Goal: Task Accomplishment & Management: Use online tool/utility

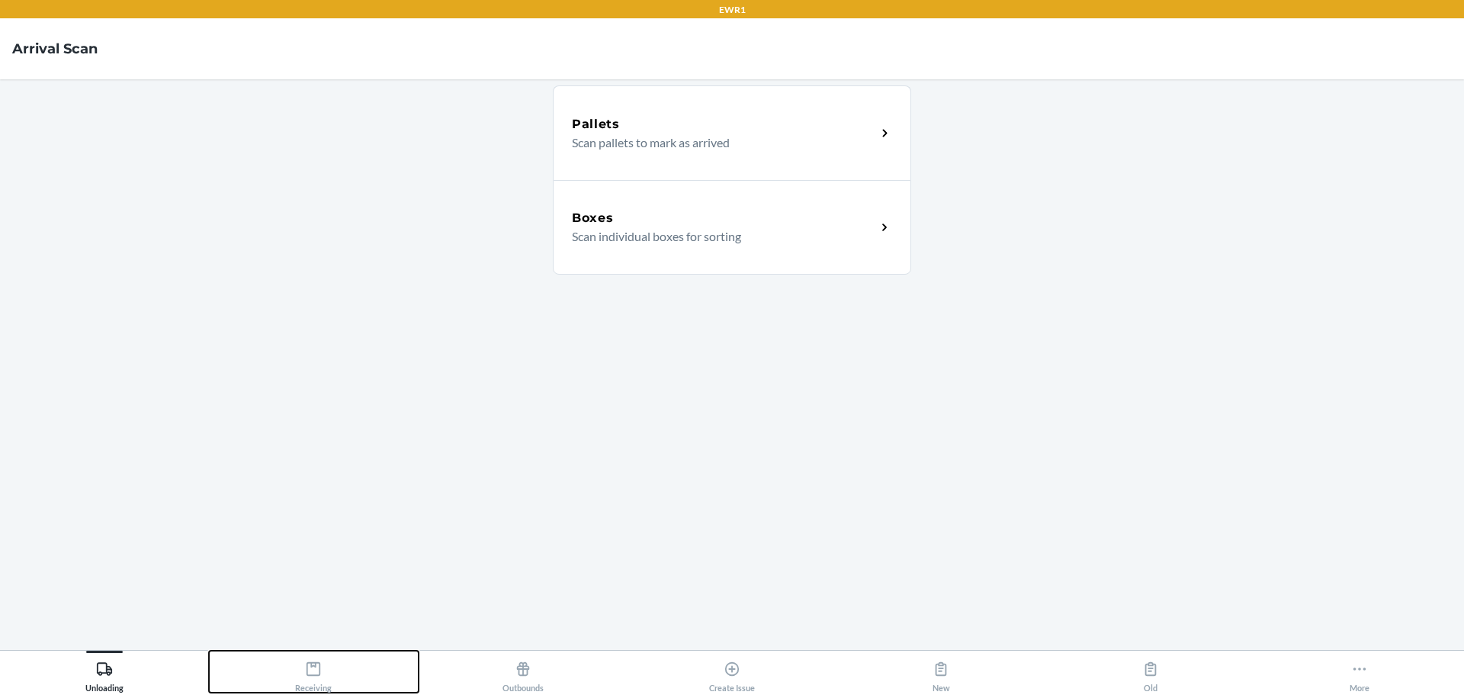
click at [336, 680] on button "Receiving" at bounding box center [313, 672] width 209 height 42
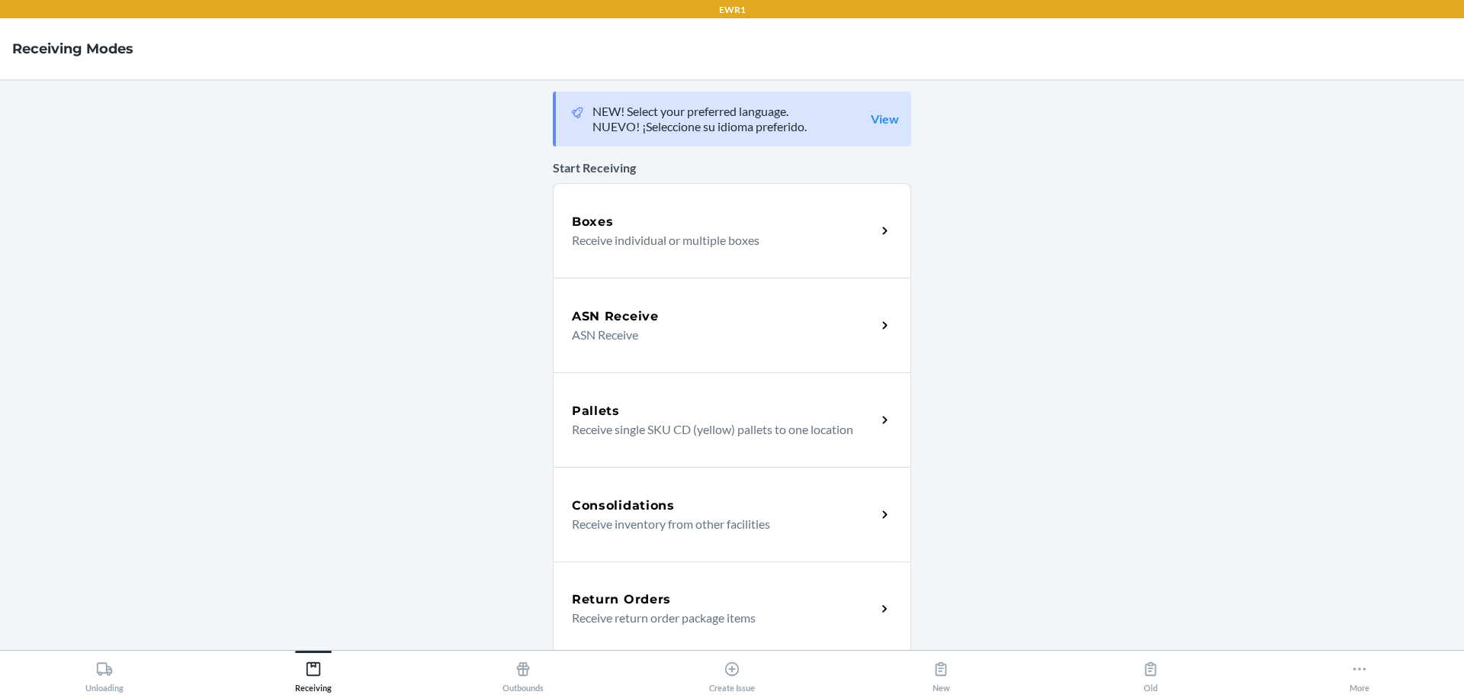
click at [651, 226] on div "Boxes" at bounding box center [724, 222] width 304 height 18
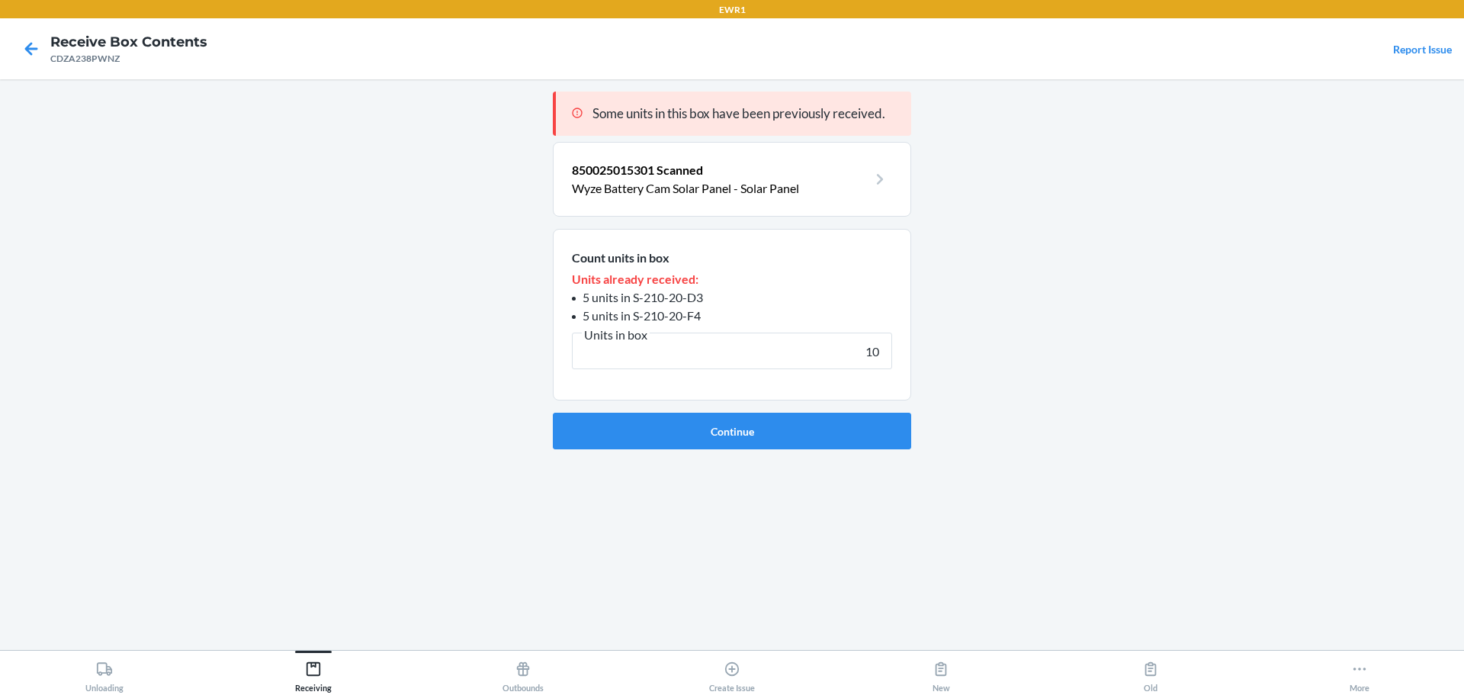
type input "10"
click at [553, 413] on button "Continue" at bounding box center [732, 431] width 358 height 37
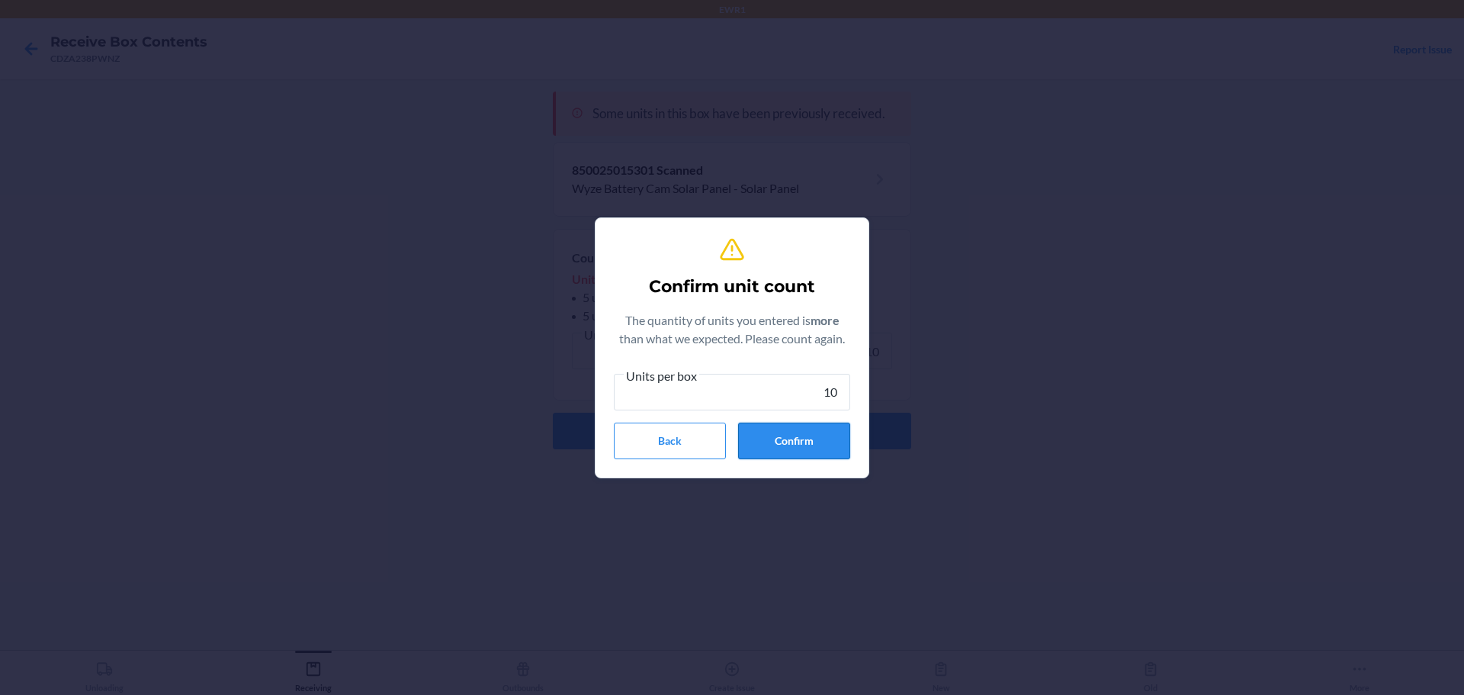
type input "10"
click at [831, 454] on button "Confirm" at bounding box center [794, 441] width 112 height 37
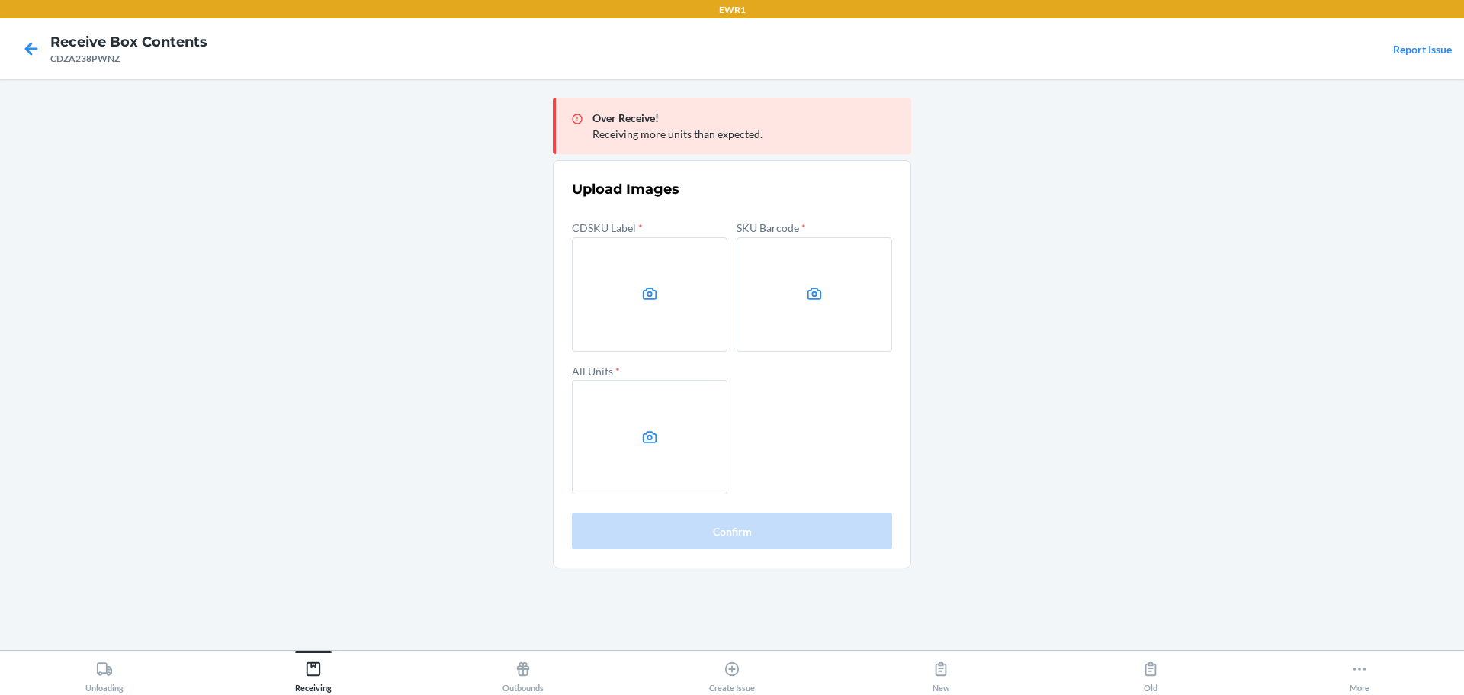
click at [1273, 310] on main "Over Receive! Receiving more units than expected. Upload Images CDSKU Label * S…" at bounding box center [732, 364] width 1464 height 571
click at [1246, 304] on main "Over Receive! Receiving more units than expected. Upload Images CDSKU Label * S…" at bounding box center [732, 364] width 1464 height 571
click at [657, 288] on icon at bounding box center [650, 294] width 18 height 18
click at [0, 0] on input "file" at bounding box center [0, 0] width 0 height 0
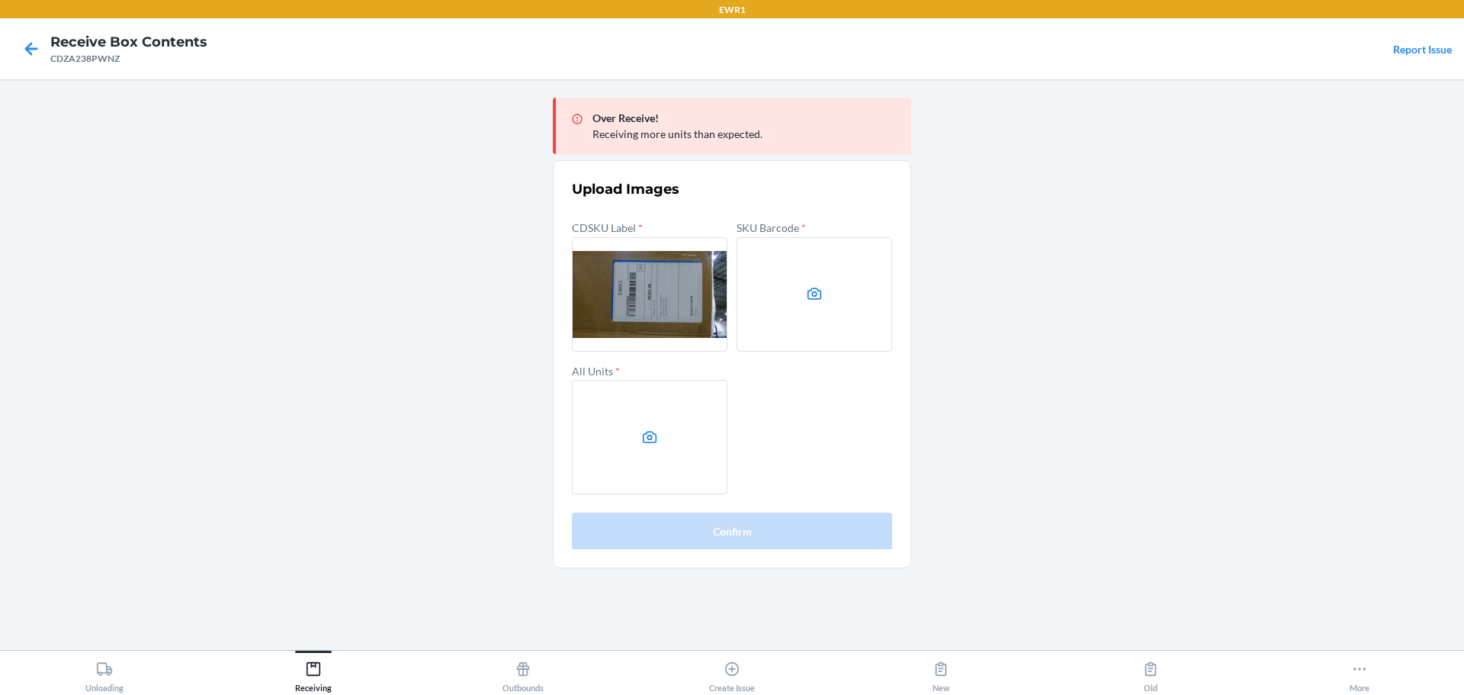
click at [847, 248] on label at bounding box center [815, 294] width 156 height 114
click at [0, 0] on input "file" at bounding box center [0, 0] width 0 height 0
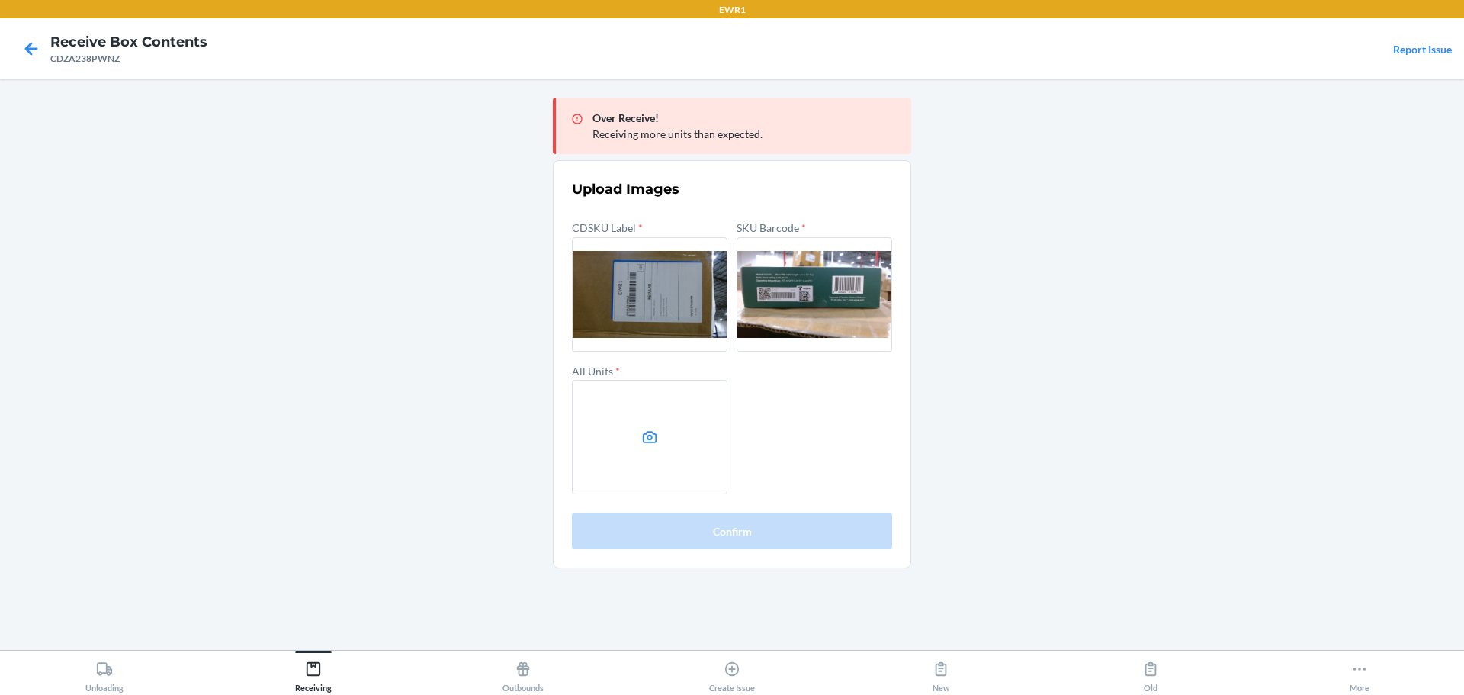
click at [682, 392] on label at bounding box center [650, 437] width 156 height 114
click at [0, 0] on input "file" at bounding box center [0, 0] width 0 height 0
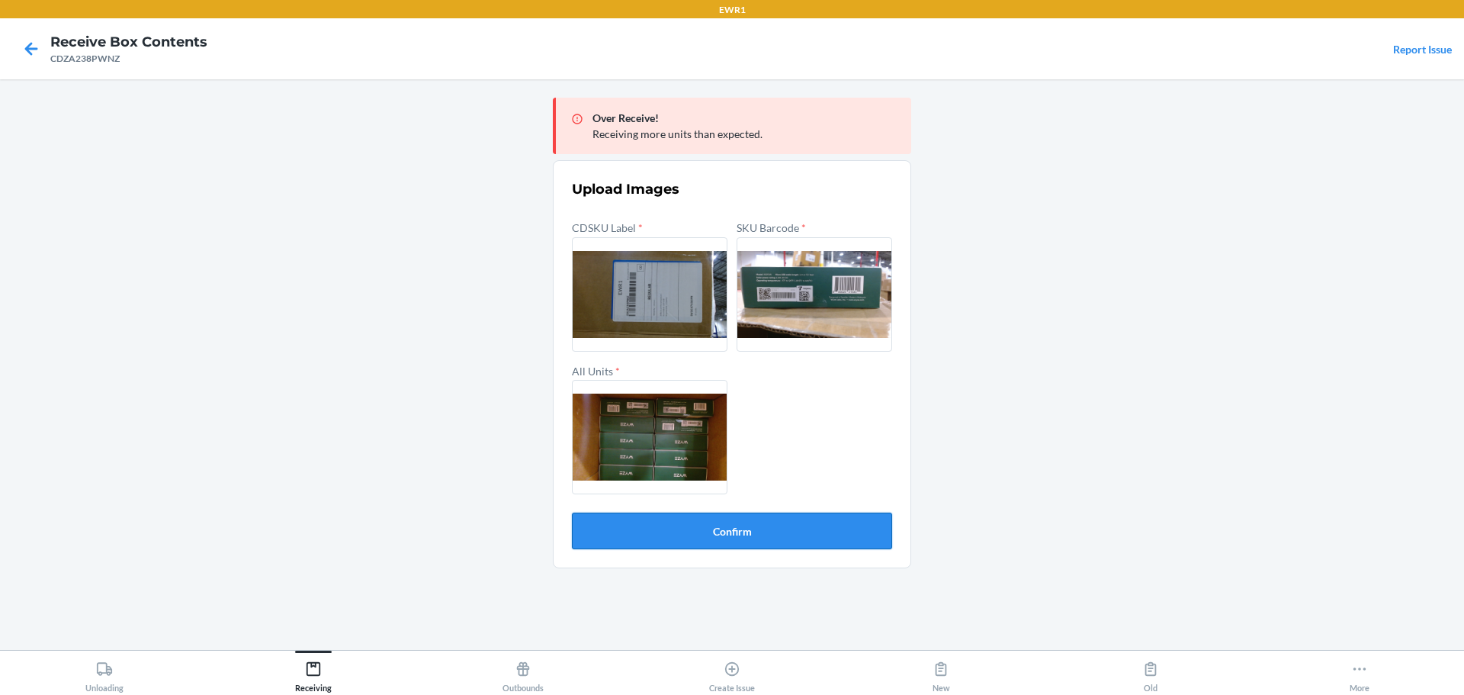
click at [780, 532] on button "Confirm" at bounding box center [732, 531] width 320 height 37
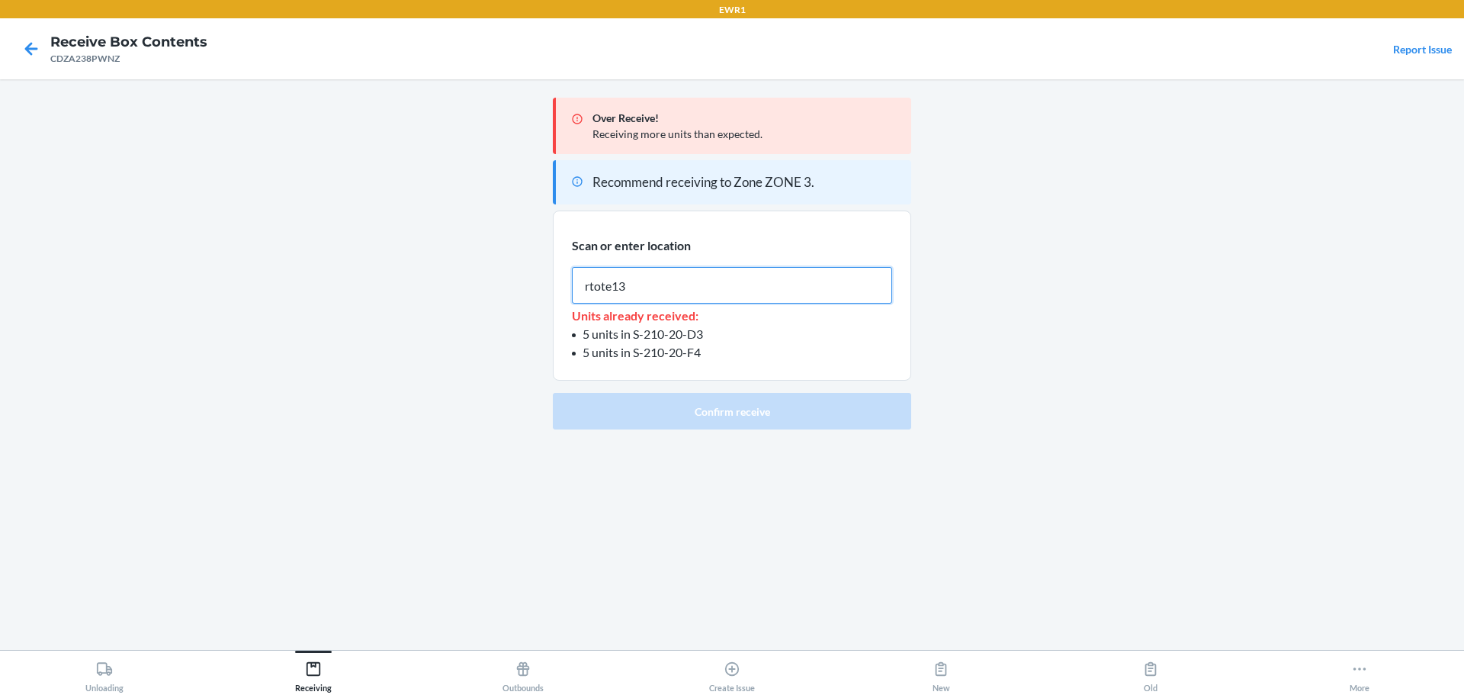
type input "rtote139"
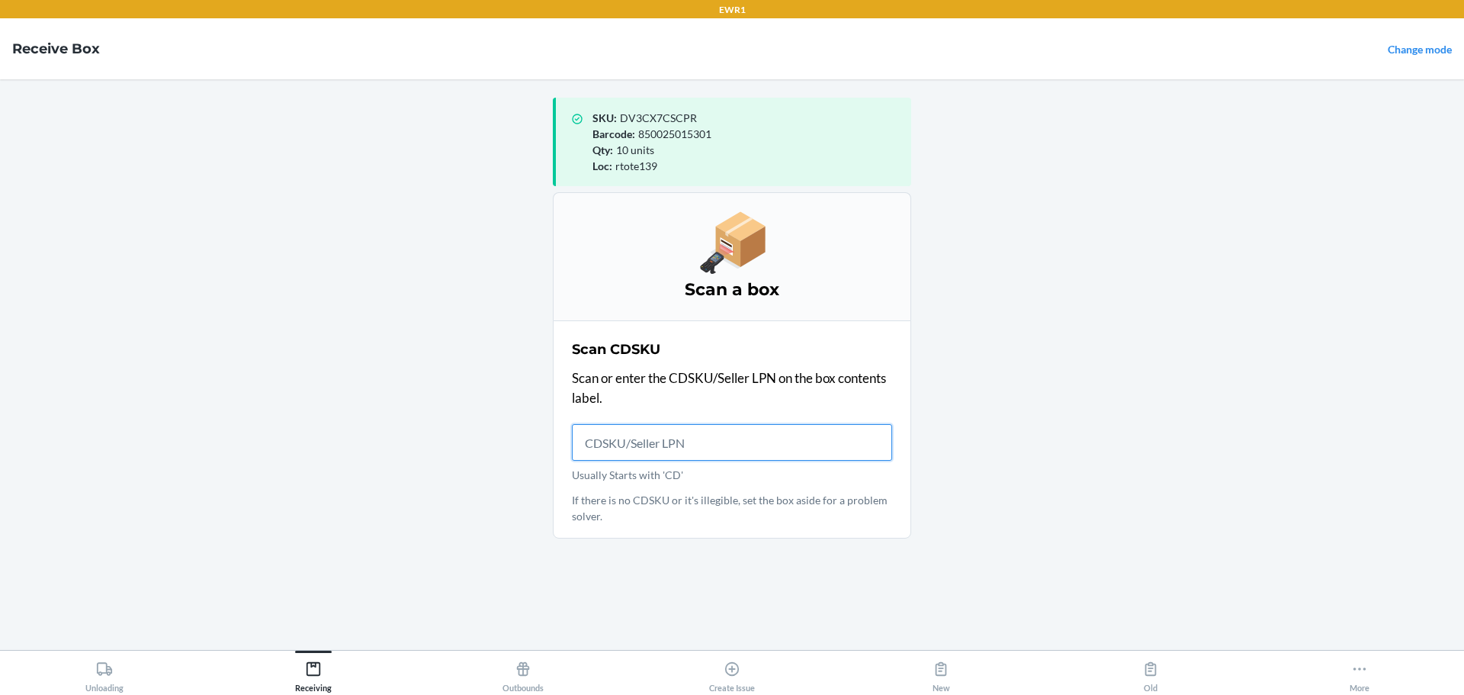
click at [641, 455] on input "Usually Starts with 'CD'" at bounding box center [732, 442] width 320 height 37
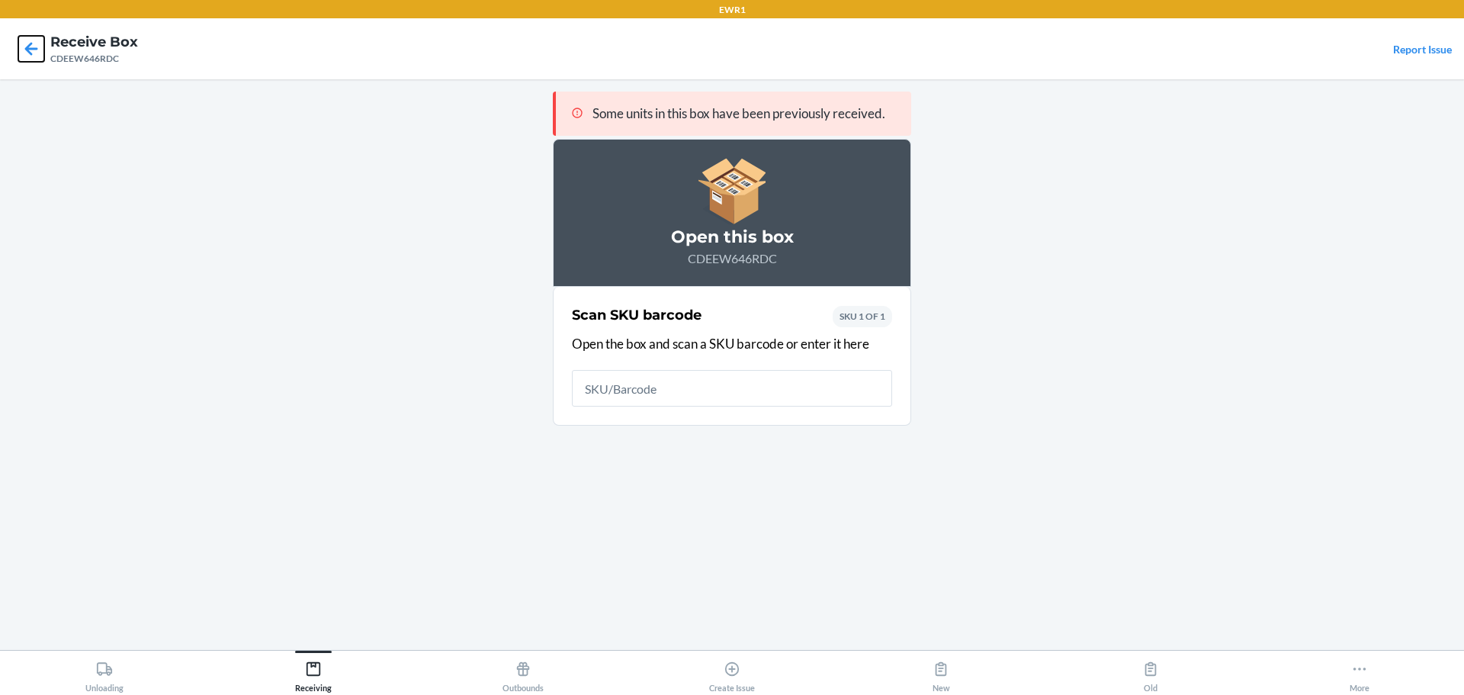
click at [24, 59] on icon at bounding box center [31, 49] width 26 height 26
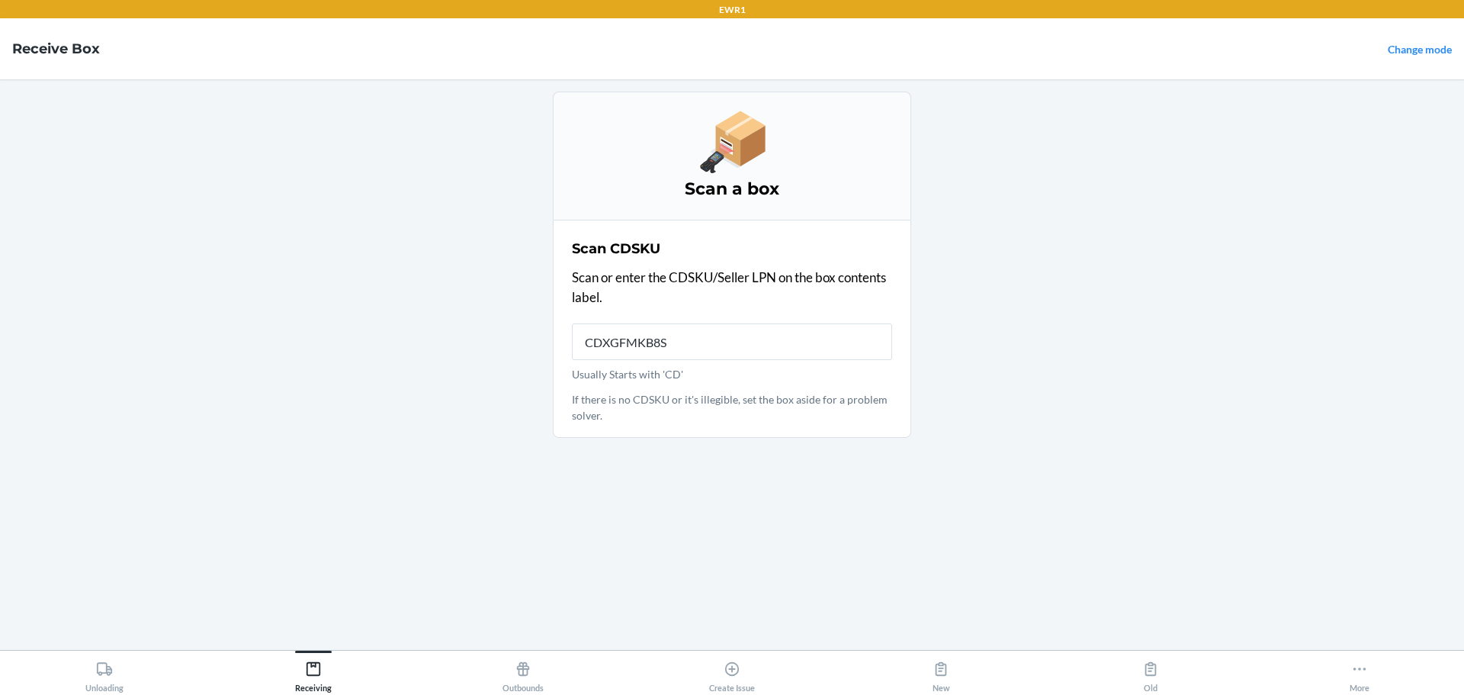
type input "CDXGFMKB8SN"
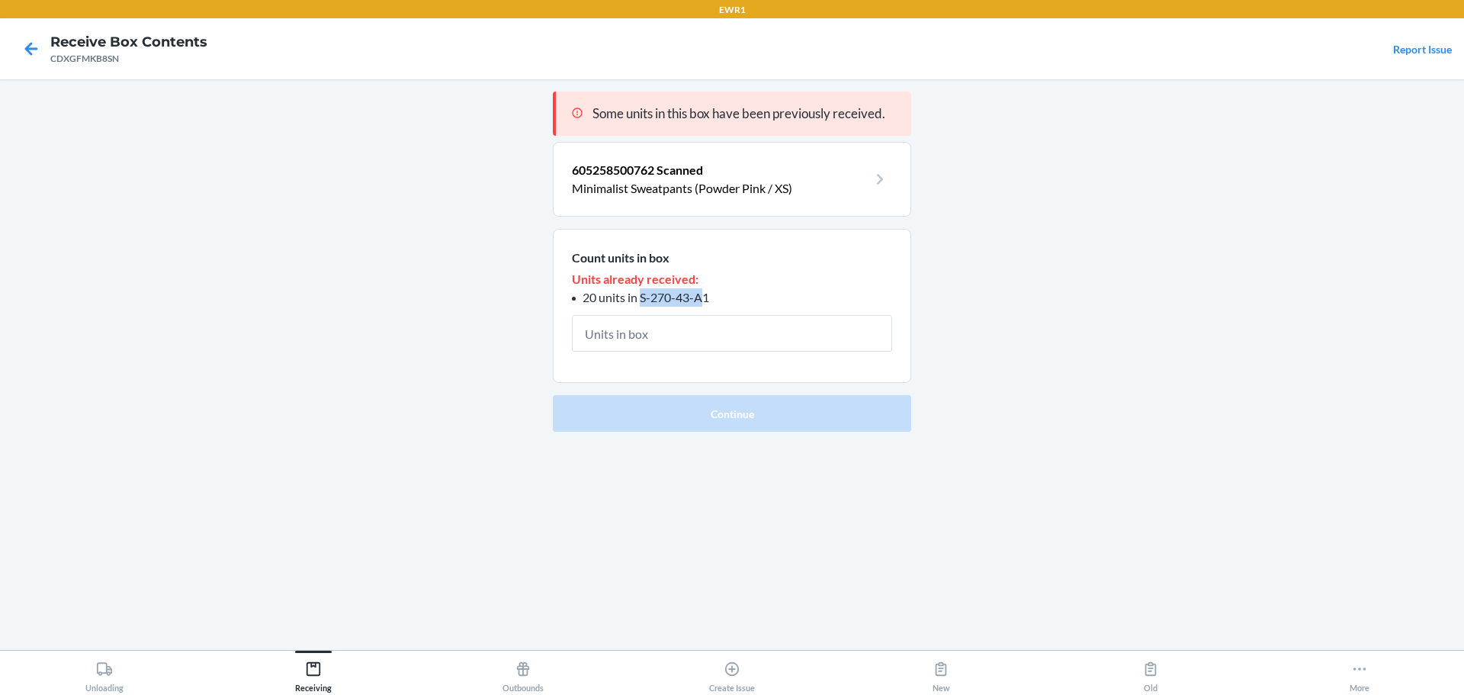
drag, startPoint x: 706, startPoint y: 304, endPoint x: 643, endPoint y: 301, distance: 62.6
click at [643, 301] on span "20 units in S-270-43-A1" at bounding box center [646, 297] width 127 height 14
click at [741, 262] on section "Count units in box Units already received: 20 units in S-270-43-A1" at bounding box center [732, 306] width 358 height 155
drag, startPoint x: 715, startPoint y: 295, endPoint x: 641, endPoint y: 301, distance: 74.2
click at [641, 301] on li "20 units in S-270-43-A1" at bounding box center [732, 297] width 320 height 18
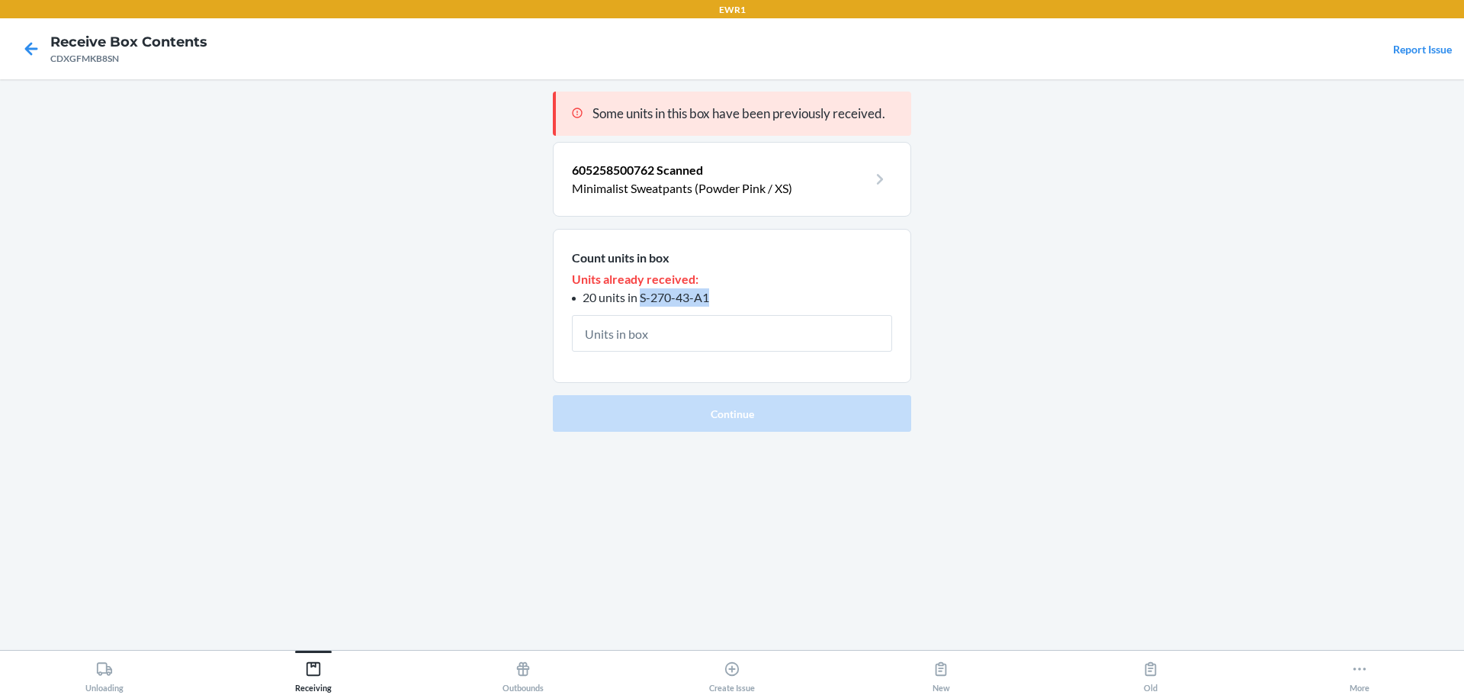
copy span "S-270-43-A1"
click at [321, 666] on icon at bounding box center [313, 669] width 17 height 17
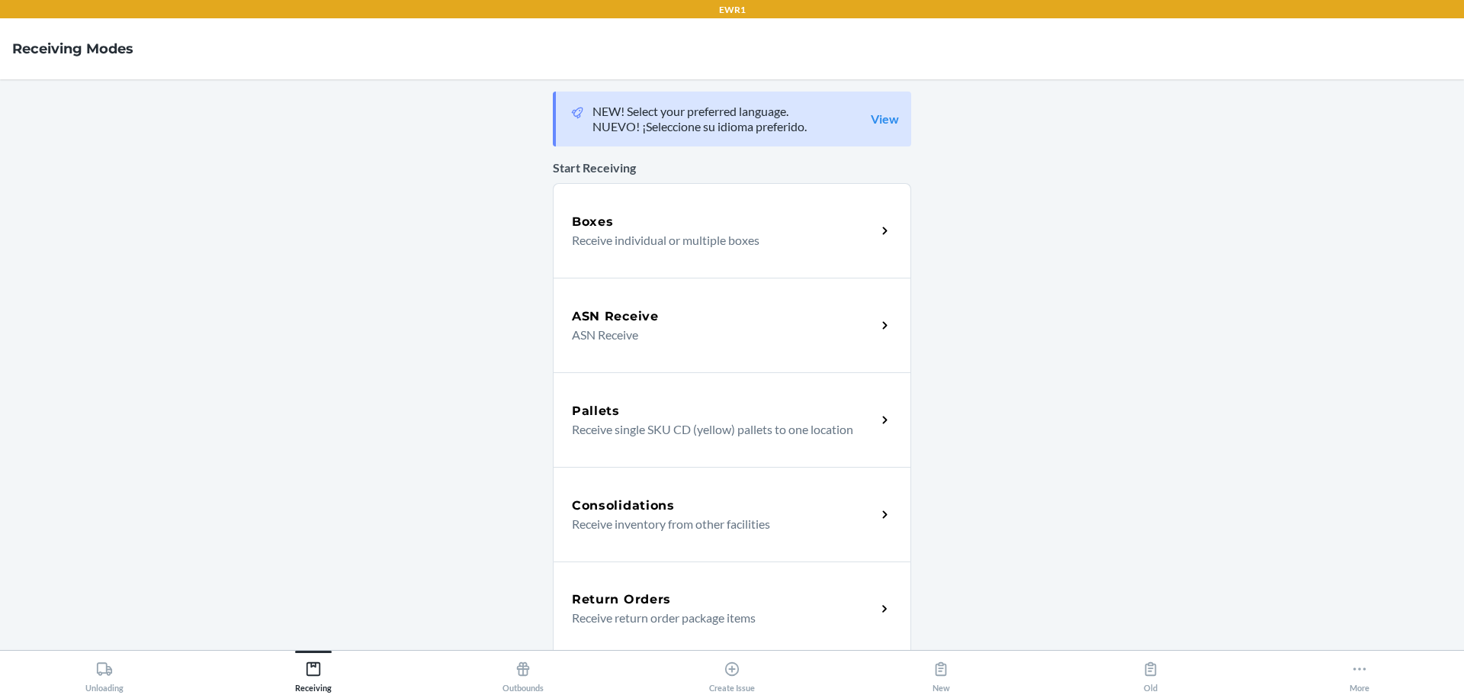
click at [646, 237] on p "Receive individual or multiple boxes" at bounding box center [718, 240] width 292 height 18
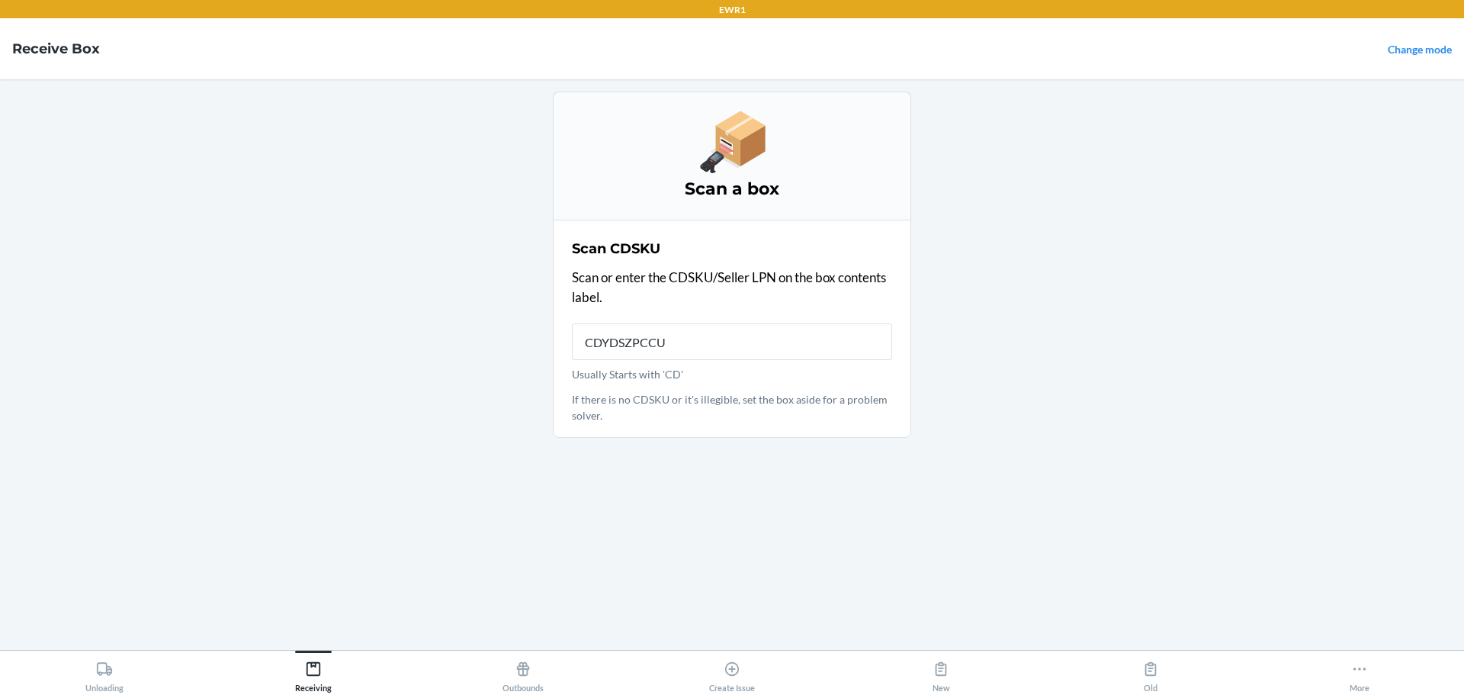
type input "CDYDSZPCCUA"
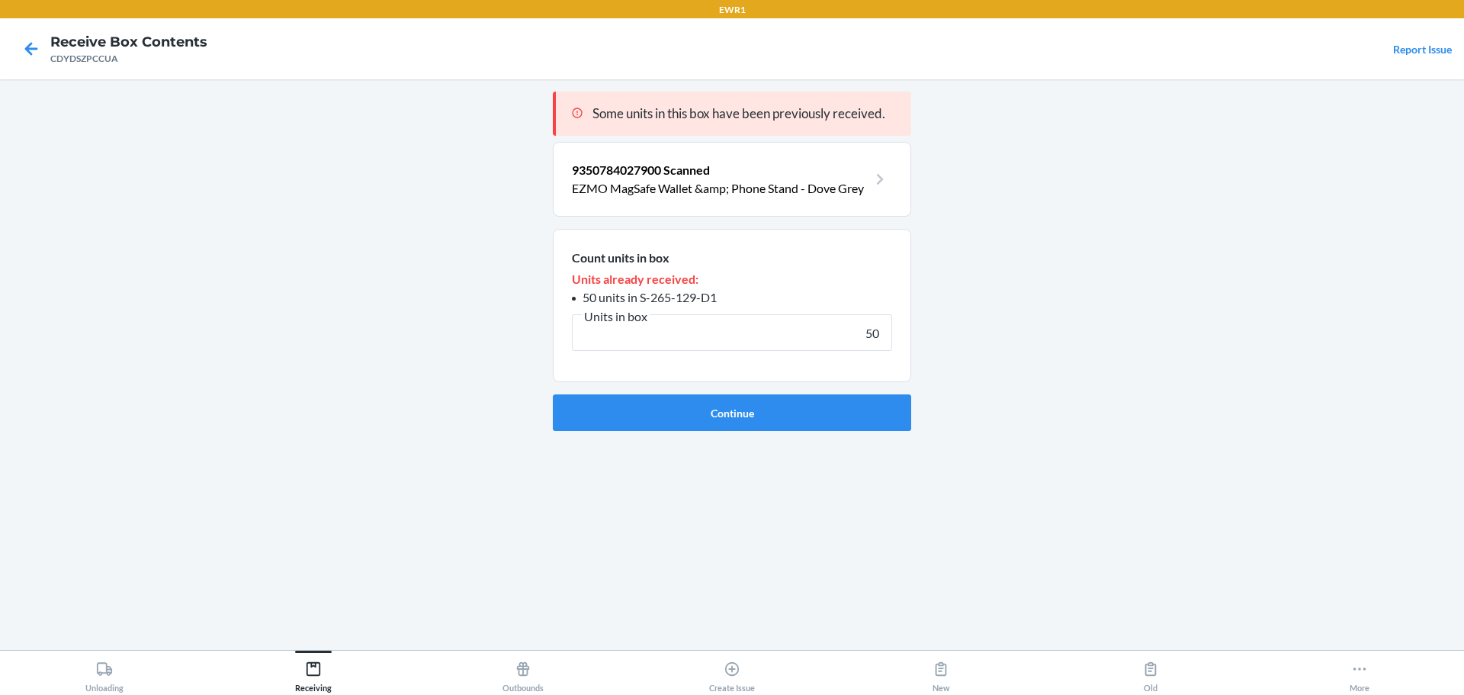
type input "50"
click at [553, 394] on button "Continue" at bounding box center [732, 412] width 358 height 37
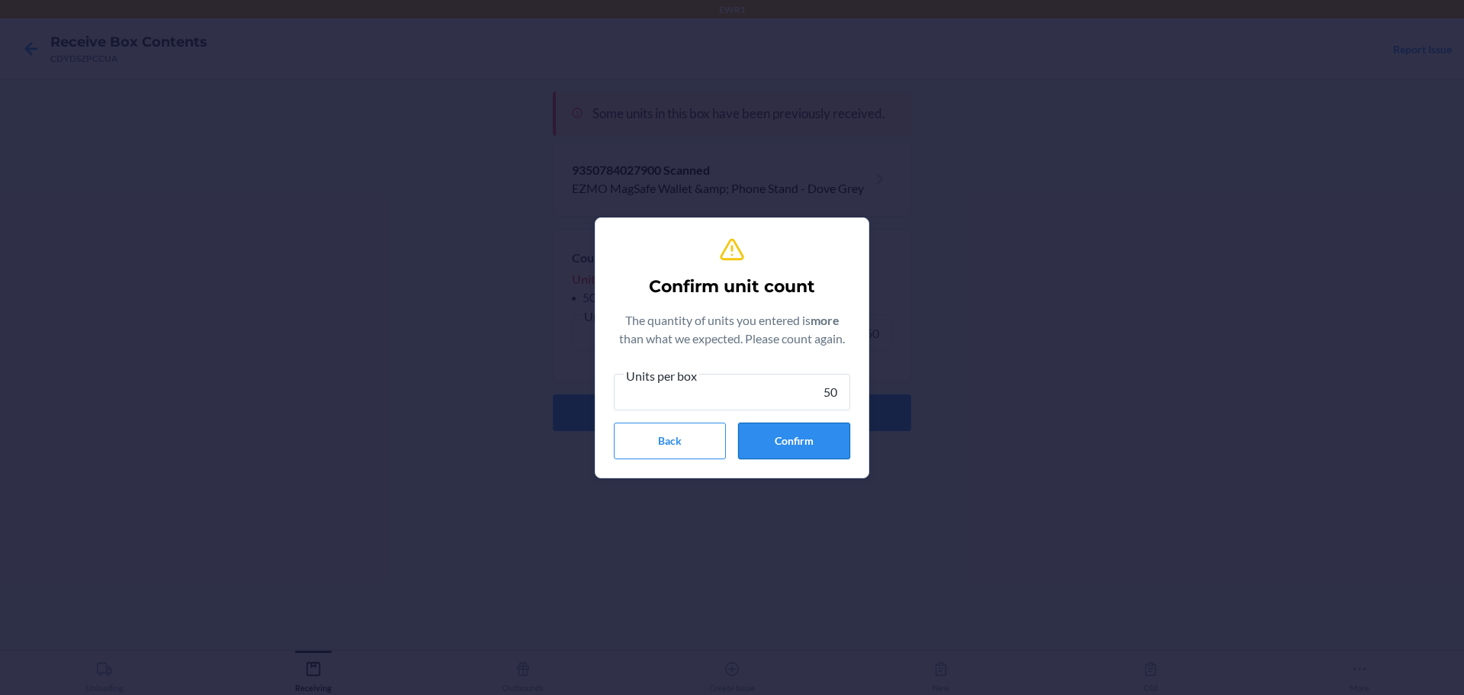
type input "50"
click at [774, 445] on button "Confirm" at bounding box center [794, 441] width 112 height 37
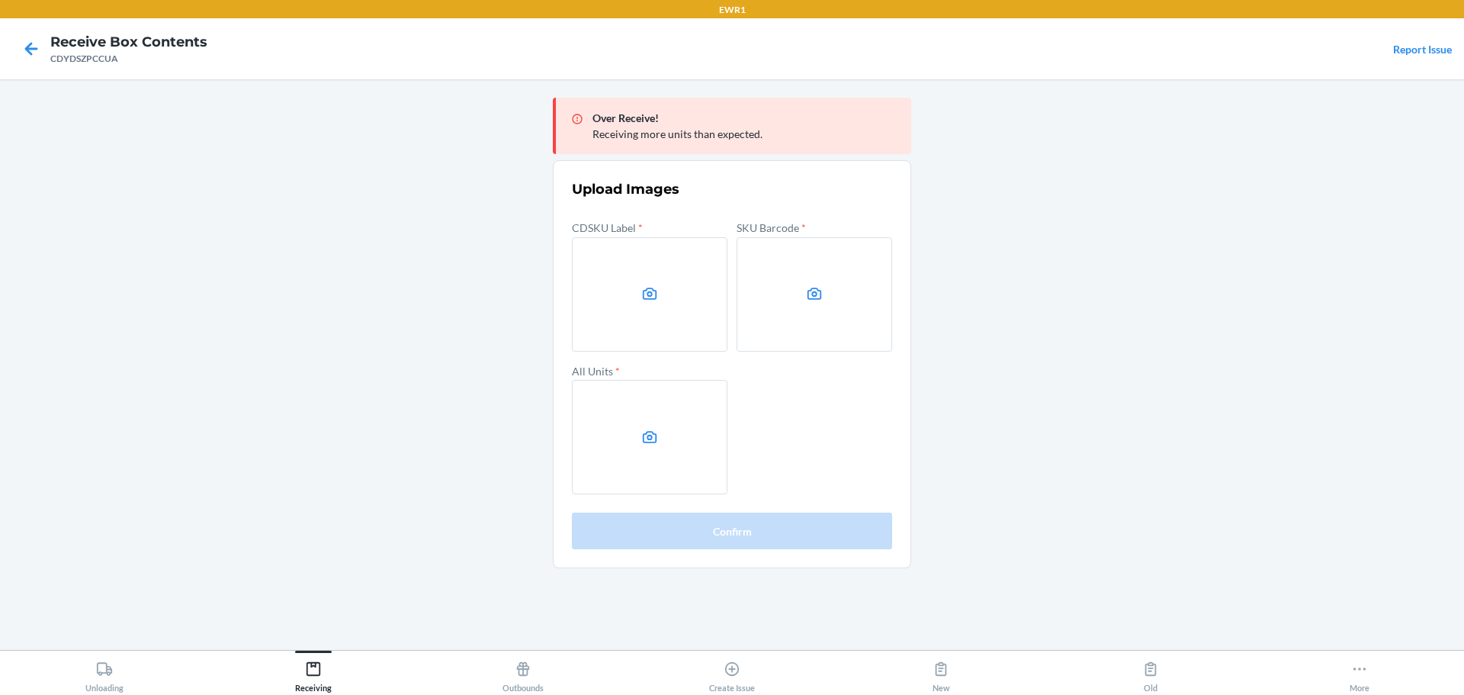
click at [1225, 267] on main "Over Receive! Receiving more units than expected. Upload Images CDSKU Label * S…" at bounding box center [732, 364] width 1464 height 571
click at [642, 262] on label at bounding box center [650, 294] width 156 height 114
click at [0, 0] on input "file" at bounding box center [0, 0] width 0 height 0
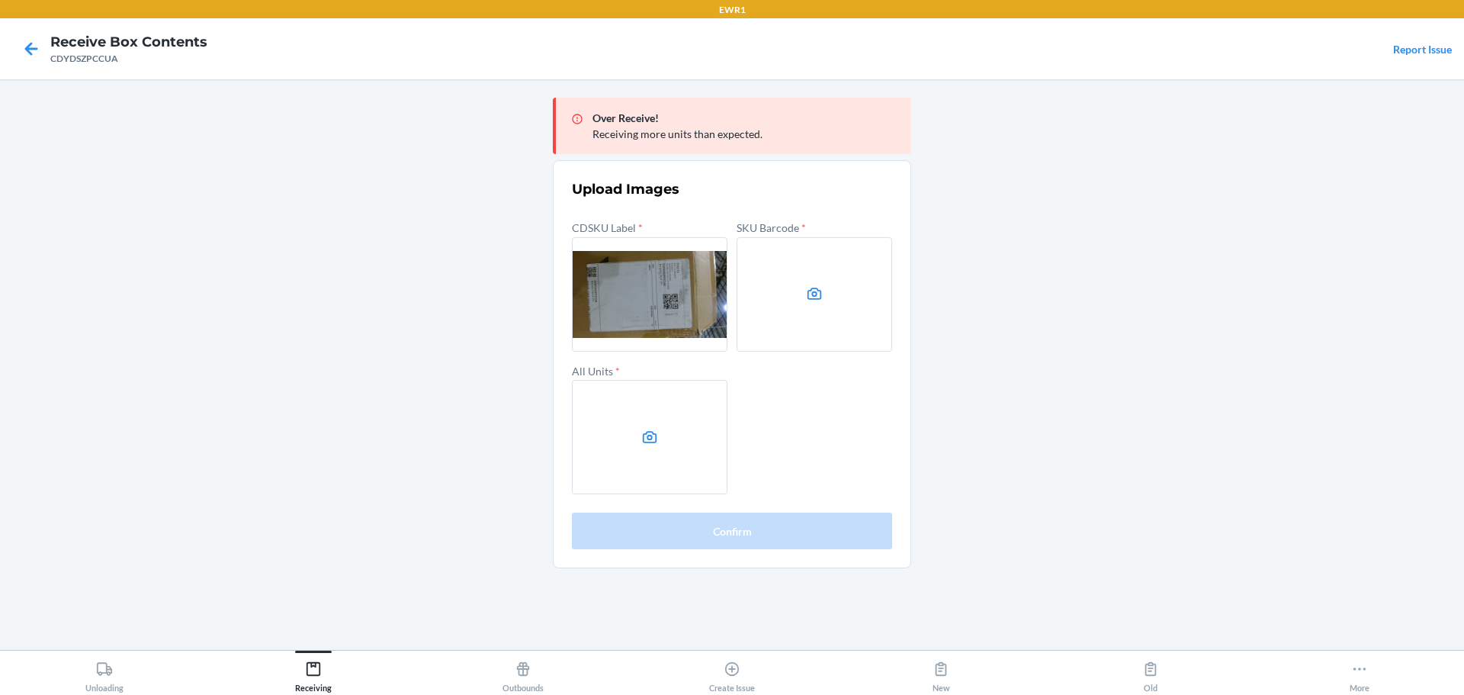
click at [853, 305] on label at bounding box center [815, 294] width 156 height 114
click at [0, 0] on input "file" at bounding box center [0, 0] width 0 height 0
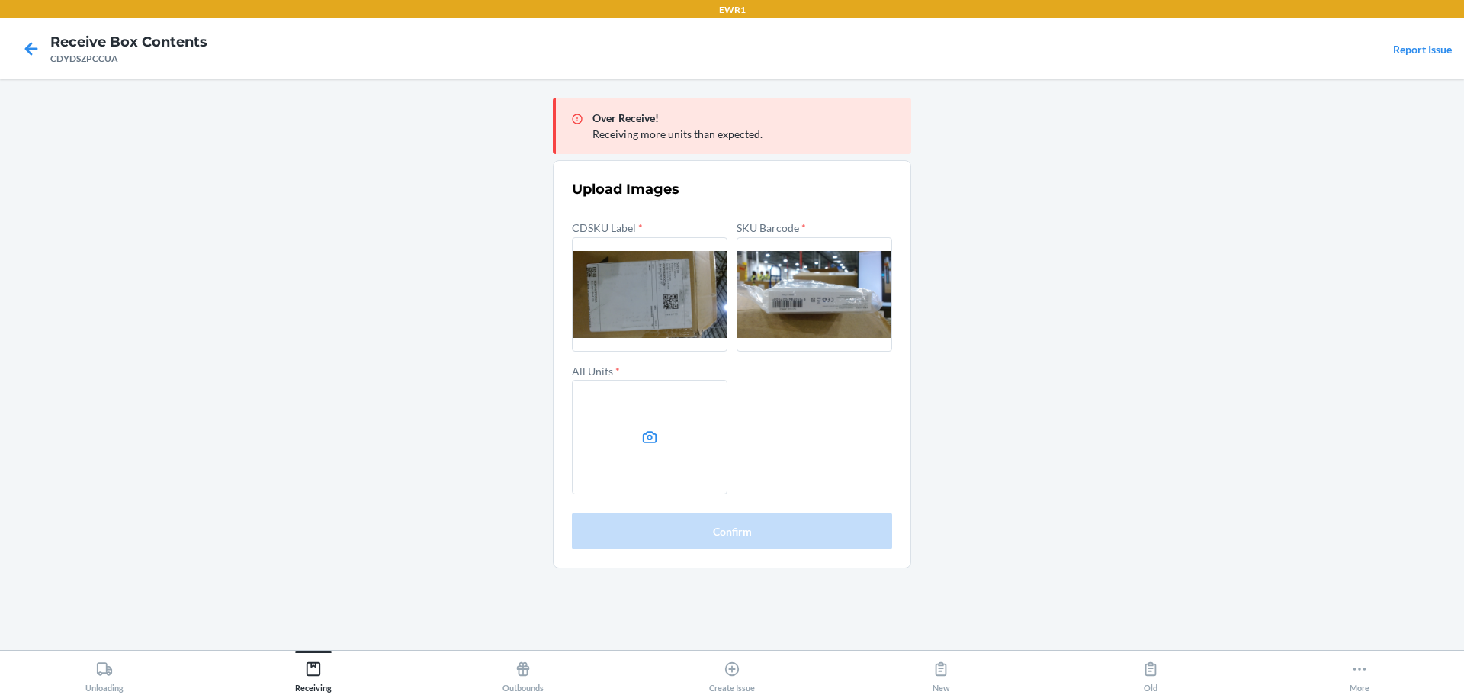
click at [657, 394] on label at bounding box center [650, 437] width 156 height 114
click at [0, 0] on input "file" at bounding box center [0, 0] width 0 height 0
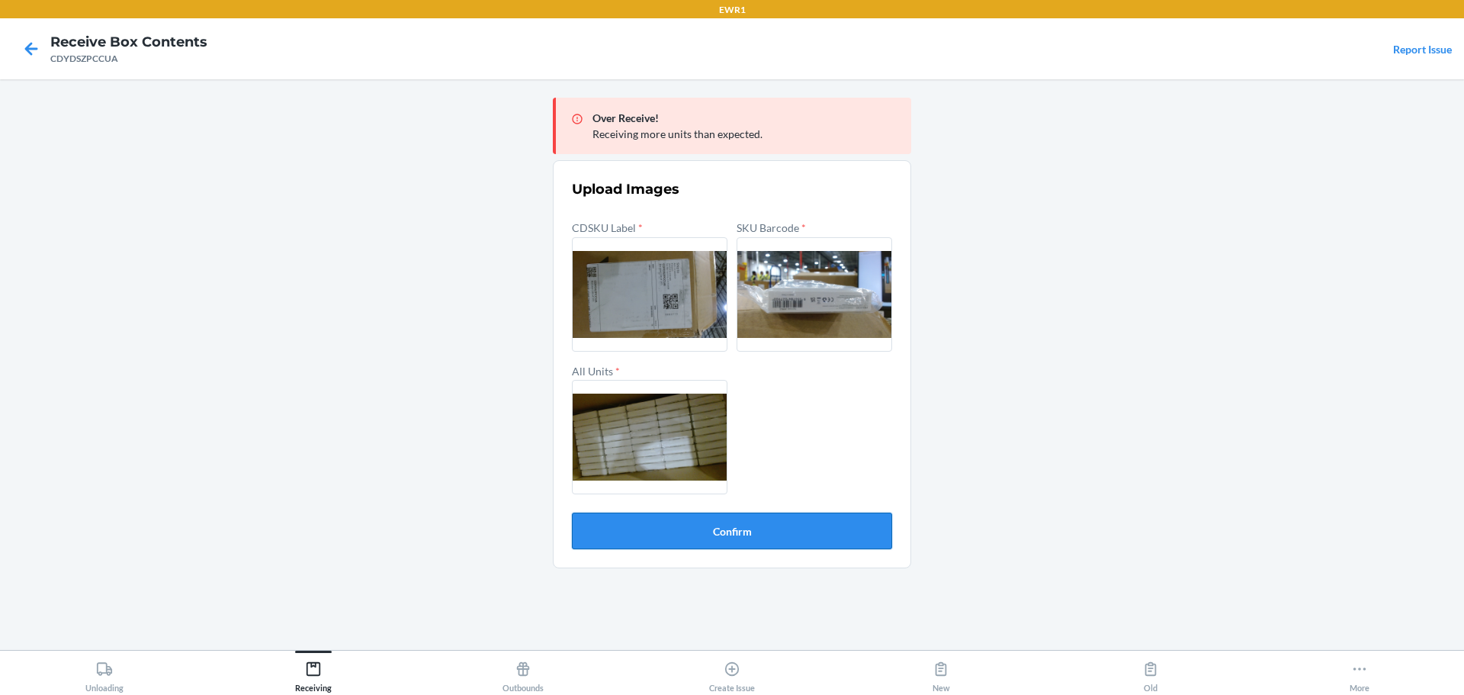
click at [777, 523] on button "Confirm" at bounding box center [732, 531] width 320 height 37
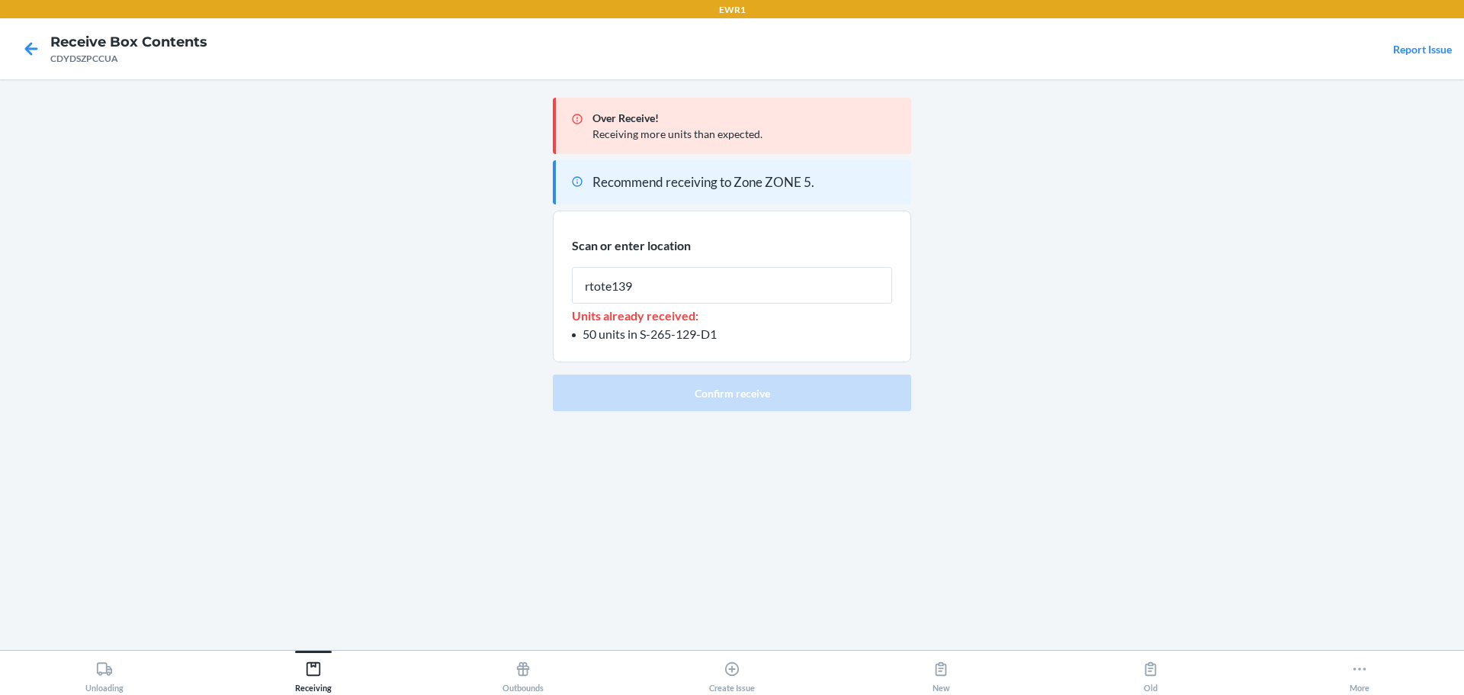
type input "rtote139"
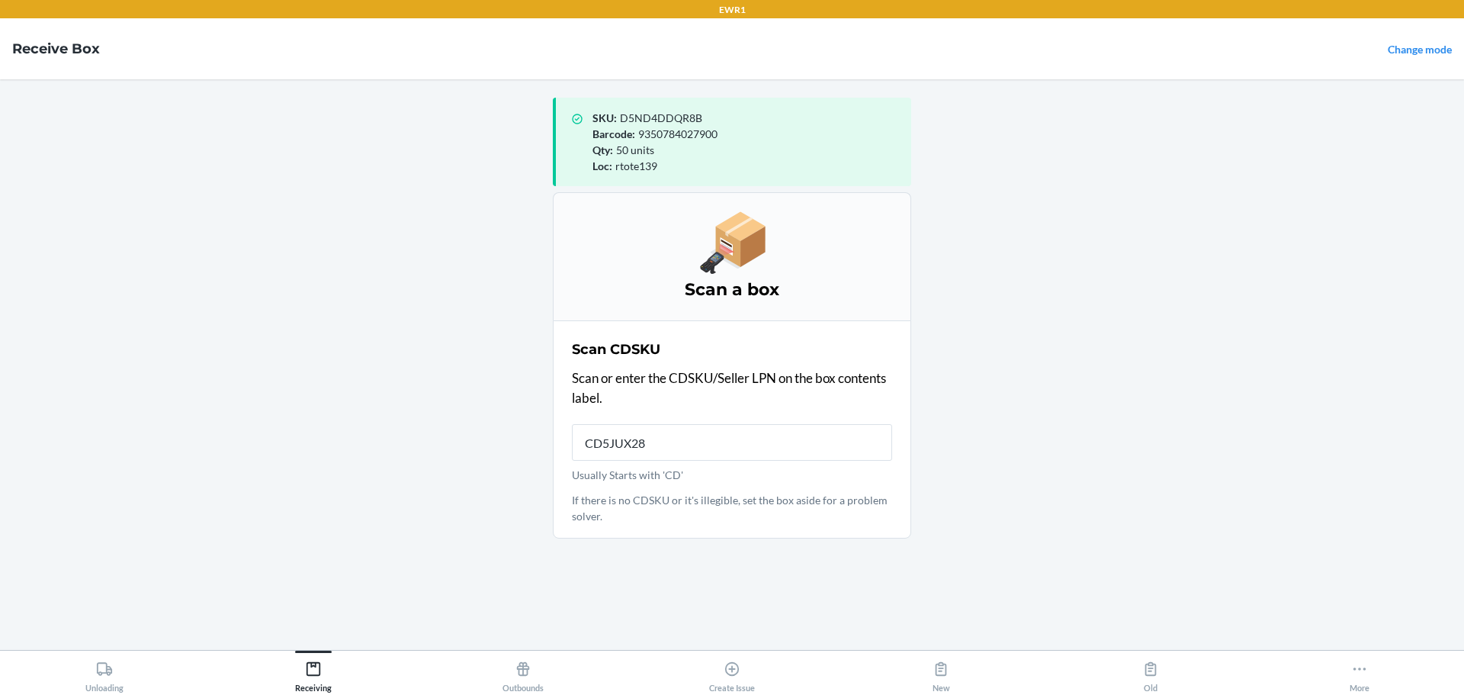
type input "CD5JUX28M"
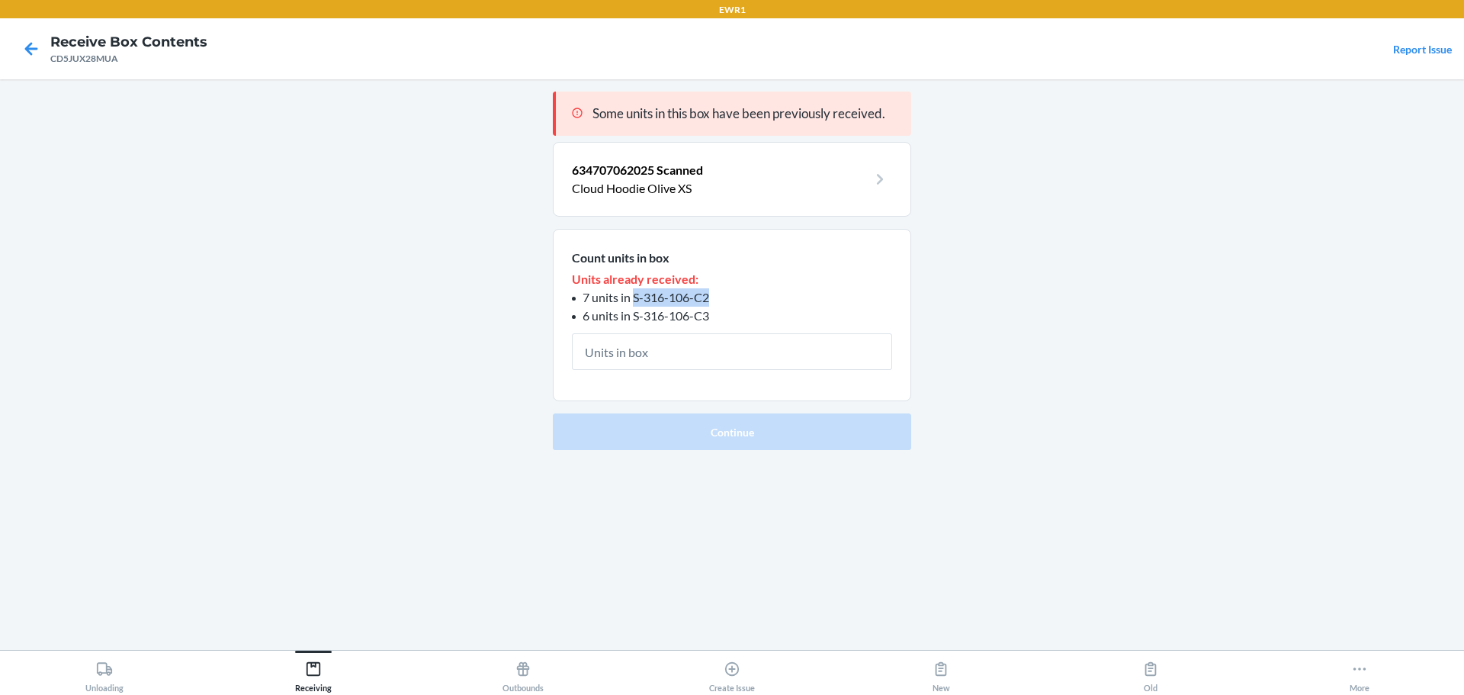
drag, startPoint x: 715, startPoint y: 296, endPoint x: 632, endPoint y: 292, distance: 82.5
click at [632, 292] on li "7 units in S-316-106-C2" at bounding box center [732, 297] width 320 height 18
copy span "S-316-106-C2"
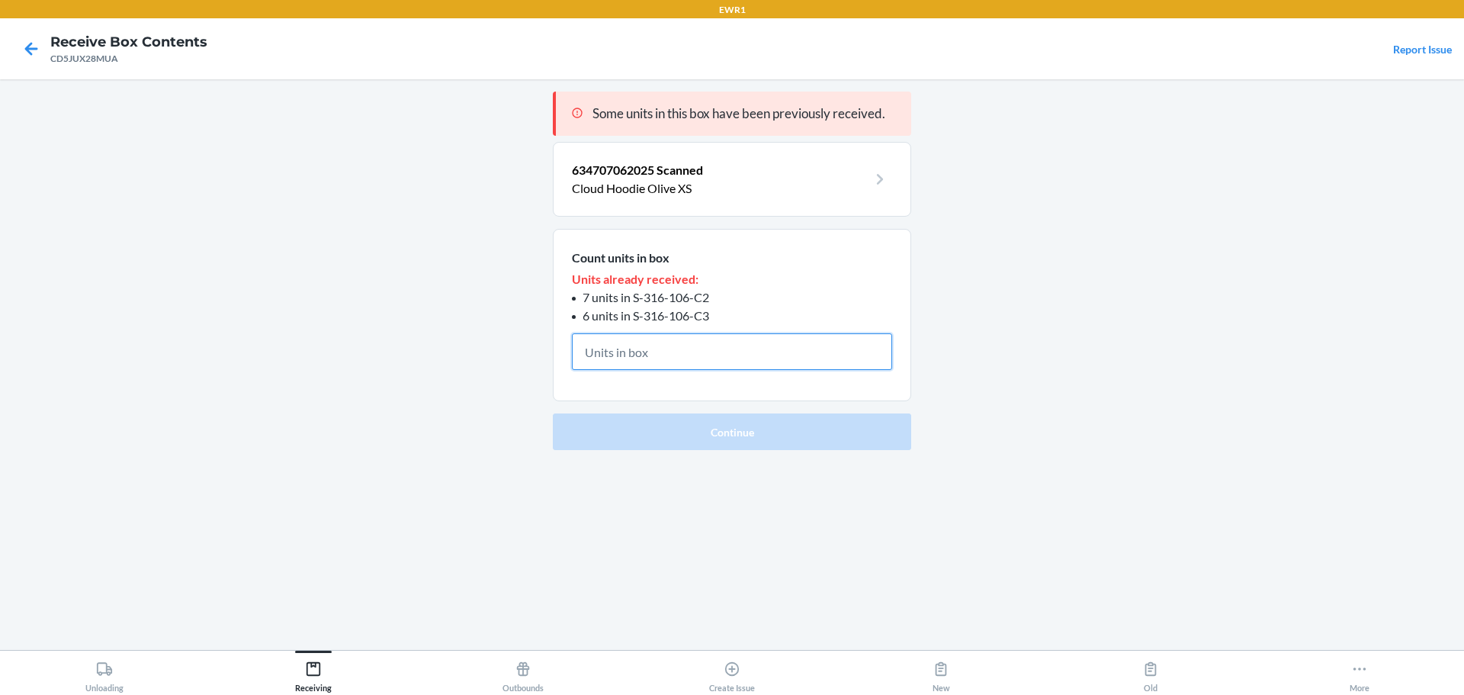
click at [654, 349] on input "text" at bounding box center [732, 351] width 320 height 37
type input "2"
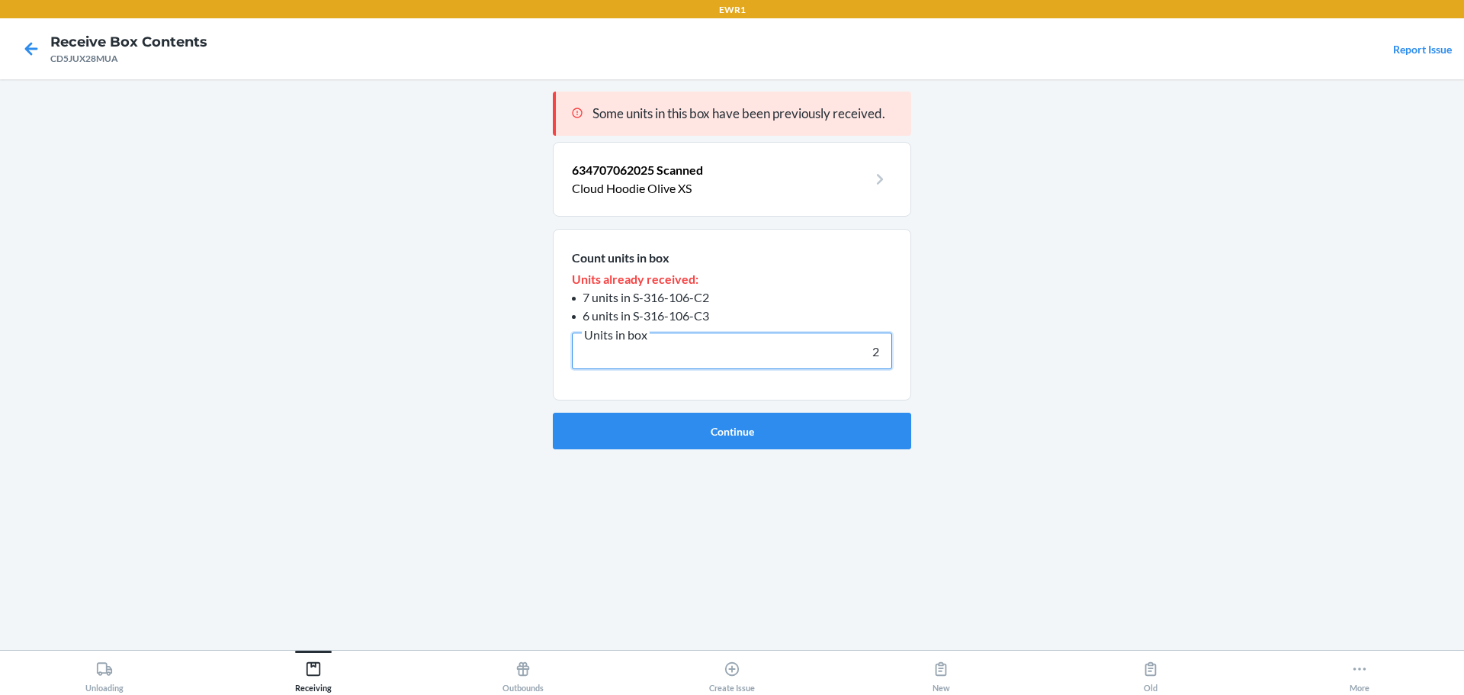
click button "Continue" at bounding box center [732, 431] width 358 height 37
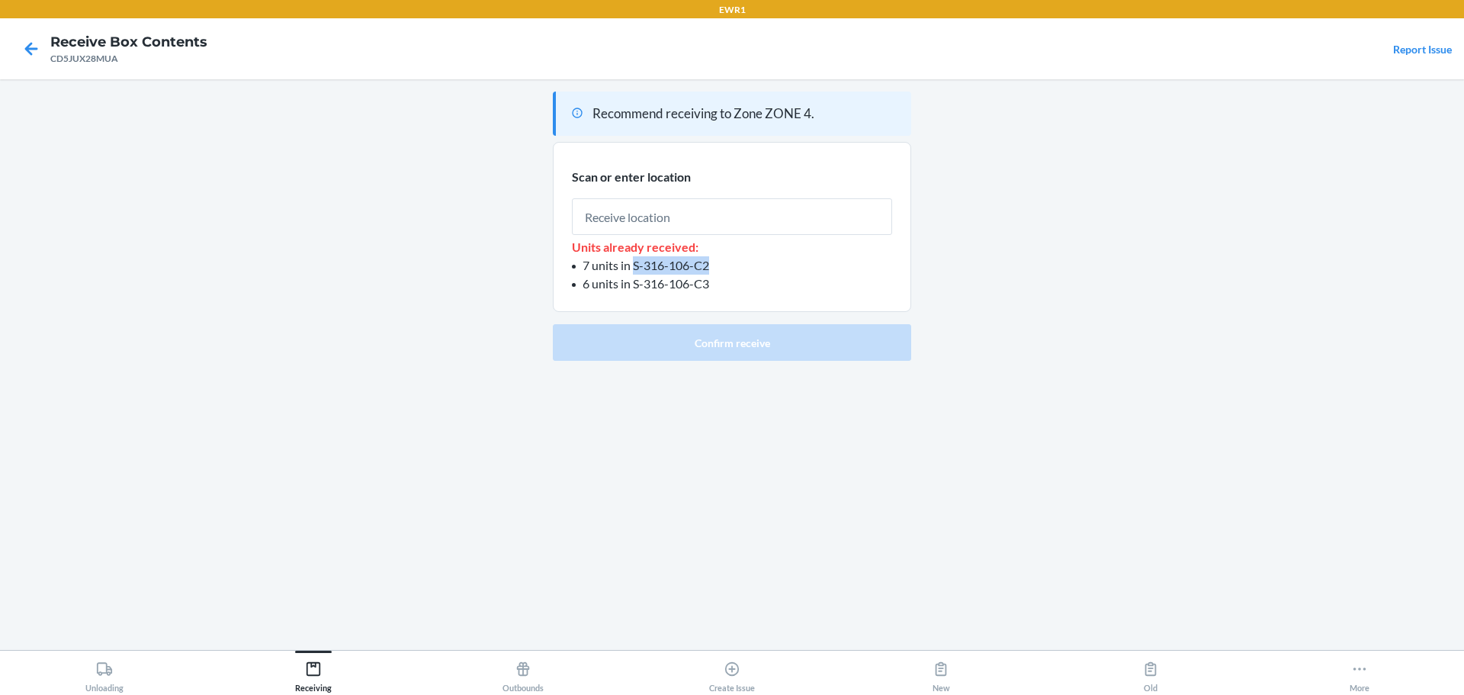
drag, startPoint x: 719, startPoint y: 260, endPoint x: 635, endPoint y: 268, distance: 84.3
click at [635, 268] on li "7 units in S-316-106-C2" at bounding box center [732, 265] width 320 height 18
copy span "S-316-106-C2"
click at [686, 291] on li "6 units in S-316-106-C3" at bounding box center [732, 284] width 320 height 18
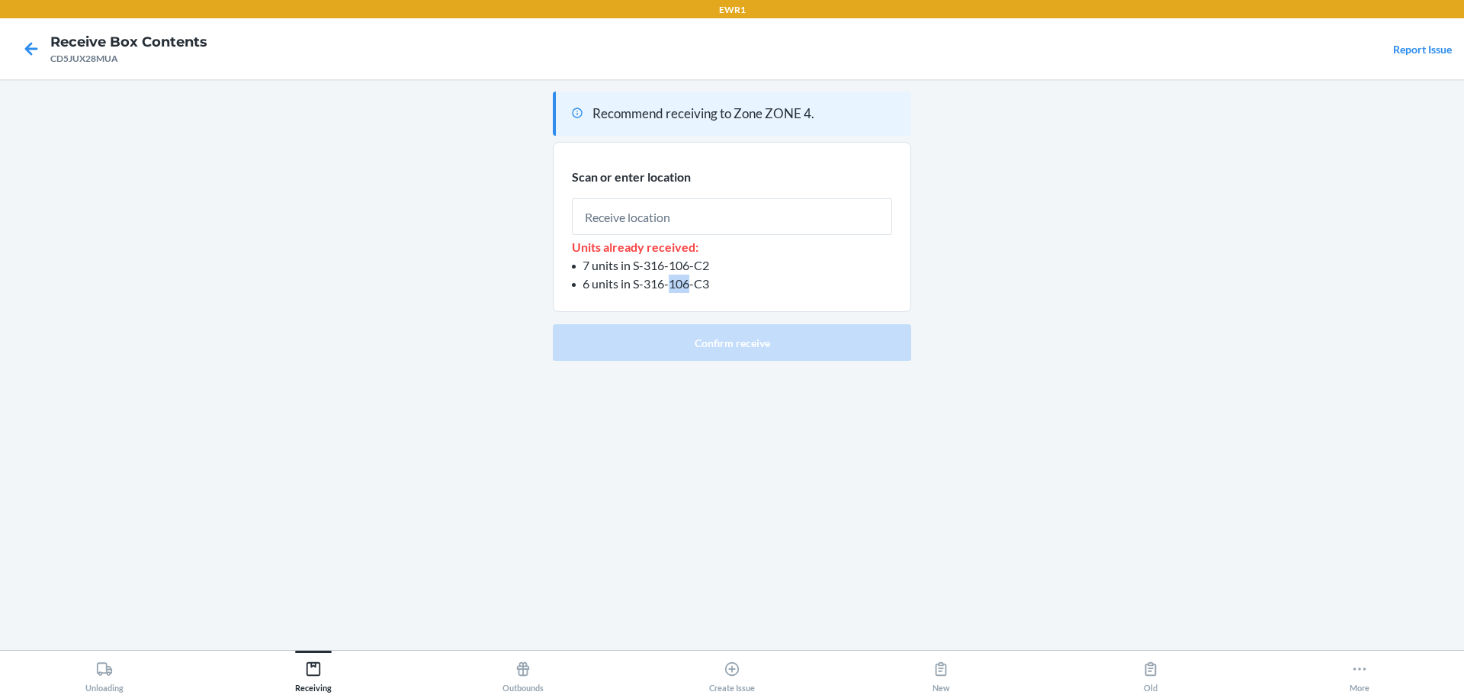
click at [686, 291] on li "6 units in S-316-106-C3" at bounding box center [732, 284] width 320 height 18
click at [714, 214] on input "text" at bounding box center [732, 216] width 320 height 37
type input "RTOTE139"
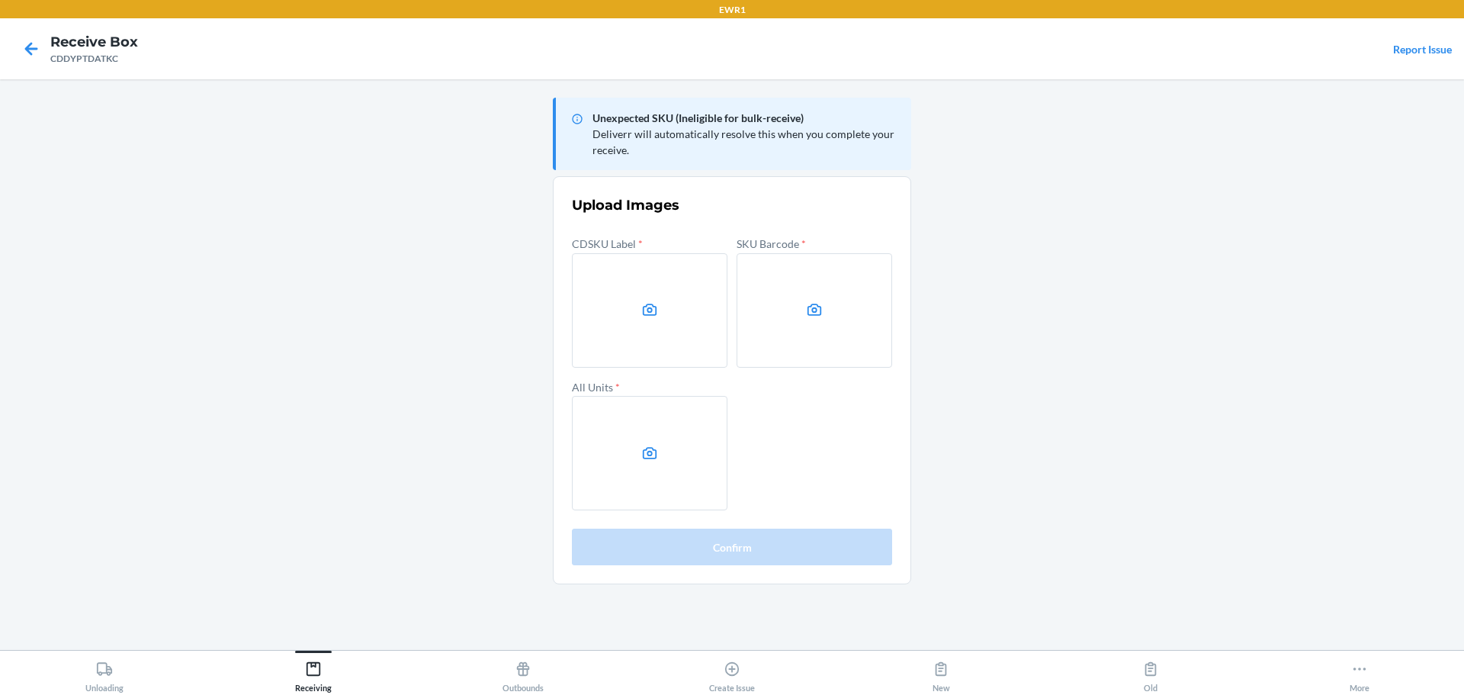
click at [1295, 305] on main "Unexpected SKU (Ineligible for bulk-receive) Deliverr will automatically resolv…" at bounding box center [732, 364] width 1464 height 571
click at [1295, 304] on main "Unexpected SKU (Ineligible for bulk-receive) Deliverr will automatically resolv…" at bounding box center [732, 364] width 1464 height 571
click at [712, 318] on label at bounding box center [650, 310] width 156 height 114
click at [0, 0] on input "file" at bounding box center [0, 0] width 0 height 0
click at [792, 270] on label at bounding box center [815, 310] width 156 height 114
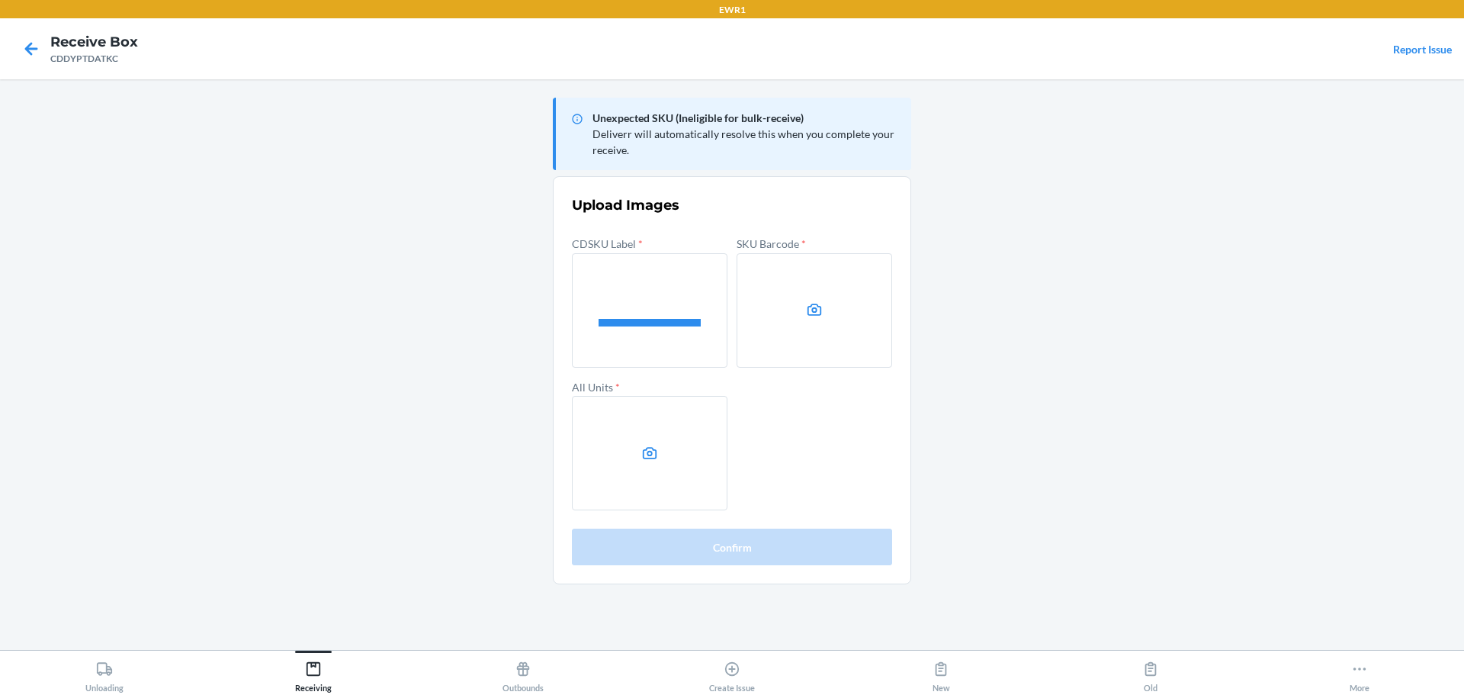
click at [0, 0] on input "file" at bounding box center [0, 0] width 0 height 0
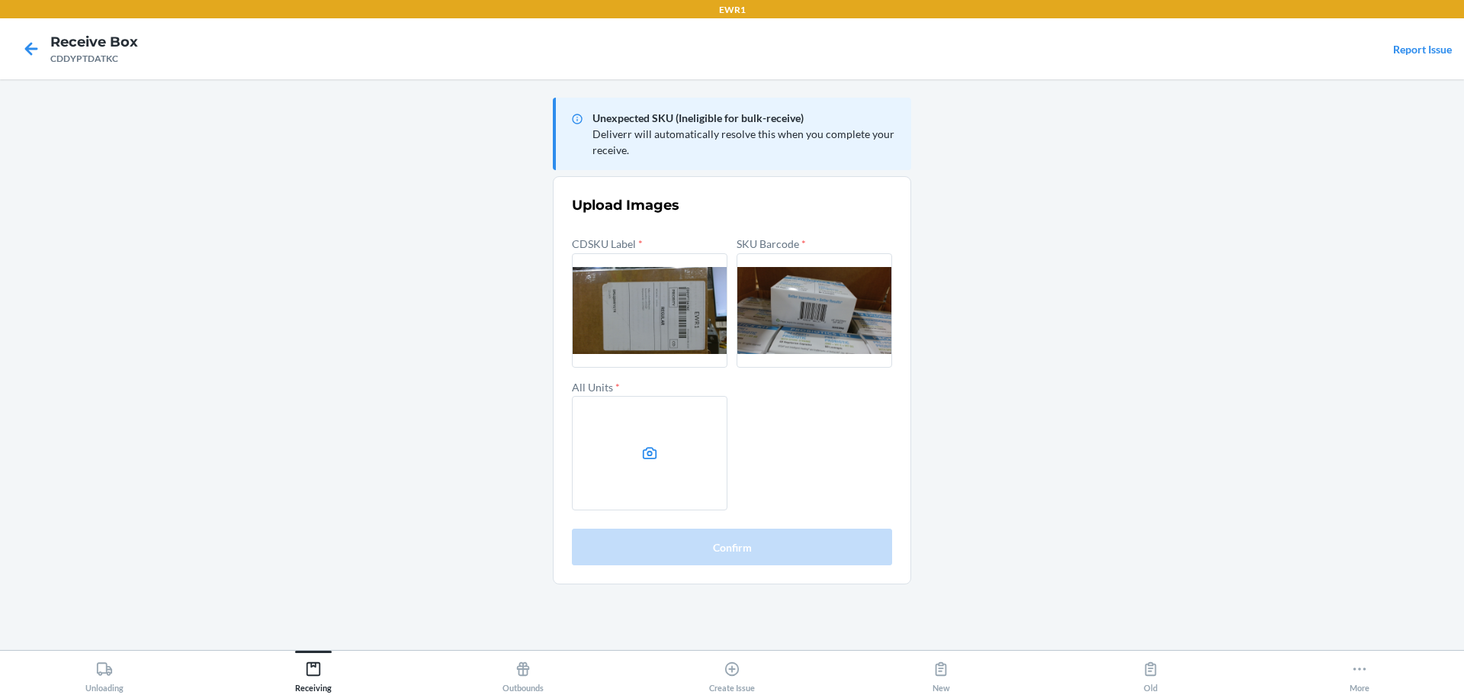
click at [686, 474] on label at bounding box center [650, 453] width 156 height 114
click at [0, 0] on input "file" at bounding box center [0, 0] width 0 height 0
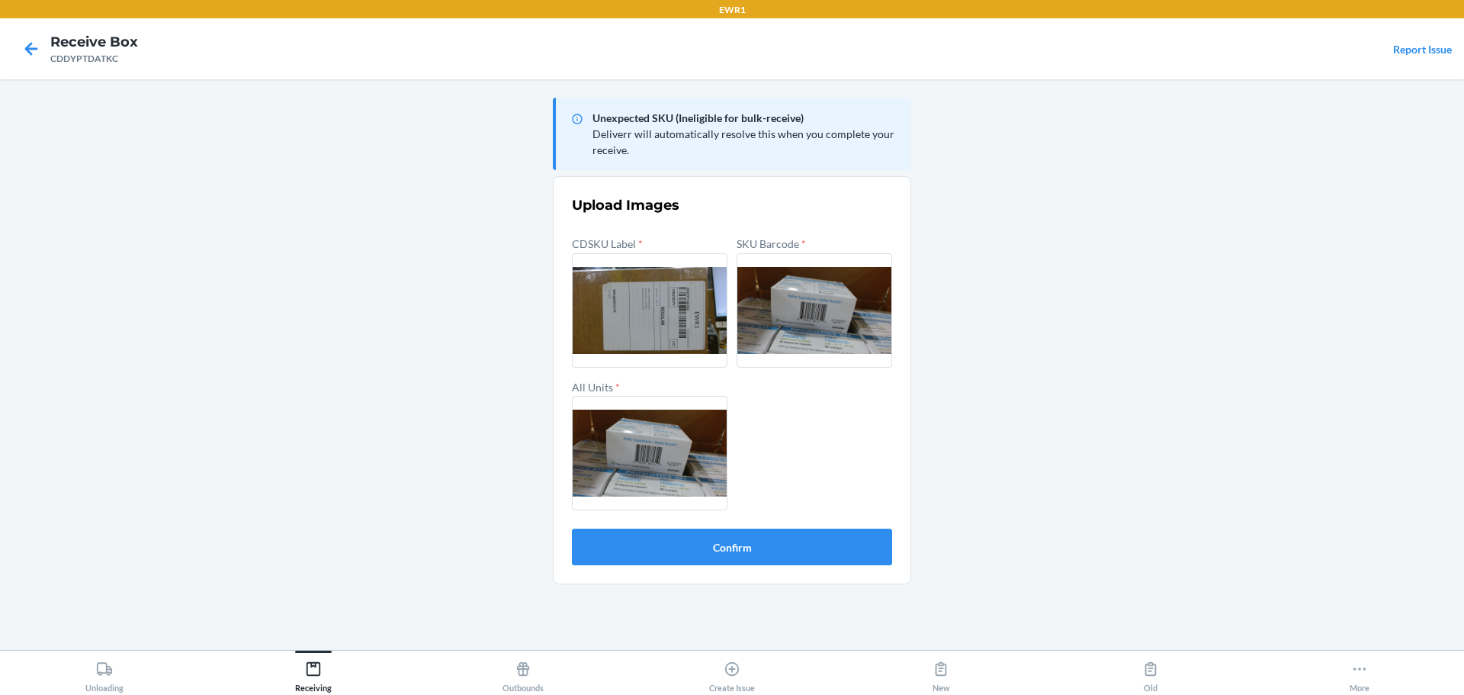
click at [863, 565] on section "Upload Images CDSKU Label * SKU Barcode * All Units * Confirm" at bounding box center [732, 380] width 358 height 408
click at [864, 563] on button "Confirm" at bounding box center [732, 547] width 320 height 37
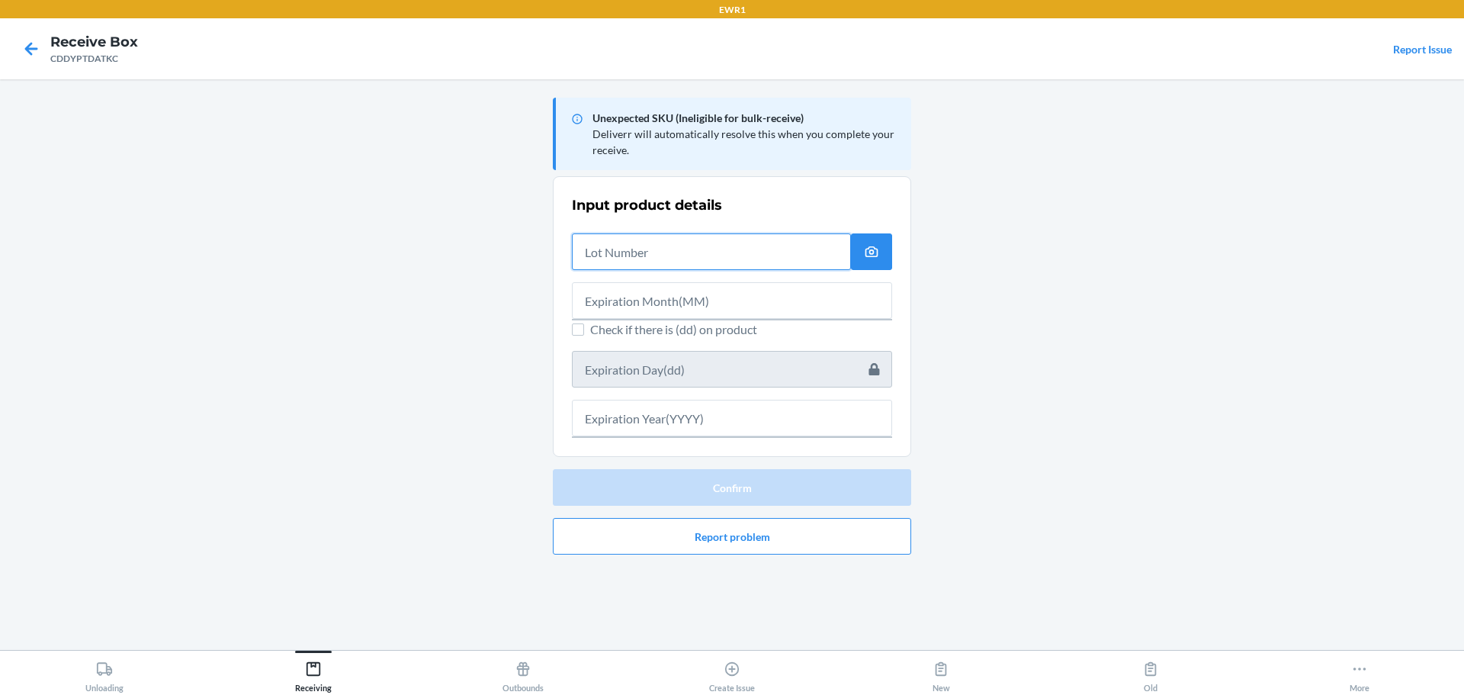
click at [613, 266] on input "text" at bounding box center [711, 251] width 279 height 37
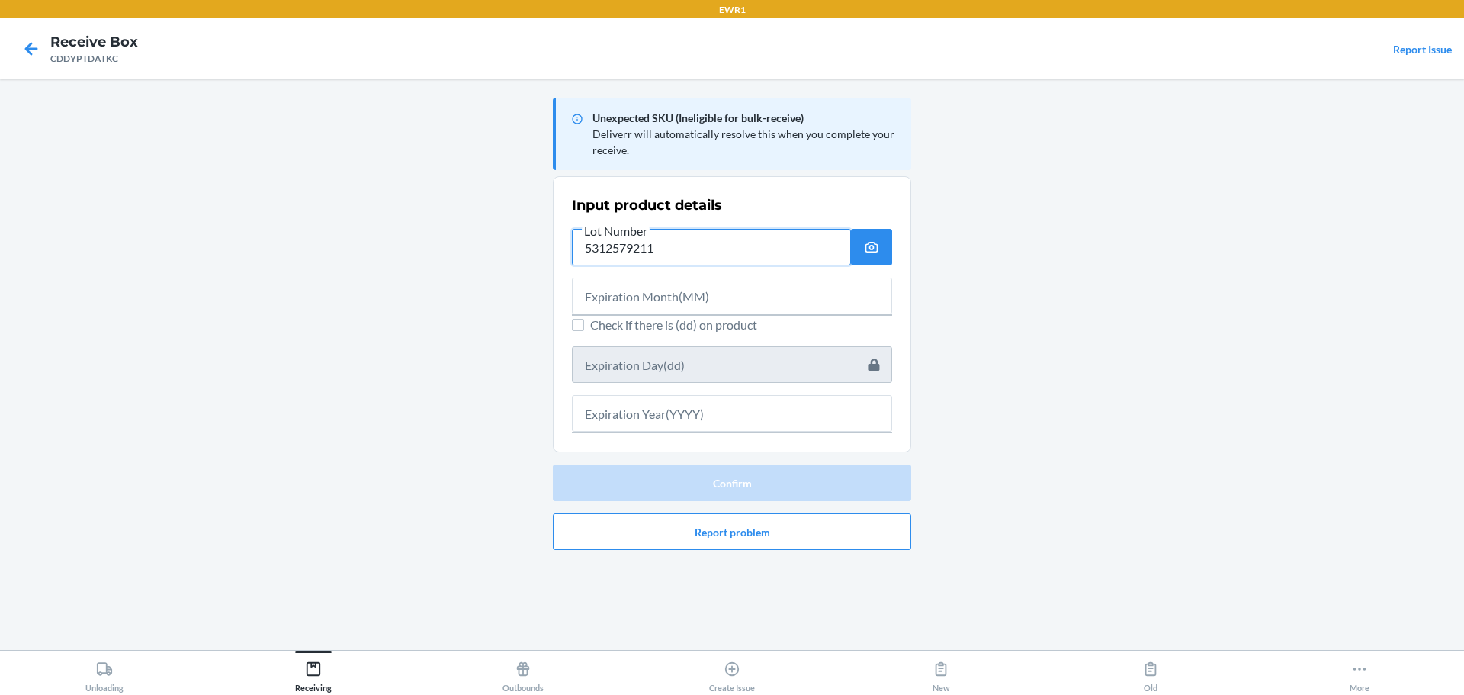
type input "5312579211"
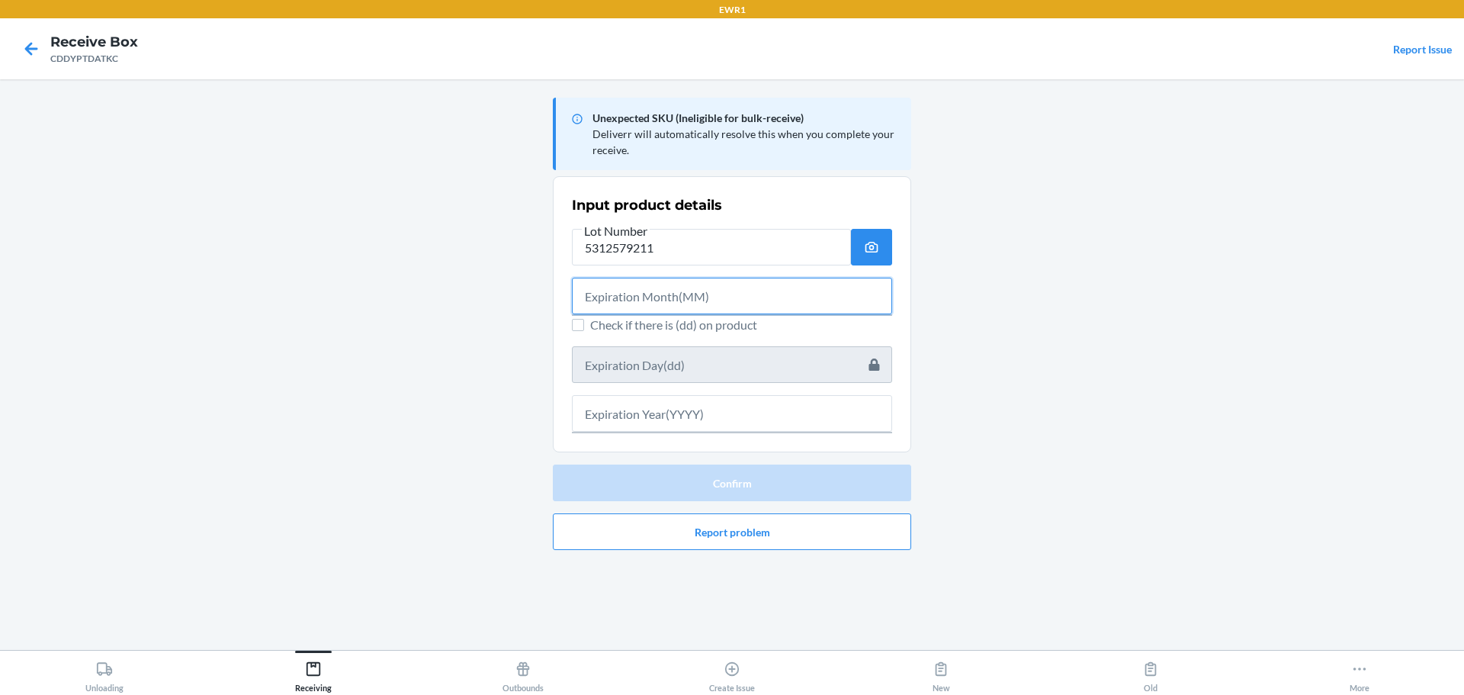
click at [661, 300] on input "text" at bounding box center [732, 296] width 320 height 37
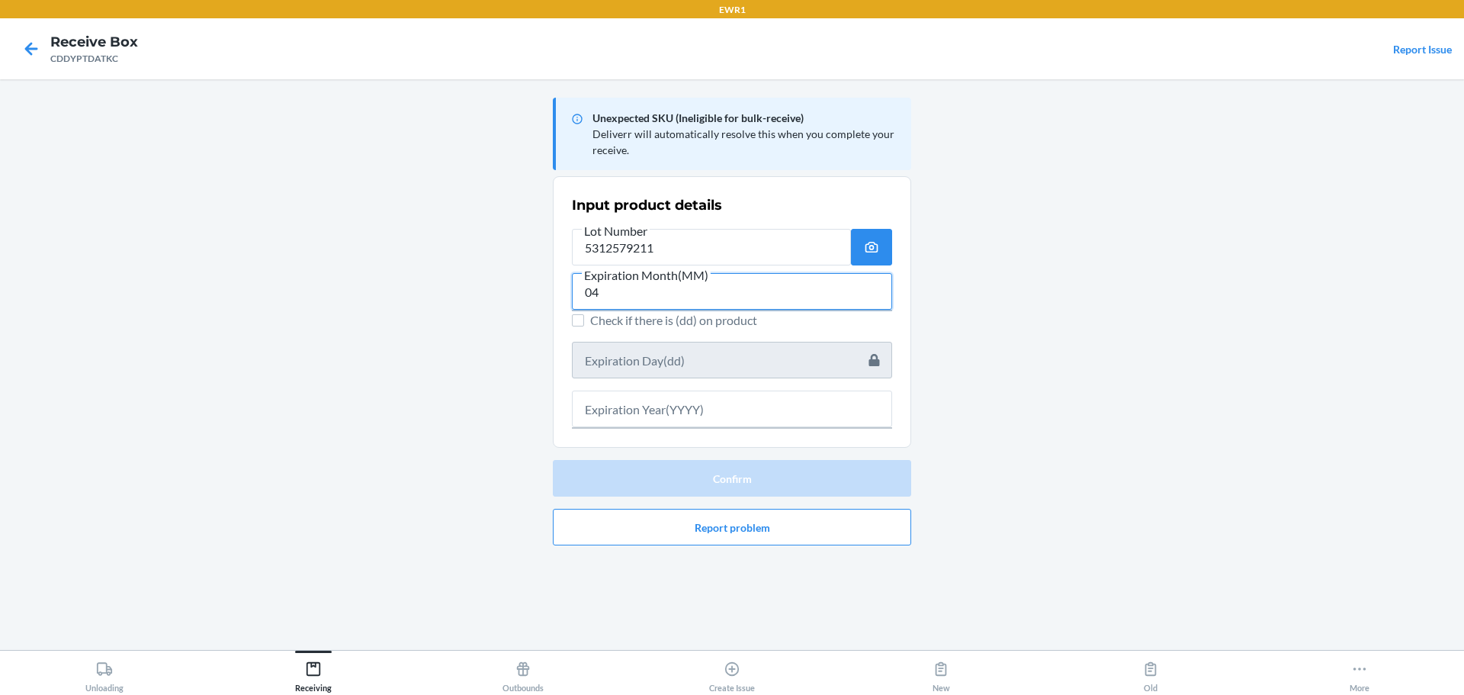
type input "04"
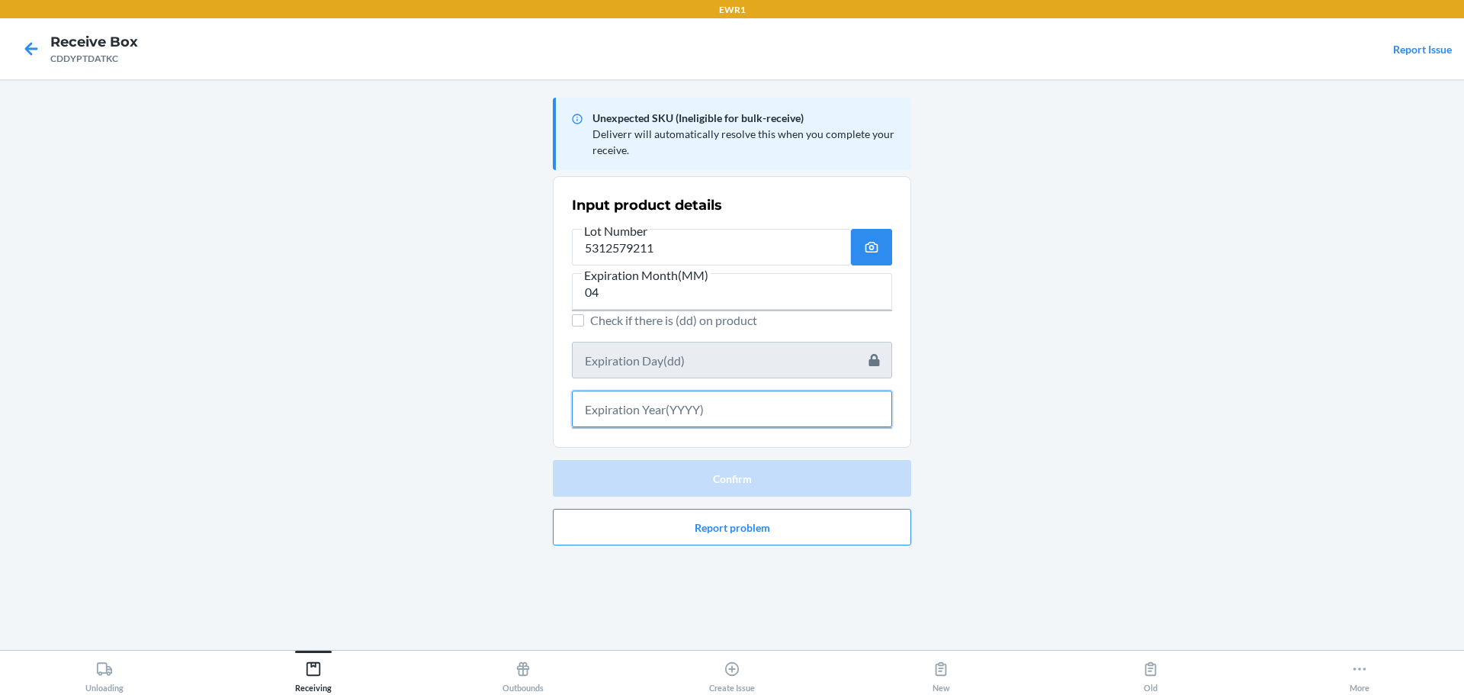
click at [634, 420] on input "text" at bounding box center [732, 409] width 320 height 37
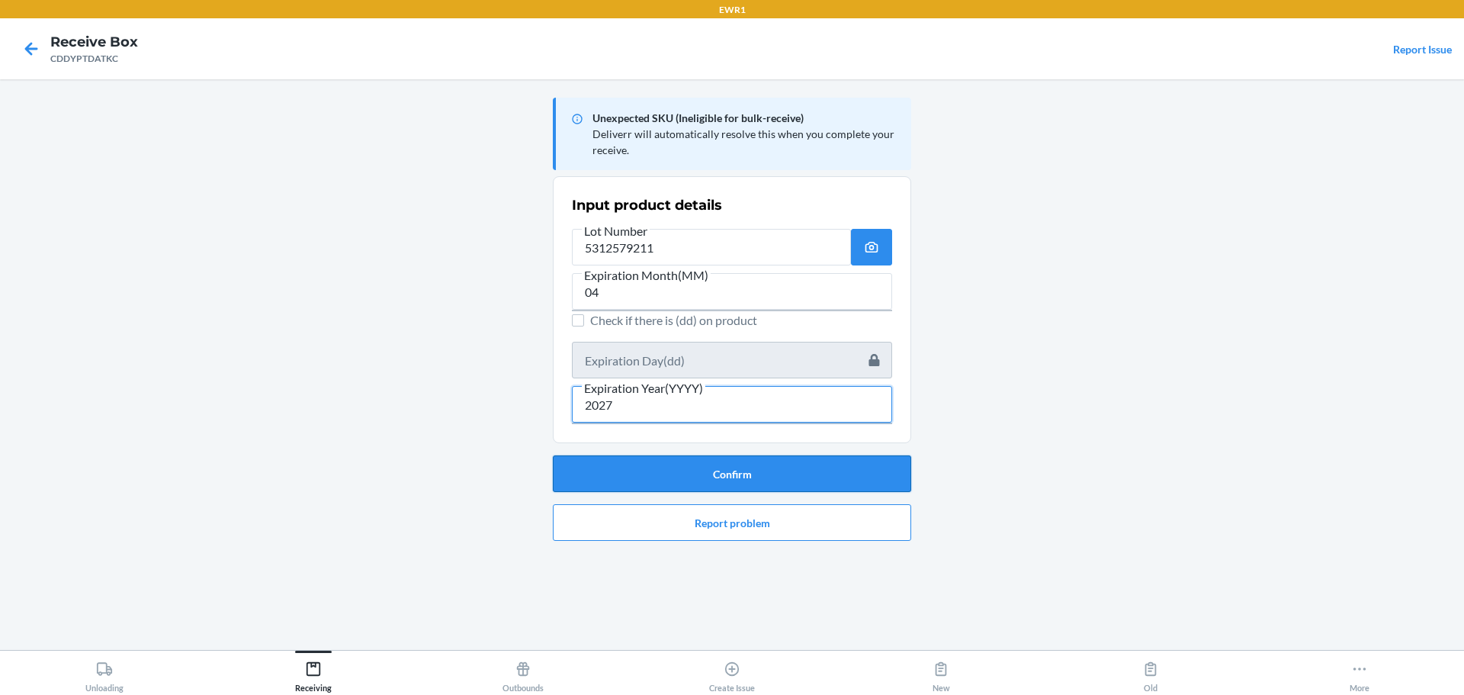
type input "2027"
click at [635, 469] on button "Confirm" at bounding box center [732, 473] width 358 height 37
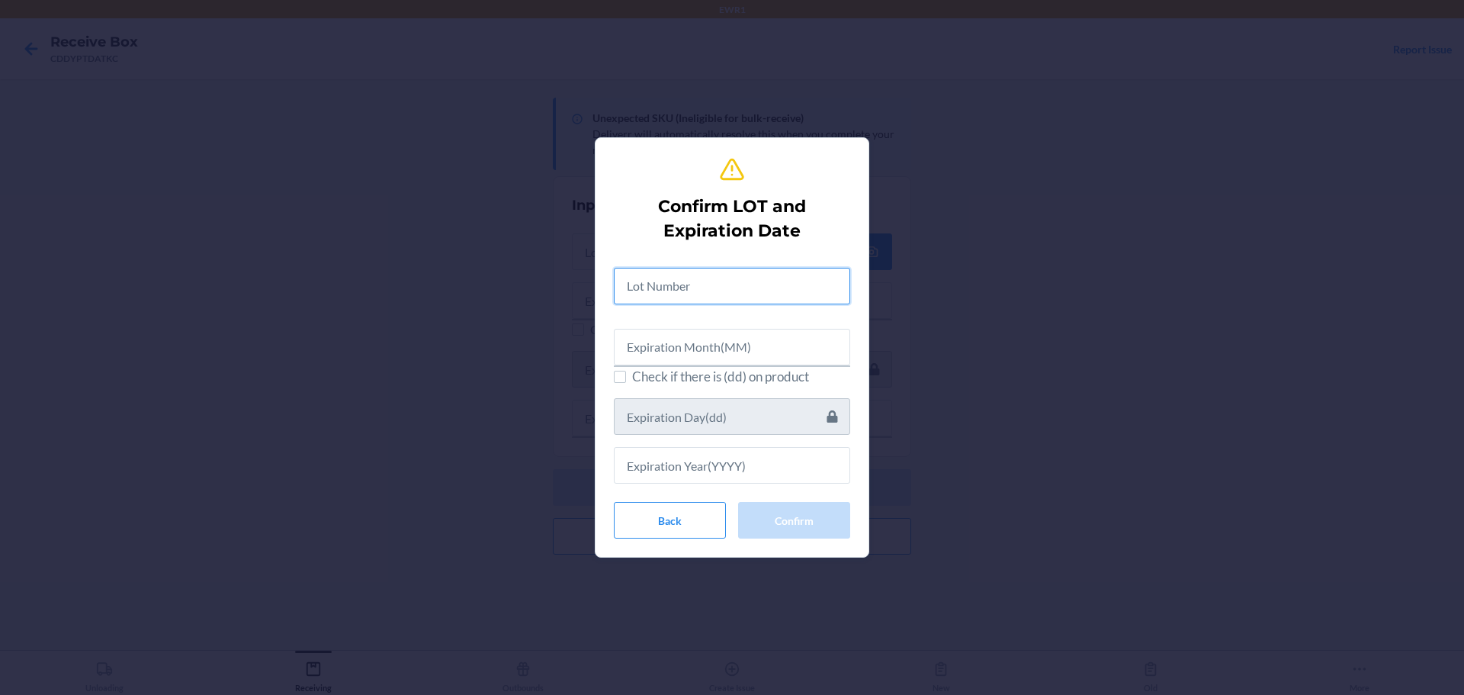
click at [666, 300] on input "text" at bounding box center [732, 286] width 236 height 37
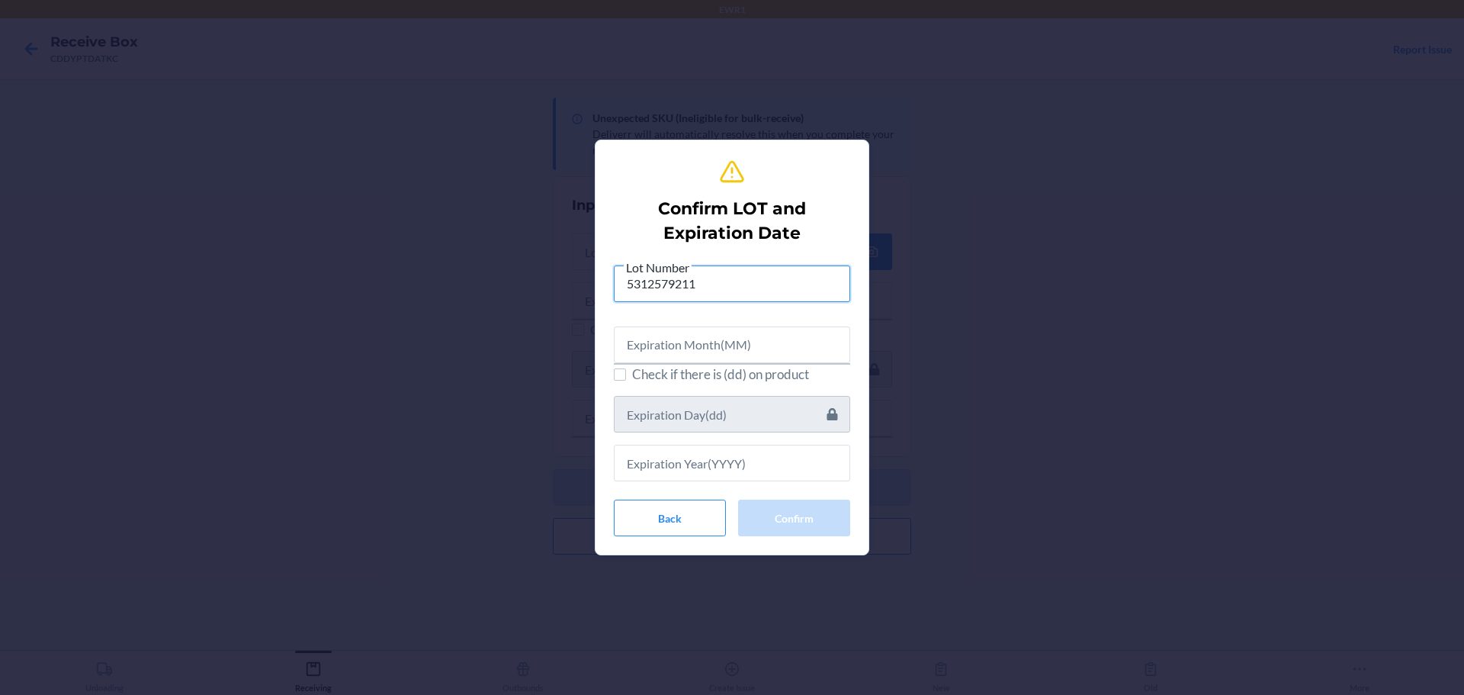
type input "5312579211"
click at [685, 348] on input "text" at bounding box center [732, 344] width 236 height 37
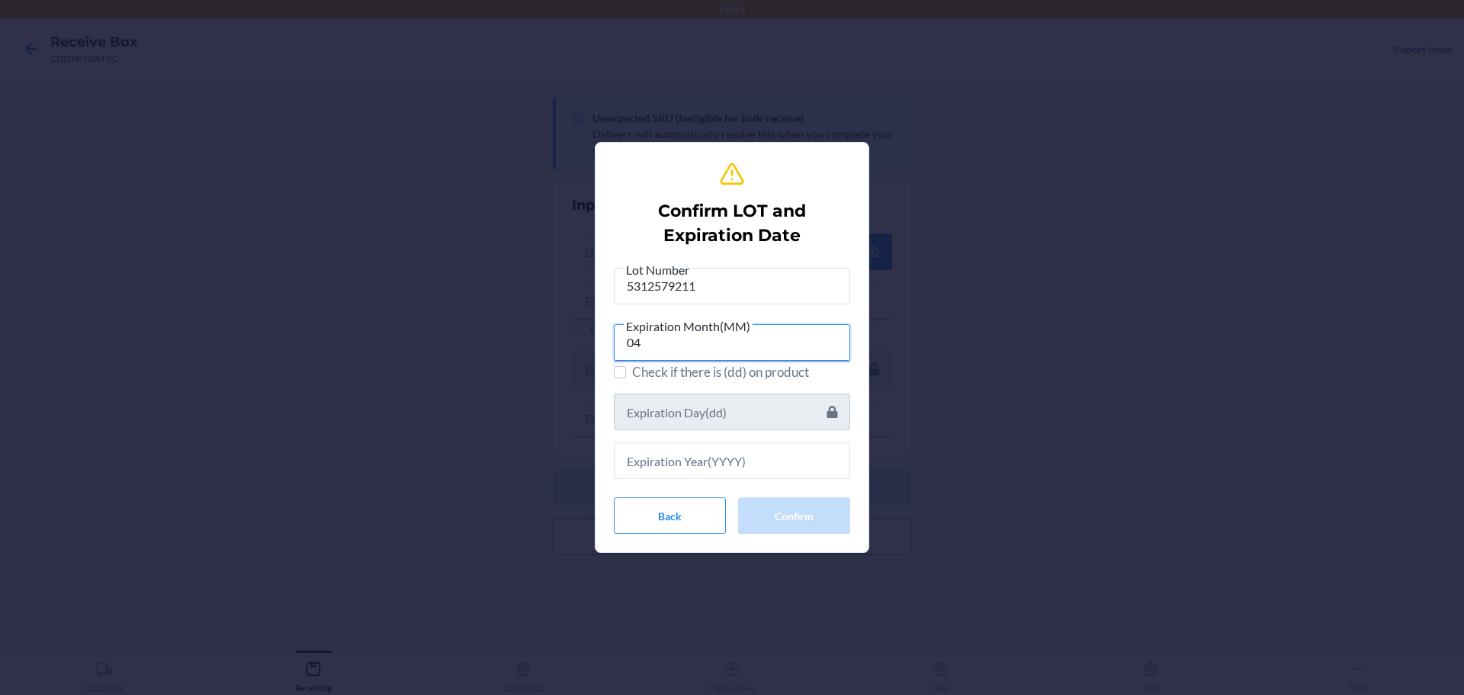
type input "04"
click at [664, 462] on input "text" at bounding box center [732, 460] width 236 height 37
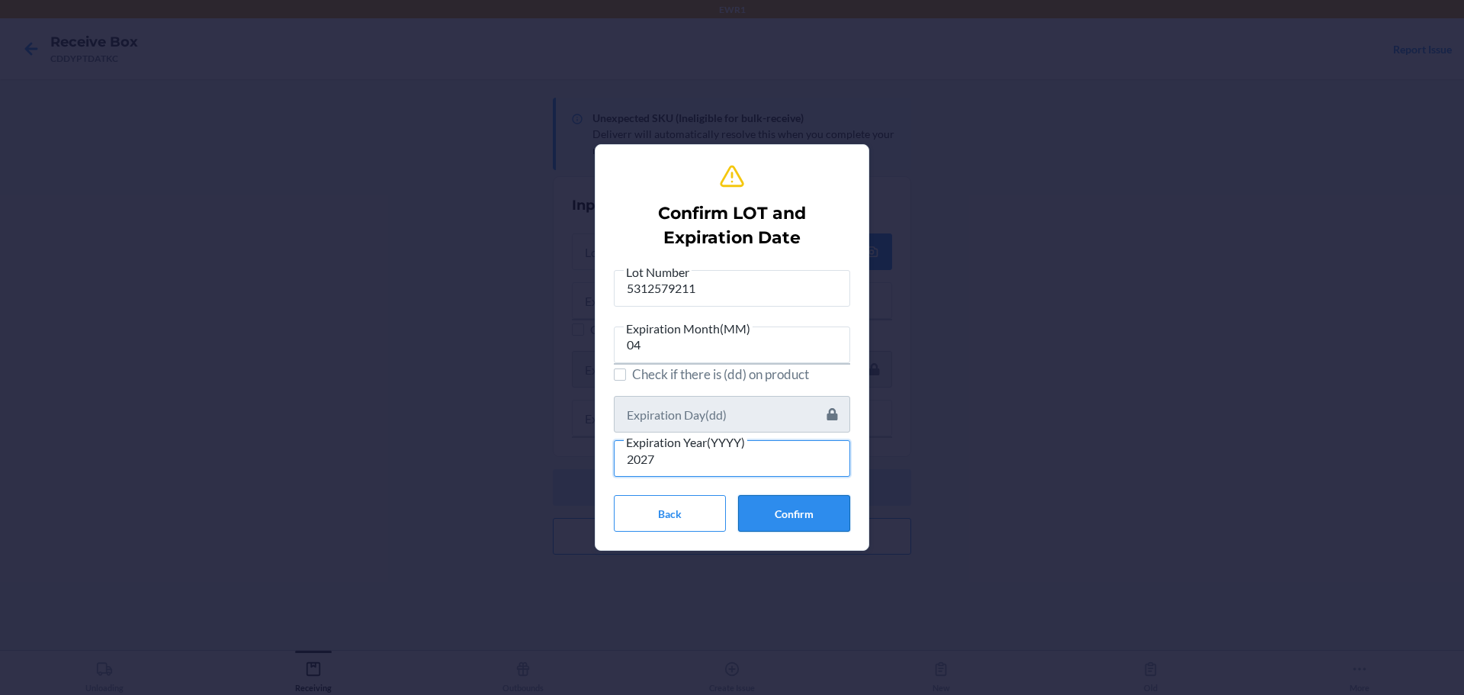
type input "2027"
click at [756, 511] on button "Confirm" at bounding box center [794, 513] width 112 height 37
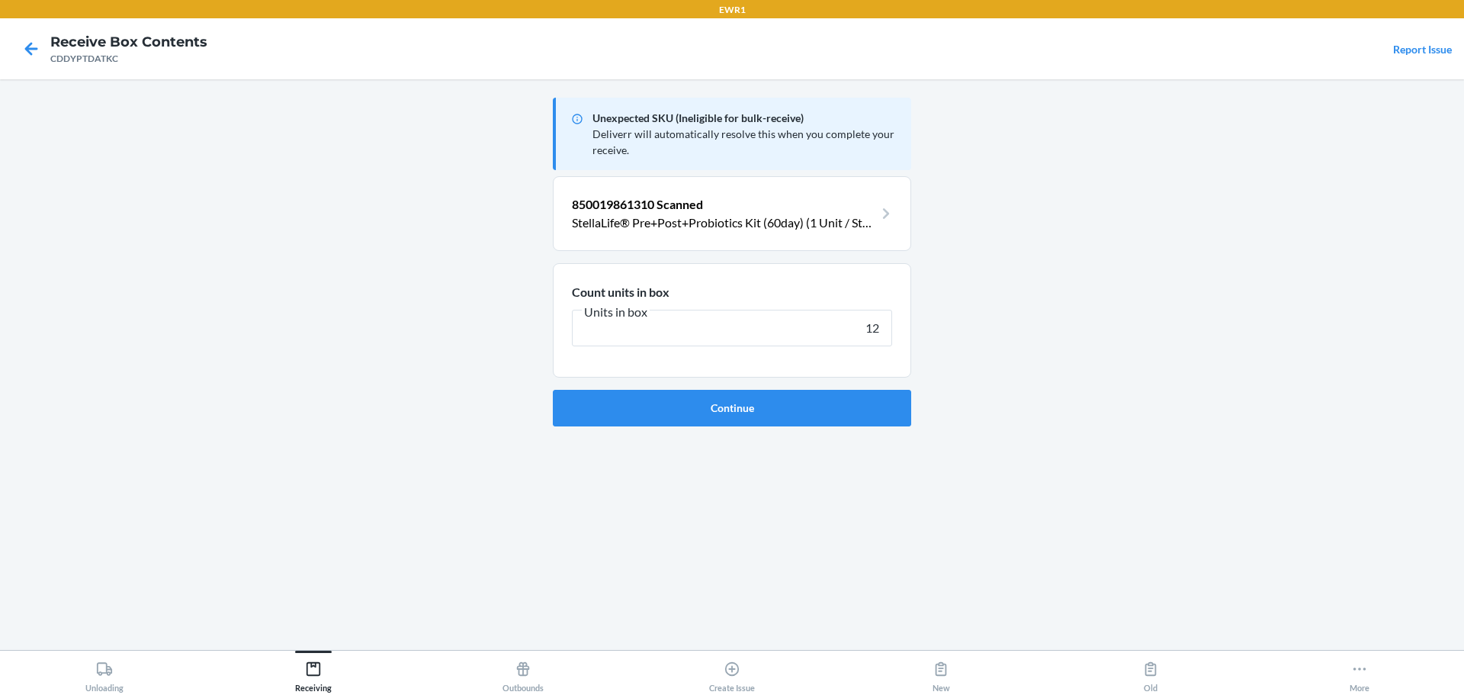
type input "12"
click at [553, 390] on button "Continue" at bounding box center [732, 408] width 358 height 37
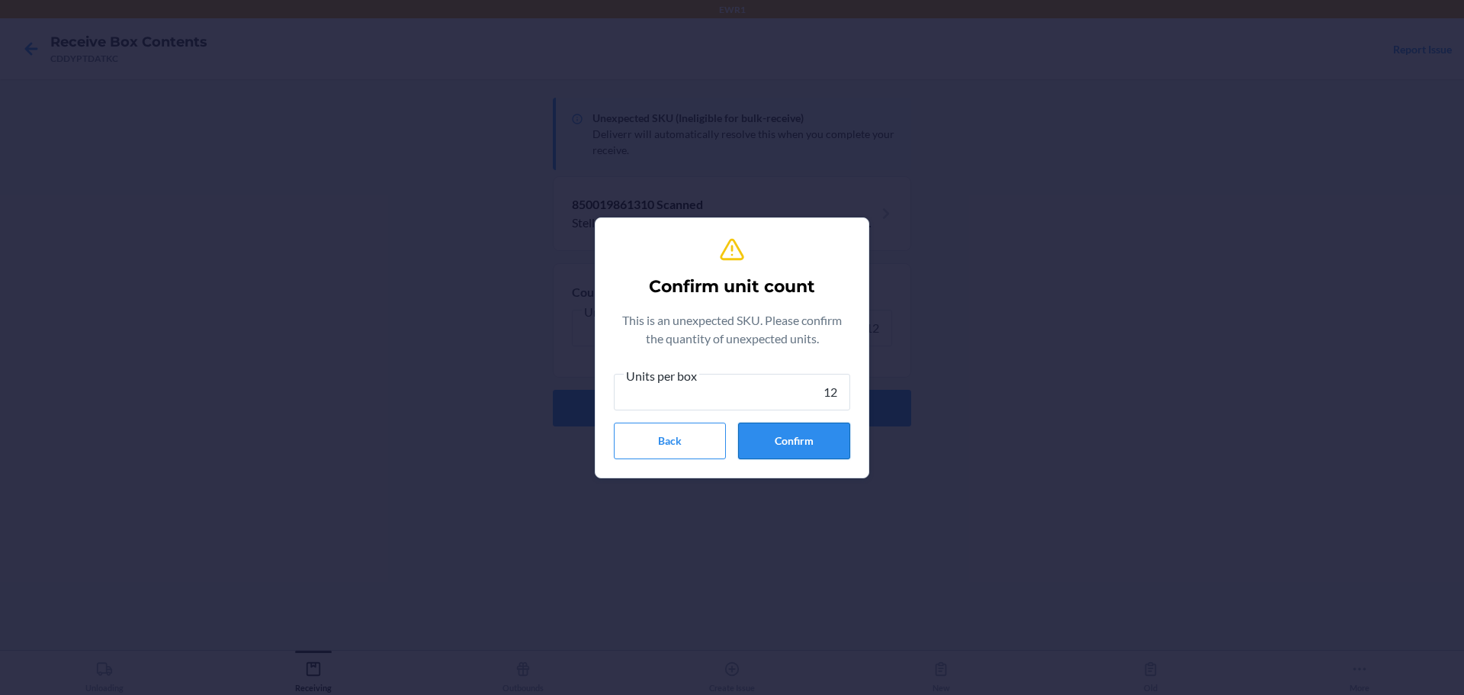
type input "12"
click at [801, 435] on button "Confirm" at bounding box center [794, 441] width 112 height 37
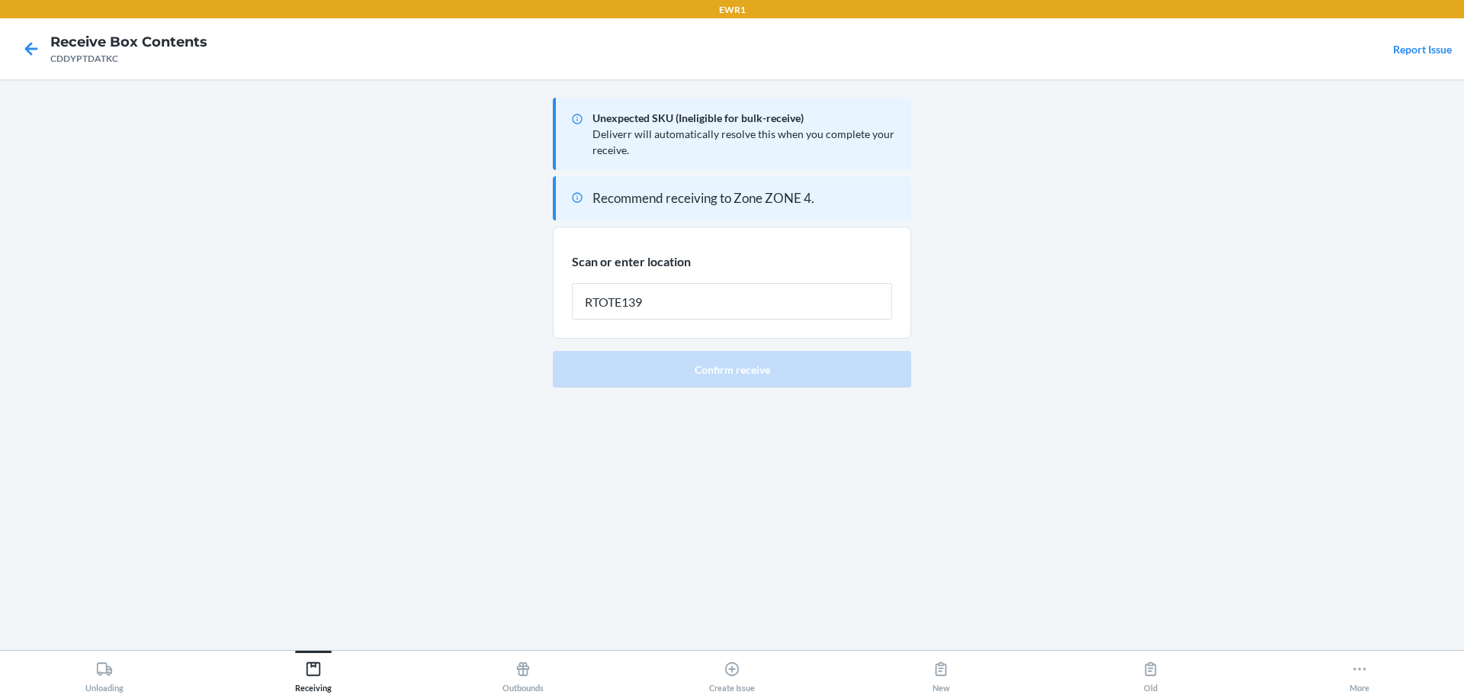
type input "RTOTE139"
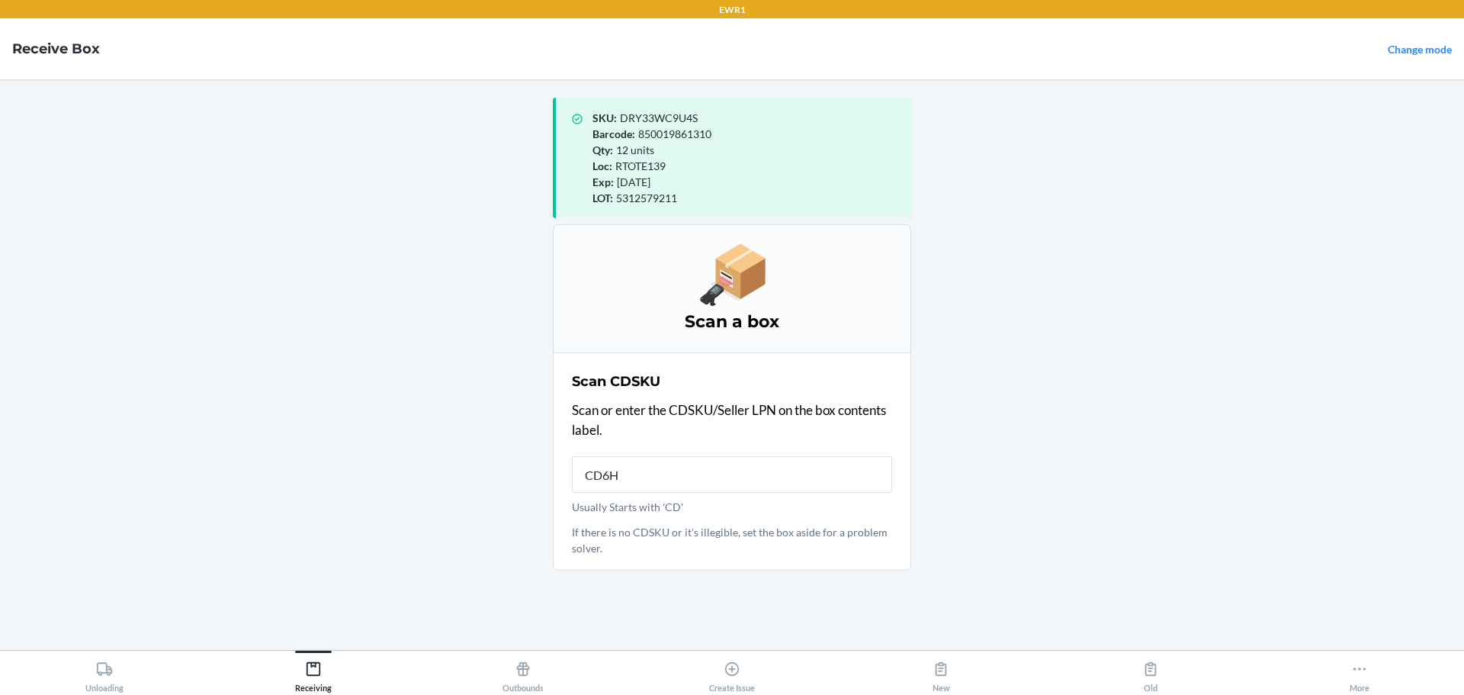
type input "CD6HN"
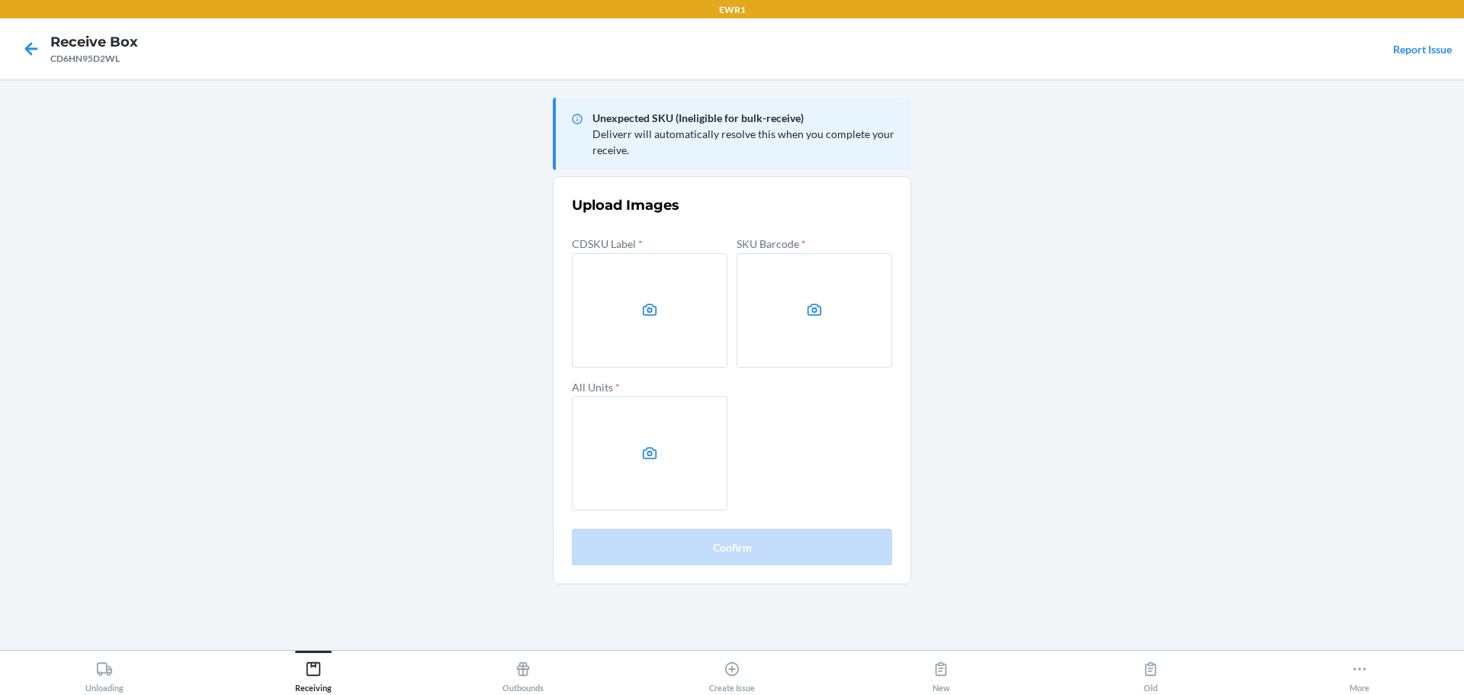
click at [1271, 255] on main "Unexpected SKU (Ineligible for bulk-receive) Deliverr will automatically resolv…" at bounding box center [732, 364] width 1464 height 571
click at [675, 278] on label at bounding box center [650, 310] width 156 height 114
click at [0, 0] on input "file" at bounding box center [0, 0] width 0 height 0
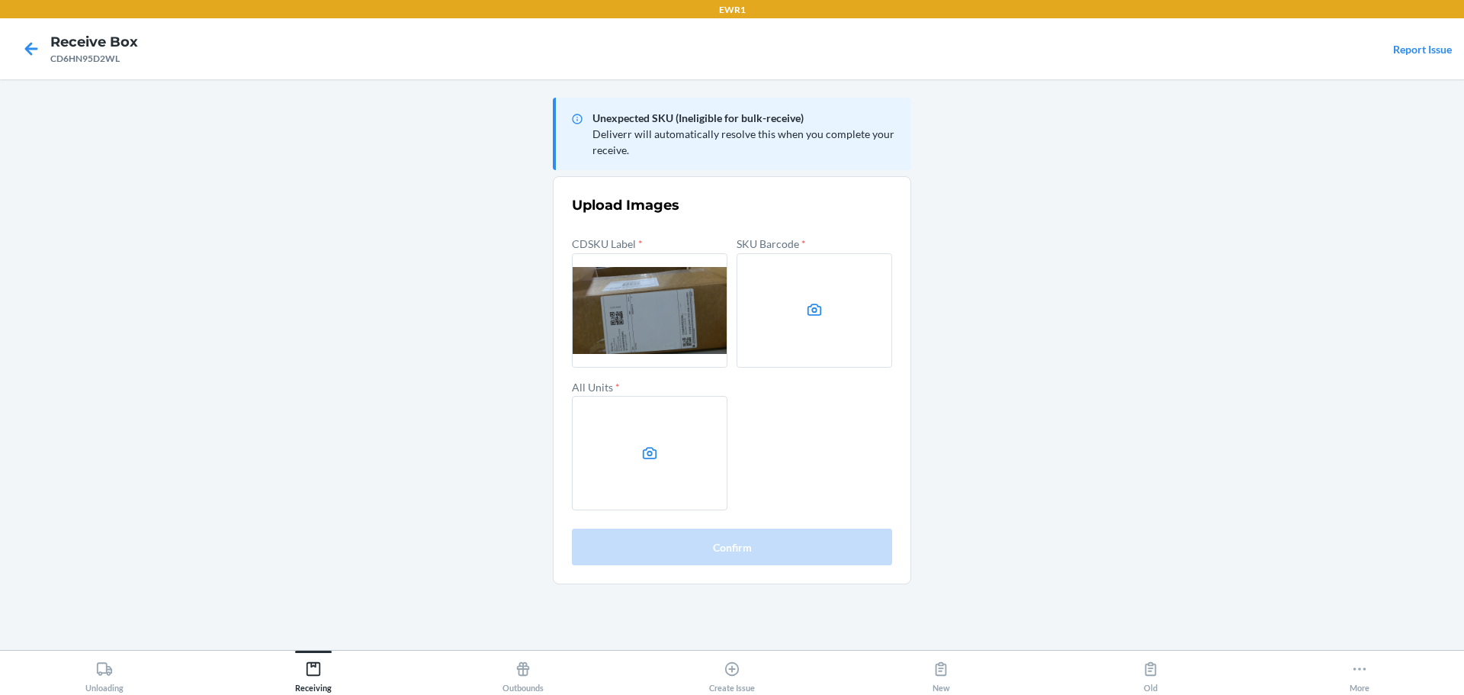
click at [837, 301] on label at bounding box center [815, 310] width 156 height 114
click at [0, 0] on input "file" at bounding box center [0, 0] width 0 height 0
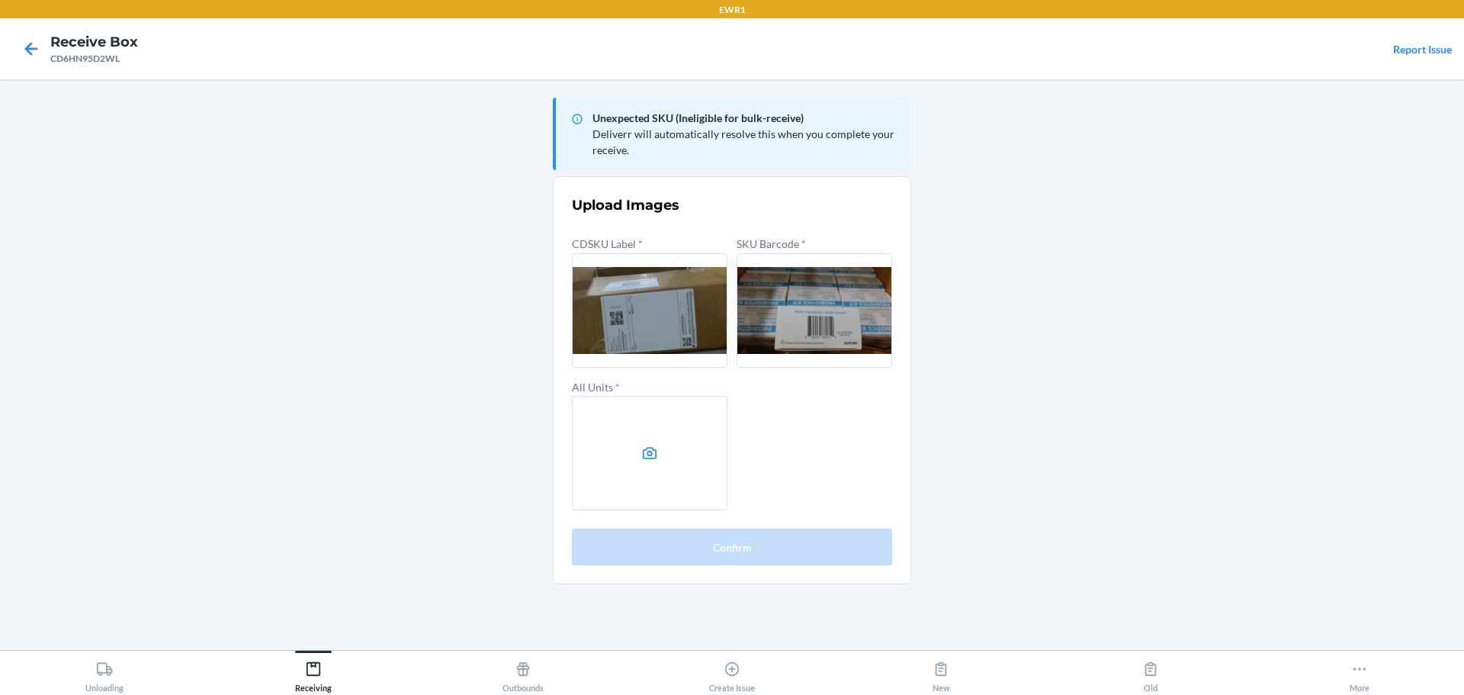
click at [688, 445] on label at bounding box center [650, 453] width 156 height 114
click at [0, 0] on input "file" at bounding box center [0, 0] width 0 height 0
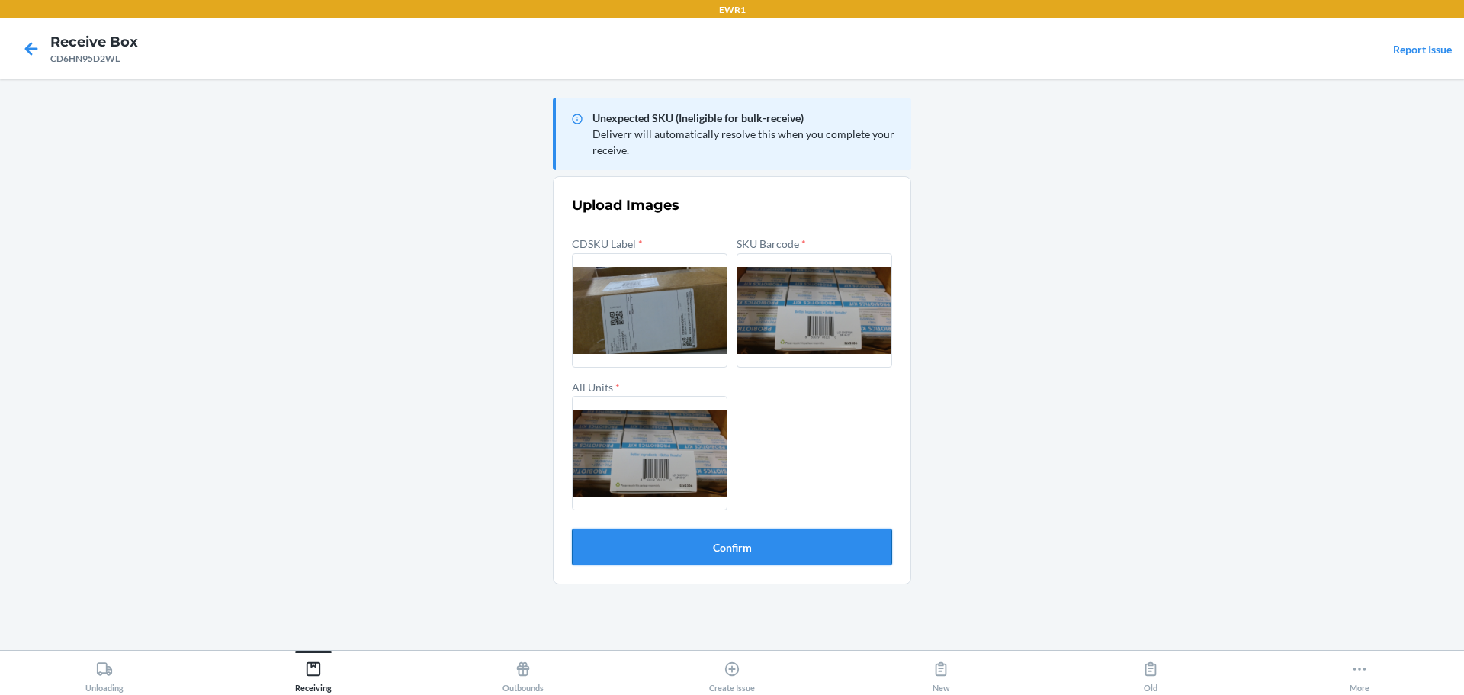
click at [805, 548] on button "Confirm" at bounding box center [732, 547] width 320 height 37
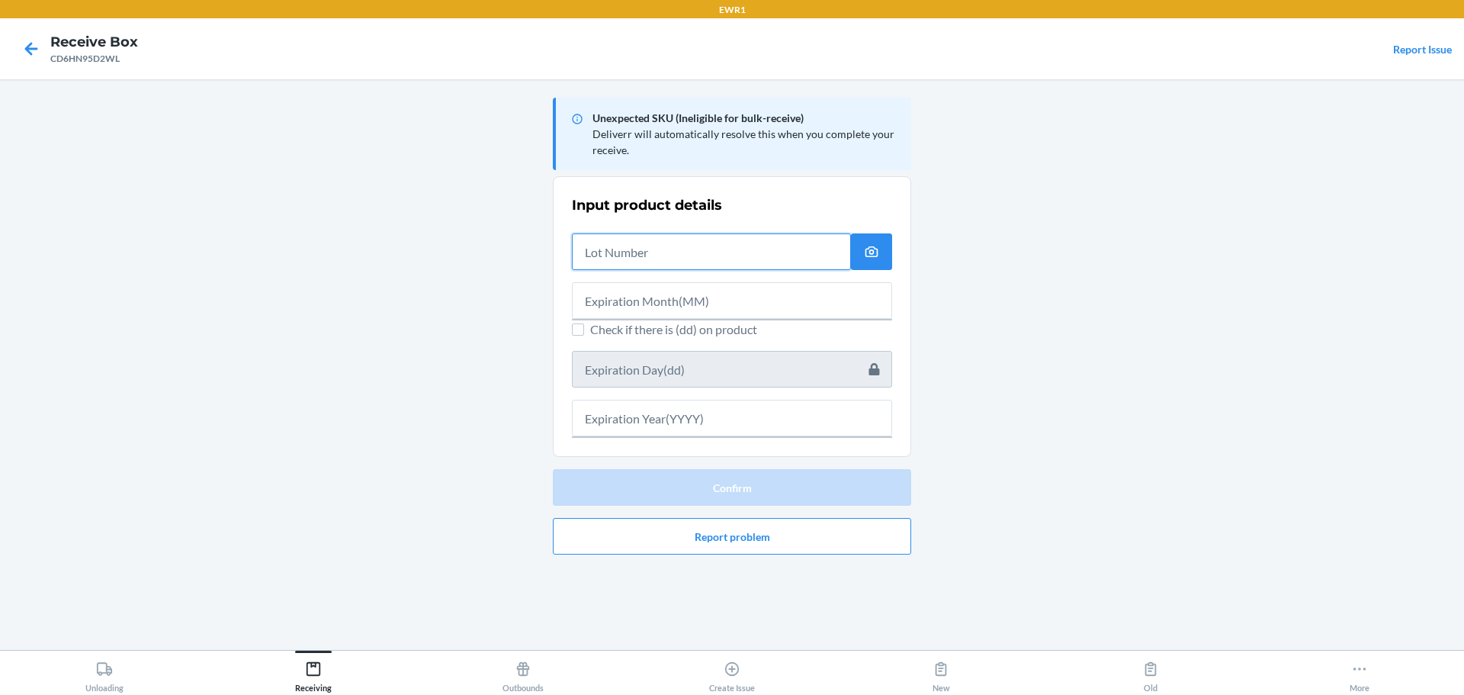
click at [663, 263] on input "text" at bounding box center [711, 251] width 279 height 37
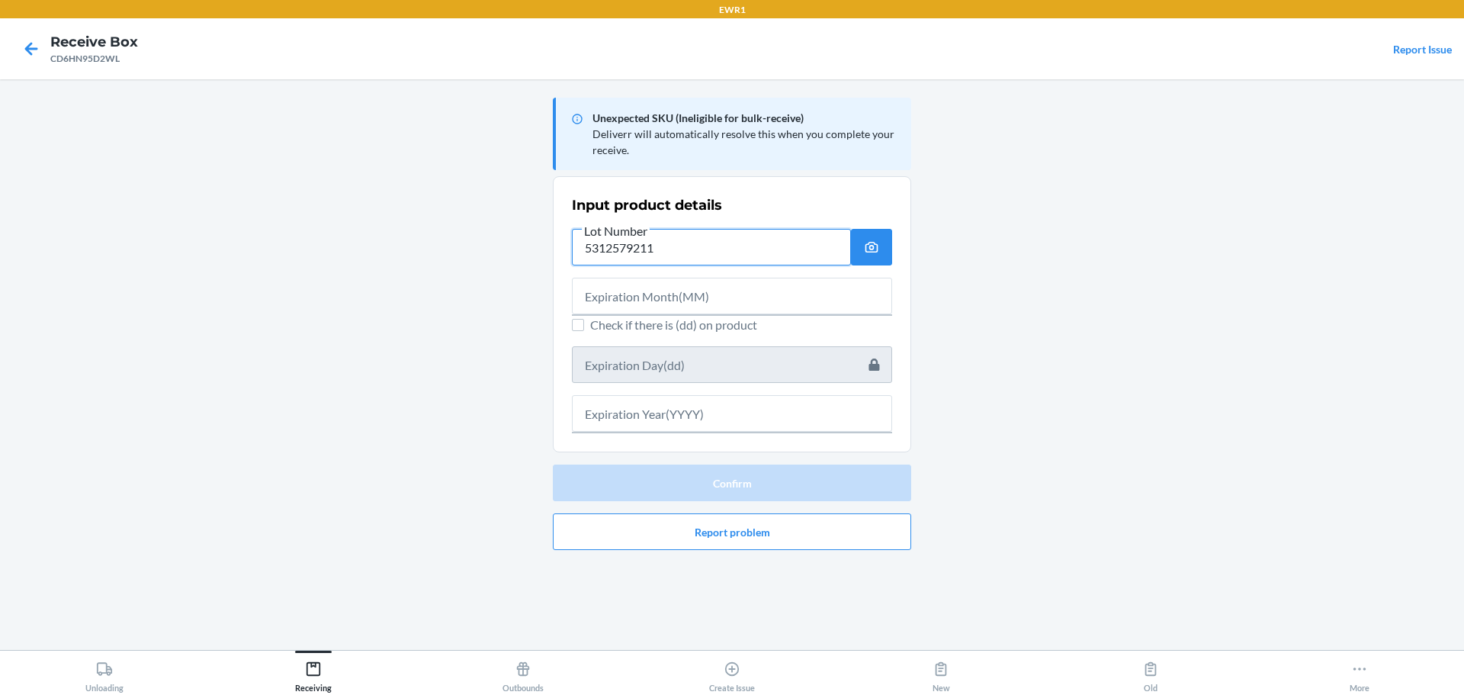
type input "5312579211"
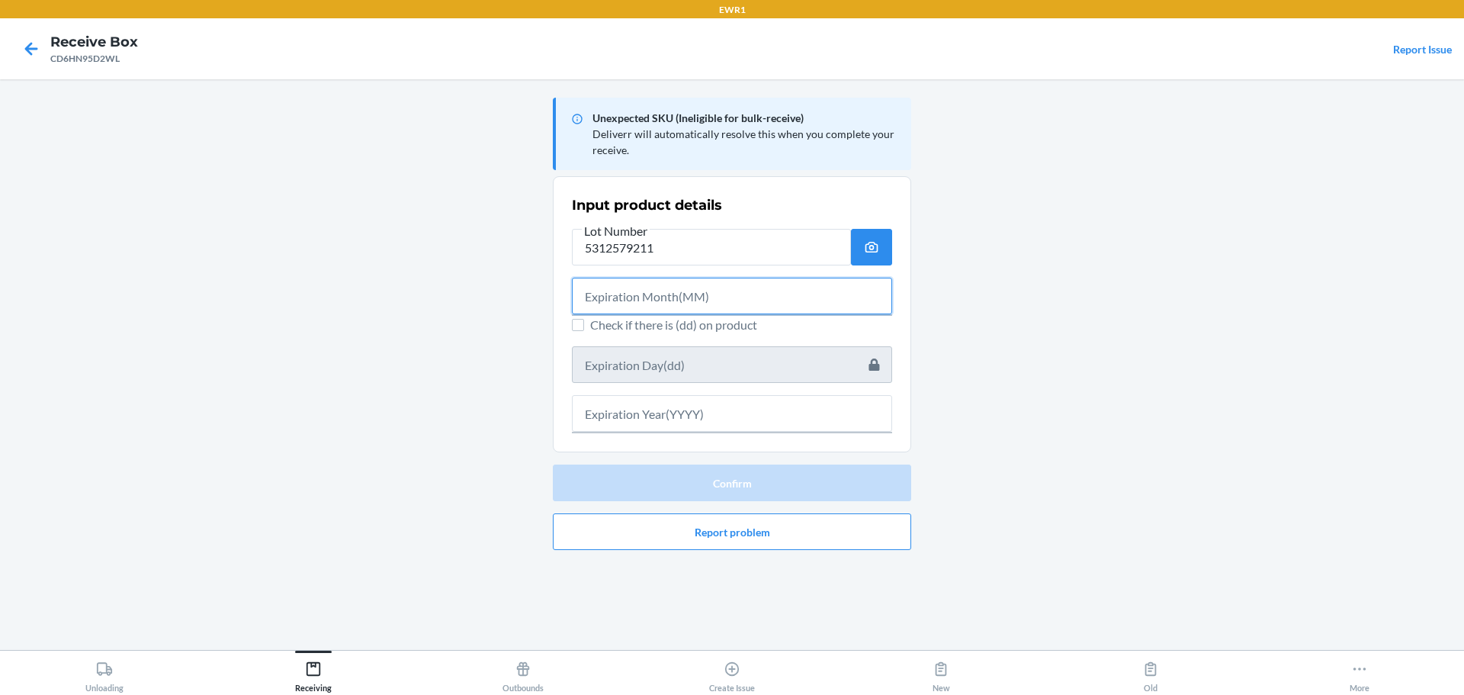
click at [732, 293] on input "text" at bounding box center [732, 296] width 320 height 37
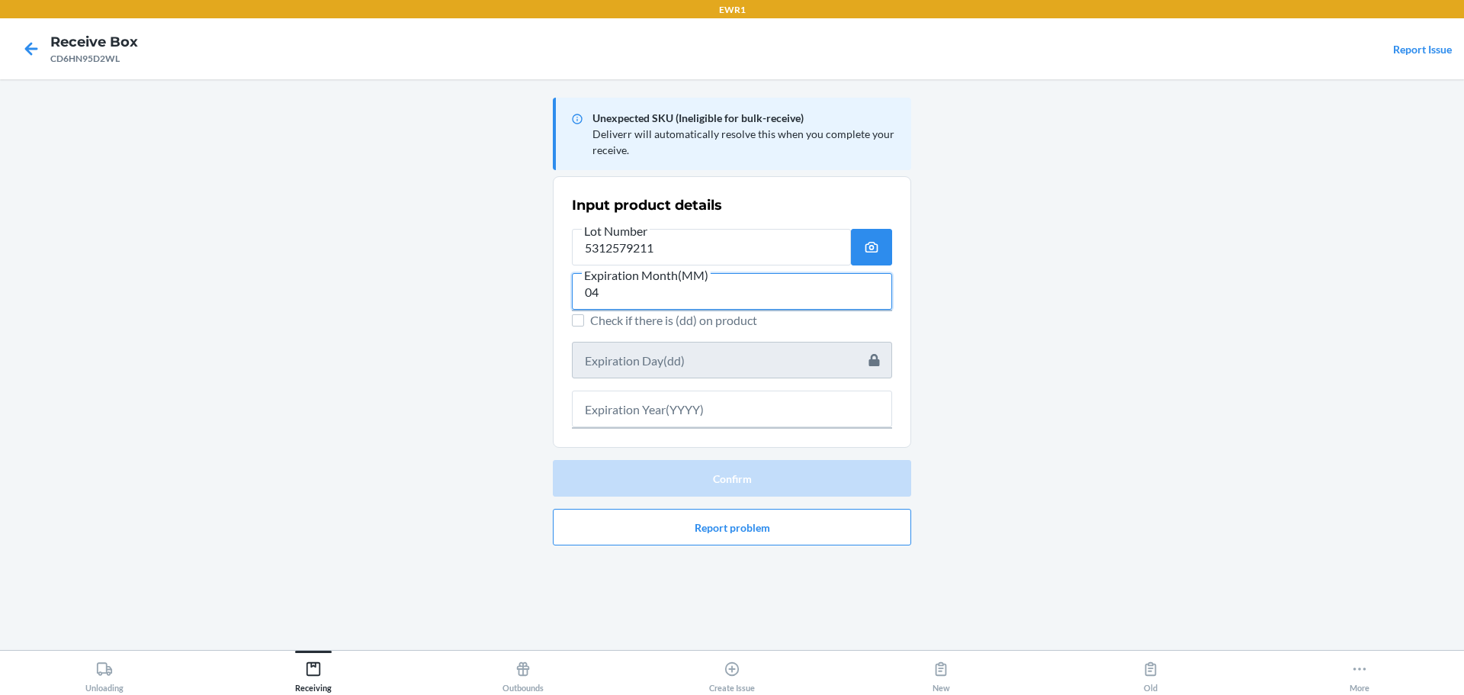
type input "04"
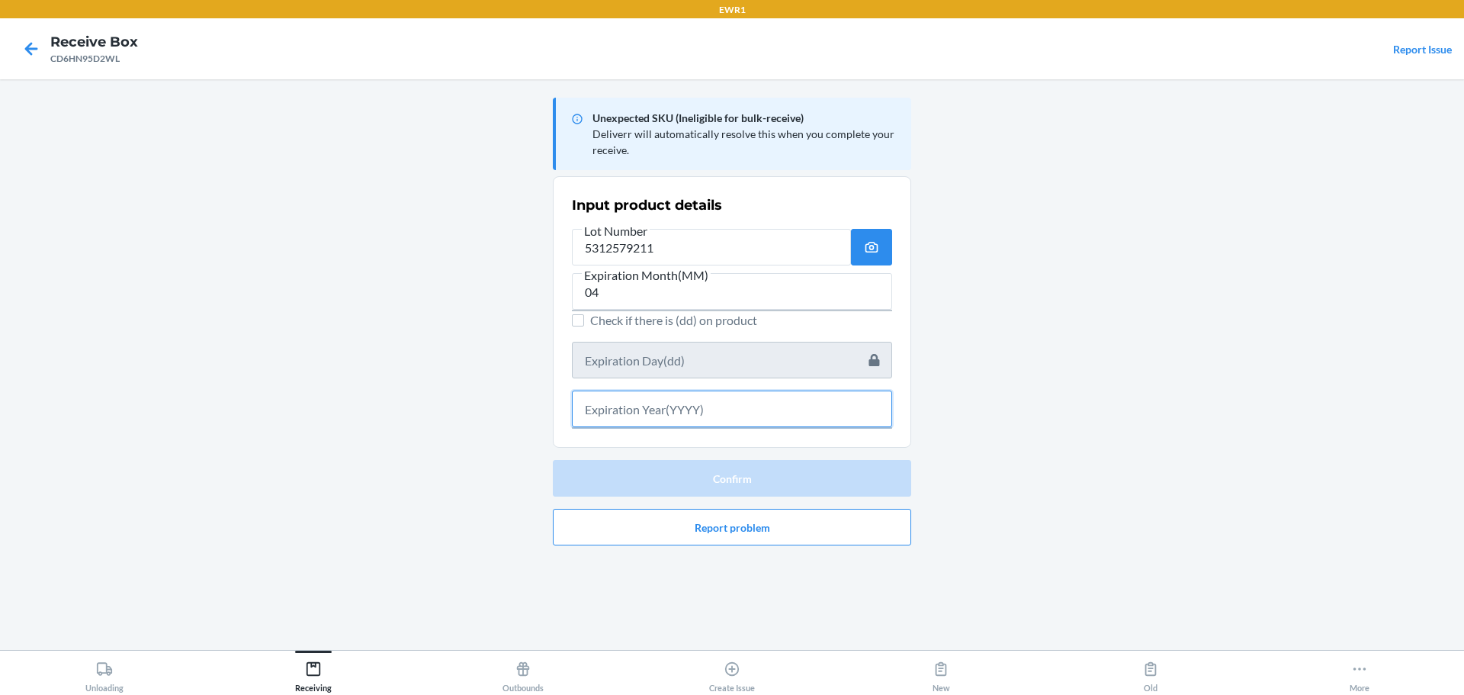
click at [682, 400] on input "text" at bounding box center [732, 409] width 320 height 37
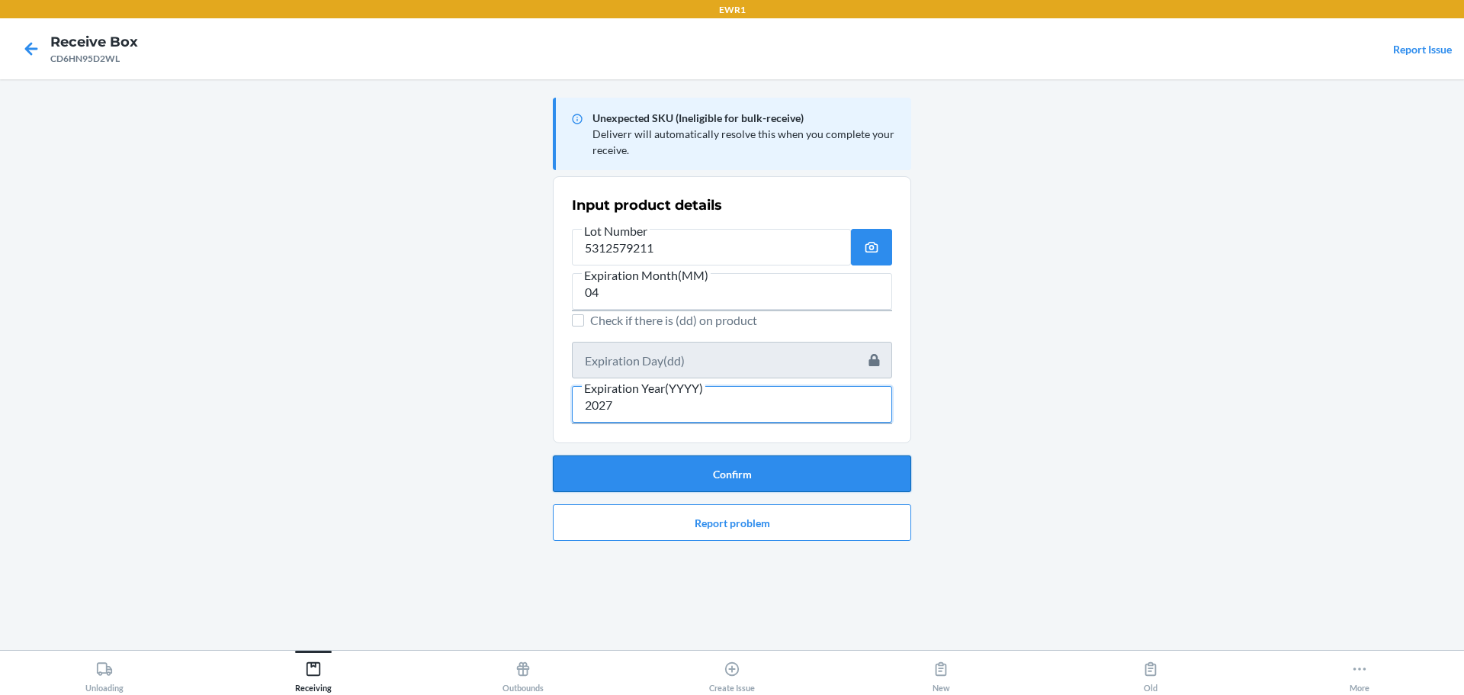
type input "2027"
click at [624, 468] on button "Confirm" at bounding box center [732, 473] width 358 height 37
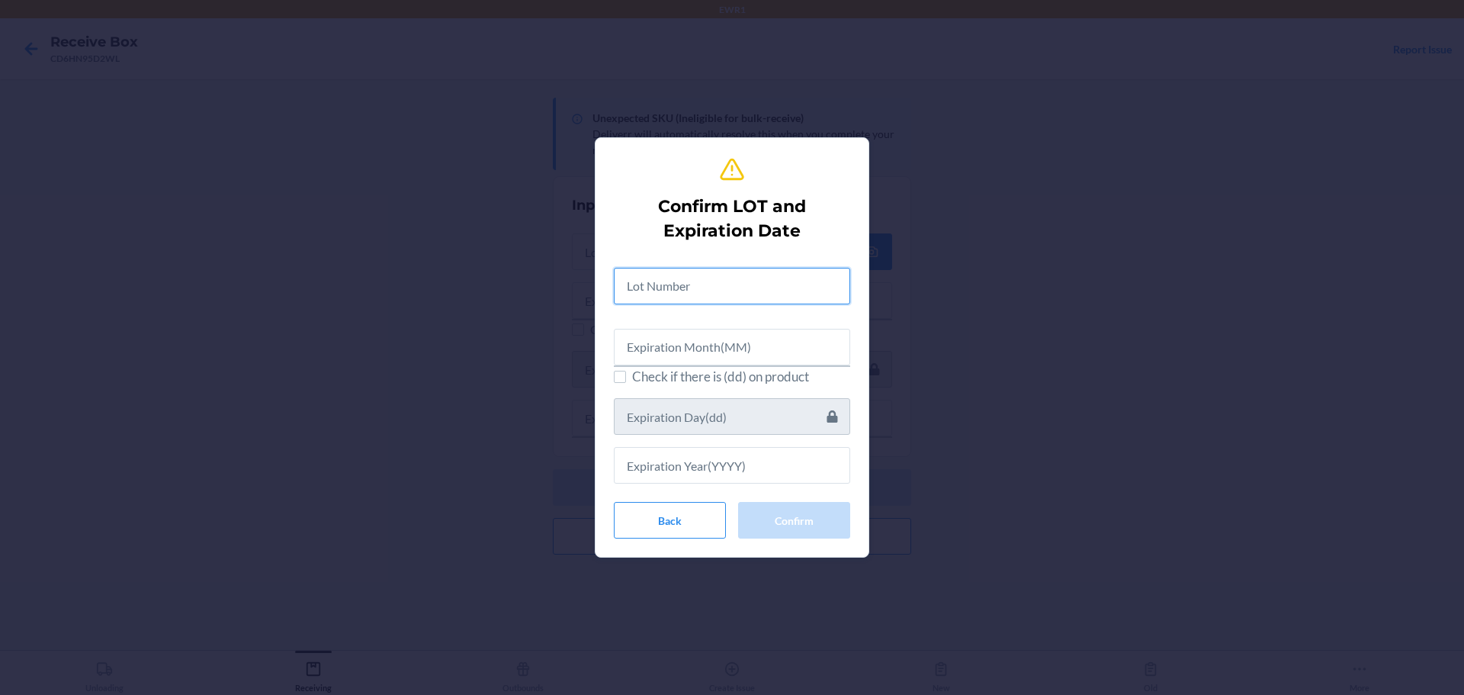
click at [690, 283] on input "text" at bounding box center [732, 286] width 236 height 37
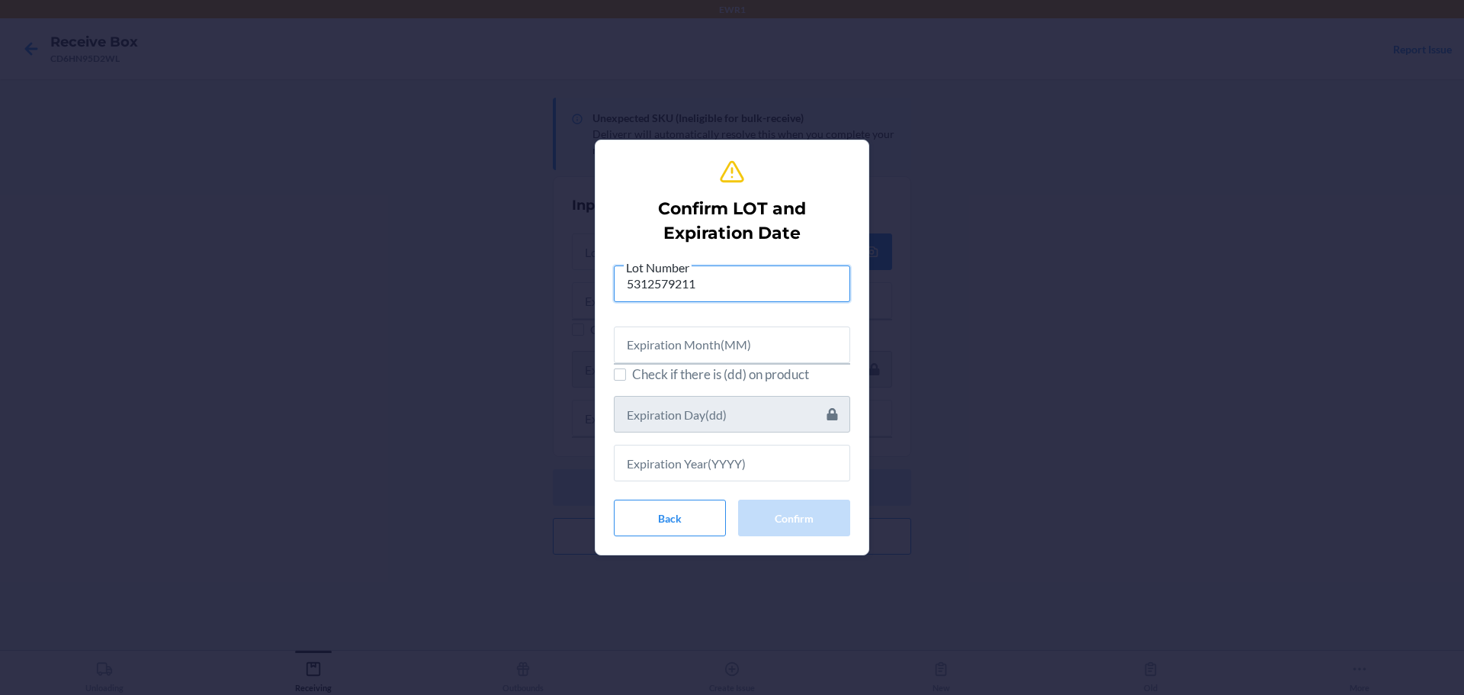
type input "5312579211"
click at [653, 351] on input "text" at bounding box center [732, 344] width 236 height 37
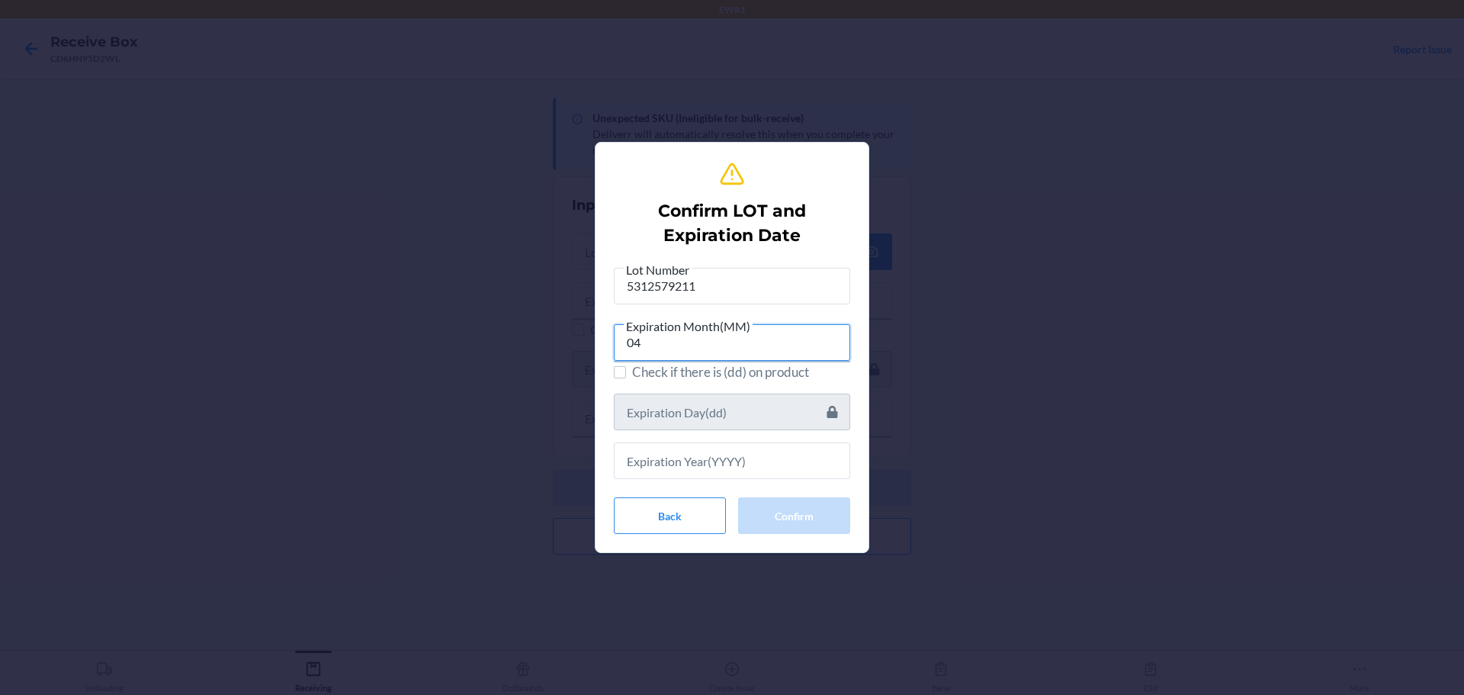
type input "04"
click at [670, 459] on input "text" at bounding box center [732, 460] width 236 height 37
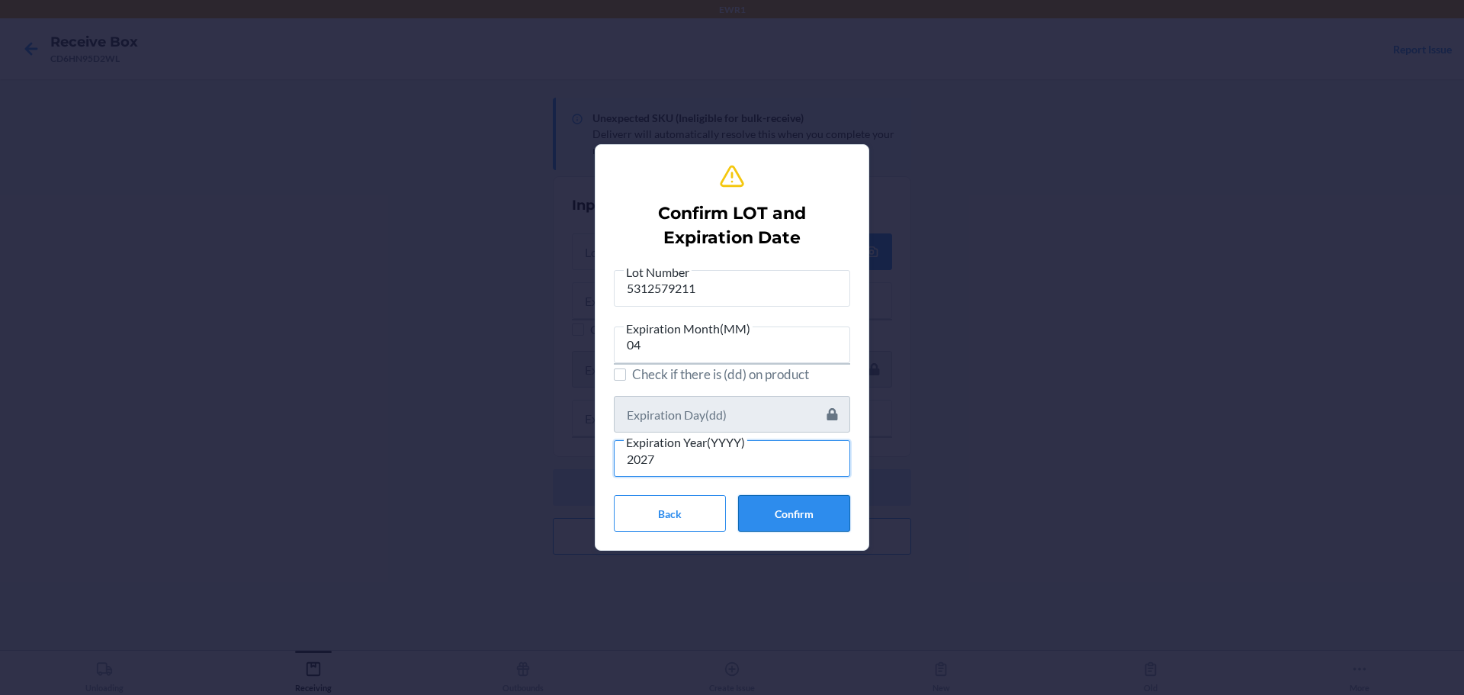
type input "2027"
click at [816, 526] on button "Confirm" at bounding box center [794, 513] width 112 height 37
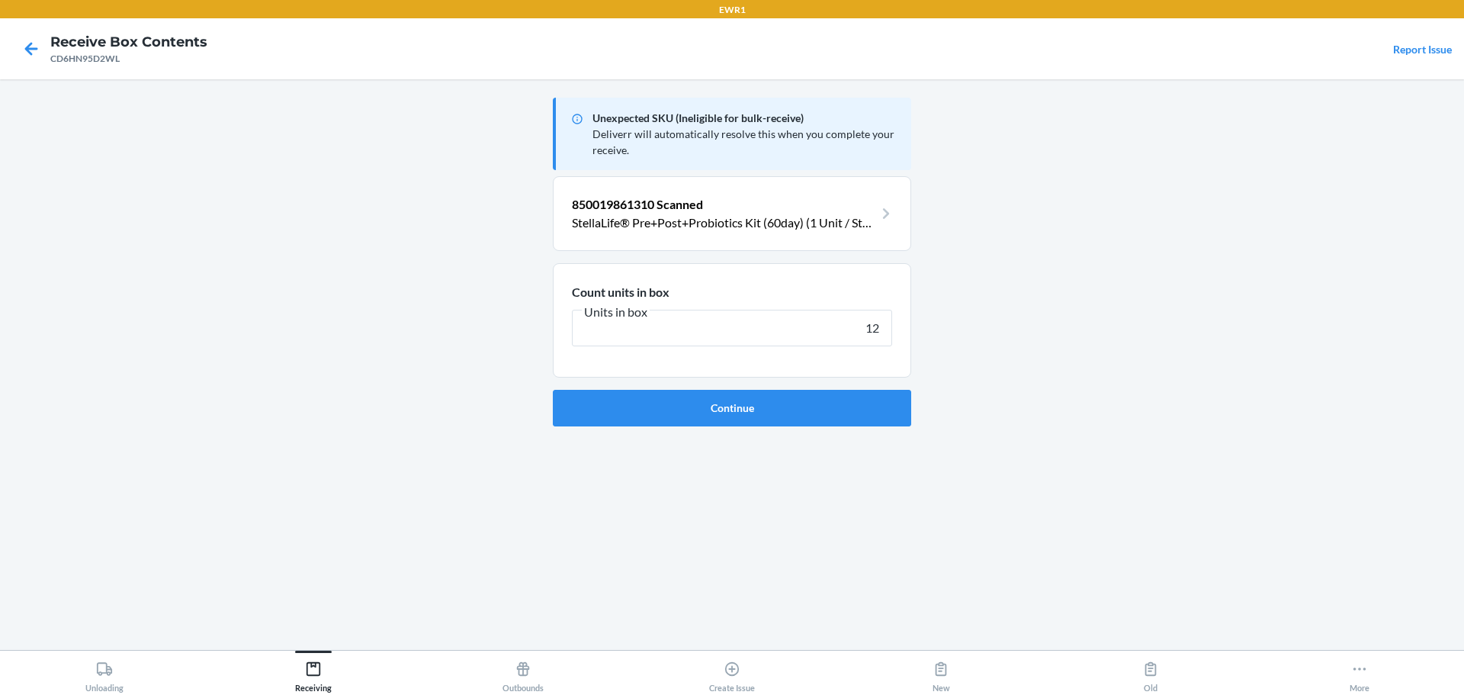
type input "12"
click at [553, 390] on button "Continue" at bounding box center [732, 408] width 358 height 37
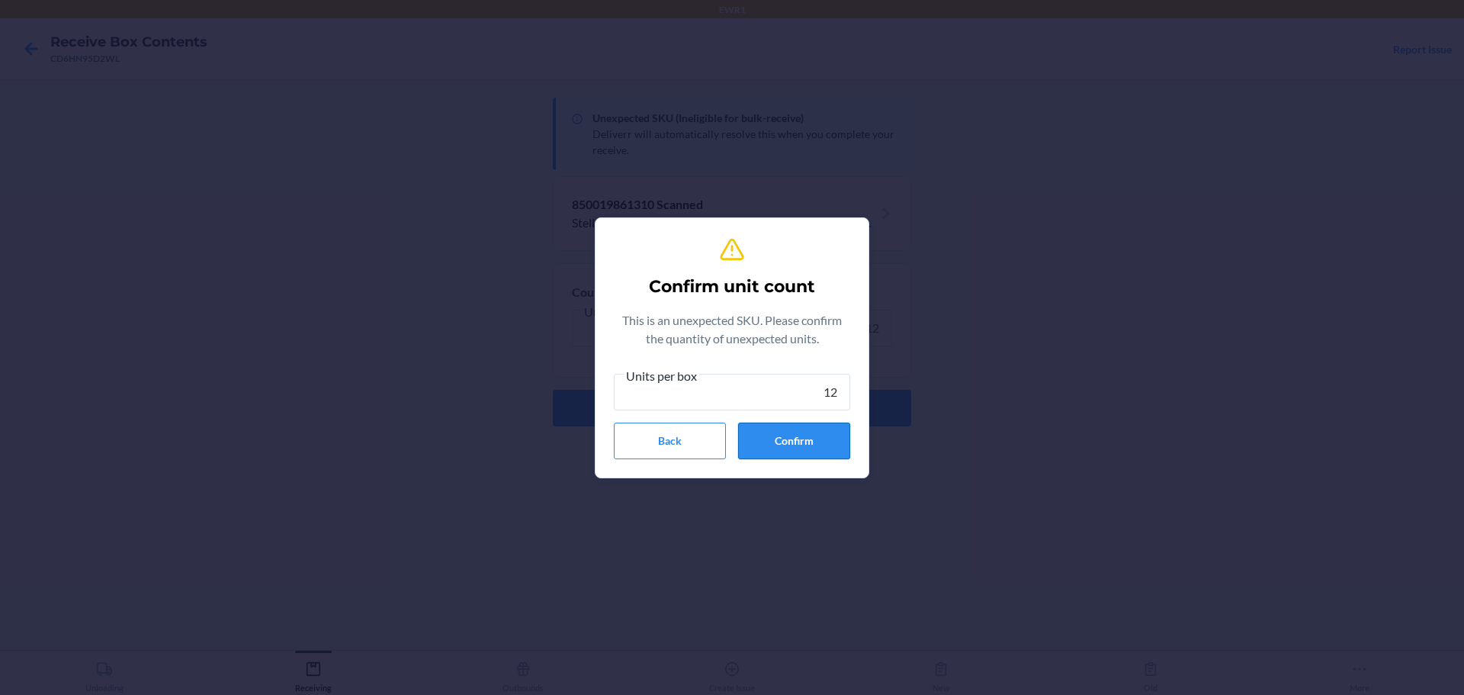
type input "12"
click at [814, 440] on button "Confirm" at bounding box center [794, 441] width 112 height 37
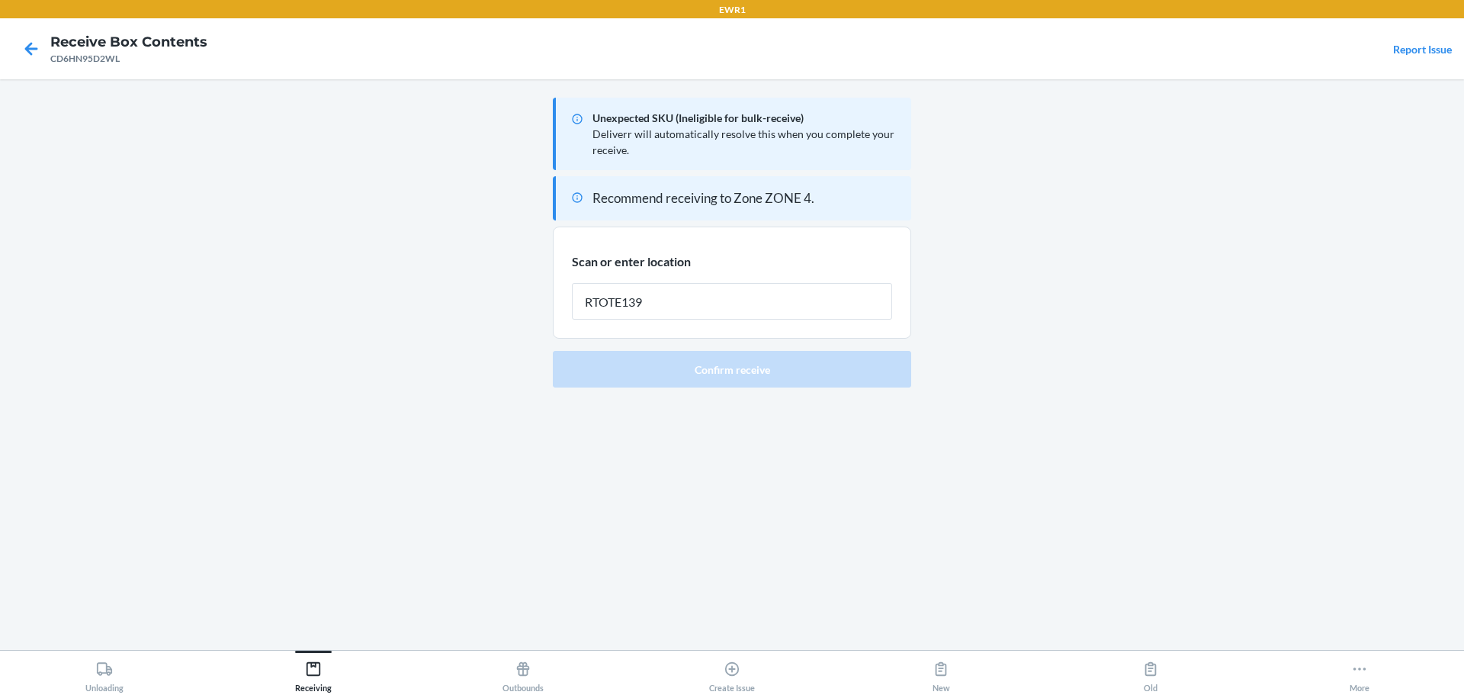
type input "RTOTE139"
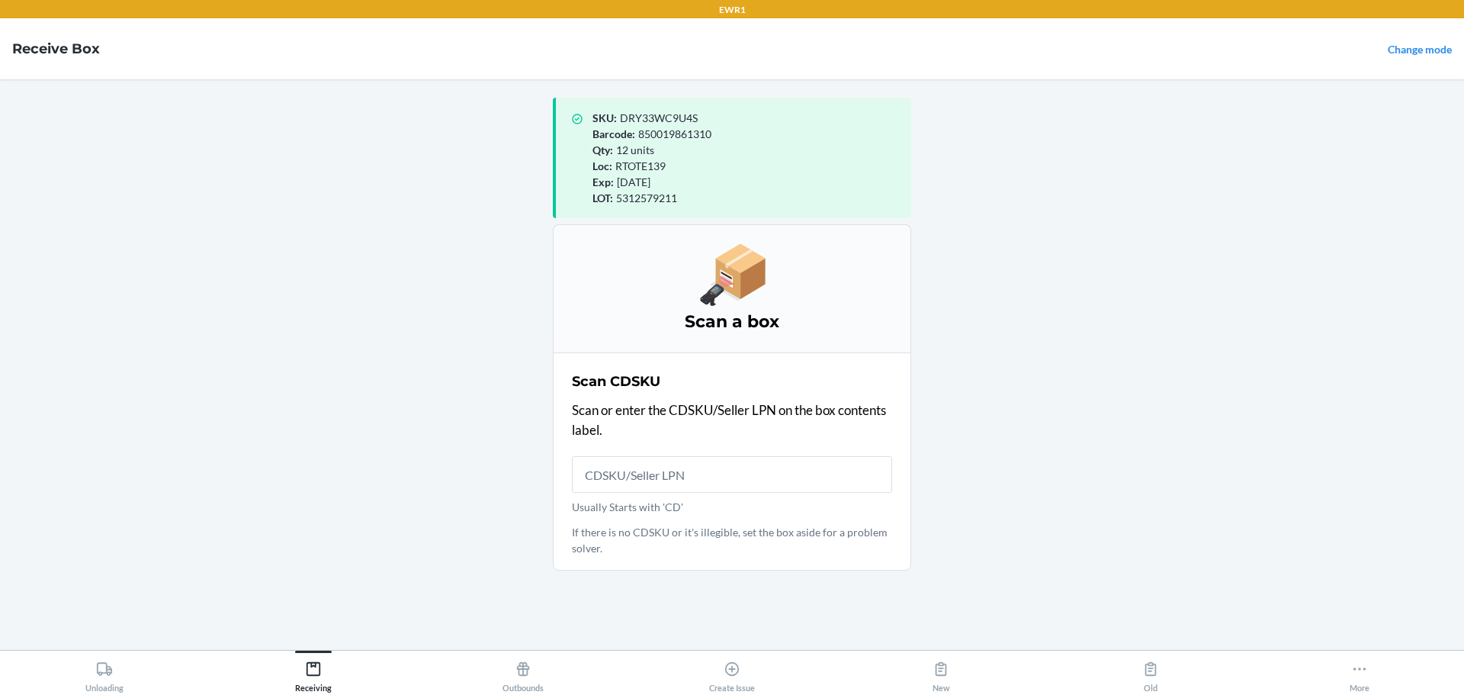
click at [744, 465] on input "Usually Starts with 'CD'" at bounding box center [732, 474] width 320 height 37
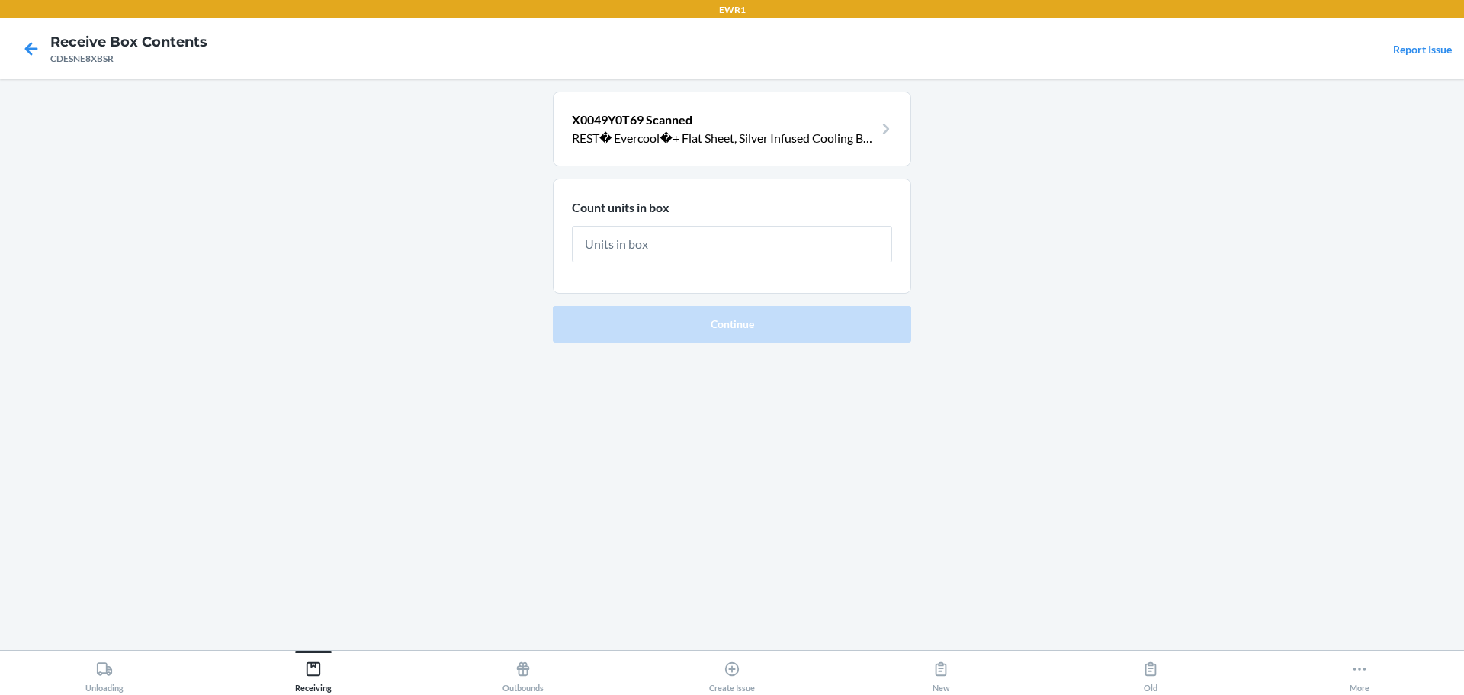
type input "8"
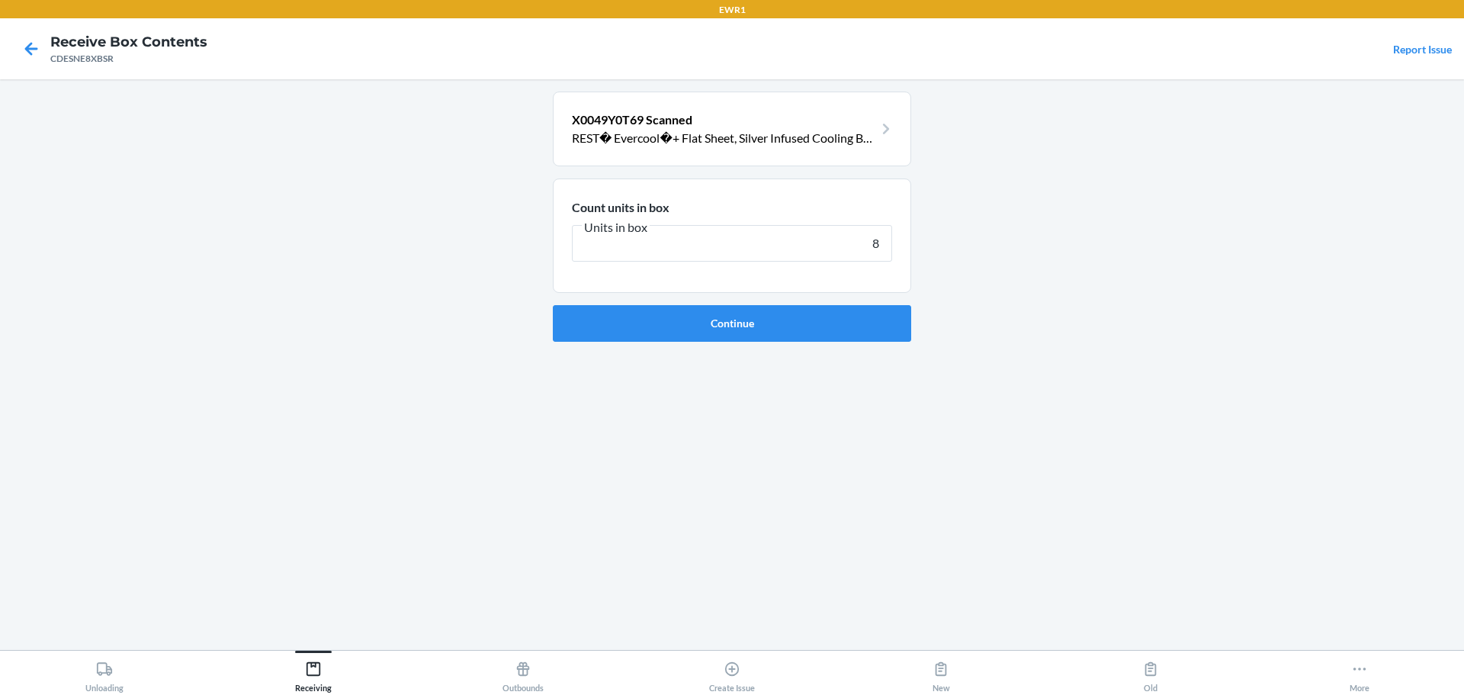
click button "Continue" at bounding box center [732, 323] width 358 height 37
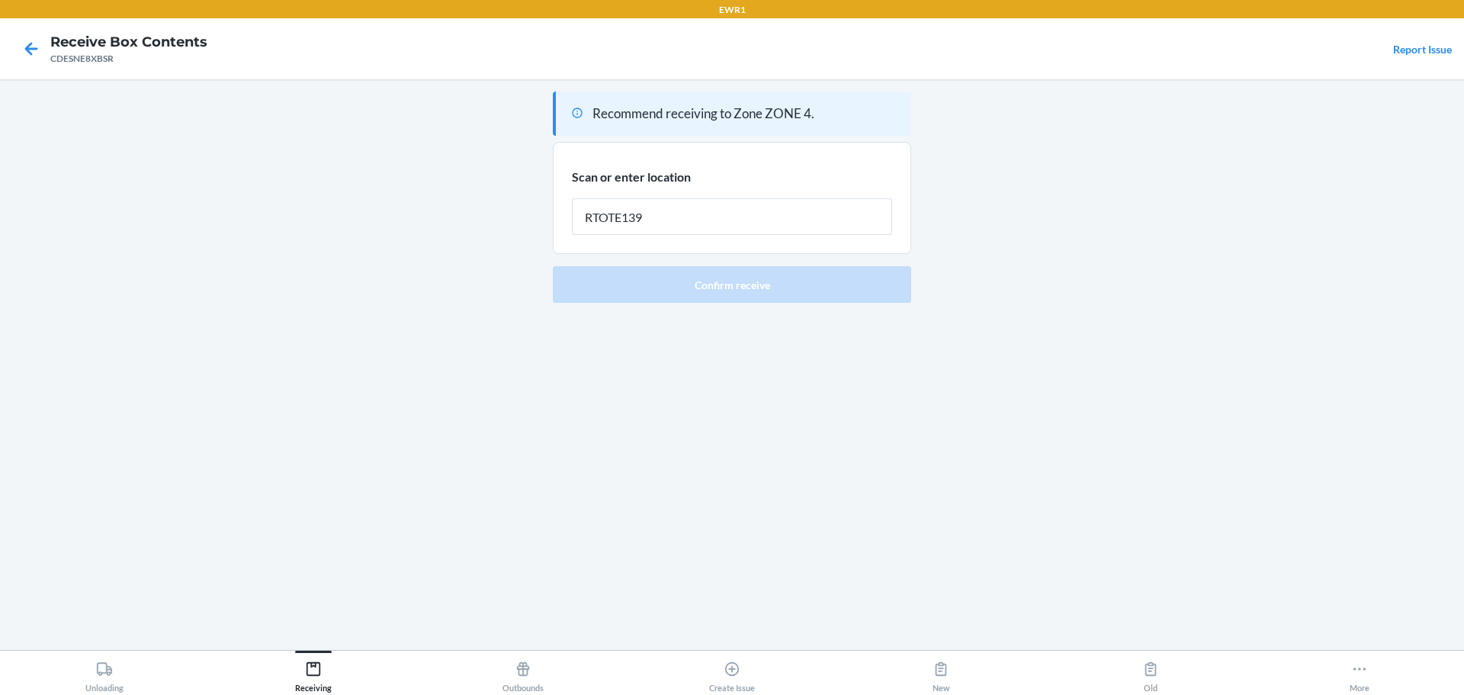
type input "RTOTE139"
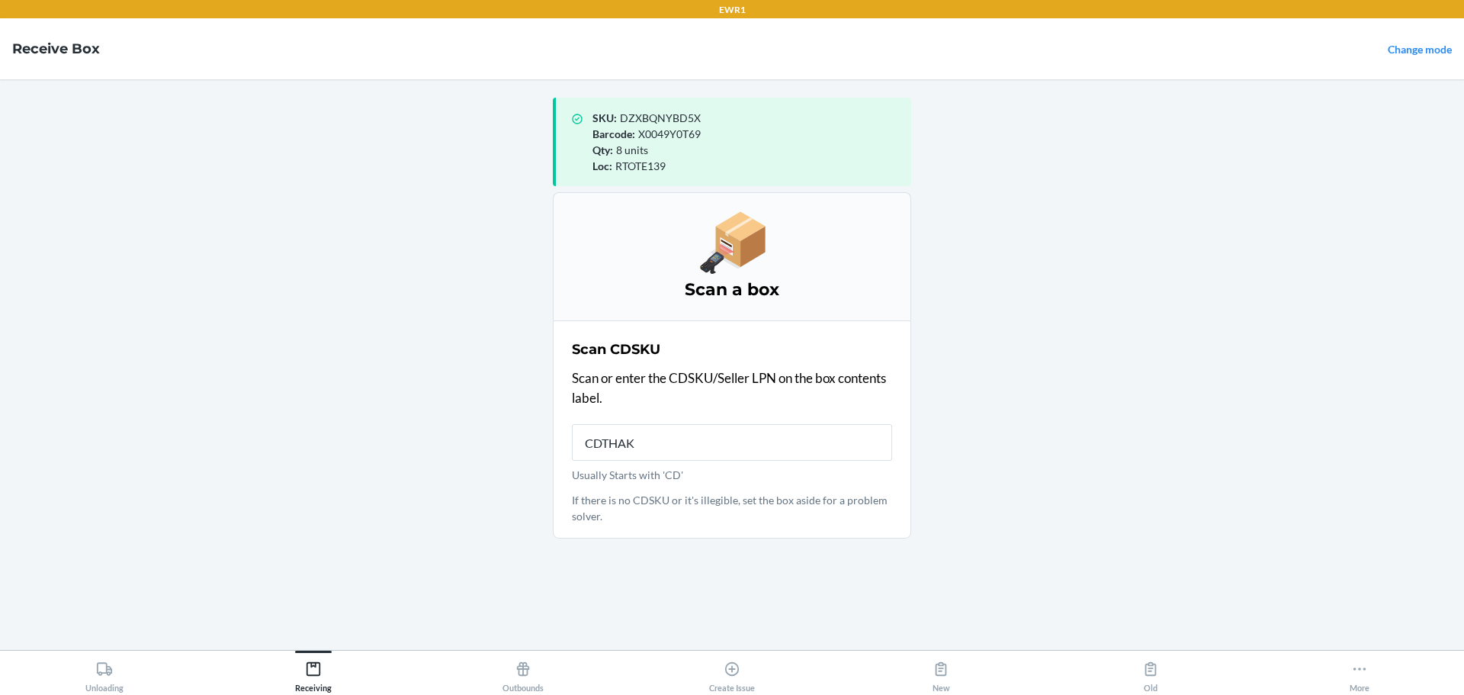
type input "CDTHAKM"
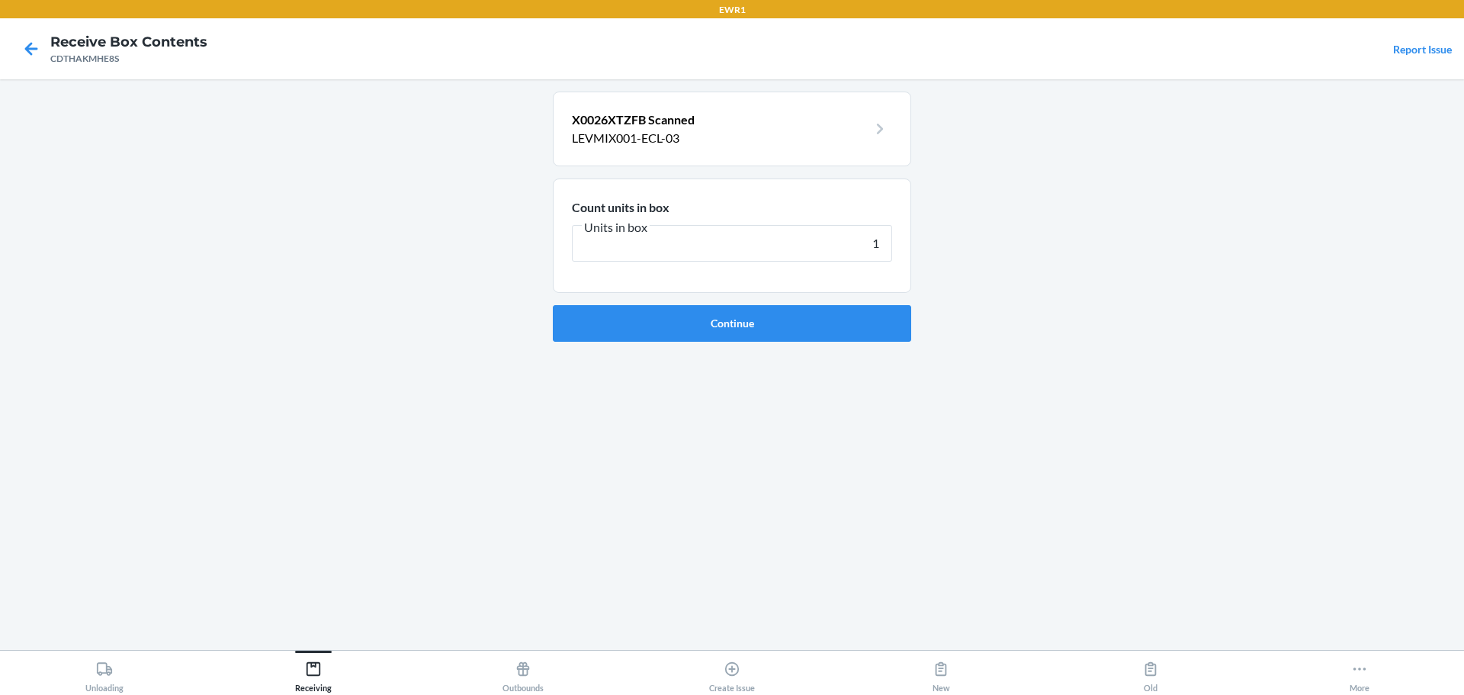
type input "18"
click button "Continue" at bounding box center [732, 323] width 358 height 37
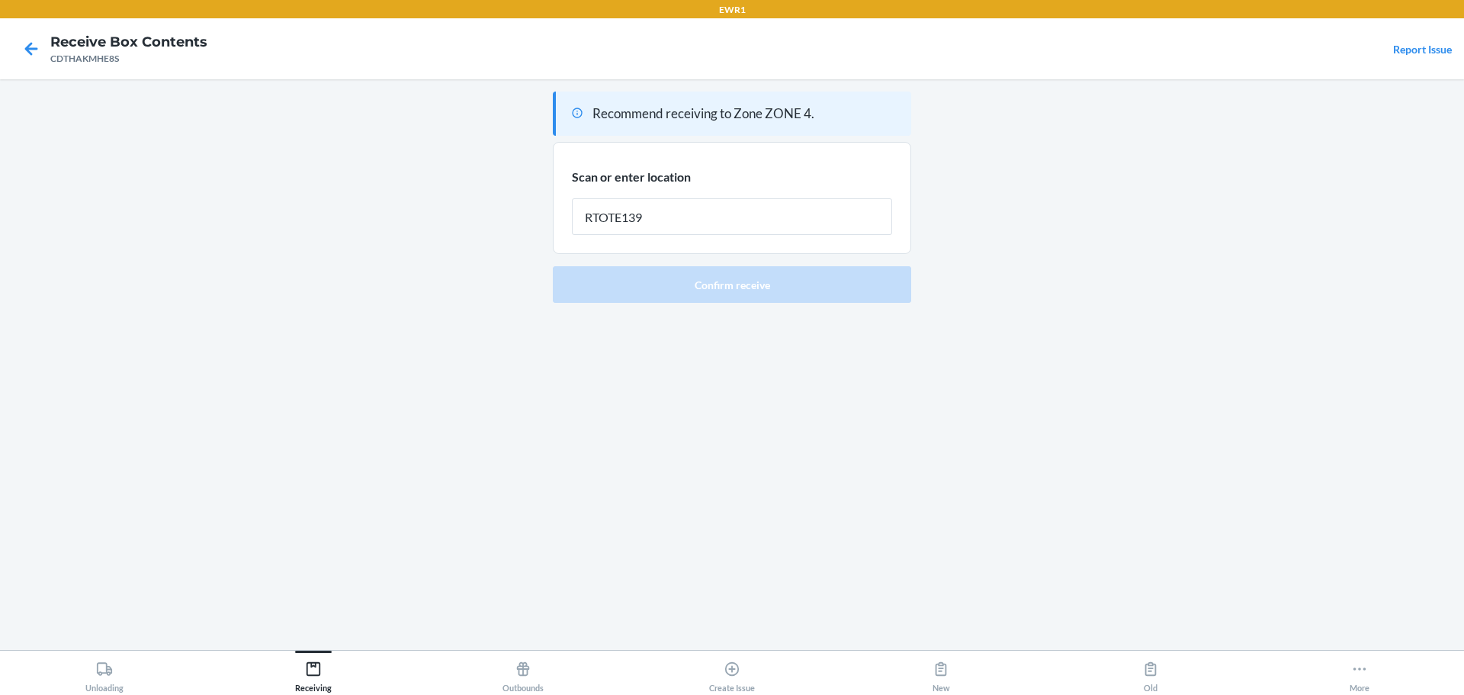
type input "RTOTE139"
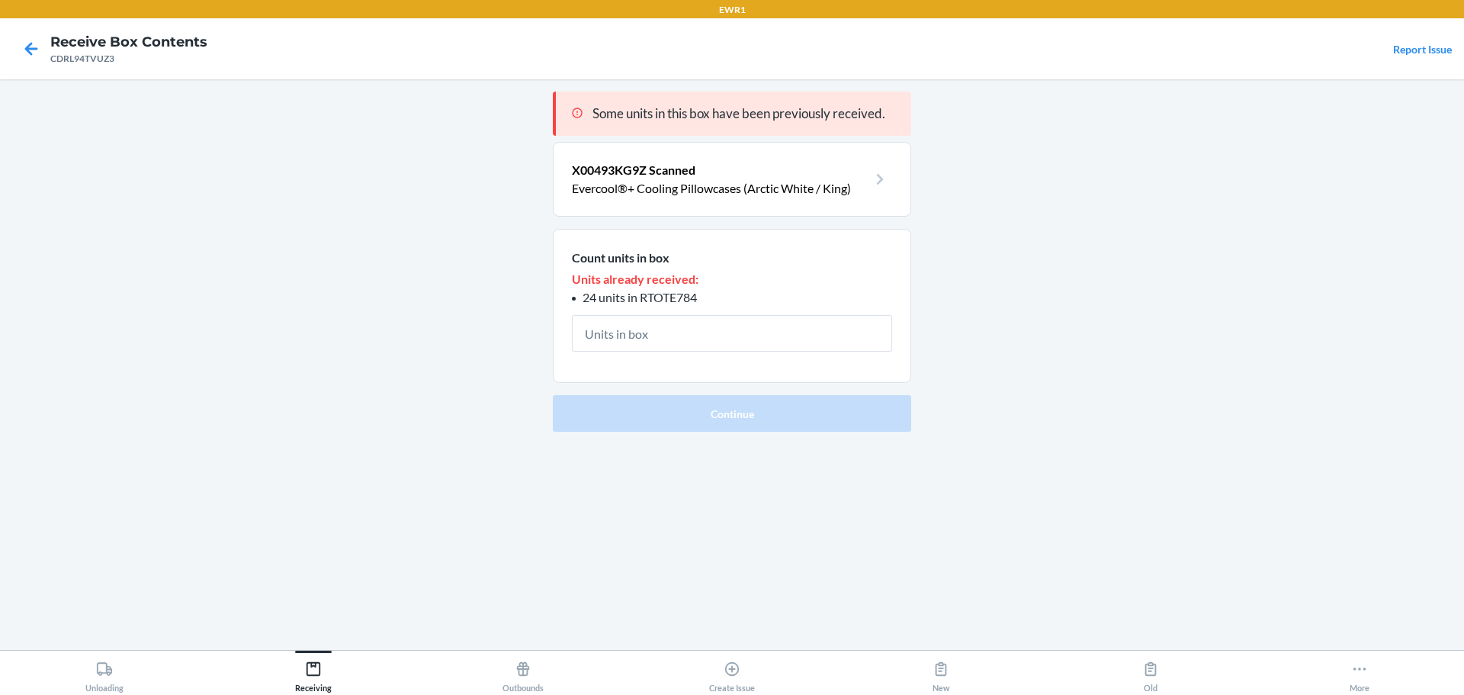
click at [652, 175] on span "X00493KG9Z Scanned" at bounding box center [634, 169] width 124 height 14
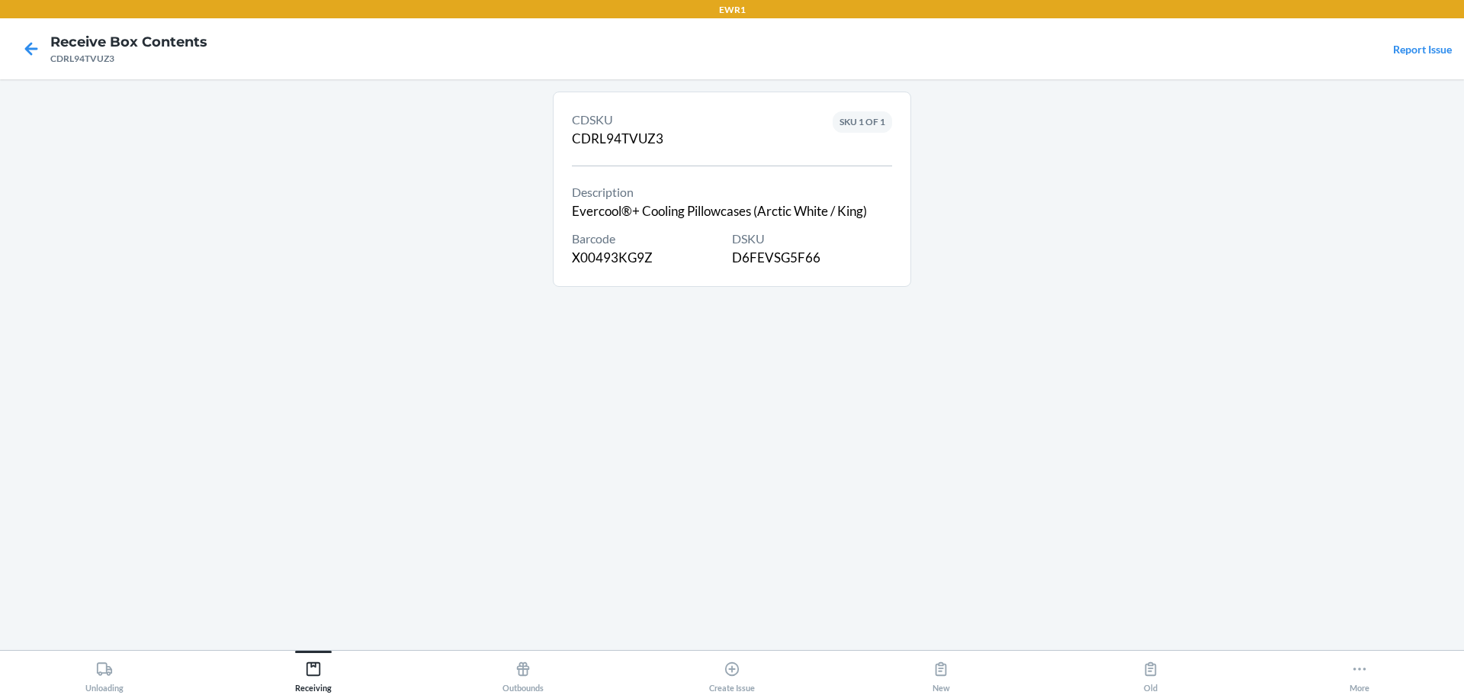
click at [808, 256] on div "DSKU D6FEVSG5F66" at bounding box center [812, 249] width 160 height 38
copy div "D6FEVSG5F66"
click at [36, 56] on icon at bounding box center [31, 49] width 26 height 26
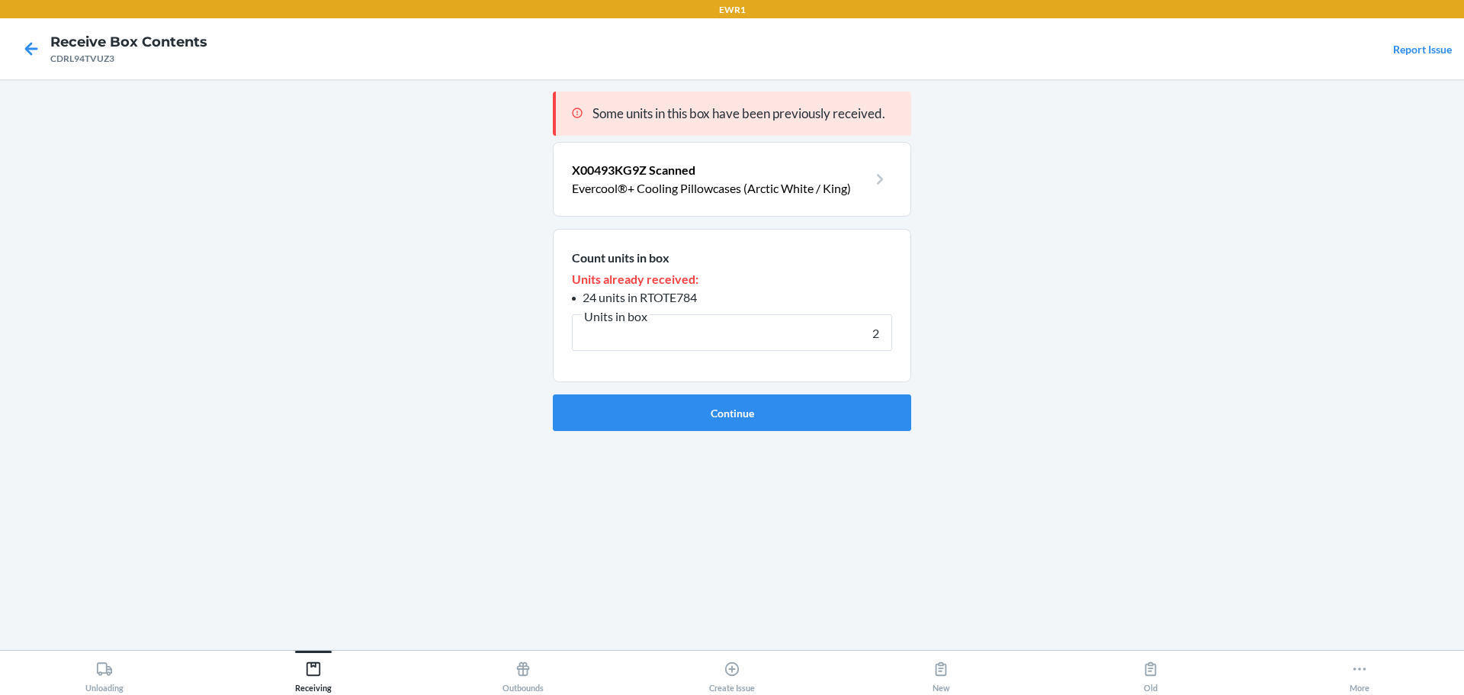
type input "2"
drag, startPoint x: 704, startPoint y: 301, endPoint x: 640, endPoint y: 304, distance: 64.1
click at [640, 304] on li "24 units in RTOTE784" at bounding box center [732, 297] width 320 height 18
copy span "RTOTE784"
click at [877, 336] on input "2" at bounding box center [732, 332] width 320 height 37
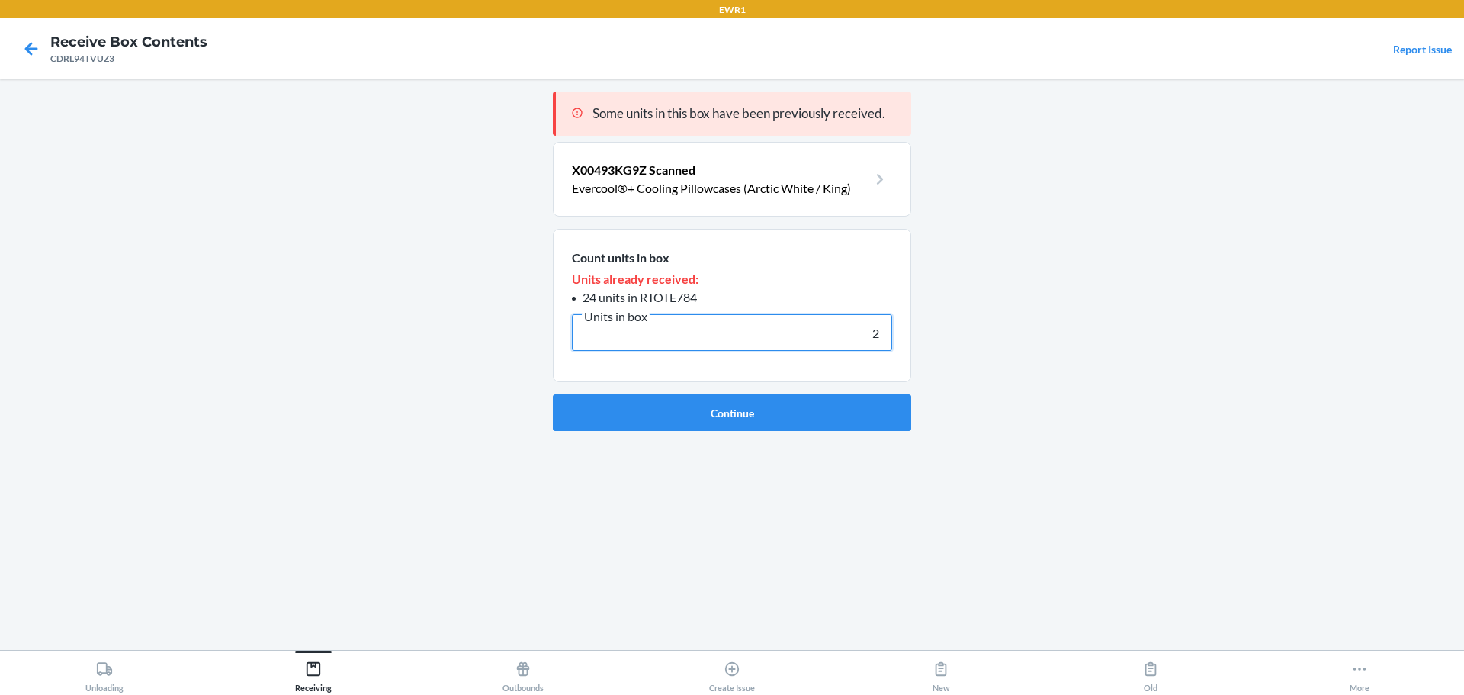
click at [884, 329] on input "2" at bounding box center [732, 332] width 320 height 37
click at [751, 189] on p "Evercool®+ Cooling Pillowcases (Arctic White / King)" at bounding box center [720, 188] width 296 height 18
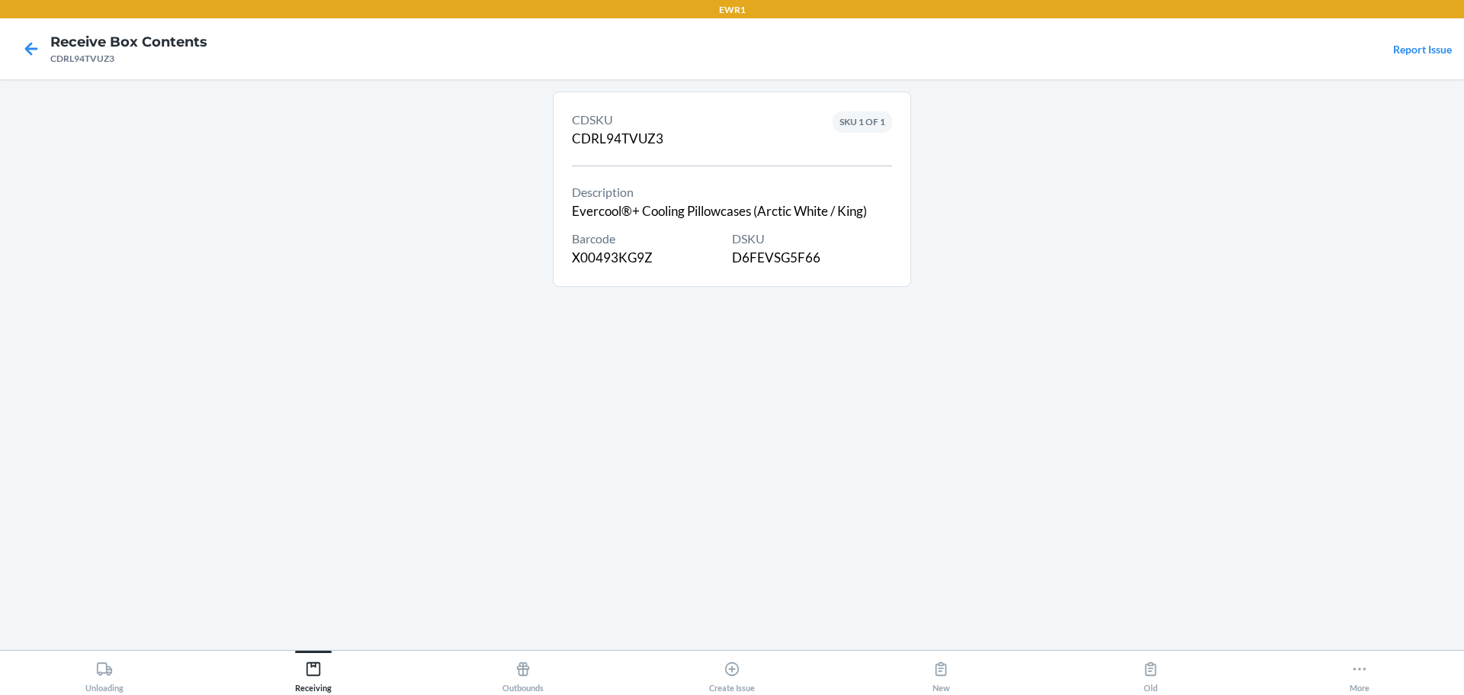
click at [793, 261] on div "DSKU D6FEVSG5F66" at bounding box center [812, 249] width 160 height 38
copy div "D6FEVSG5F66"
click at [24, 50] on icon at bounding box center [31, 49] width 26 height 26
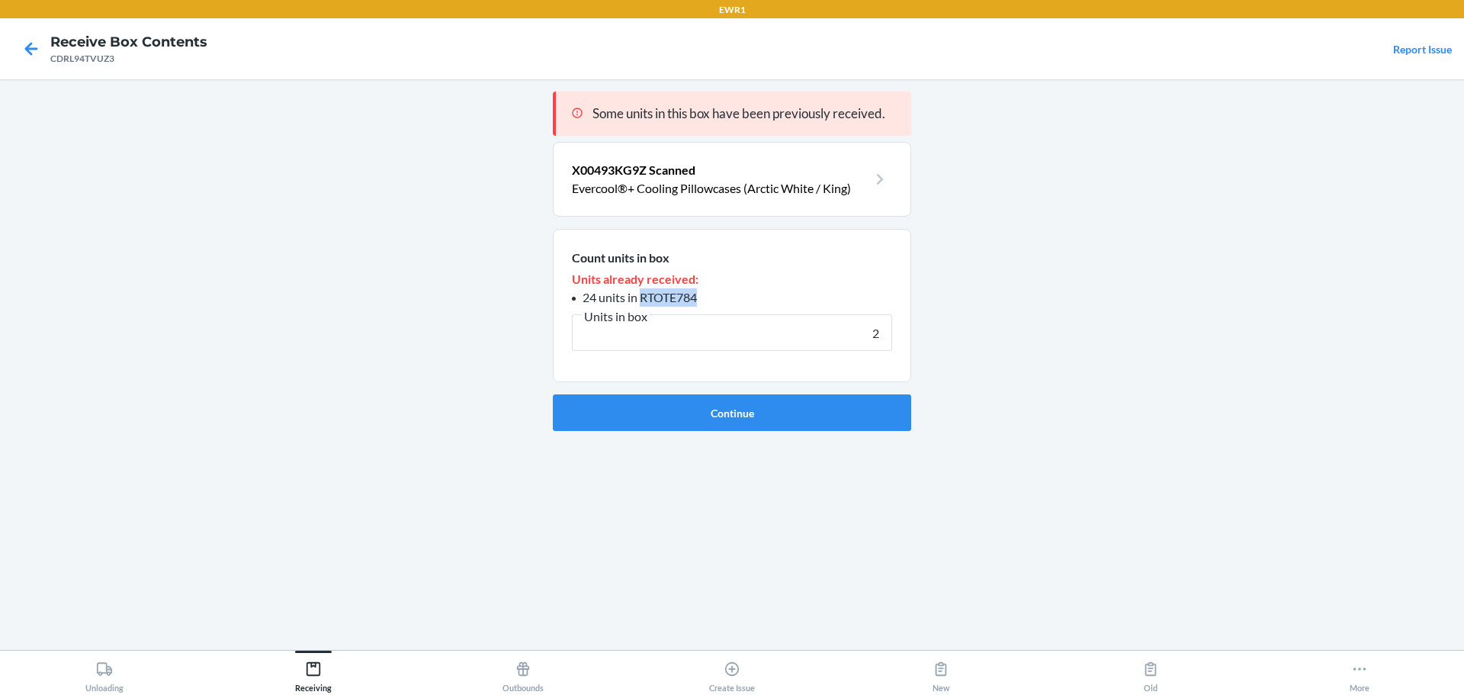
drag, startPoint x: 701, startPoint y: 294, endPoint x: 641, endPoint y: 299, distance: 59.7
click at [641, 299] on li "24 units in RTOTE784" at bounding box center [732, 297] width 320 height 18
click at [882, 338] on input "2" at bounding box center [732, 332] width 320 height 37
type input "24"
click at [553, 394] on button "Continue" at bounding box center [732, 412] width 358 height 37
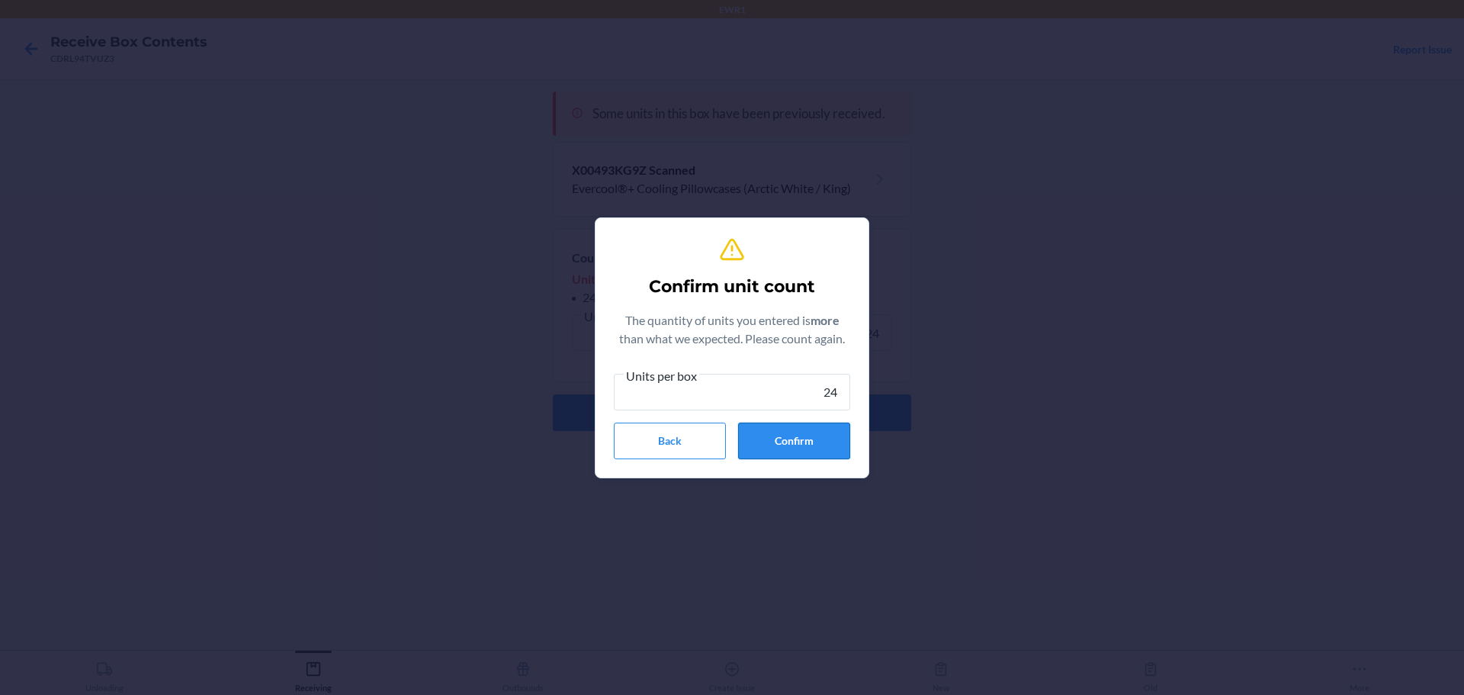
type input "24"
click at [816, 452] on button "Confirm" at bounding box center [794, 441] width 112 height 37
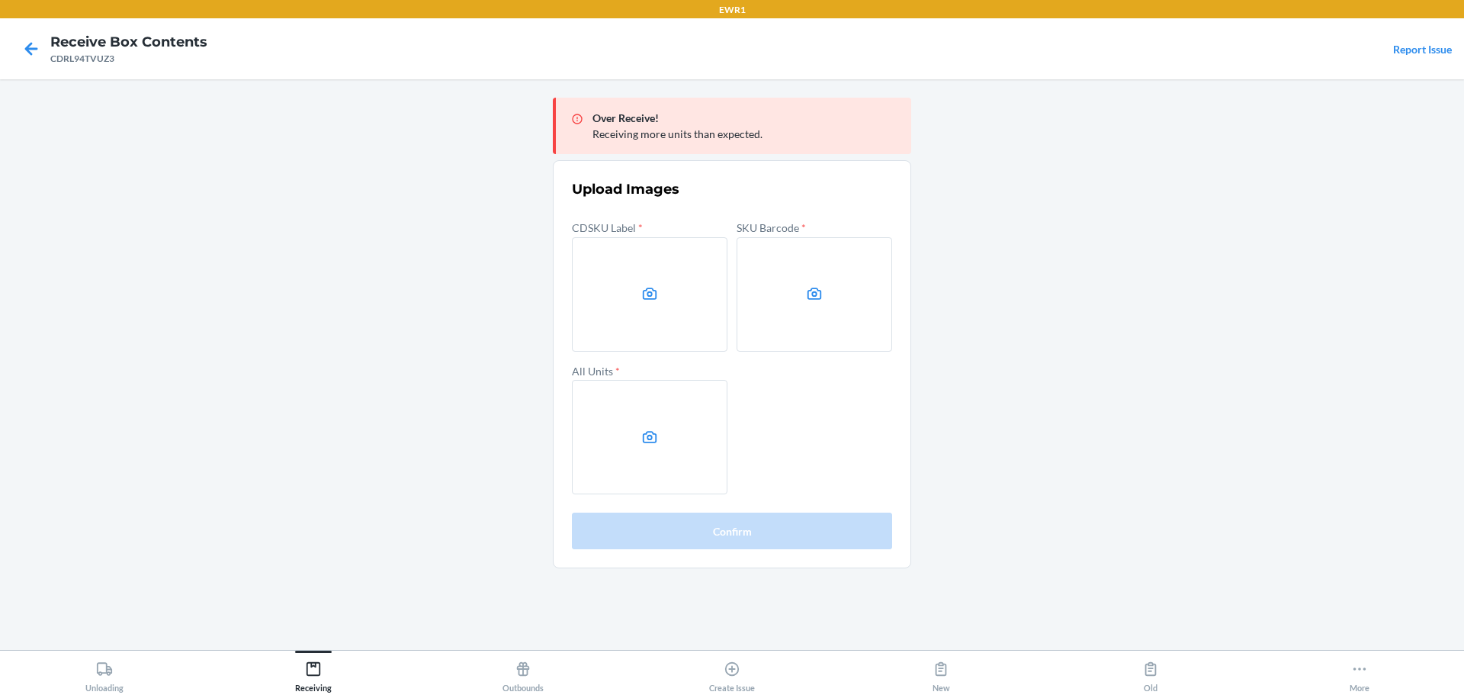
click at [1212, 290] on main "Over Receive! Receiving more units than expected. Upload Images CDSKU Label * S…" at bounding box center [732, 364] width 1464 height 571
click at [593, 291] on label at bounding box center [650, 294] width 156 height 114
click at [0, 0] on input "file" at bounding box center [0, 0] width 0 height 0
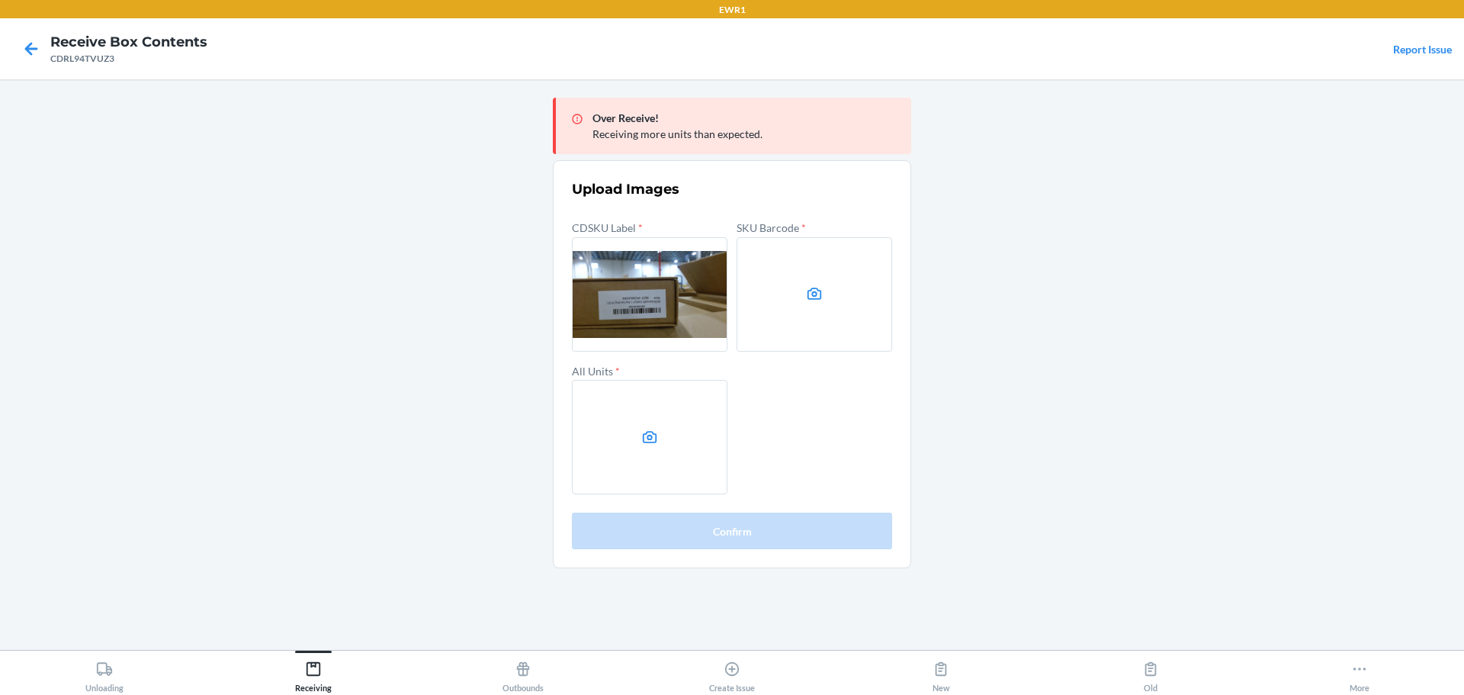
click at [656, 284] on label at bounding box center [650, 294] width 156 height 114
click at [0, 0] on input "file" at bounding box center [0, 0] width 0 height 0
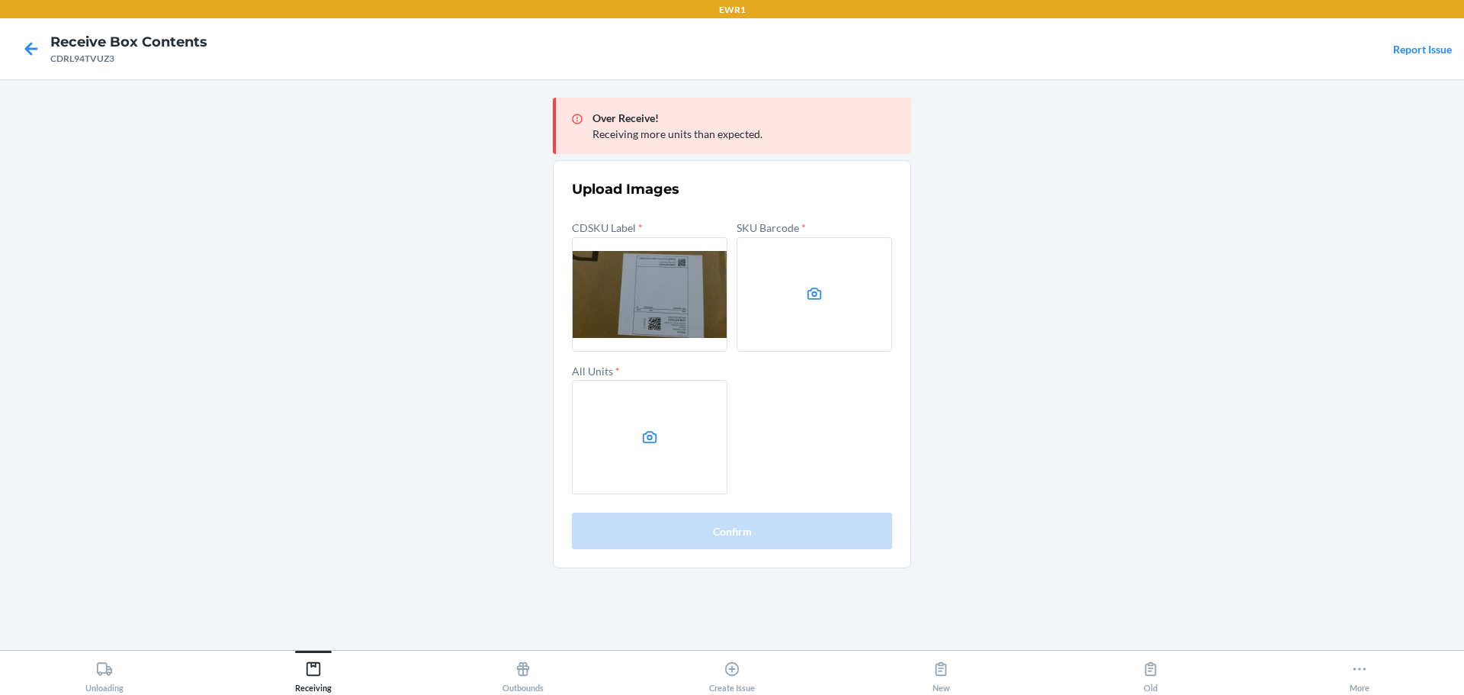
click at [801, 297] on label at bounding box center [815, 294] width 156 height 114
click at [0, 0] on input "file" at bounding box center [0, 0] width 0 height 0
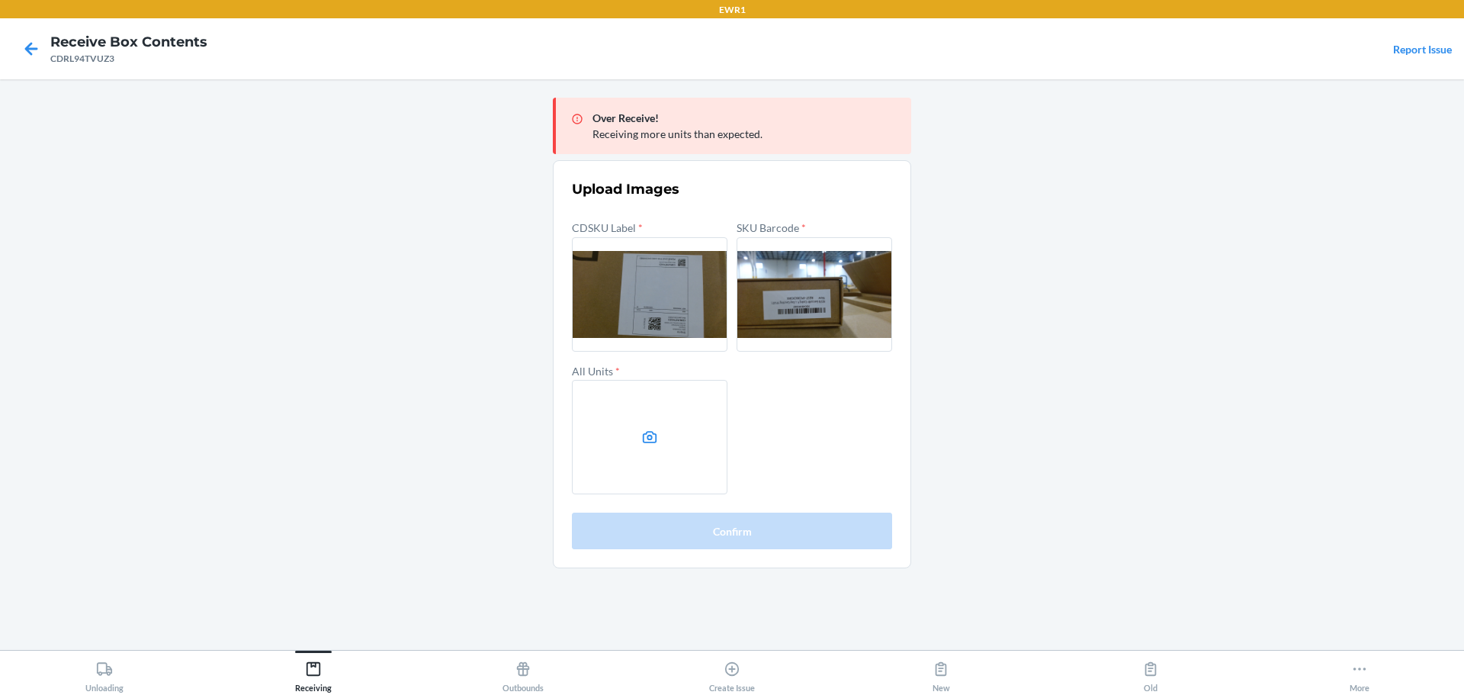
click at [654, 400] on label at bounding box center [650, 437] width 156 height 114
click at [0, 0] on input "file" at bounding box center [0, 0] width 0 height 0
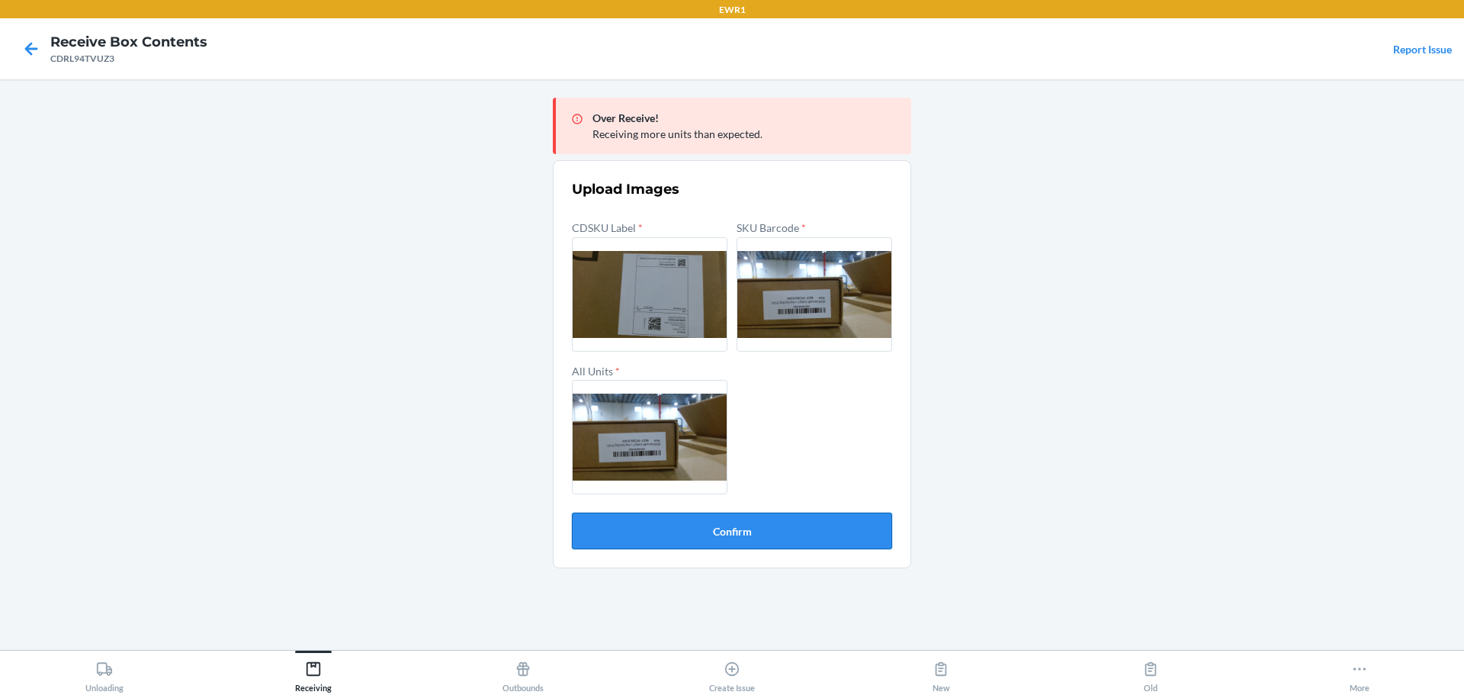
click at [799, 536] on button "Confirm" at bounding box center [732, 531] width 320 height 37
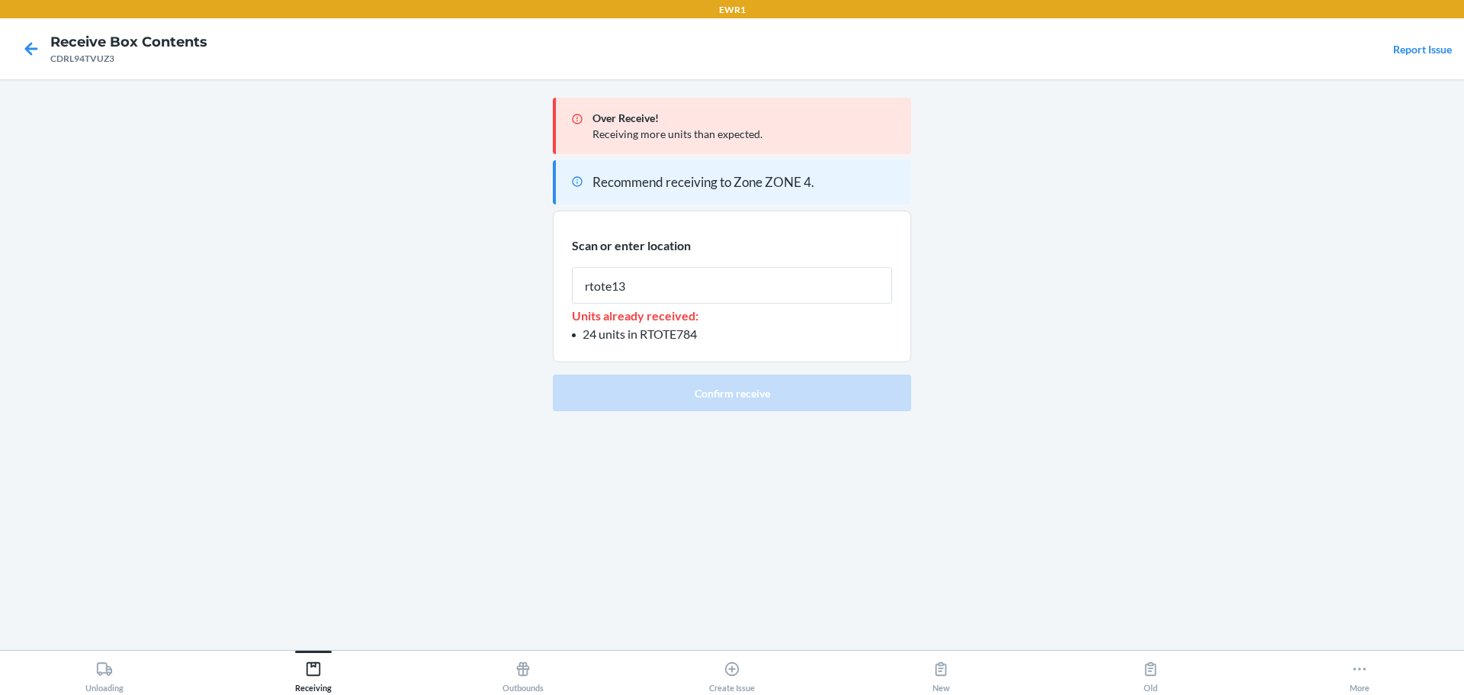
type input "rtote139"
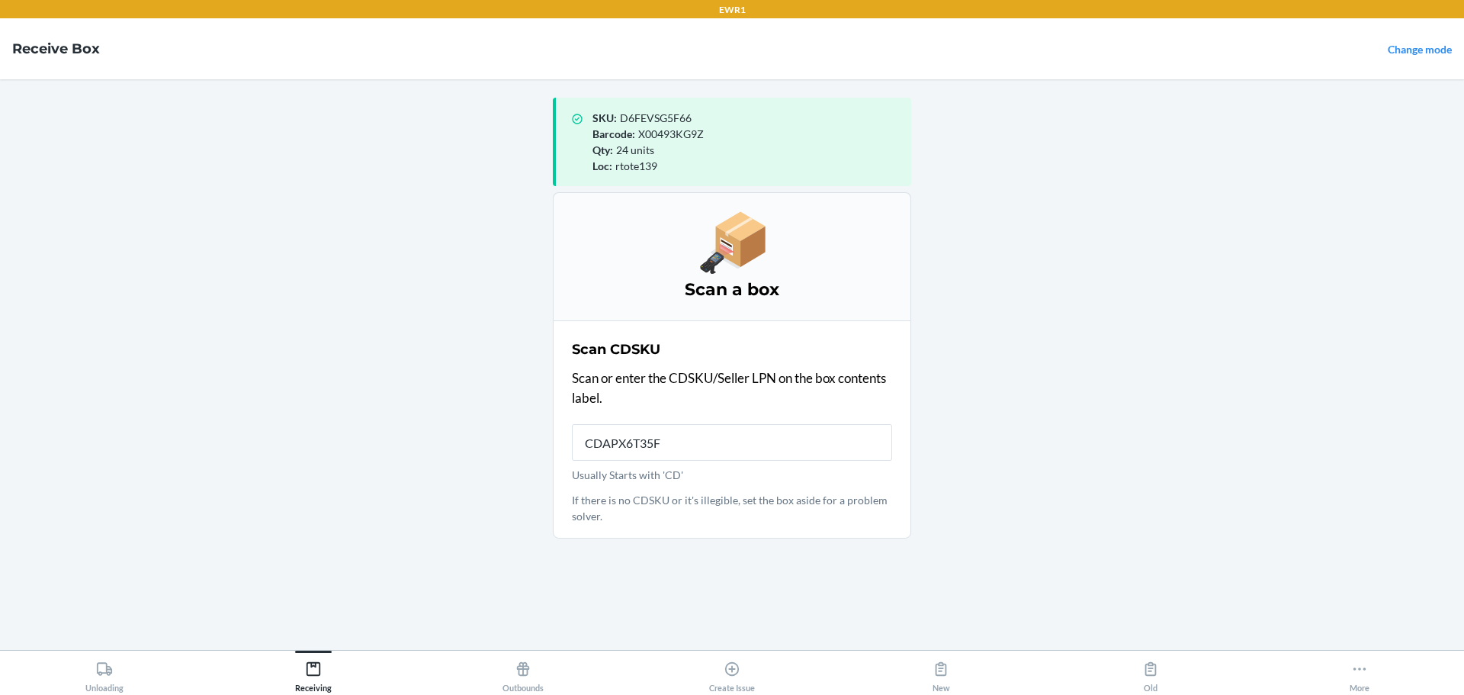
type input "CDAPX6T35FN"
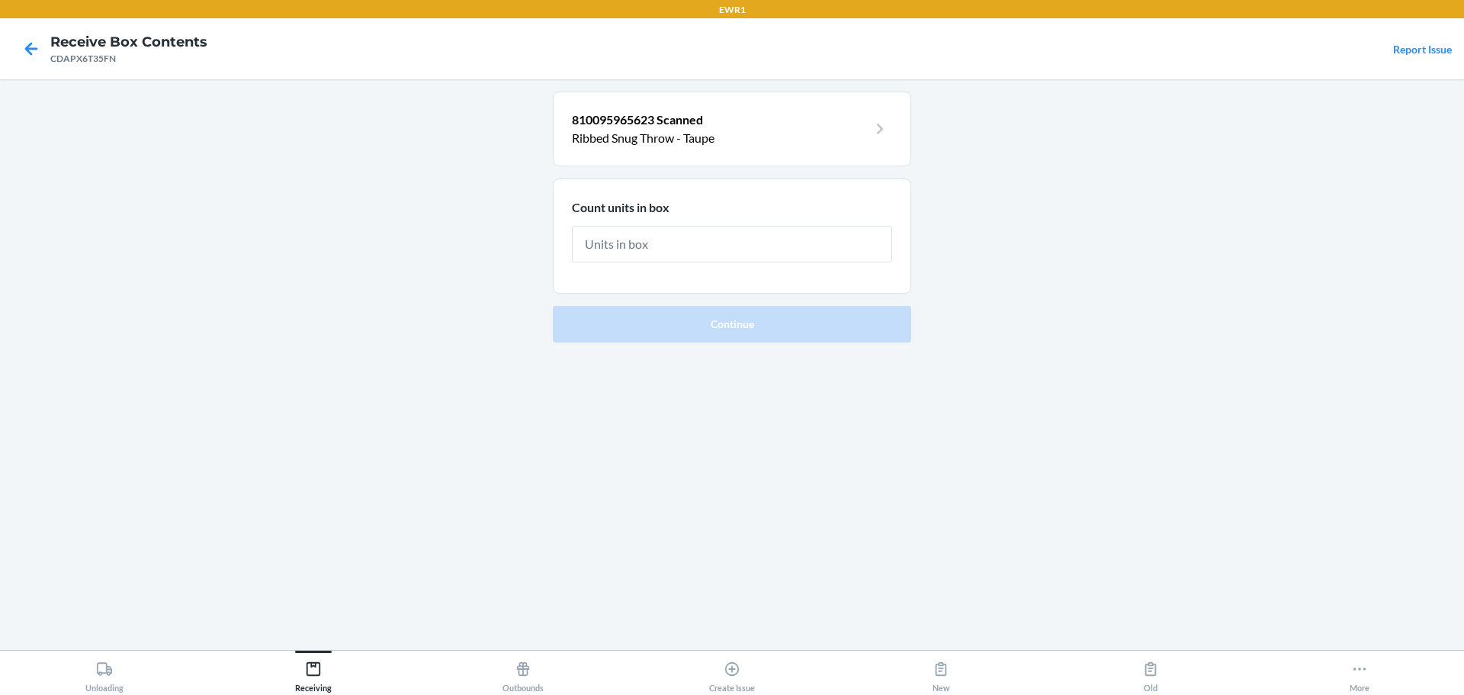
click at [1113, 320] on main "810095965623 [PERSON_NAME] Snug Throw - Taupe Count units in box Continue" at bounding box center [732, 364] width 1464 height 571
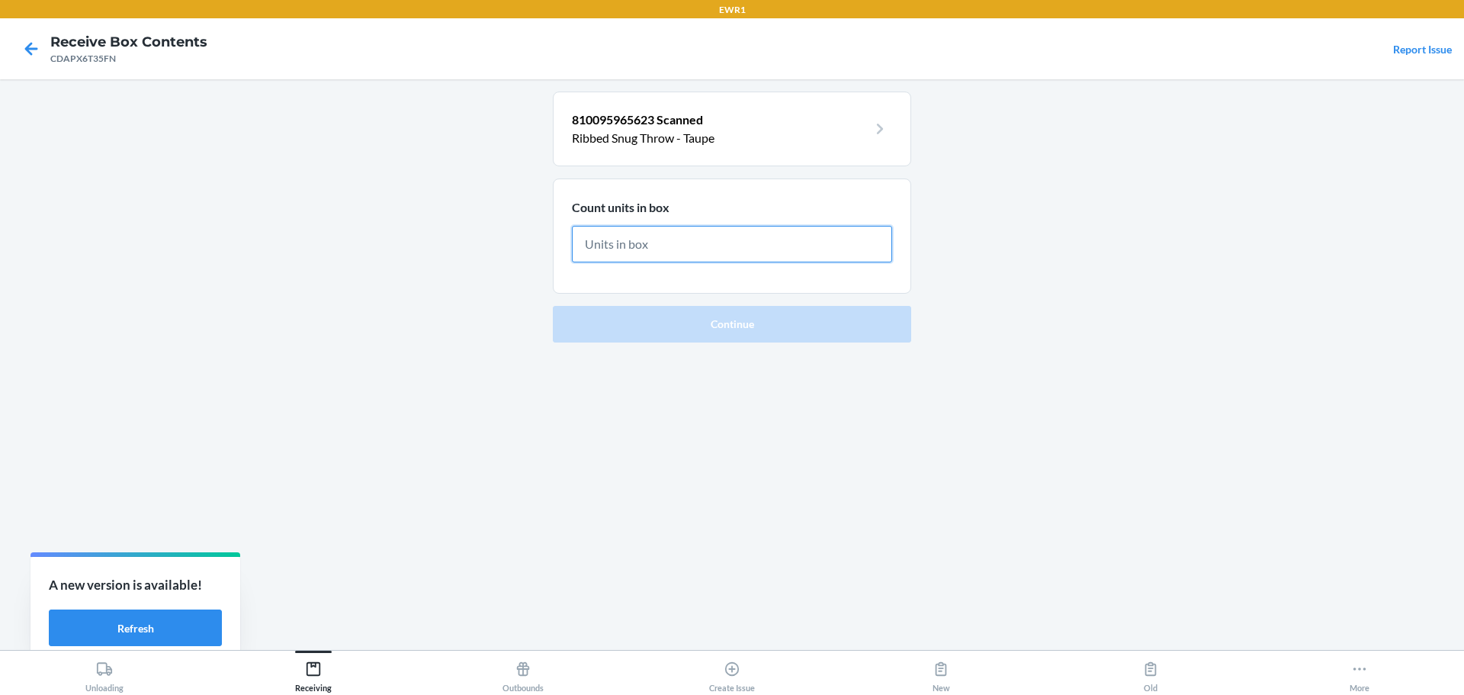
click at [652, 245] on input "text" at bounding box center [732, 244] width 320 height 37
type input "6"
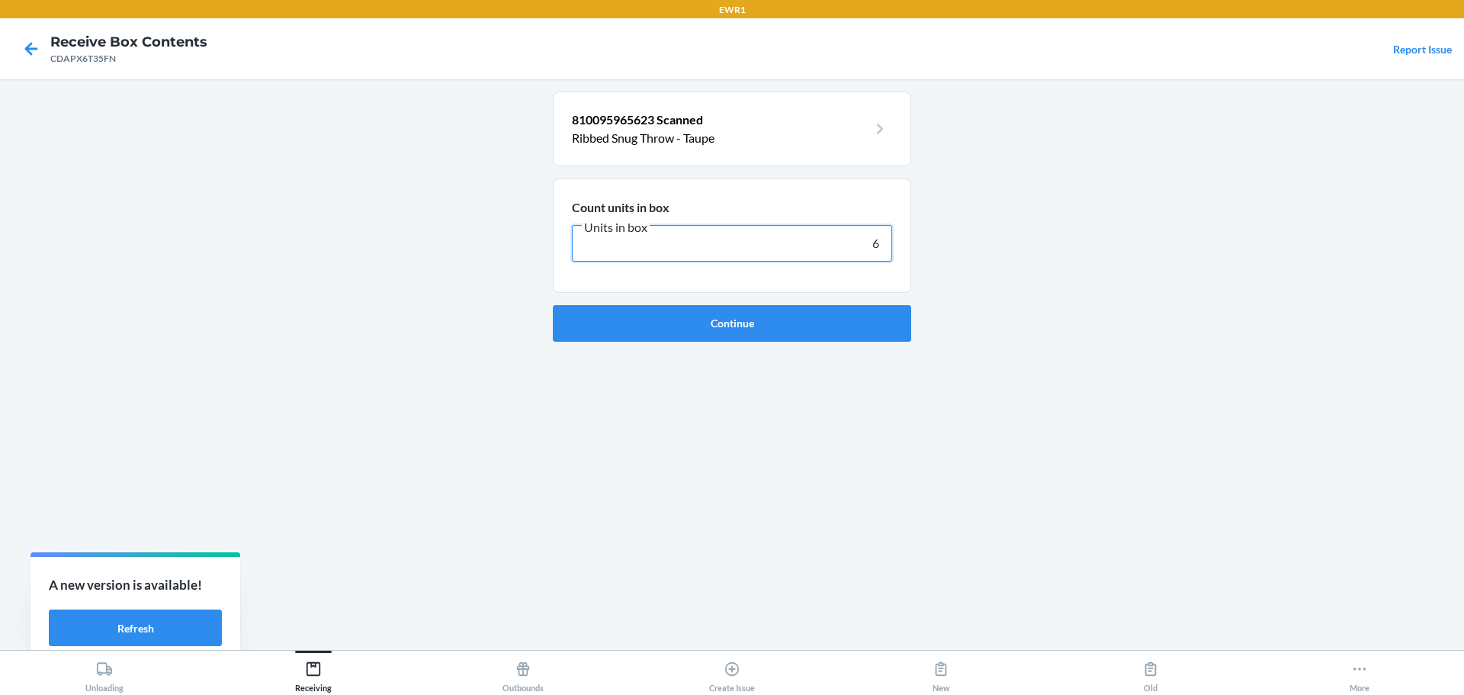
click button "Continue" at bounding box center [732, 323] width 358 height 37
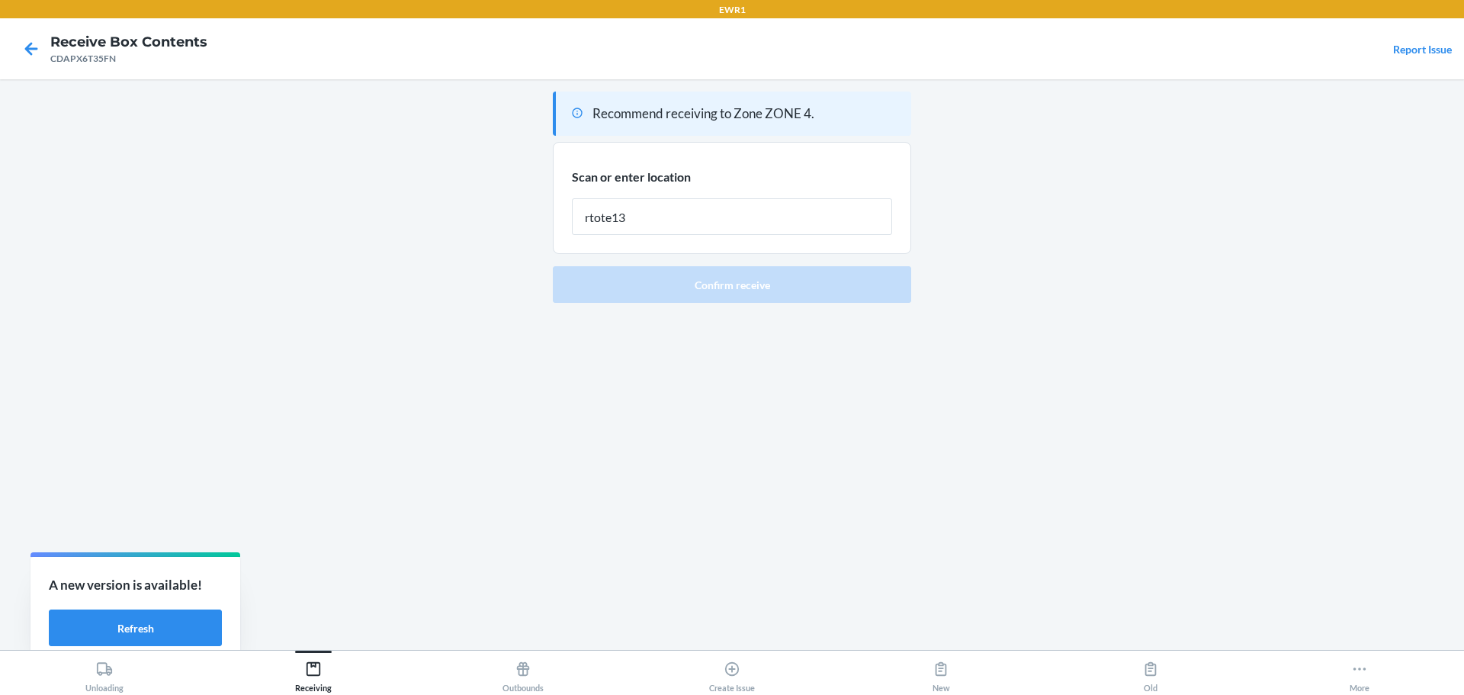
type input "rtote139"
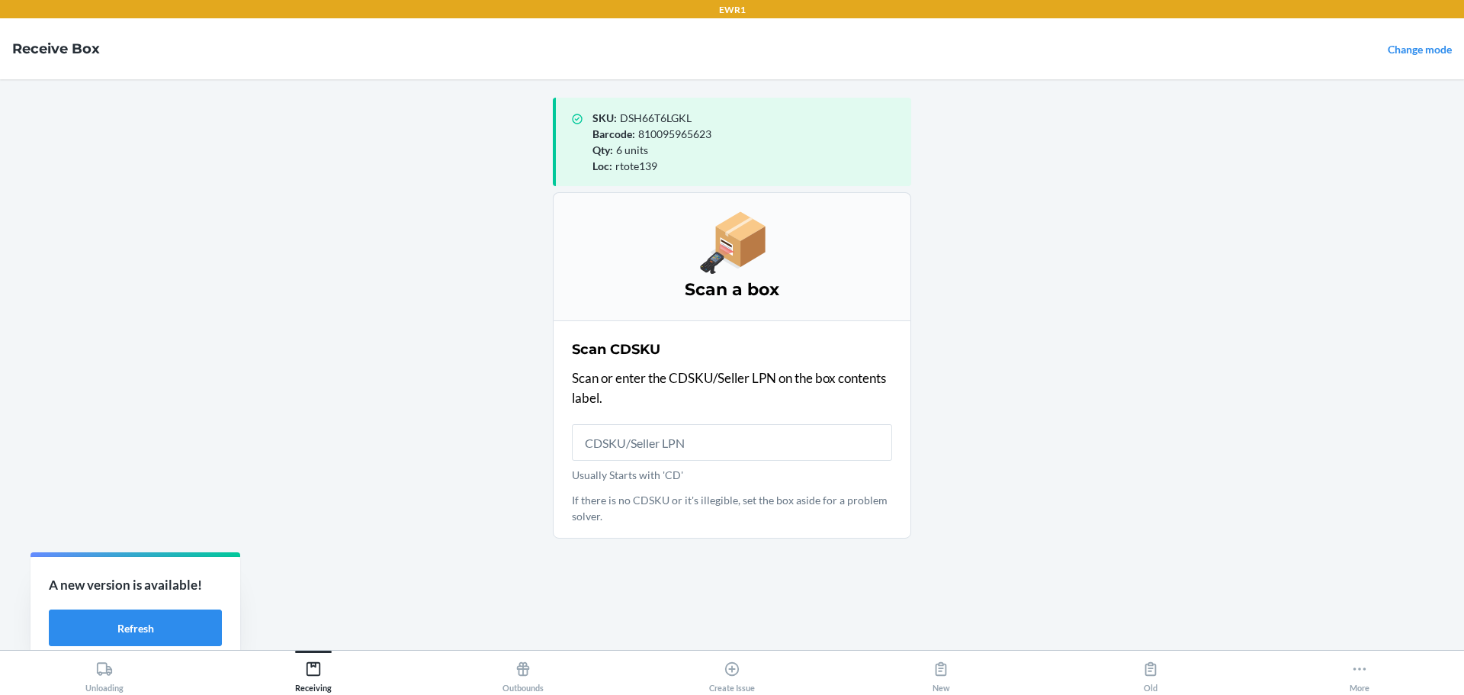
click at [680, 113] on span "DSH66T6LGKL" at bounding box center [656, 117] width 72 height 13
click at [648, 422] on div "Scan CDSKU Scan or enter the CDSKU/Seller LPN on the box contents label. Usuall…" at bounding box center [732, 429] width 320 height 189
click at [638, 445] on input "Usually Starts with 'CD'" at bounding box center [732, 442] width 320 height 37
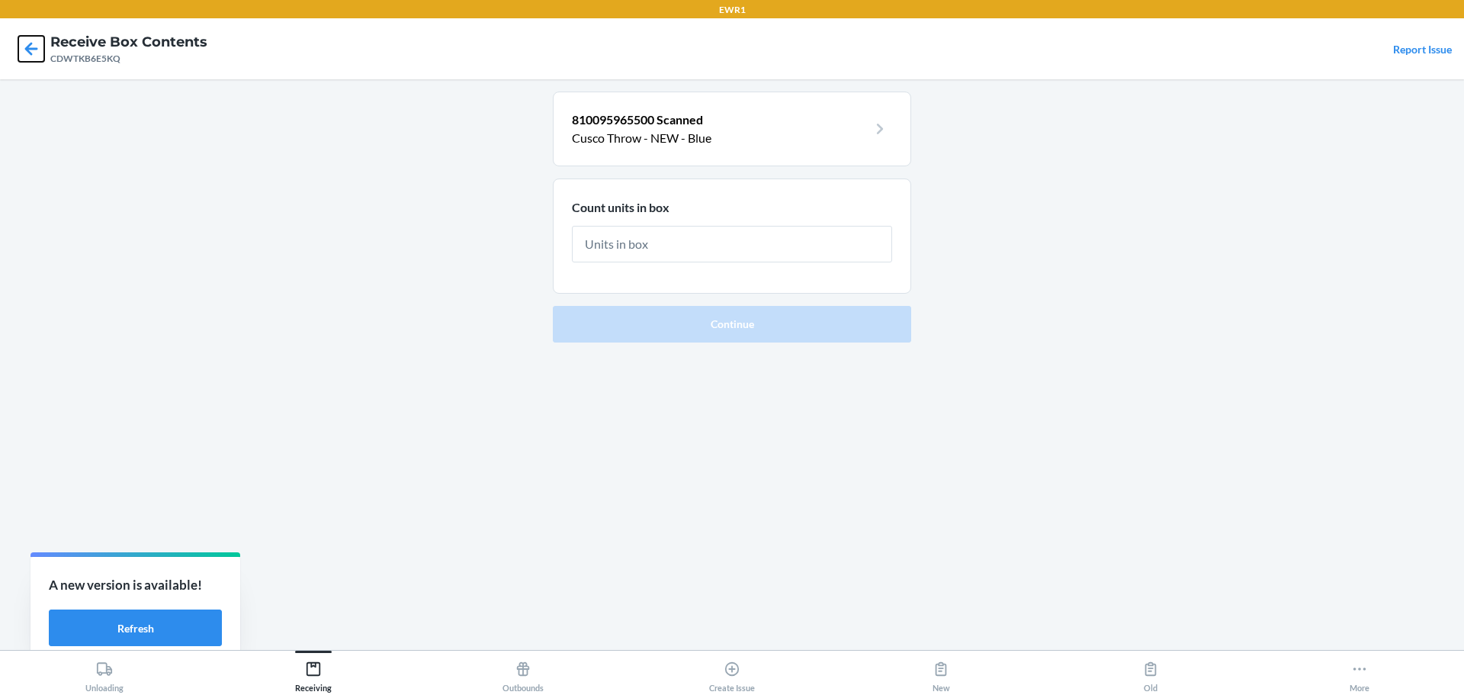
click at [21, 51] on icon at bounding box center [31, 49] width 26 height 26
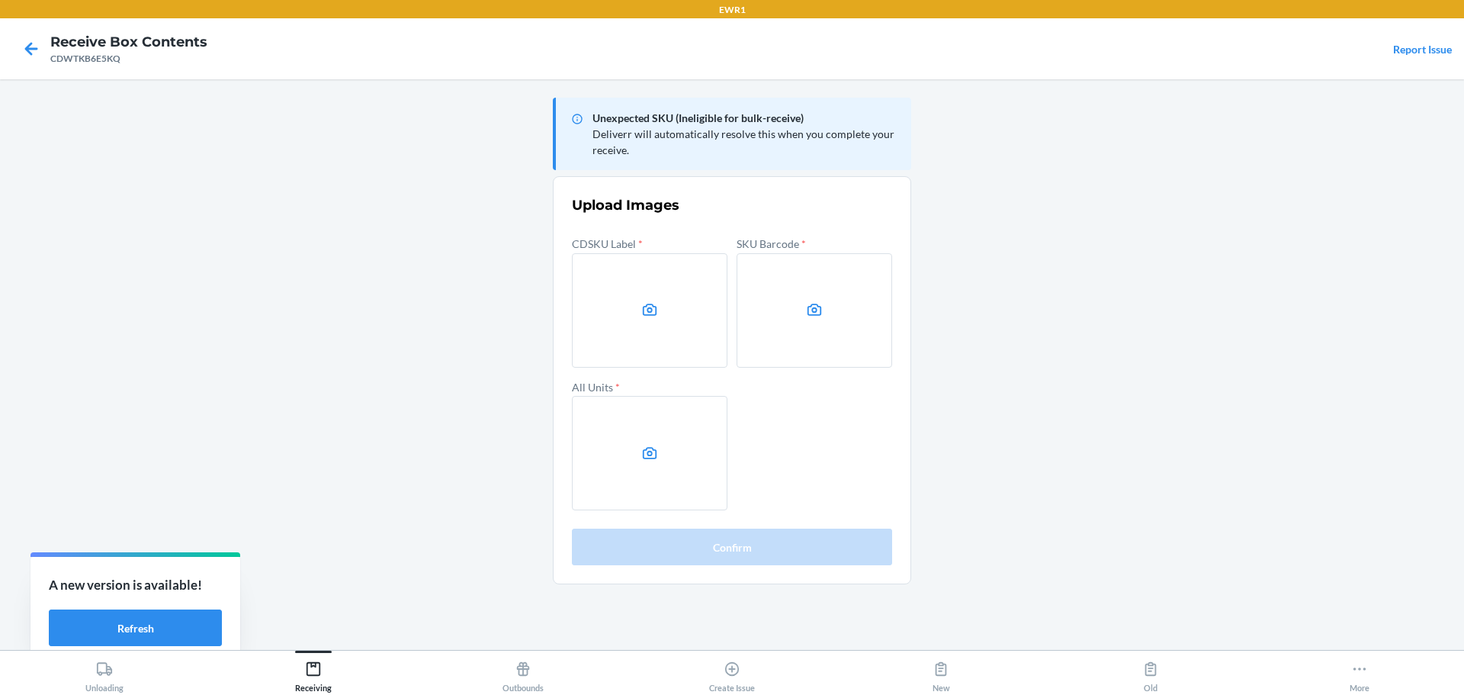
click at [1265, 336] on main "Unexpected SKU (Ineligible for bulk-receive) Deliverr will automatically resolv…" at bounding box center [732, 364] width 1464 height 571
click at [1245, 316] on main "Unexpected SKU (Ineligible for bulk-receive) Deliverr will automatically resolv…" at bounding box center [732, 364] width 1464 height 571
click at [668, 308] on label at bounding box center [650, 310] width 156 height 114
click at [0, 0] on input "file" at bounding box center [0, 0] width 0 height 0
click at [780, 307] on label at bounding box center [815, 310] width 156 height 114
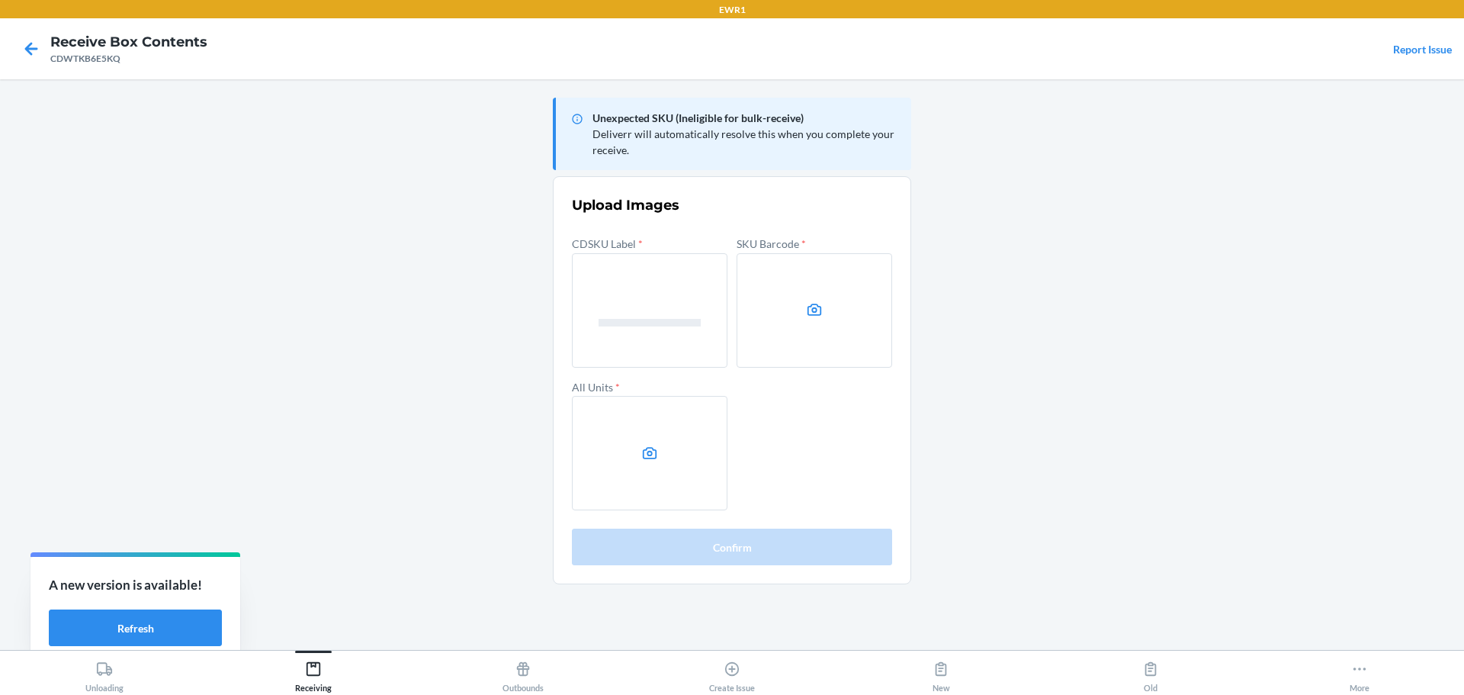
click at [0, 0] on input "file" at bounding box center [0, 0] width 0 height 0
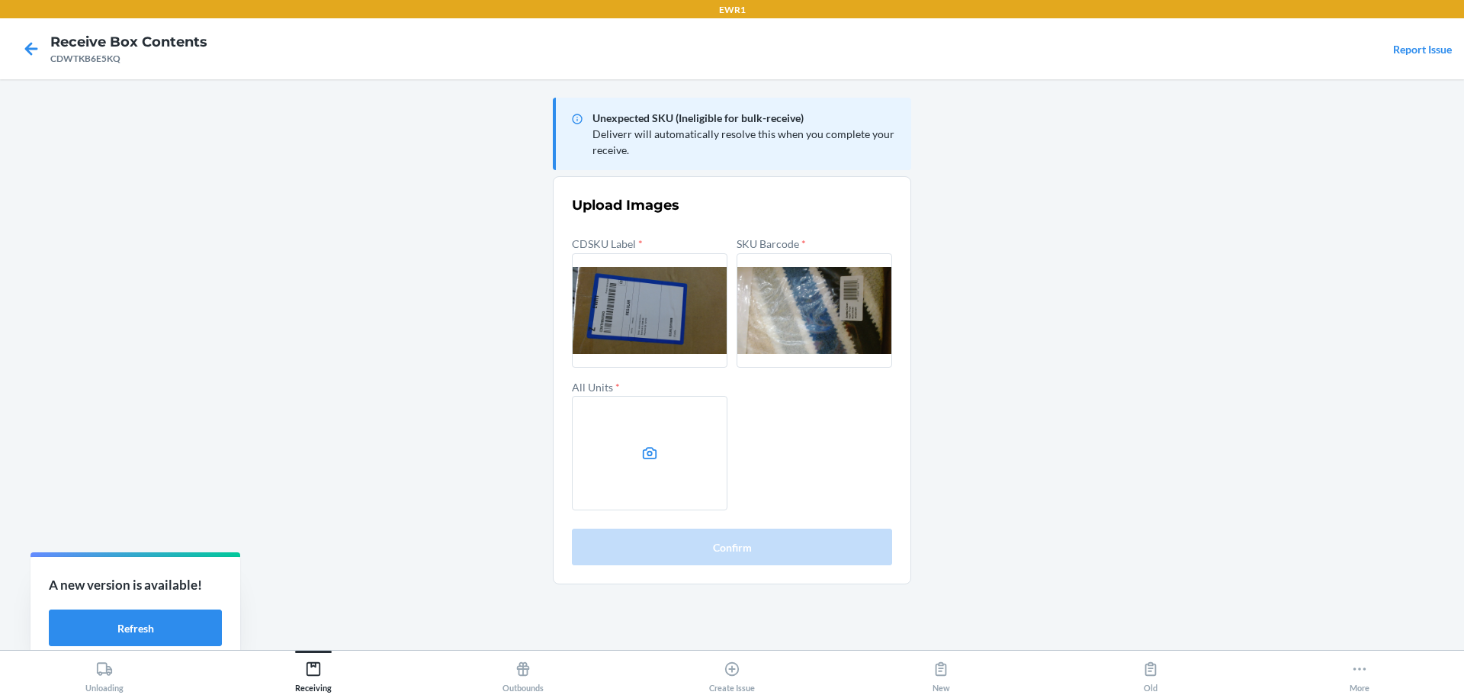
click at [663, 425] on label at bounding box center [650, 453] width 156 height 114
click at [0, 0] on input "file" at bounding box center [0, 0] width 0 height 0
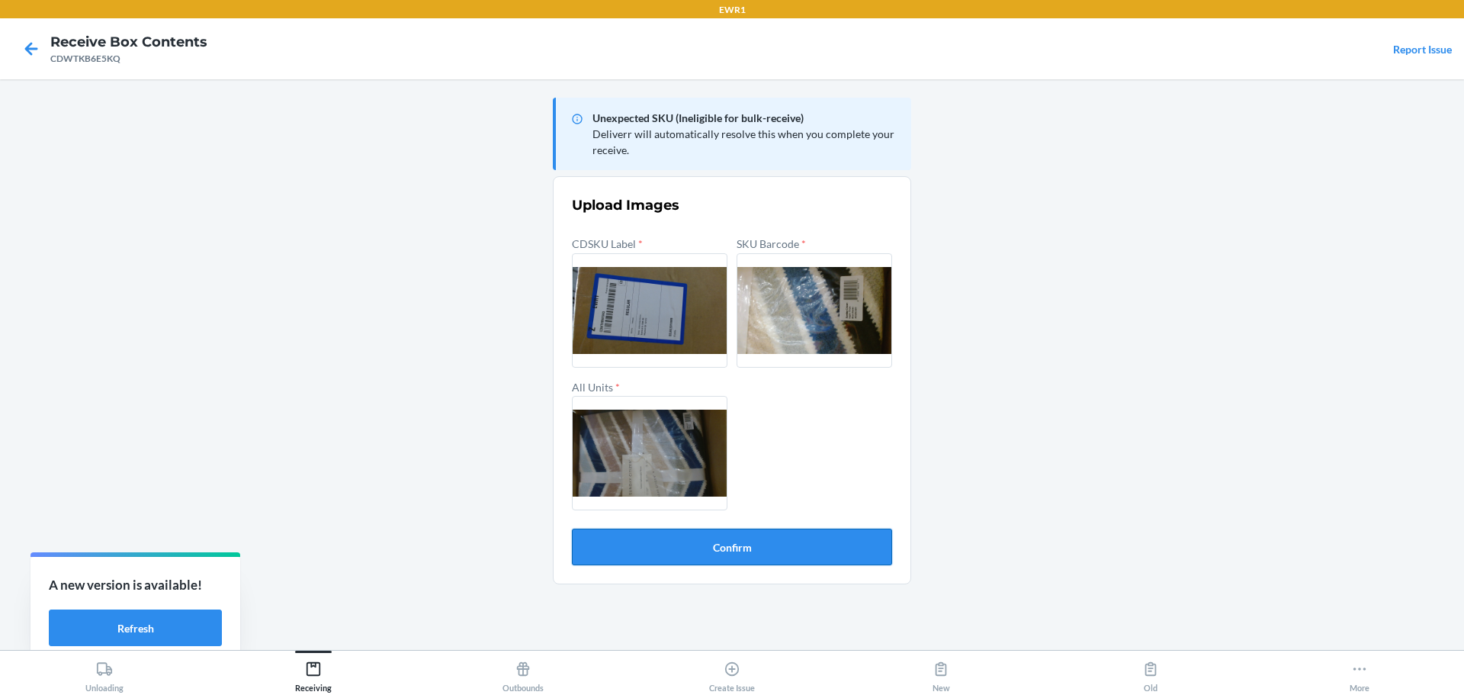
click at [837, 543] on button "Confirm" at bounding box center [732, 547] width 320 height 37
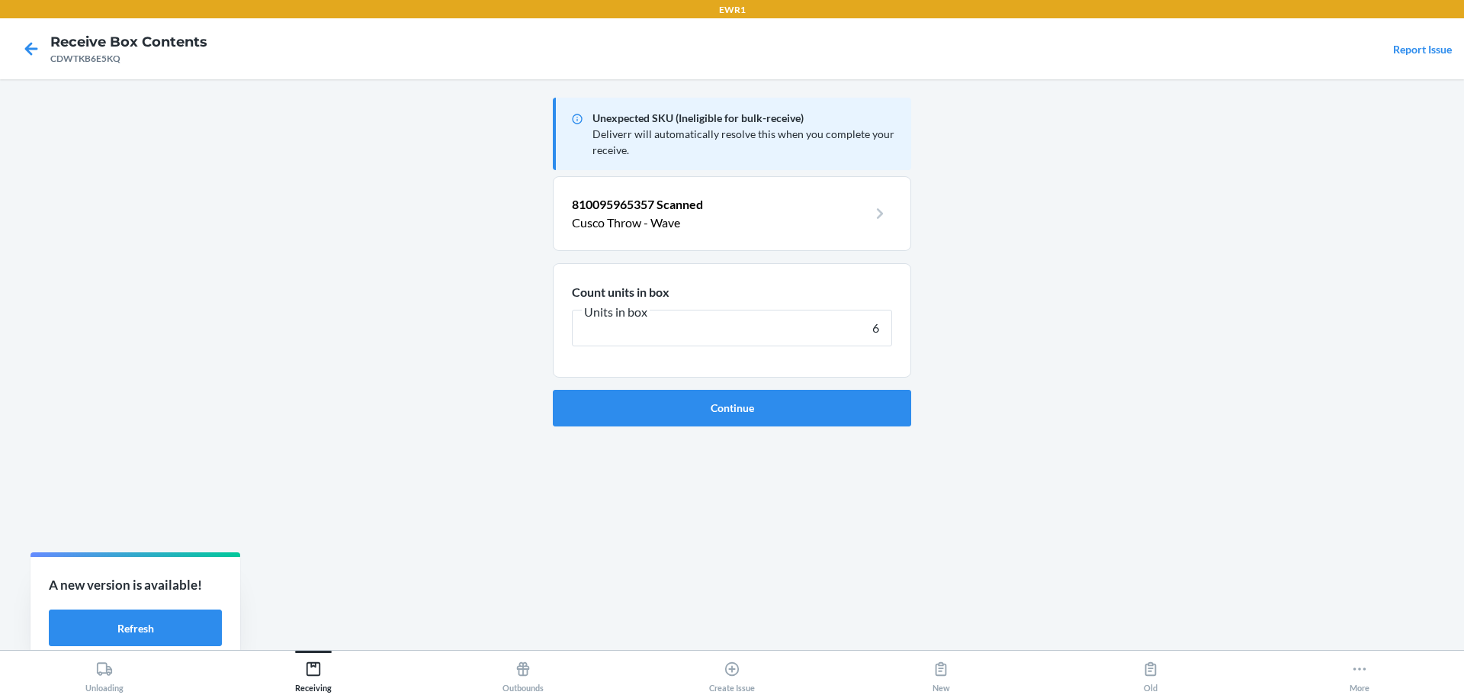
type input "6"
click at [553, 390] on button "Continue" at bounding box center [732, 408] width 358 height 37
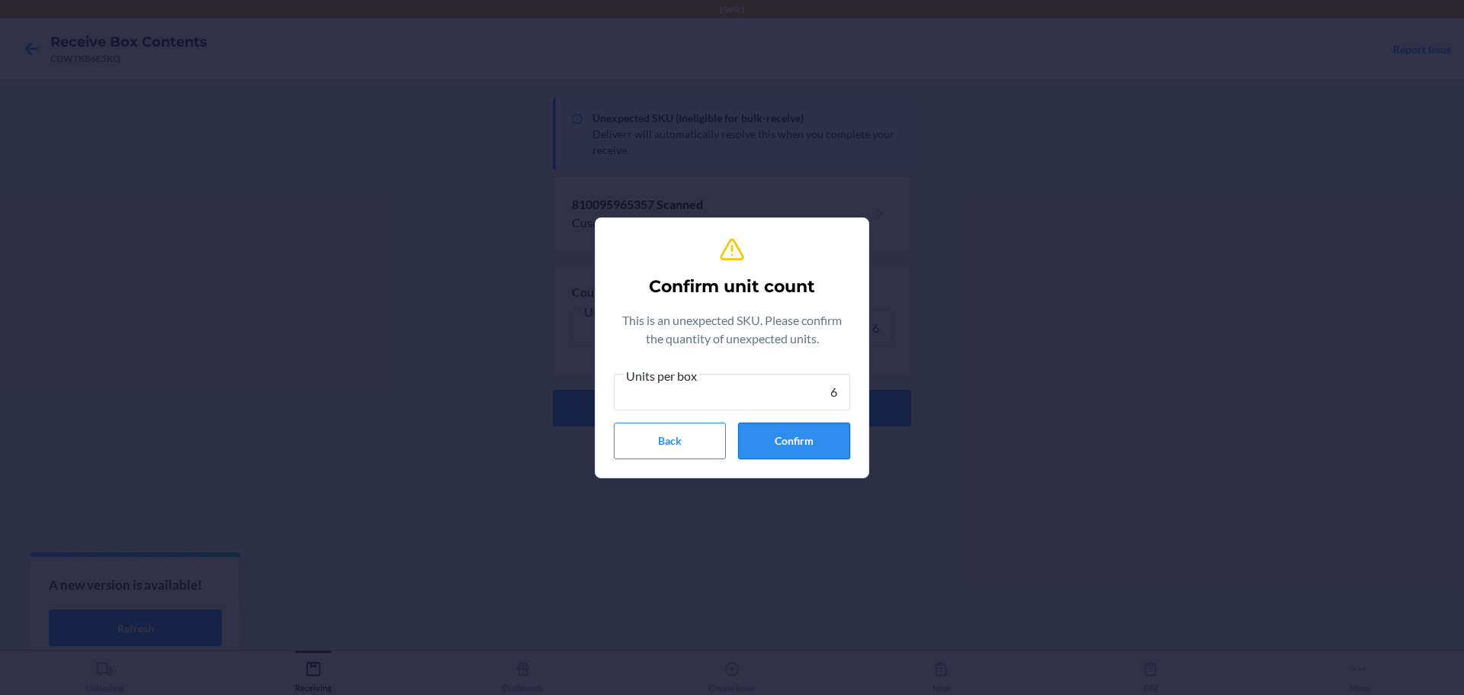
type input "6"
click at [834, 427] on button "Confirm" at bounding box center [794, 441] width 112 height 37
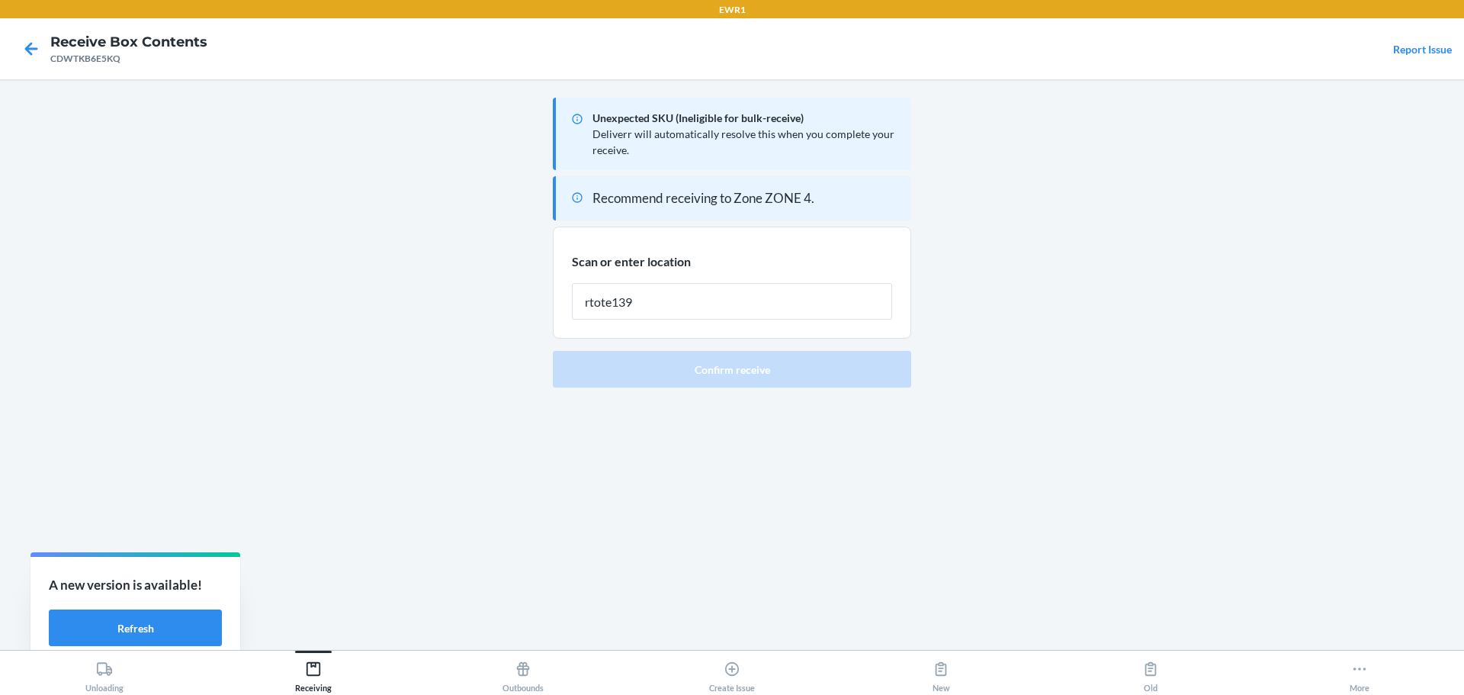
type input "rtote139"
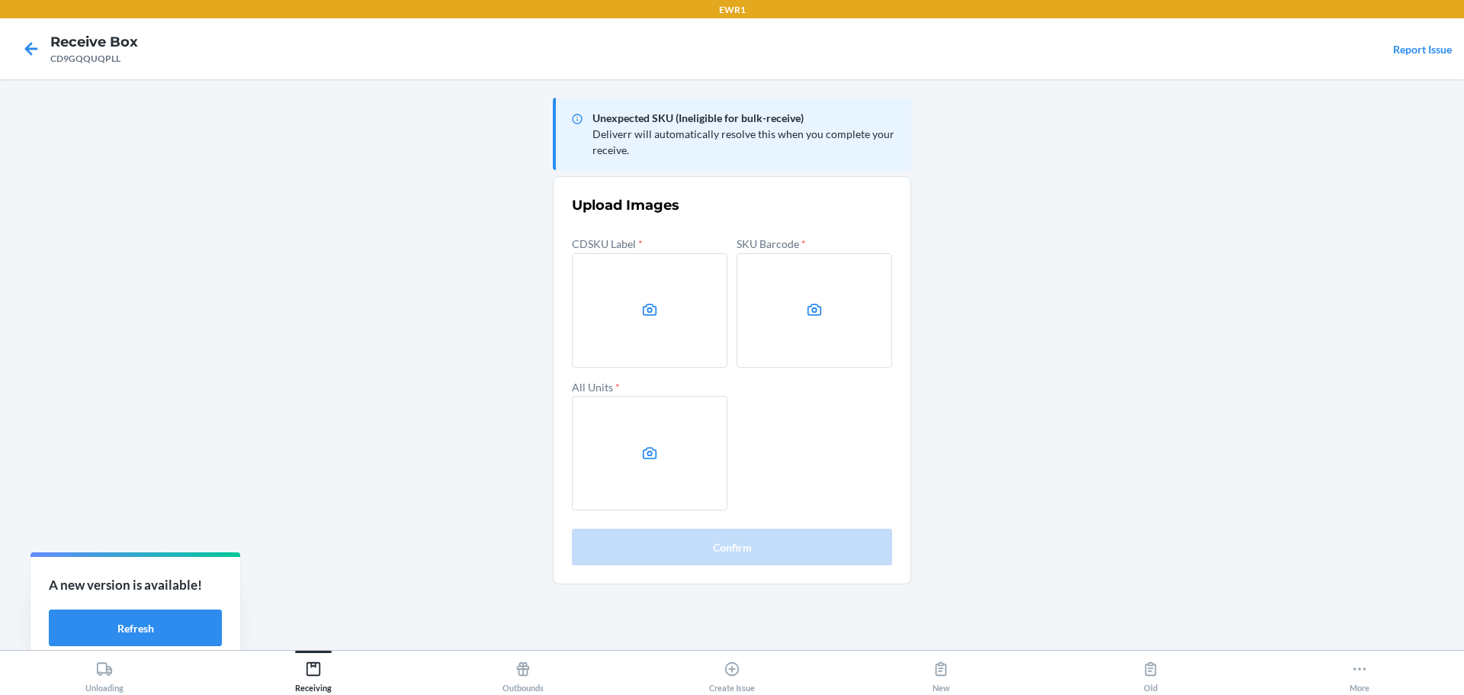
click at [1254, 343] on main "Unexpected SKU (Ineligible for bulk-receive) Deliverr will automatically resolv…" at bounding box center [732, 364] width 1464 height 571
click at [1215, 310] on main "Unexpected SKU (Ineligible for bulk-receive) Deliverr will automatically resolv…" at bounding box center [732, 364] width 1464 height 571
click at [682, 321] on label at bounding box center [650, 310] width 156 height 114
click at [0, 0] on input "file" at bounding box center [0, 0] width 0 height 0
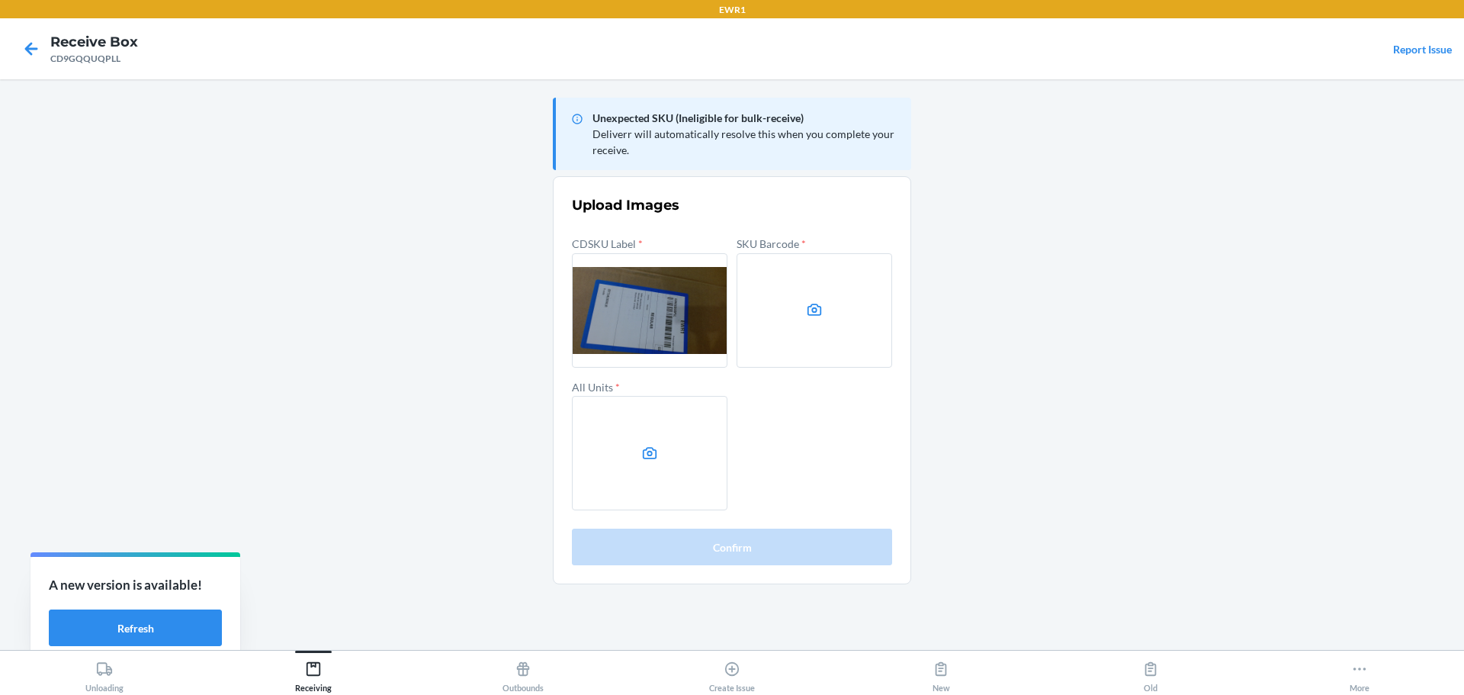
click at [808, 313] on icon at bounding box center [815, 310] width 14 height 12
click at [0, 0] on input "file" at bounding box center [0, 0] width 0 height 0
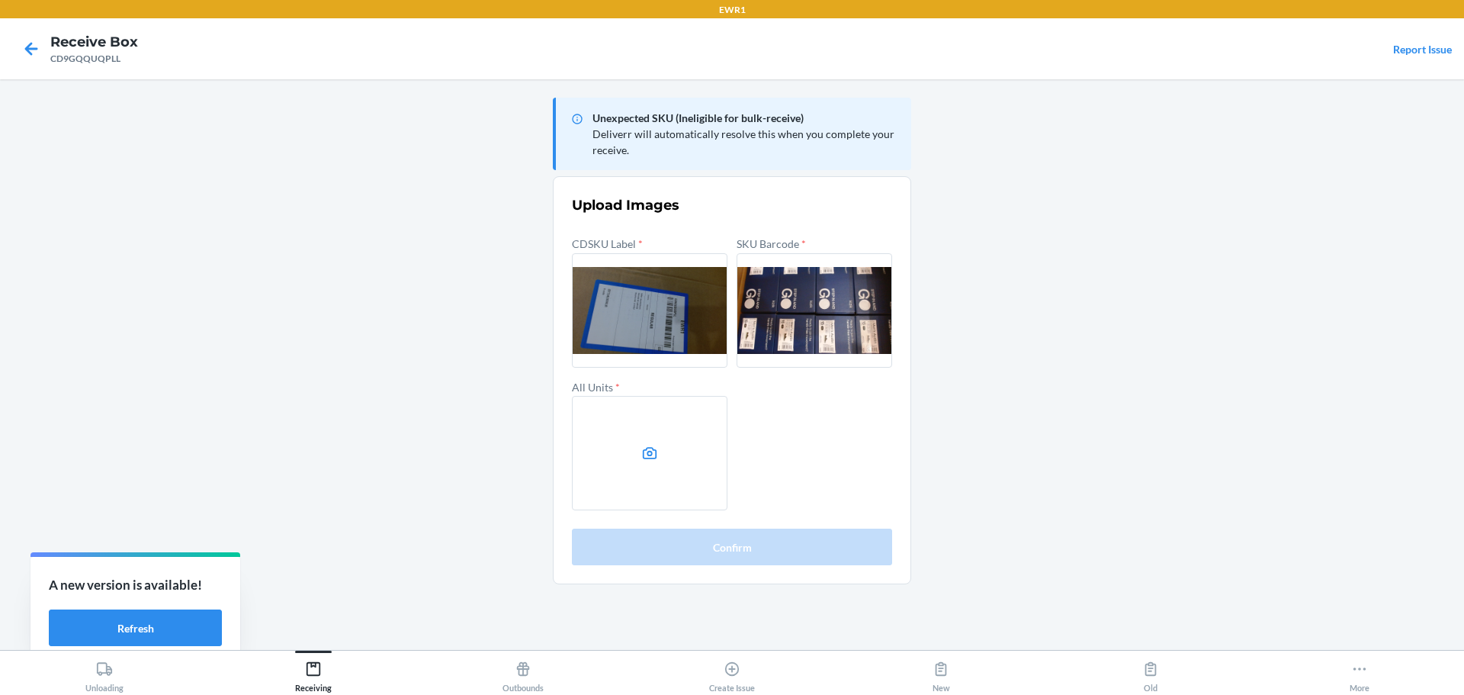
click at [654, 435] on label at bounding box center [650, 453] width 156 height 114
click at [0, 0] on input "file" at bounding box center [0, 0] width 0 height 0
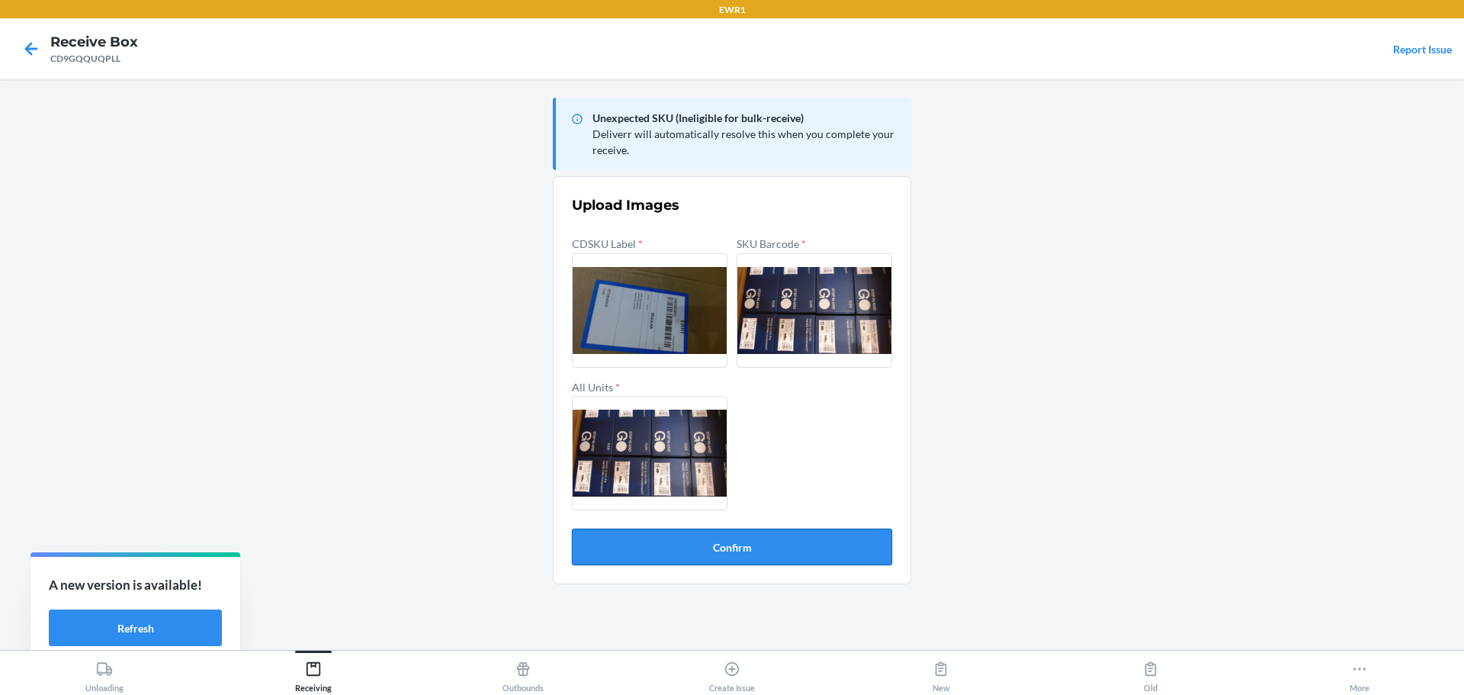
click at [709, 545] on button "Confirm" at bounding box center [732, 547] width 320 height 37
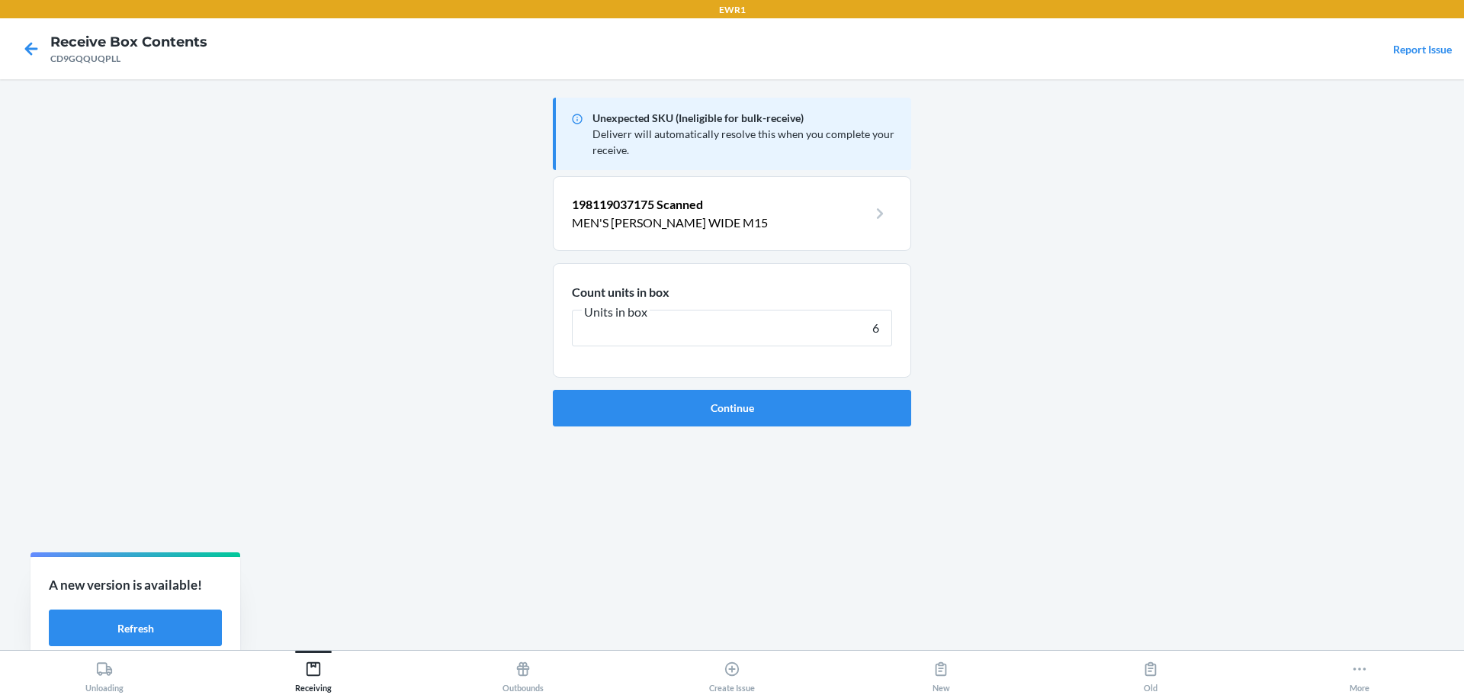
type input "6"
click at [553, 390] on button "Continue" at bounding box center [732, 408] width 358 height 37
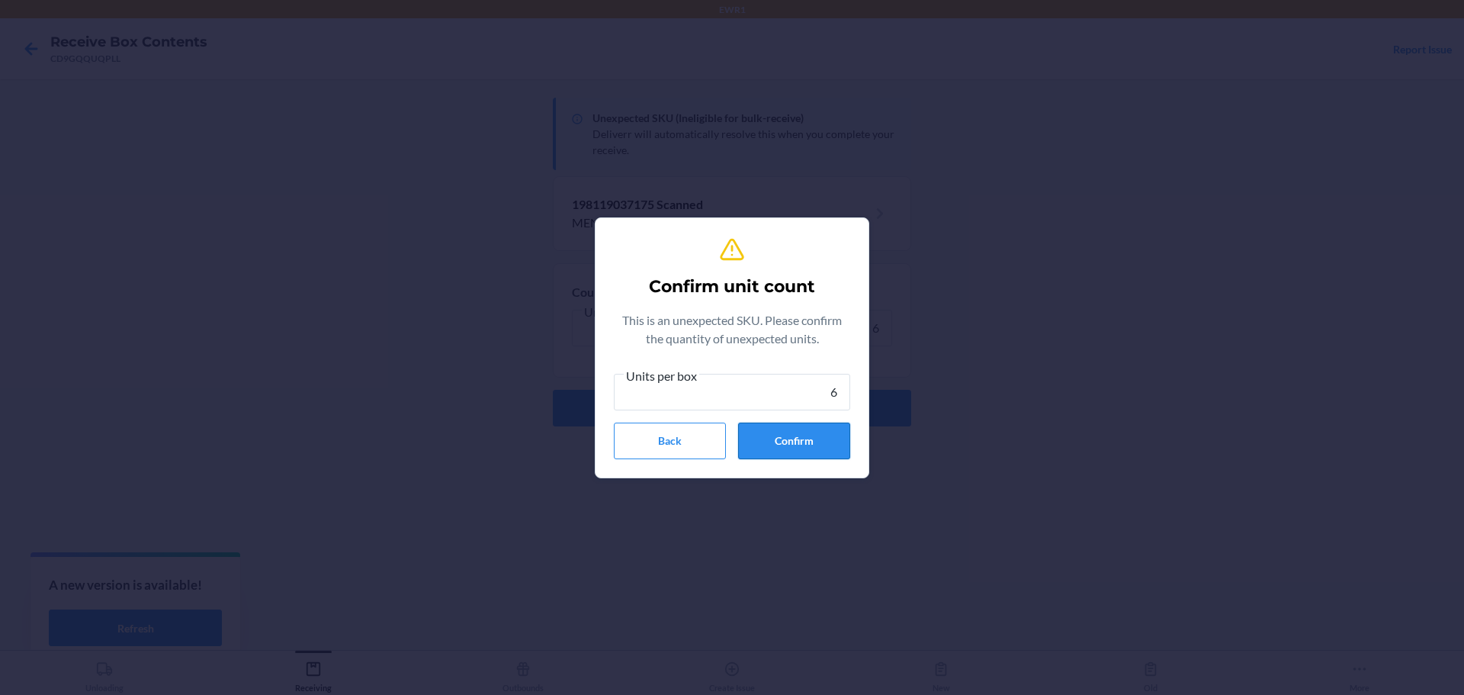
type input "6"
click at [828, 448] on button "Confirm" at bounding box center [794, 441] width 112 height 37
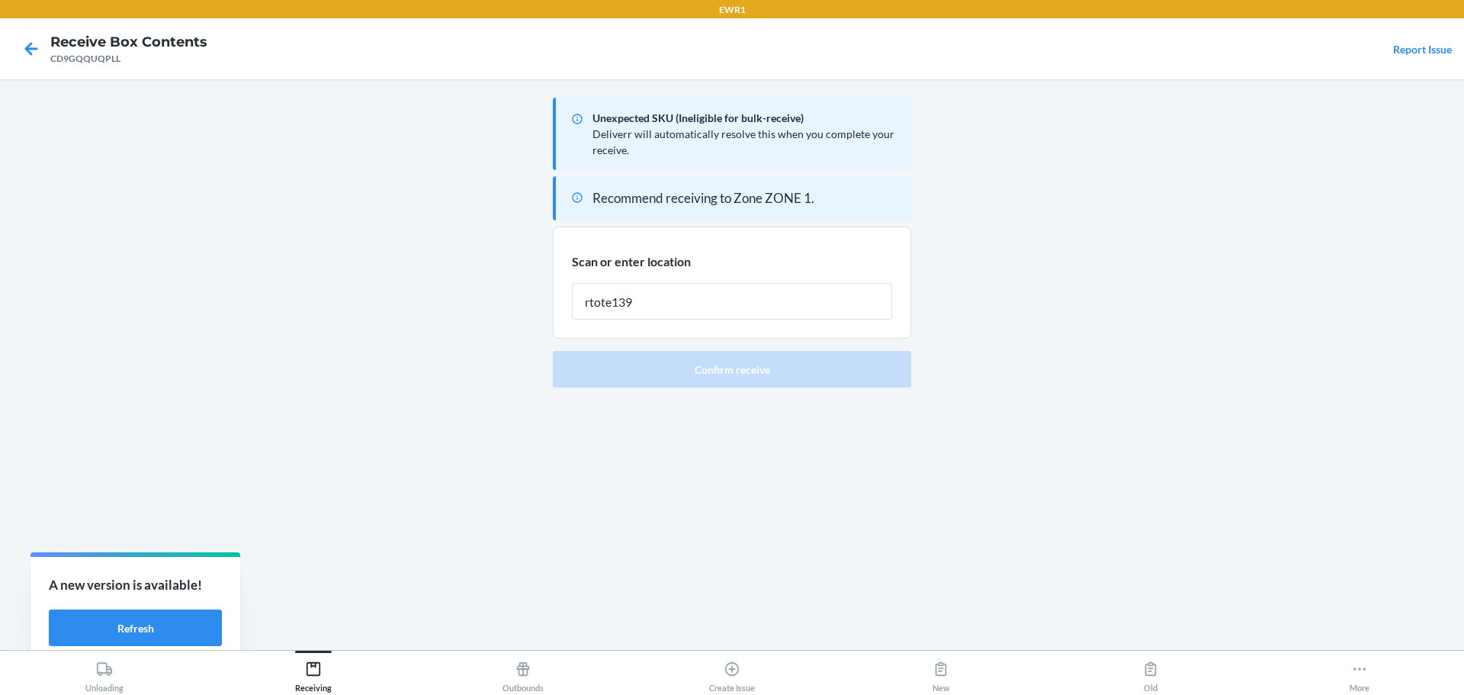
type input "rtote139"
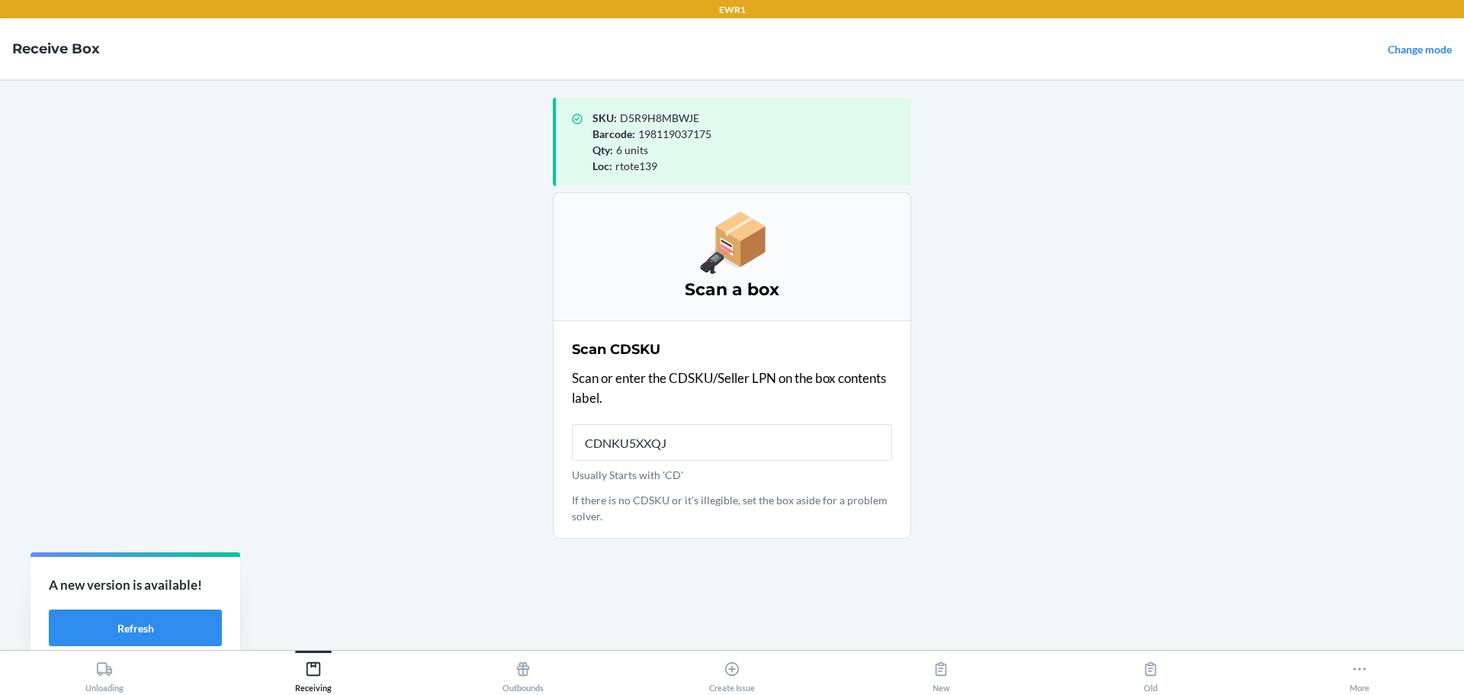
type input "CDNKU5XXQJA"
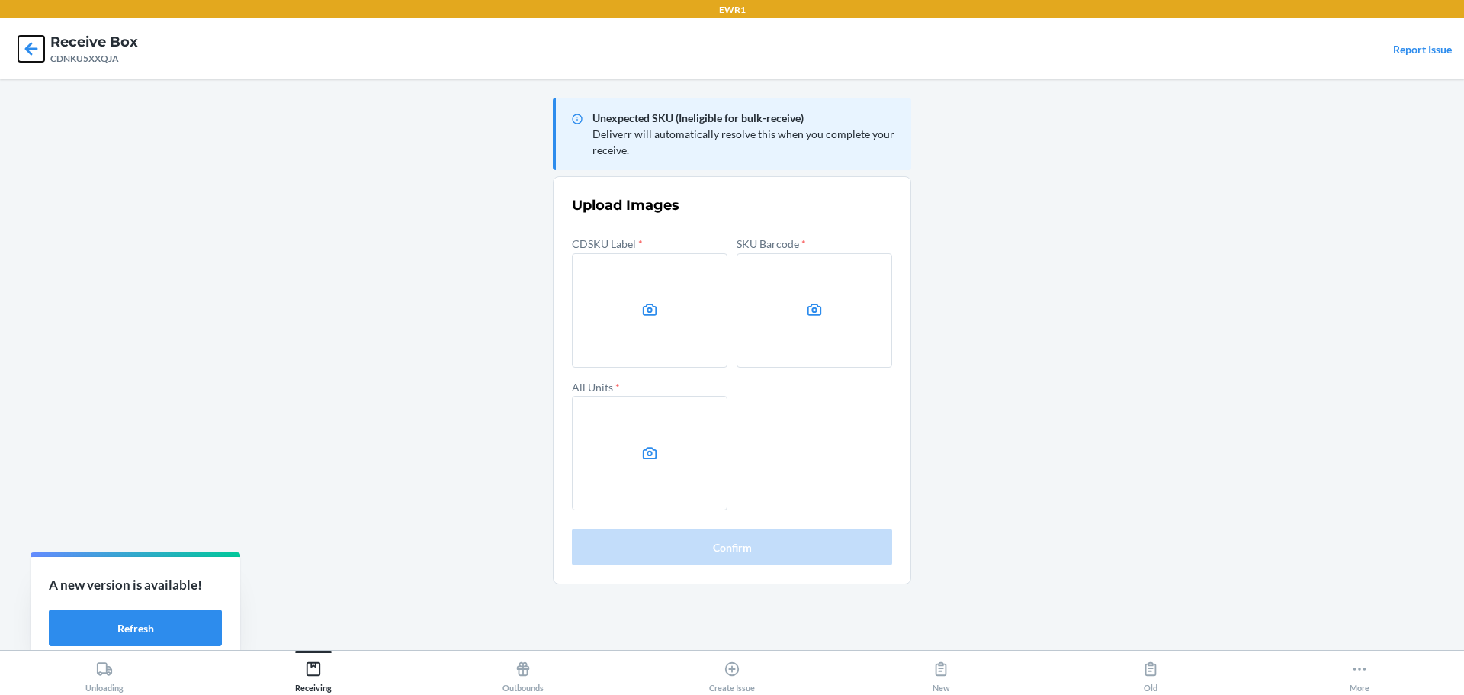
click at [43, 44] on icon at bounding box center [31, 49] width 26 height 26
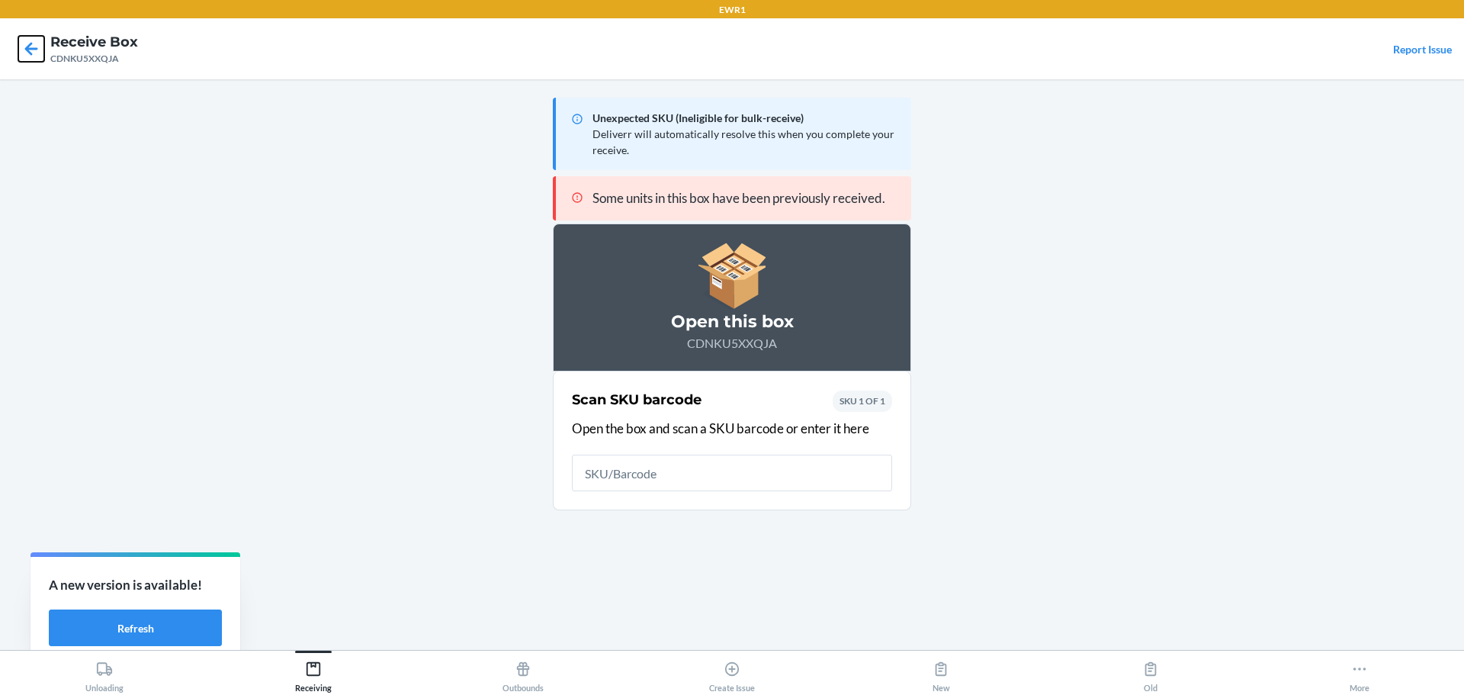
click at [43, 44] on icon at bounding box center [31, 49] width 26 height 26
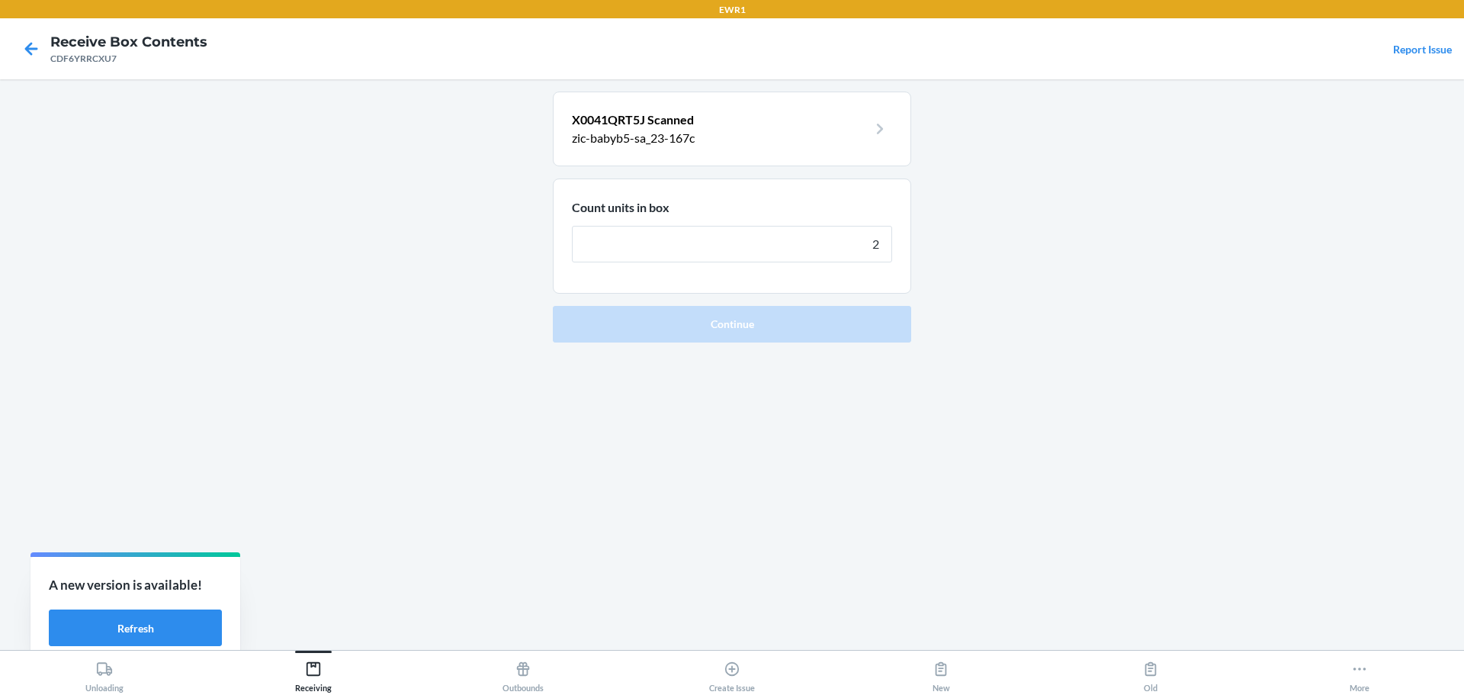
type input "20"
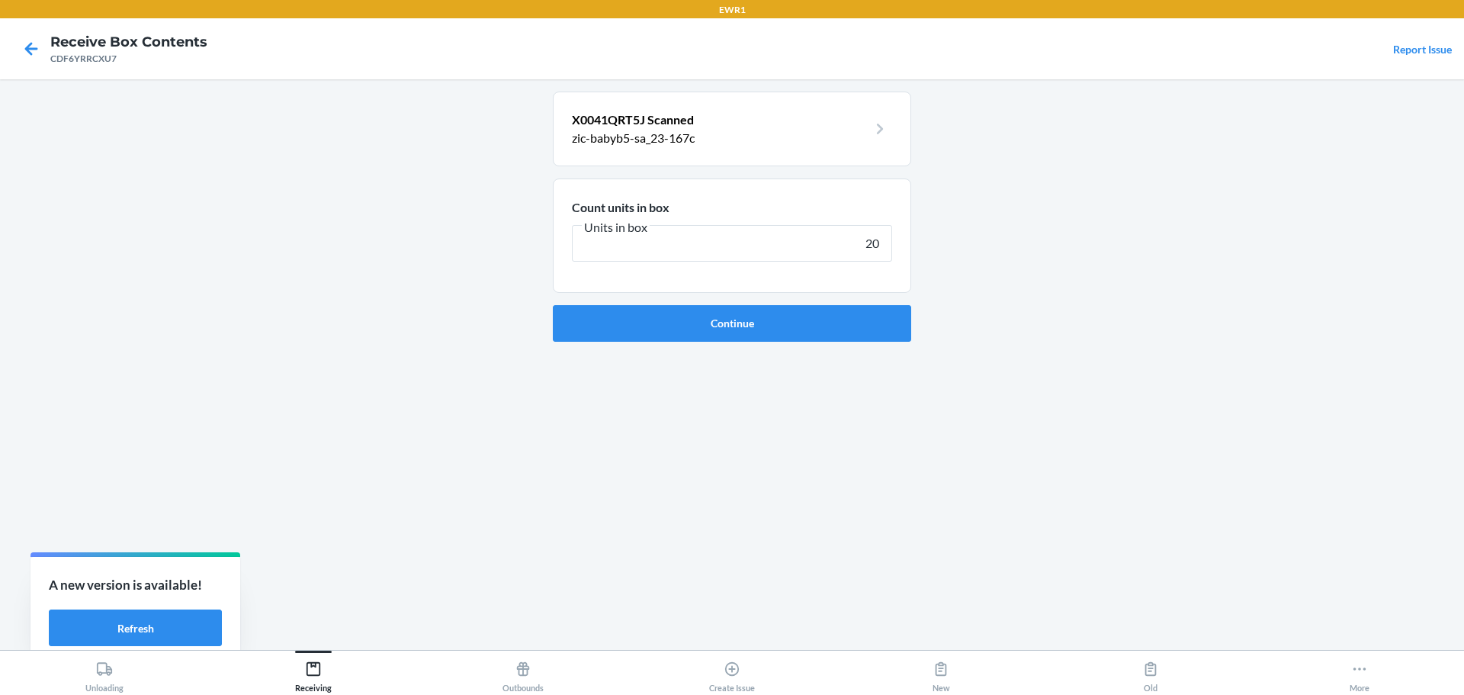
click button "Continue" at bounding box center [732, 323] width 358 height 37
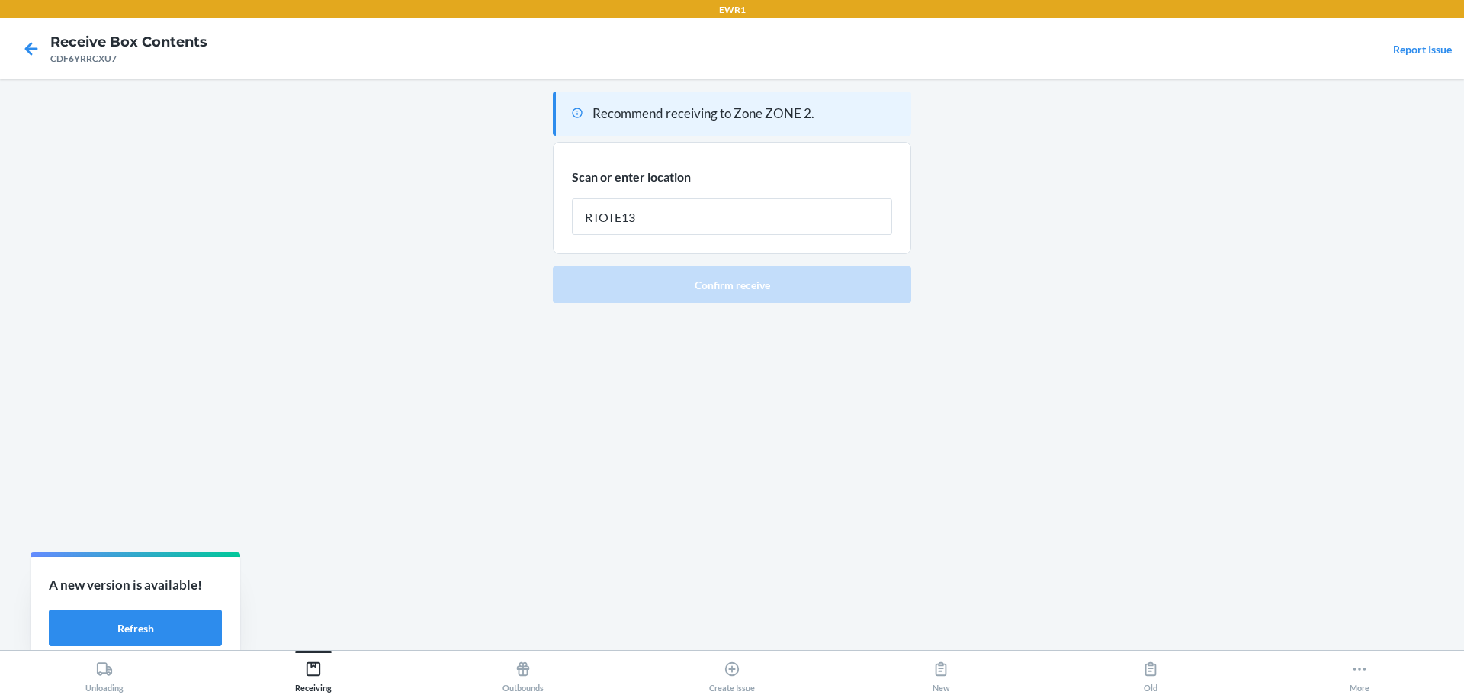
type input "RTOTE139"
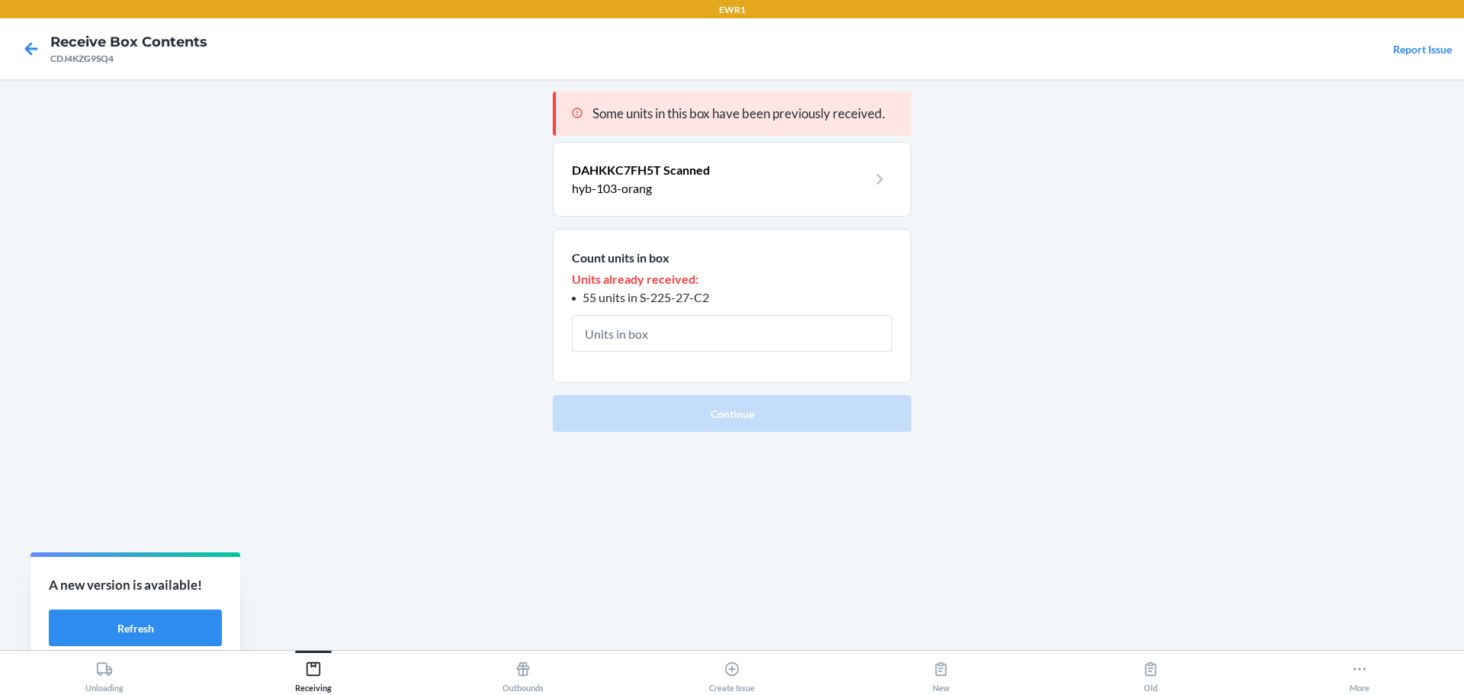
click at [665, 172] on span "DAHKKC7FH5T Scanned" at bounding box center [641, 169] width 138 height 14
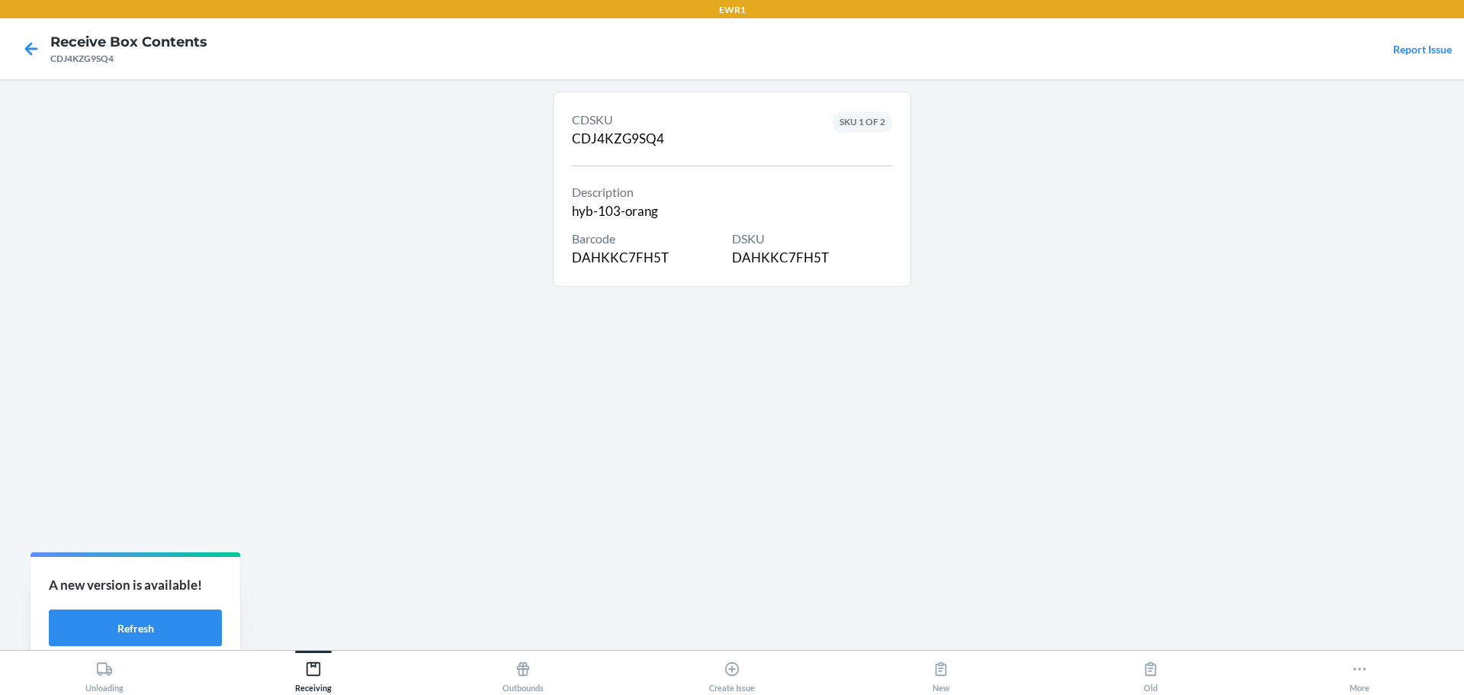
click at [761, 253] on div "DSKU DAHKKC7FH5T" at bounding box center [812, 249] width 160 height 38
click at [36, 43] on icon at bounding box center [31, 49] width 26 height 26
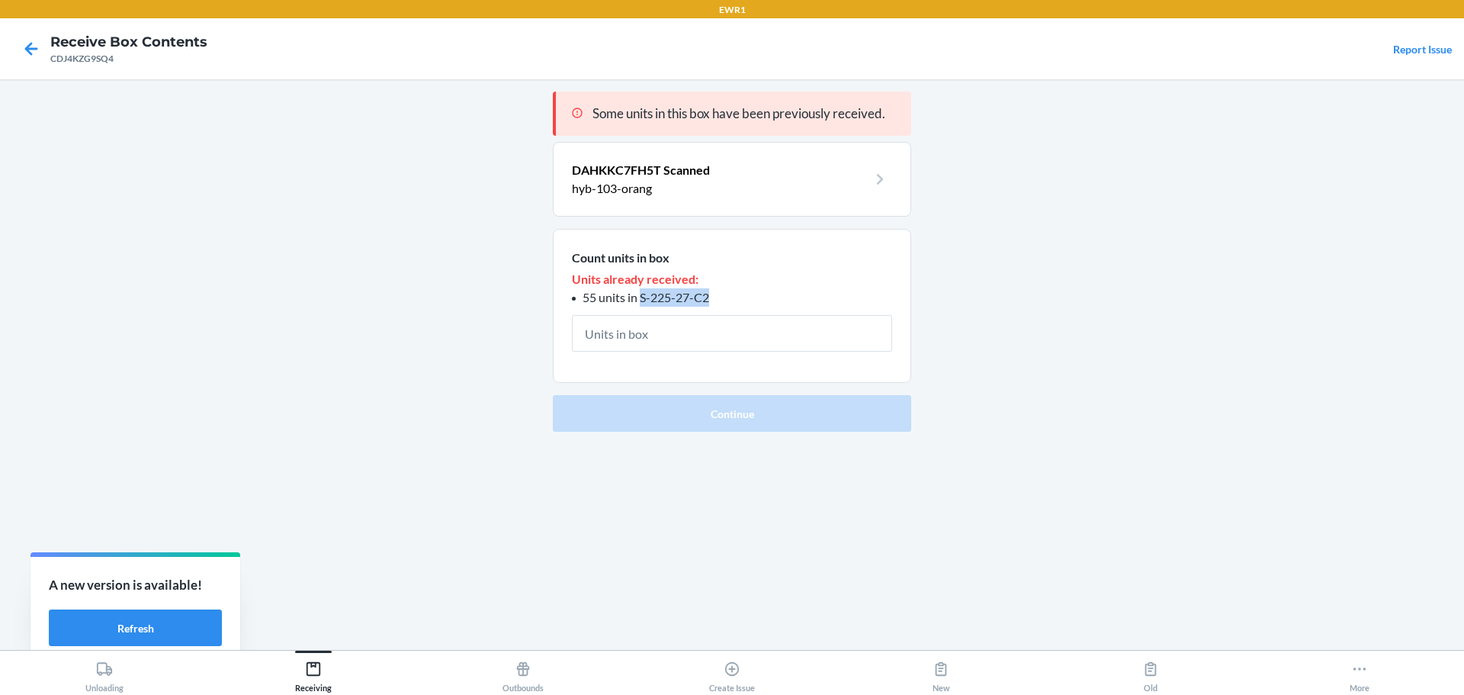
drag, startPoint x: 710, startPoint y: 294, endPoint x: 642, endPoint y: 303, distance: 68.4
click at [642, 303] on li "55 units in S-225-27-C2" at bounding box center [732, 297] width 320 height 18
click at [41, 47] on icon at bounding box center [31, 49] width 26 height 26
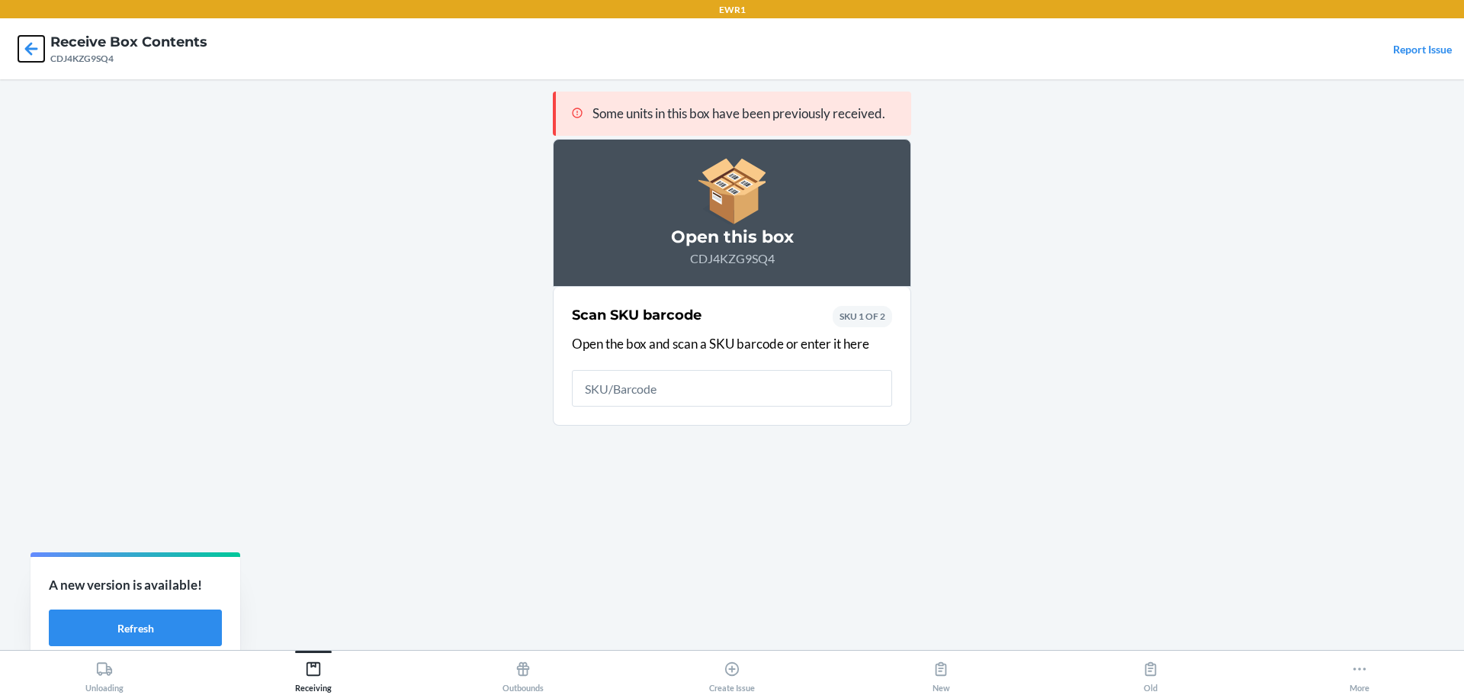
click at [41, 47] on icon at bounding box center [31, 49] width 26 height 26
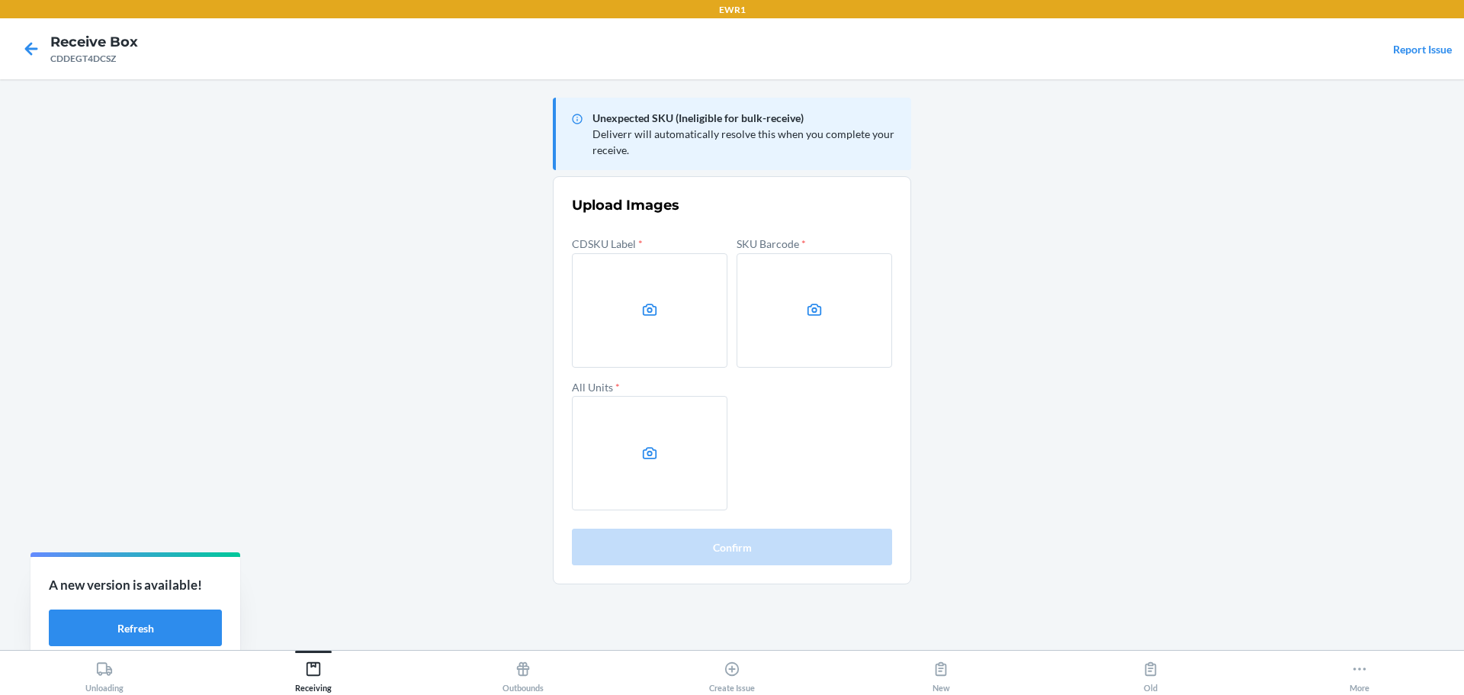
click at [1440, 151] on main "Unexpected SKU (Ineligible for bulk-receive) Deliverr will automatically resolv…" at bounding box center [732, 364] width 1464 height 571
click at [651, 336] on label at bounding box center [650, 310] width 156 height 114
click at [0, 0] on input "file" at bounding box center [0, 0] width 0 height 0
click at [818, 329] on label at bounding box center [815, 310] width 156 height 114
click at [0, 0] on input "file" at bounding box center [0, 0] width 0 height 0
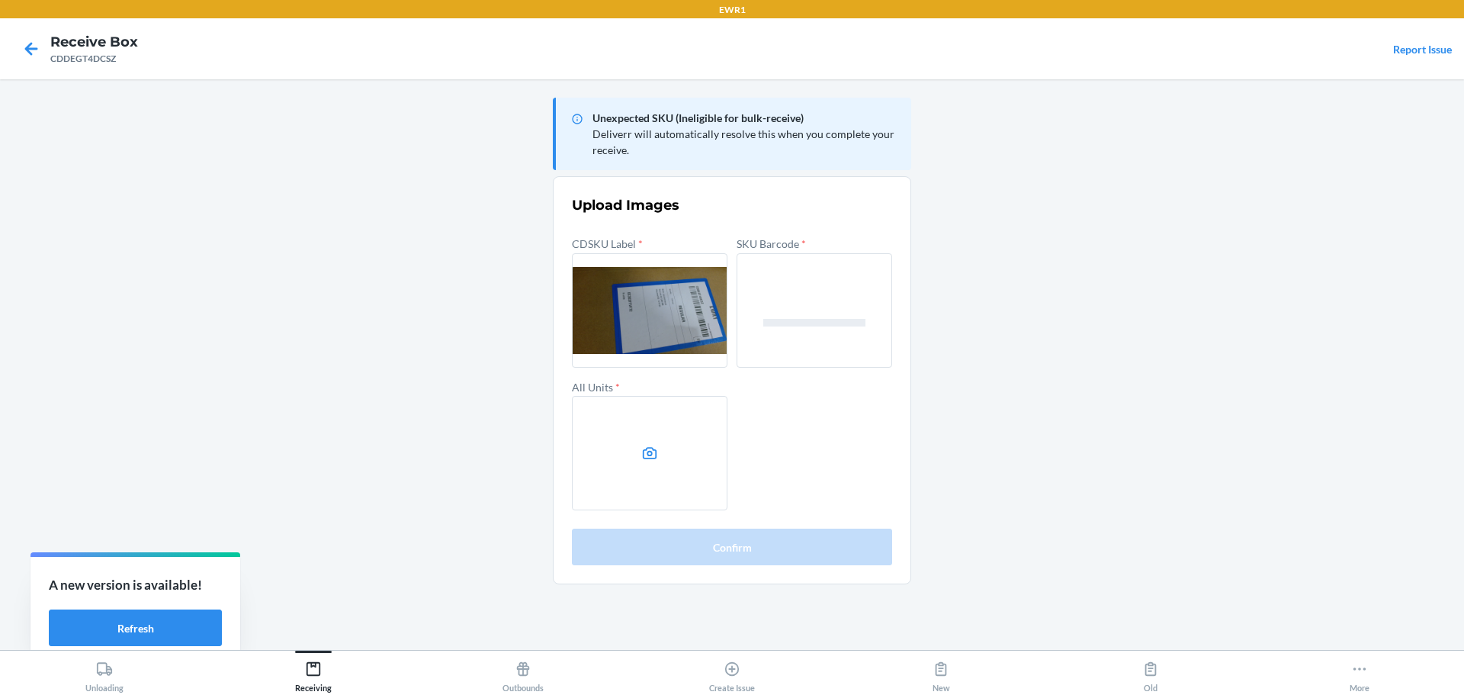
click at [651, 435] on label at bounding box center [650, 453] width 156 height 114
click at [0, 0] on input "file" at bounding box center [0, 0] width 0 height 0
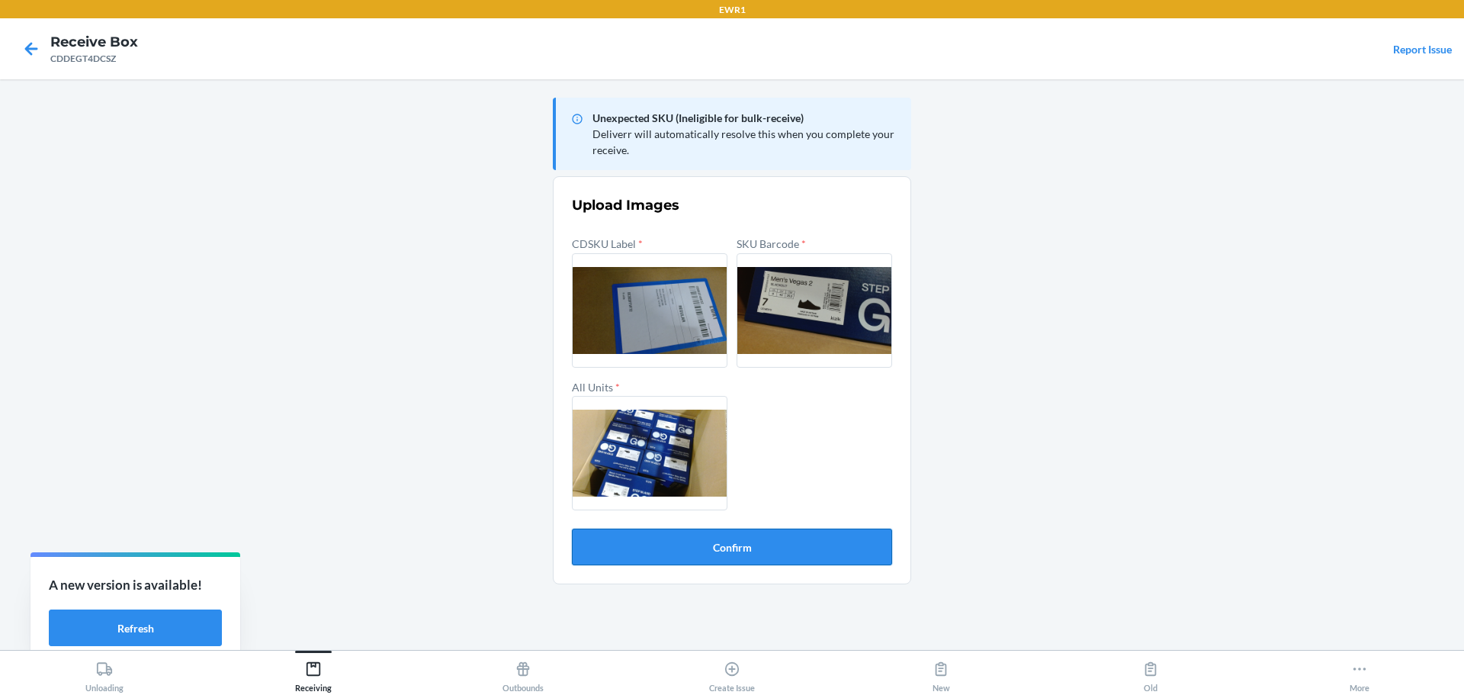
click at [742, 550] on button "Confirm" at bounding box center [732, 547] width 320 height 37
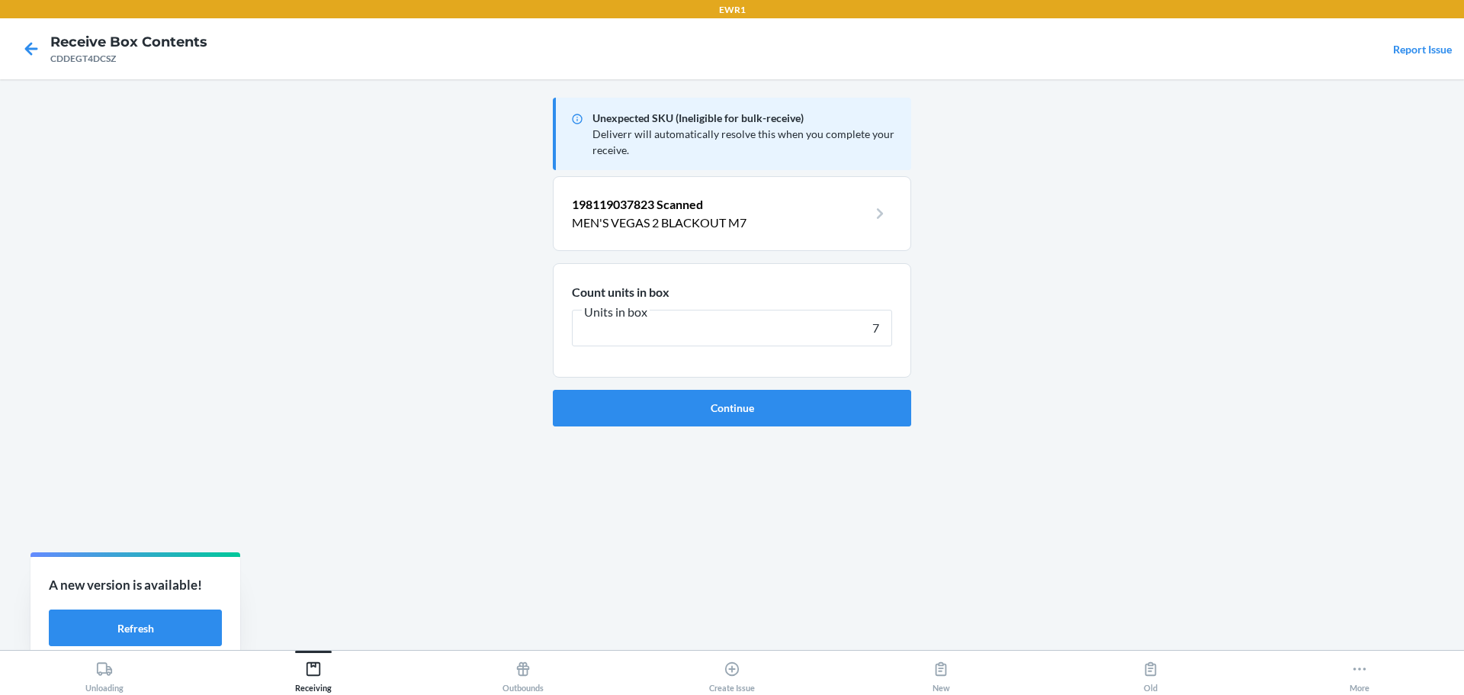
type input "7"
click at [553, 390] on button "Continue" at bounding box center [732, 408] width 358 height 37
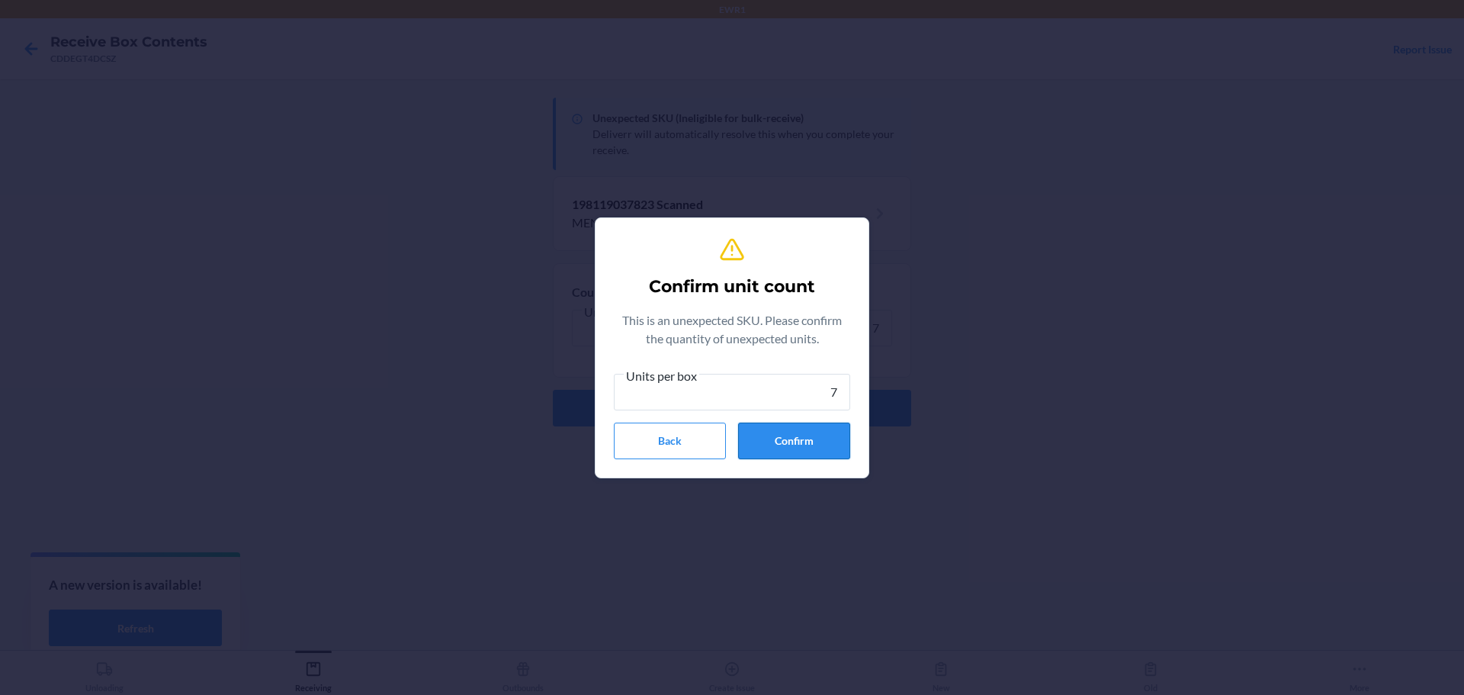
type input "7"
click at [763, 446] on button "Confirm" at bounding box center [794, 441] width 112 height 37
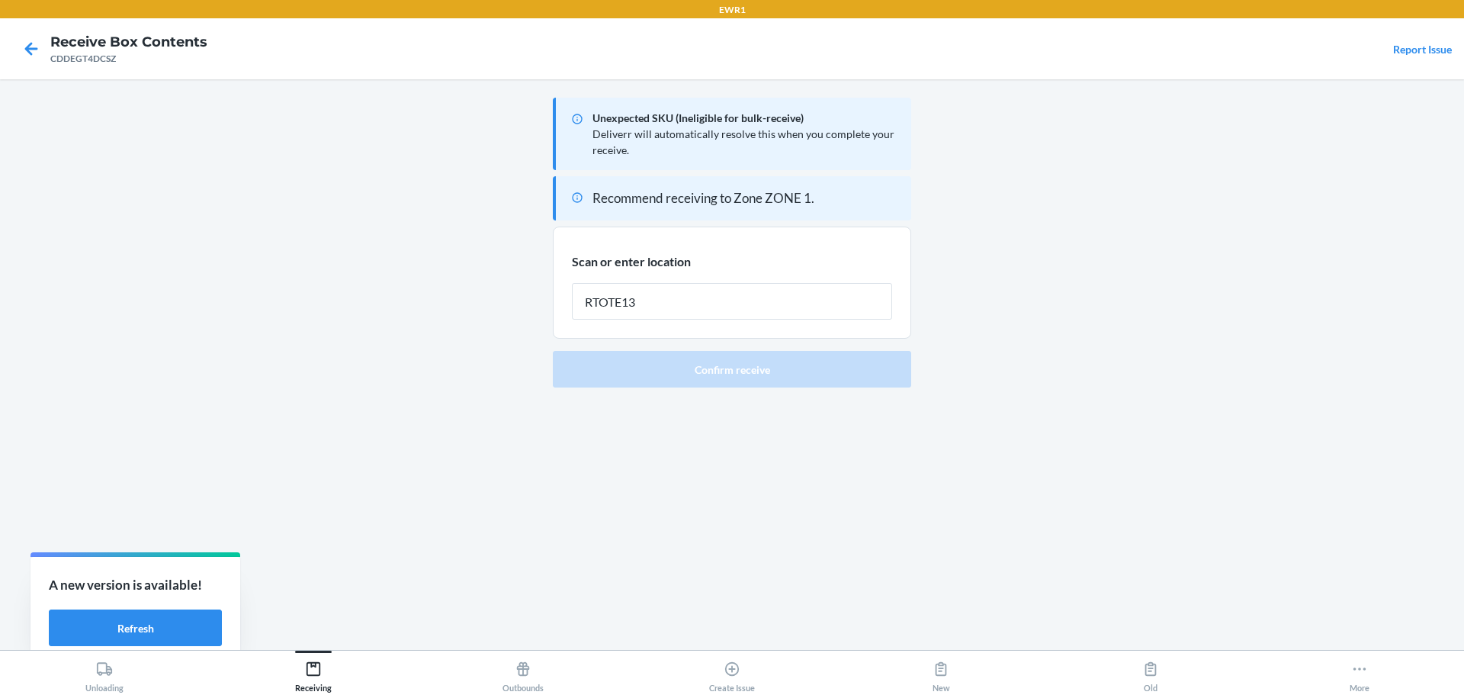
type input "RTOTE139"
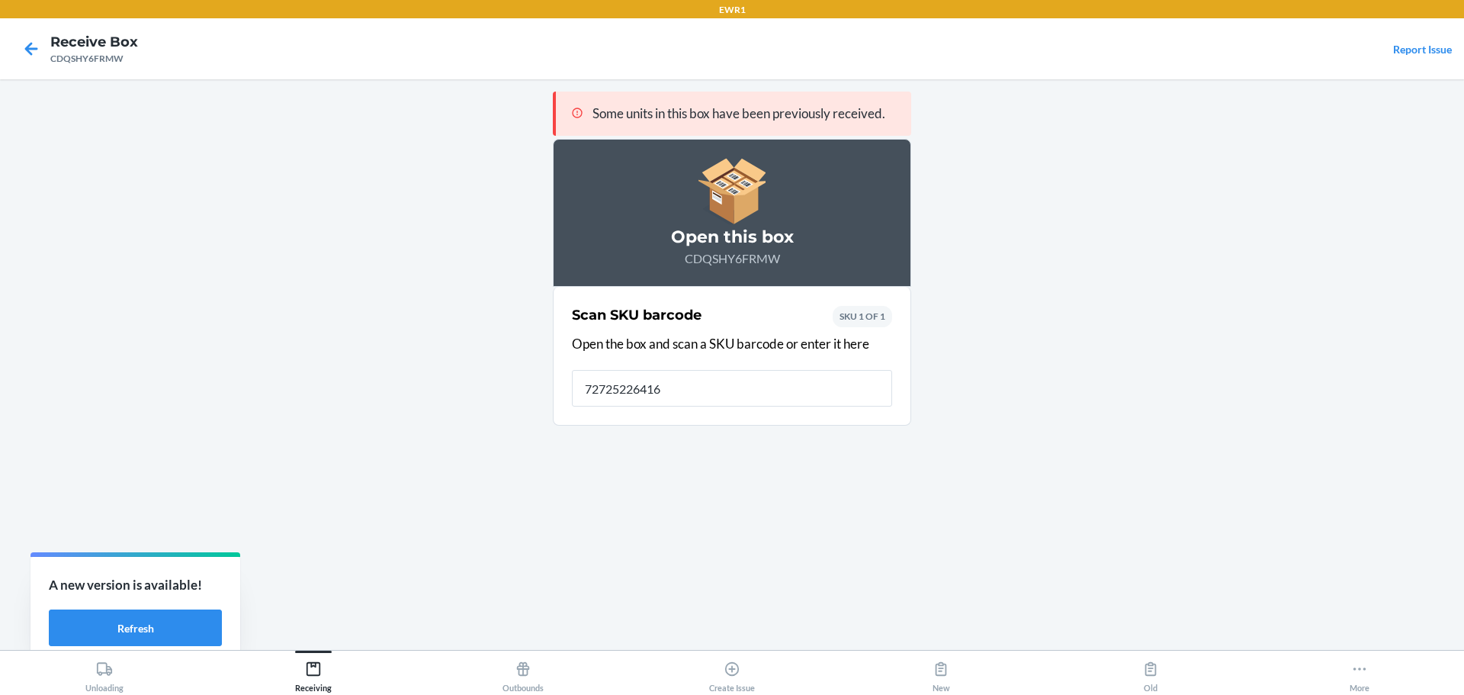
type input "727252264164"
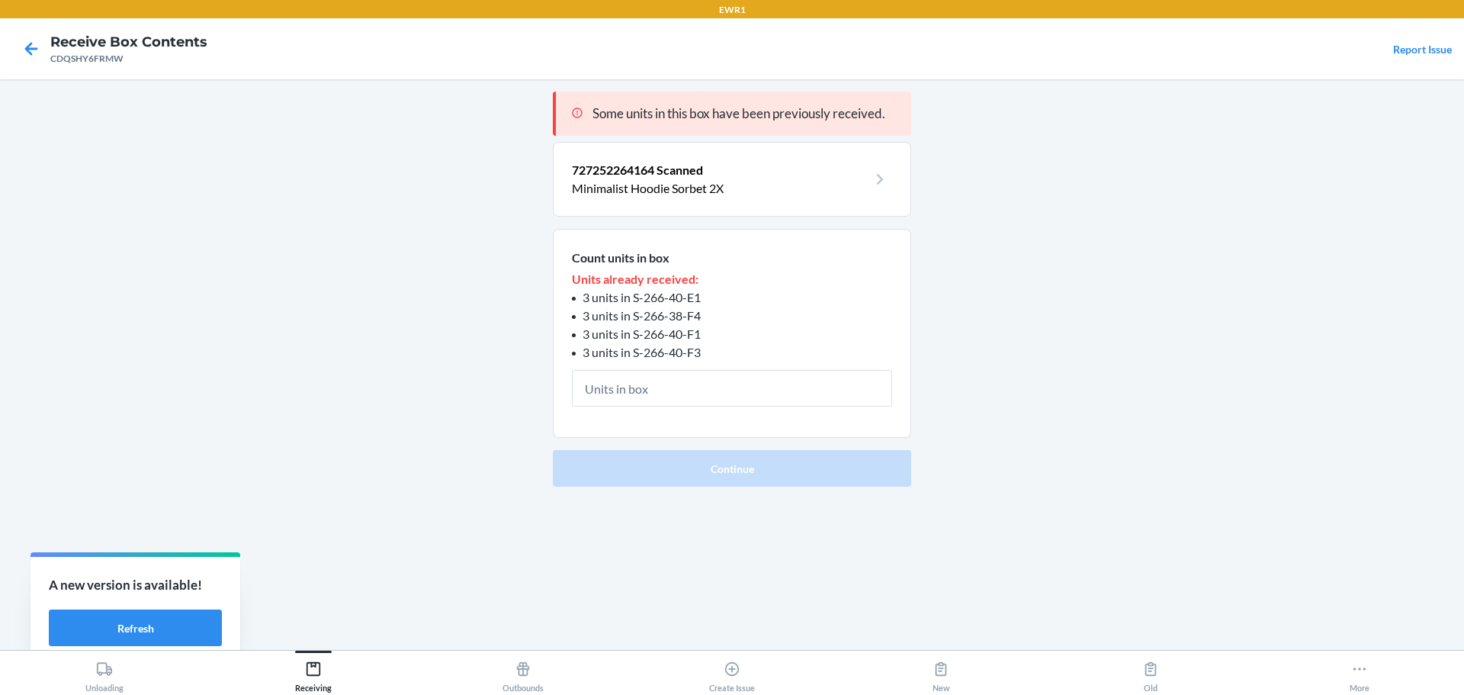
type input "2"
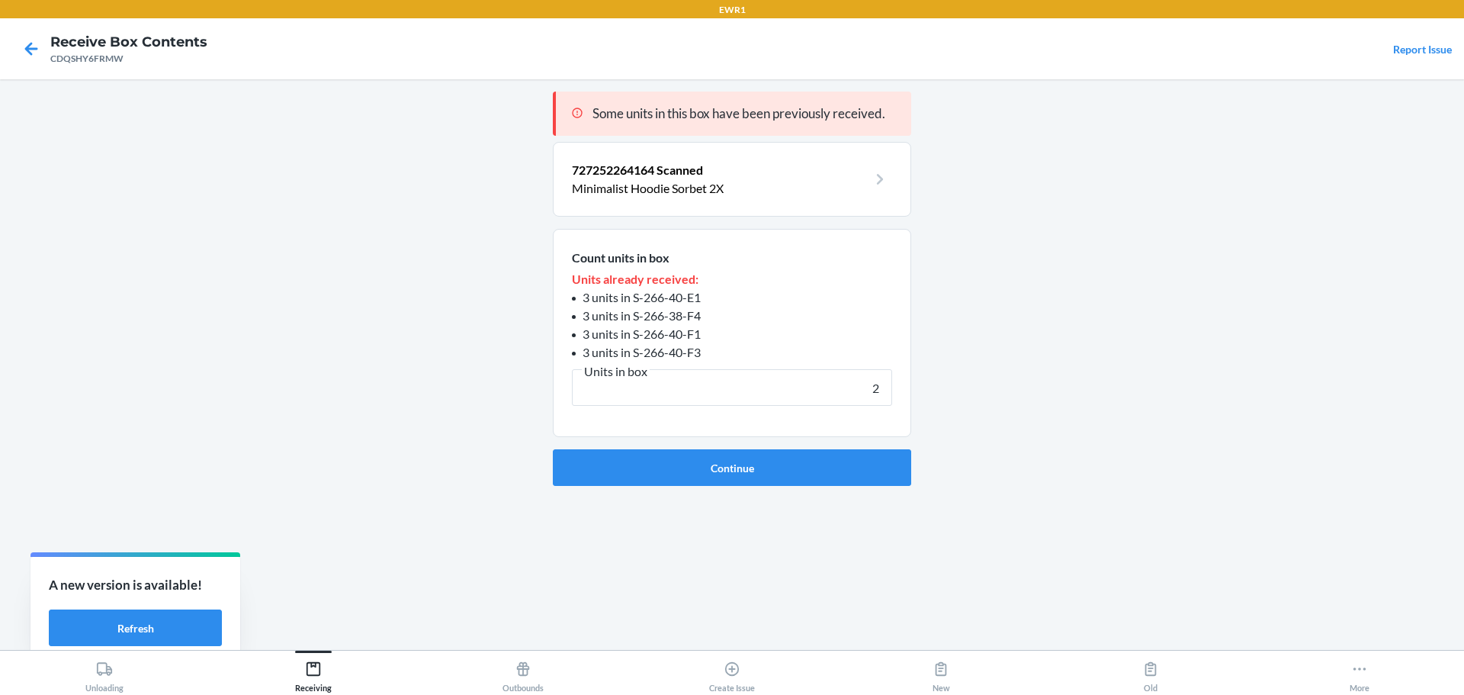
click button "Continue" at bounding box center [732, 467] width 358 height 37
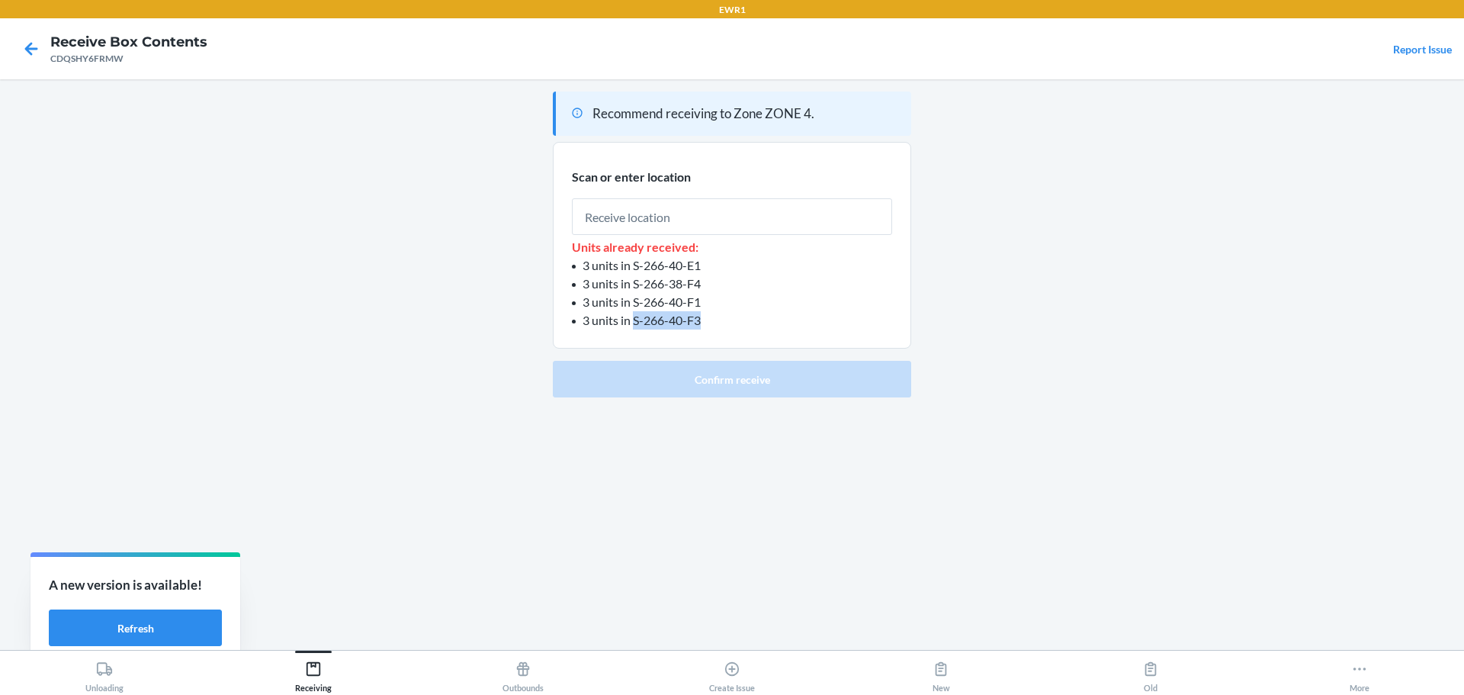
drag, startPoint x: 715, startPoint y: 319, endPoint x: 635, endPoint y: 329, distance: 80.8
click at [635, 329] on section "Scan or enter location Units already received: 3 units in S-266-40-E1 3 units i…" at bounding box center [732, 245] width 358 height 207
click at [732, 221] on input "text" at bounding box center [732, 216] width 320 height 37
type input "RTOTE139"
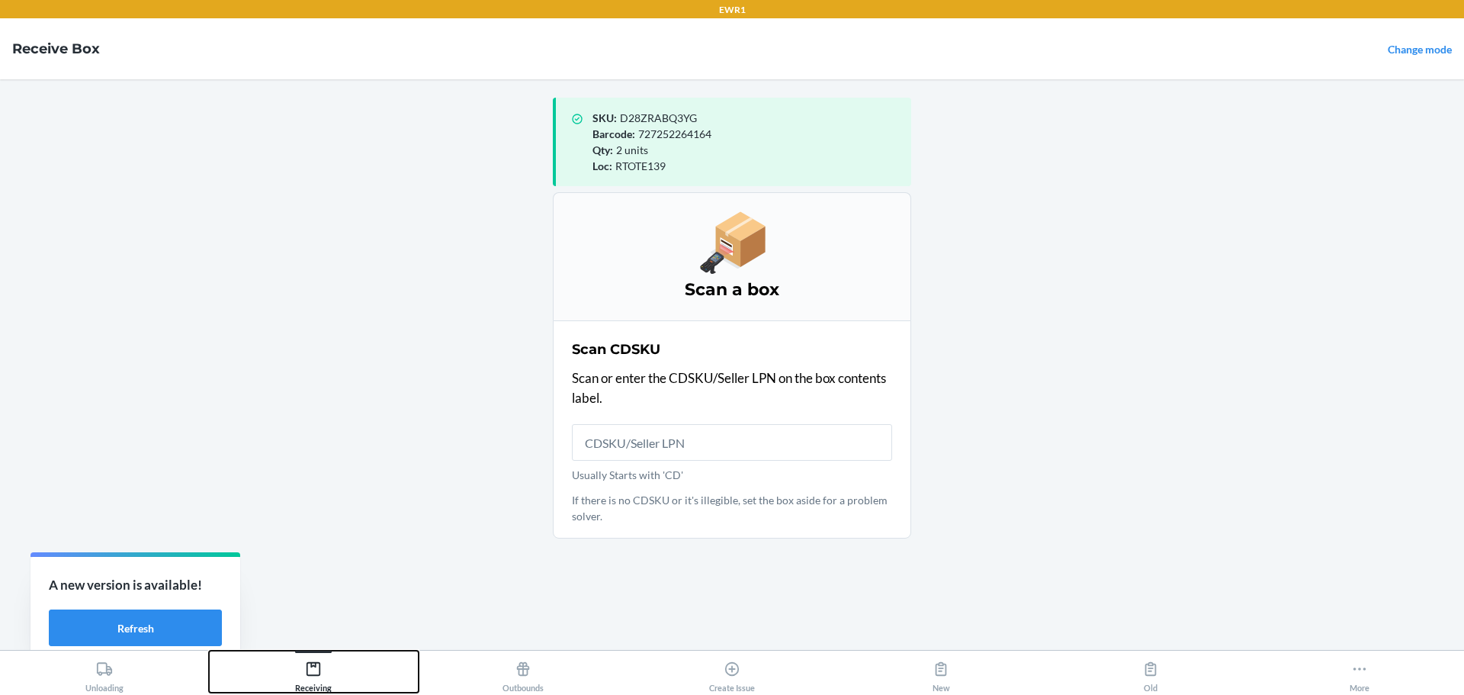
drag, startPoint x: 323, startPoint y: 673, endPoint x: 348, endPoint y: 670, distance: 24.7
click at [330, 673] on div "Receiving" at bounding box center [313, 673] width 37 height 38
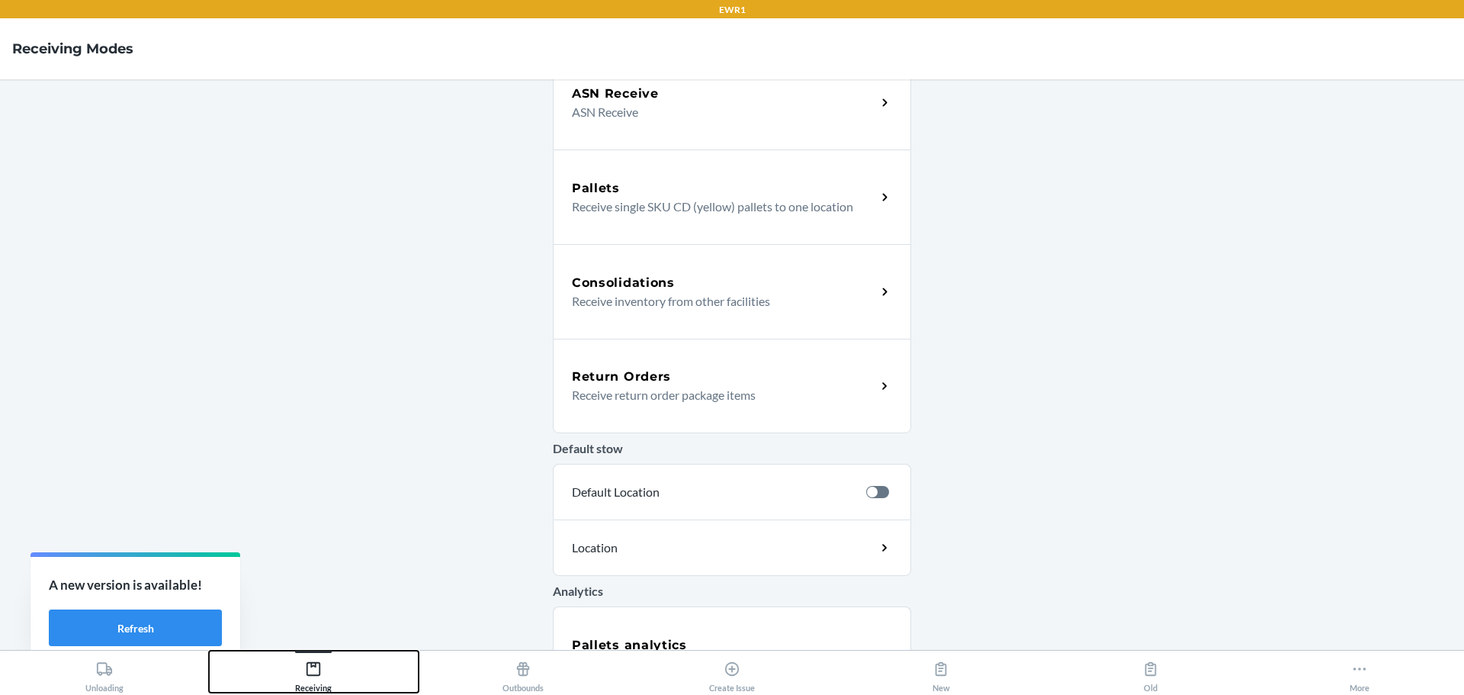
scroll to position [368, 0]
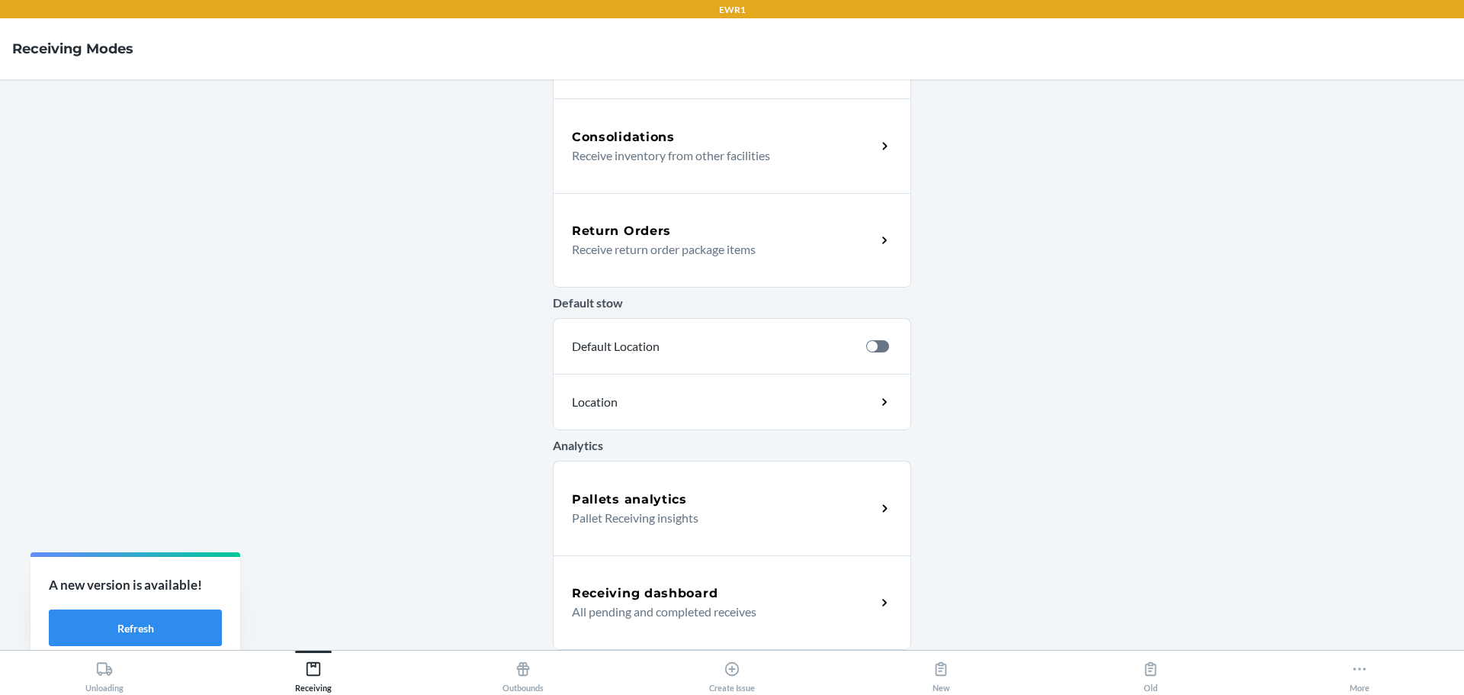
click at [677, 593] on h5 "Receiving dashboard" at bounding box center [645, 593] width 146 height 18
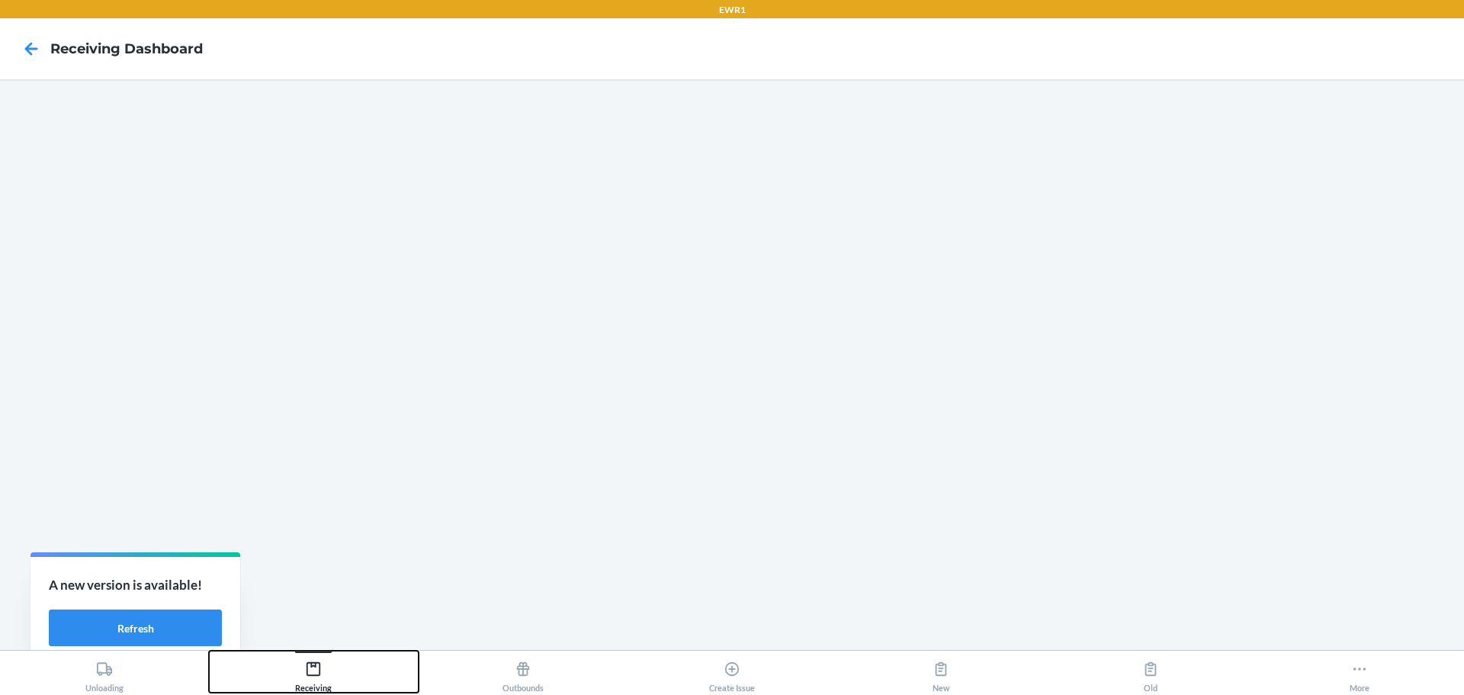
click at [333, 664] on button "Receiving" at bounding box center [313, 672] width 209 height 42
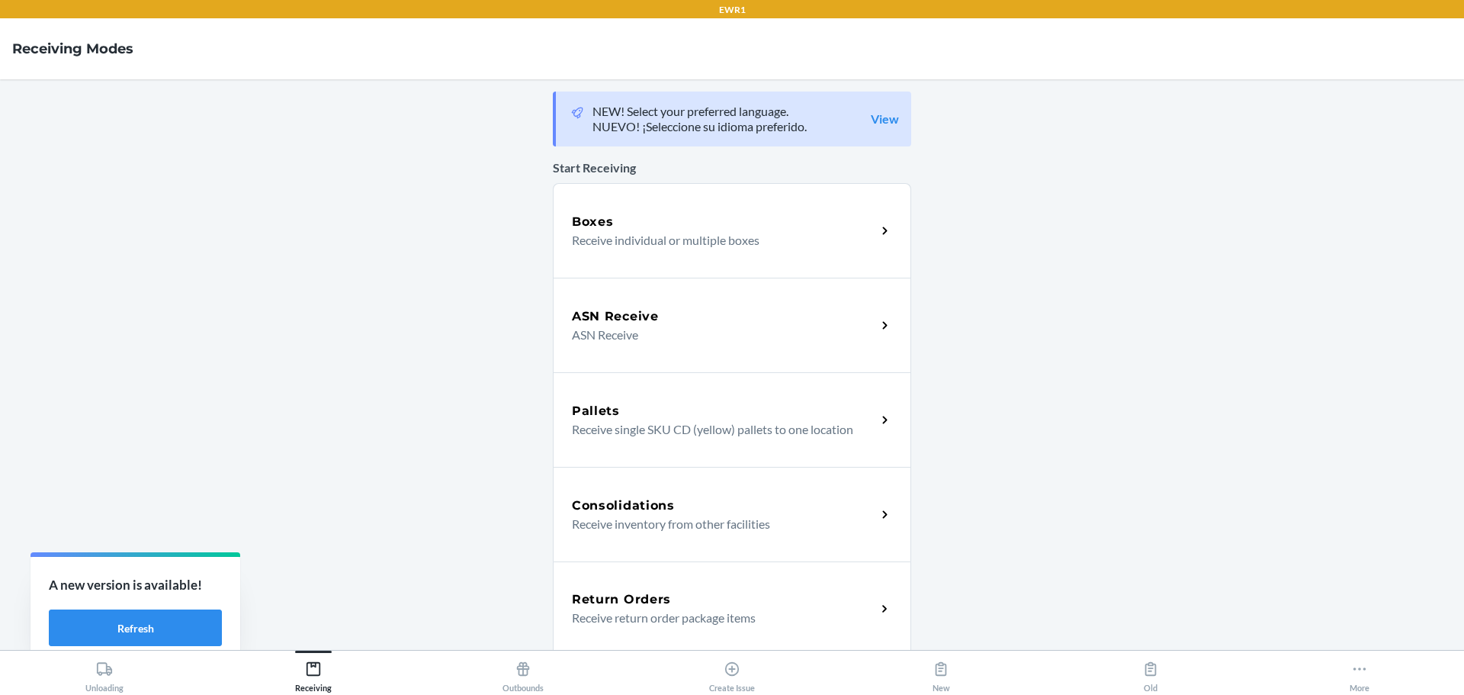
click at [643, 234] on p "Receive individual or multiple boxes" at bounding box center [718, 240] width 292 height 18
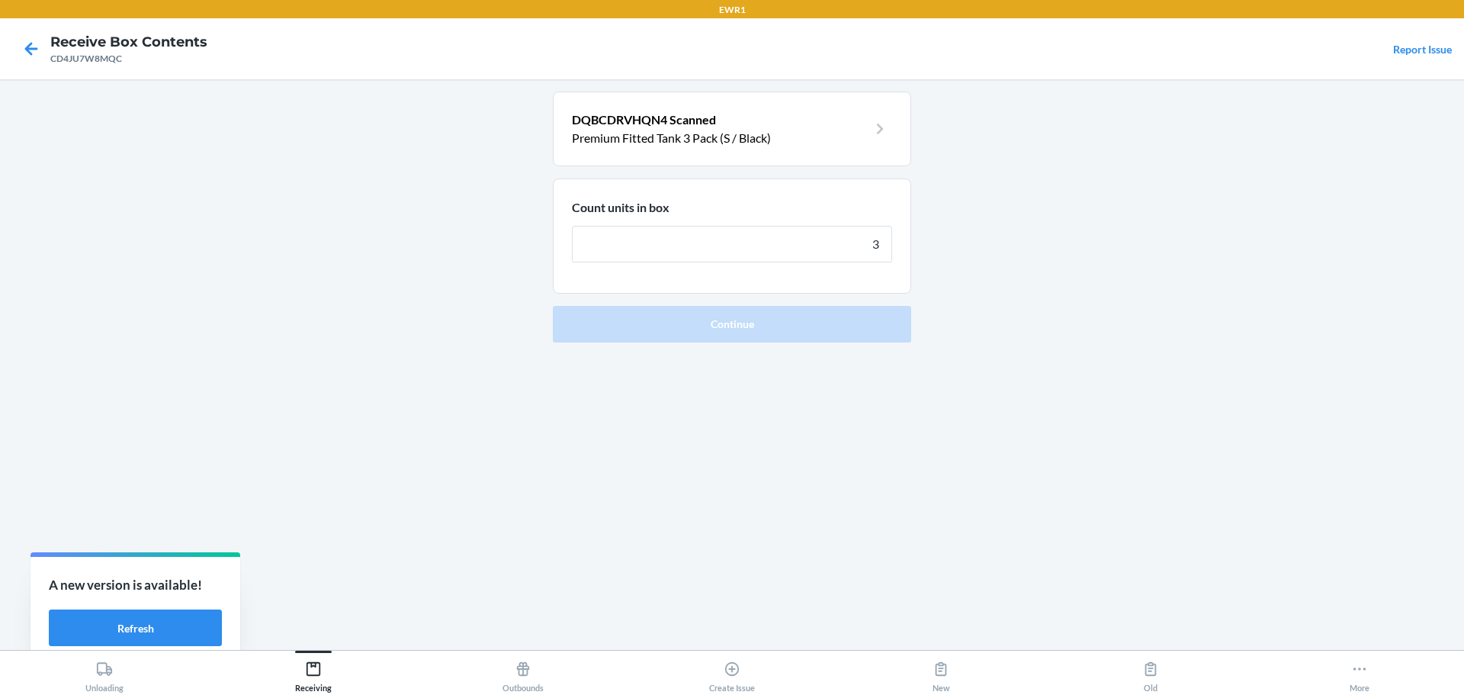
type input "33"
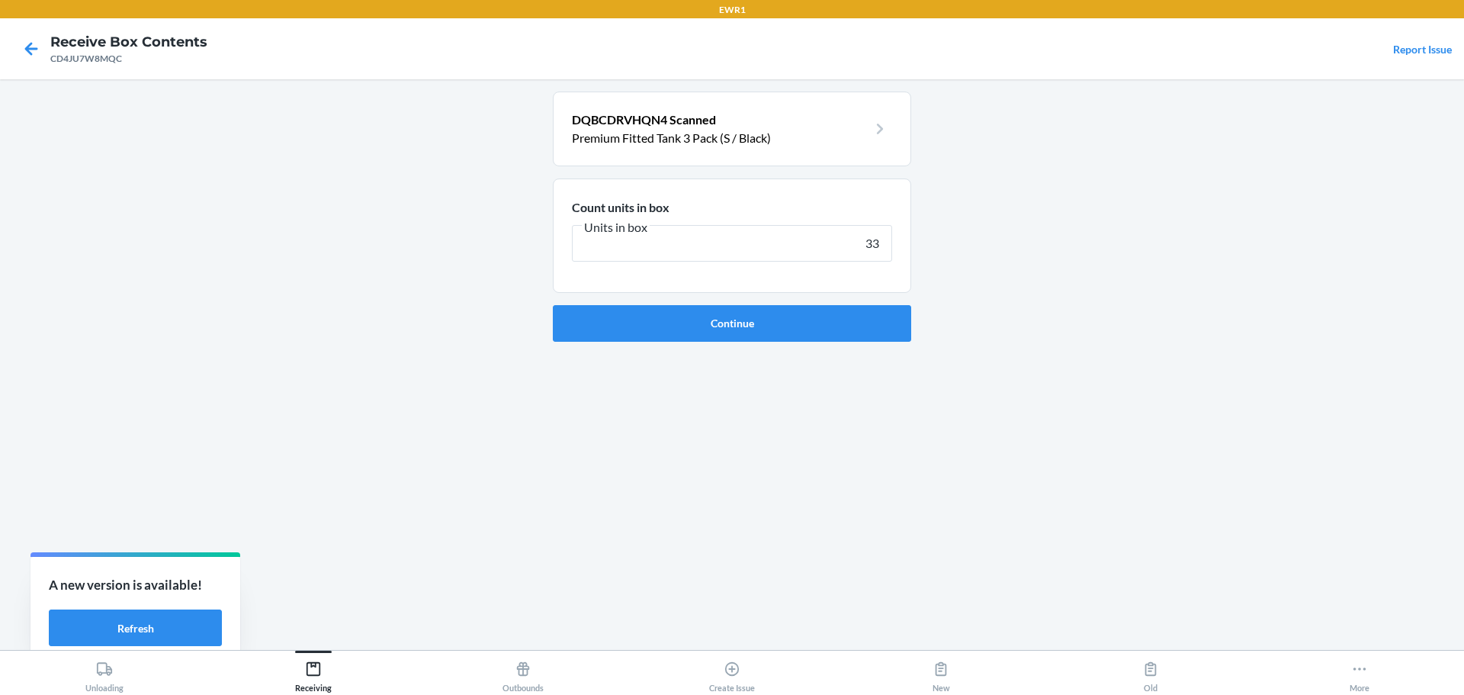
click button "Continue" at bounding box center [732, 323] width 358 height 37
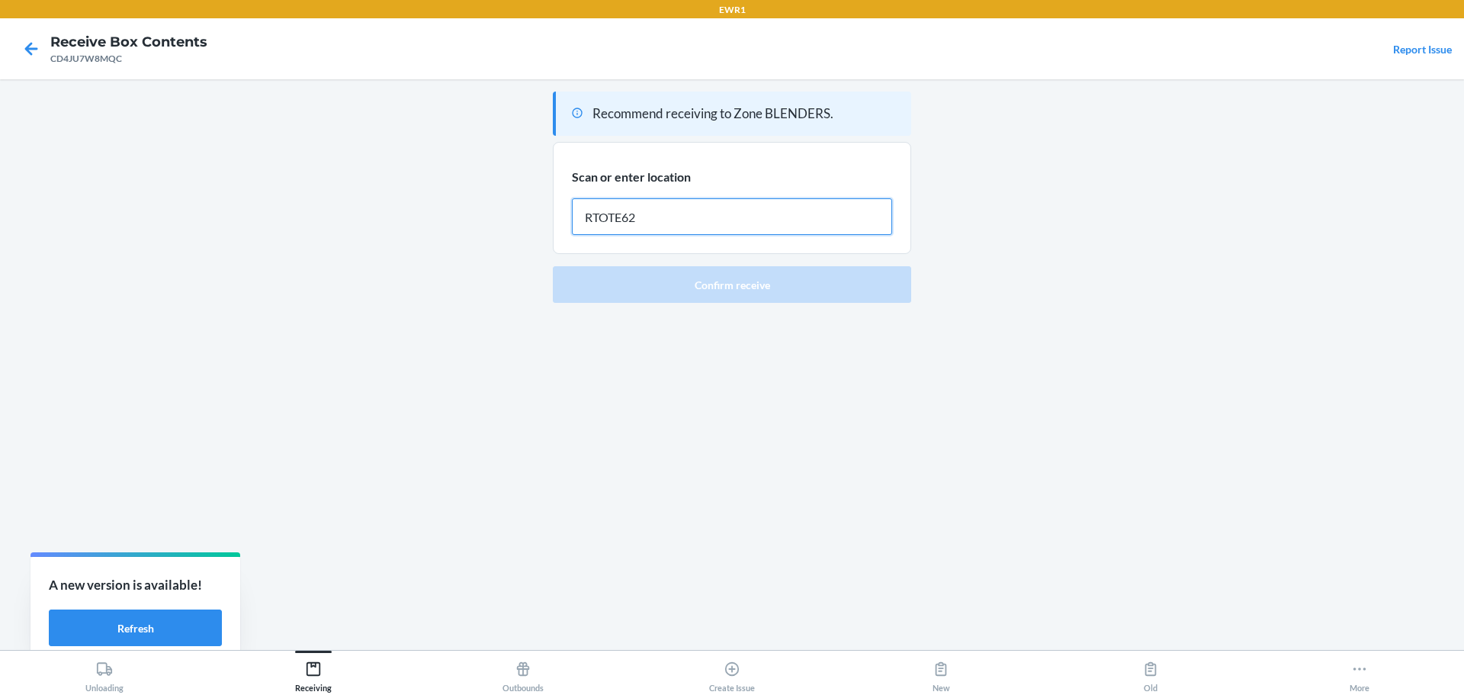
type input "RTOTE628"
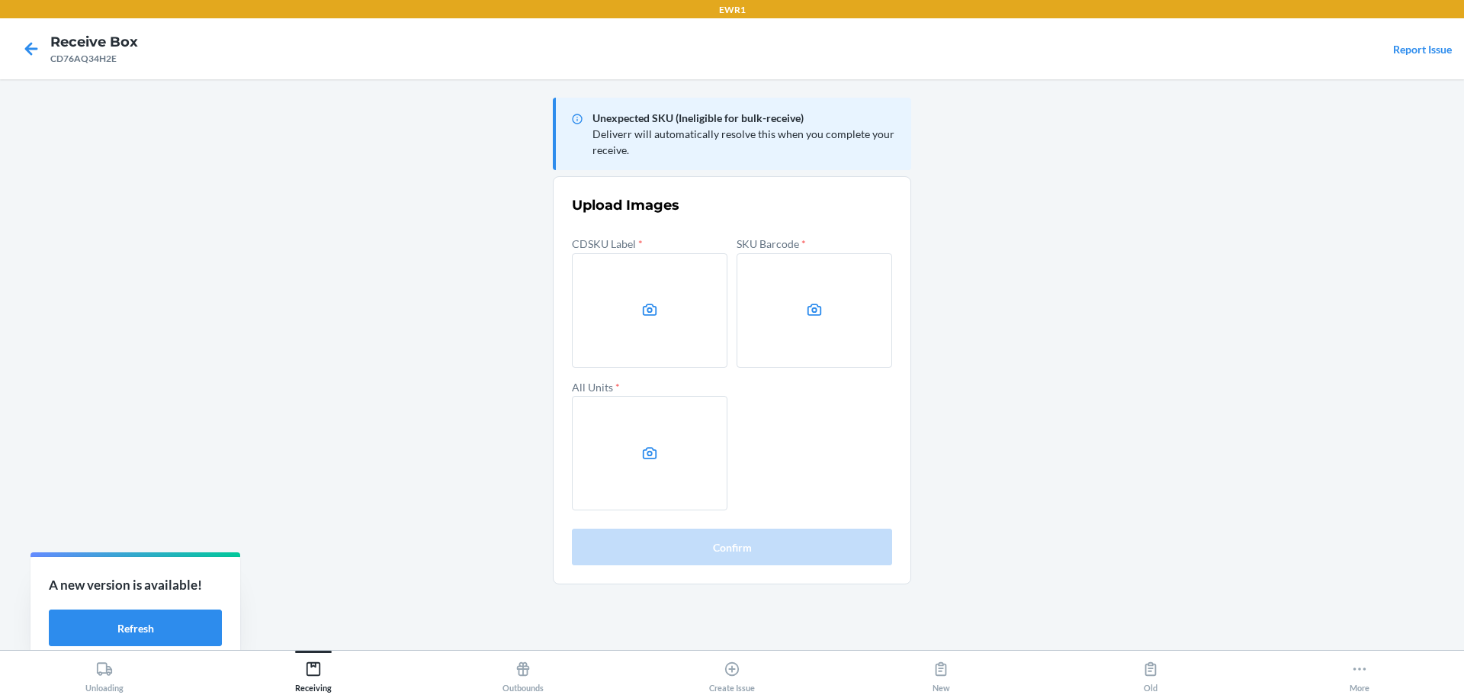
drag, startPoint x: 1036, startPoint y: 652, endPoint x: 1308, endPoint y: 336, distance: 417.0
click at [1308, 336] on main "Unexpected SKU (Ineligible for bulk-receive) Deliverr will automatically resolv…" at bounding box center [732, 364] width 1464 height 571
drag, startPoint x: 119, startPoint y: 391, endPoint x: 210, endPoint y: 375, distance: 92.2
click at [119, 391] on main "Unexpected SKU (Ineligible for bulk-receive) Deliverr will automatically resolv…" at bounding box center [732, 364] width 1464 height 571
click at [669, 287] on label at bounding box center [650, 310] width 156 height 114
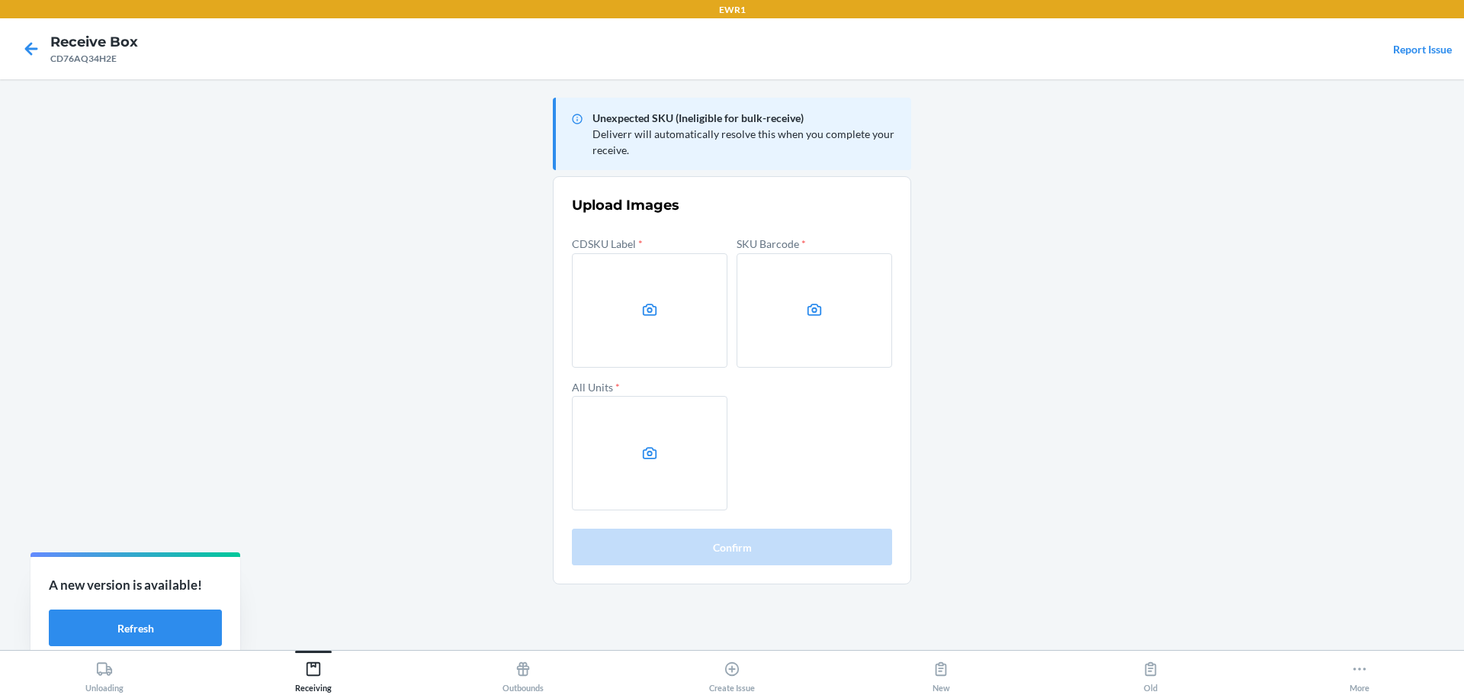
click at [0, 0] on input "file" at bounding box center [0, 0] width 0 height 0
click at [801, 320] on label at bounding box center [815, 310] width 156 height 114
click at [0, 0] on input "file" at bounding box center [0, 0] width 0 height 0
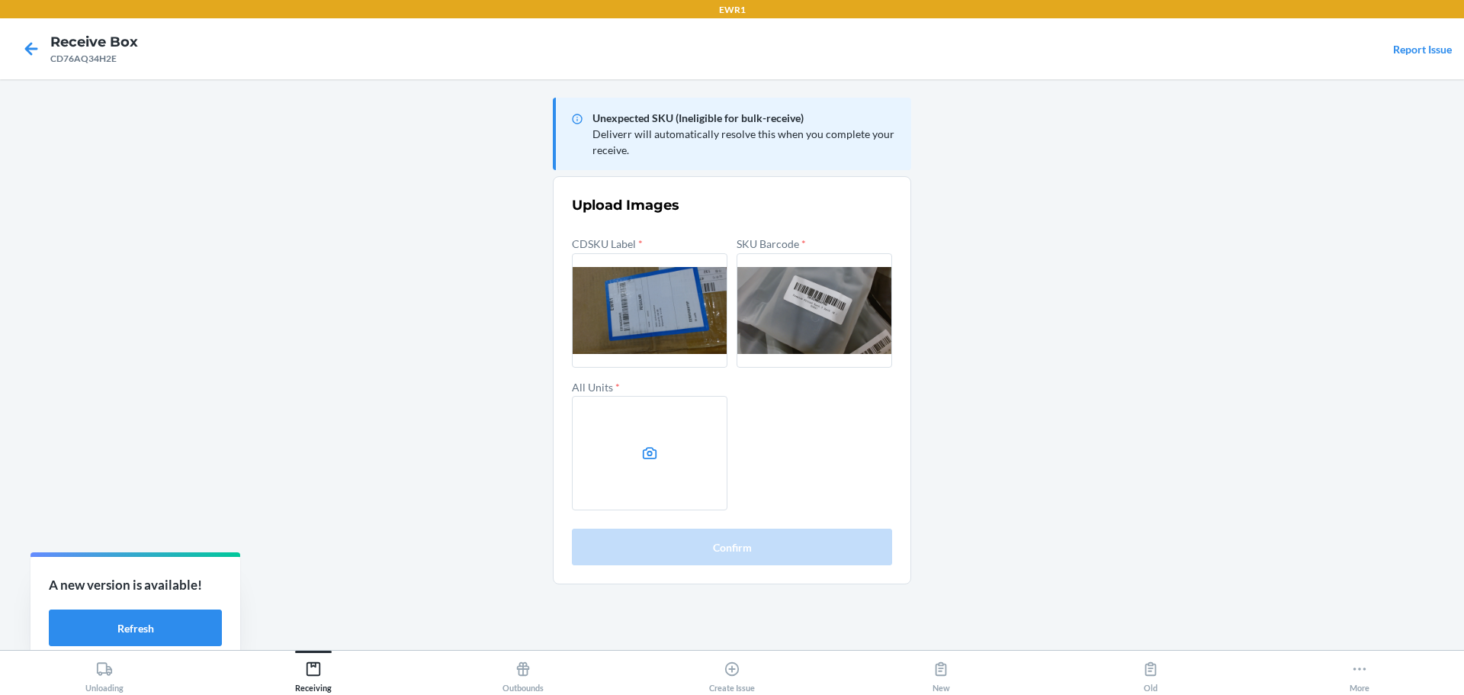
click at [650, 443] on label at bounding box center [650, 453] width 156 height 114
click at [0, 0] on input "file" at bounding box center [0, 0] width 0 height 0
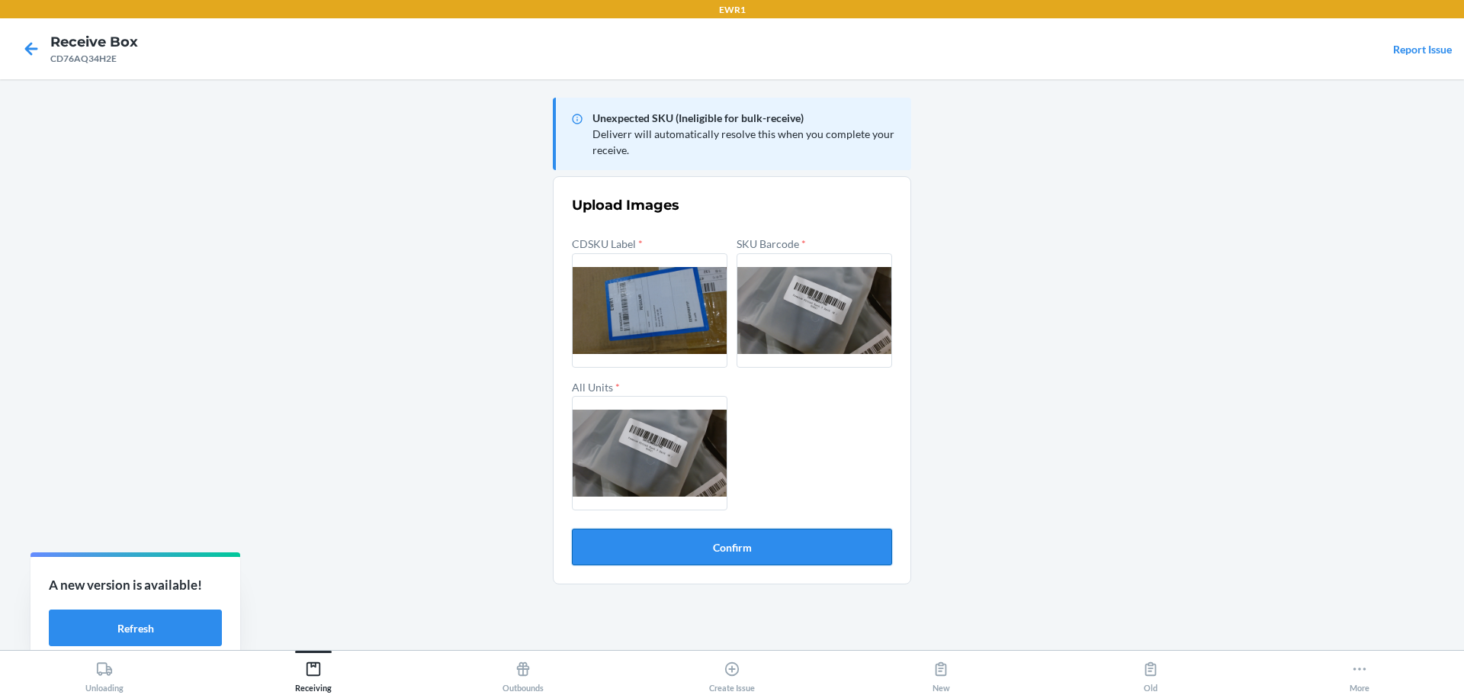
click at [796, 548] on button "Confirm" at bounding box center [732, 547] width 320 height 37
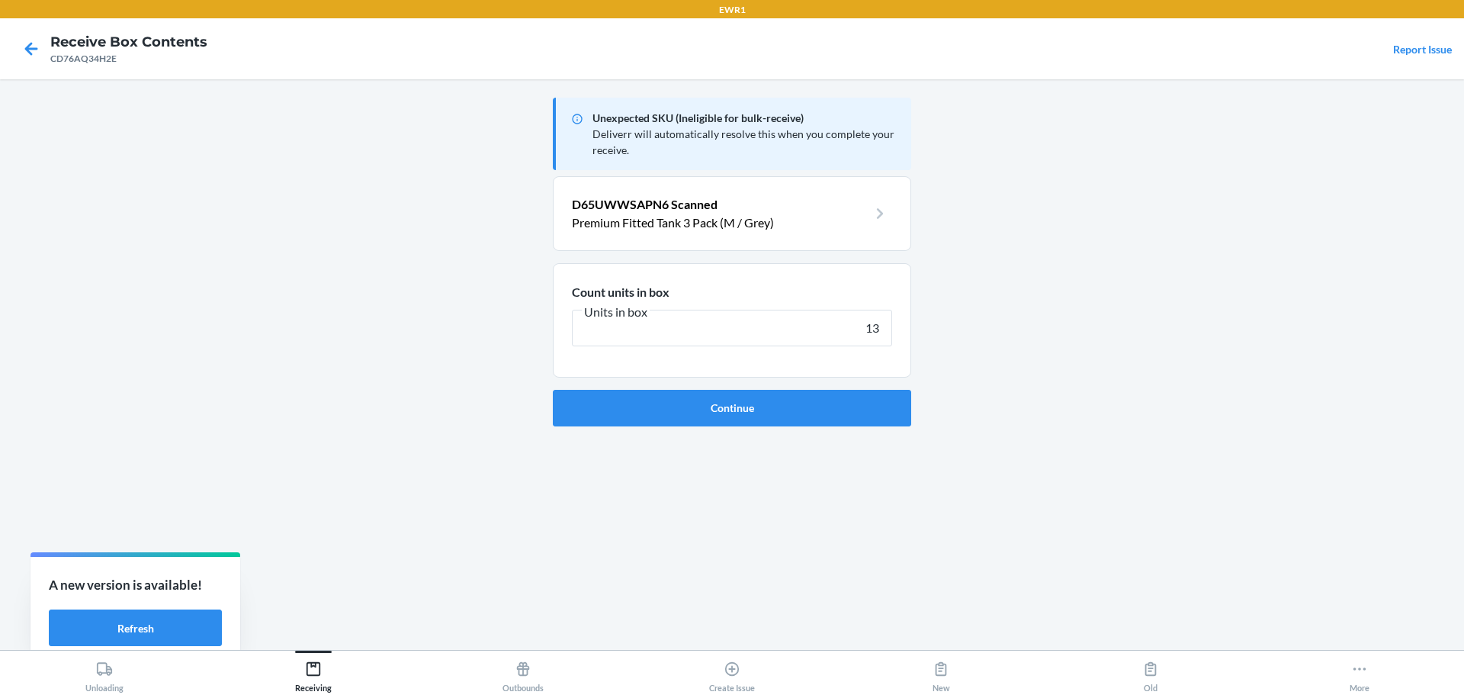
type input "13"
click at [553, 390] on button "Continue" at bounding box center [732, 408] width 358 height 37
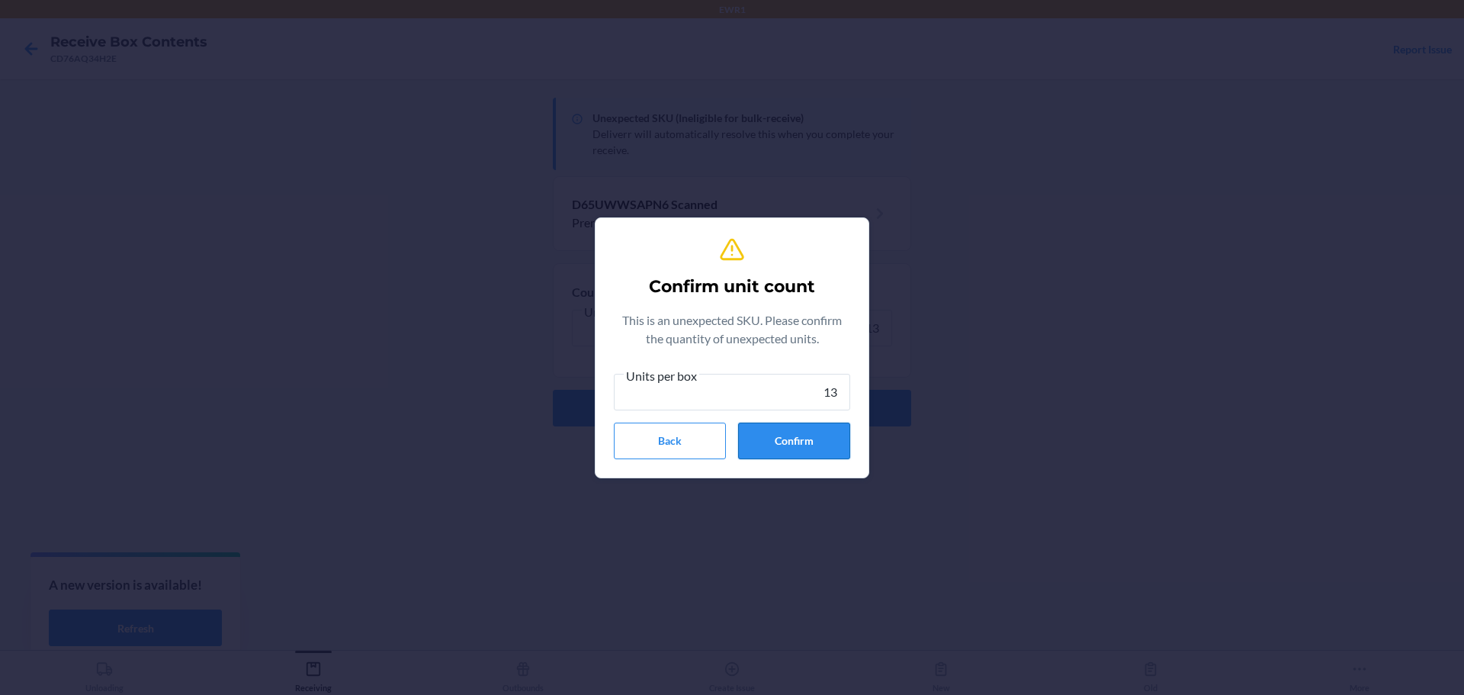
type input "13"
click at [814, 447] on button "Confirm" at bounding box center [794, 441] width 112 height 37
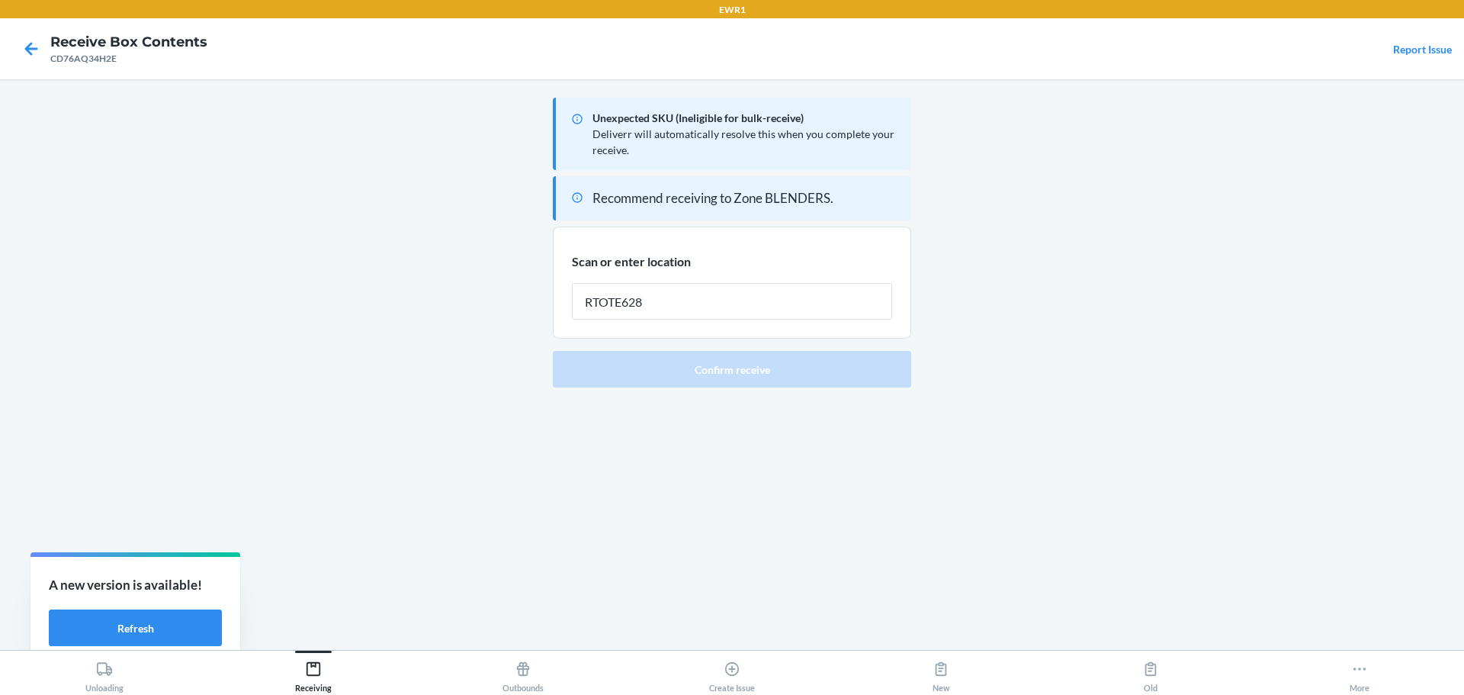
type input "RTOTE628"
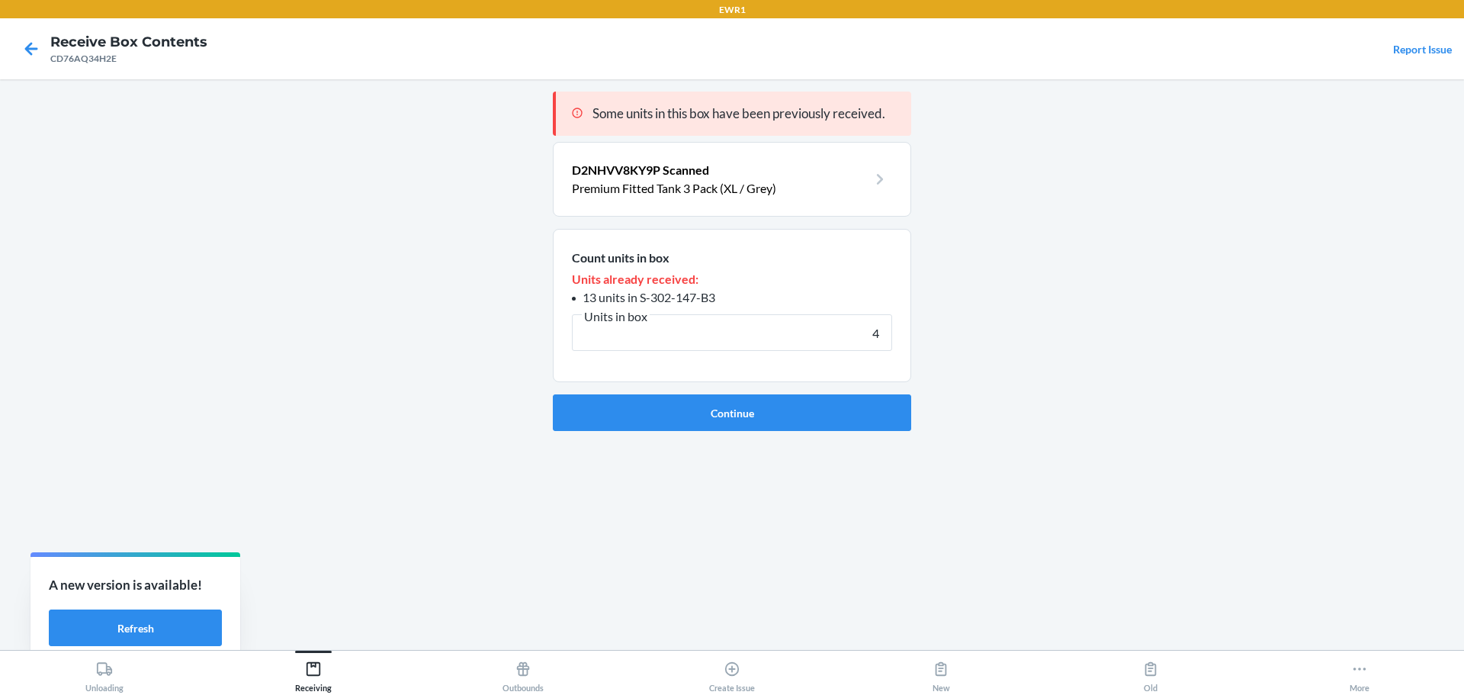
type input "4"
click at [553, 394] on button "Continue" at bounding box center [732, 412] width 358 height 37
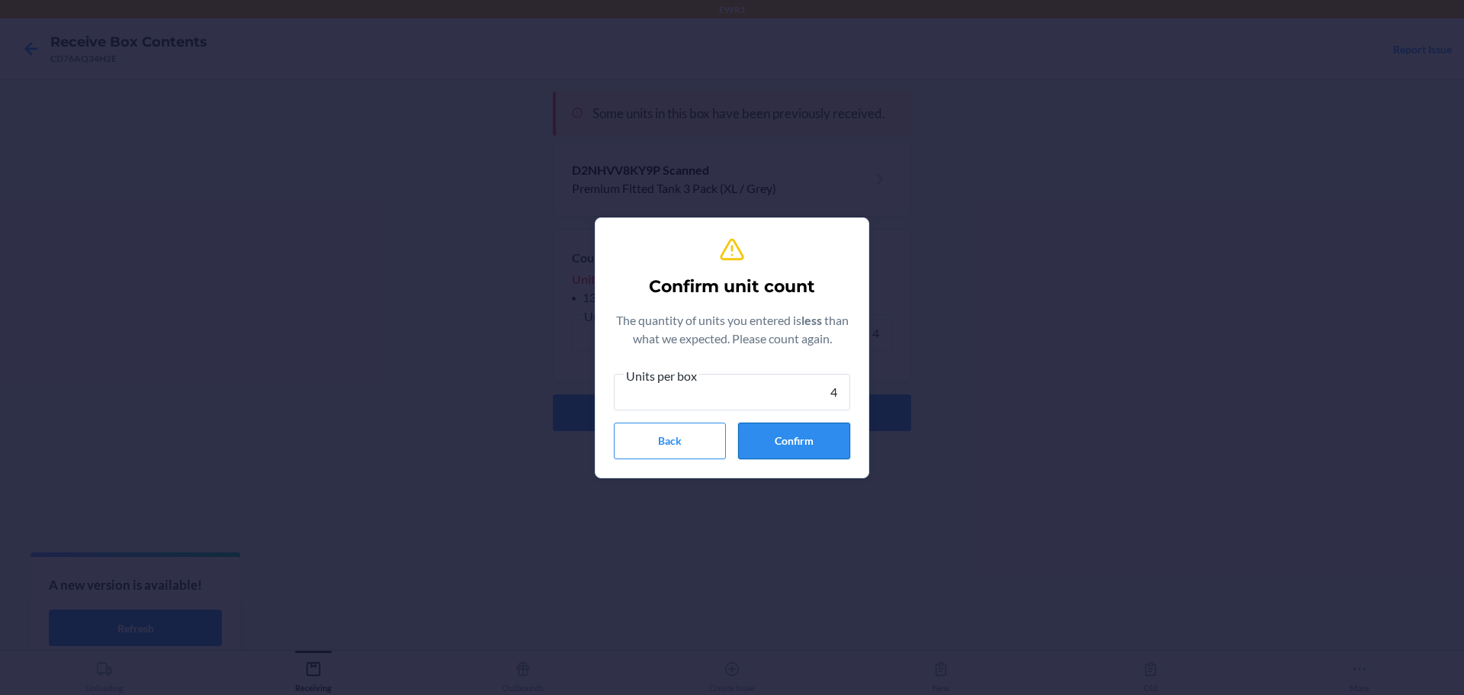
type input "4"
click at [786, 443] on button "Confirm" at bounding box center [794, 441] width 112 height 37
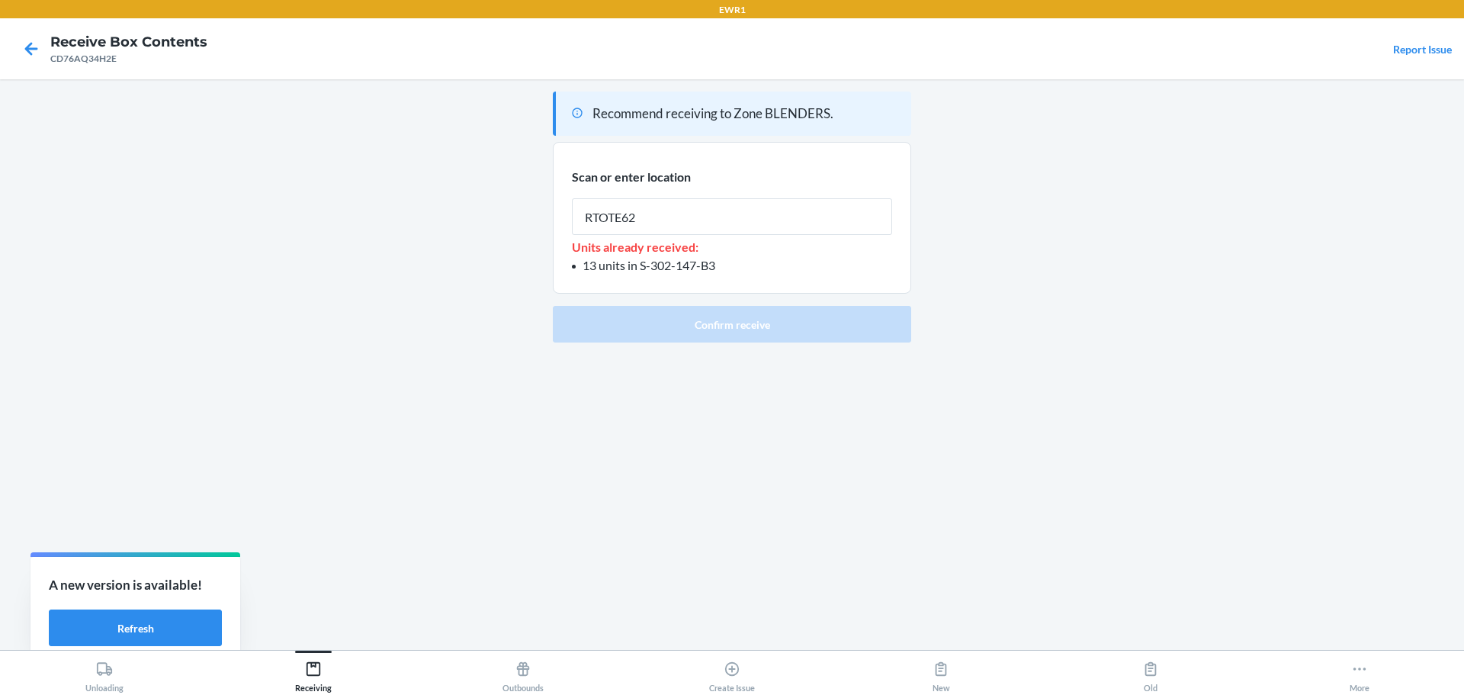
type input "RTOTE628"
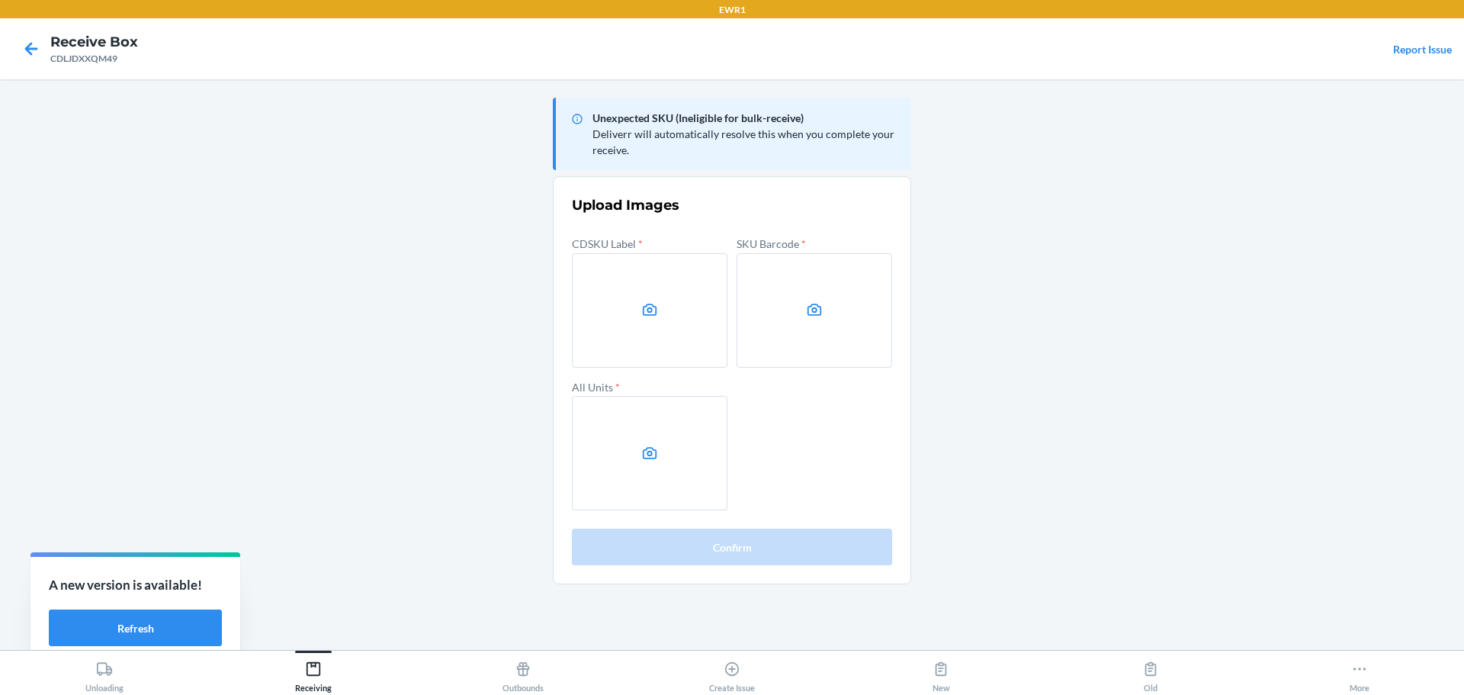
click at [1342, 313] on main "Unexpected SKU (Ineligible for bulk-receive) Deliverr will automatically resolv…" at bounding box center [732, 364] width 1464 height 571
click at [641, 282] on label at bounding box center [650, 310] width 156 height 114
click at [0, 0] on input "file" at bounding box center [0, 0] width 0 height 0
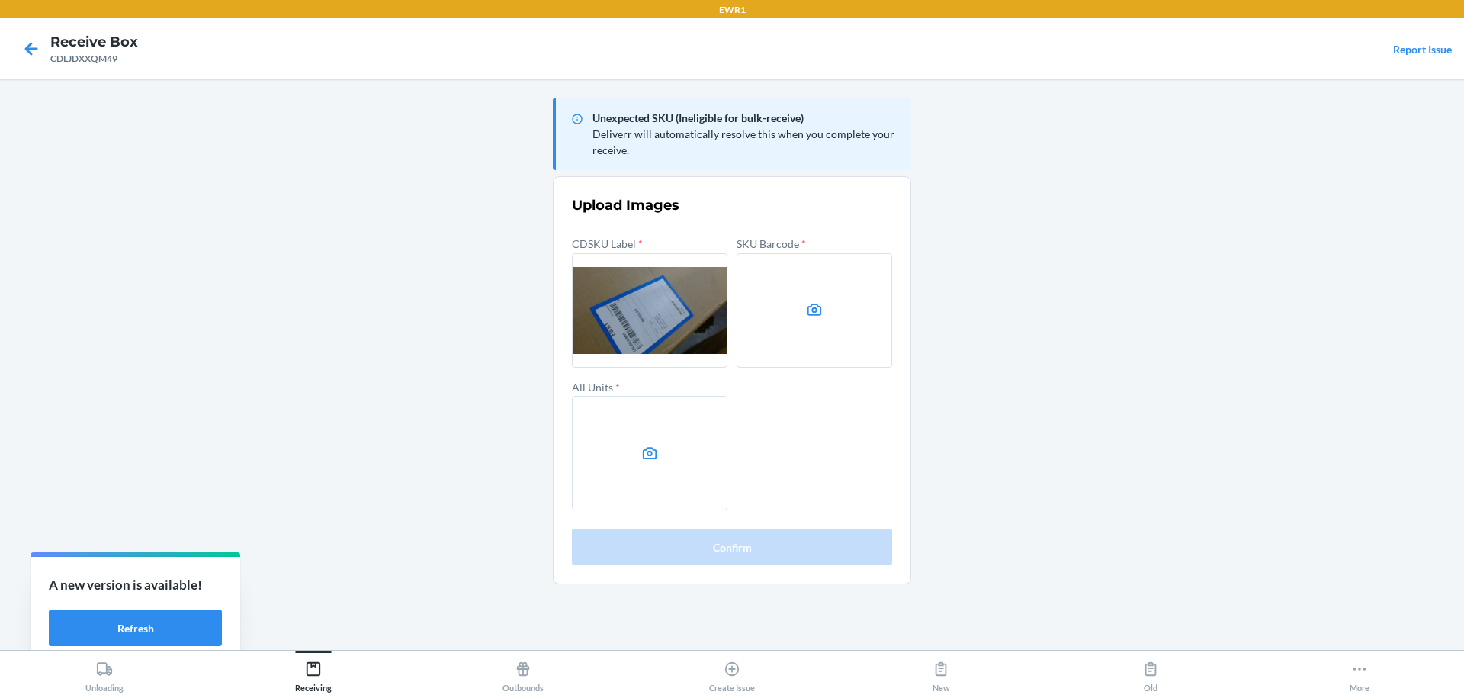
click at [780, 332] on label at bounding box center [815, 310] width 156 height 114
click at [0, 0] on input "file" at bounding box center [0, 0] width 0 height 0
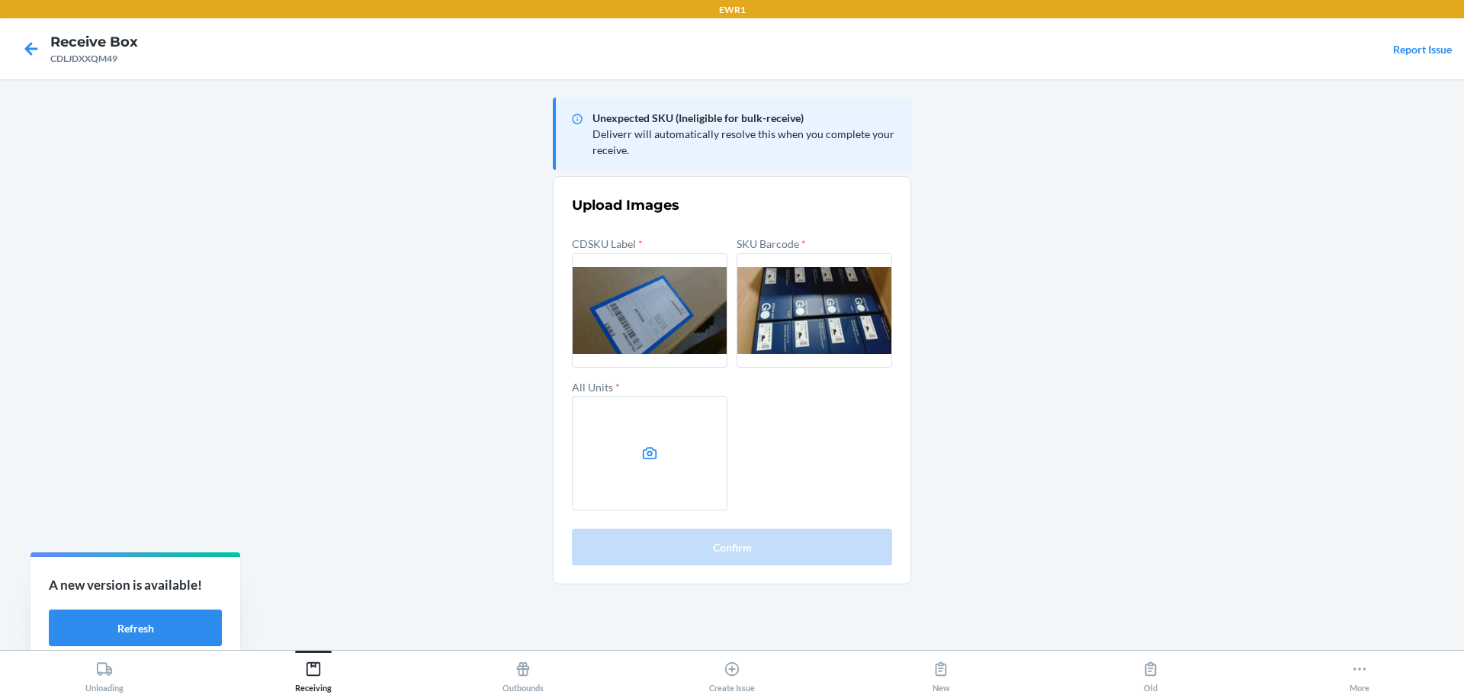
click at [693, 430] on label at bounding box center [650, 453] width 156 height 114
click at [0, 0] on input "file" at bounding box center [0, 0] width 0 height 0
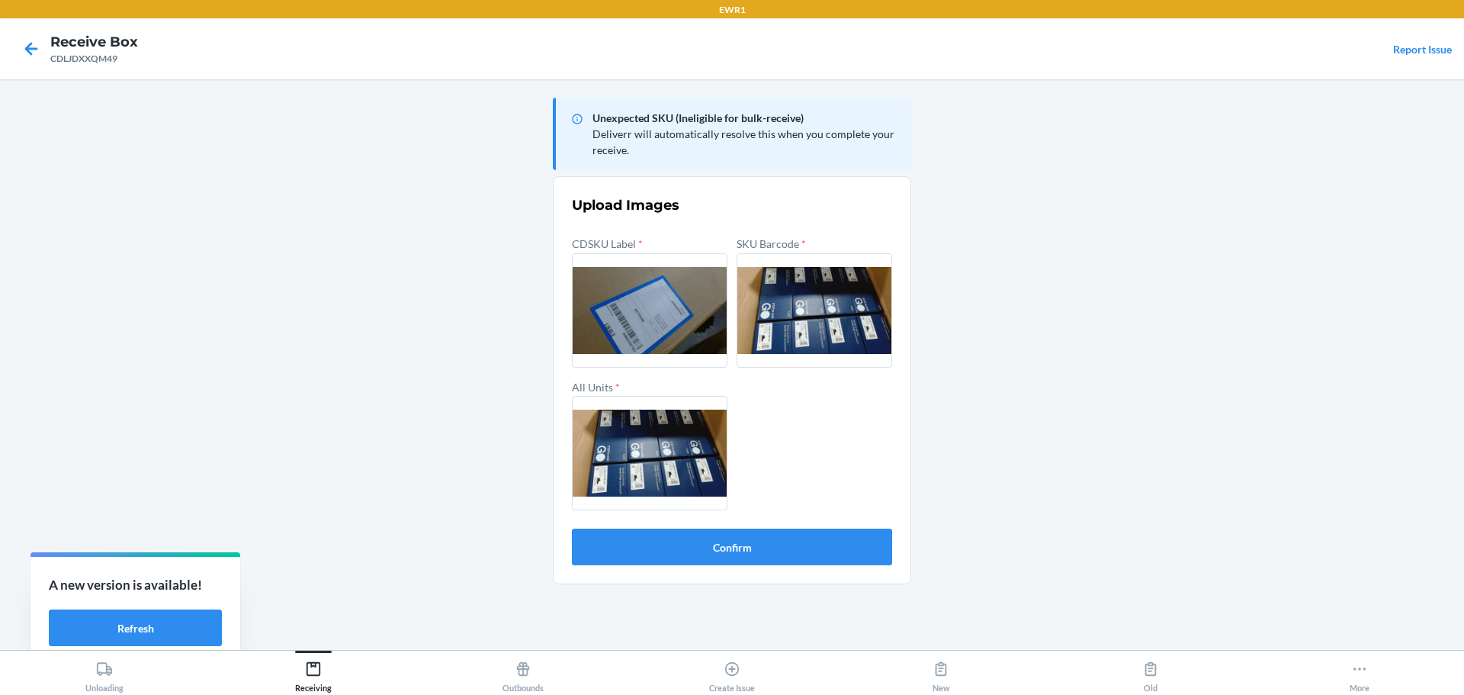
click at [735, 569] on section "Upload Images CDSKU Label * SKU Barcode * All Units * Confirm" at bounding box center [732, 380] width 358 height 408
click at [743, 550] on button "Confirm" at bounding box center [732, 547] width 320 height 37
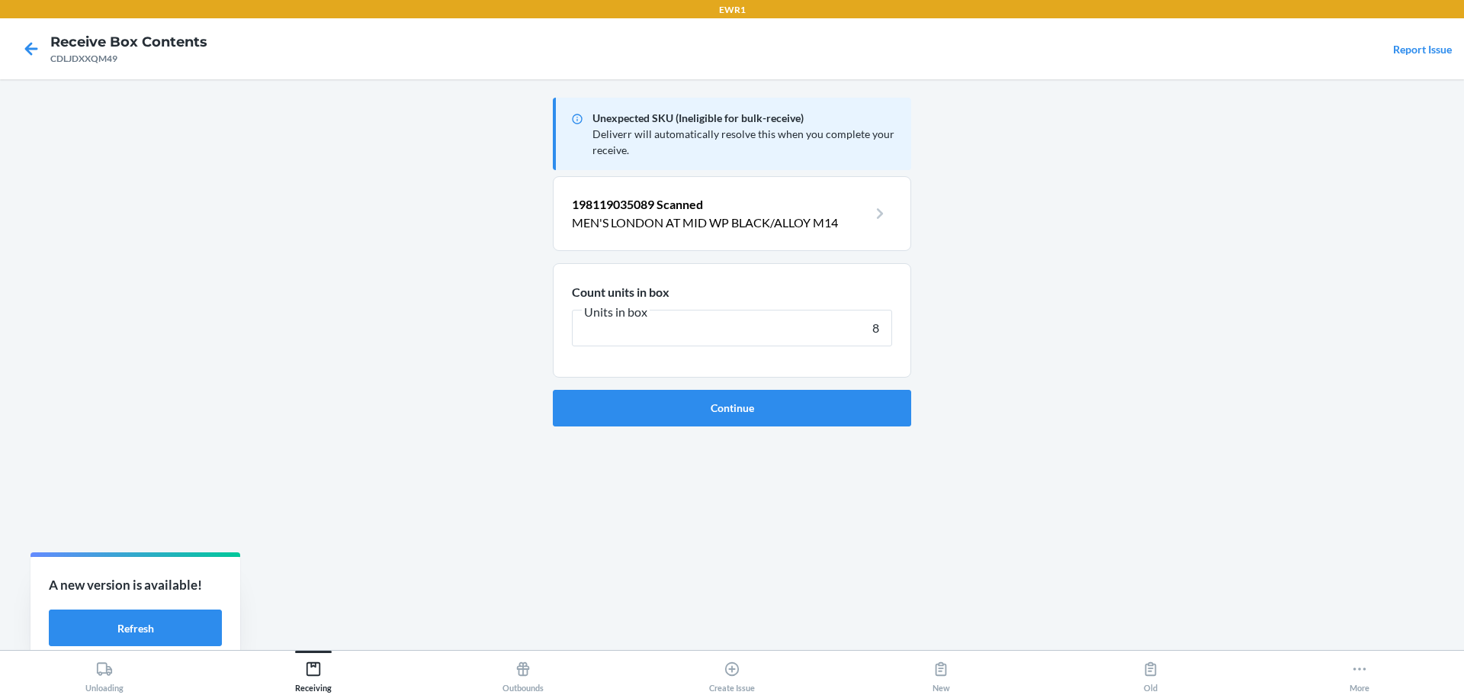
type input "8"
click at [553, 390] on button "Continue" at bounding box center [732, 408] width 358 height 37
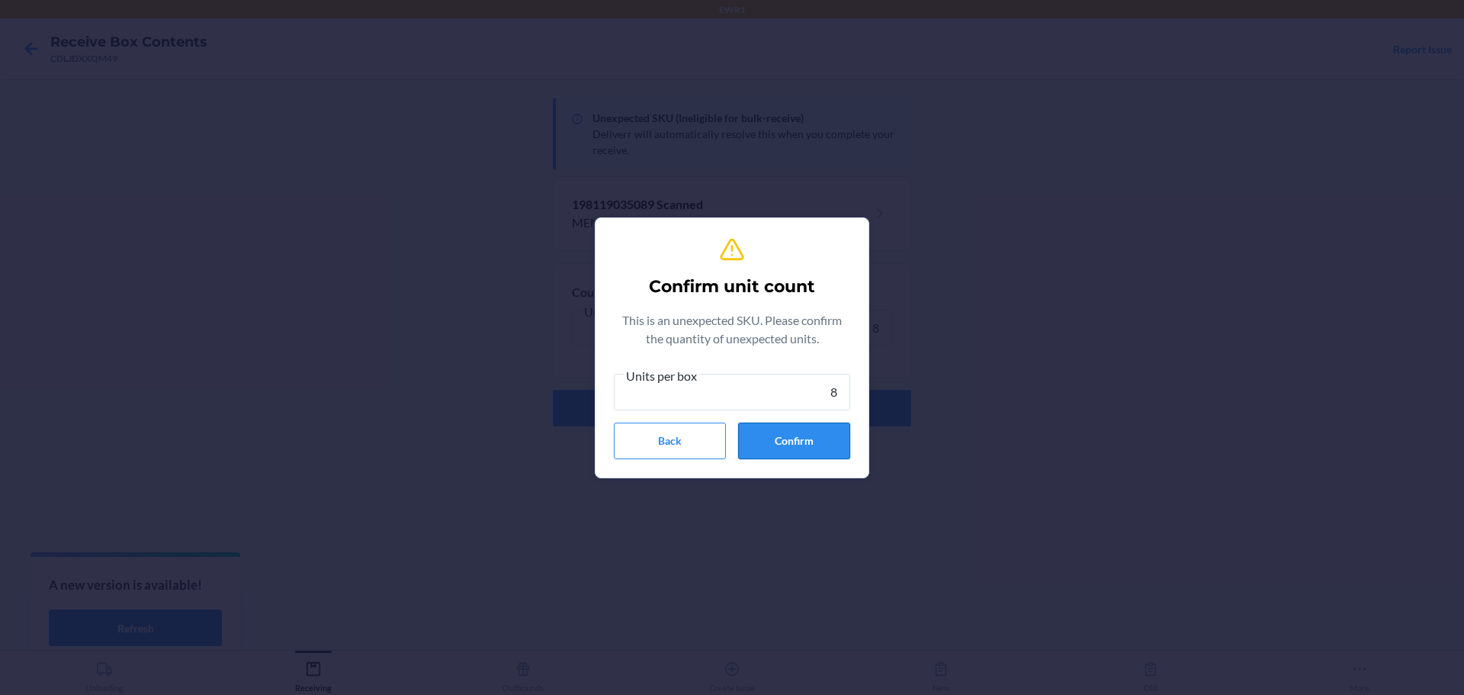
type input "8"
click at [789, 443] on button "Confirm" at bounding box center [794, 441] width 112 height 37
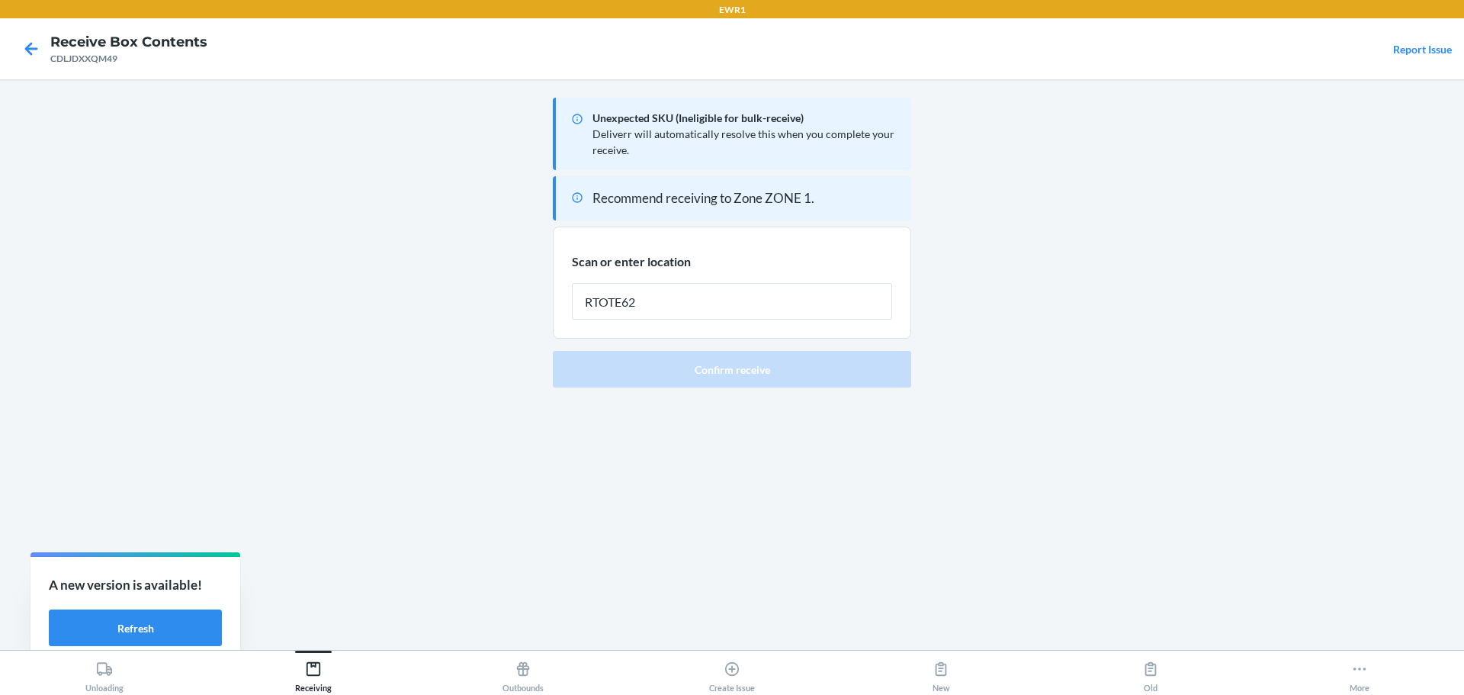
type input "RTOTE628"
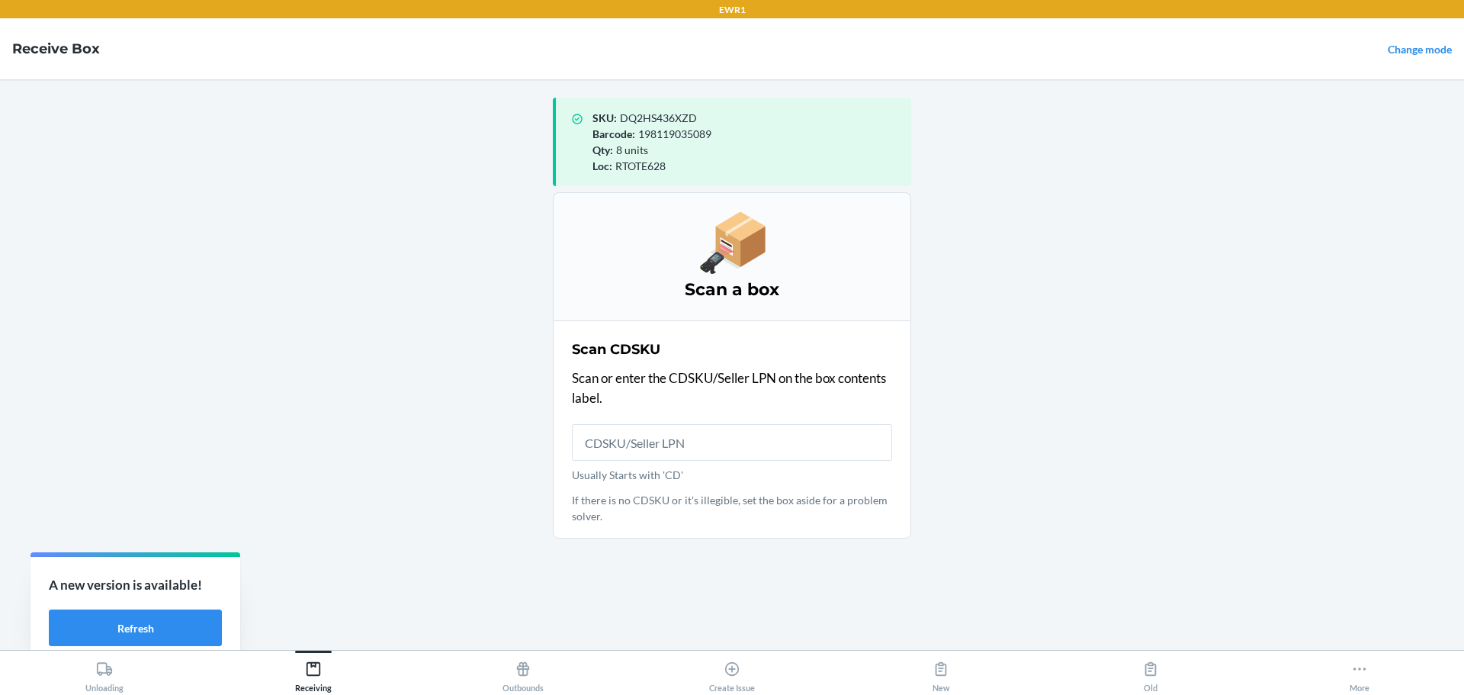
click at [789, 443] on input "Usually Starts with 'CD'" at bounding box center [732, 442] width 320 height 37
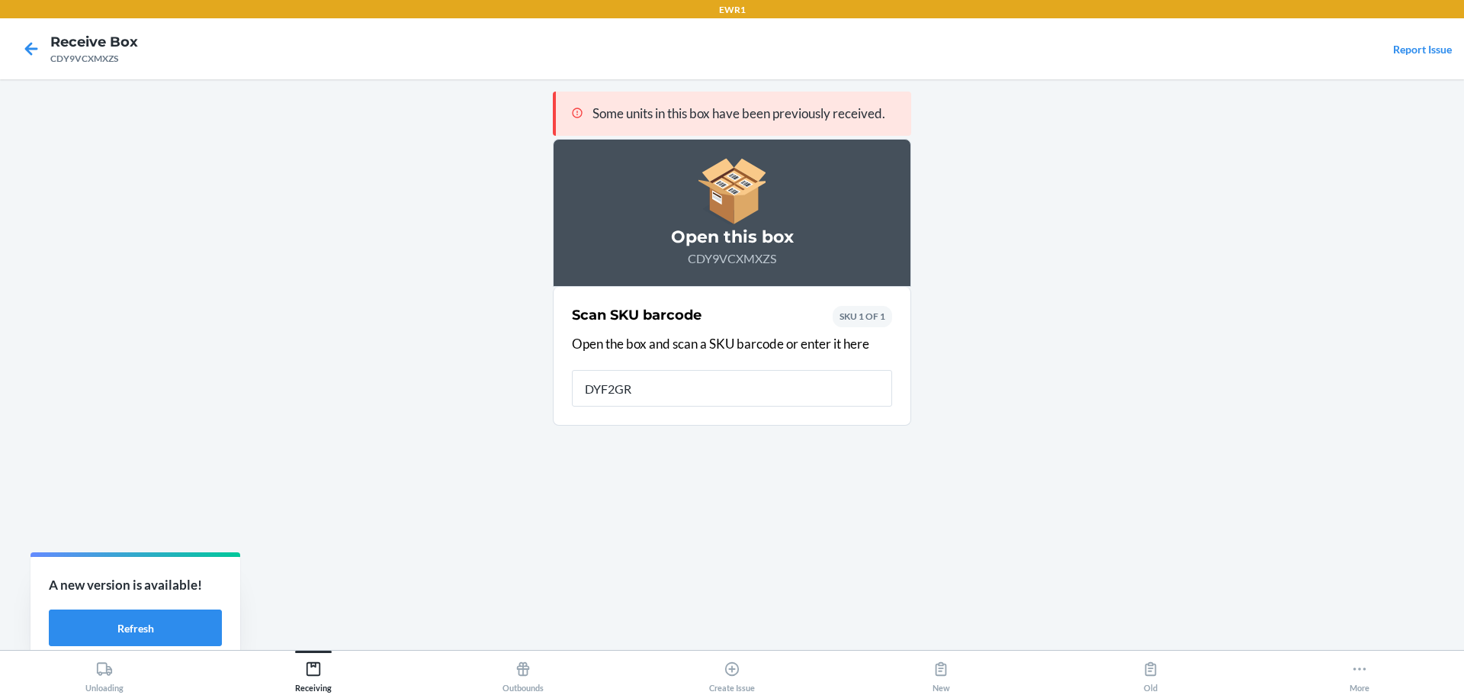
type input "DYF2GRA"
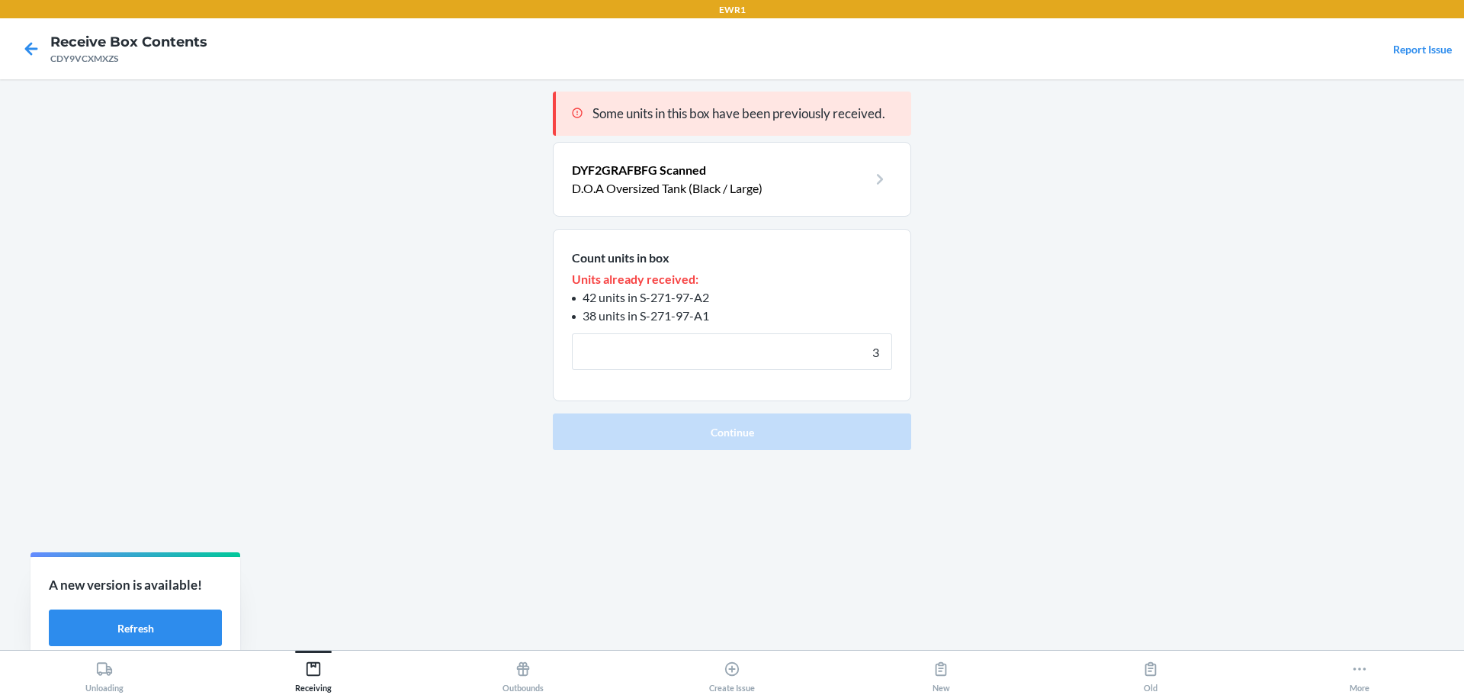
type input "3"
click at [553, 413] on button "Continue" at bounding box center [732, 431] width 358 height 37
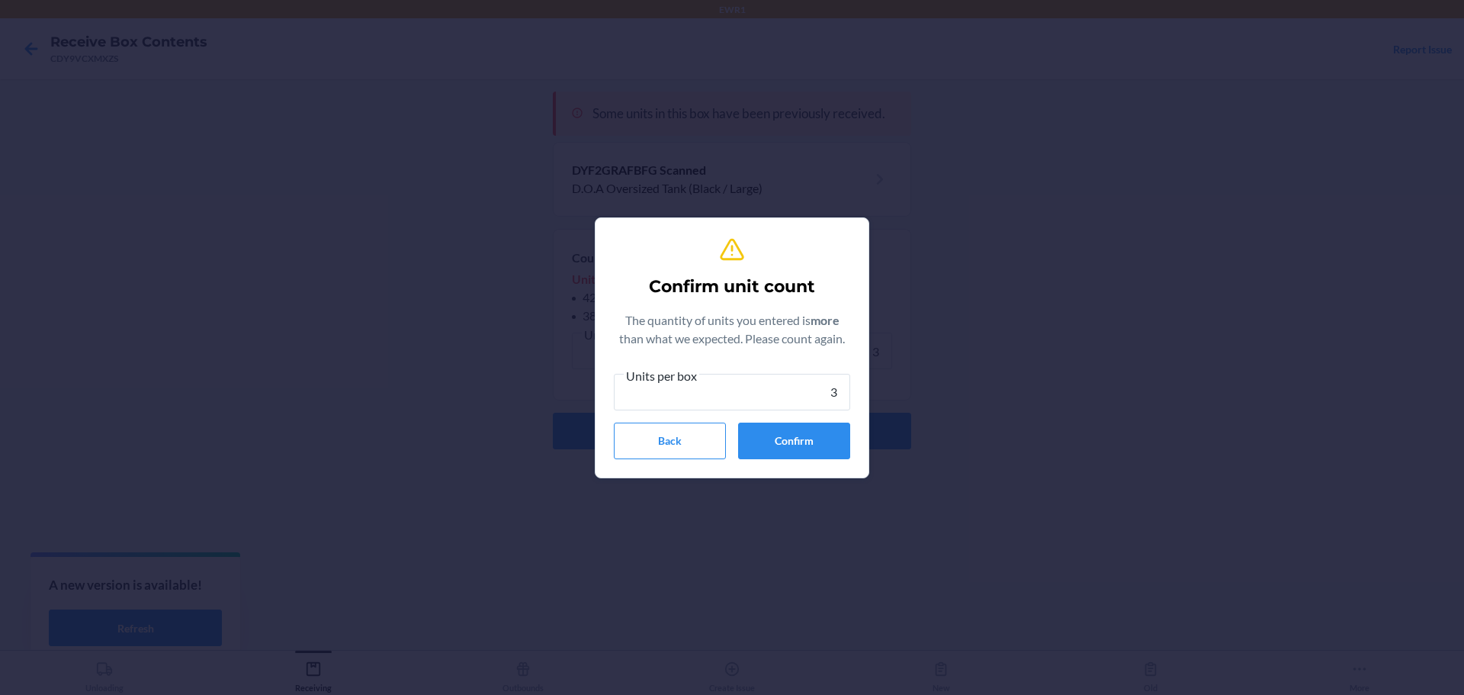
type input "3"
click at [789, 443] on button "Confirm" at bounding box center [794, 441] width 112 height 37
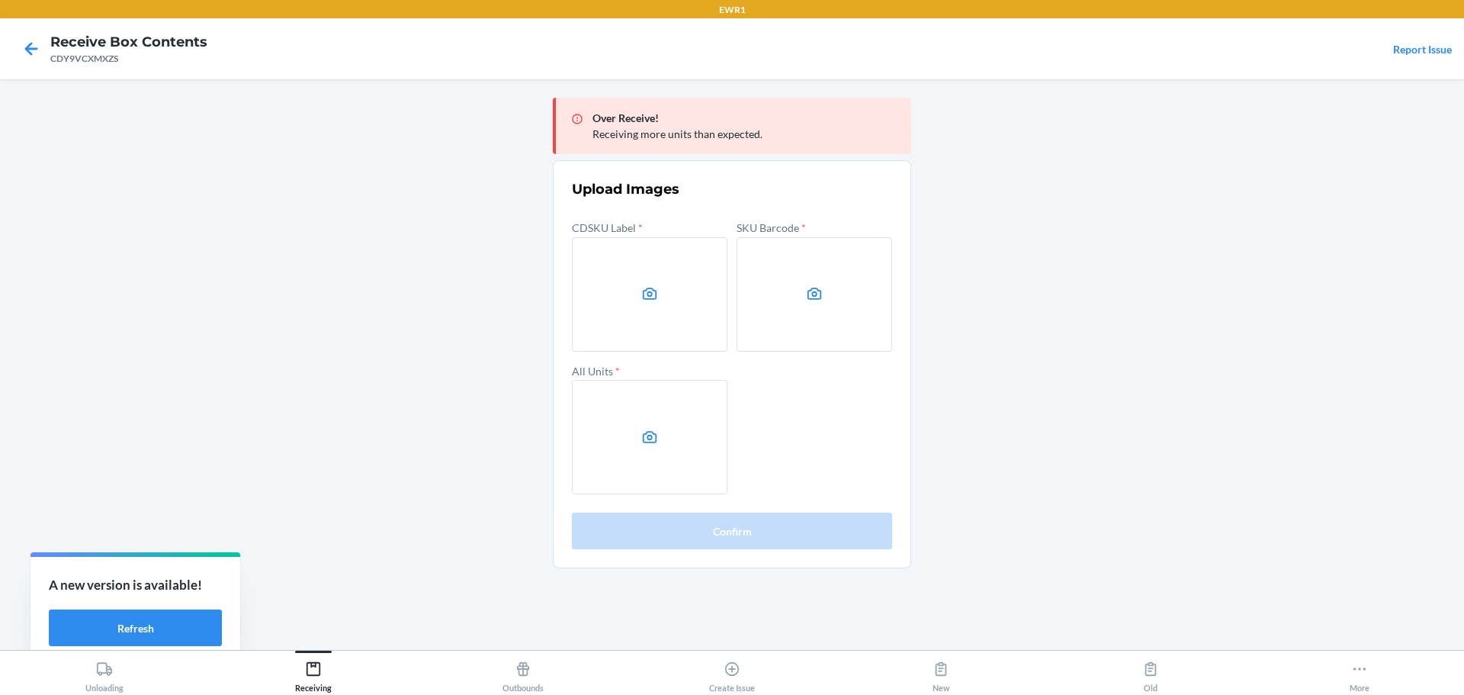
click at [1225, 306] on main "Over Receive! Receiving more units than expected. Upload Images CDSKU Label * S…" at bounding box center [732, 364] width 1464 height 571
click at [690, 305] on label at bounding box center [650, 294] width 156 height 114
click at [0, 0] on input "file" at bounding box center [0, 0] width 0 height 0
click at [799, 301] on label at bounding box center [815, 294] width 156 height 114
click at [0, 0] on input "file" at bounding box center [0, 0] width 0 height 0
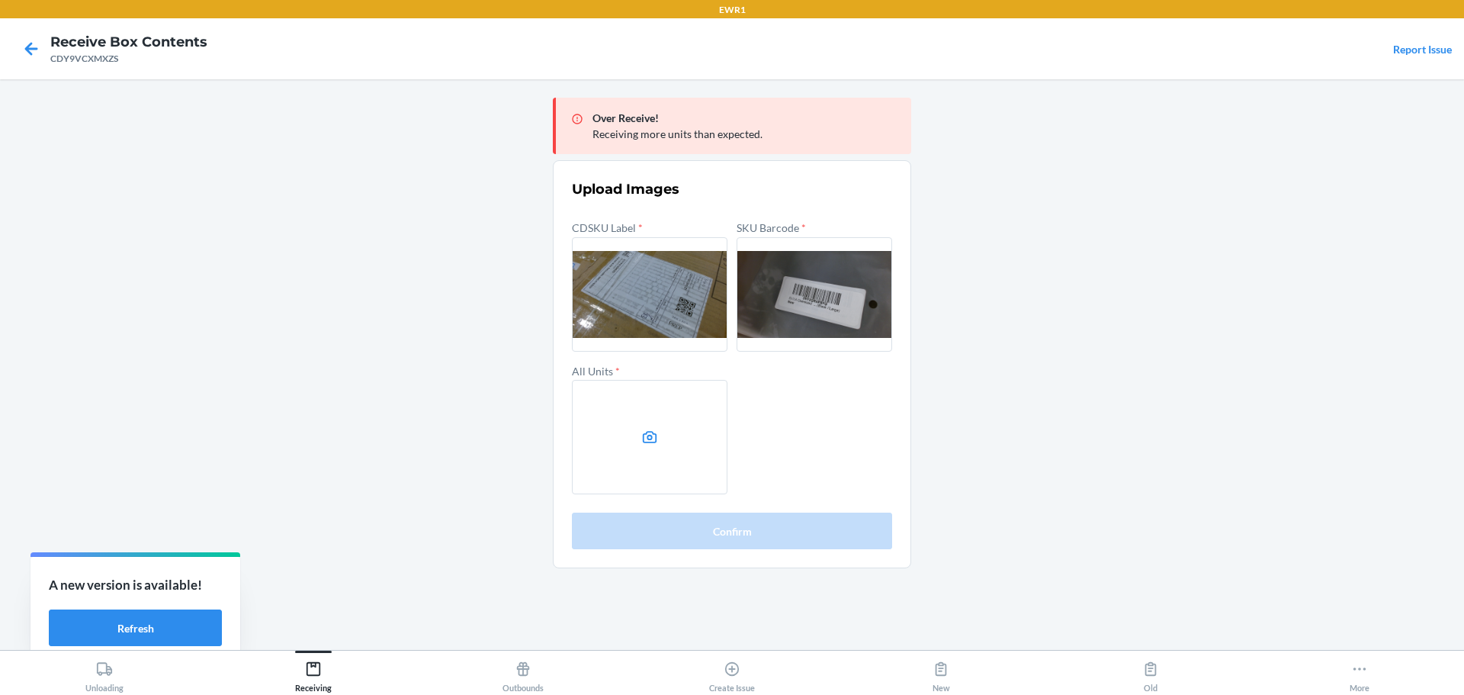
click at [662, 436] on label at bounding box center [650, 437] width 156 height 114
click at [0, 0] on input "file" at bounding box center [0, 0] width 0 height 0
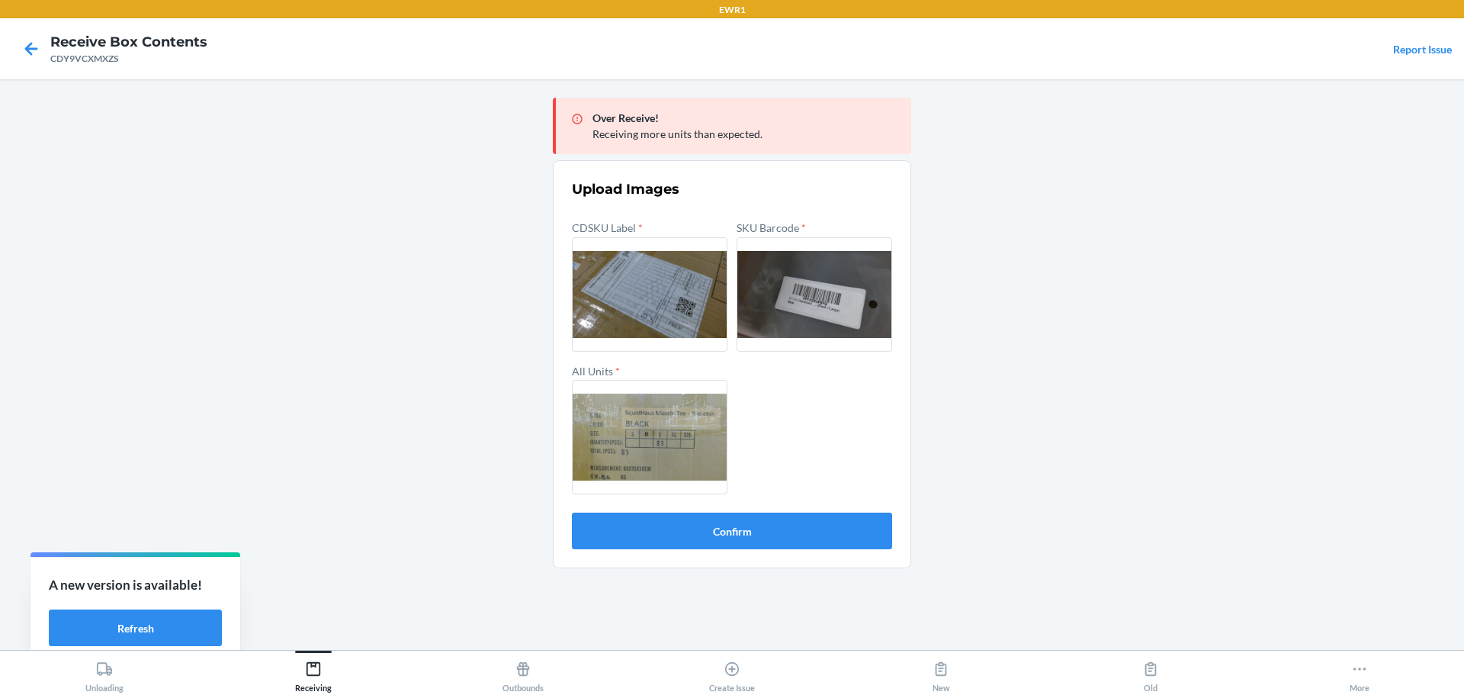
click at [778, 507] on form "Upload Images CDSKU Label * SKU Barcode * All Units * Confirm" at bounding box center [732, 364] width 320 height 370
click at [764, 516] on button "Confirm" at bounding box center [732, 531] width 320 height 37
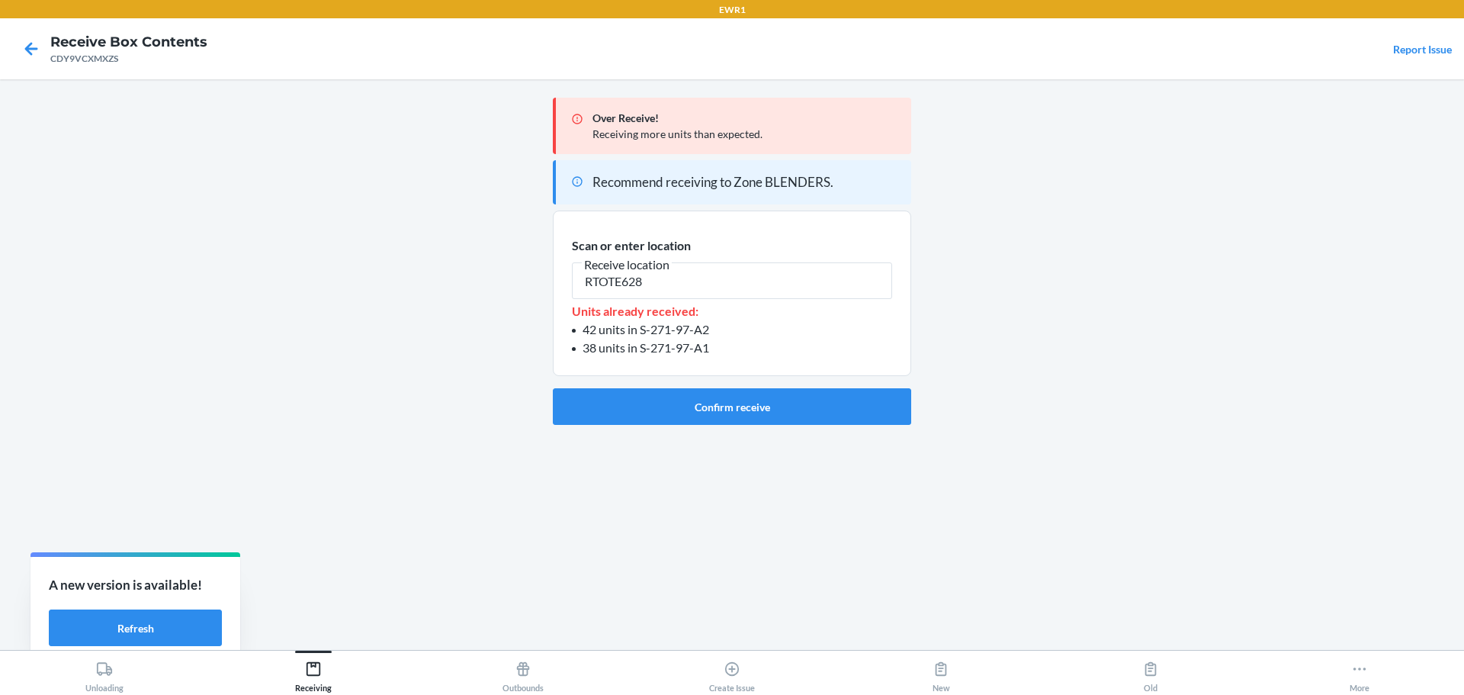
type input "RTOTE628"
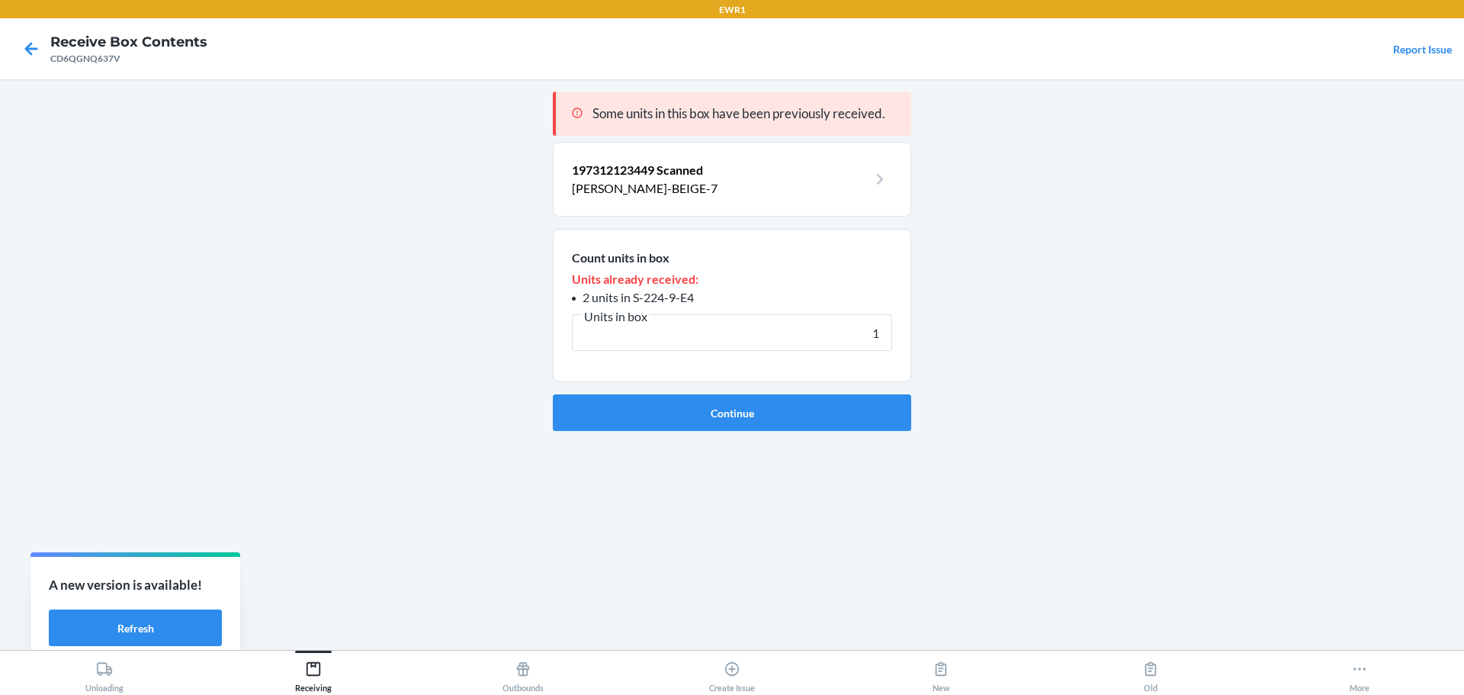
type input "1"
click at [553, 394] on button "Continue" at bounding box center [732, 412] width 358 height 37
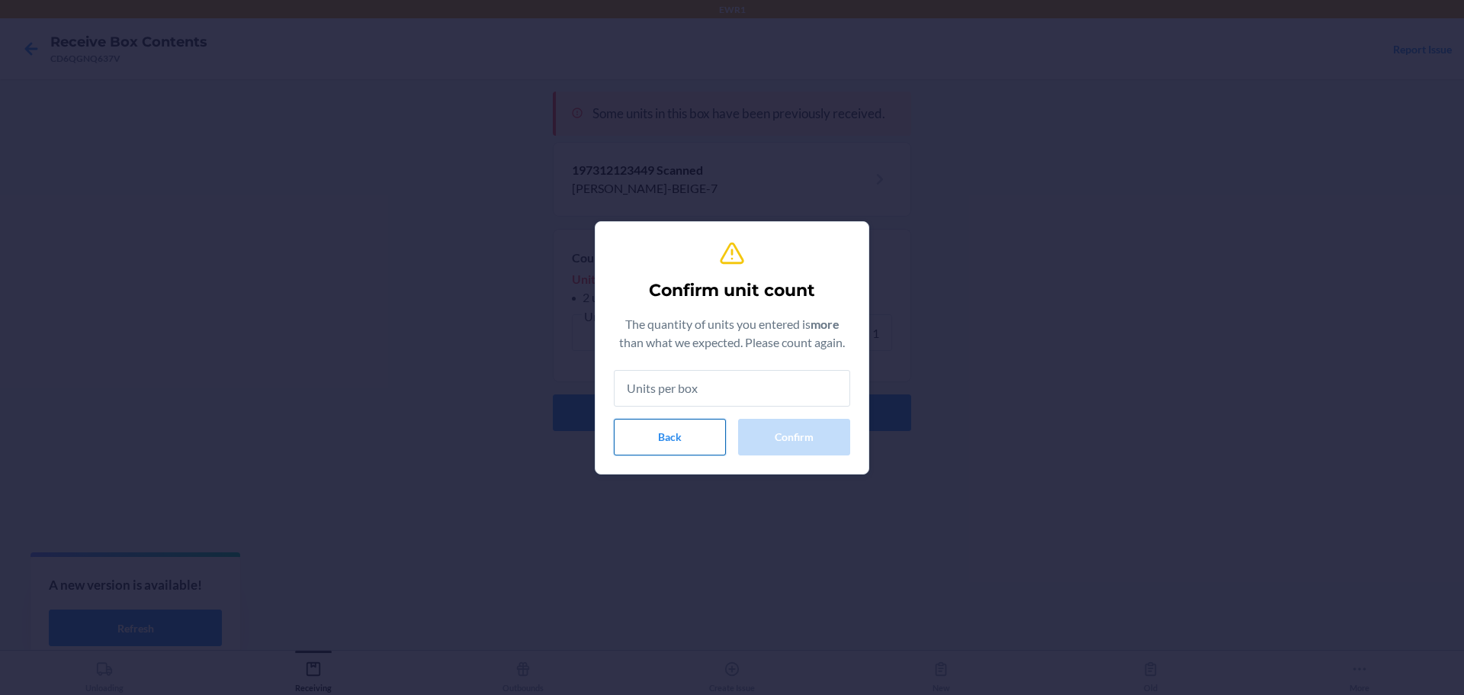
click at [649, 449] on button "Back" at bounding box center [670, 437] width 112 height 37
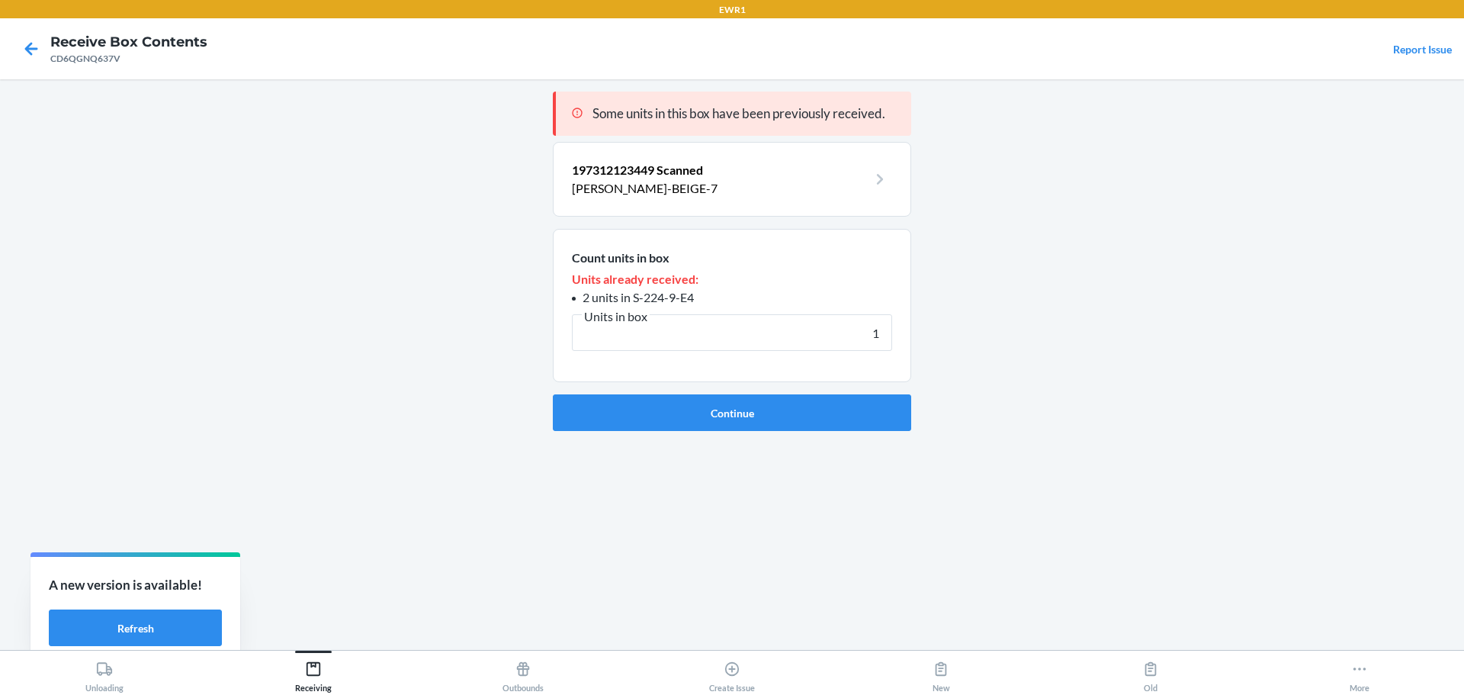
click at [731, 196] on p "[PERSON_NAME]-BEIGE-7" at bounding box center [720, 188] width 296 height 18
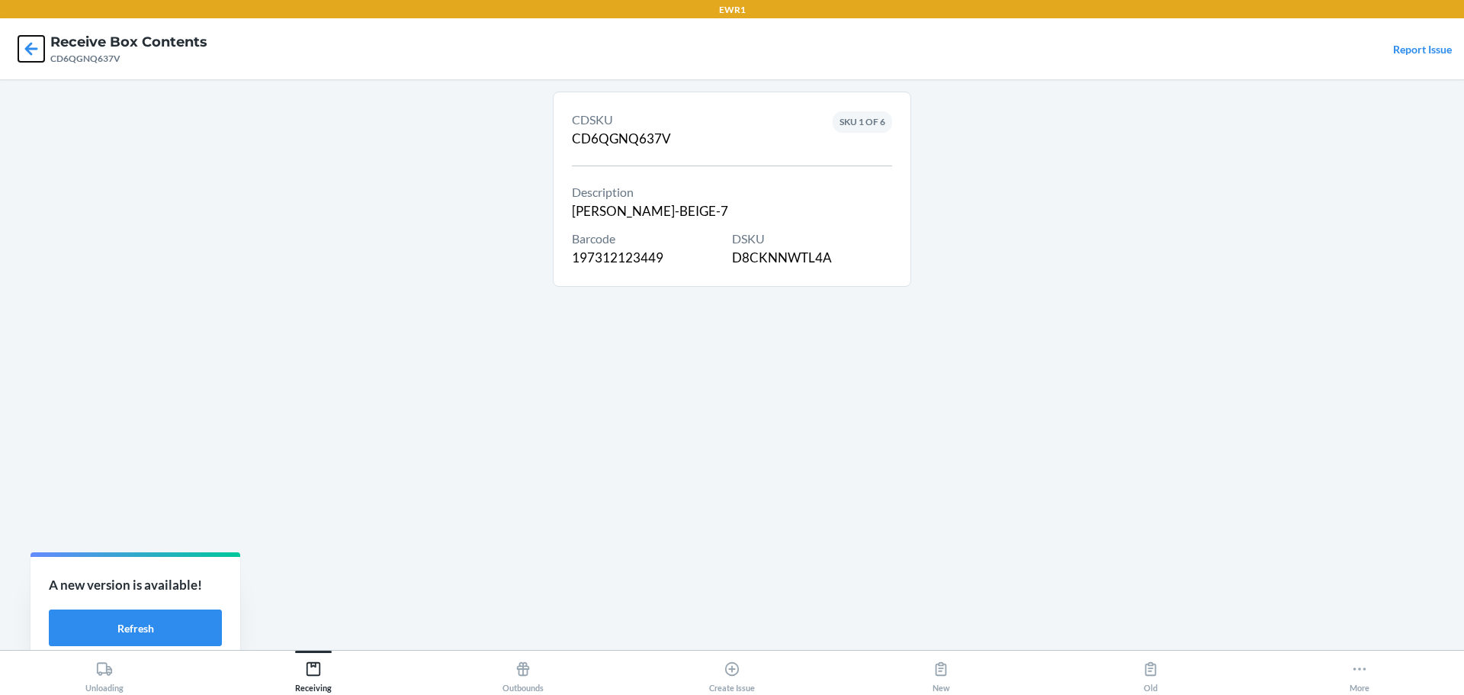
click at [29, 43] on icon at bounding box center [31, 49] width 26 height 26
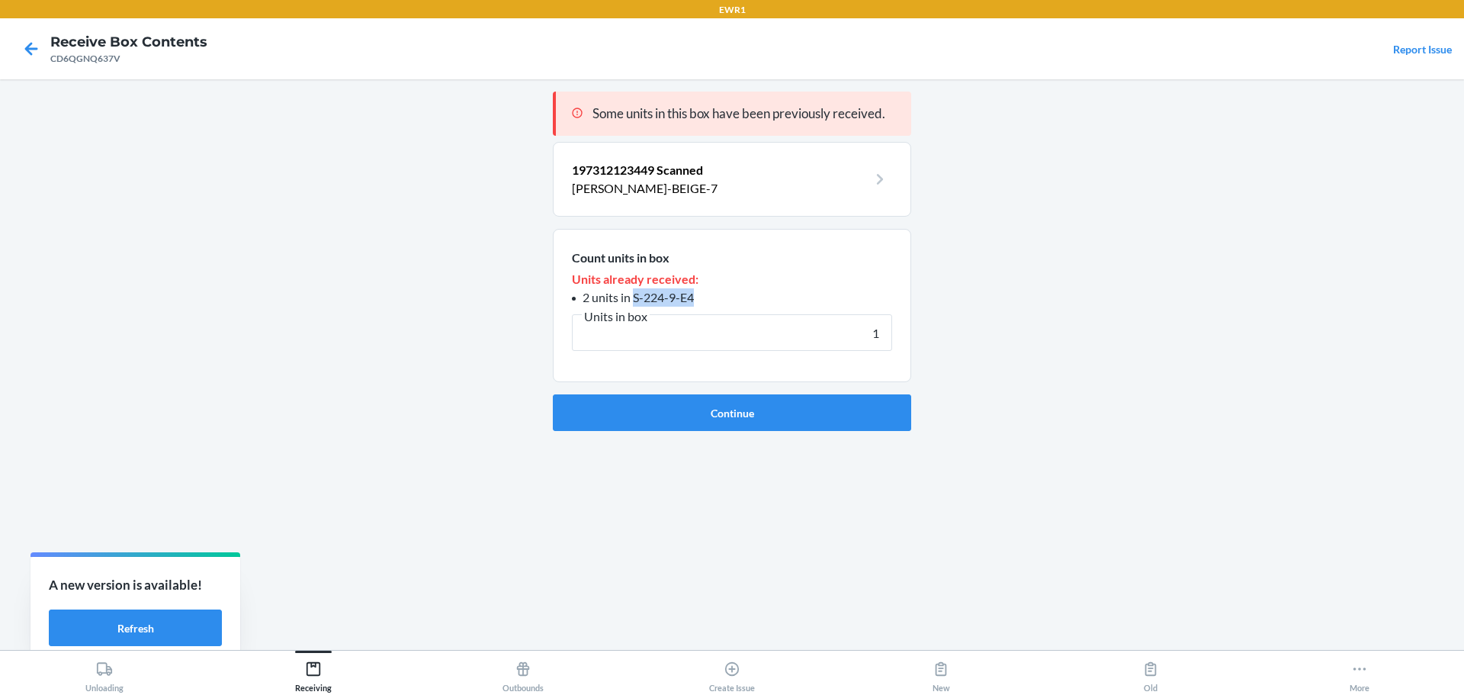
drag, startPoint x: 665, startPoint y: 298, endPoint x: 635, endPoint y: 303, distance: 30.9
click at [635, 303] on li "2 units in S-224-9-E4" at bounding box center [732, 297] width 320 height 18
click at [87, 49] on h4 "Receive Box Contents" at bounding box center [128, 42] width 157 height 20
click at [92, 56] on div "CD6QGNQ637V" at bounding box center [128, 59] width 157 height 14
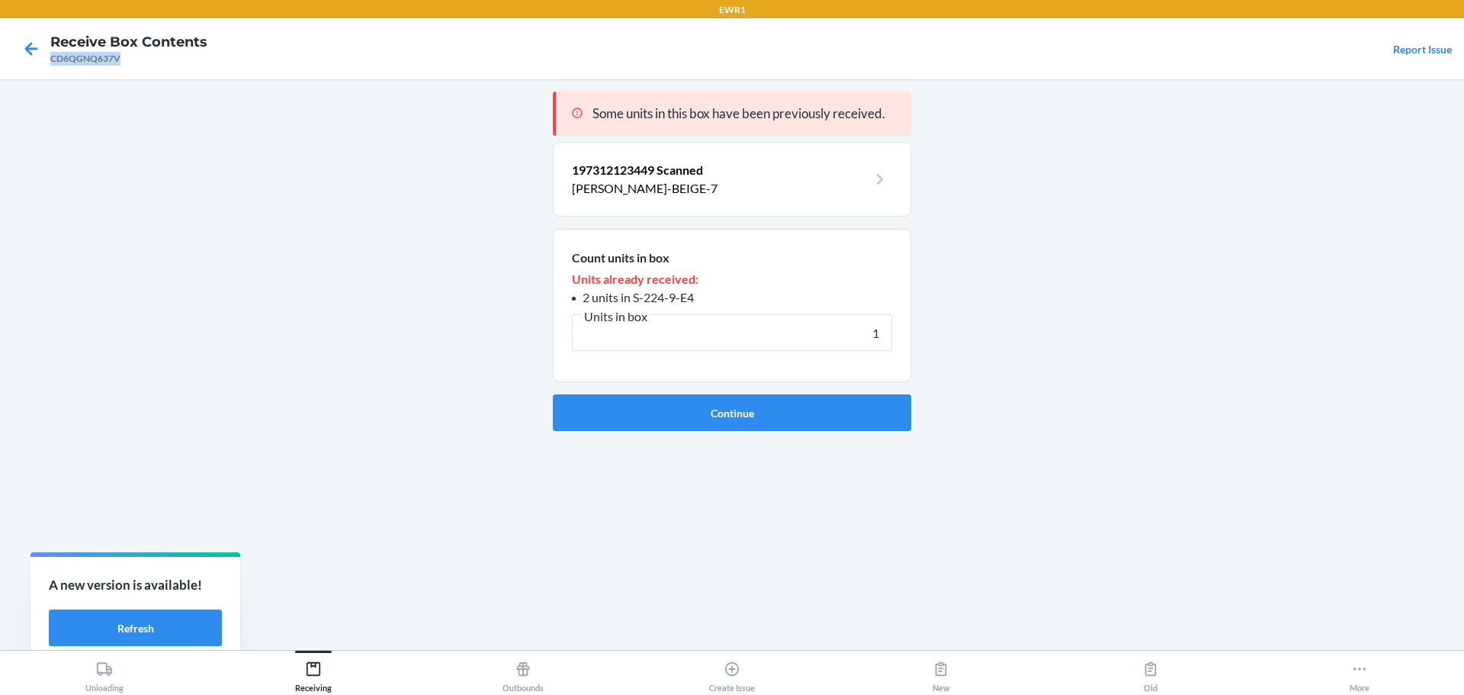
click at [92, 56] on div "CD6QGNQ637V" at bounding box center [128, 59] width 157 height 14
drag, startPoint x: 709, startPoint y: 298, endPoint x: 636, endPoint y: 300, distance: 72.5
click at [636, 300] on li "2 units in S-224-9-E4" at bounding box center [732, 297] width 320 height 18
click at [740, 259] on section "Count units in box Units already received: 2 units in S-224-9-E4 Units in box 1" at bounding box center [732, 306] width 358 height 154
click at [866, 336] on input "1" at bounding box center [732, 332] width 320 height 37
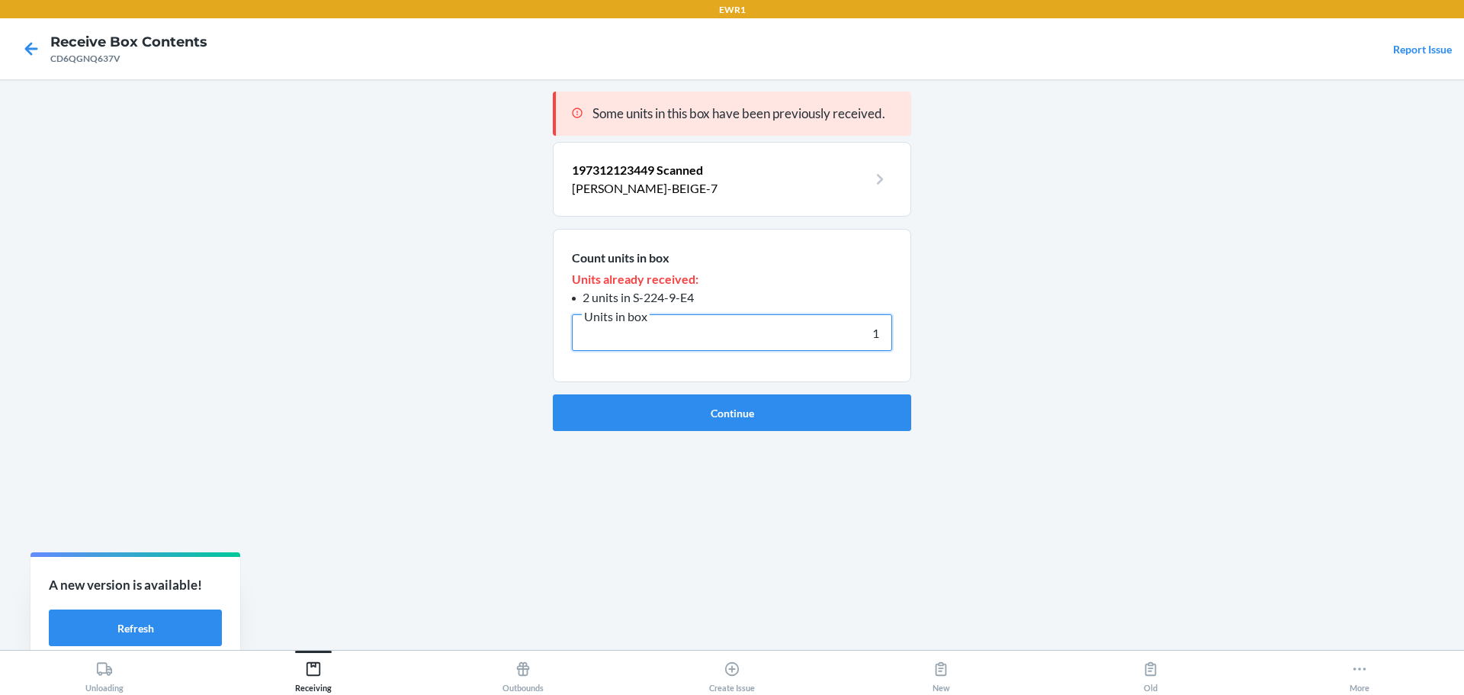
click at [866, 336] on input "1" at bounding box center [732, 332] width 320 height 37
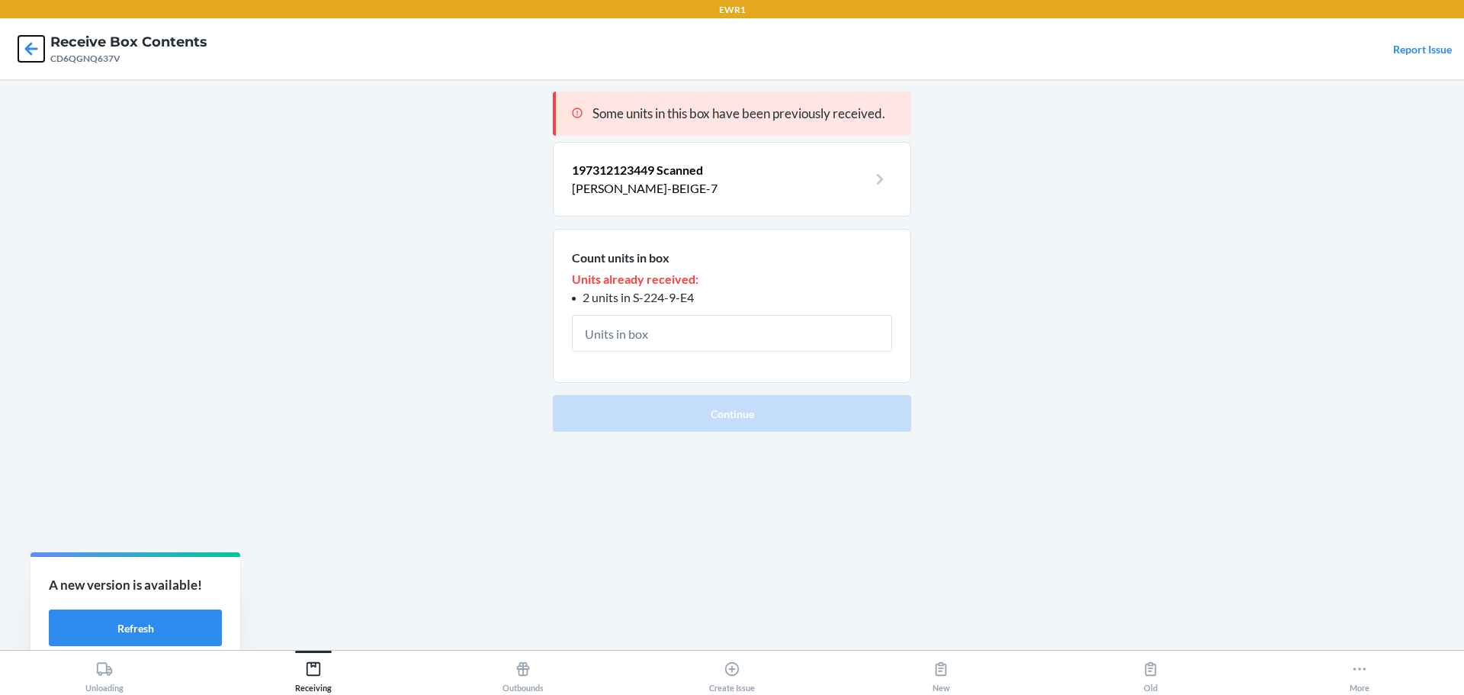
click at [30, 51] on icon at bounding box center [31, 49] width 26 height 26
click at [36, 41] on icon at bounding box center [31, 49] width 26 height 26
drag, startPoint x: 718, startPoint y: 296, endPoint x: 632, endPoint y: 304, distance: 85.8
click at [632, 304] on li "2 units in S-224-9-E4" at bounding box center [732, 297] width 320 height 18
click at [780, 342] on input "text" at bounding box center [732, 333] width 320 height 37
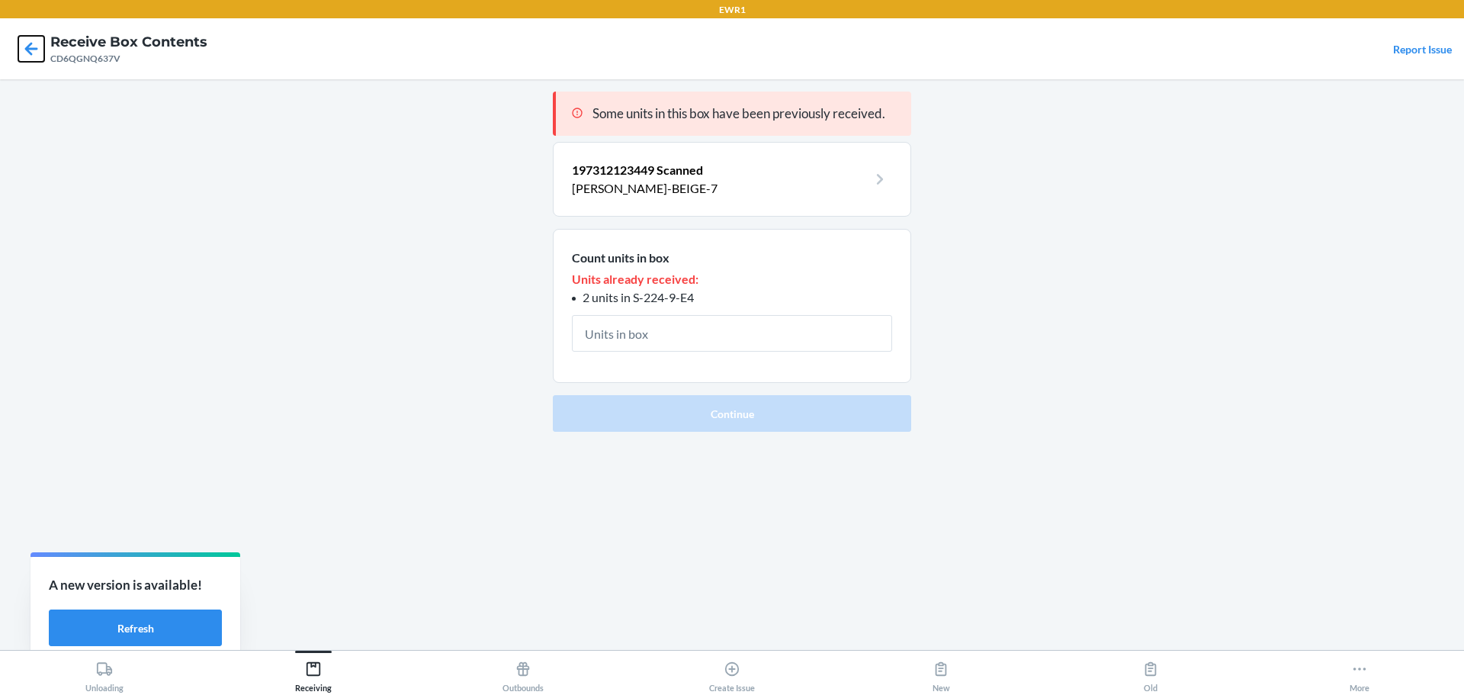
click at [31, 51] on icon at bounding box center [31, 49] width 26 height 26
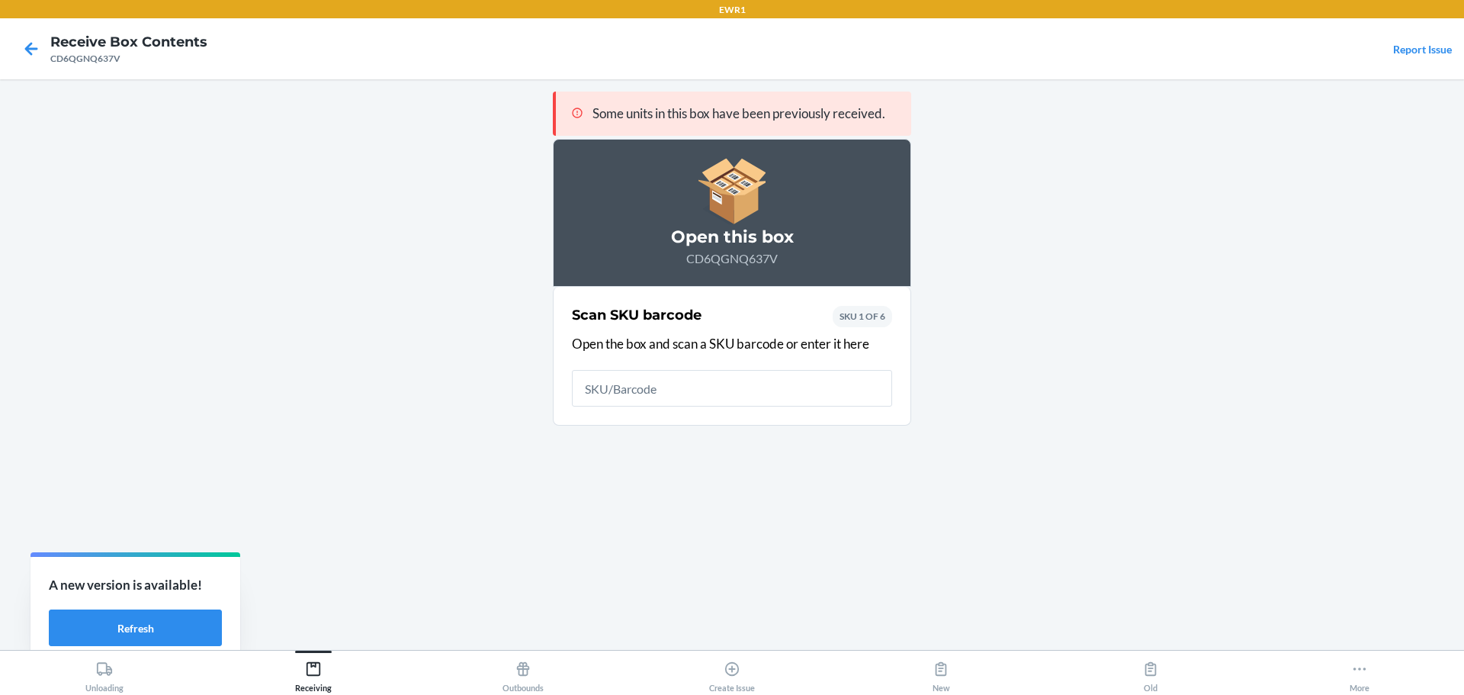
click at [448, 154] on main "Some units in this box have been previously received. Open this box CD6QGNQ637V…" at bounding box center [732, 364] width 1464 height 571
click at [734, 399] on input "text" at bounding box center [732, 388] width 320 height 37
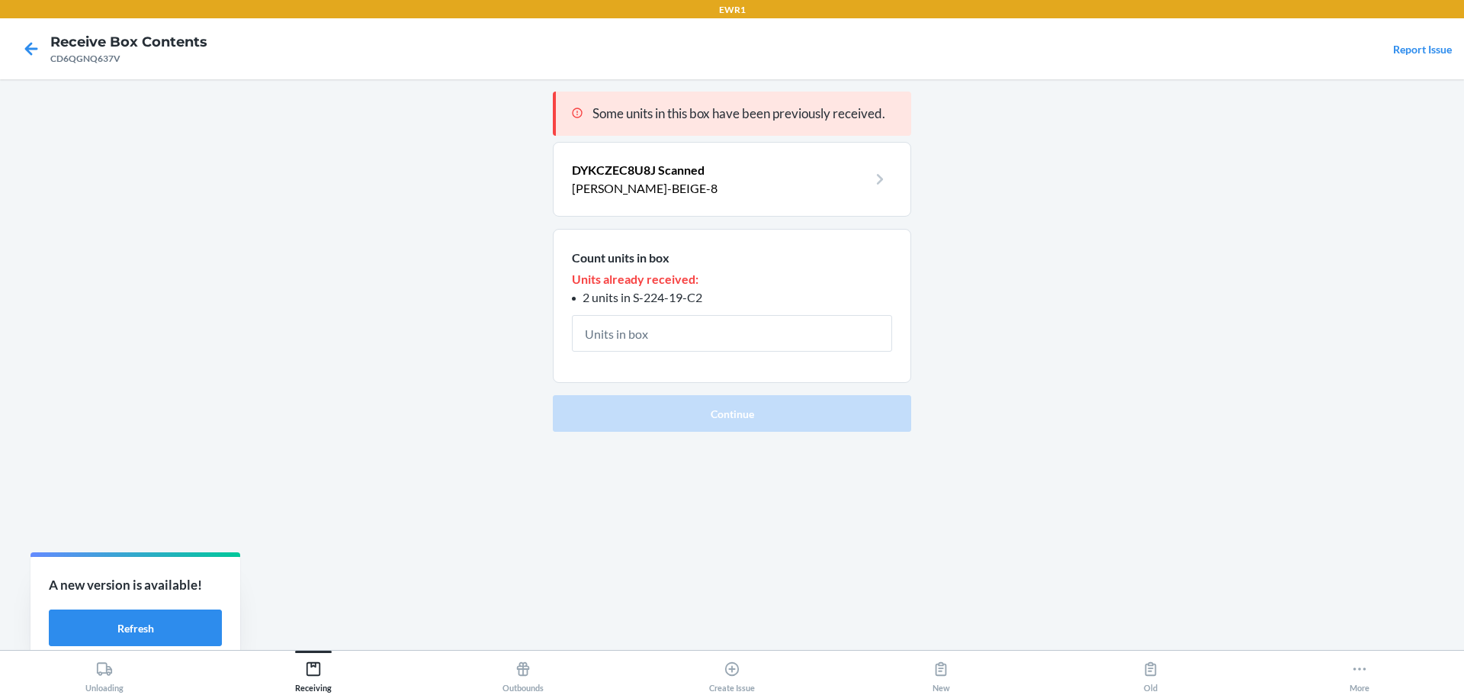
type input "1"
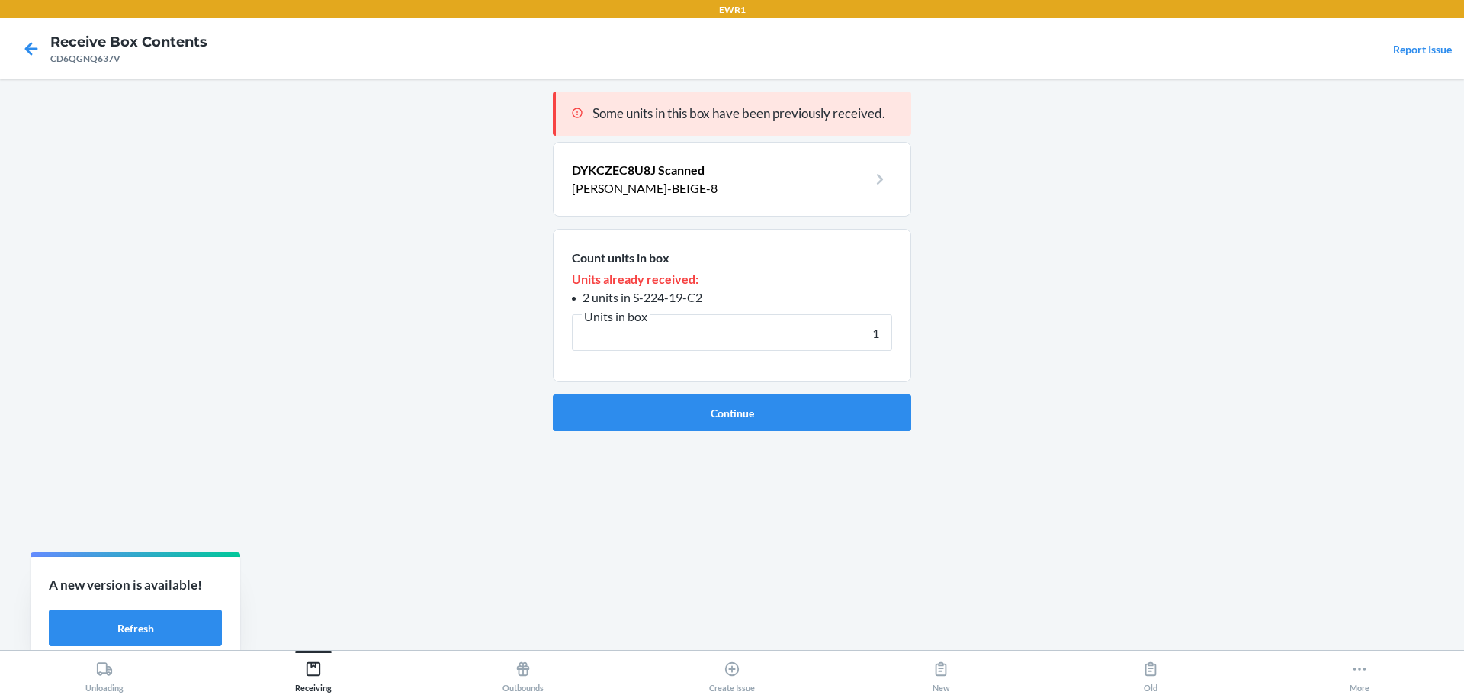
click button "Continue" at bounding box center [732, 412] width 358 height 37
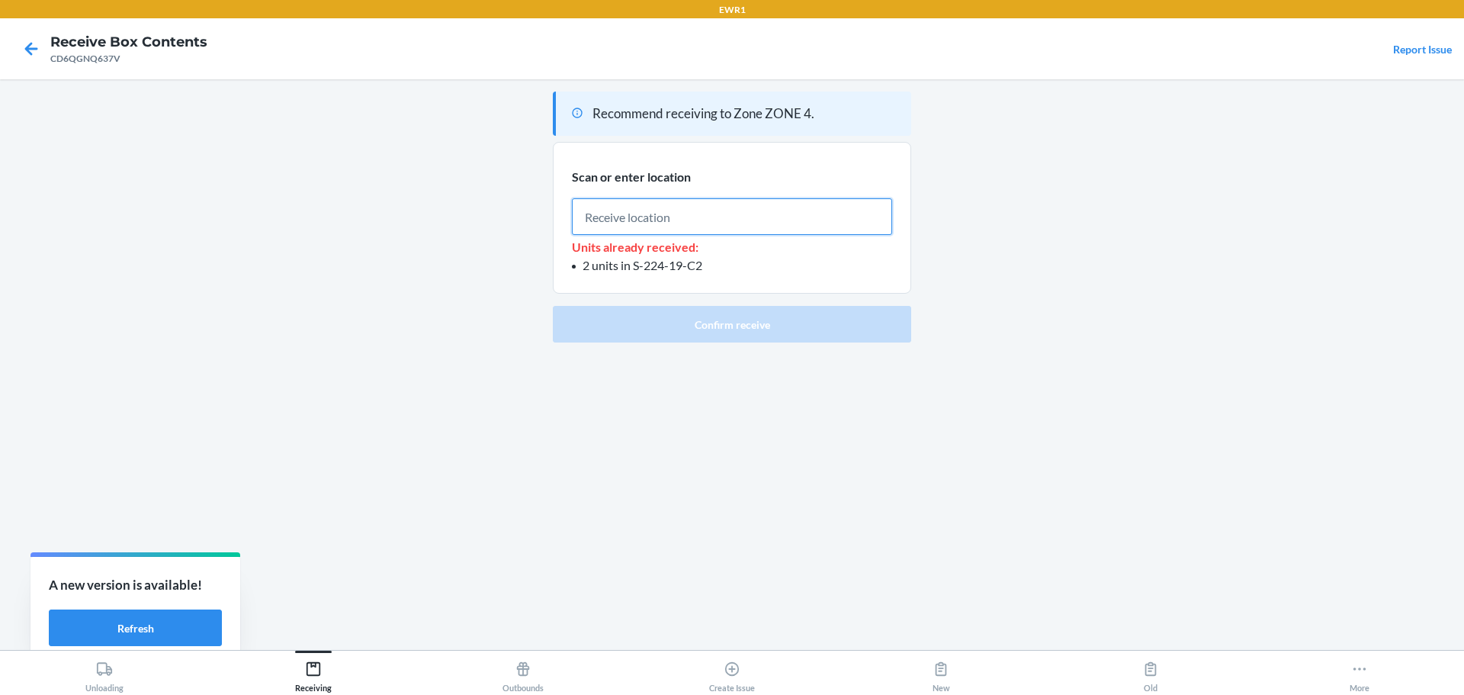
click at [789, 227] on input "text" at bounding box center [732, 216] width 320 height 37
paste input "S-224-9-E4"
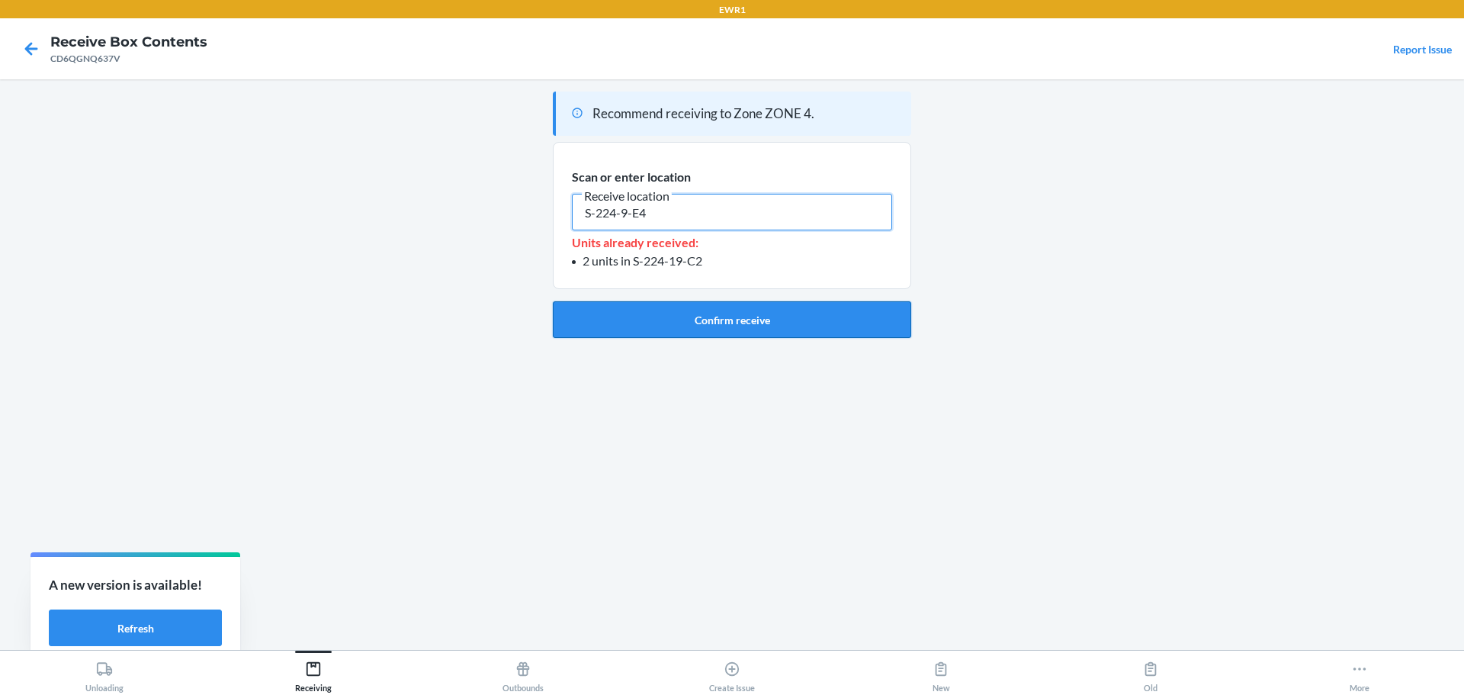
type input "S-224-9-E4"
click at [821, 333] on button "Confirm receive" at bounding box center [732, 319] width 358 height 37
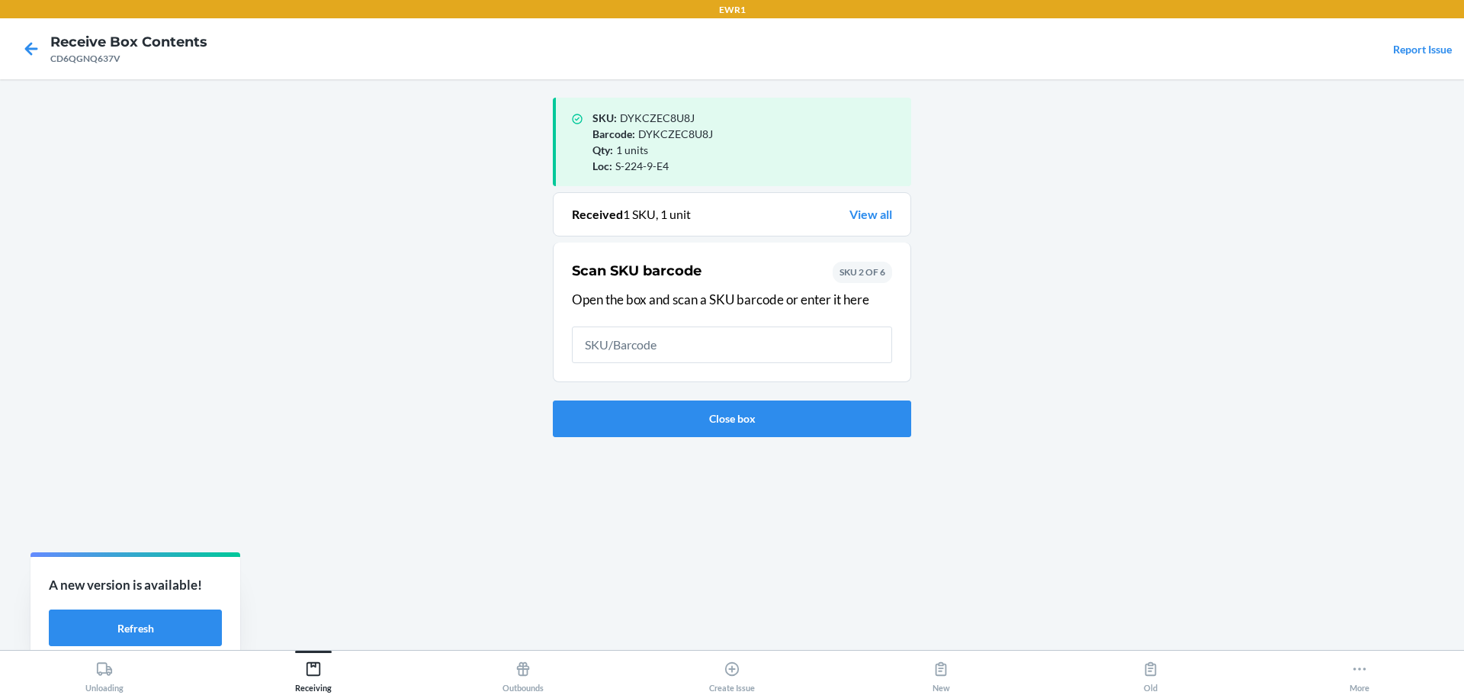
drag, startPoint x: 707, startPoint y: 339, endPoint x: 680, endPoint y: 330, distance: 28.7
click at [706, 339] on input "text" at bounding box center [732, 344] width 320 height 37
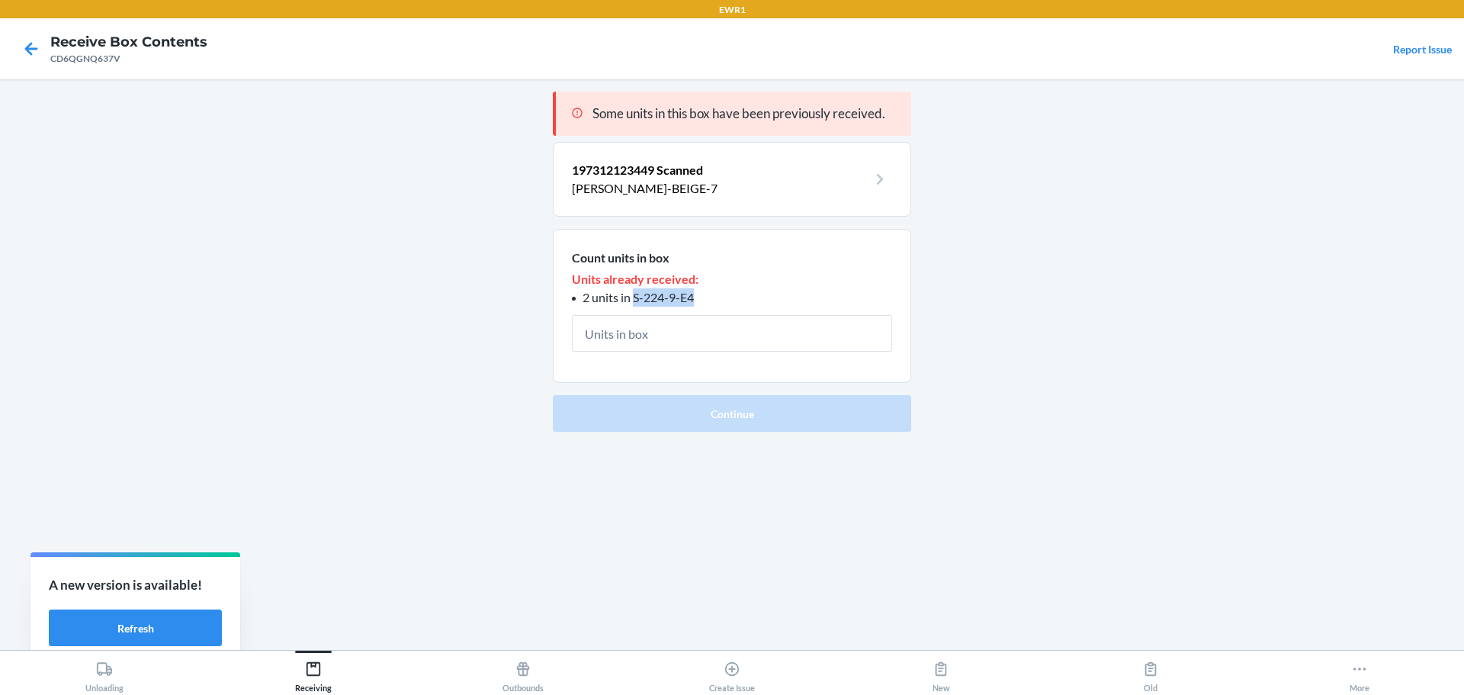
drag, startPoint x: 704, startPoint y: 291, endPoint x: 634, endPoint y: 294, distance: 70.3
click at [634, 294] on li "2 units in S-224-9-E4" at bounding box center [732, 297] width 320 height 18
click at [740, 354] on section "Count units in box Units already received: 2 units in S-224-9-E4" at bounding box center [732, 306] width 358 height 155
click at [27, 43] on icon at bounding box center [31, 49] width 26 height 26
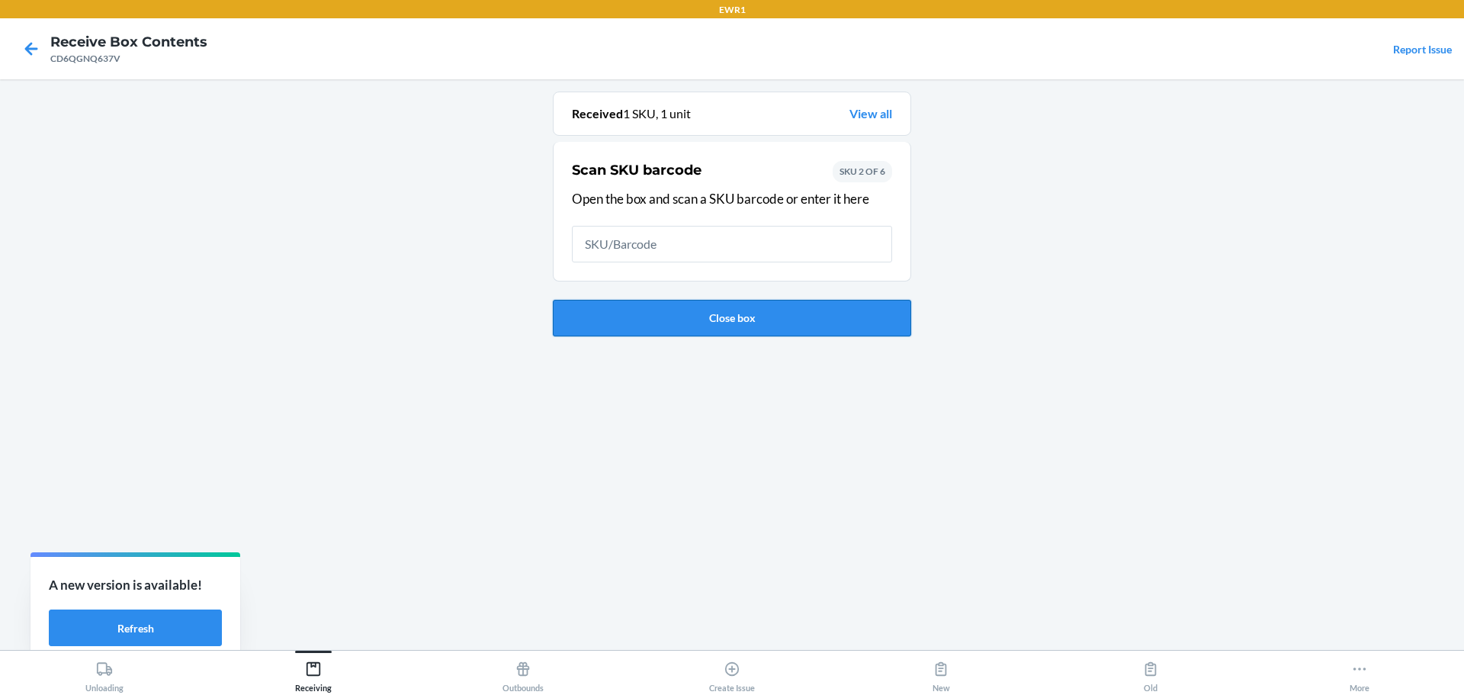
click at [709, 317] on button "Close box" at bounding box center [732, 318] width 358 height 37
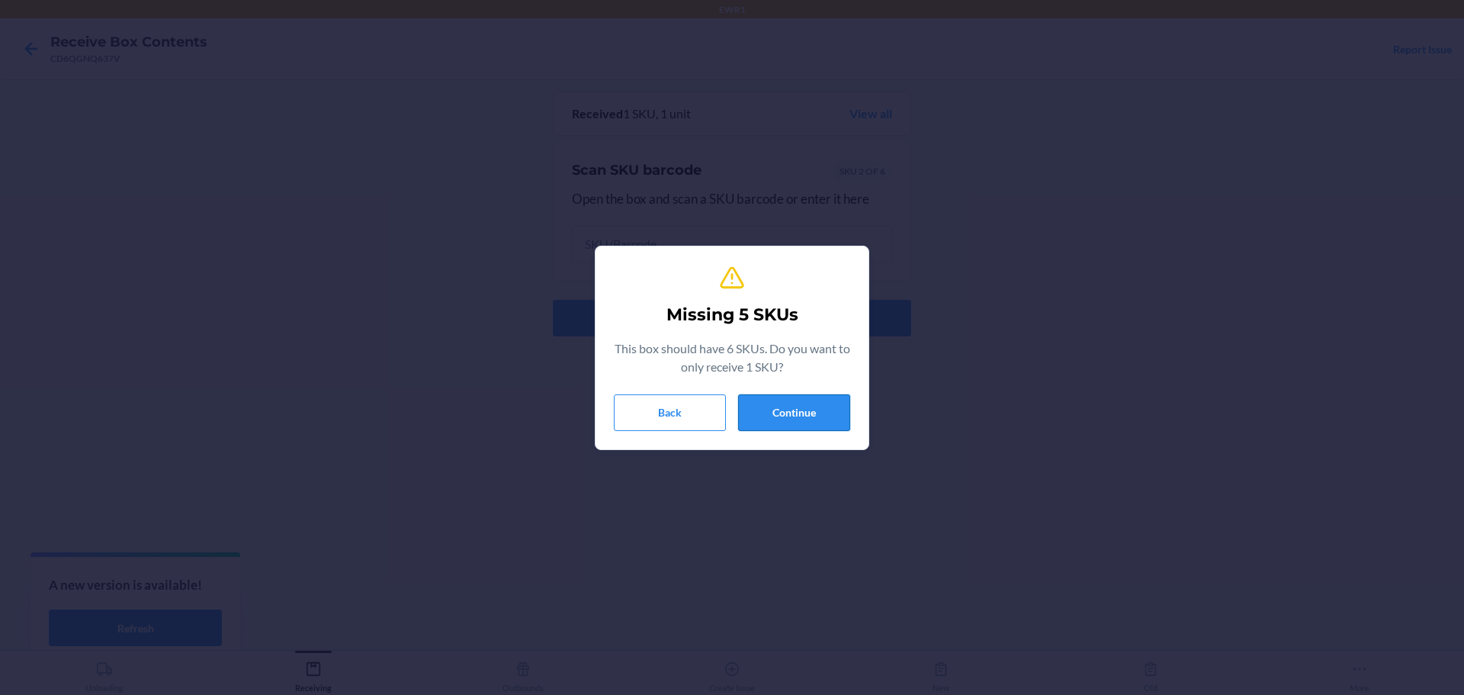
click at [787, 397] on button "Continue" at bounding box center [794, 412] width 112 height 37
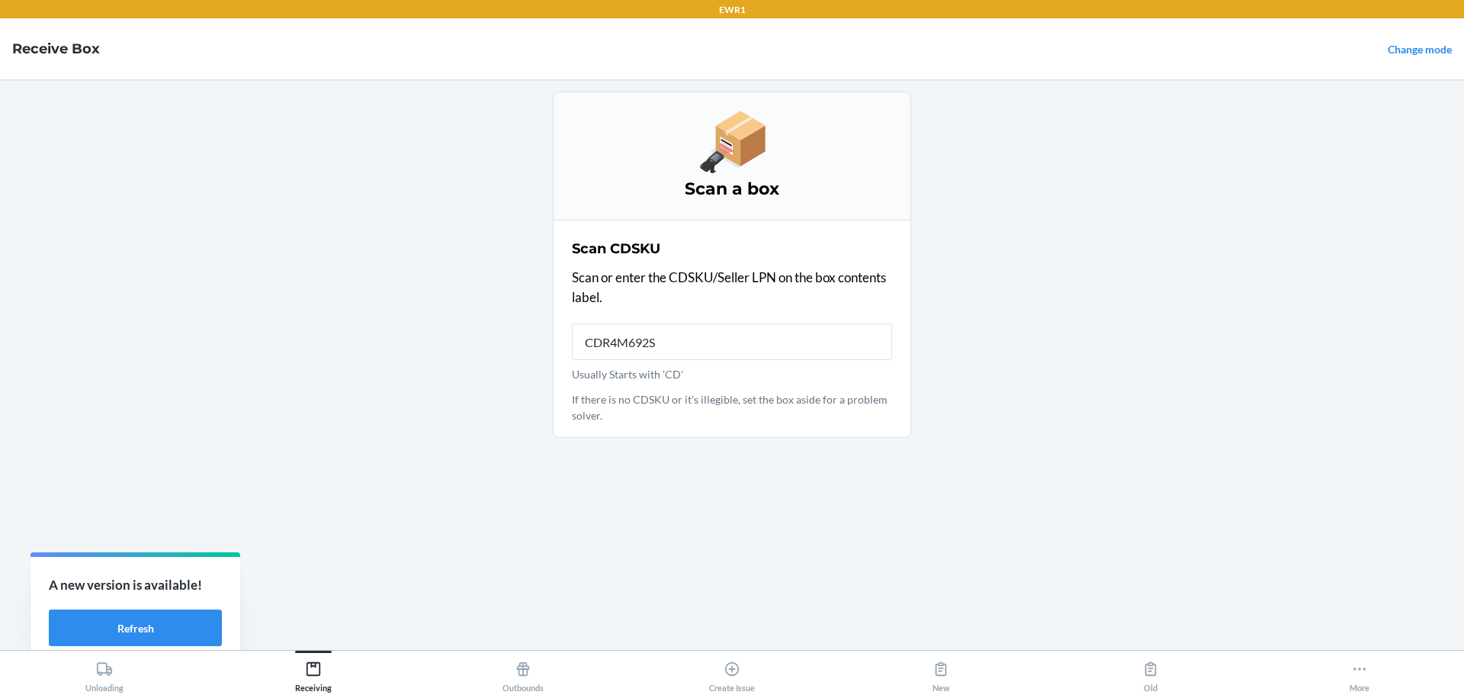
type input "CDR4M692SL"
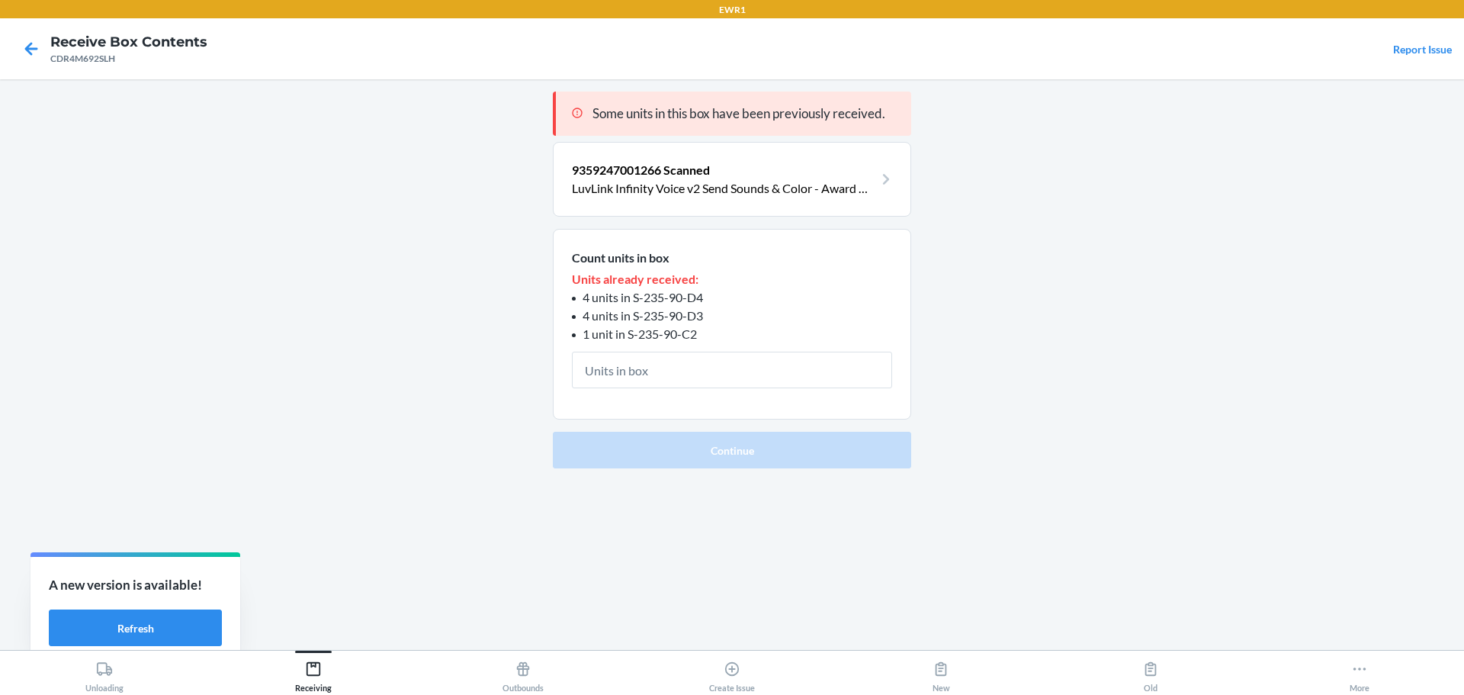
click at [825, 183] on p "LuvLink Infinity Voice v2 Send Sounds & Color - Award Winning Friendship Lamp (…" at bounding box center [723, 188] width 302 height 18
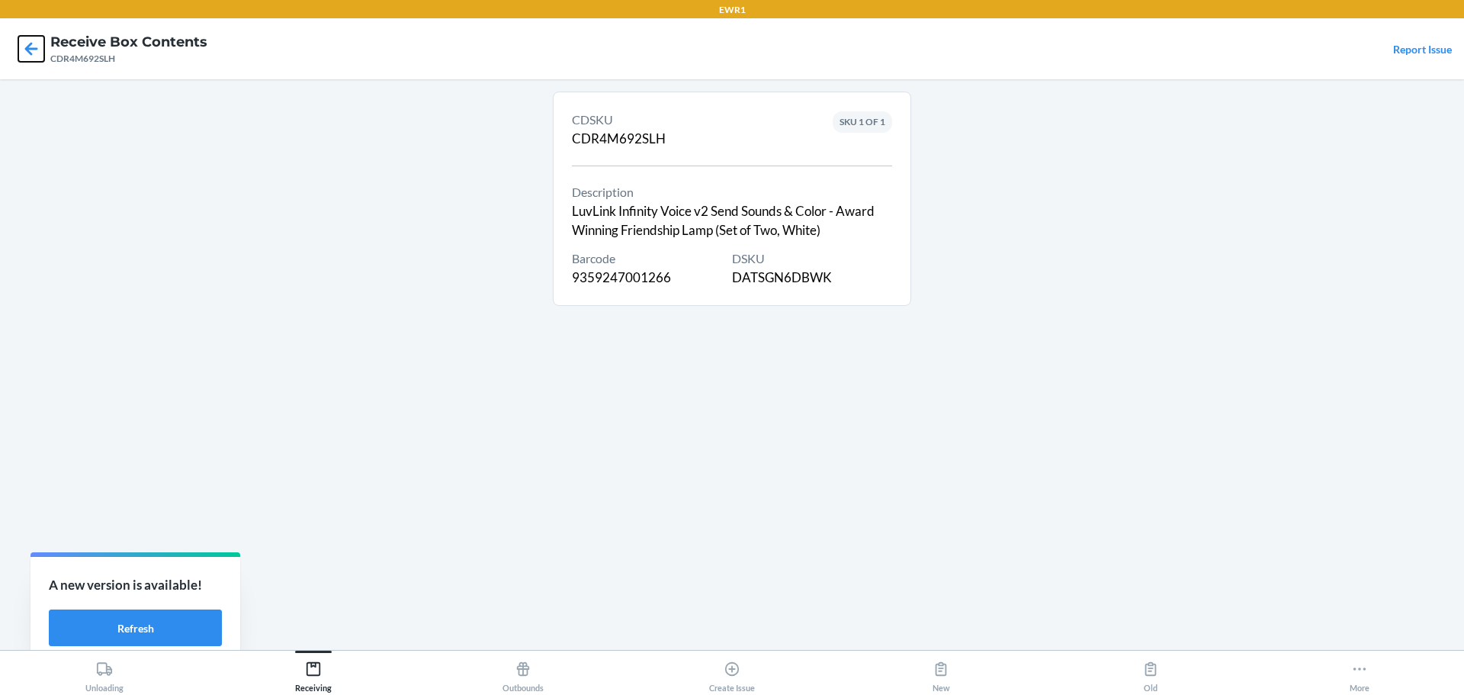
click at [39, 56] on icon at bounding box center [31, 49] width 26 height 26
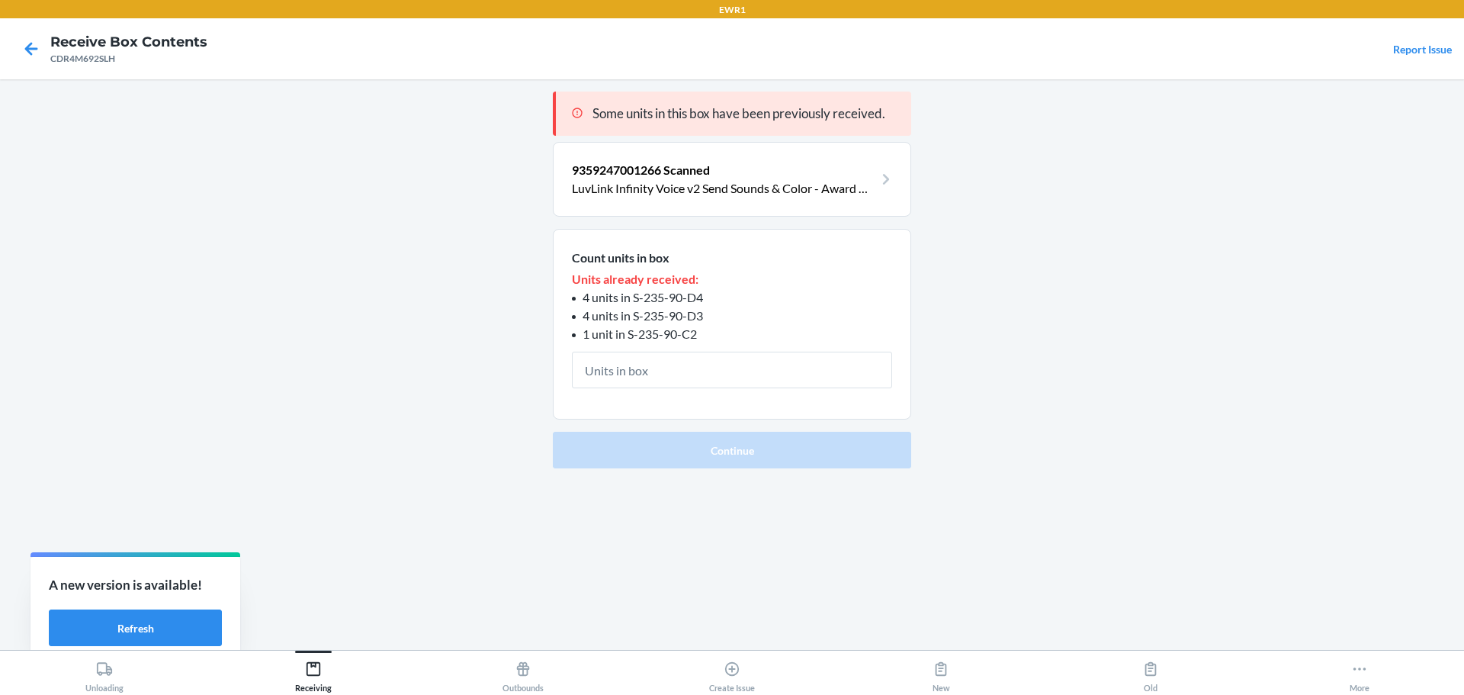
type input "1"
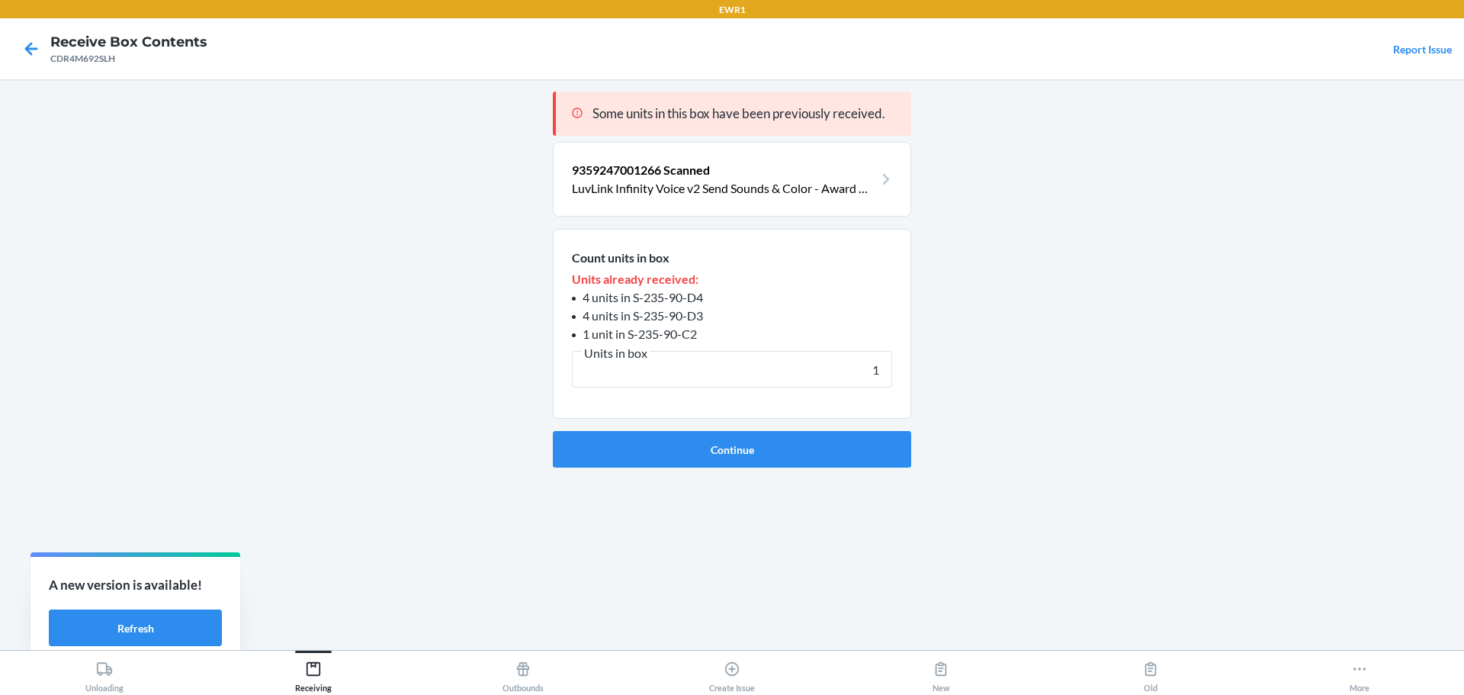
click button "Continue" at bounding box center [732, 449] width 358 height 37
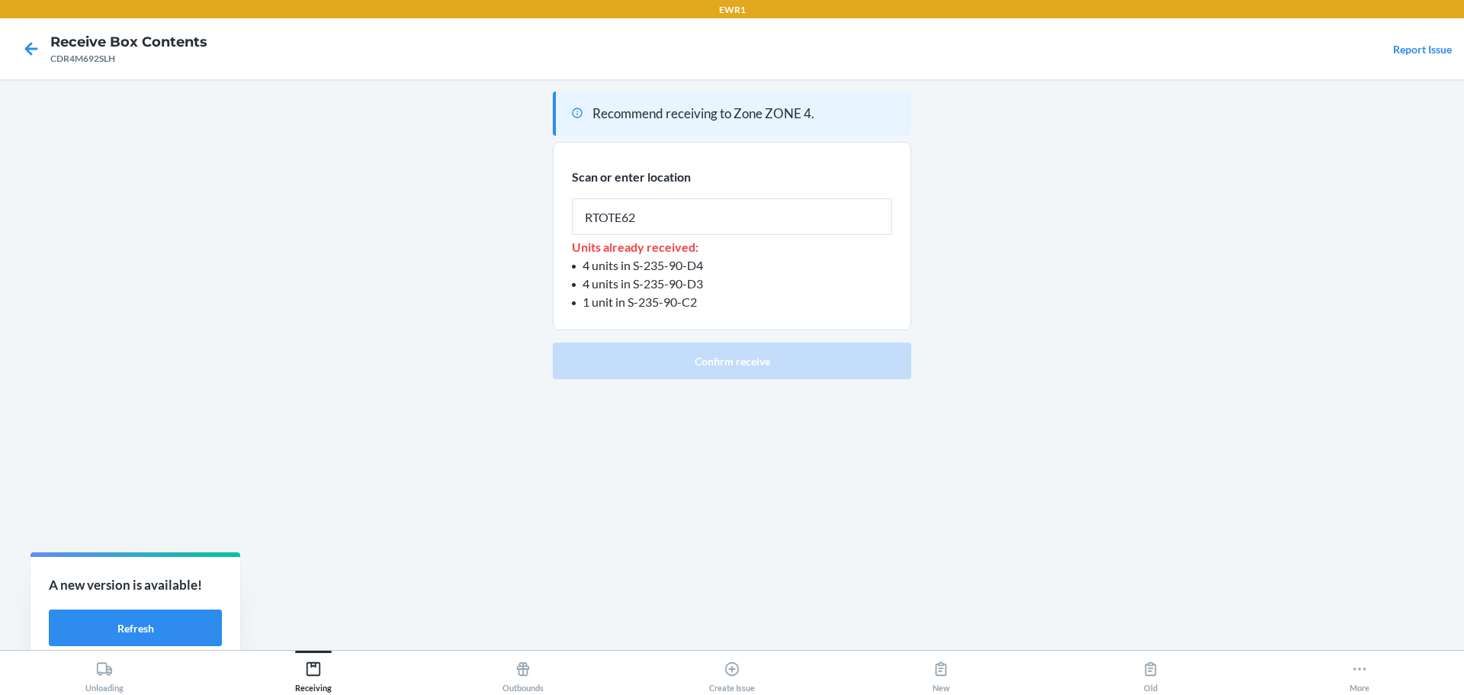
type input "RTOTE628"
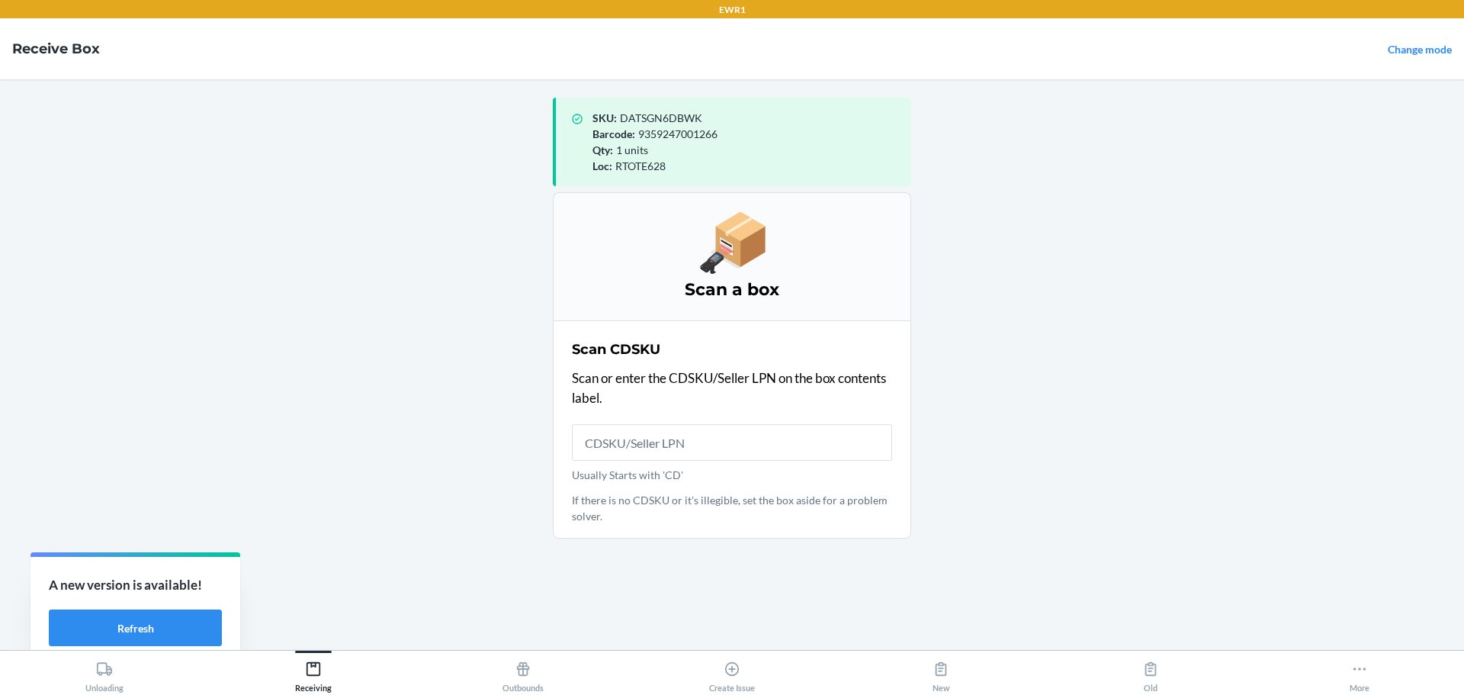
click at [684, 124] on div "SKU : DATSGN6DBWK" at bounding box center [746, 118] width 307 height 16
click at [684, 116] on span "DATSGN6DBWK" at bounding box center [661, 117] width 82 height 13
drag, startPoint x: 694, startPoint y: 450, endPoint x: 666, endPoint y: 272, distance: 180.7
click at [694, 449] on input "Usually Starts with 'CD'" at bounding box center [732, 442] width 320 height 37
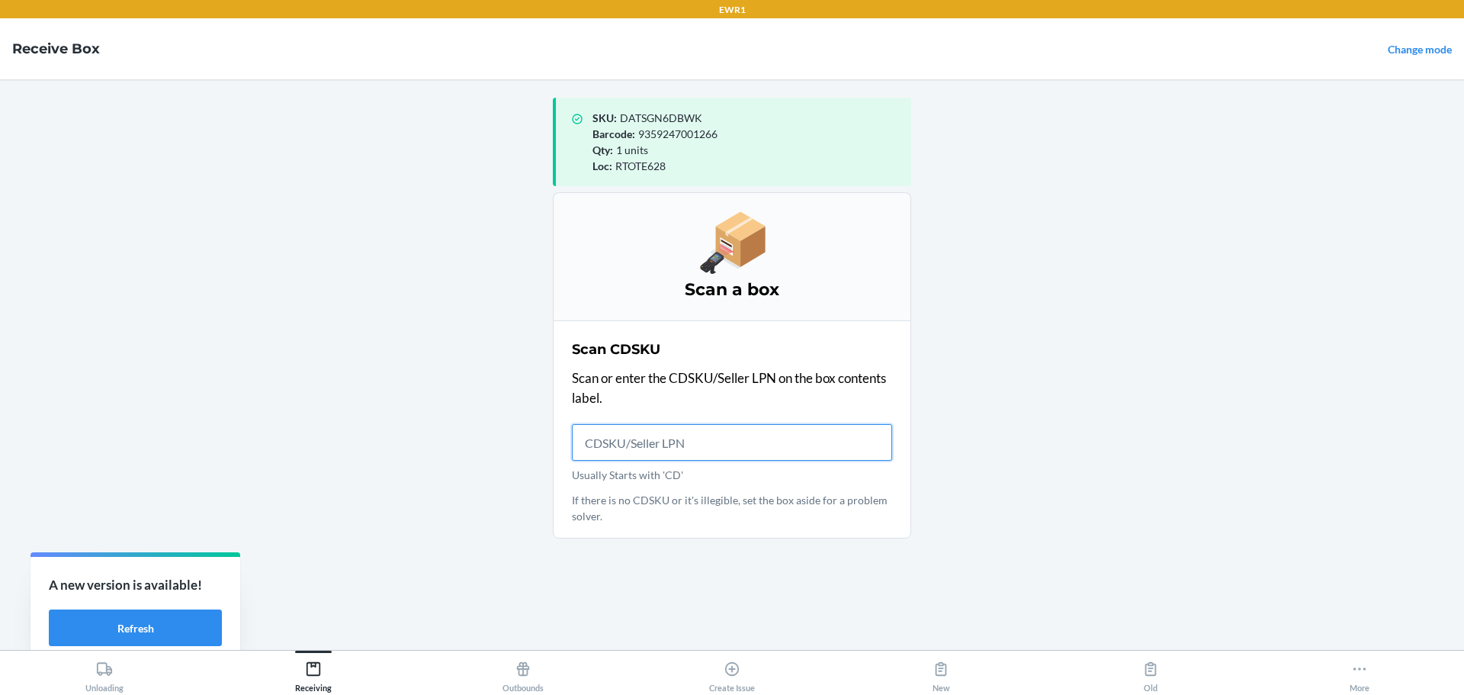
click at [638, 439] on input "Usually Starts with 'CD'" at bounding box center [732, 442] width 320 height 37
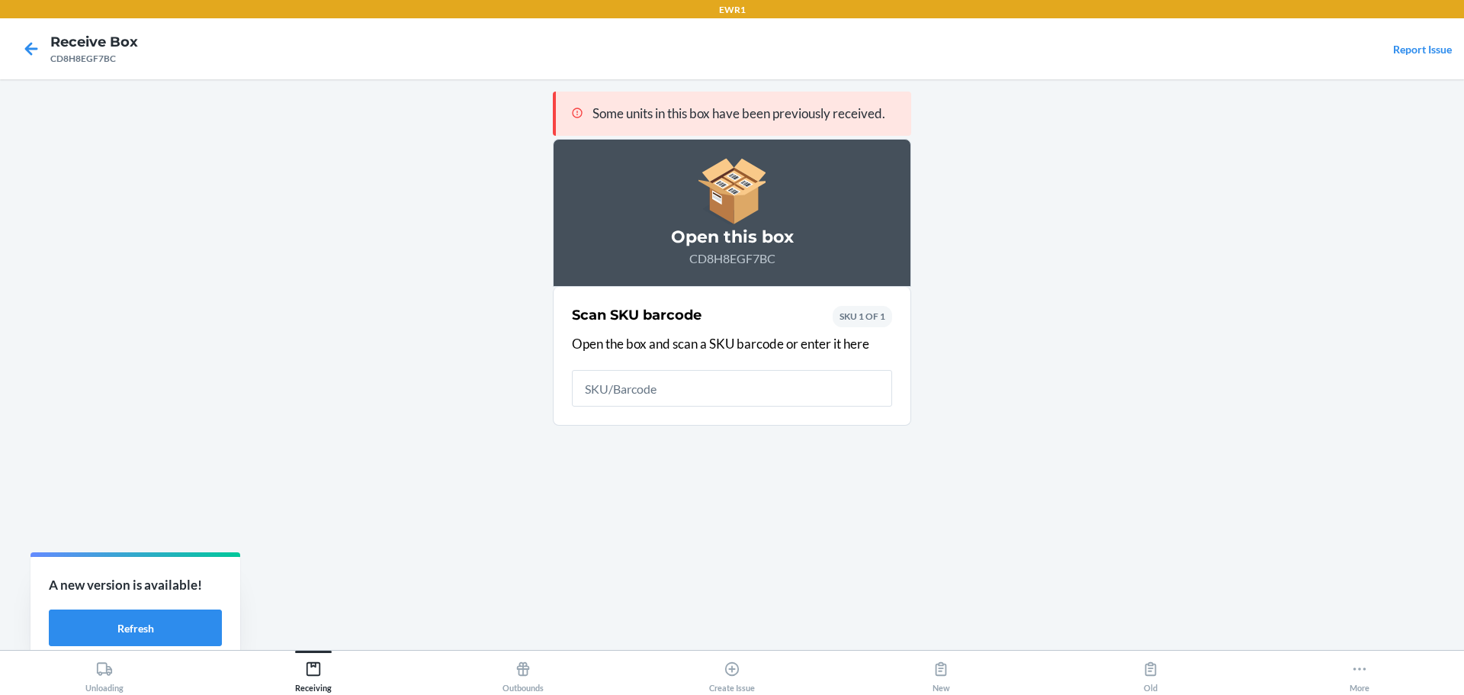
type input "R"
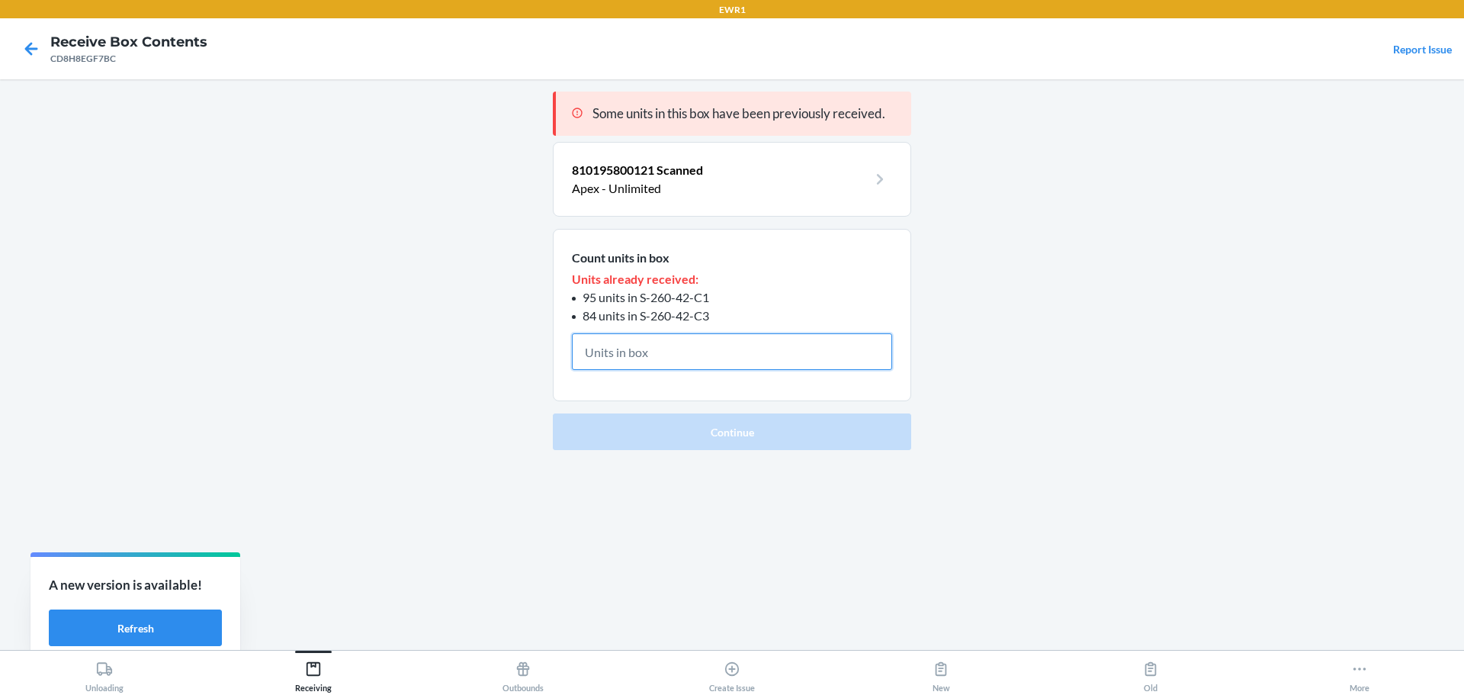
click at [759, 355] on input "text" at bounding box center [732, 351] width 320 height 37
type input "8"
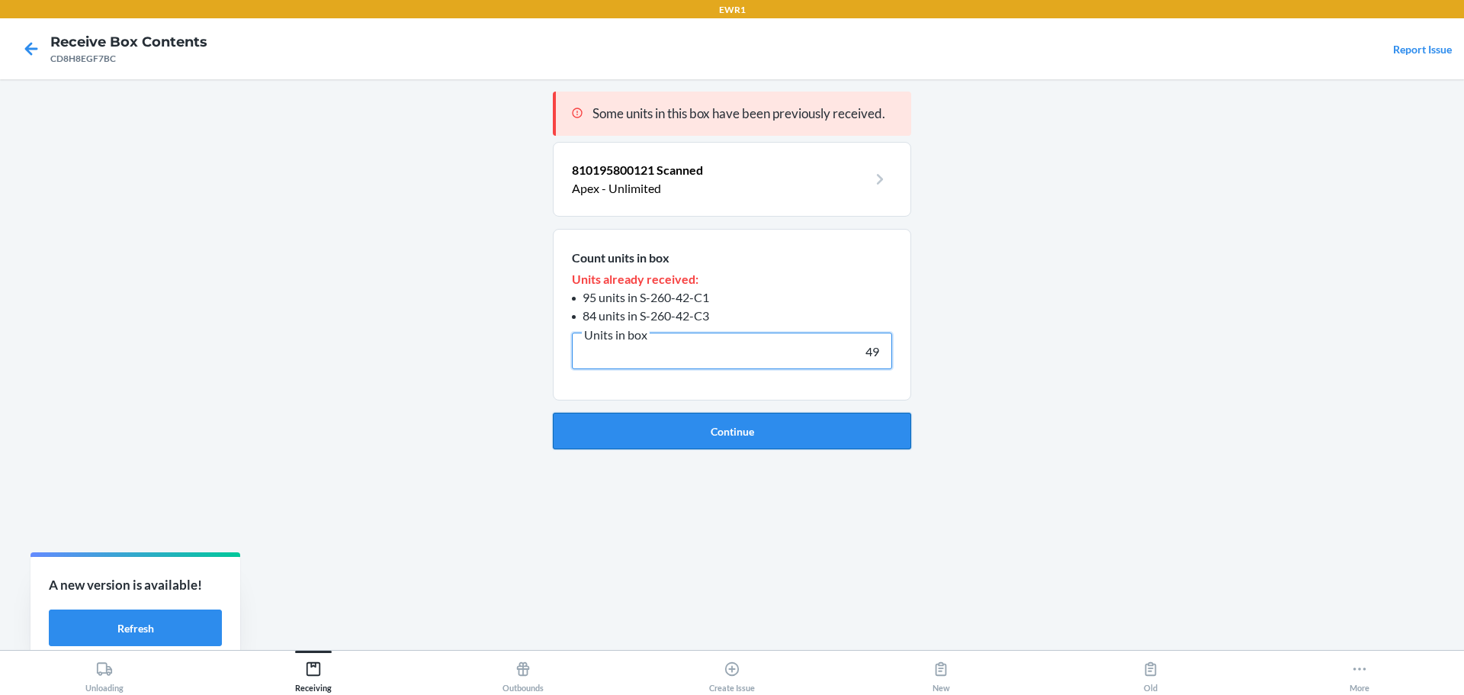
type input "49"
click at [757, 440] on button "Continue" at bounding box center [732, 431] width 358 height 37
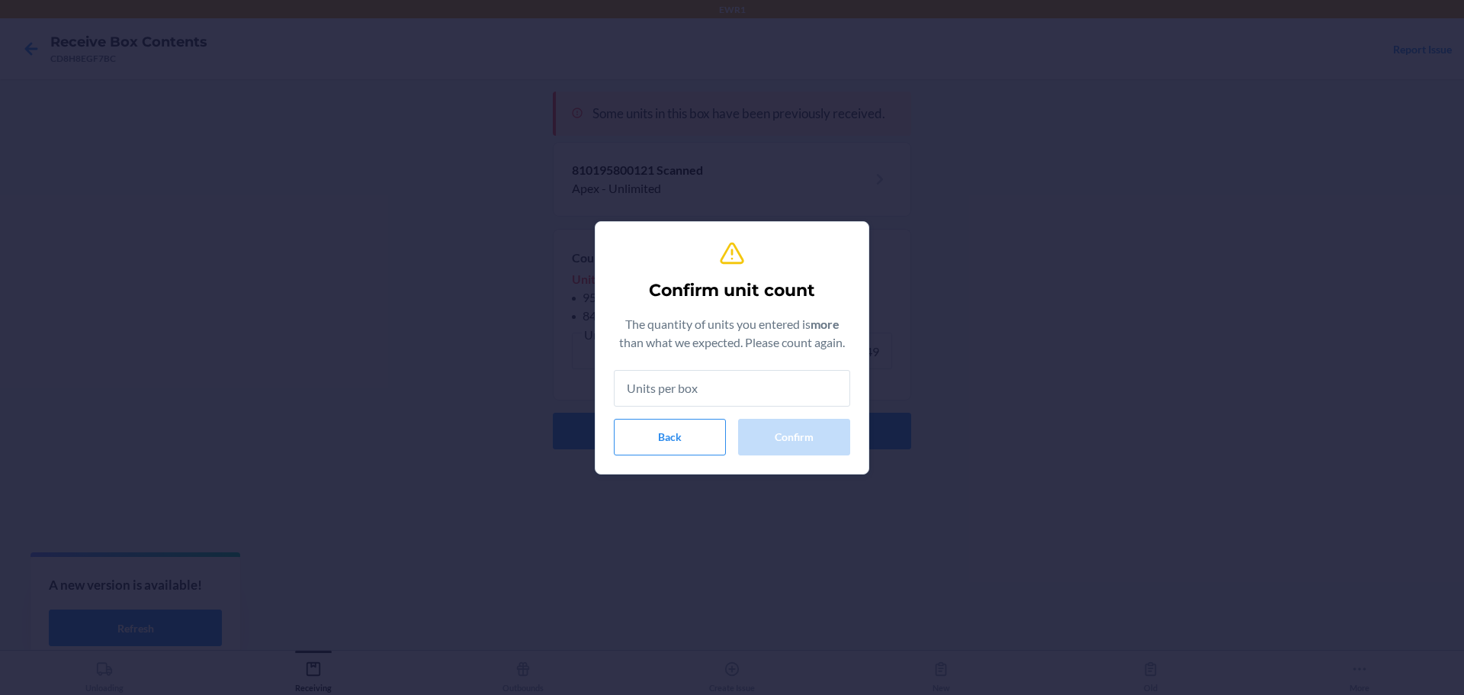
click at [772, 403] on input "text" at bounding box center [732, 388] width 236 height 37
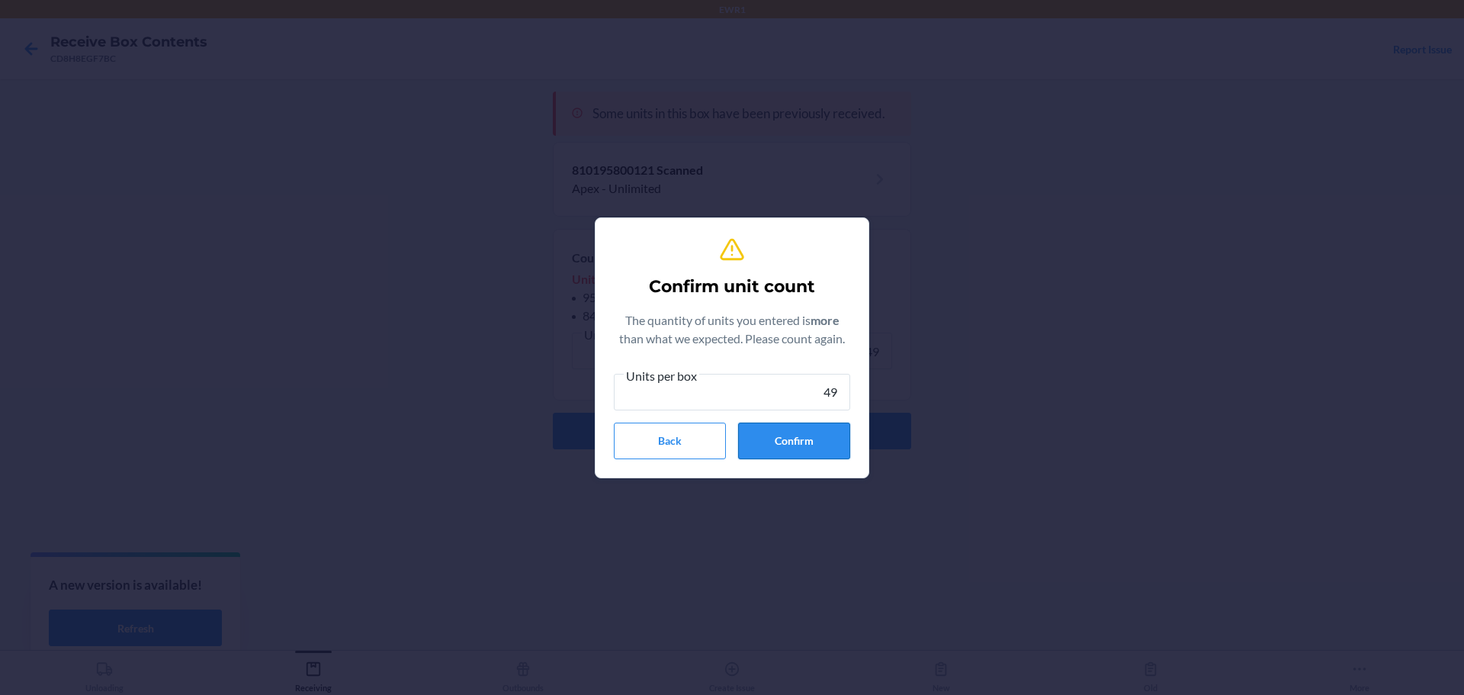
type input "49"
click at [786, 446] on button "Confirm" at bounding box center [794, 441] width 112 height 37
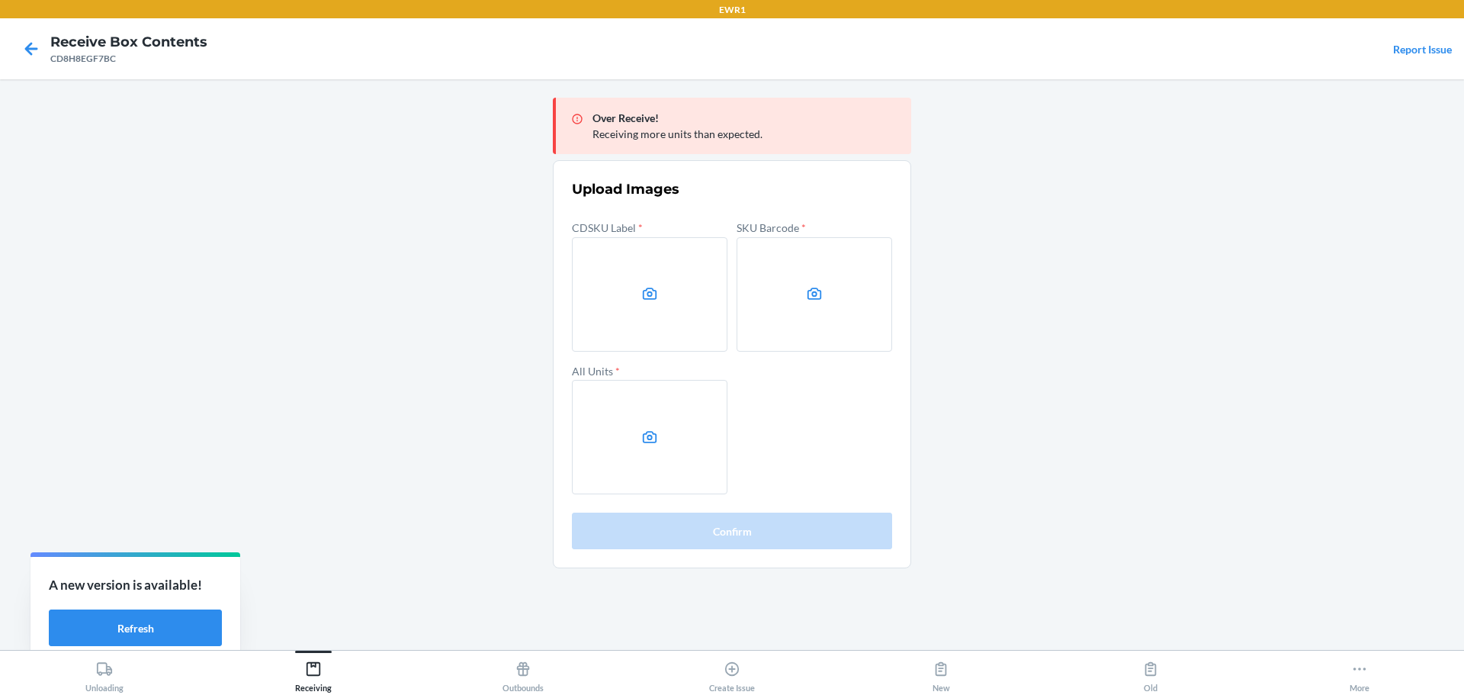
click at [468, 415] on main "Over Receive! Receiving more units than expected. Upload Images CDSKU Label * S…" at bounding box center [732, 364] width 1464 height 571
click at [1232, 310] on main "Over Receive! Receiving more units than expected. Upload Images CDSKU Label * S…" at bounding box center [732, 364] width 1464 height 571
click at [597, 293] on label at bounding box center [650, 294] width 156 height 114
click at [0, 0] on input "file" at bounding box center [0, 0] width 0 height 0
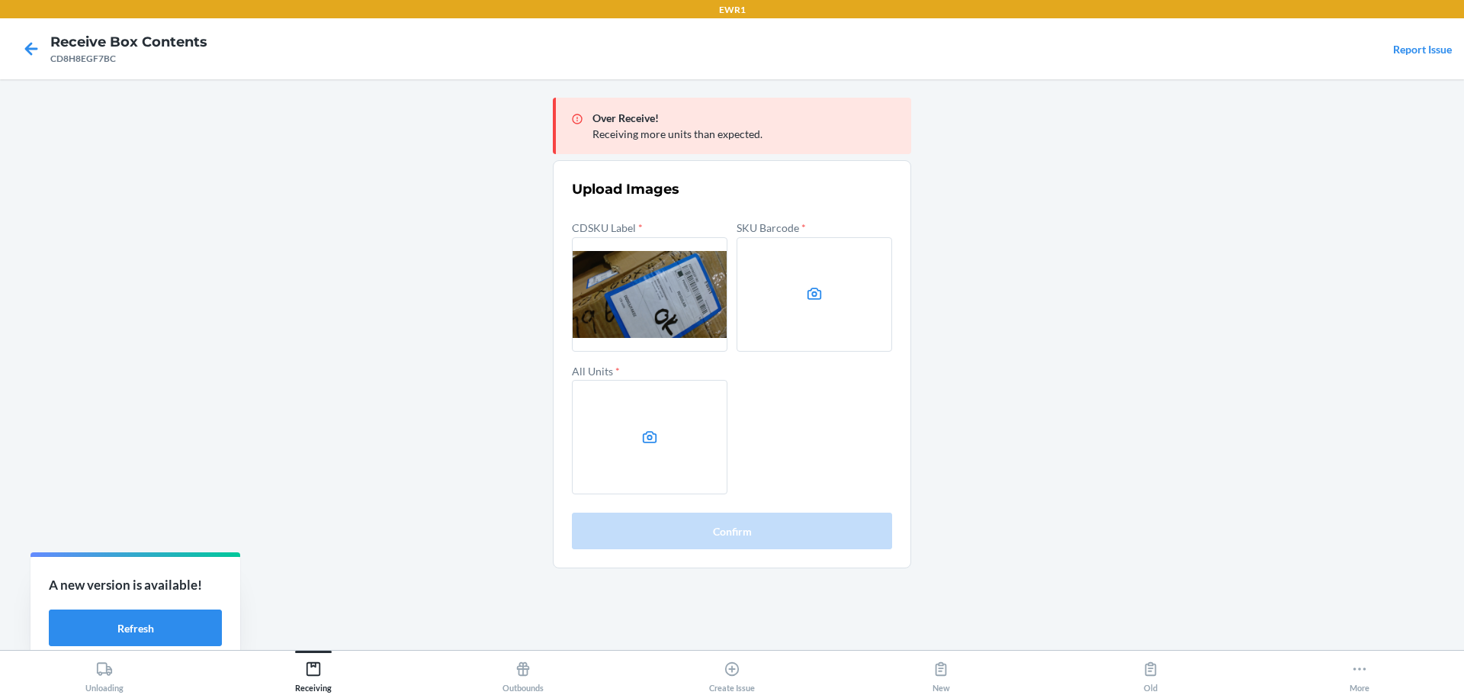
click at [844, 259] on label at bounding box center [815, 294] width 156 height 114
click at [0, 0] on input "file" at bounding box center [0, 0] width 0 height 0
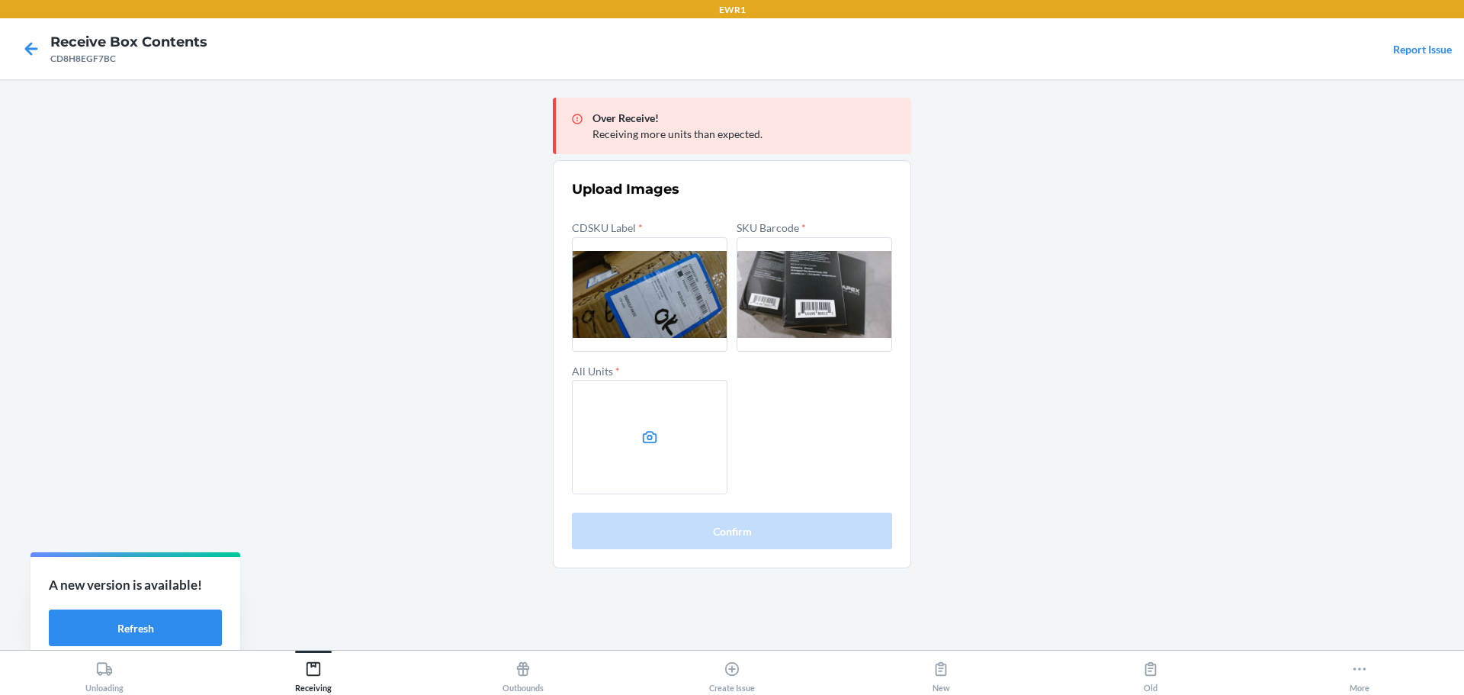
click at [667, 436] on label at bounding box center [650, 437] width 156 height 114
click at [0, 0] on input "file" at bounding box center [0, 0] width 0 height 0
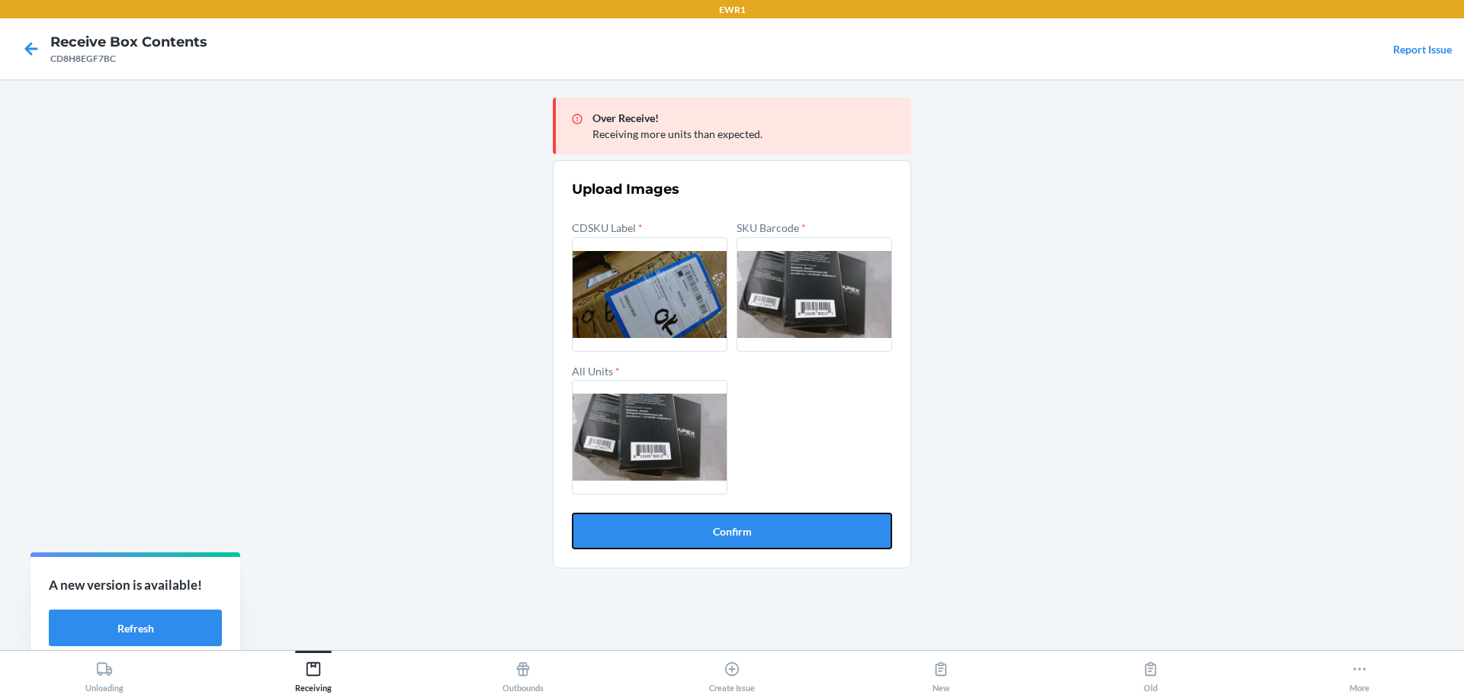
click at [628, 530] on button "Confirm" at bounding box center [732, 531] width 320 height 37
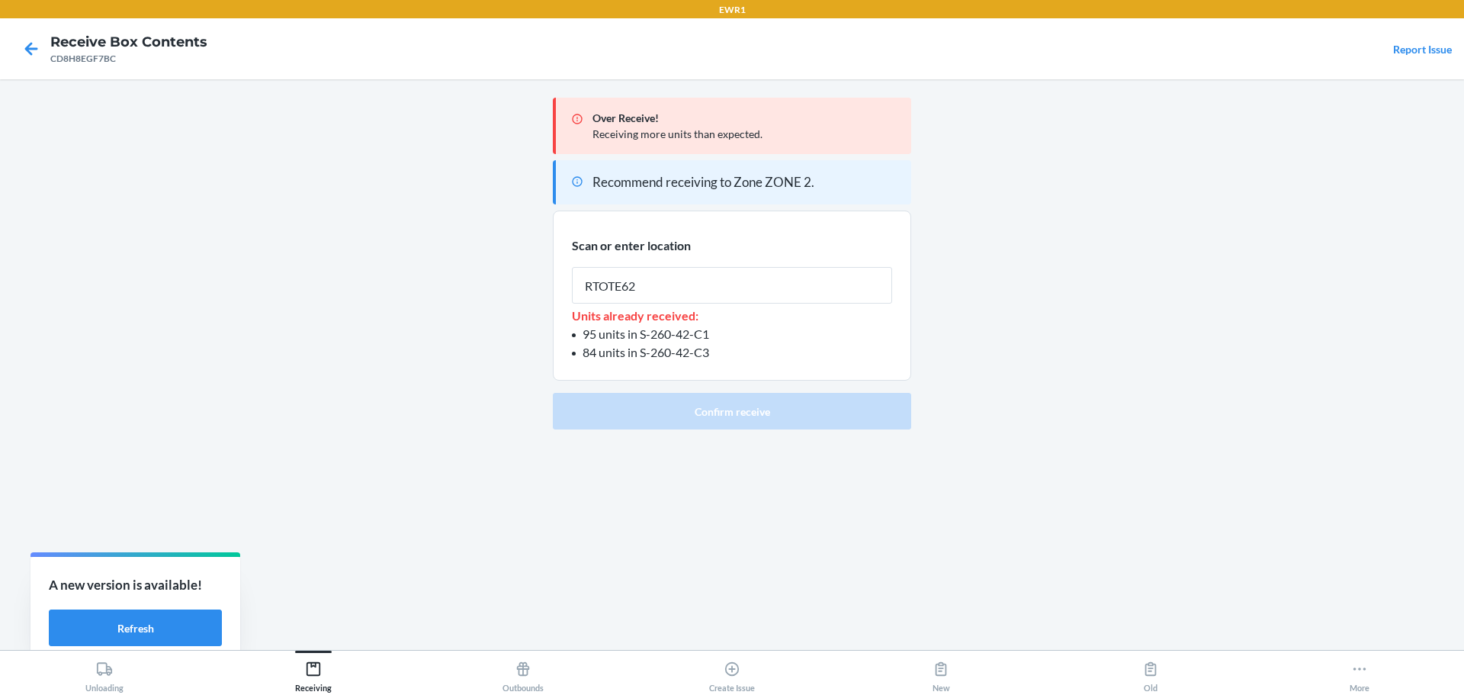
type input "RTOTE628"
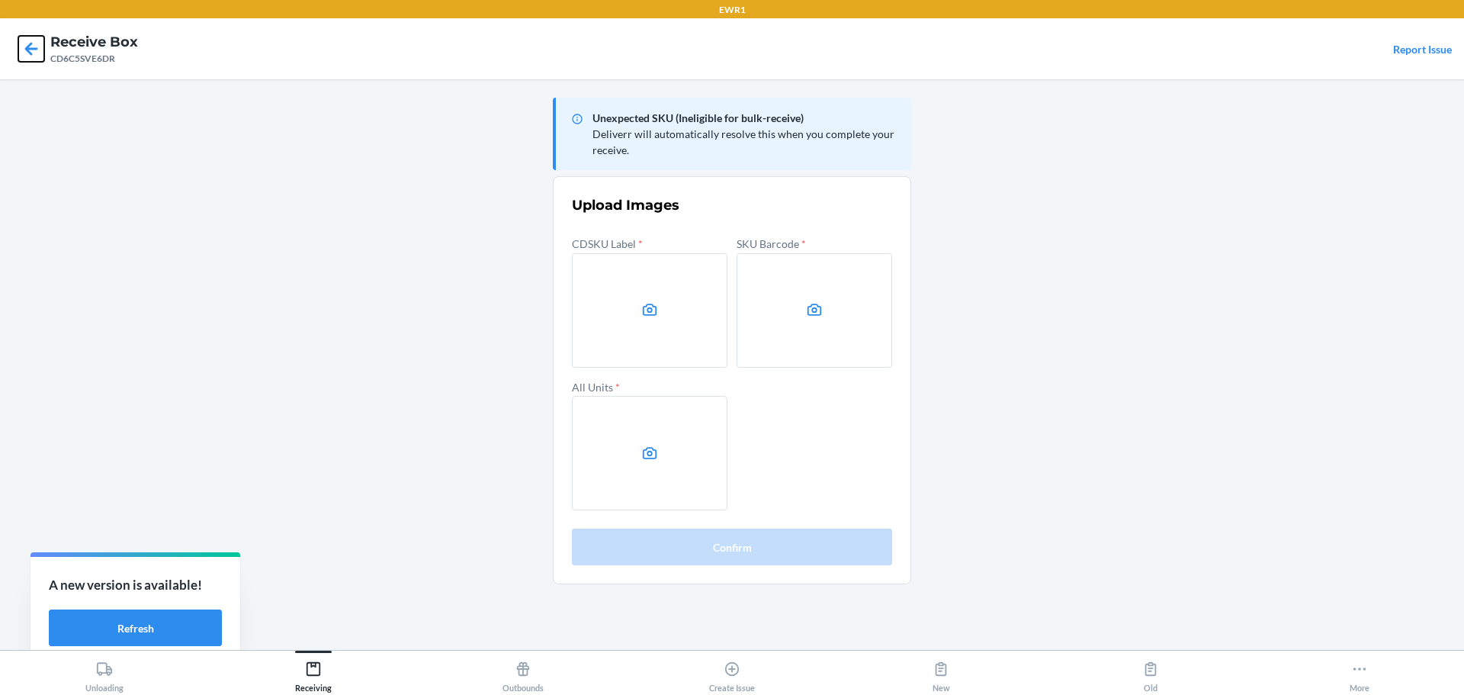
click at [40, 40] on icon at bounding box center [31, 49] width 26 height 26
click at [1210, 310] on main "Unexpected SKU (Ineligible for bulk-receive) Deliverr will automatically resolv…" at bounding box center [732, 364] width 1464 height 571
click at [1276, 291] on main "Unexpected SKU (Ineligible for bulk-receive) Deliverr will automatically resolv…" at bounding box center [732, 364] width 1464 height 571
click at [47, 52] on div at bounding box center [31, 49] width 38 height 38
click at [20, 52] on icon at bounding box center [31, 49] width 26 height 26
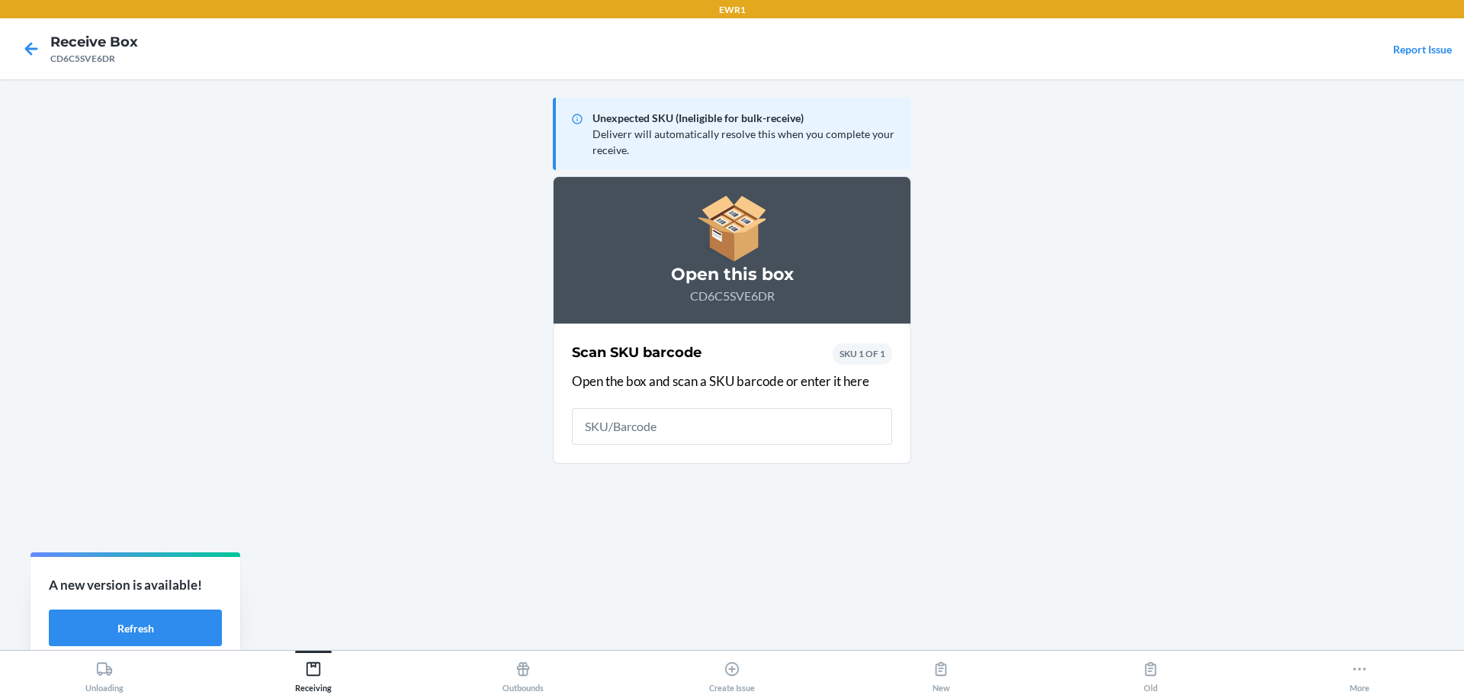
click at [162, 186] on main "Unexpected SKU (Ineligible for bulk-receive) Deliverr will automatically resolv…" at bounding box center [732, 364] width 1464 height 571
click at [623, 418] on input "text" at bounding box center [732, 426] width 320 height 37
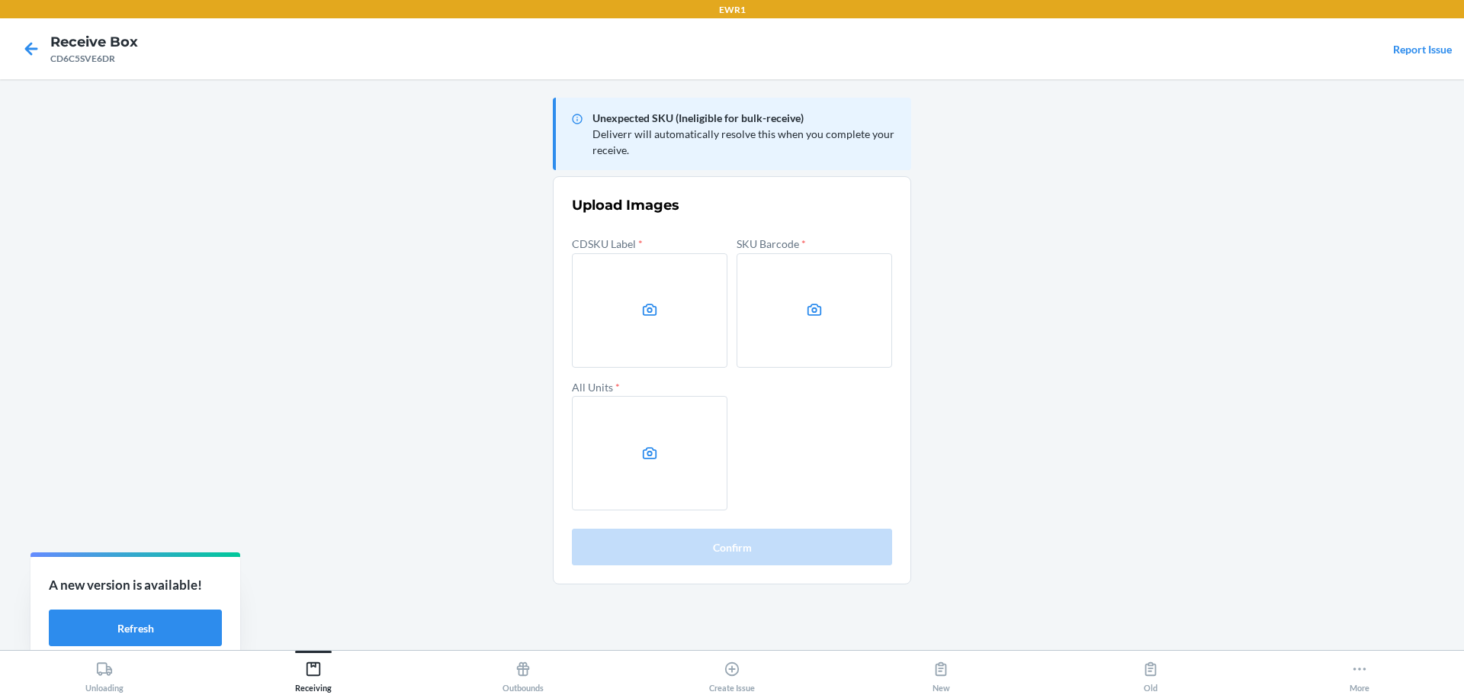
click at [592, 286] on label at bounding box center [650, 310] width 156 height 114
click at [0, 0] on input "file" at bounding box center [0, 0] width 0 height 0
click at [790, 311] on label at bounding box center [815, 310] width 156 height 114
click at [0, 0] on input "file" at bounding box center [0, 0] width 0 height 0
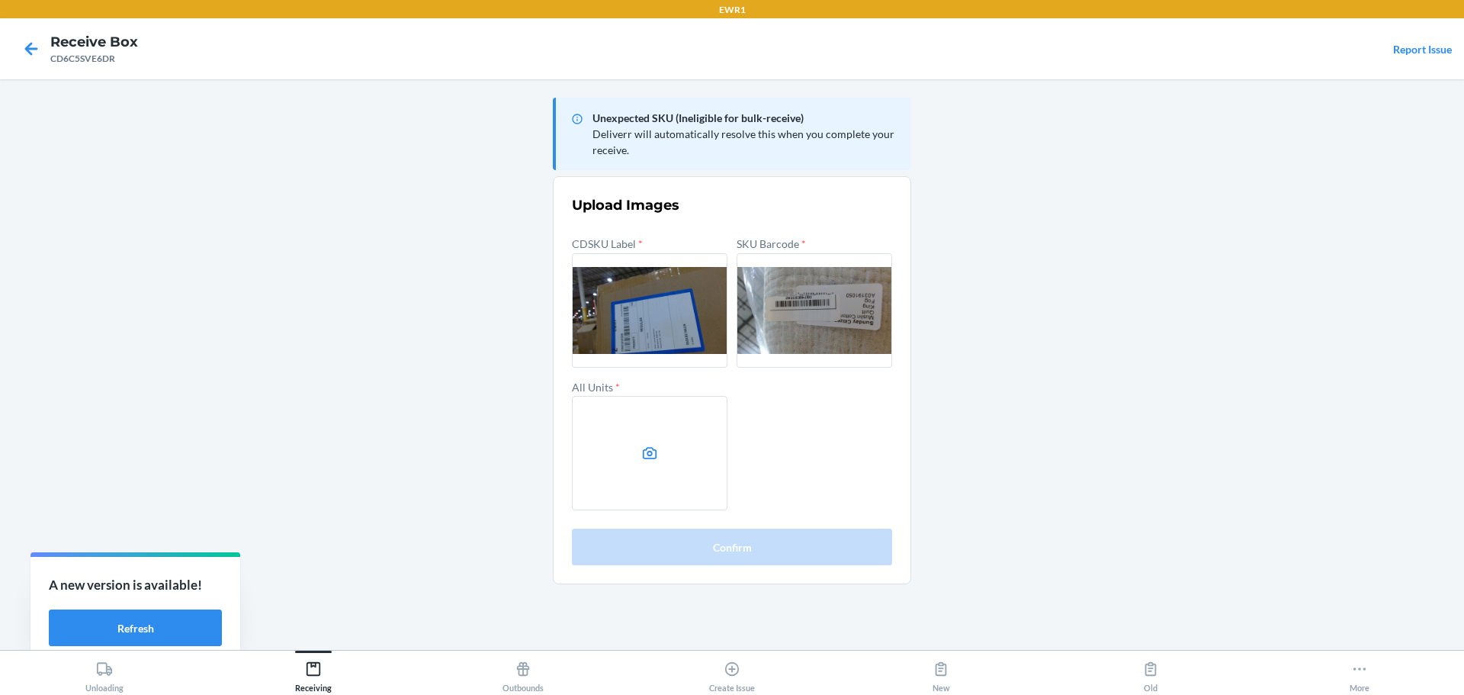
click at [706, 466] on label at bounding box center [650, 453] width 156 height 114
click at [0, 0] on input "file" at bounding box center [0, 0] width 0 height 0
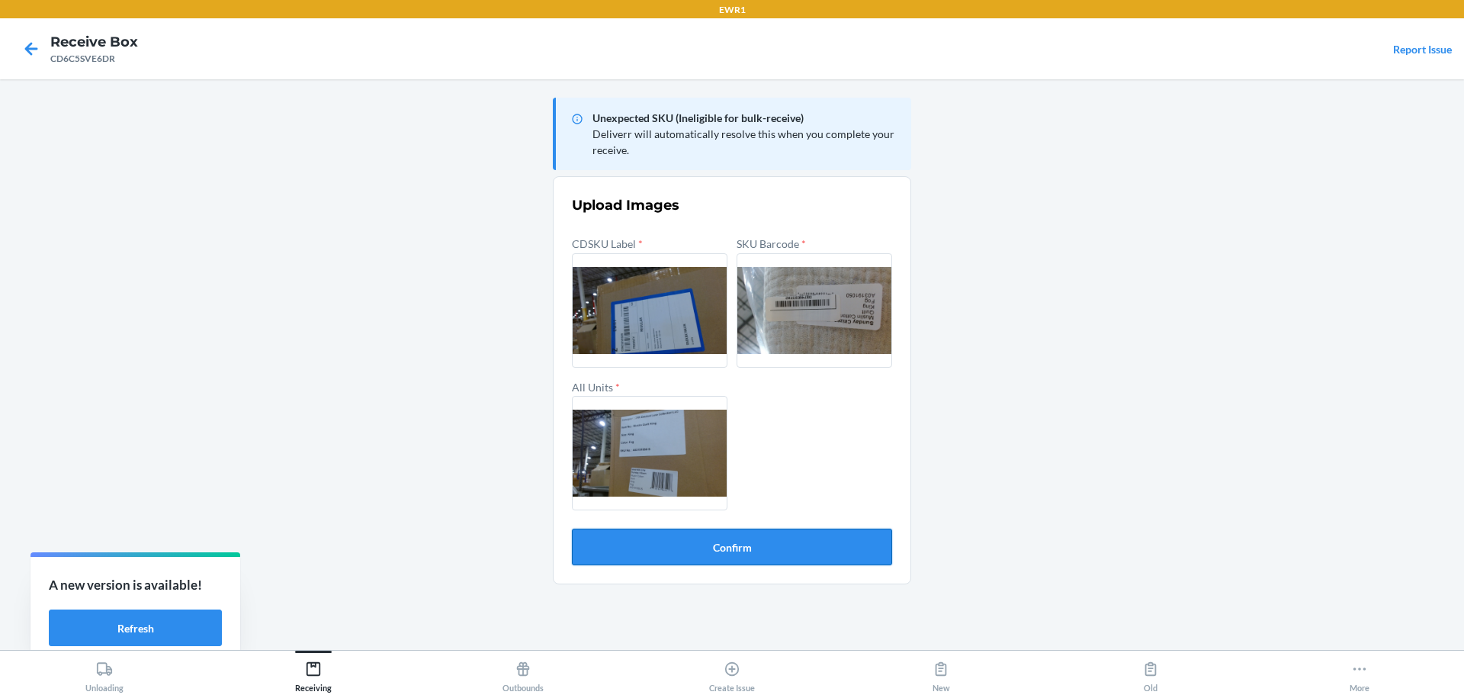
click at [727, 539] on button "Confirm" at bounding box center [732, 547] width 320 height 37
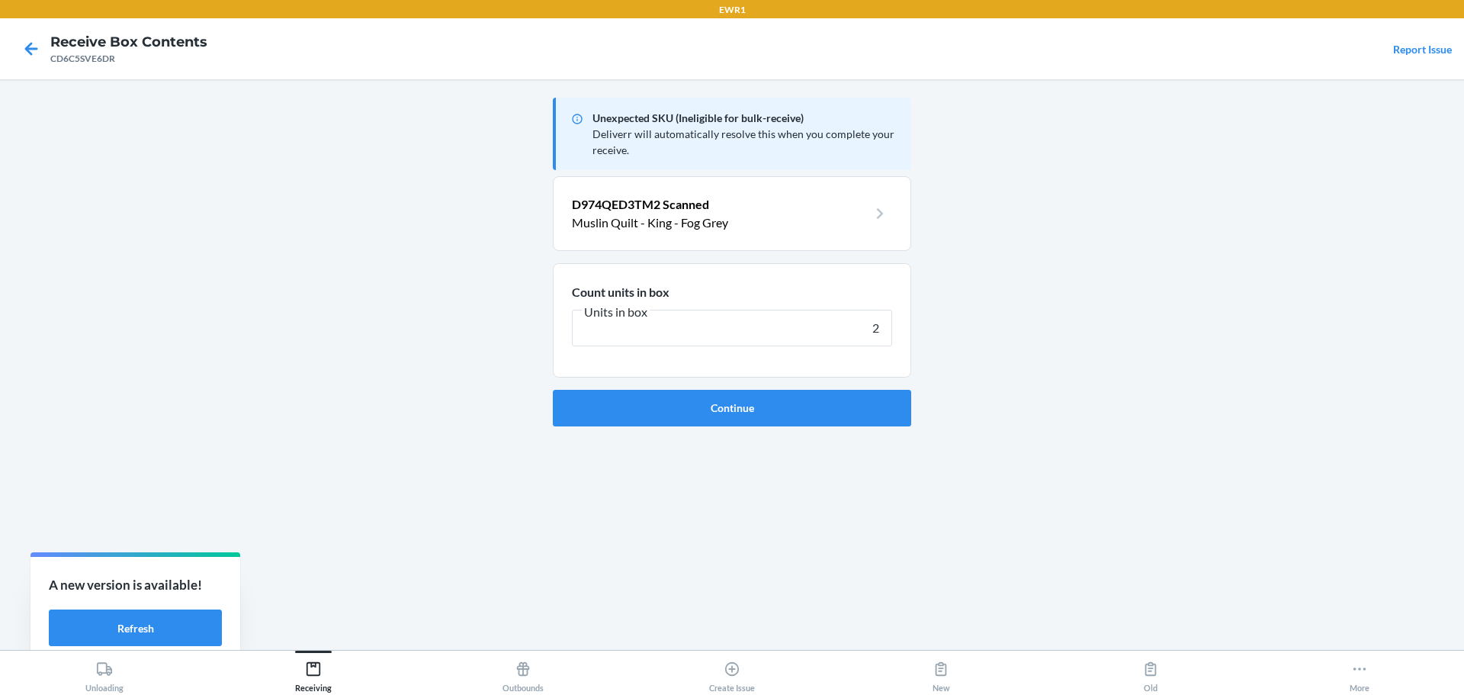
type input "2"
click at [553, 390] on button "Continue" at bounding box center [732, 408] width 358 height 37
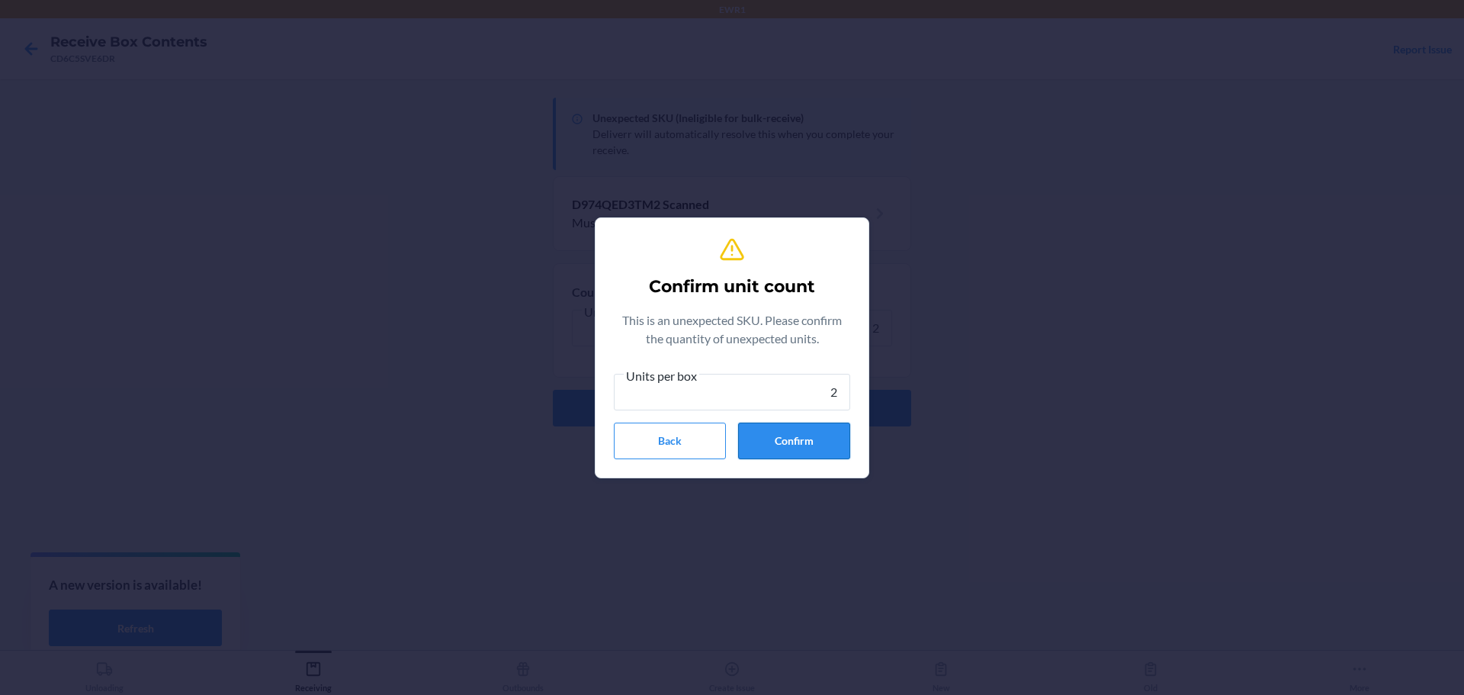
type input "2"
click at [770, 436] on button "Confirm" at bounding box center [794, 441] width 112 height 37
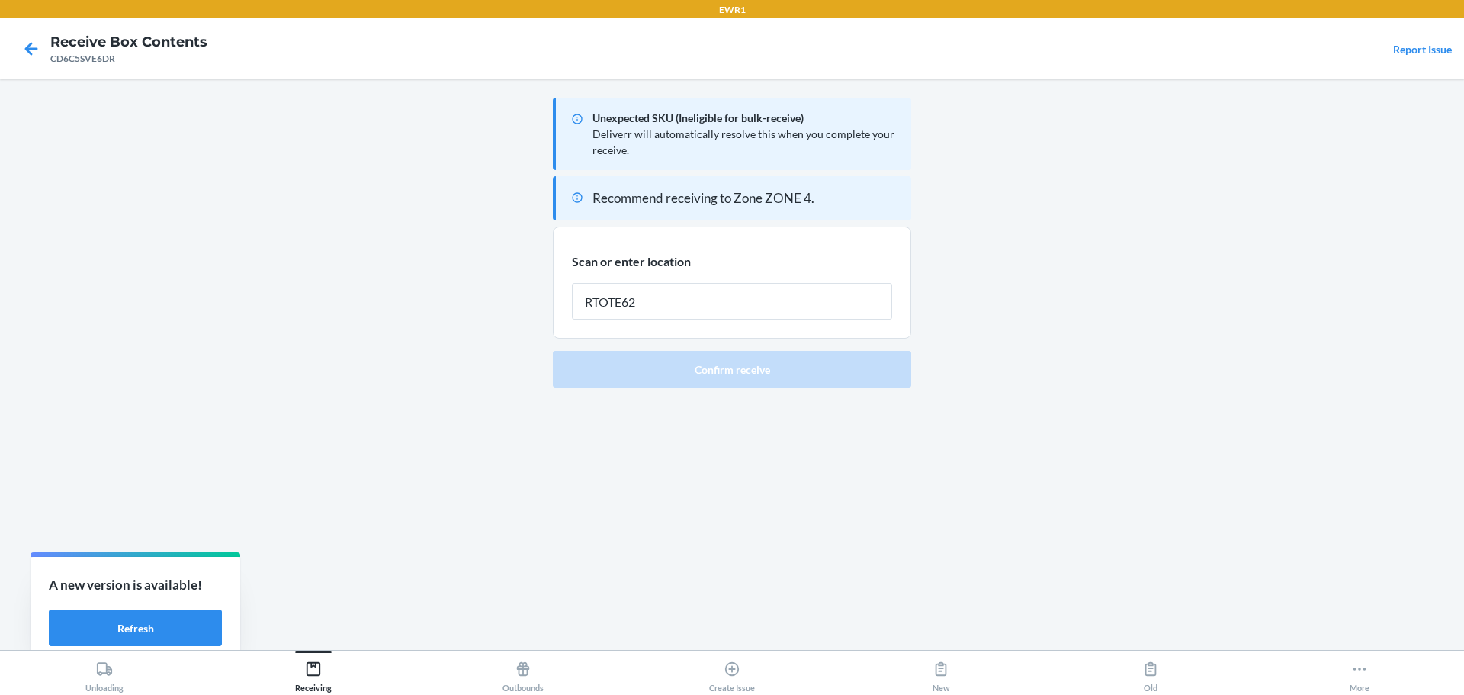
type input "RTOTE628"
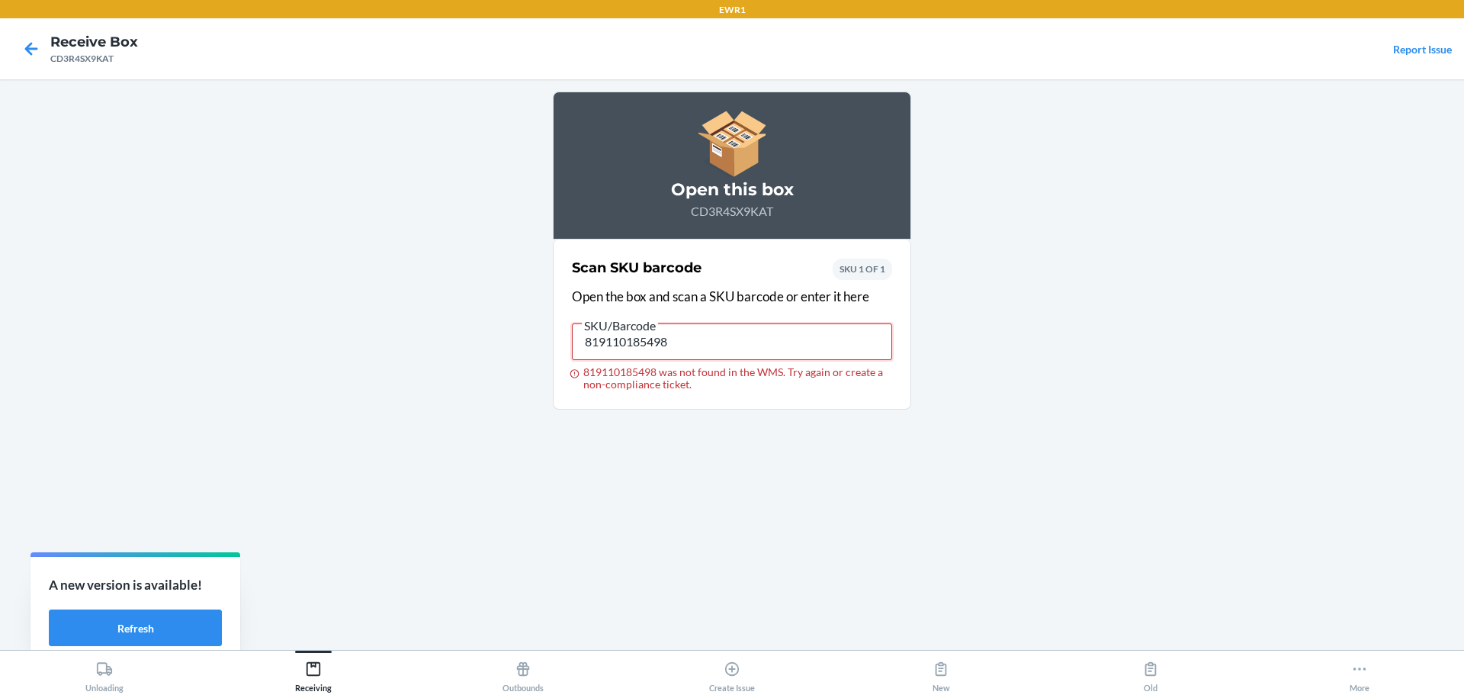
click at [648, 342] on input "819110185498" at bounding box center [732, 341] width 320 height 37
type input "DUV32ELDTGG"
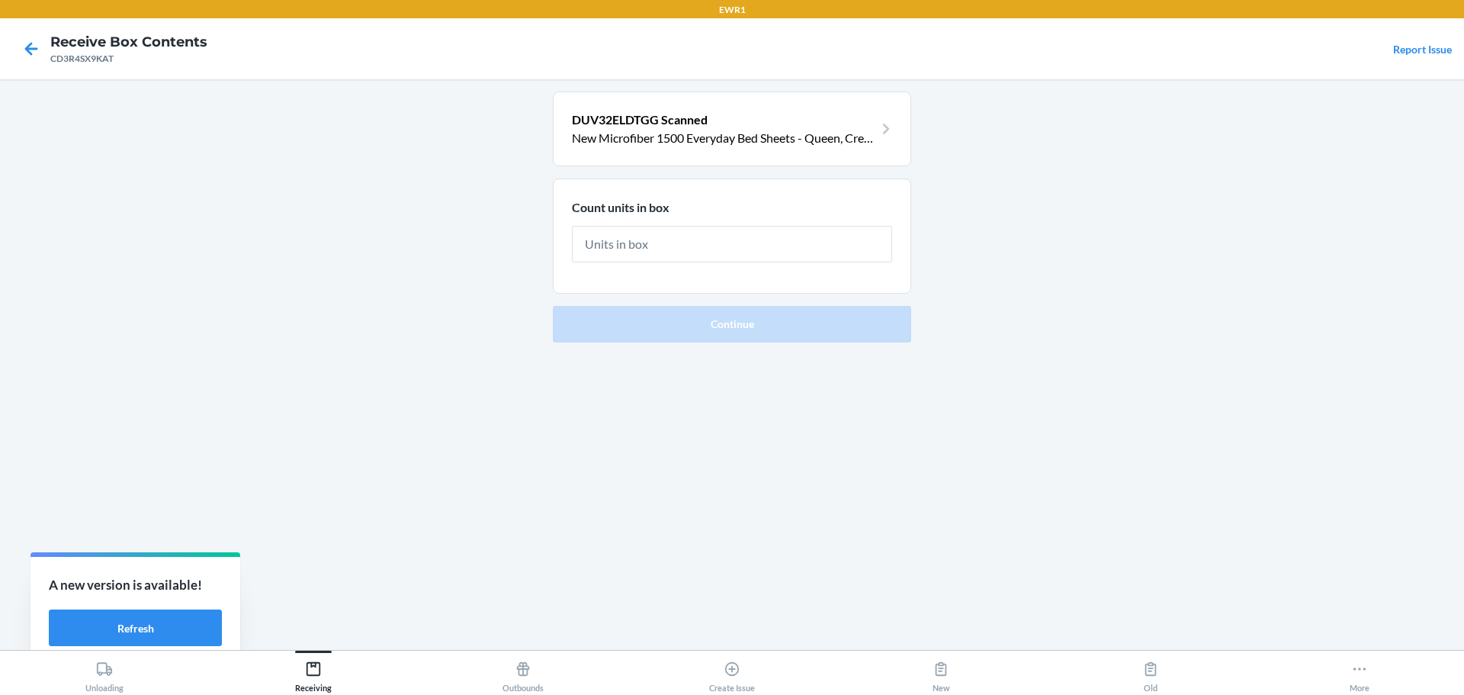
click at [742, 137] on p "New Microfiber 1500 Everyday Bed Sheets - Queen, Cream" at bounding box center [723, 138] width 302 height 18
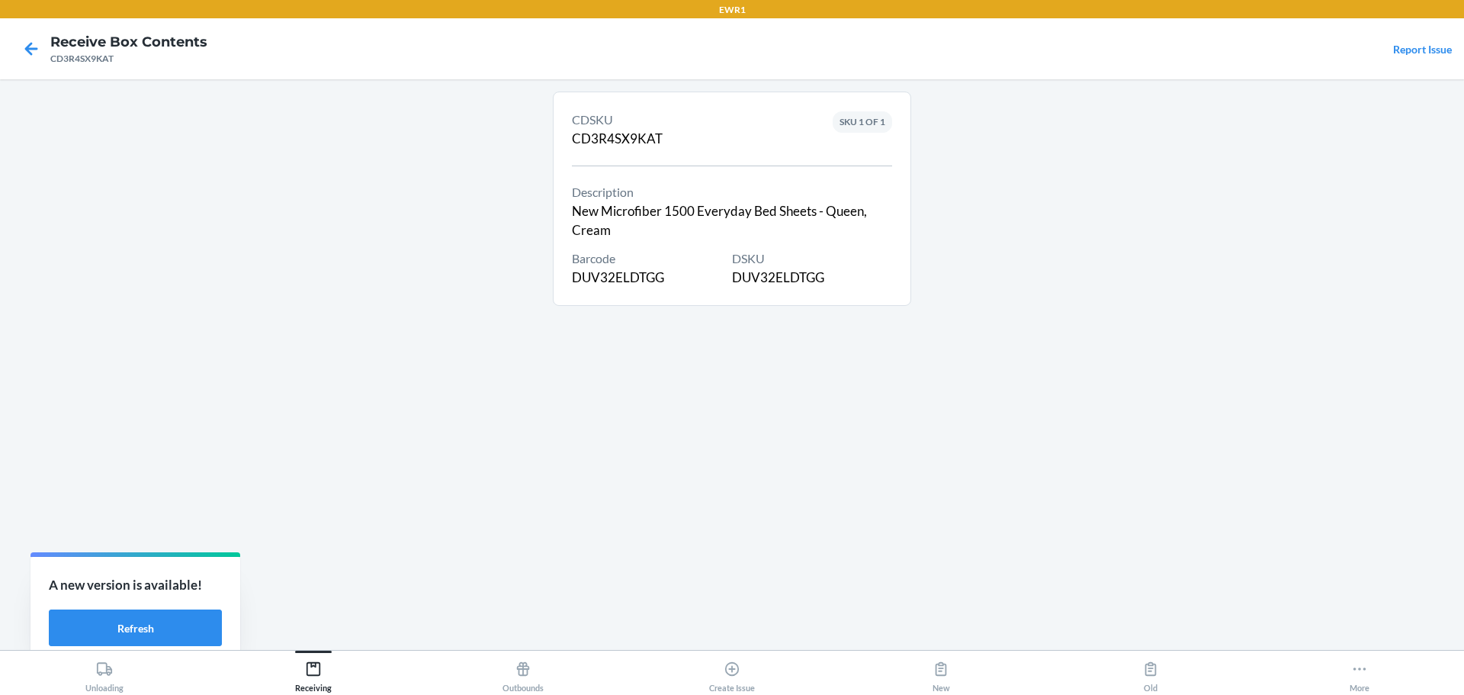
click at [770, 272] on div "DSKU DUV32ELDTGG" at bounding box center [812, 268] width 160 height 38
click at [34, 61] on icon at bounding box center [31, 49] width 26 height 26
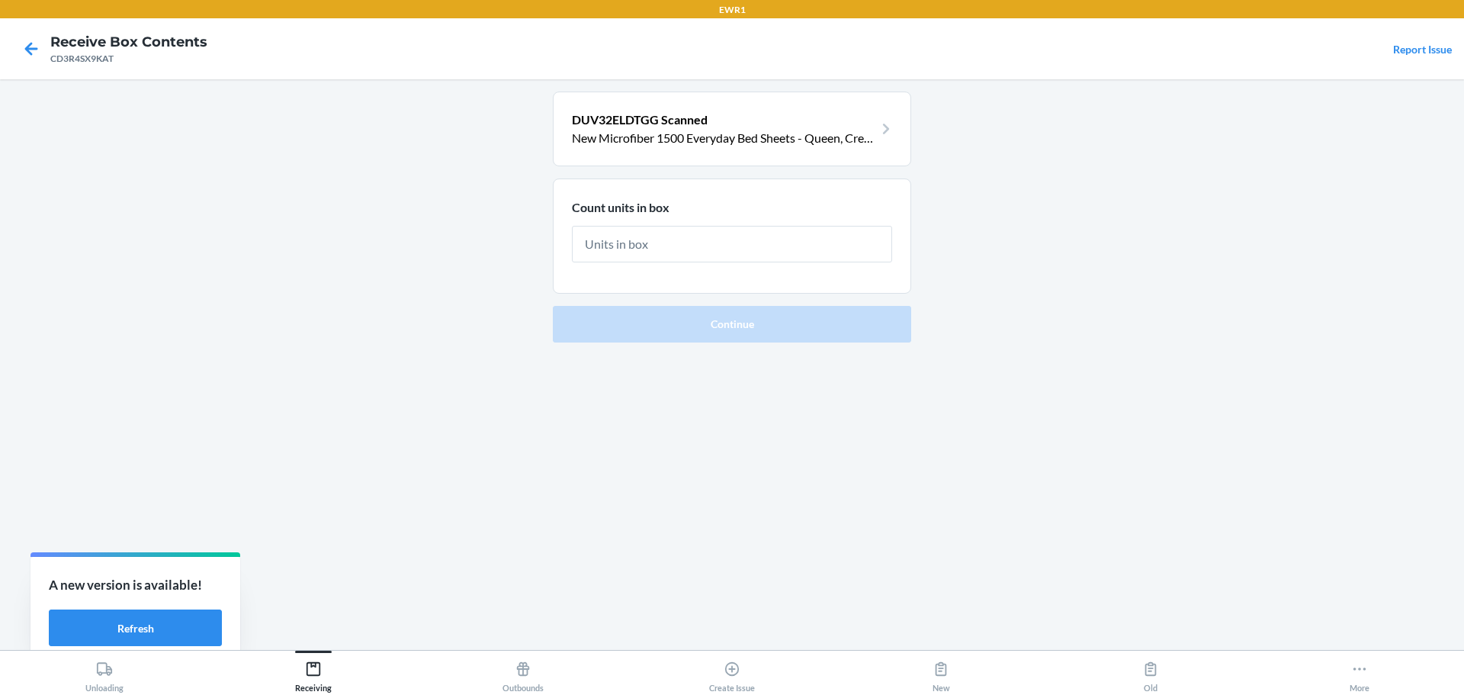
type input "8"
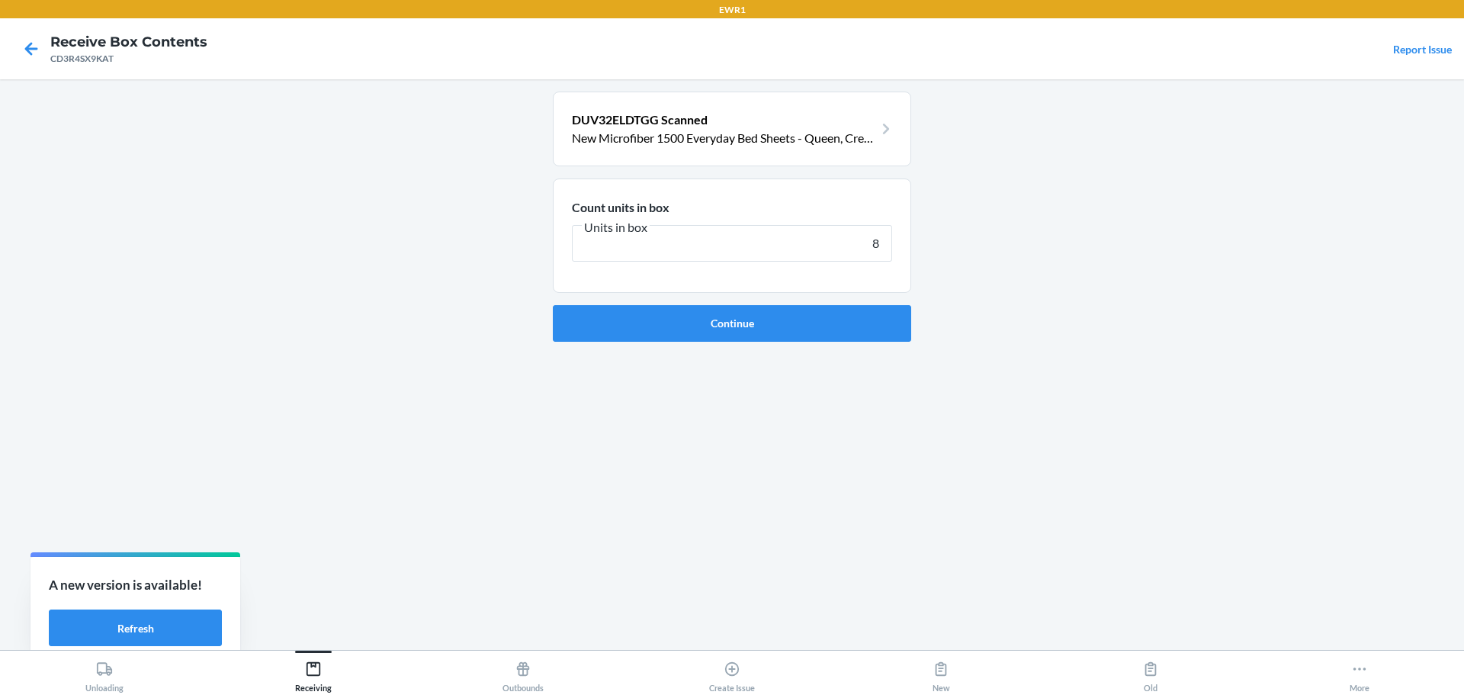
click button "Continue" at bounding box center [732, 323] width 358 height 37
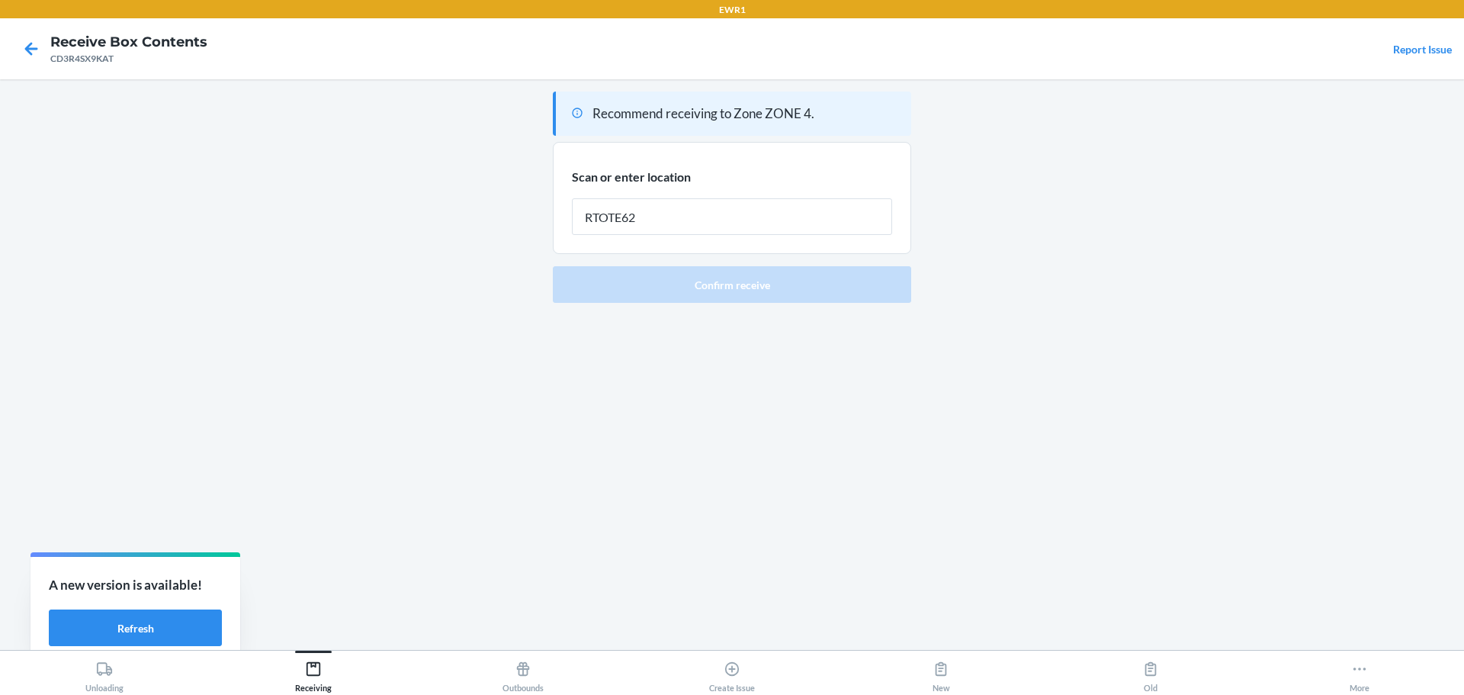
type input "RTOTE628"
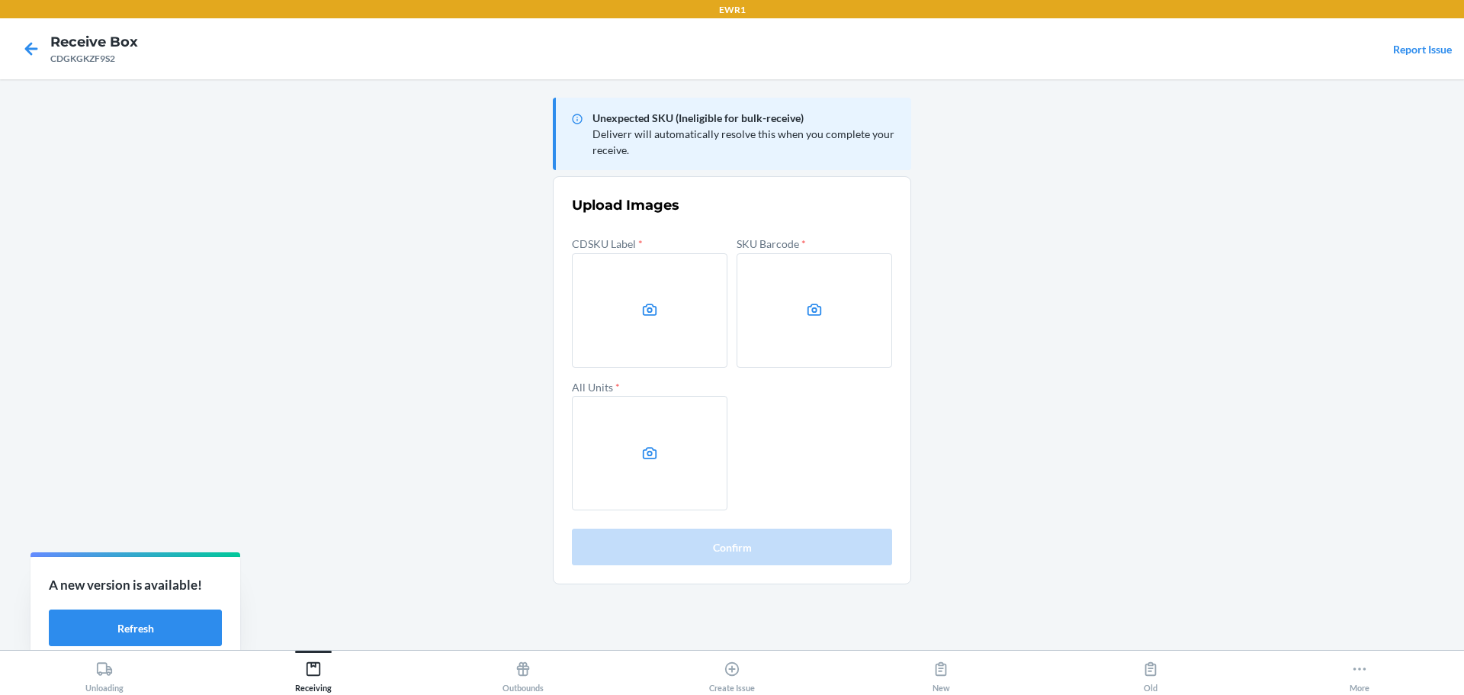
click at [1220, 310] on main "Unexpected SKU (Ineligible for bulk-receive) Deliverr will automatically resolv…" at bounding box center [732, 364] width 1464 height 571
click at [691, 313] on label at bounding box center [650, 310] width 156 height 114
click at [0, 0] on input "file" at bounding box center [0, 0] width 0 height 0
click at [833, 329] on label at bounding box center [815, 310] width 156 height 114
click at [0, 0] on input "file" at bounding box center [0, 0] width 0 height 0
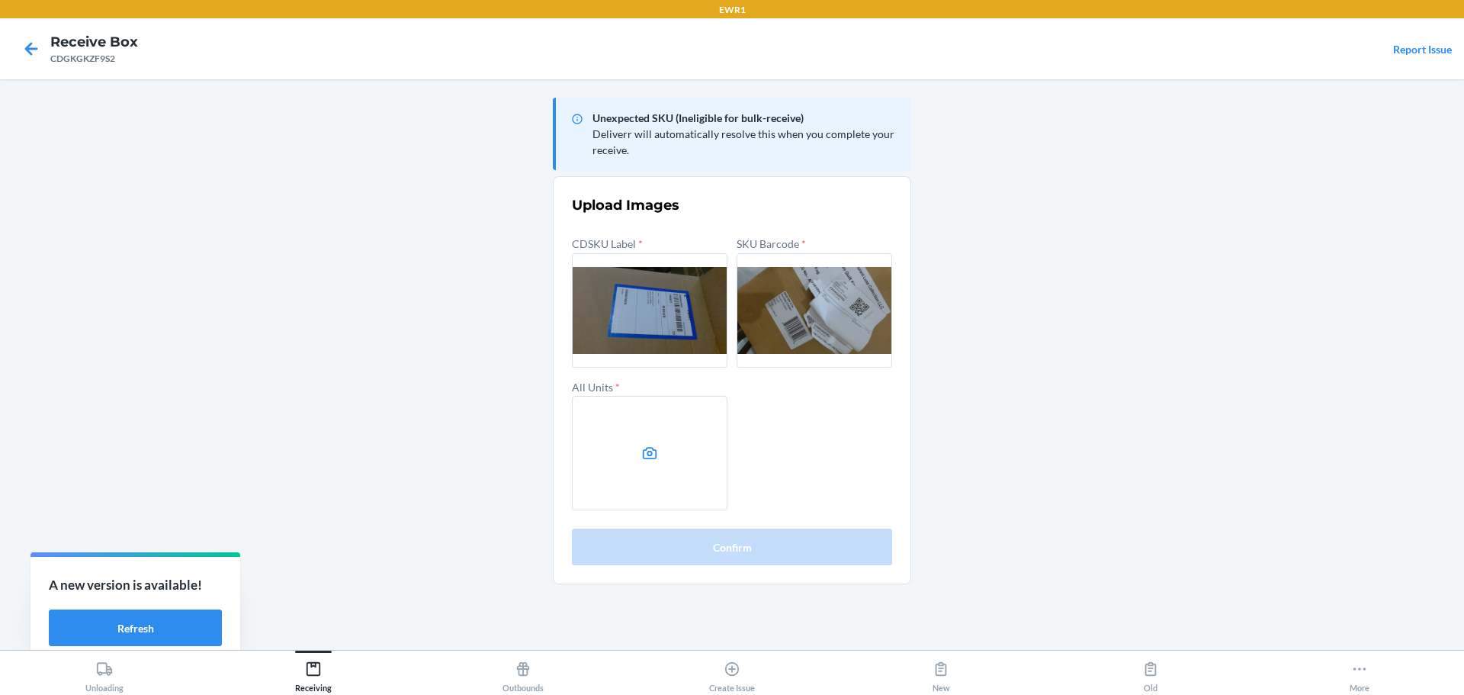
click at [678, 453] on label at bounding box center [650, 453] width 156 height 114
click at [0, 0] on input "file" at bounding box center [0, 0] width 0 height 0
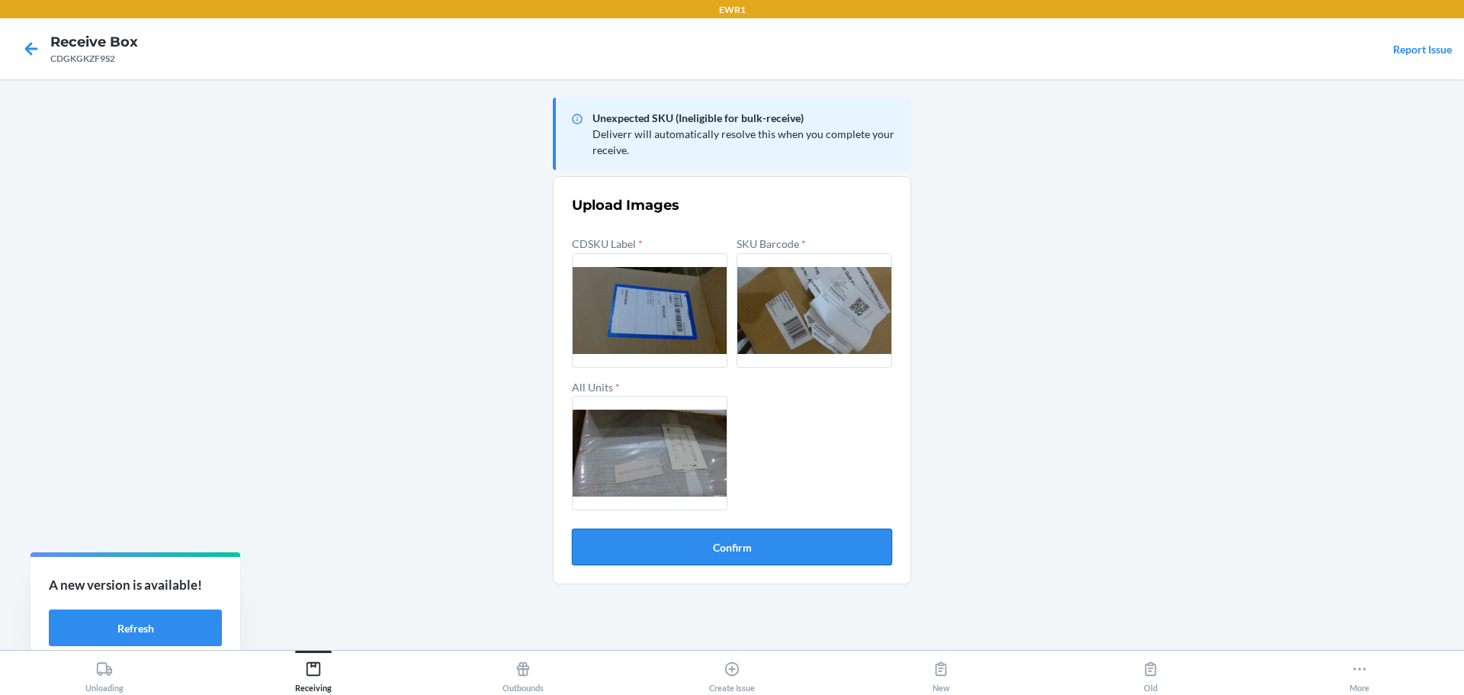
click at [781, 533] on button "Confirm" at bounding box center [732, 547] width 320 height 37
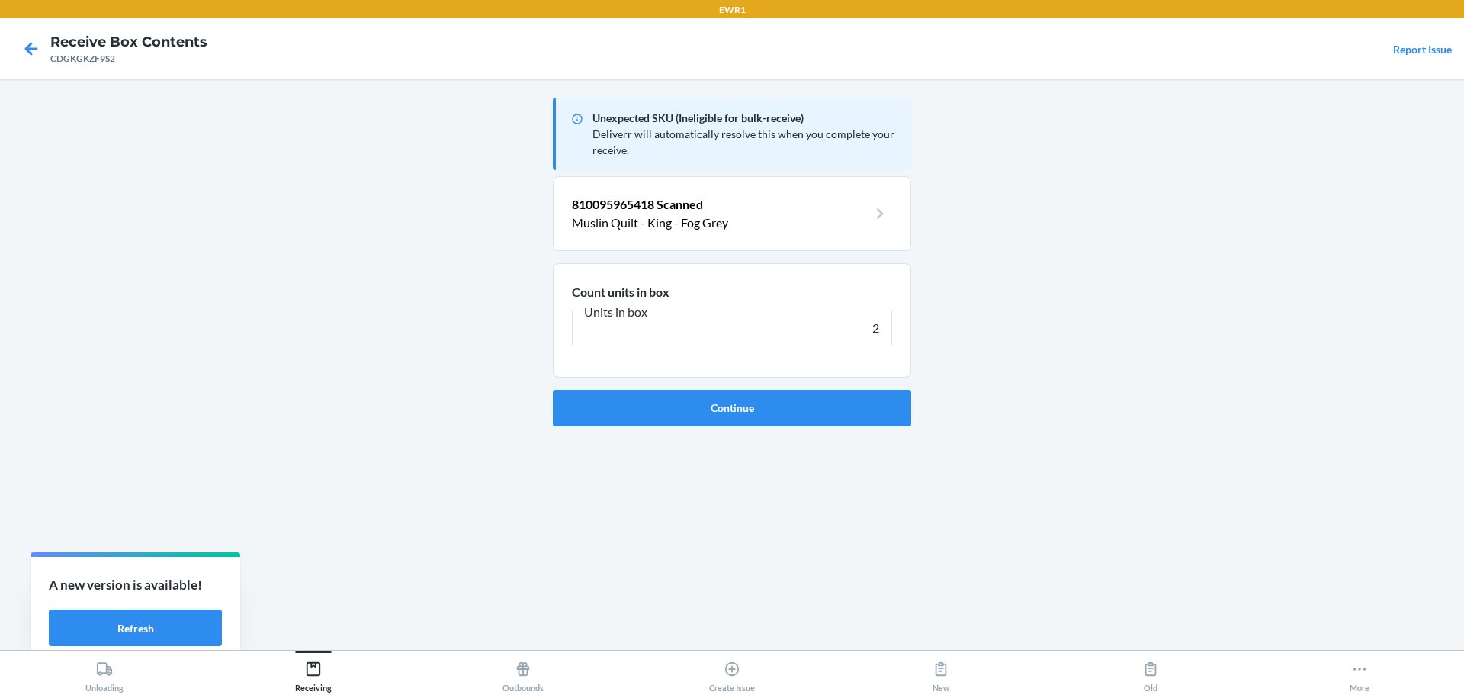
type input "2"
click at [713, 207] on p "810095965418 Scanned" at bounding box center [720, 204] width 296 height 18
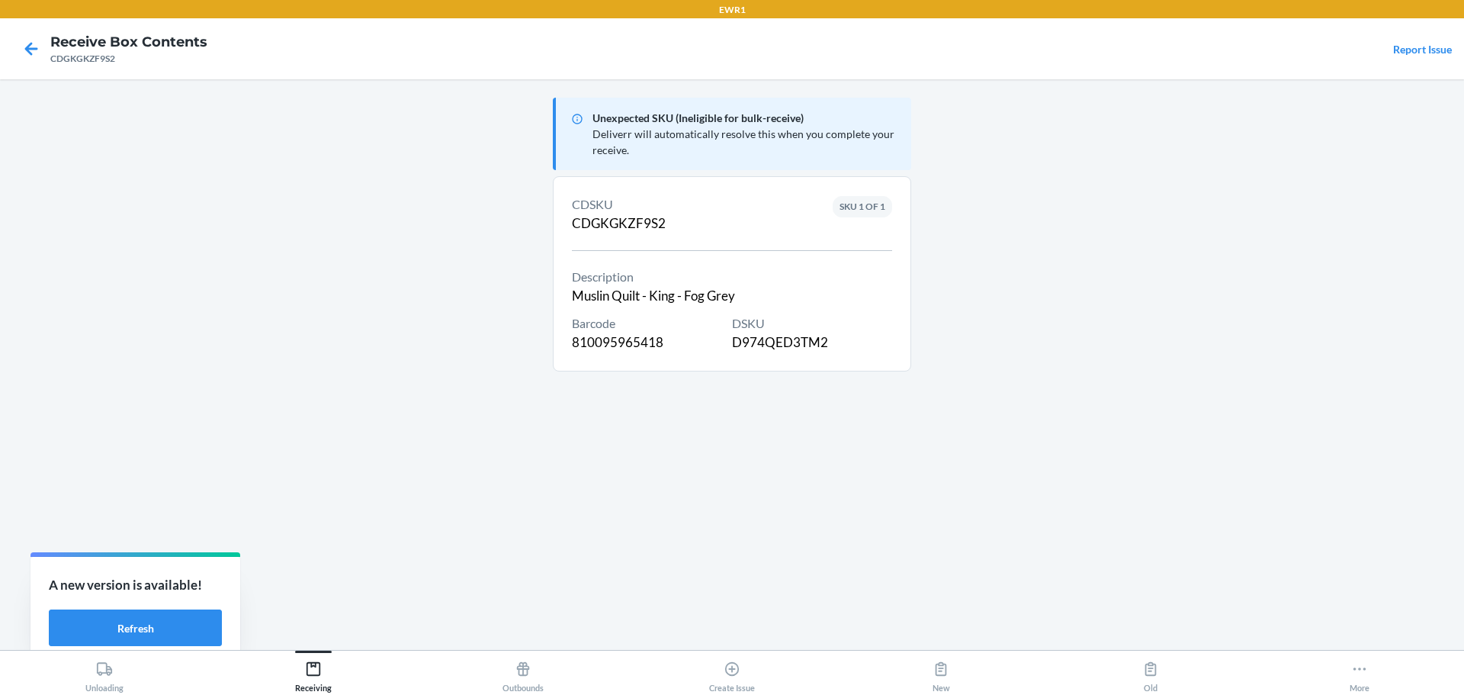
click at [782, 341] on div "DSKU D974QED3TM2" at bounding box center [812, 333] width 160 height 38
drag, startPoint x: 657, startPoint y: 451, endPoint x: 505, endPoint y: 346, distance: 184.3
click at [657, 451] on div "Unexpected SKU (Ineligible for bulk-receive) Deliverr will automatically resolv…" at bounding box center [732, 365] width 358 height 546
click at [24, 50] on icon at bounding box center [31, 49] width 26 height 26
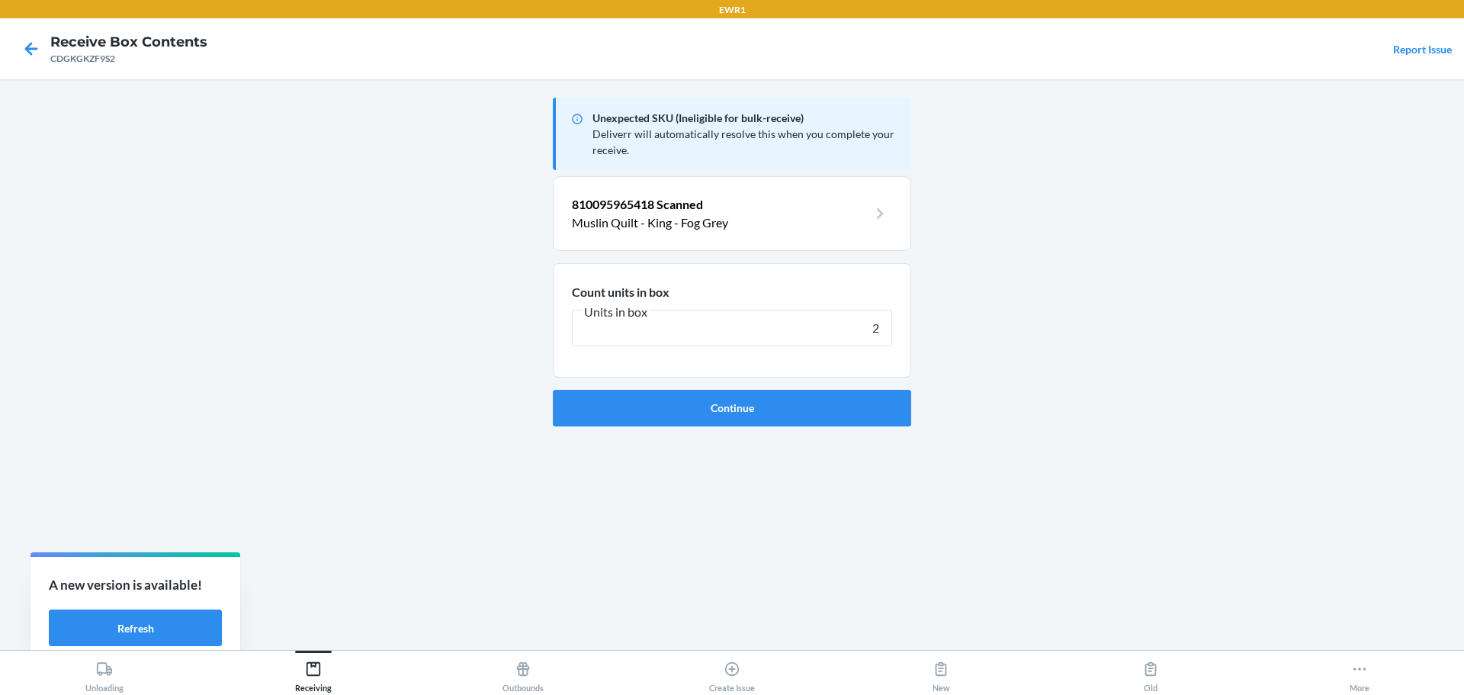
click at [553, 390] on button "Continue" at bounding box center [732, 408] width 358 height 37
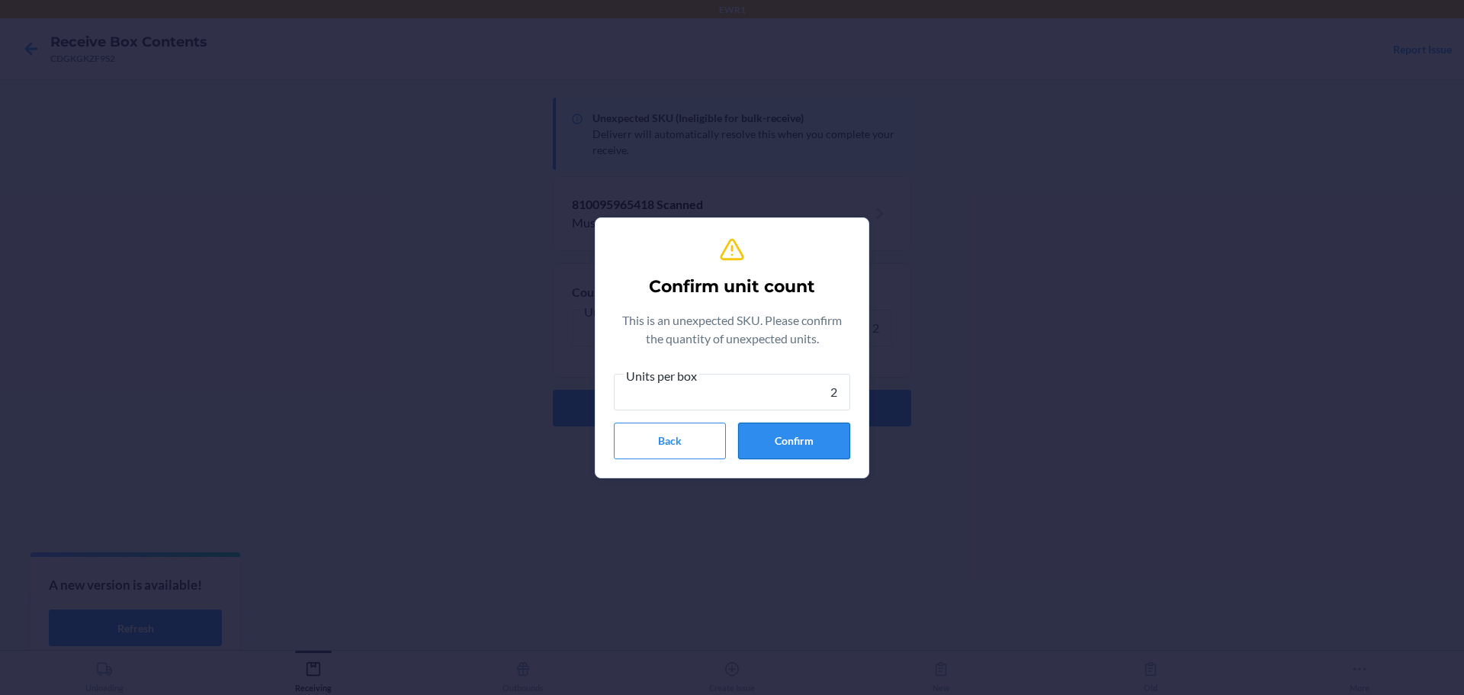
type input "2"
click at [803, 434] on button "Confirm" at bounding box center [794, 441] width 112 height 37
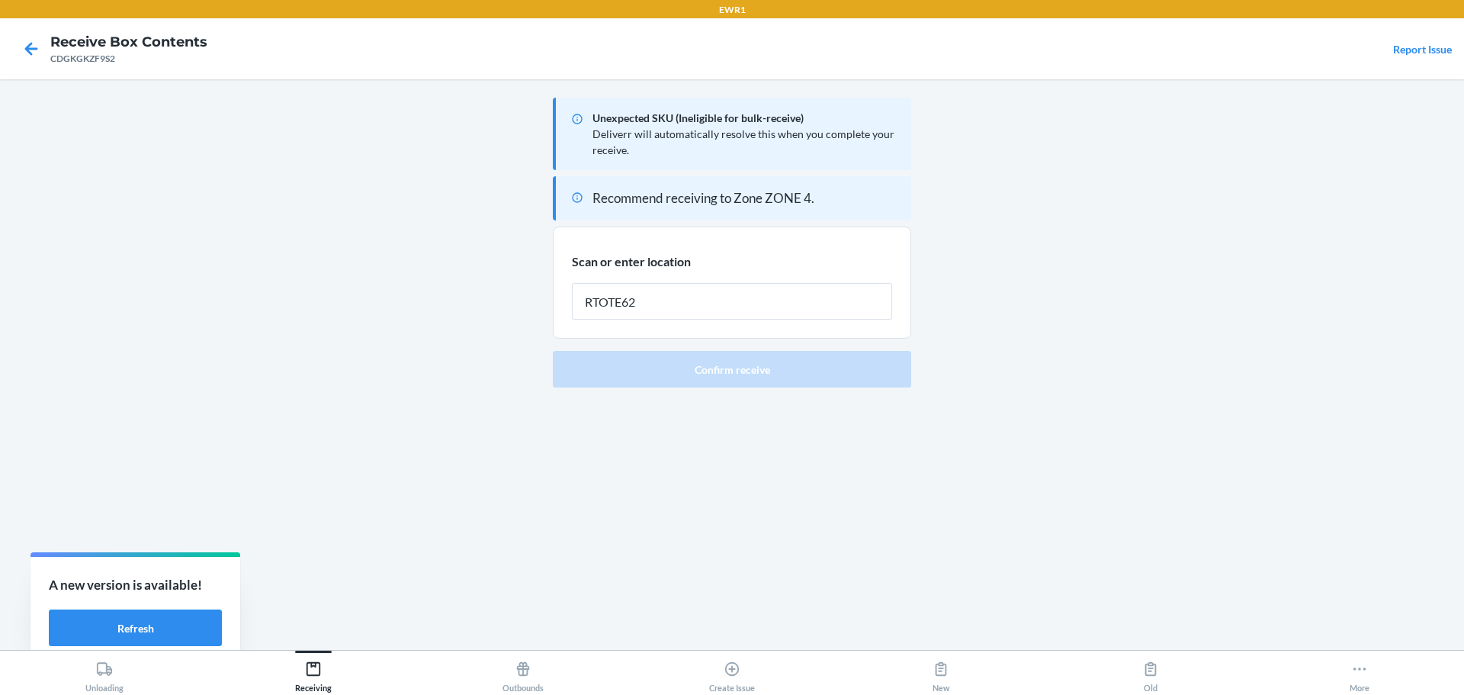
type input "RTOTE628"
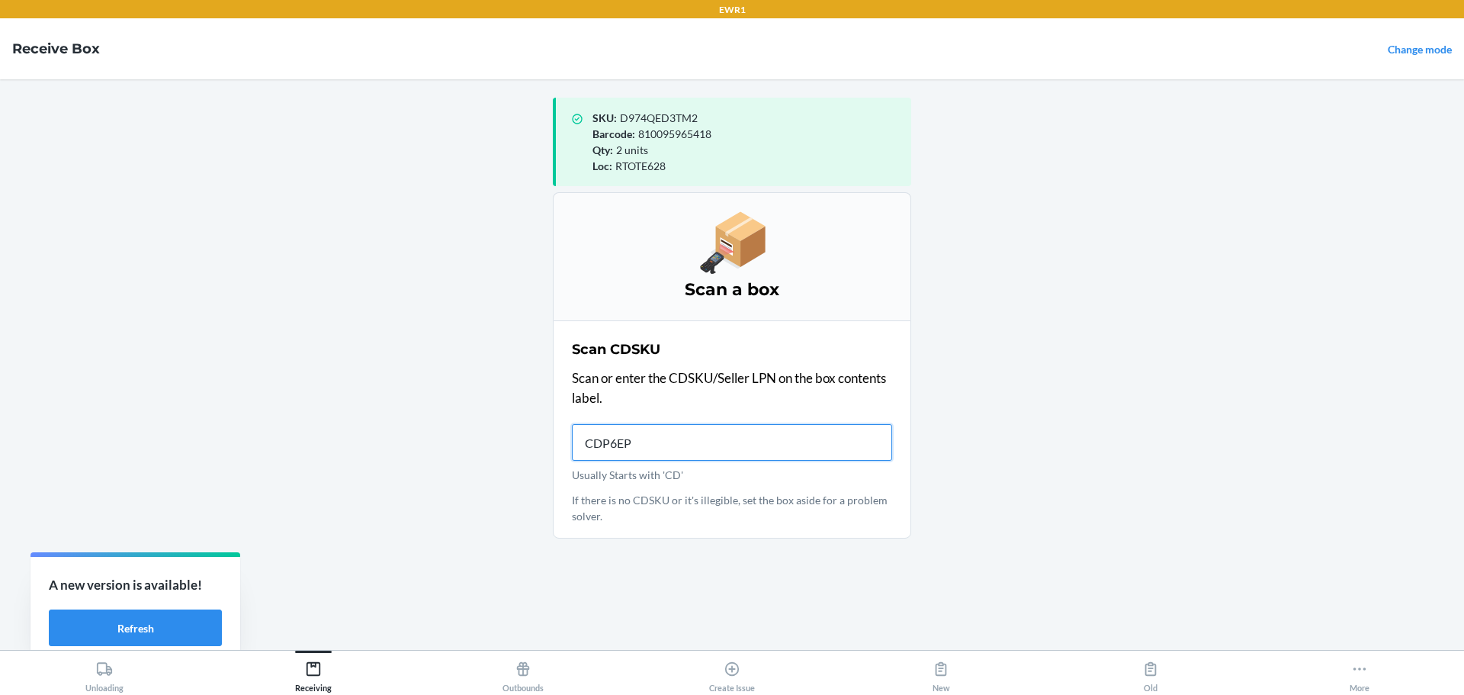
type input "CDP6EPB"
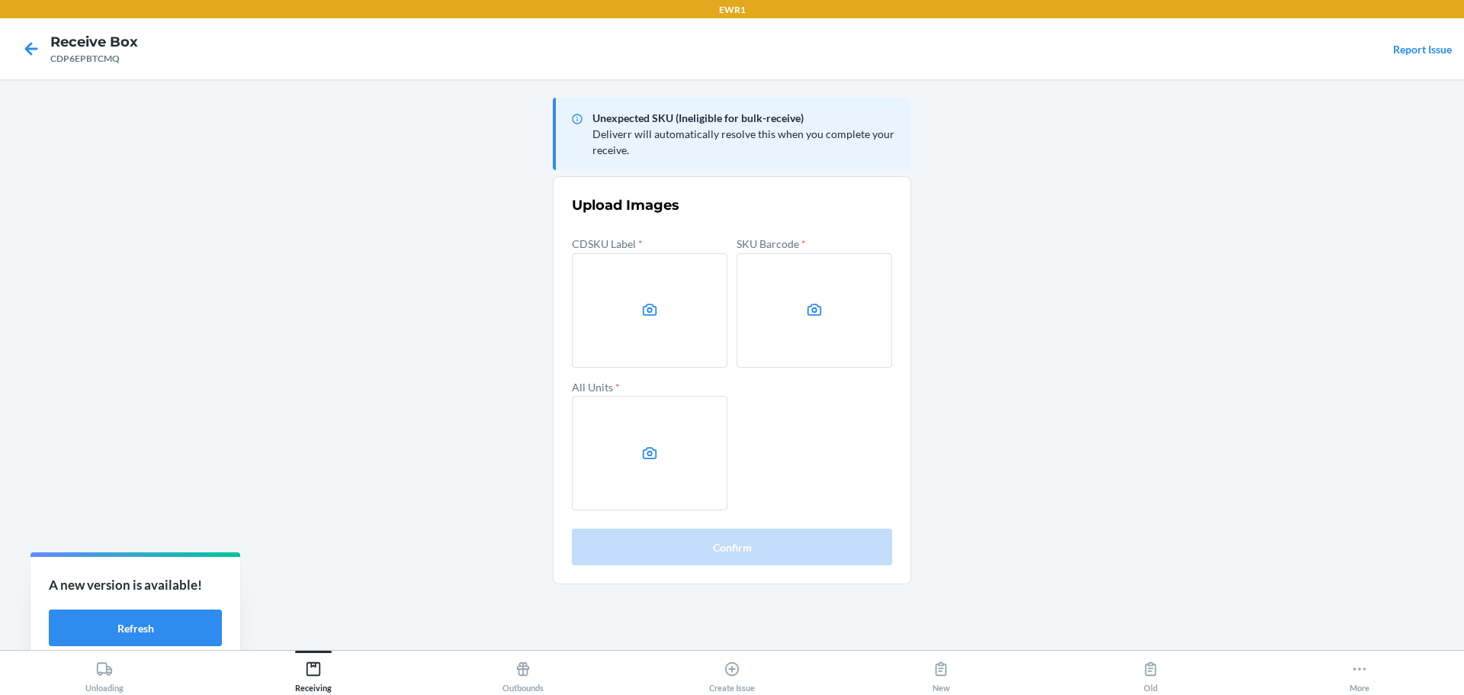
click at [1246, 302] on main "Unexpected SKU (Ineligible for bulk-receive) Deliverr will automatically resolv…" at bounding box center [732, 364] width 1464 height 571
click at [651, 310] on icon at bounding box center [650, 310] width 14 height 12
click at [0, 0] on input "file" at bounding box center [0, 0] width 0 height 0
click at [819, 299] on label at bounding box center [815, 310] width 156 height 114
click at [0, 0] on input "file" at bounding box center [0, 0] width 0 height 0
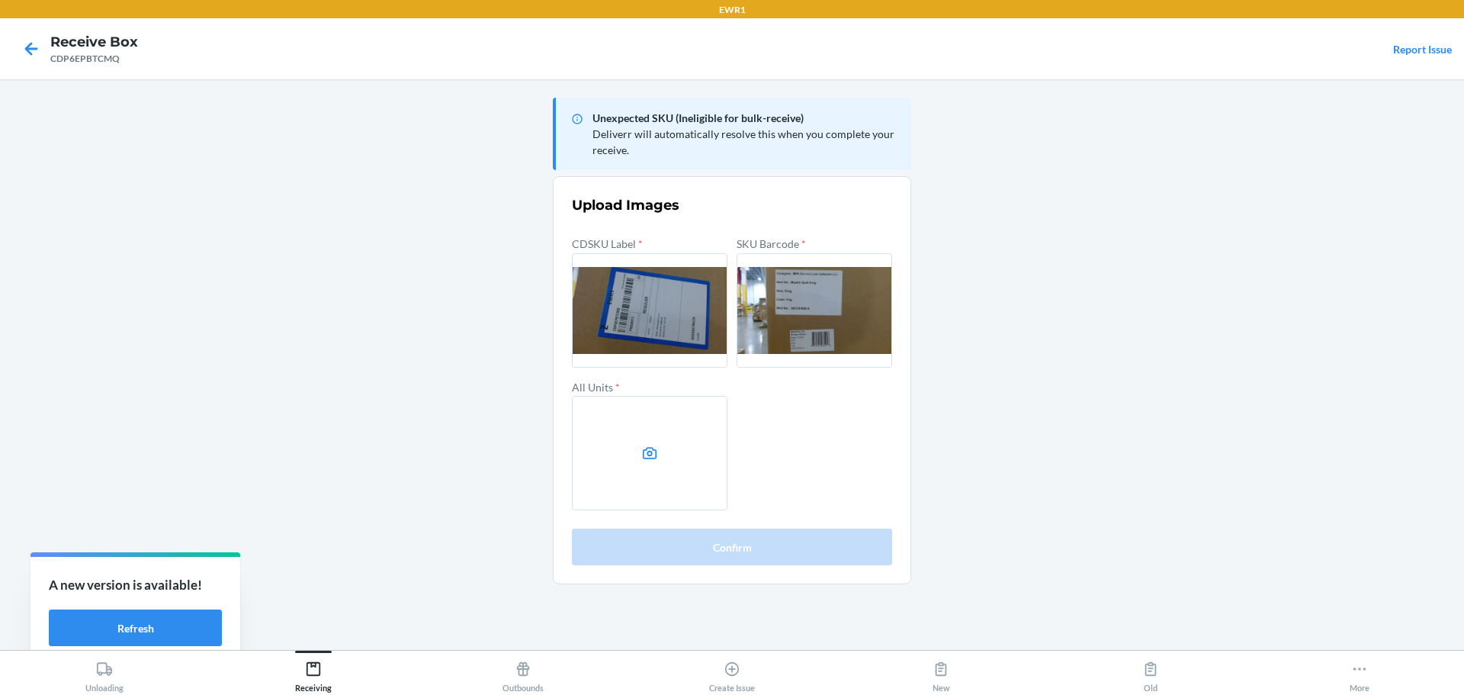
click at [706, 453] on label at bounding box center [650, 453] width 156 height 114
click at [0, 0] on input "file" at bounding box center [0, 0] width 0 height 0
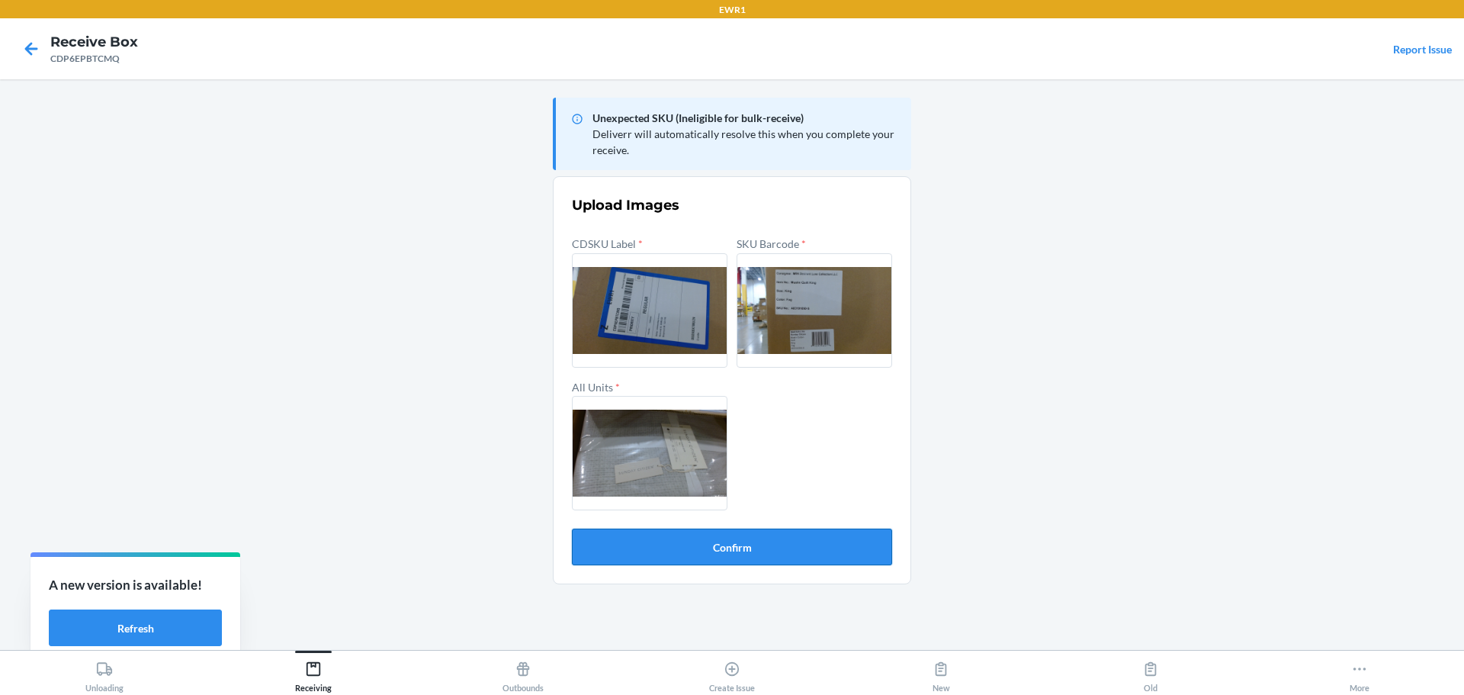
click at [738, 558] on button "Confirm" at bounding box center [732, 547] width 320 height 37
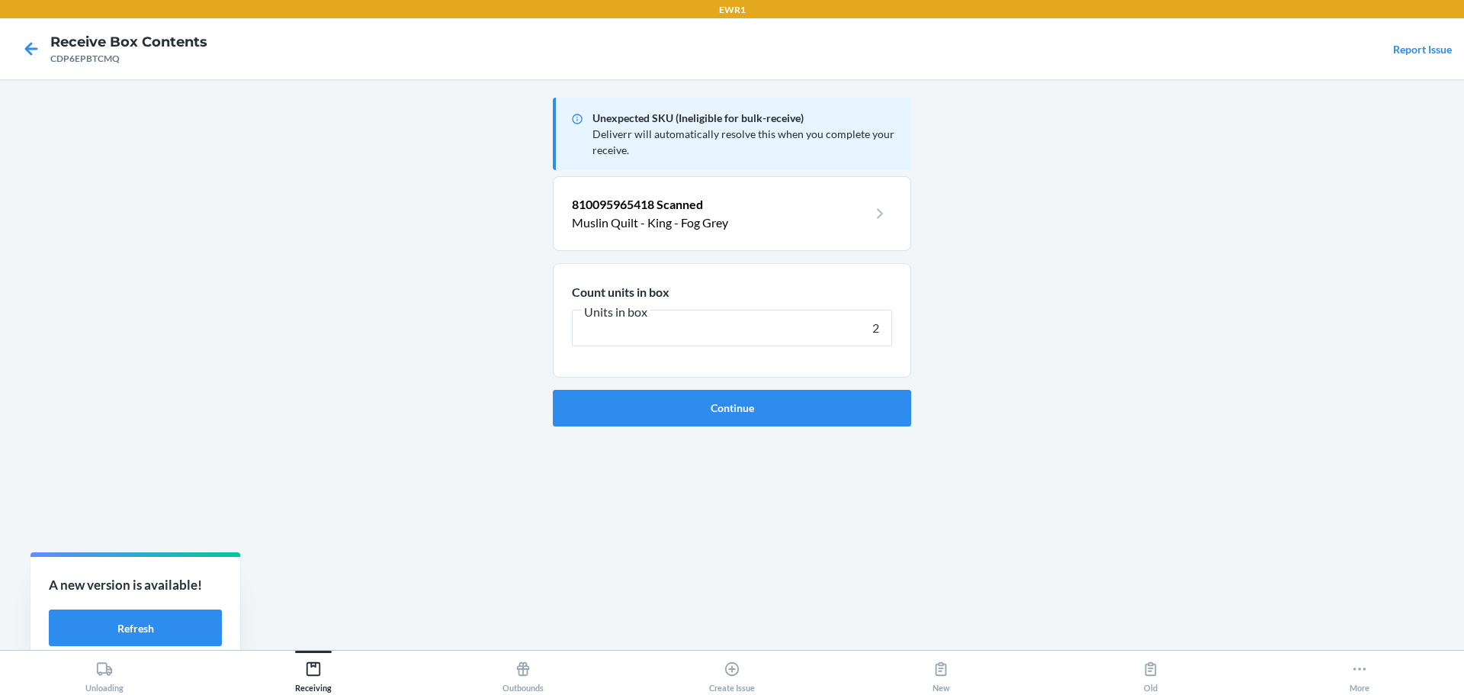
type input "2"
click at [553, 390] on button "Continue" at bounding box center [732, 408] width 358 height 37
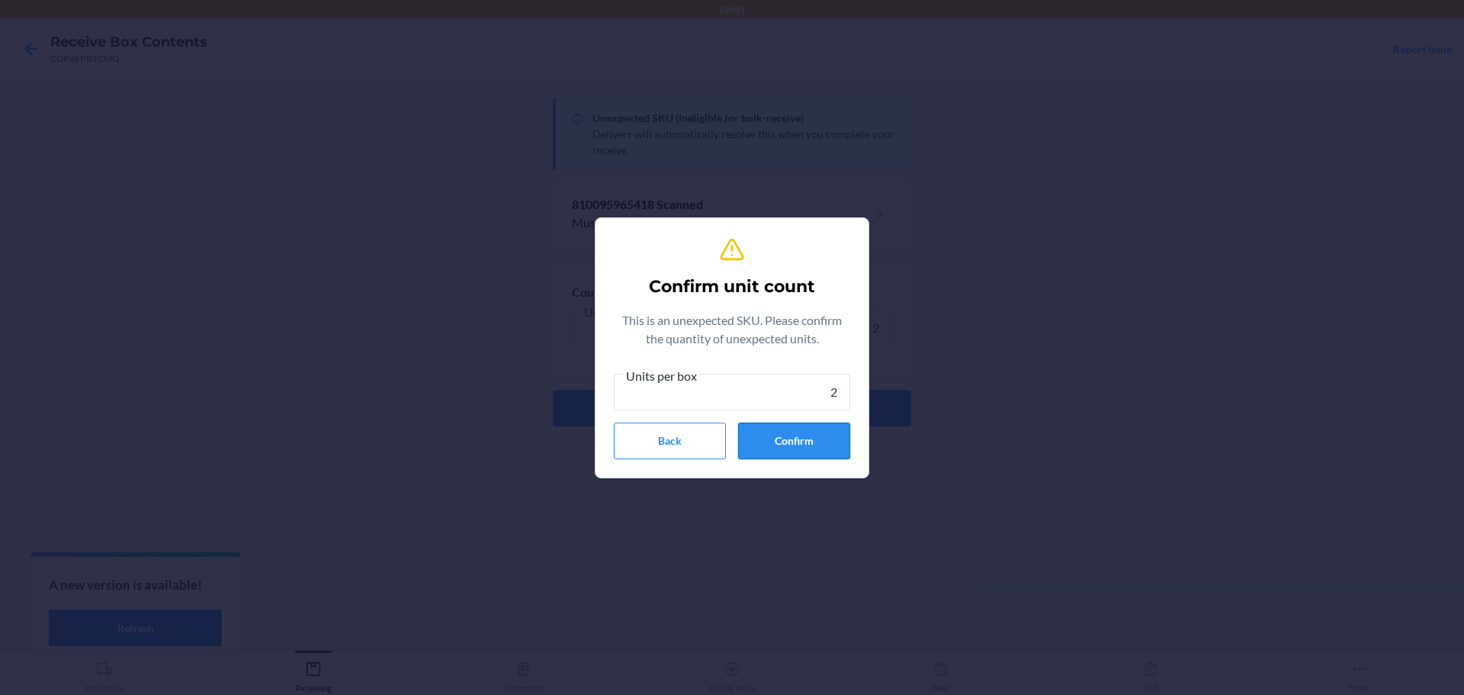
type input "2"
click at [805, 450] on button "Confirm" at bounding box center [794, 441] width 112 height 37
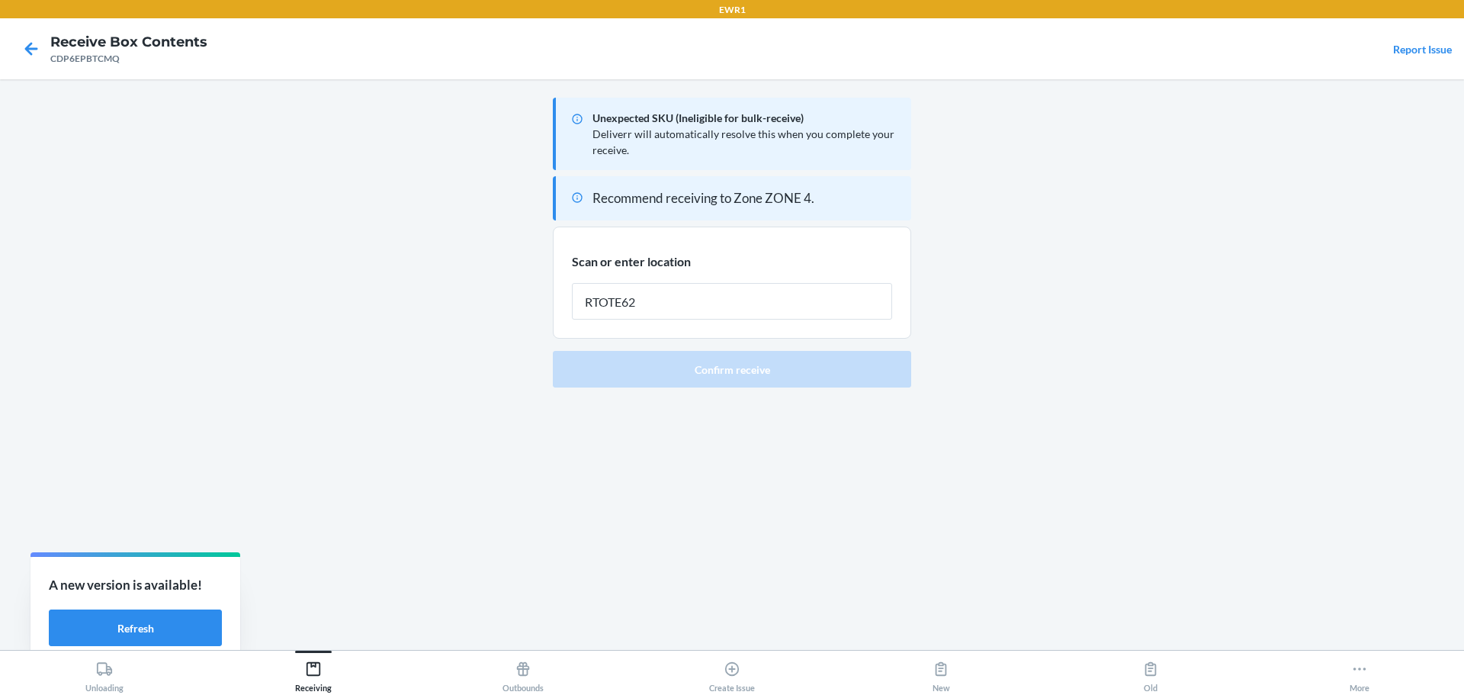
type input "RTOTE628"
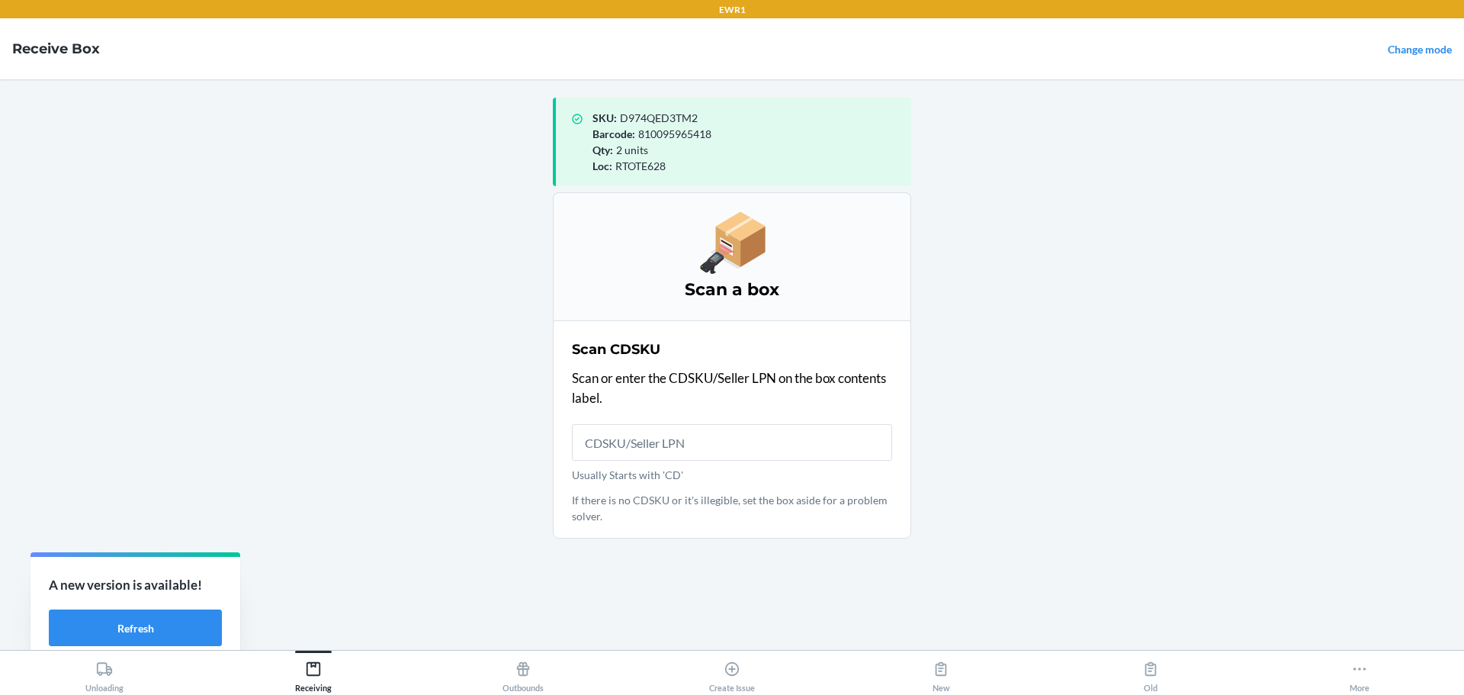
click at [666, 124] on span "D974QED3TM2" at bounding box center [659, 117] width 78 height 13
click at [675, 455] on input "Usually Starts with 'CD'" at bounding box center [732, 442] width 320 height 37
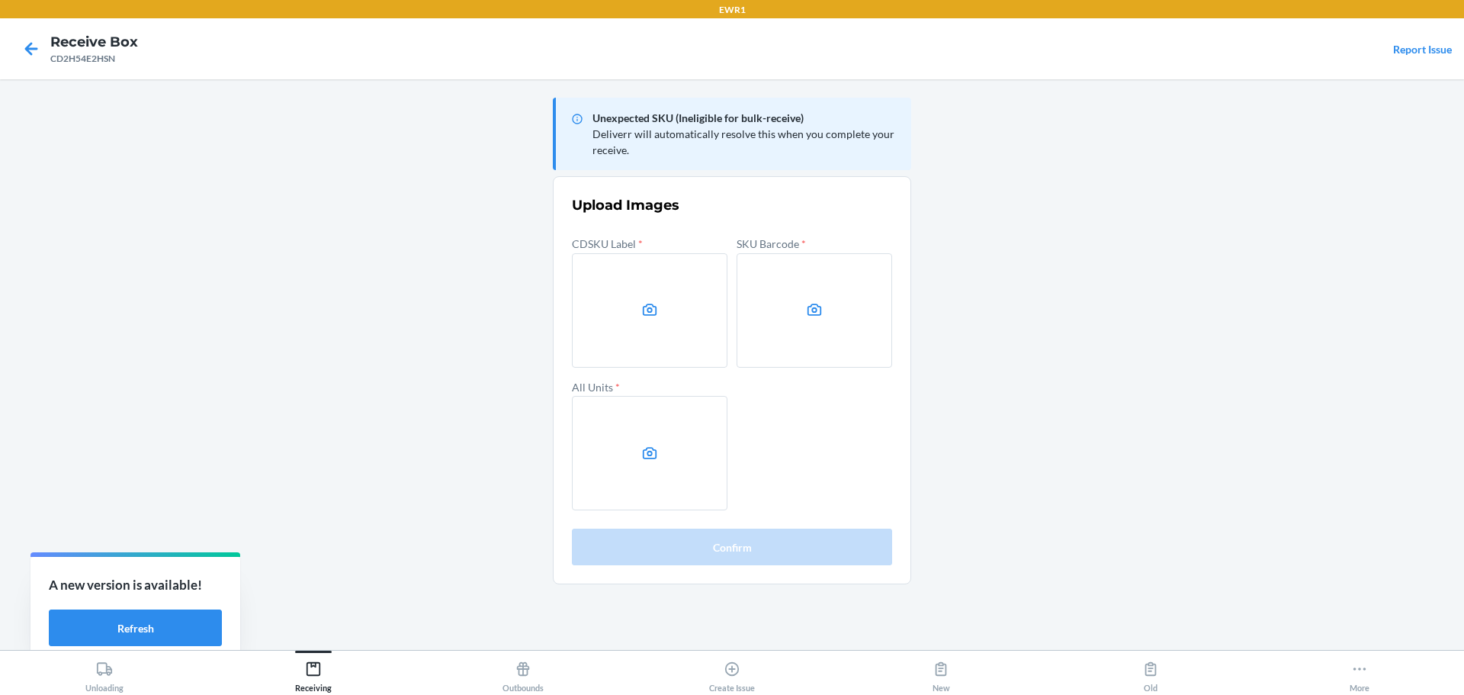
click at [1236, 320] on main "Unexpected SKU (Ineligible for bulk-receive) Deliverr will automatically resolv…" at bounding box center [732, 364] width 1464 height 571
click at [1374, 383] on main "Unexpected SKU (Ineligible for bulk-receive) Deliverr will automatically resolv…" at bounding box center [732, 364] width 1464 height 571
click at [632, 303] on label at bounding box center [650, 310] width 156 height 114
click at [0, 0] on input "file" at bounding box center [0, 0] width 0 height 0
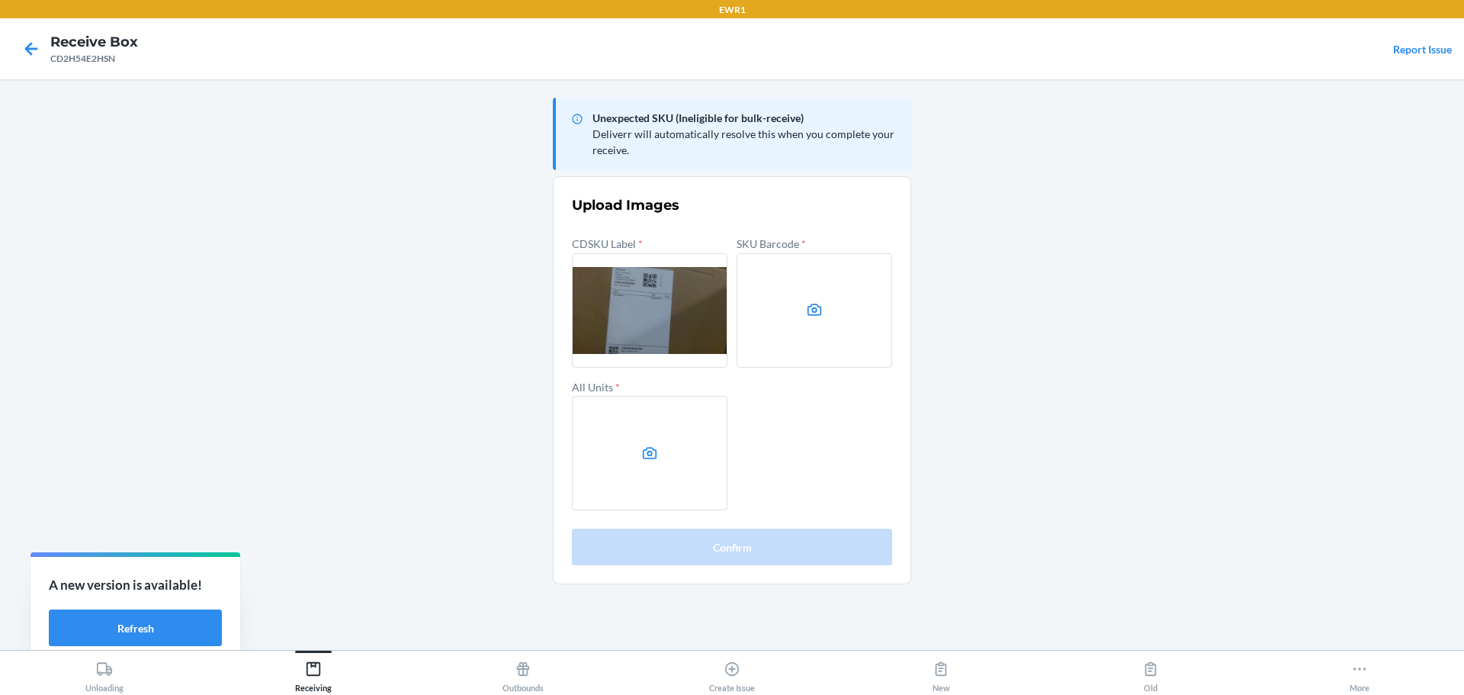
click at [823, 281] on label at bounding box center [815, 310] width 156 height 114
click at [0, 0] on input "file" at bounding box center [0, 0] width 0 height 0
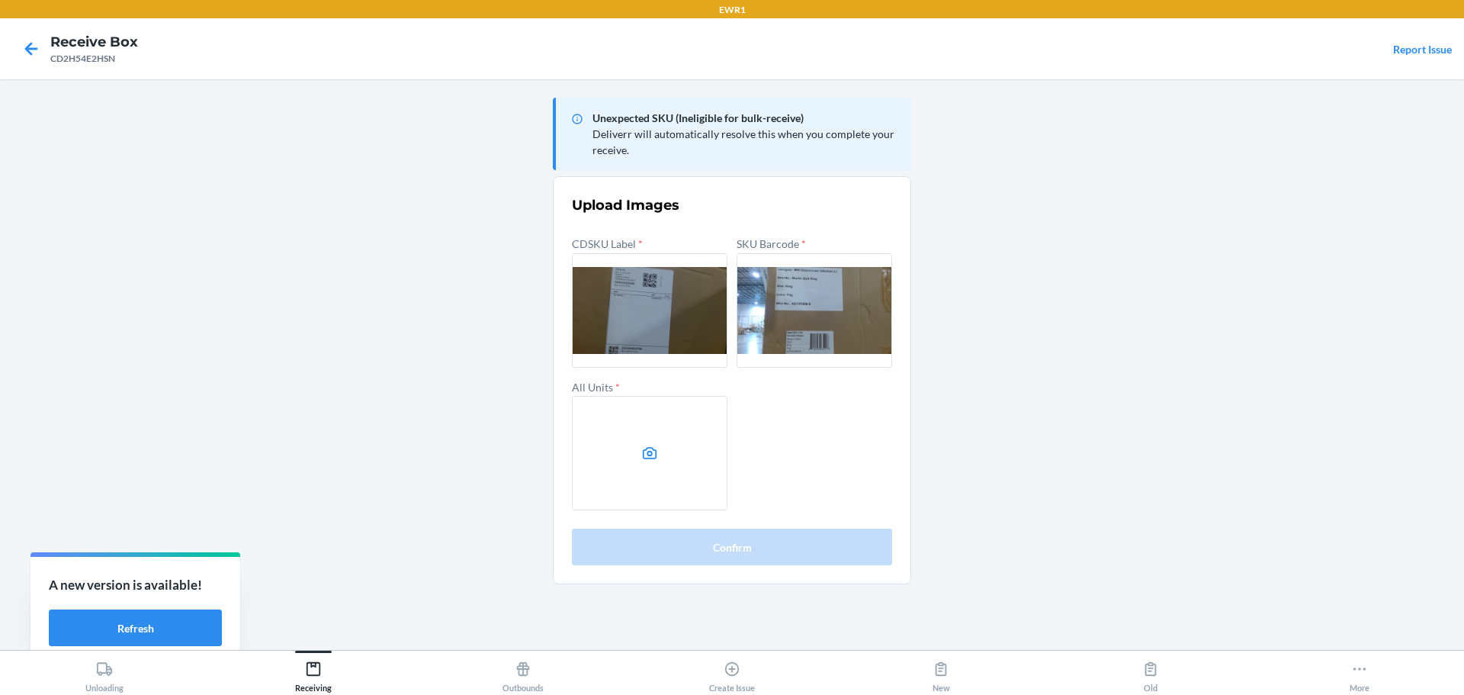
click at [662, 453] on label at bounding box center [650, 453] width 156 height 114
click at [0, 0] on input "file" at bounding box center [0, 0] width 0 height 0
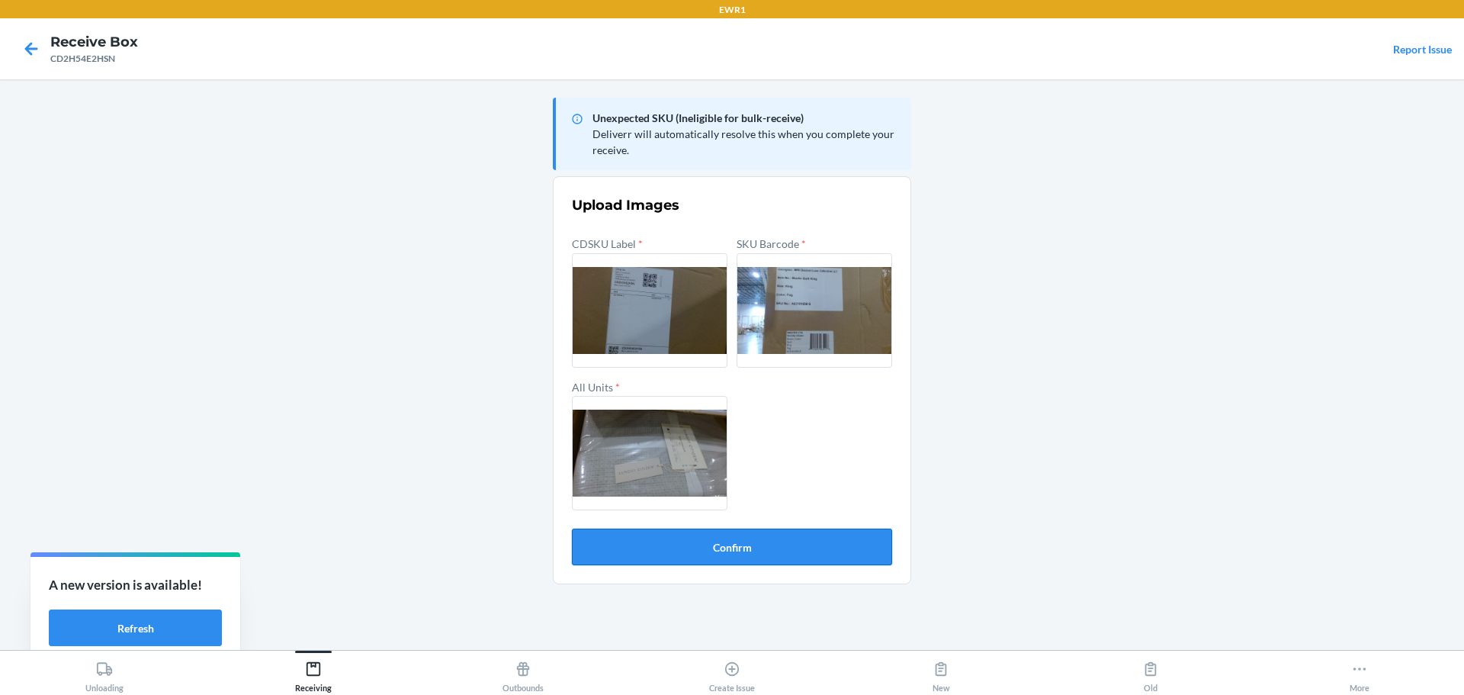
click at [781, 545] on button "Confirm" at bounding box center [732, 547] width 320 height 37
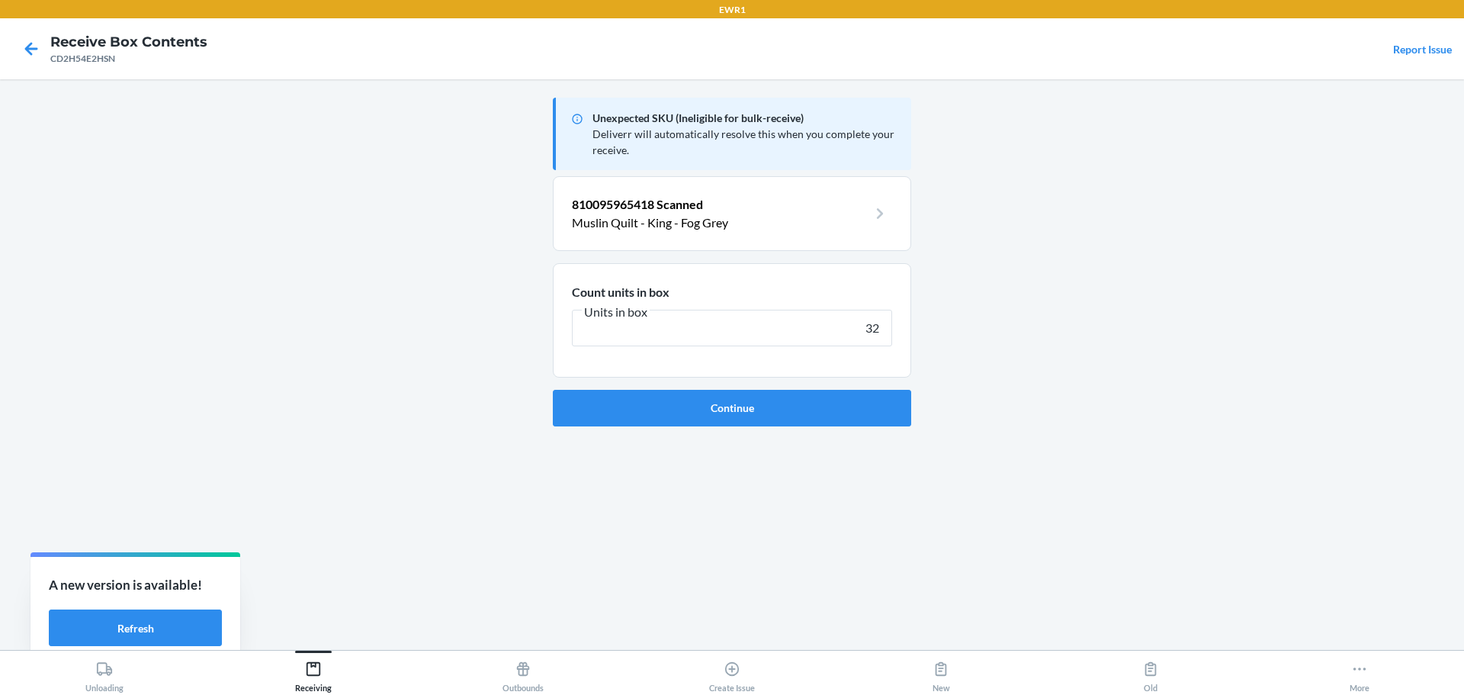
type input "3"
type input "2"
click at [553, 390] on button "Continue" at bounding box center [732, 408] width 358 height 37
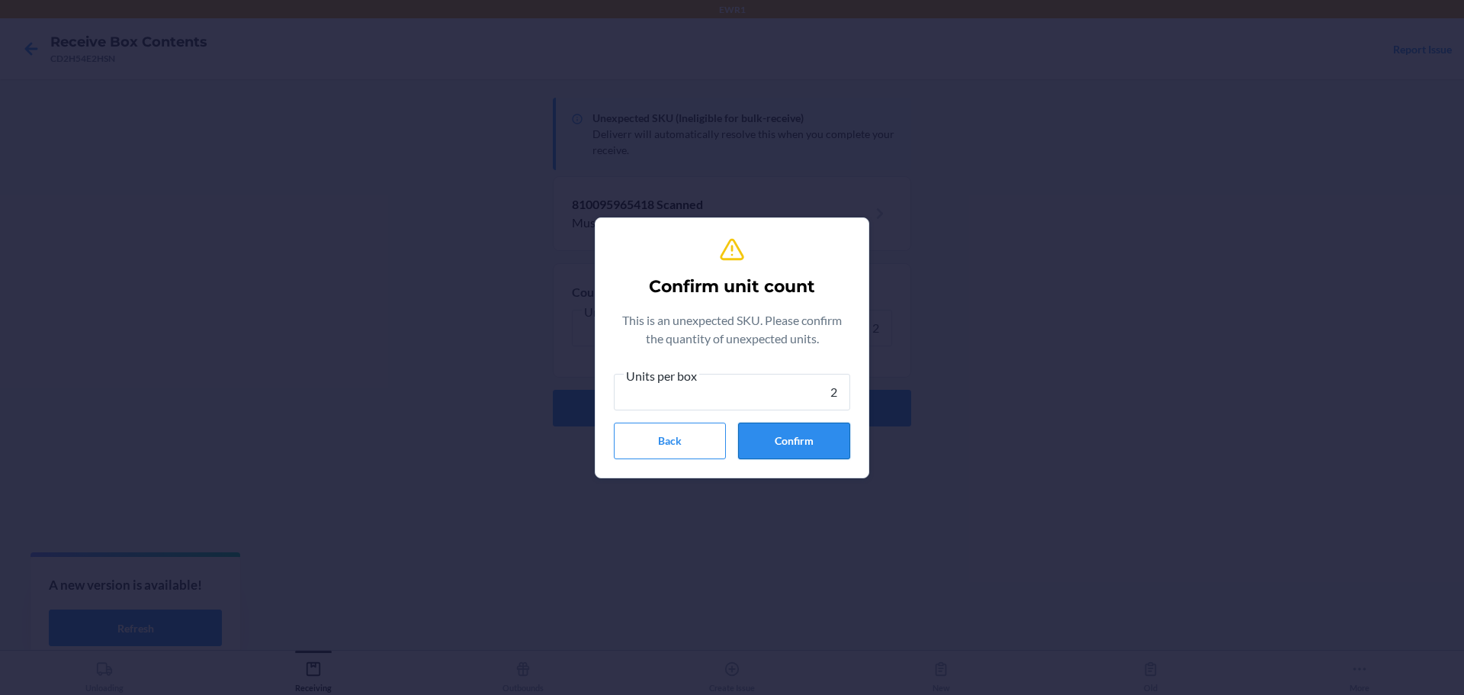
type input "2"
click at [841, 452] on button "Confirm" at bounding box center [794, 441] width 112 height 37
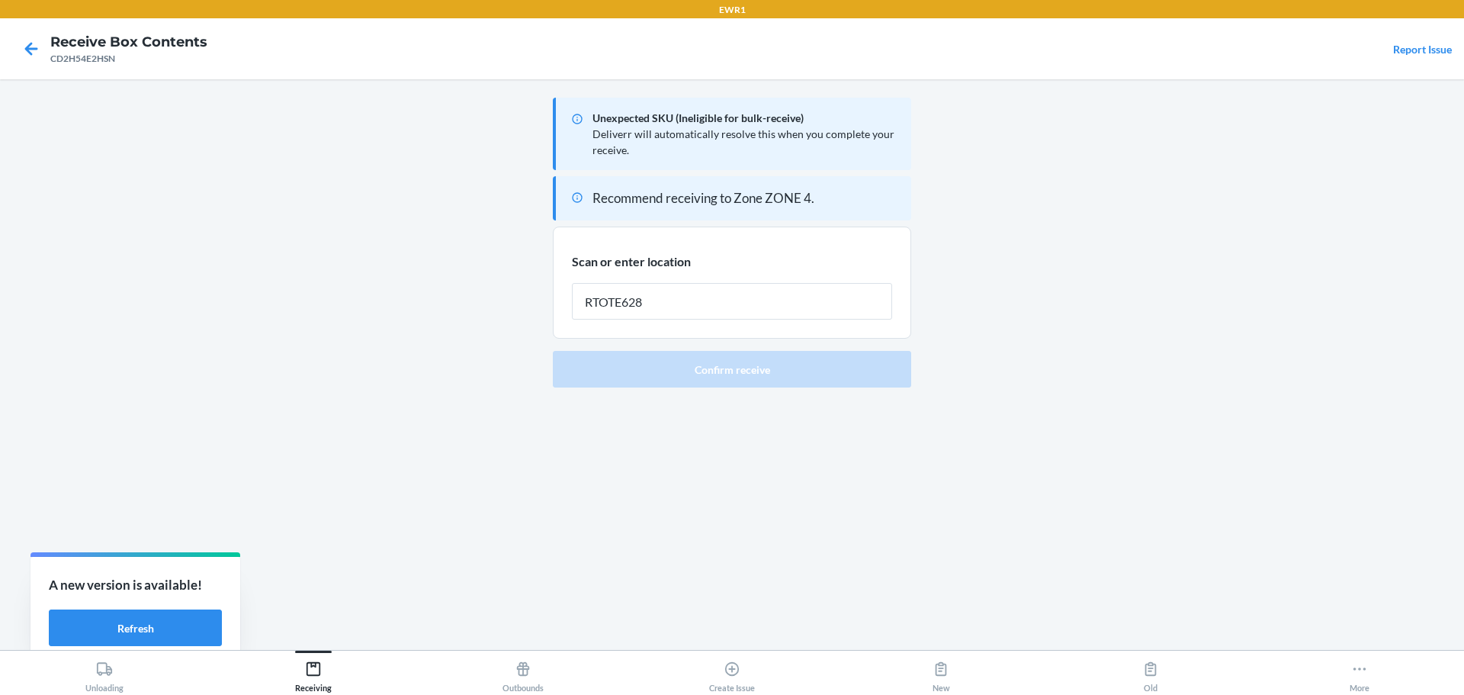
type input "RTOTE628"
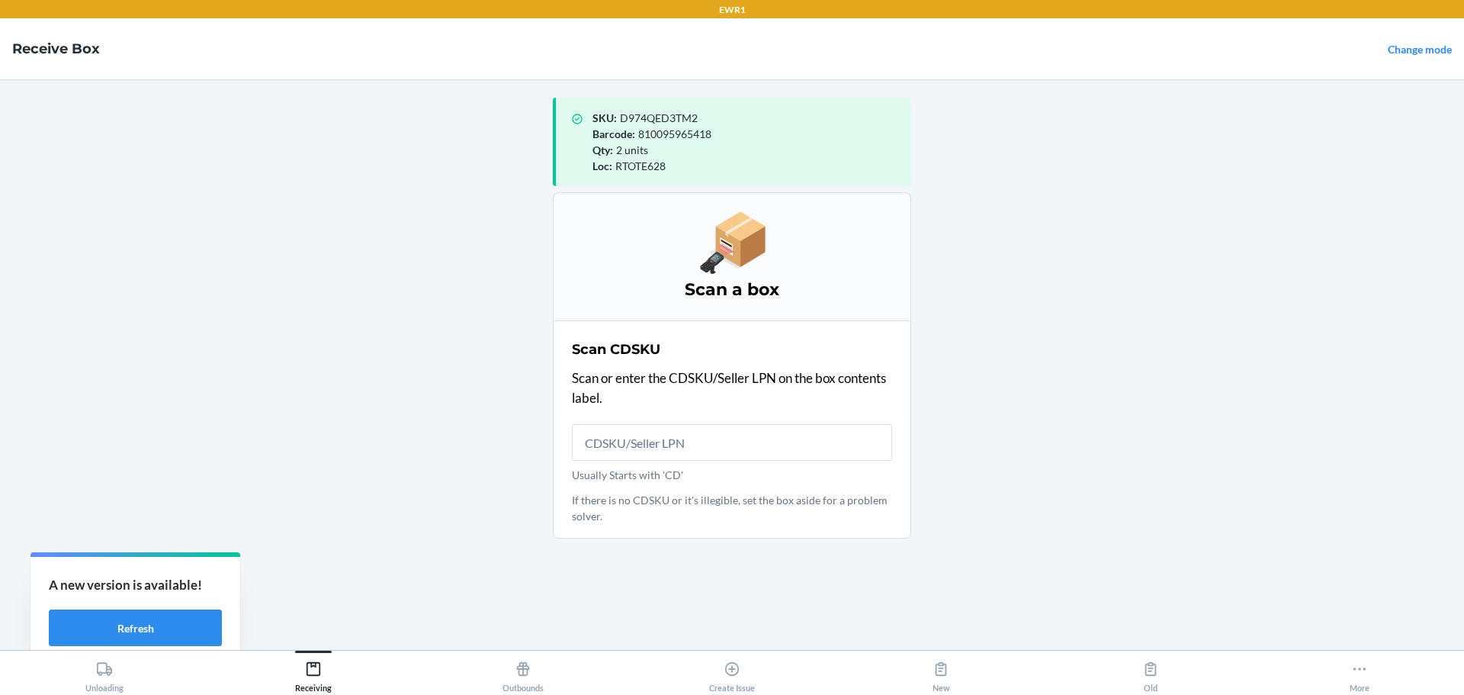
click at [679, 112] on span "D974QED3TM2" at bounding box center [659, 117] width 78 height 13
click at [741, 448] on input "Usually Starts with 'CD'" at bounding box center [732, 442] width 320 height 37
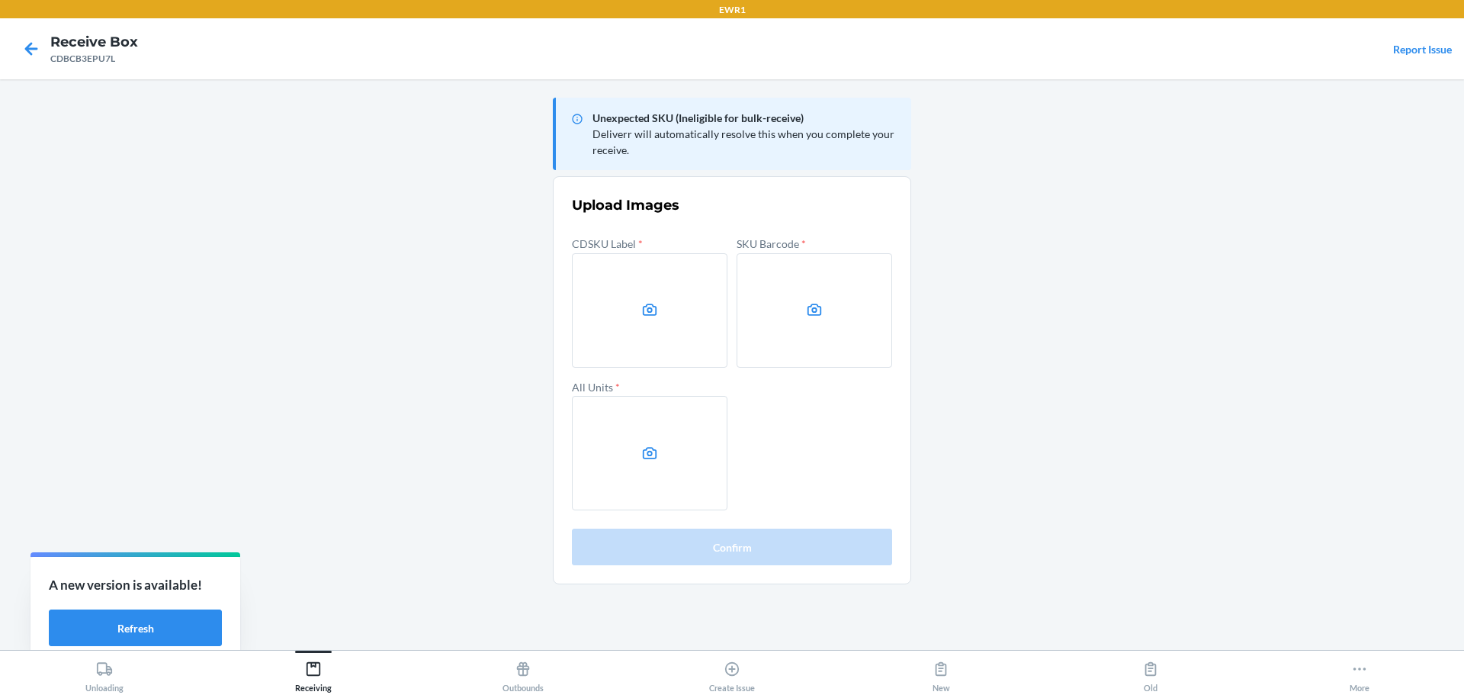
click at [1233, 322] on main "Unexpected SKU (Ineligible for bulk-receive) Deliverr will automatically resolv…" at bounding box center [732, 364] width 1464 height 571
click at [673, 304] on label at bounding box center [650, 310] width 156 height 114
click at [0, 0] on input "file" at bounding box center [0, 0] width 0 height 0
click at [1056, 497] on main "Unexpected SKU (Ineligible for bulk-receive) Deliverr will automatically resolv…" at bounding box center [732, 364] width 1464 height 571
click at [828, 310] on label at bounding box center [815, 310] width 156 height 114
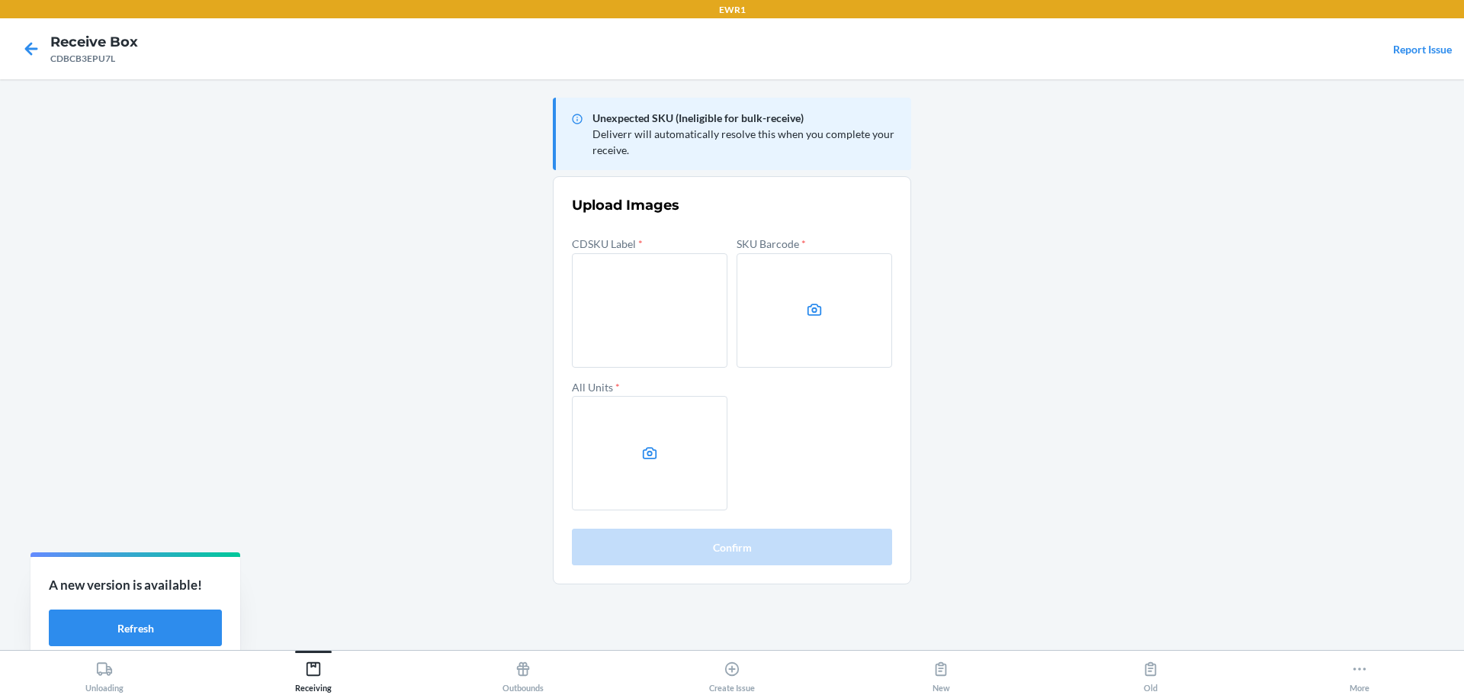
click at [0, 0] on input "file" at bounding box center [0, 0] width 0 height 0
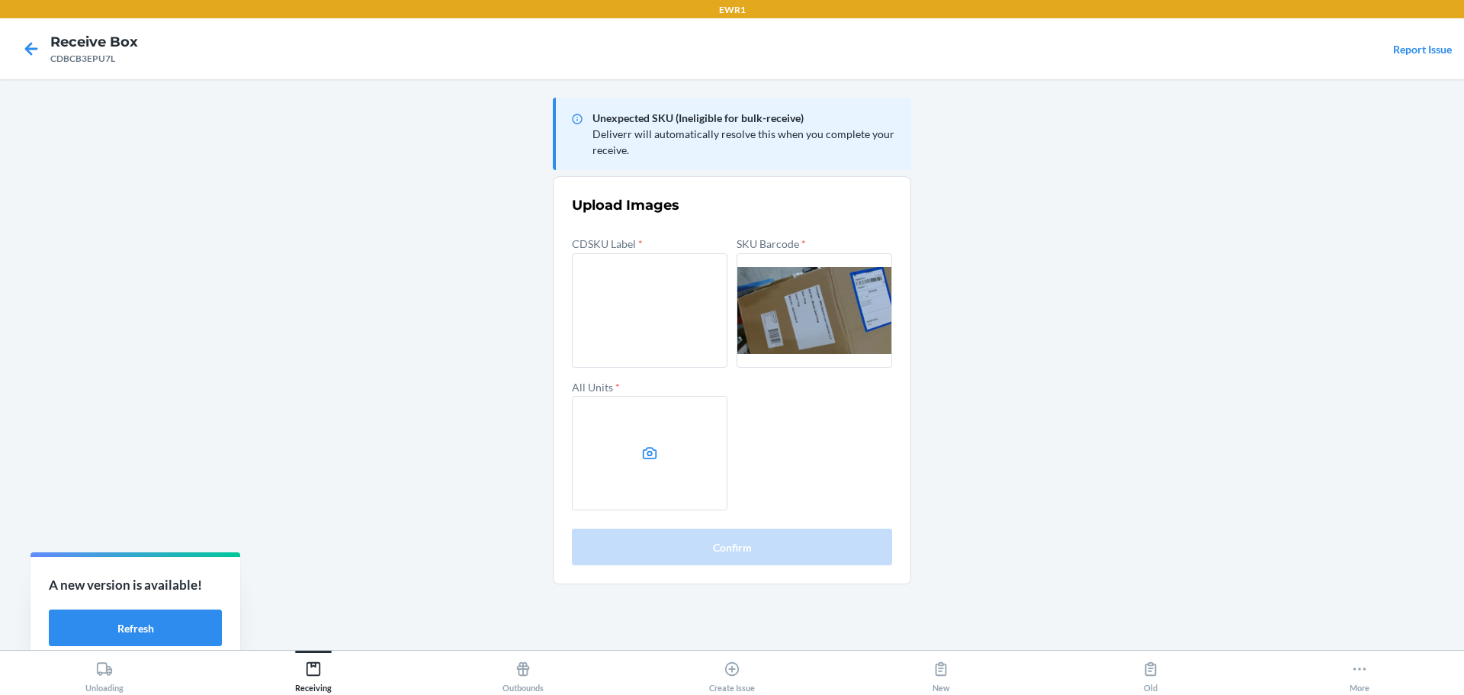
click at [661, 450] on label at bounding box center [650, 453] width 156 height 114
click at [0, 0] on input "file" at bounding box center [0, 0] width 0 height 0
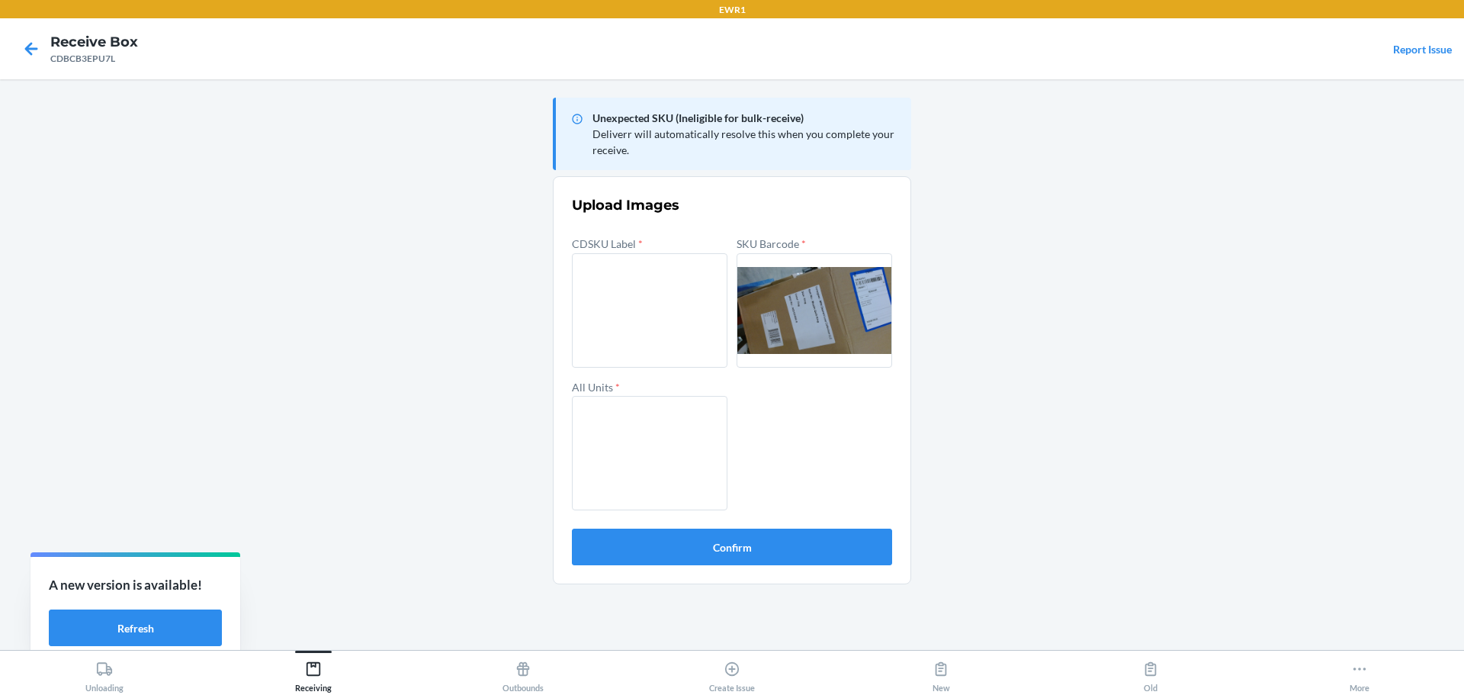
click at [797, 338] on label at bounding box center [815, 310] width 156 height 114
click at [0, 0] on input "file" at bounding box center [0, 0] width 0 height 0
click at [688, 336] on label at bounding box center [650, 310] width 156 height 114
click at [0, 0] on input "file" at bounding box center [0, 0] width 0 height 0
click at [747, 546] on button "Confirm" at bounding box center [732, 547] width 320 height 37
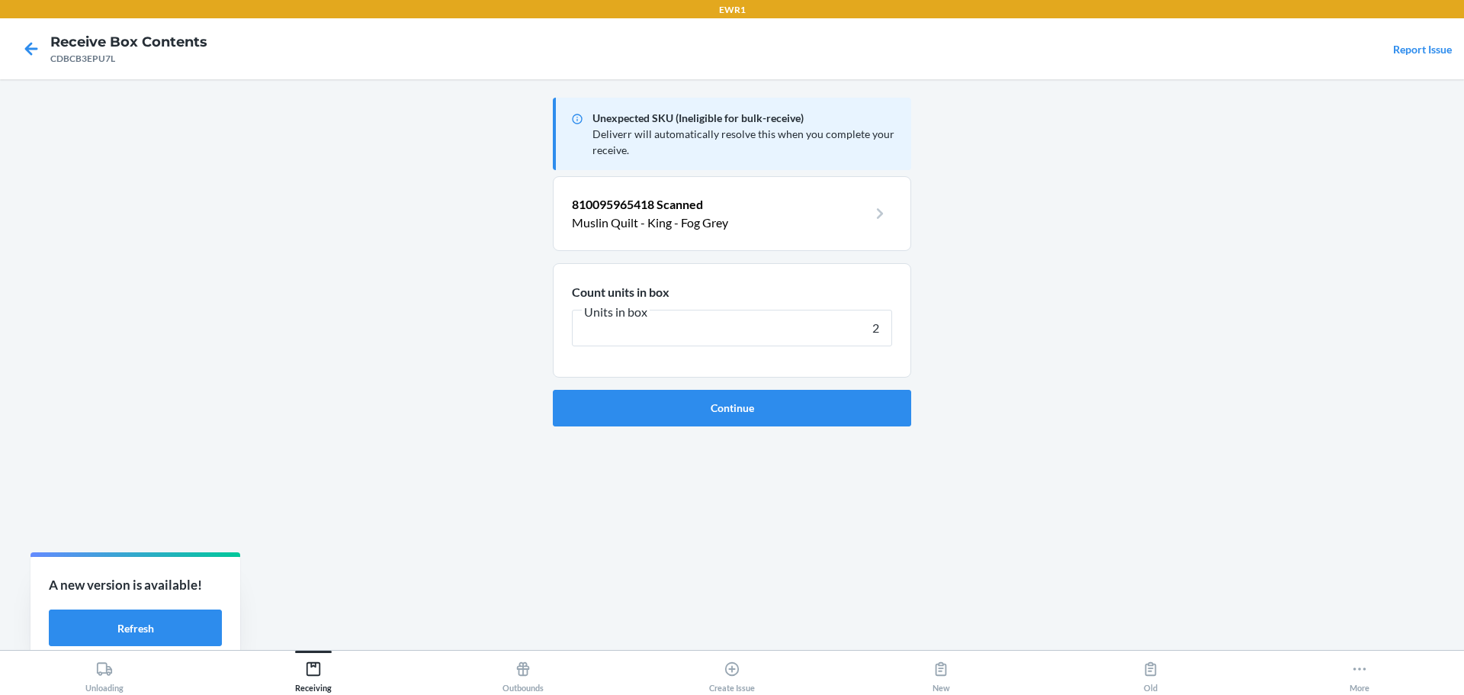
type input "2"
click at [553, 390] on button "Continue" at bounding box center [732, 408] width 358 height 37
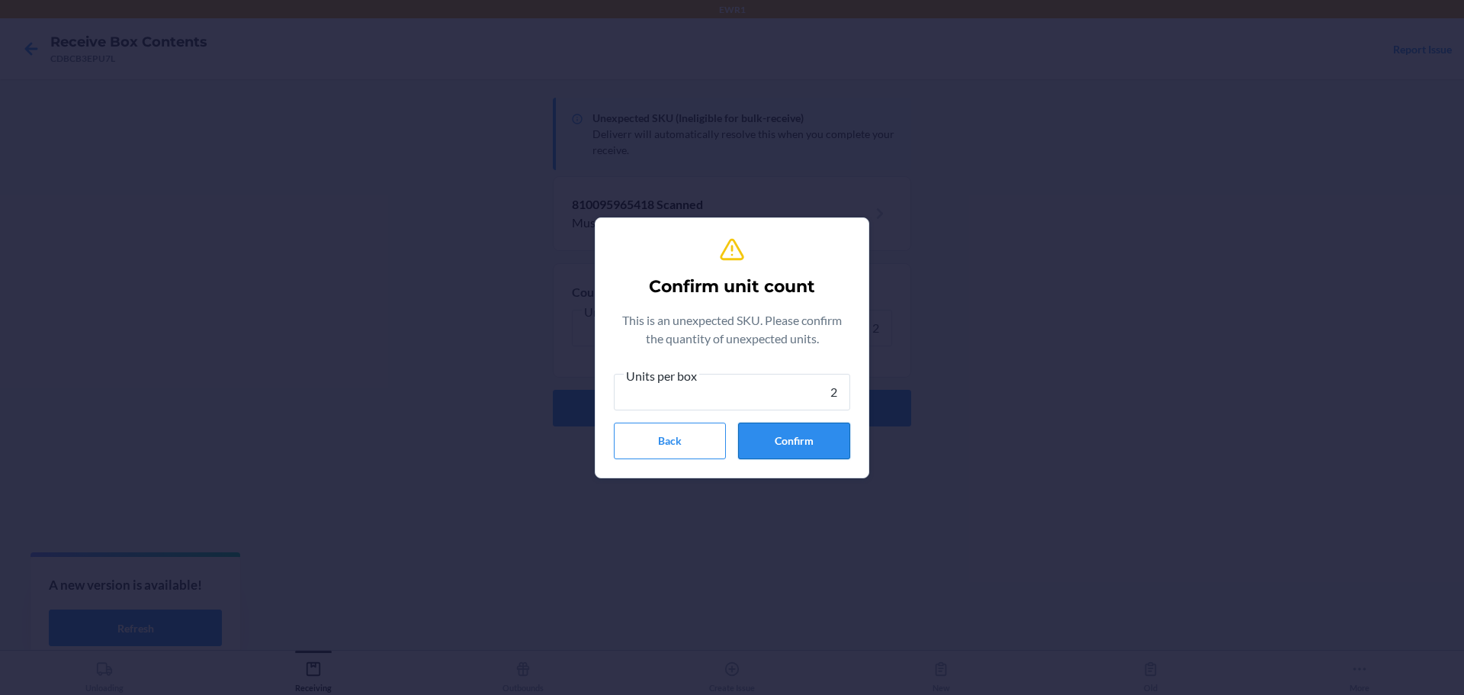
type input "2"
click at [774, 458] on button "Confirm" at bounding box center [794, 441] width 112 height 37
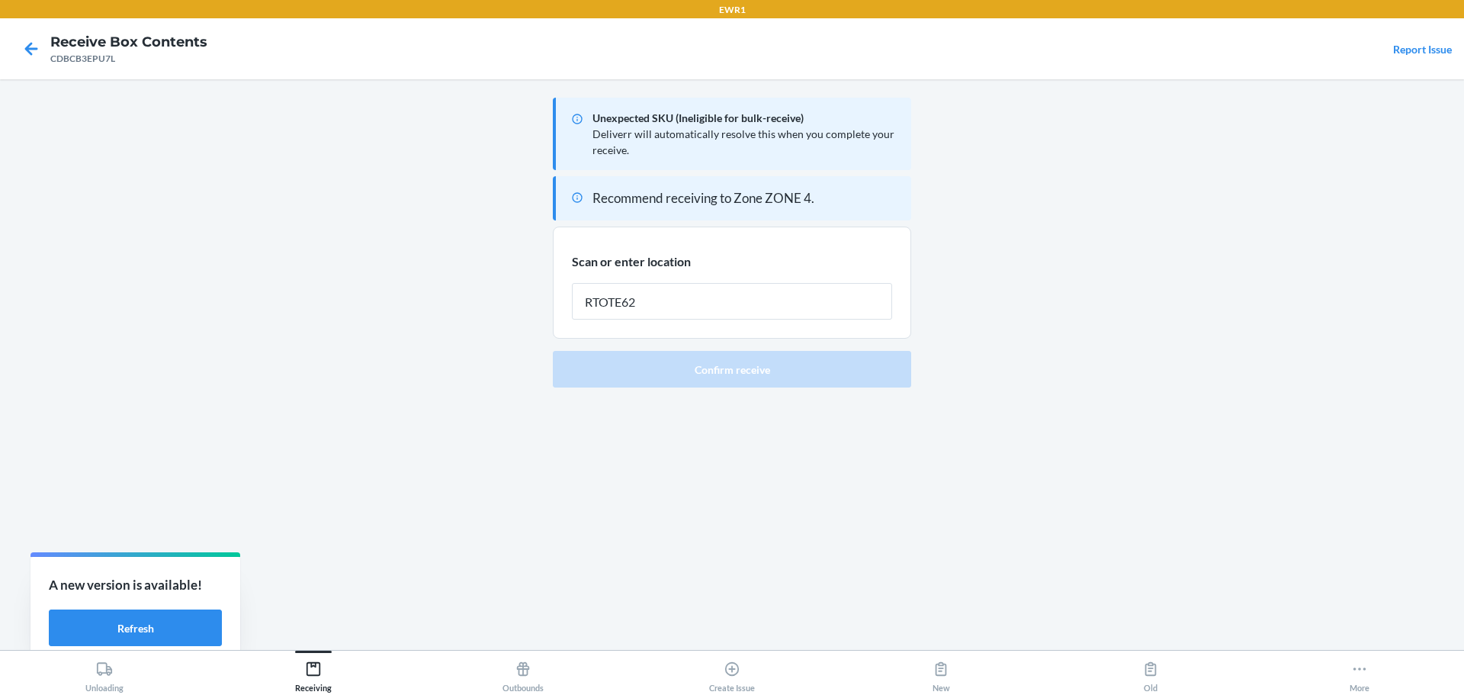
type input "RTOTE628"
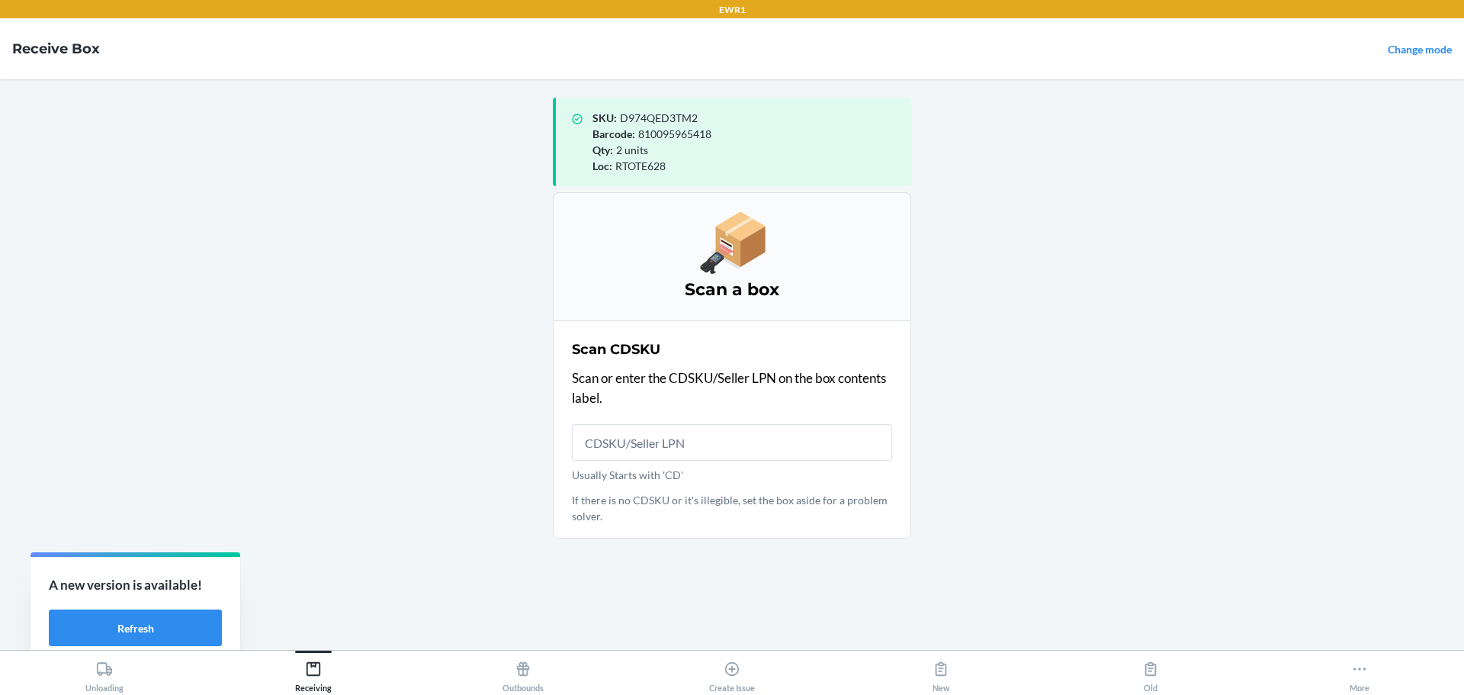
click at [679, 117] on span "D974QED3TM2" at bounding box center [659, 117] width 78 height 13
click at [699, 450] on input "Usually Starts with 'CD'" at bounding box center [732, 442] width 320 height 37
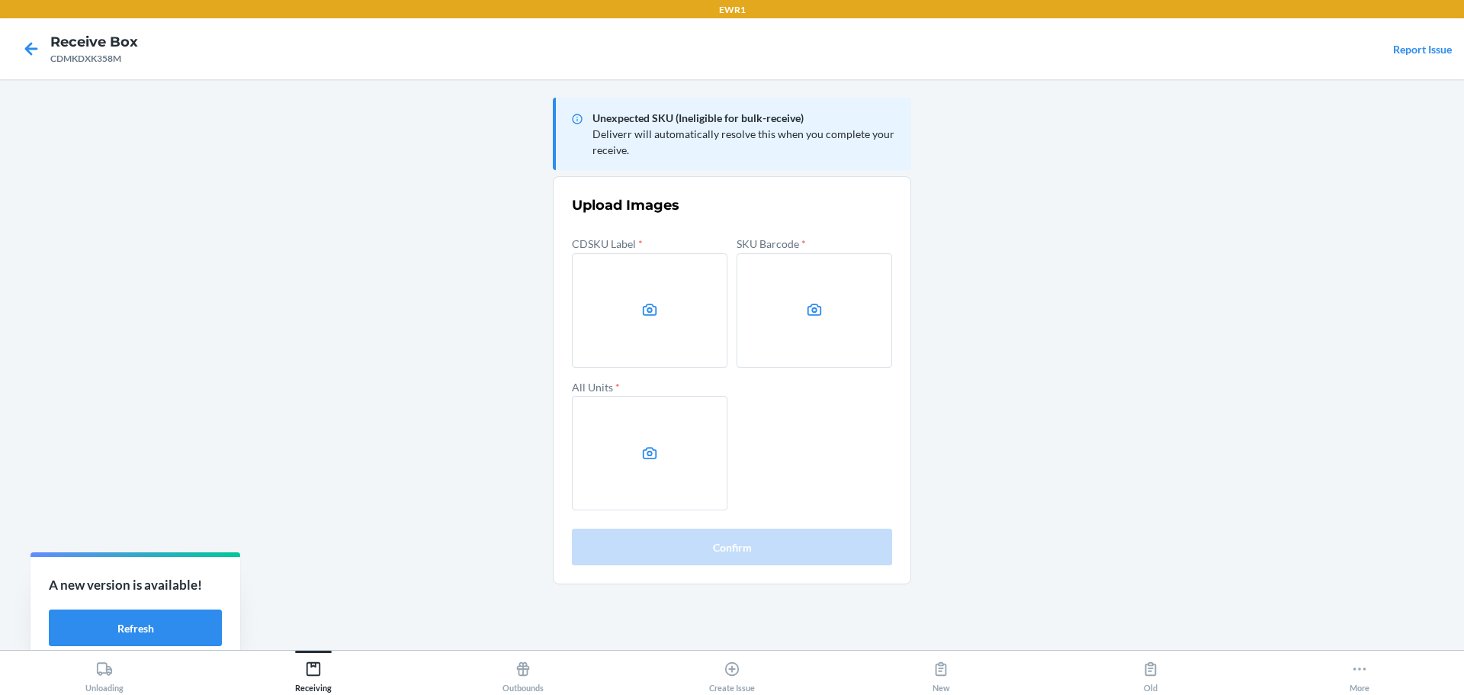
click at [1306, 273] on main "Unexpected SKU (Ineligible for bulk-receive) Deliverr will automatically resolv…" at bounding box center [732, 364] width 1464 height 571
click at [693, 318] on label at bounding box center [650, 310] width 156 height 114
click at [0, 0] on input "file" at bounding box center [0, 0] width 0 height 0
click at [836, 323] on label at bounding box center [815, 310] width 156 height 114
click at [0, 0] on input "file" at bounding box center [0, 0] width 0 height 0
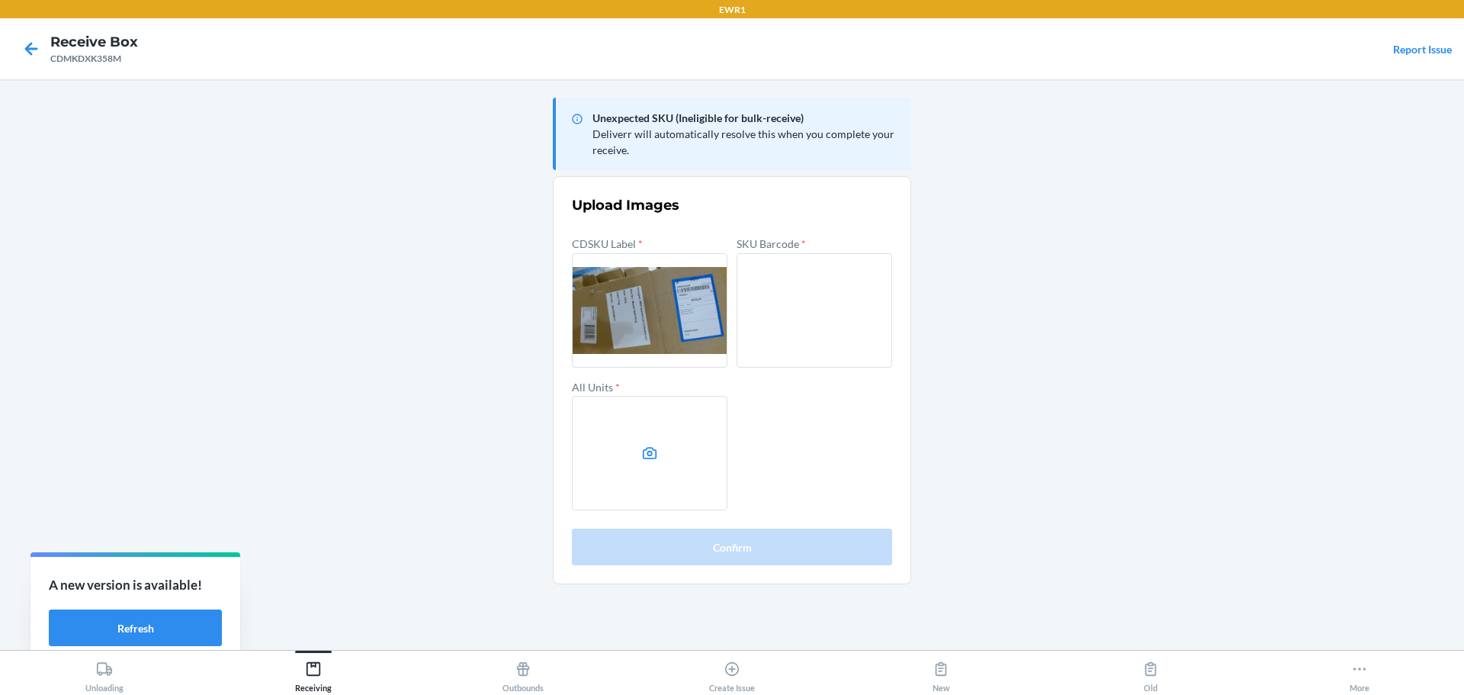
click at [685, 465] on label at bounding box center [650, 453] width 156 height 114
click at [0, 0] on input "file" at bounding box center [0, 0] width 0 height 0
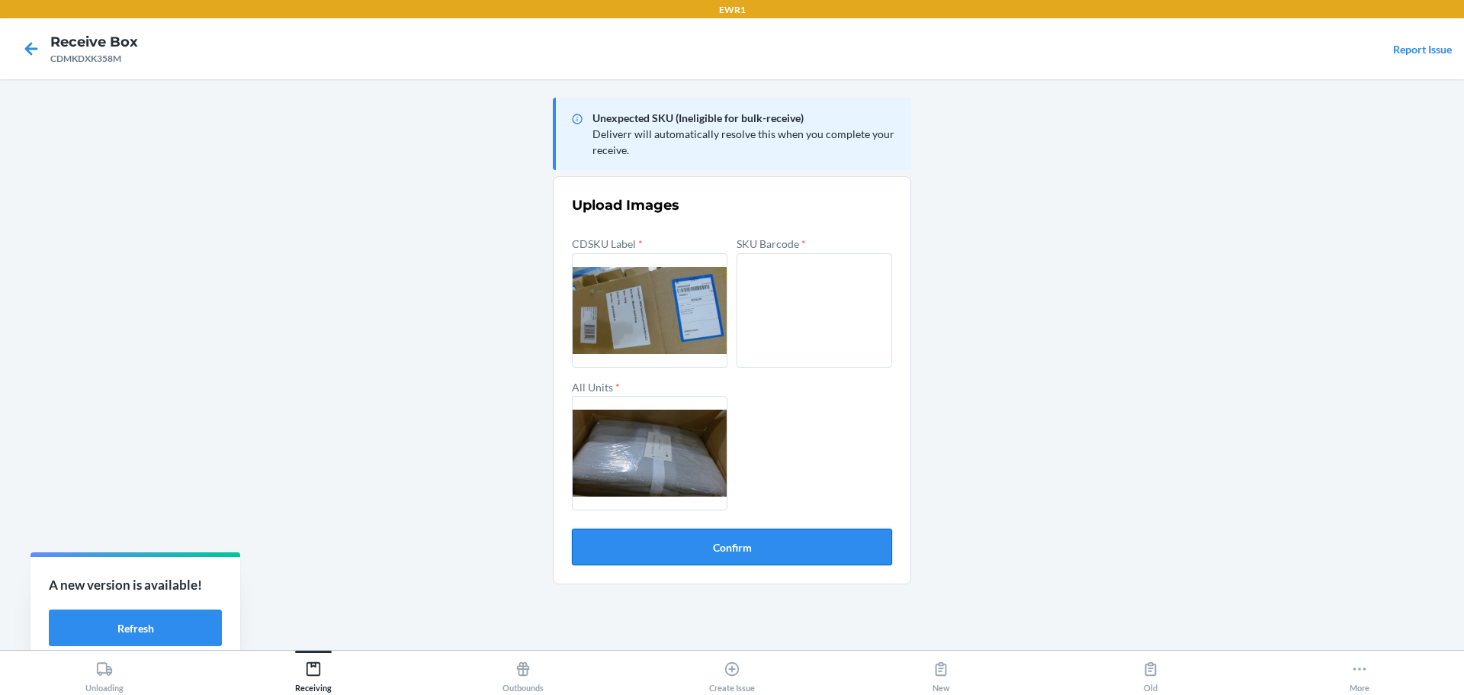
click at [786, 542] on button "Confirm" at bounding box center [732, 547] width 320 height 37
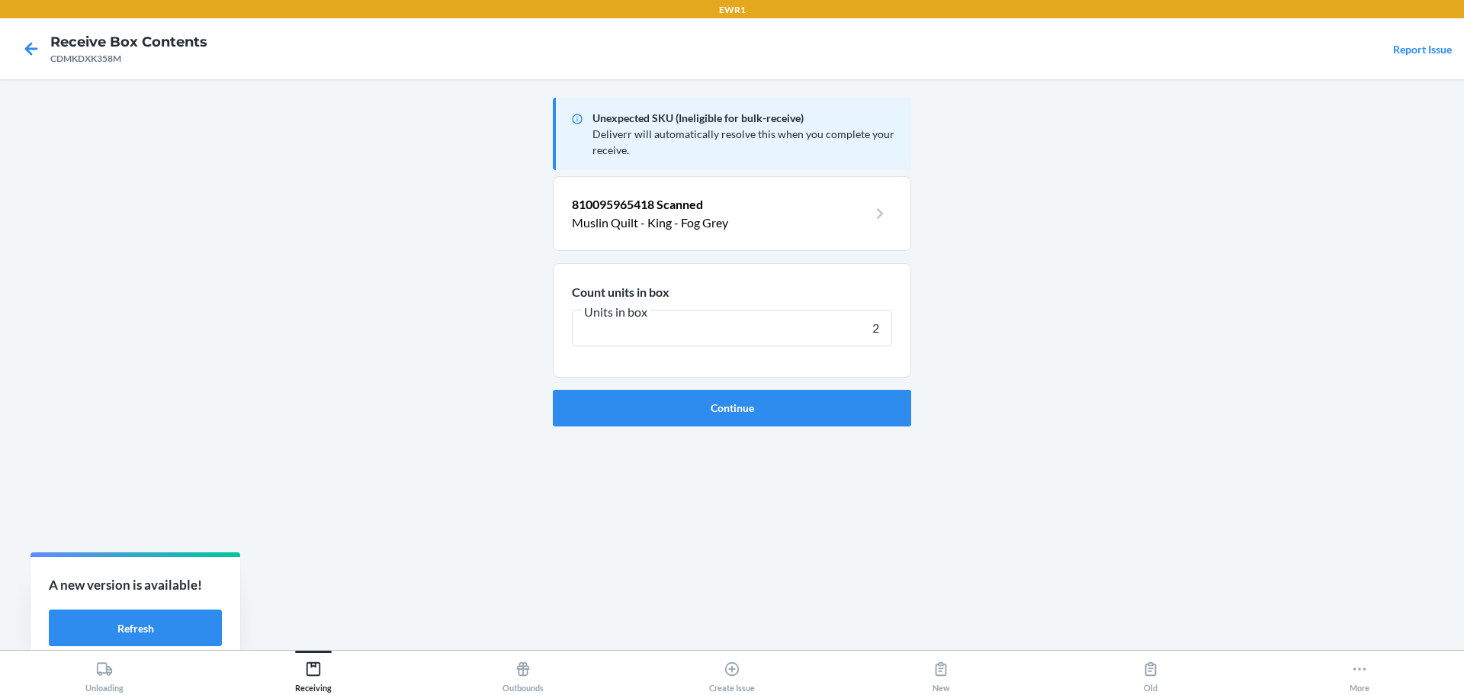
type input "2"
click at [553, 390] on button "Continue" at bounding box center [732, 408] width 358 height 37
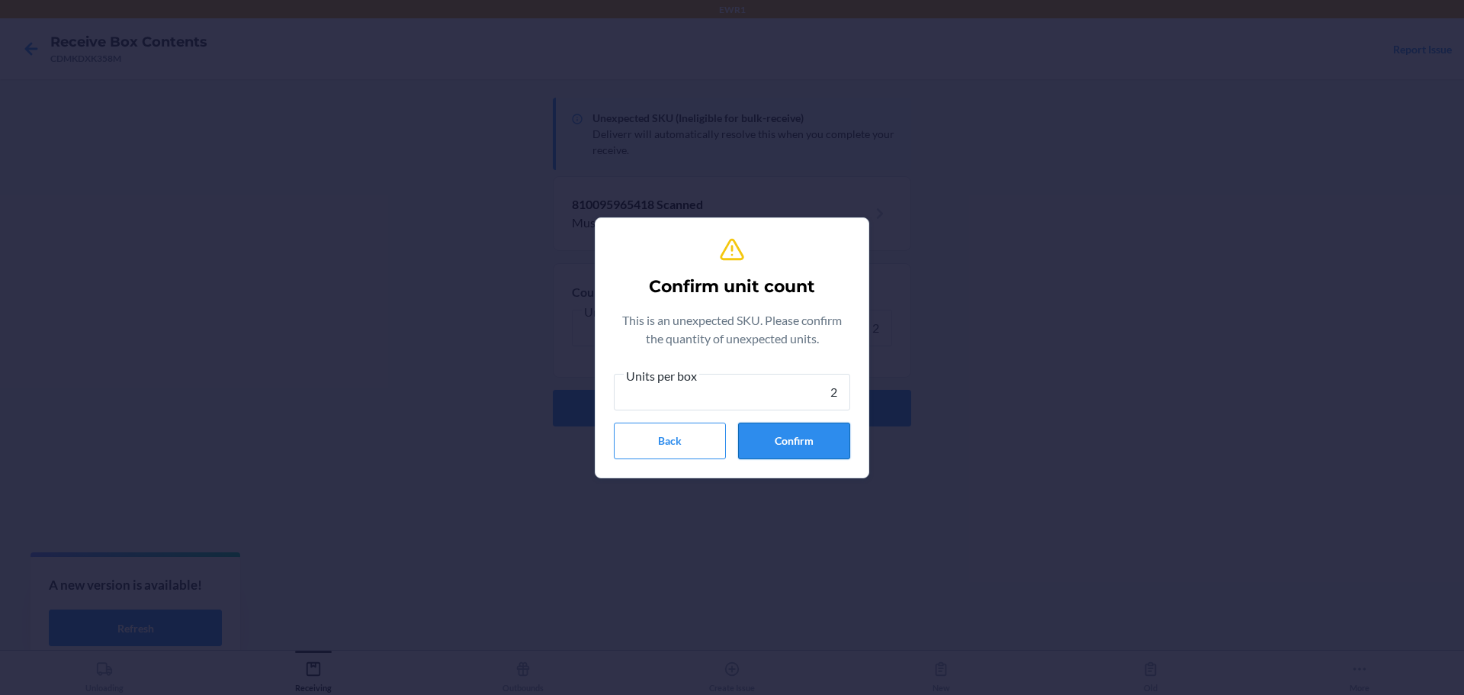
type input "2"
click at [815, 436] on button "Confirm" at bounding box center [794, 441] width 112 height 37
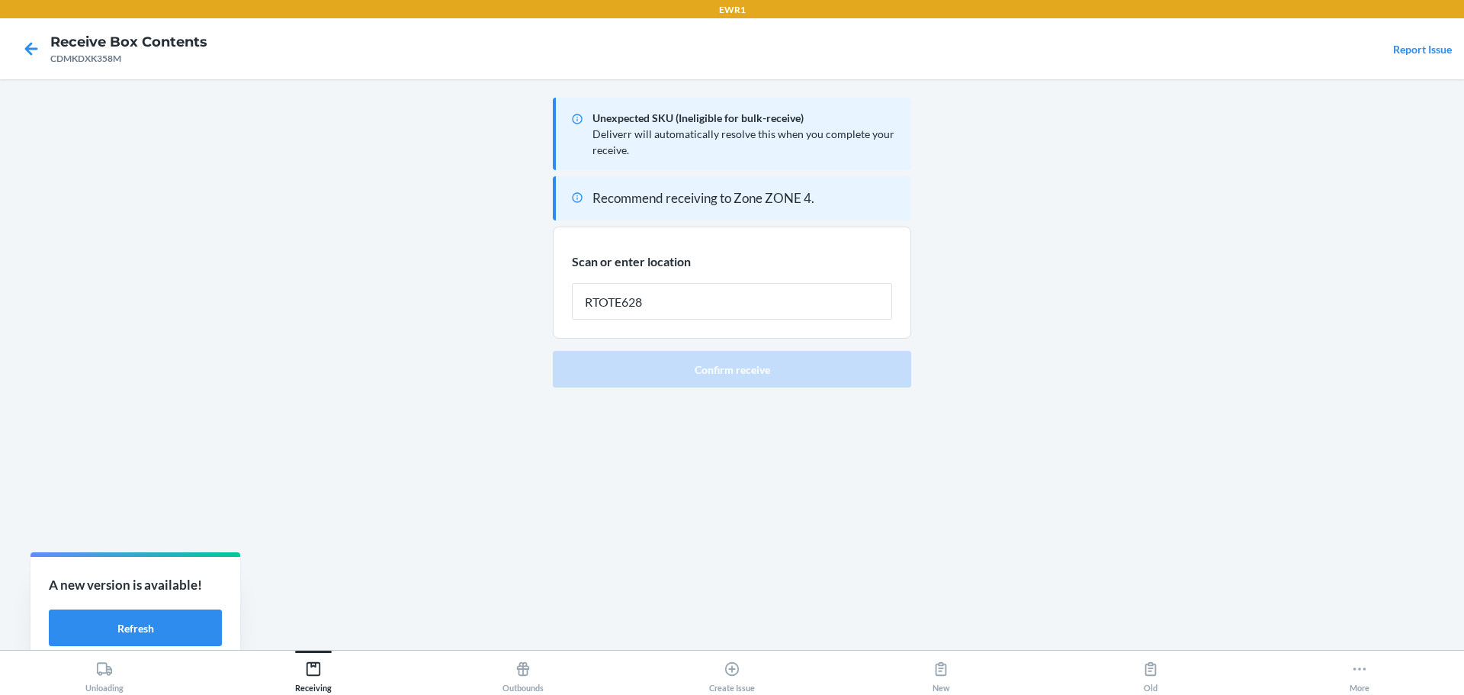
type input "RTOTE628"
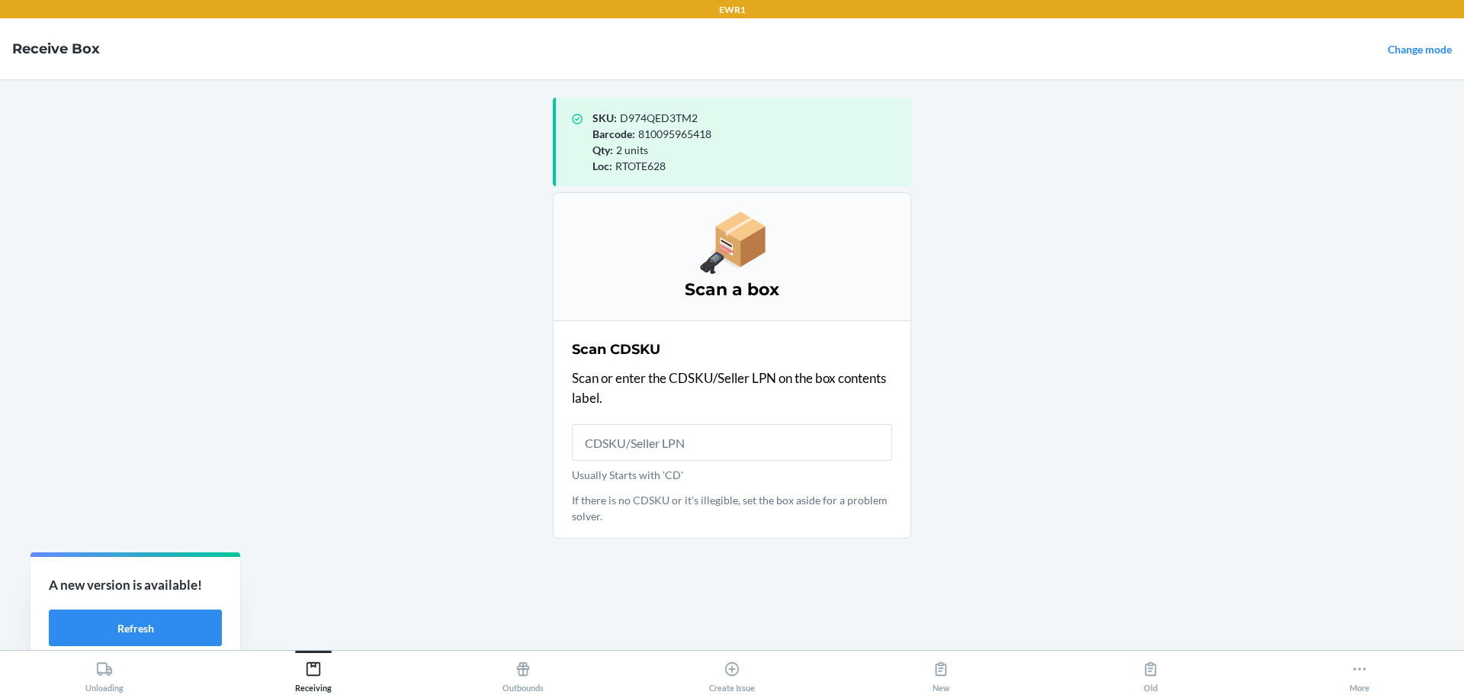
click at [690, 121] on span "D974QED3TM2" at bounding box center [659, 117] width 78 height 13
click at [648, 436] on input "Usually Starts with 'CD'" at bounding box center [732, 442] width 320 height 37
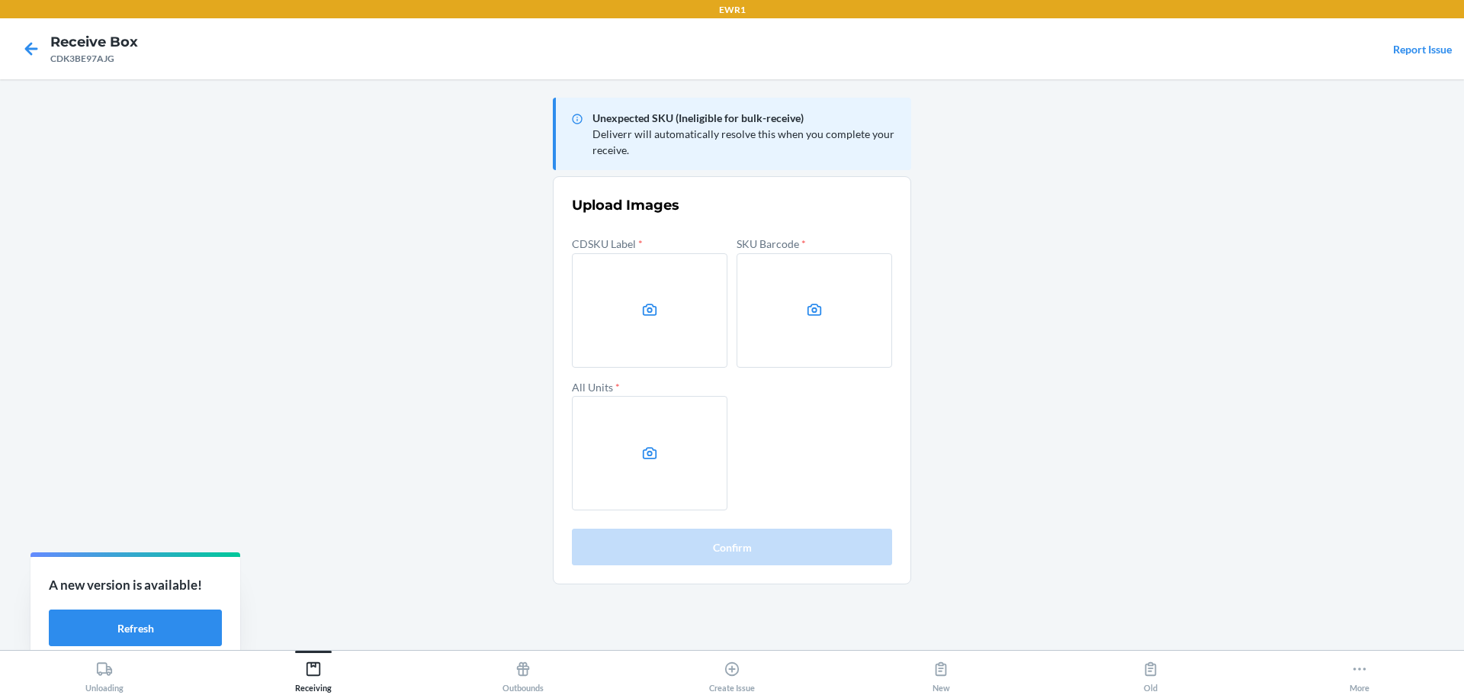
click at [200, 415] on main "Unexpected SKU (Ineligible for bulk-receive) Deliverr will automatically resolv…" at bounding box center [732, 364] width 1464 height 571
click at [702, 316] on label at bounding box center [650, 310] width 156 height 114
click at [0, 0] on input "file" at bounding box center [0, 0] width 0 height 0
click at [832, 325] on label at bounding box center [815, 310] width 156 height 114
click at [0, 0] on input "file" at bounding box center [0, 0] width 0 height 0
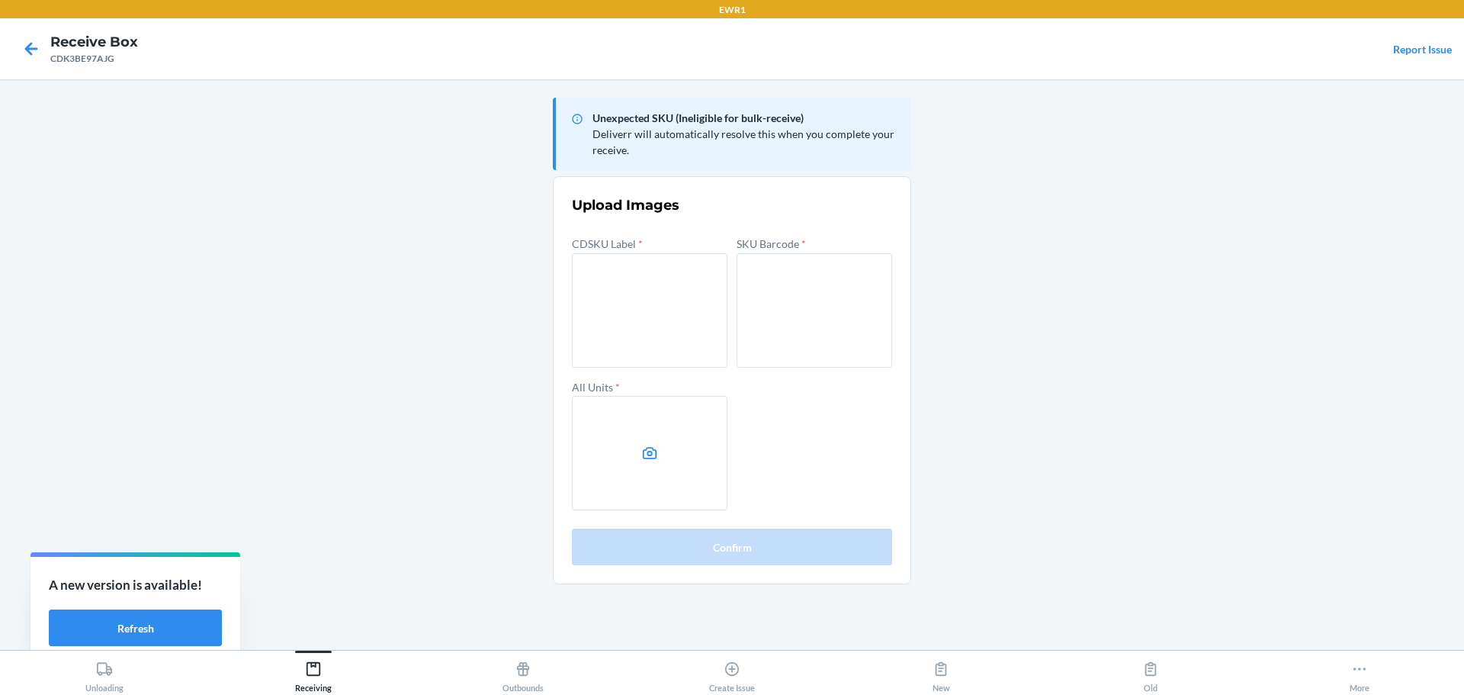
click at [681, 432] on label at bounding box center [650, 453] width 156 height 114
click at [0, 0] on input "file" at bounding box center [0, 0] width 0 height 0
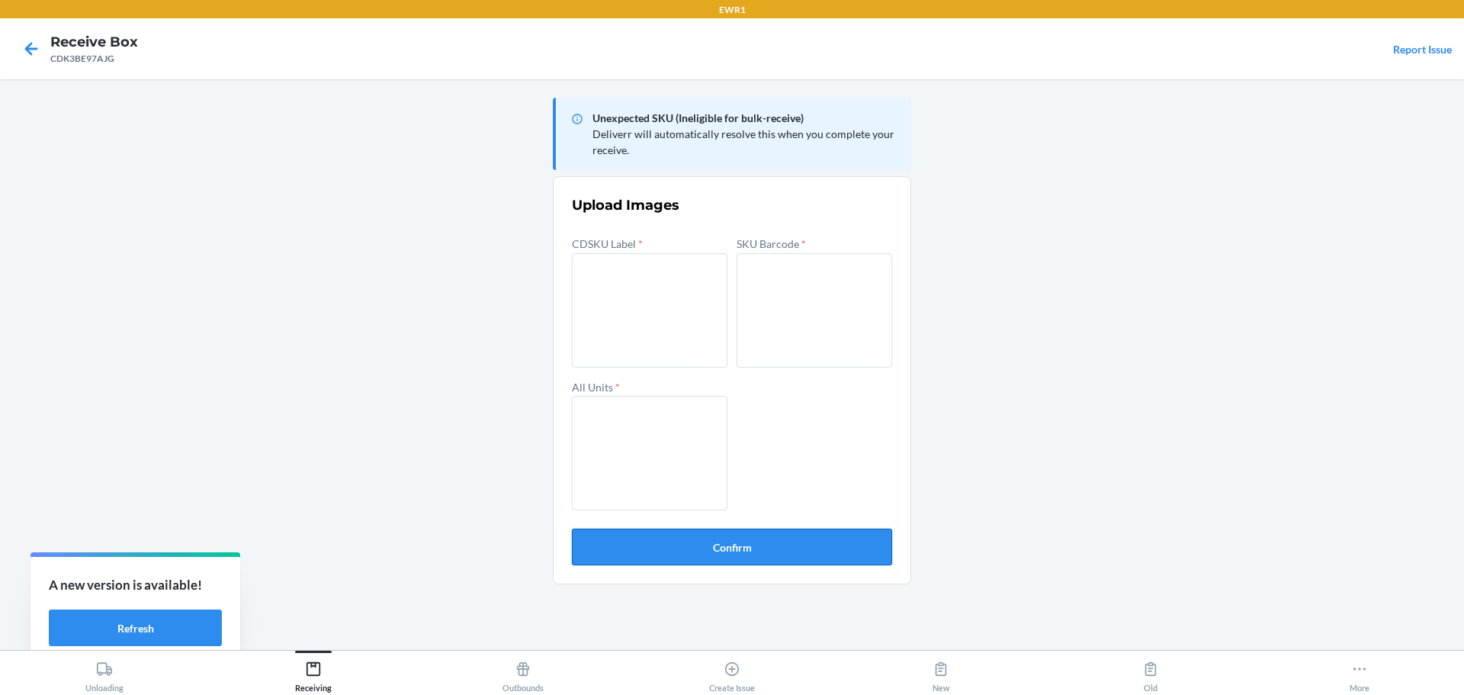
click at [770, 553] on button "Confirm" at bounding box center [732, 547] width 320 height 37
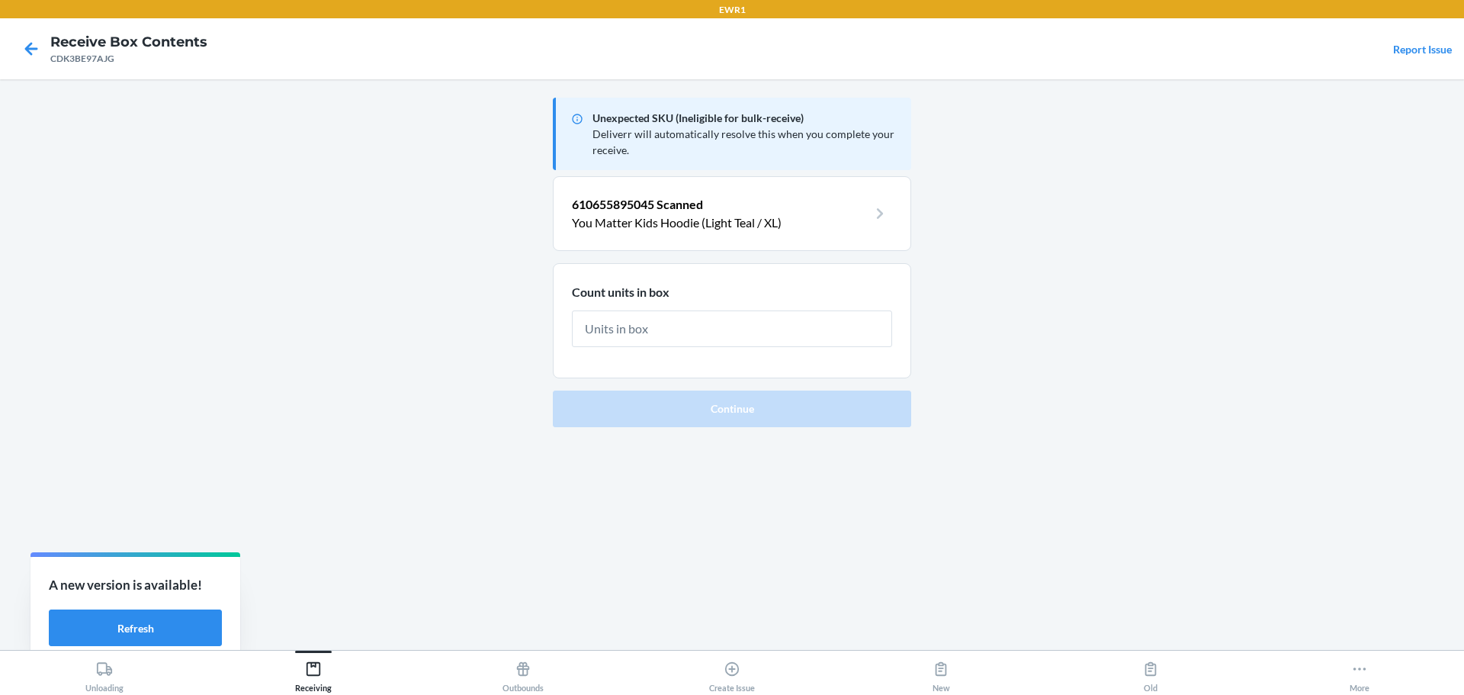
click at [796, 318] on input "text" at bounding box center [732, 328] width 320 height 37
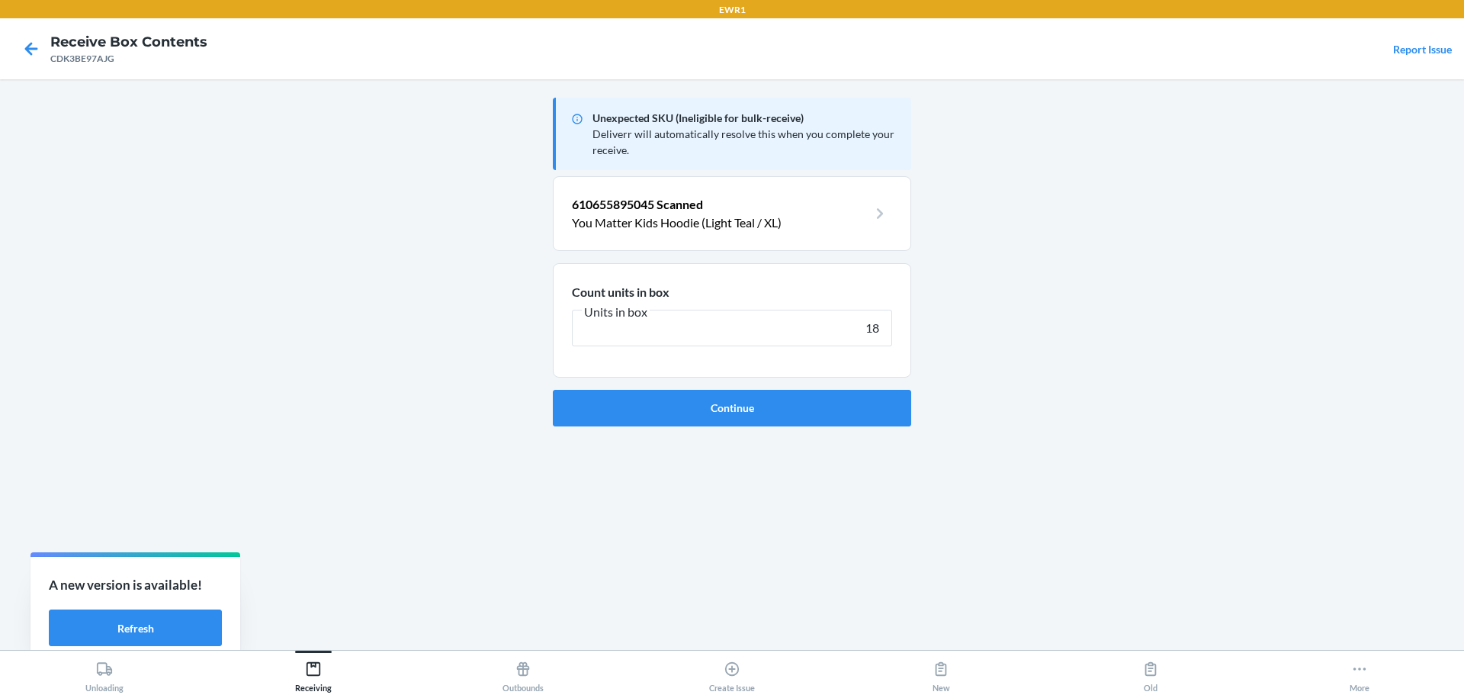
type input "18"
click at [553, 390] on button "Continue" at bounding box center [732, 408] width 358 height 37
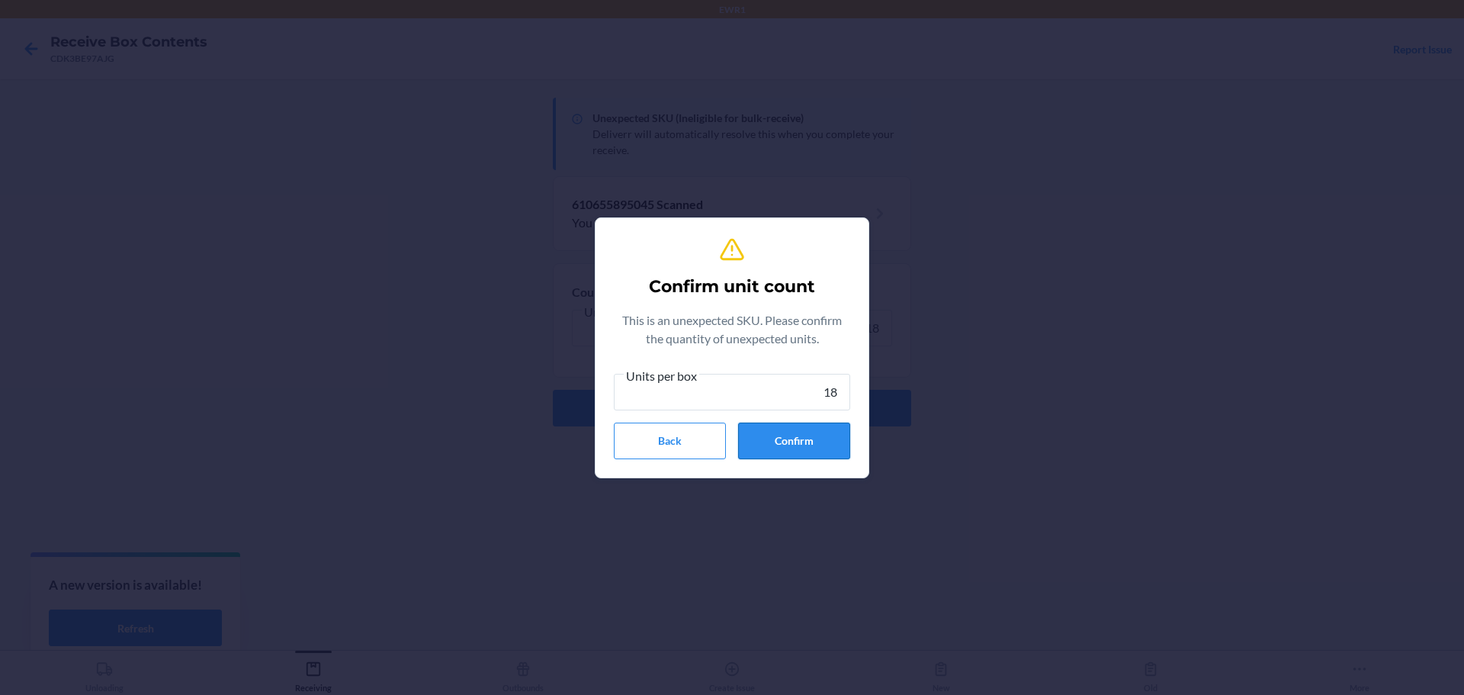
type input "18"
click at [827, 450] on button "Confirm" at bounding box center [794, 441] width 112 height 37
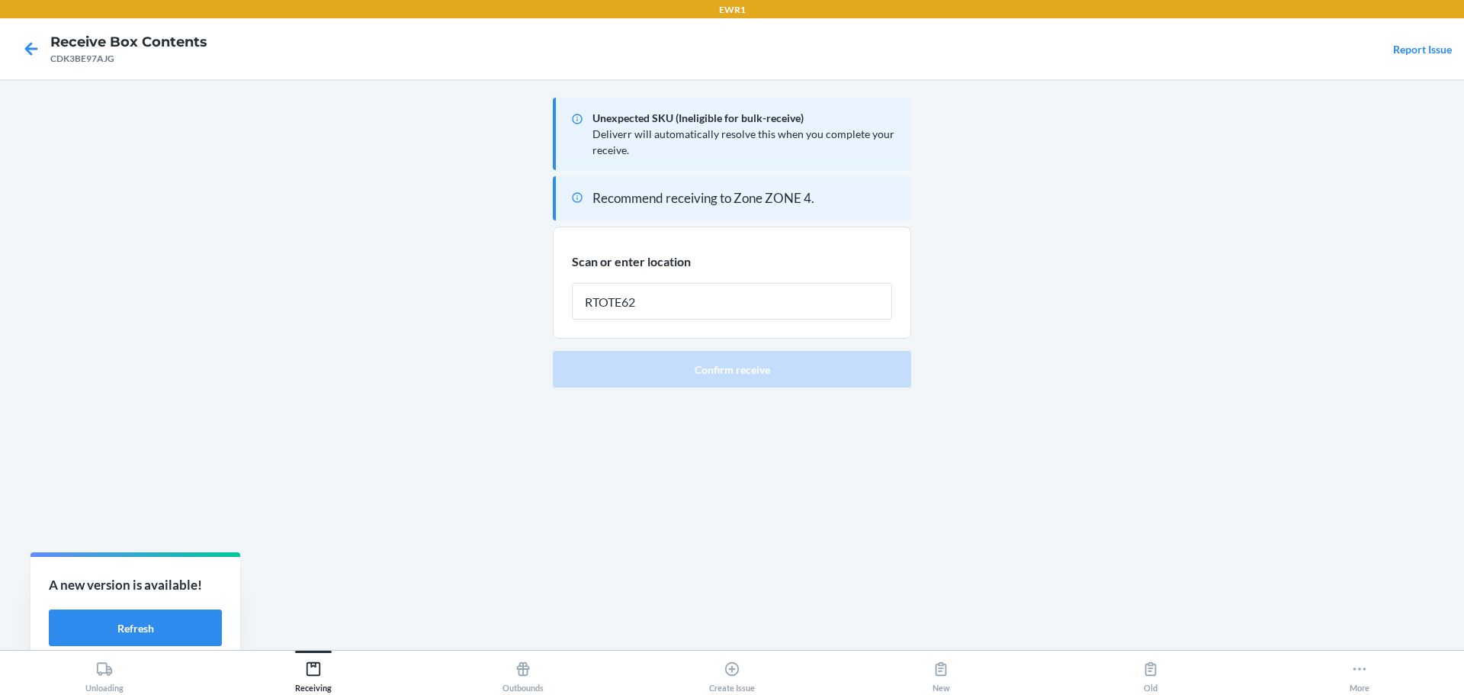
type input "RTOTE628"
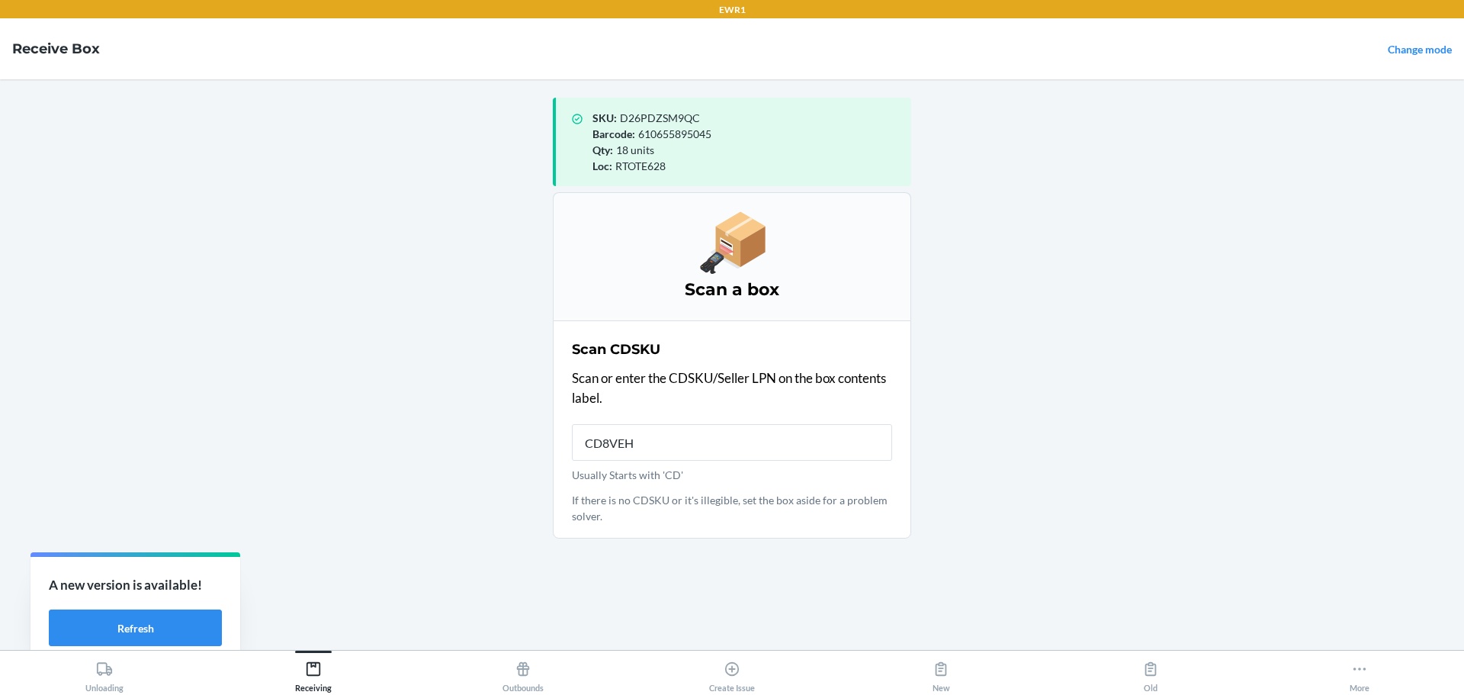
type input "CD8VEHR"
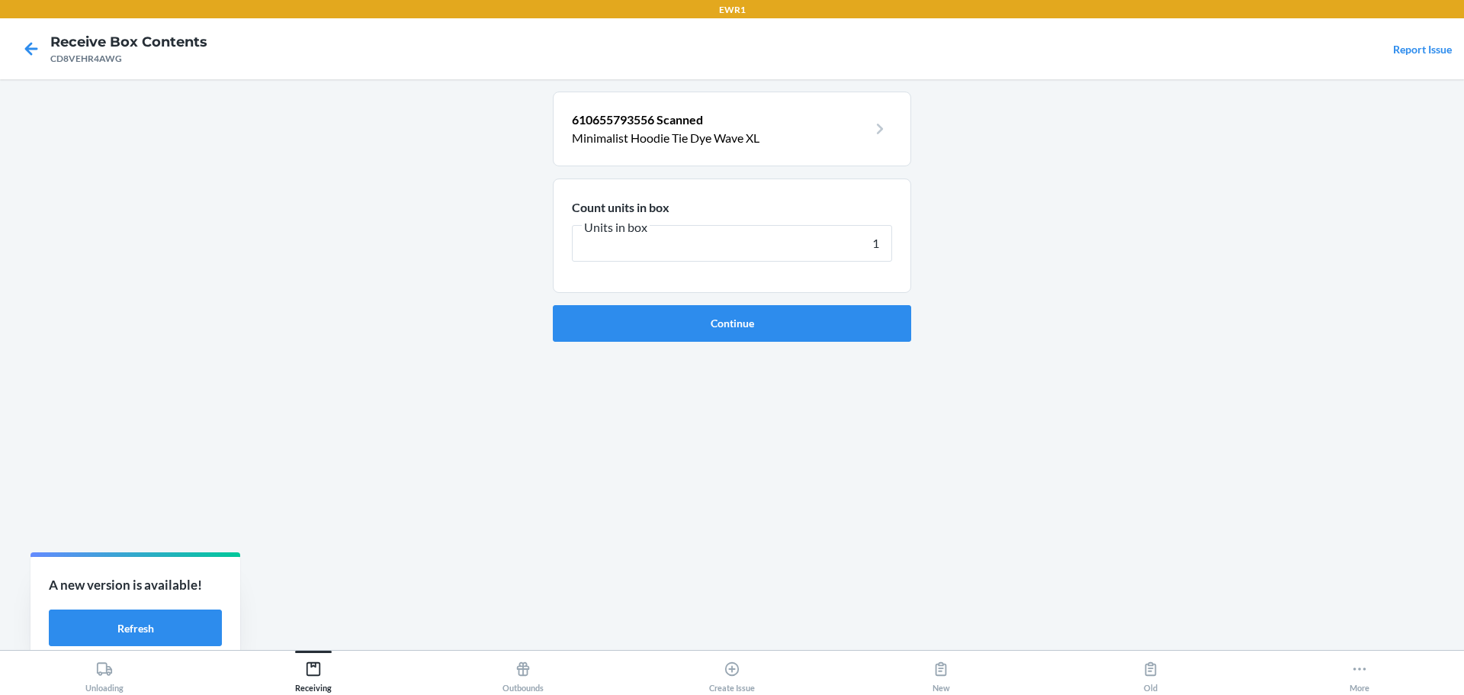
type input "16"
click button "Continue" at bounding box center [732, 323] width 358 height 37
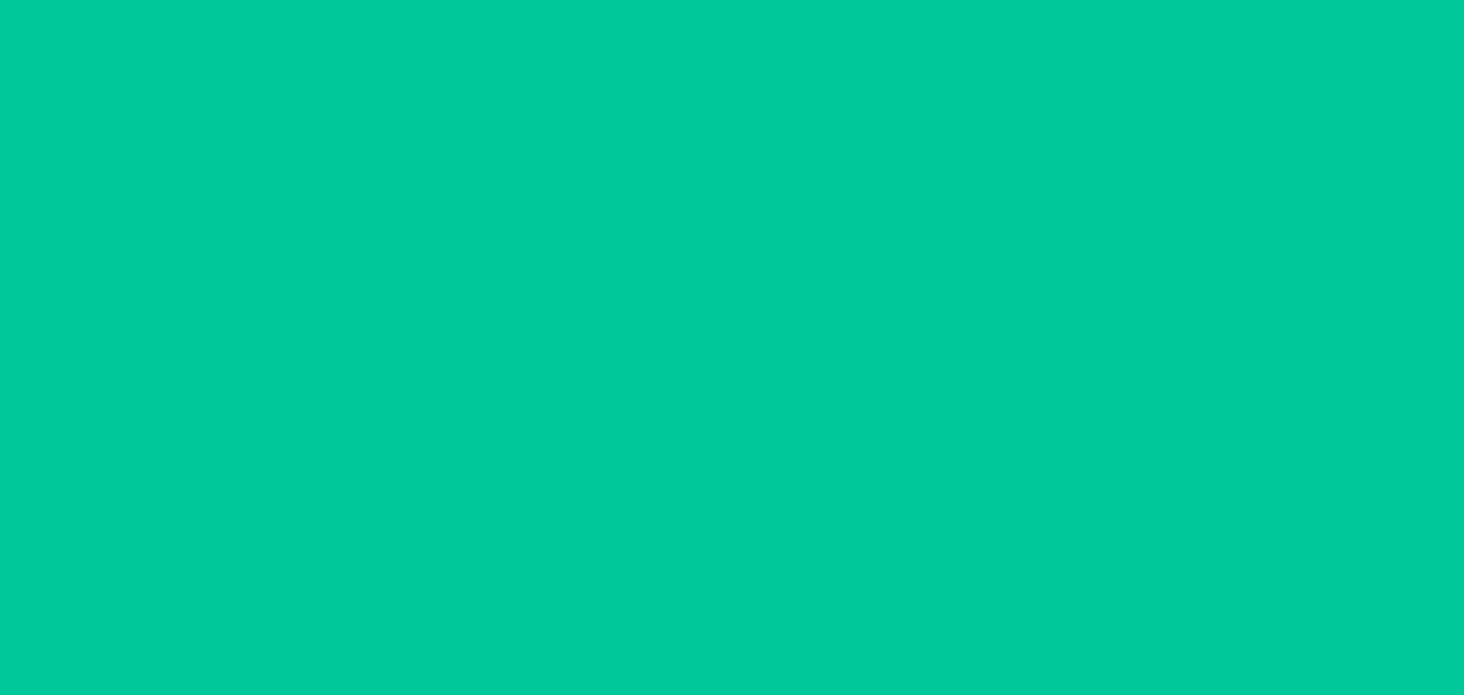
type input "1"
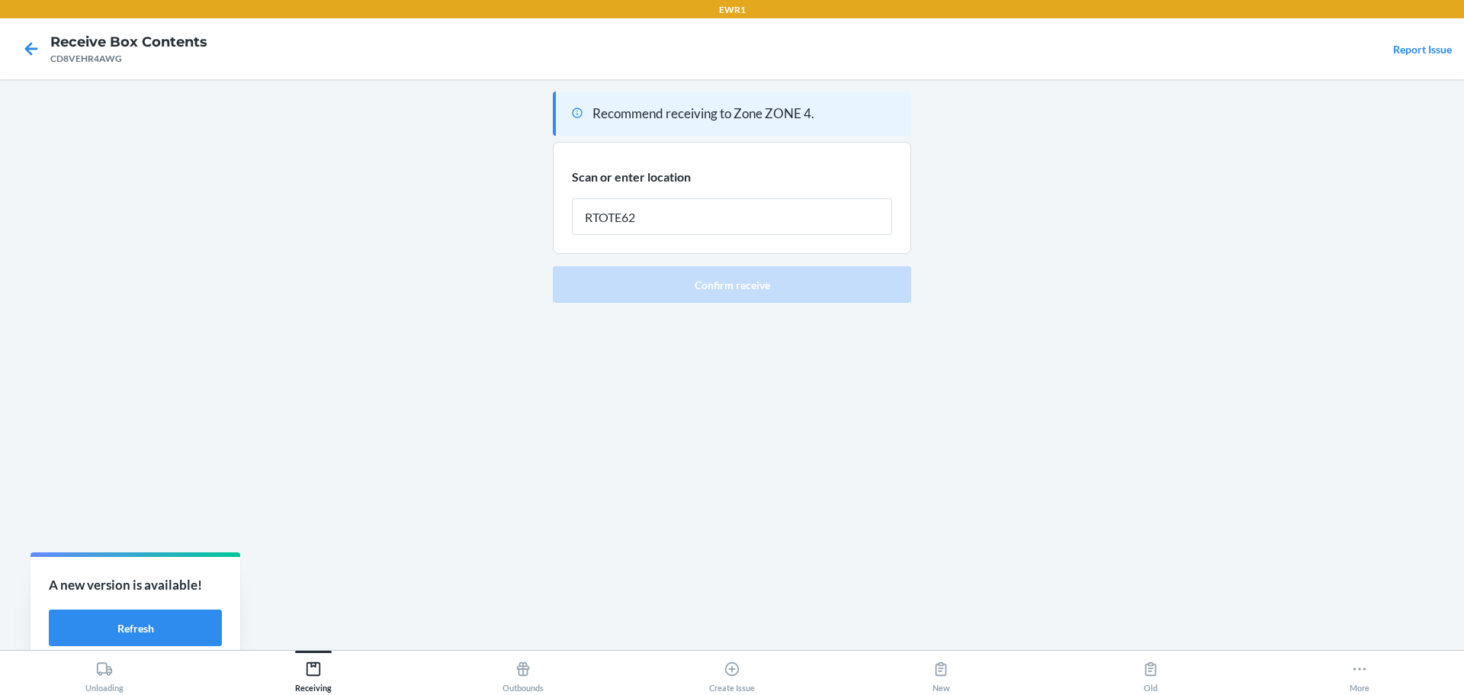
type input "RTOTE628"
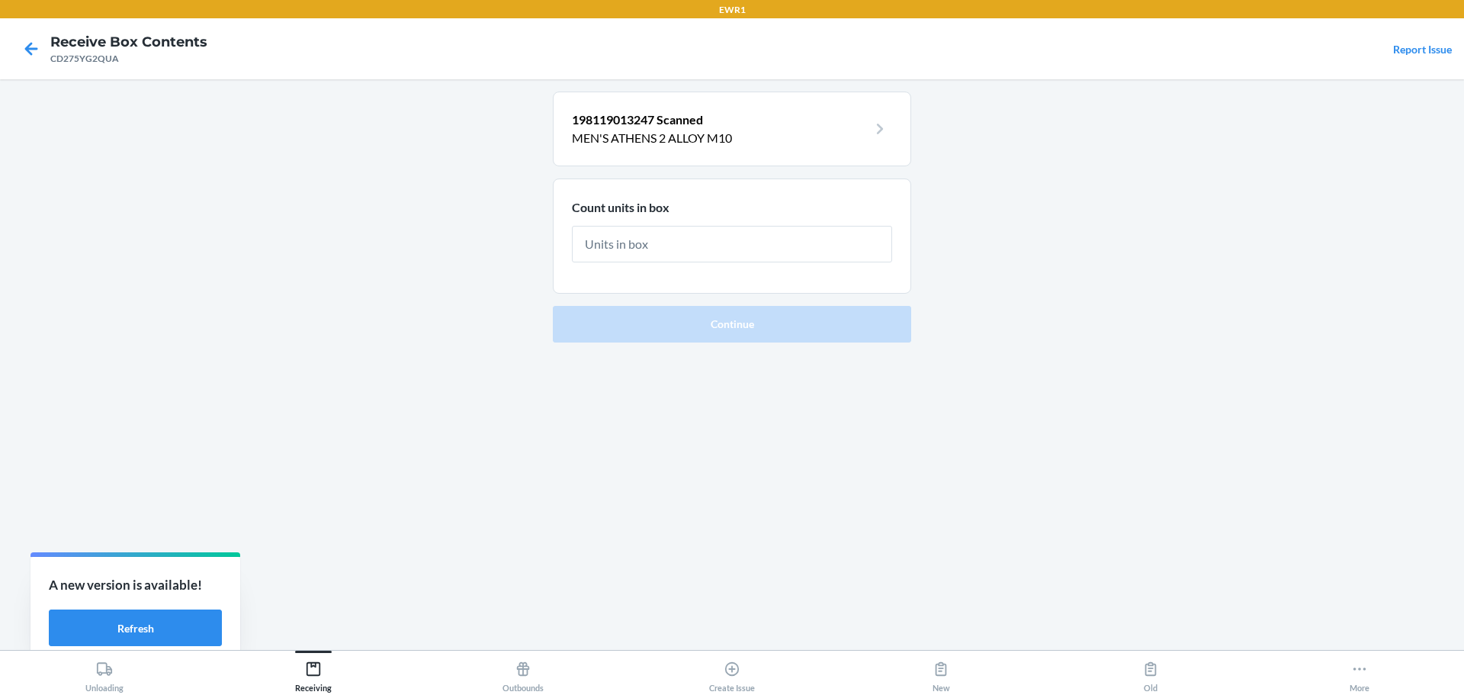
type input "1"
click button "Continue" at bounding box center [732, 324] width 358 height 37
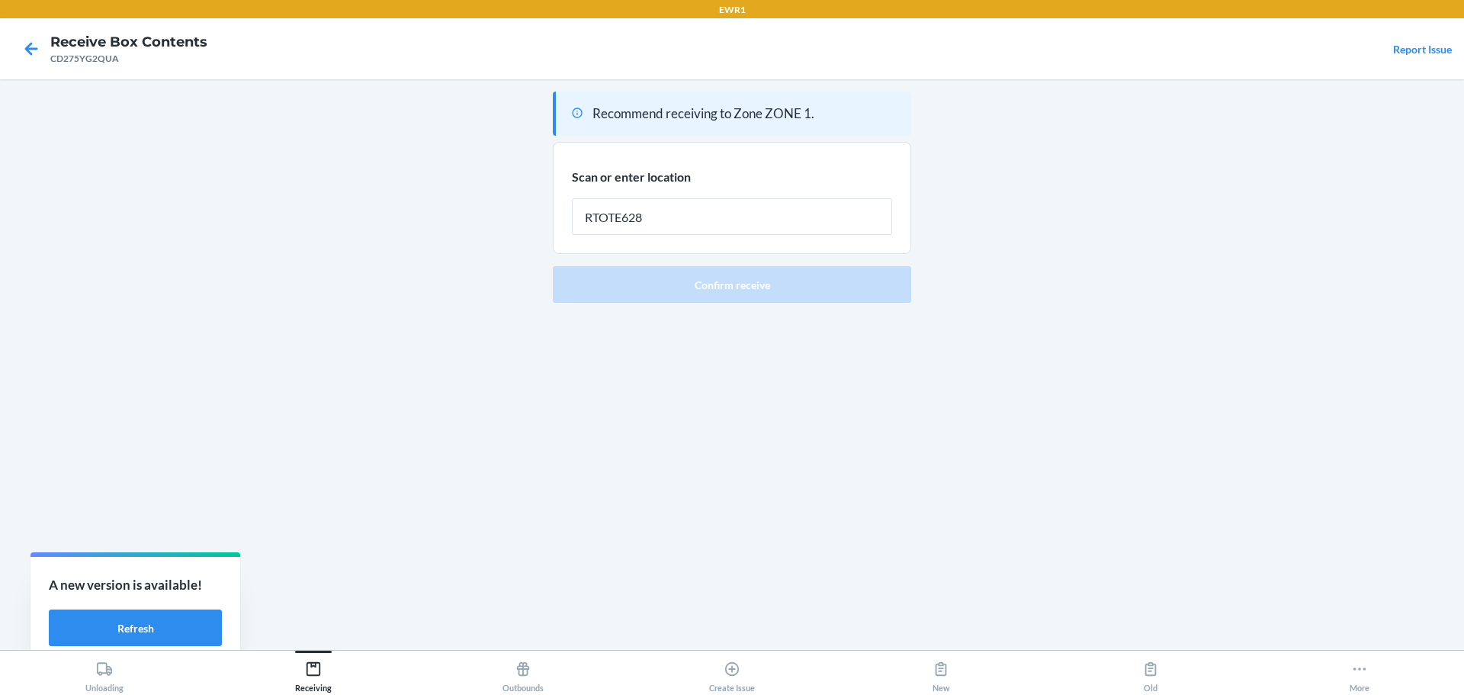
type input "RTOTE628"
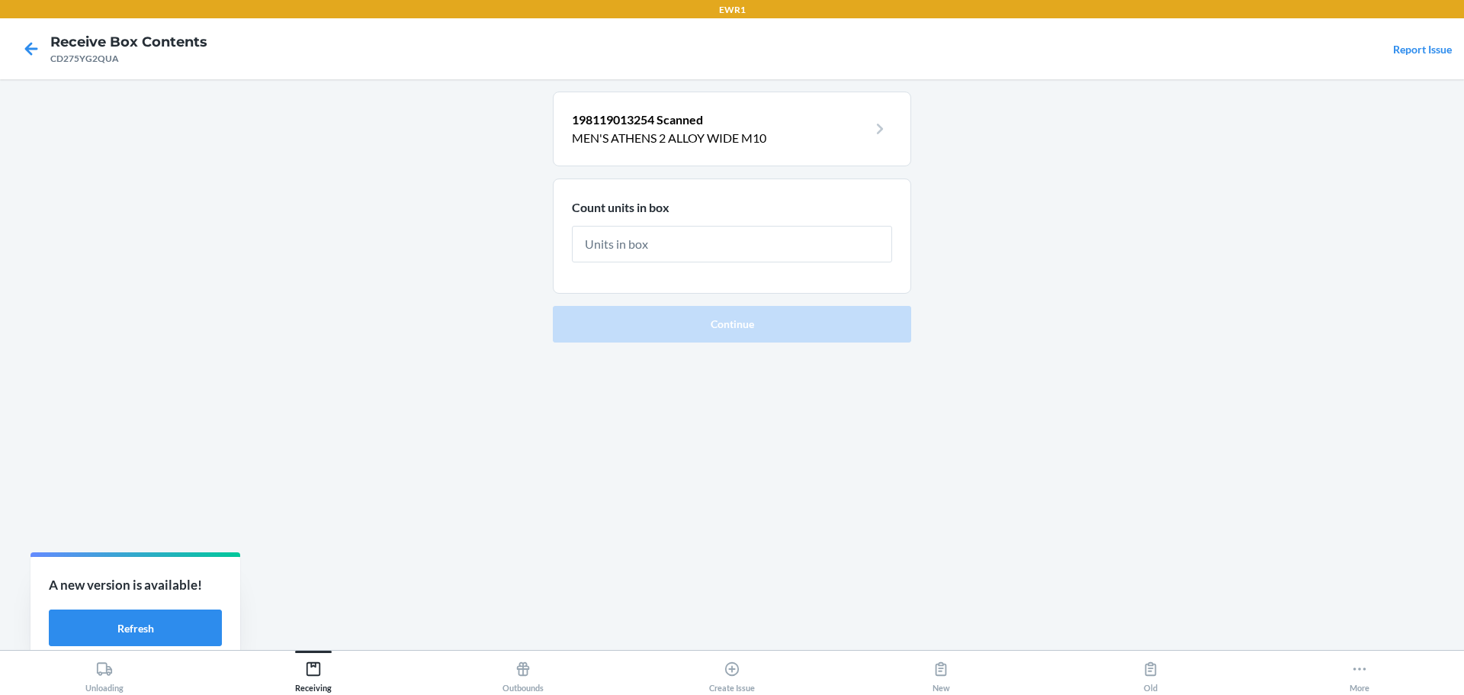
type input "1"
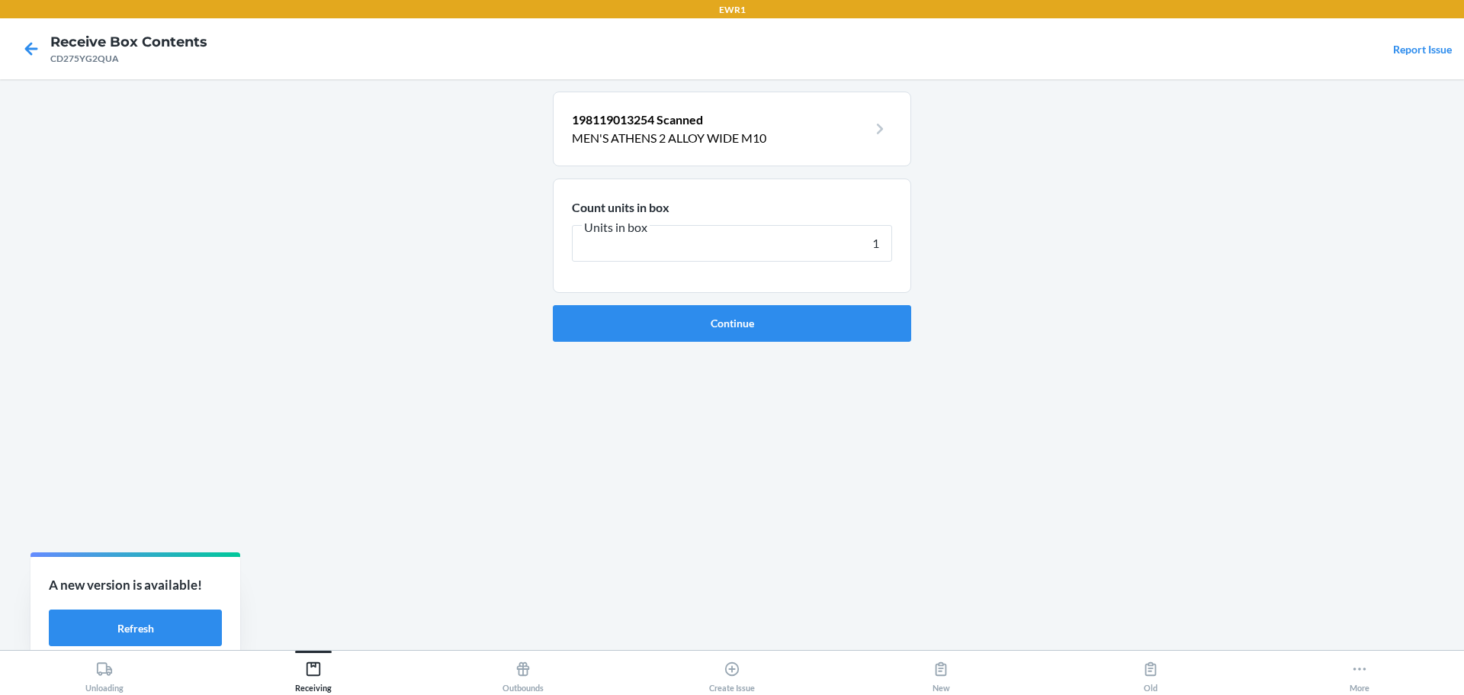
click button "Continue" at bounding box center [732, 323] width 358 height 37
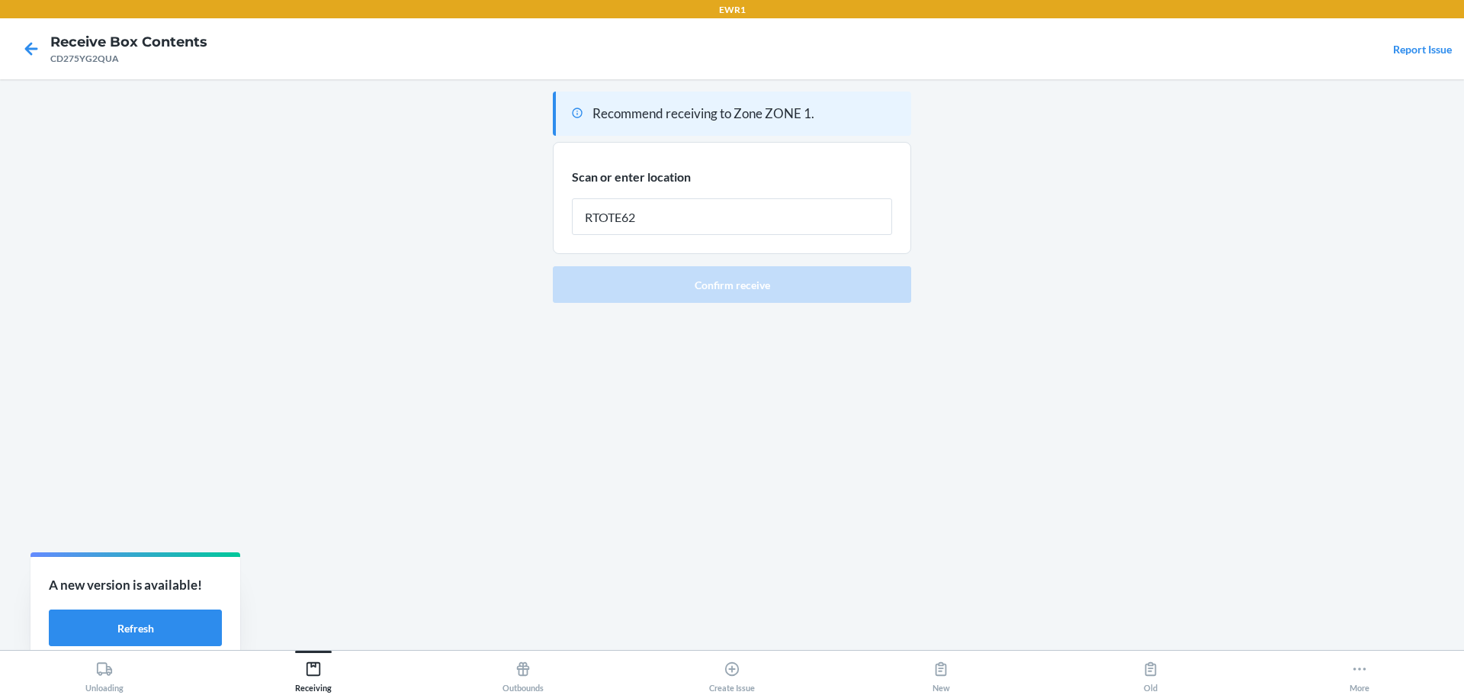
type input "RTOTE628"
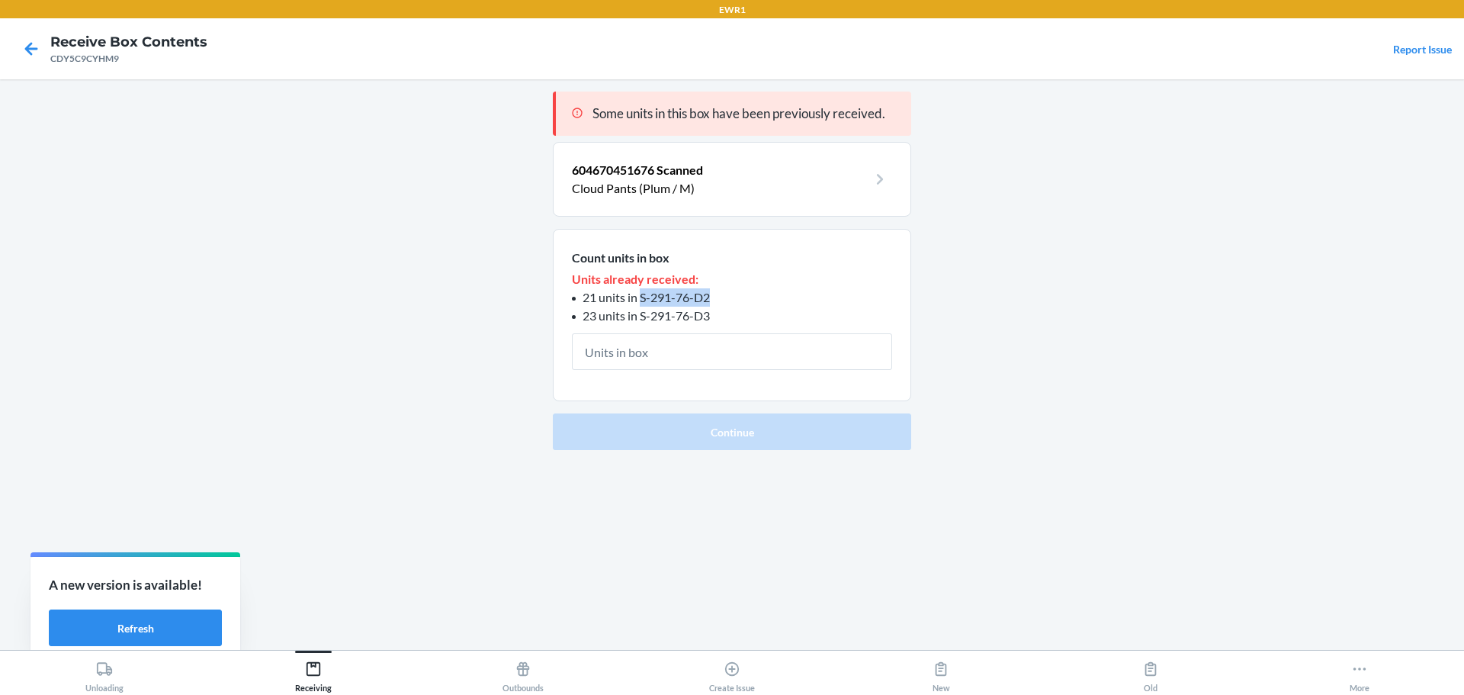
drag, startPoint x: 715, startPoint y: 302, endPoint x: 641, endPoint y: 301, distance: 74.8
click at [641, 301] on li "21 units in S-291-76-D2" at bounding box center [732, 297] width 320 height 18
click at [706, 358] on input "text" at bounding box center [732, 351] width 320 height 37
type input "6"
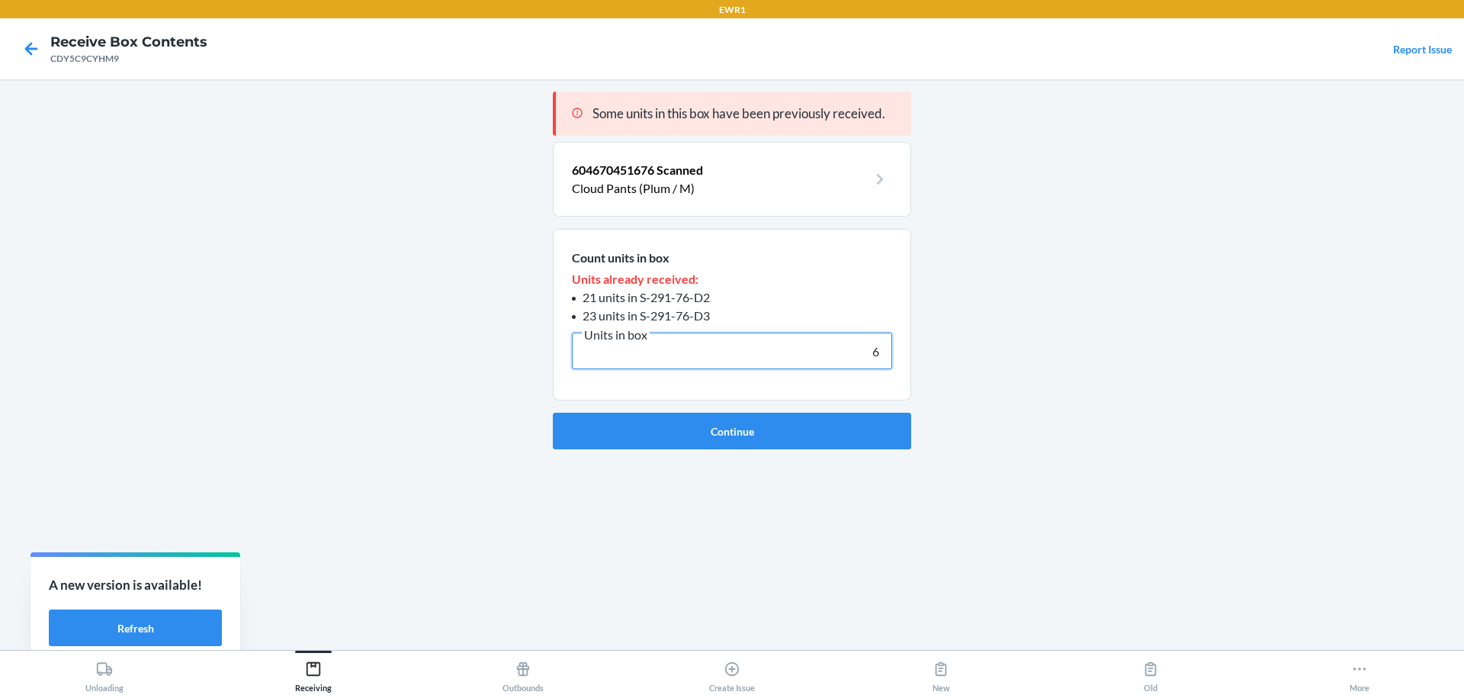
click button "Continue" at bounding box center [732, 431] width 358 height 37
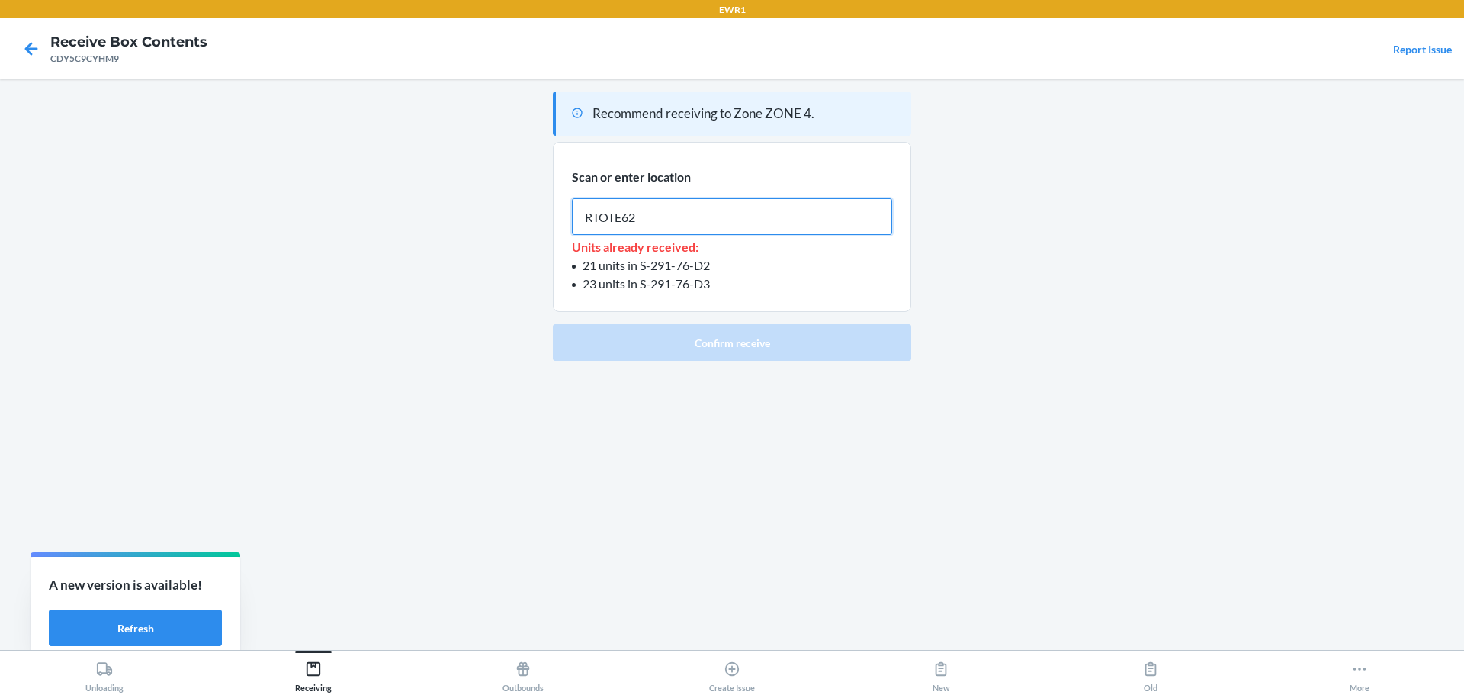
type input "RTOTE628"
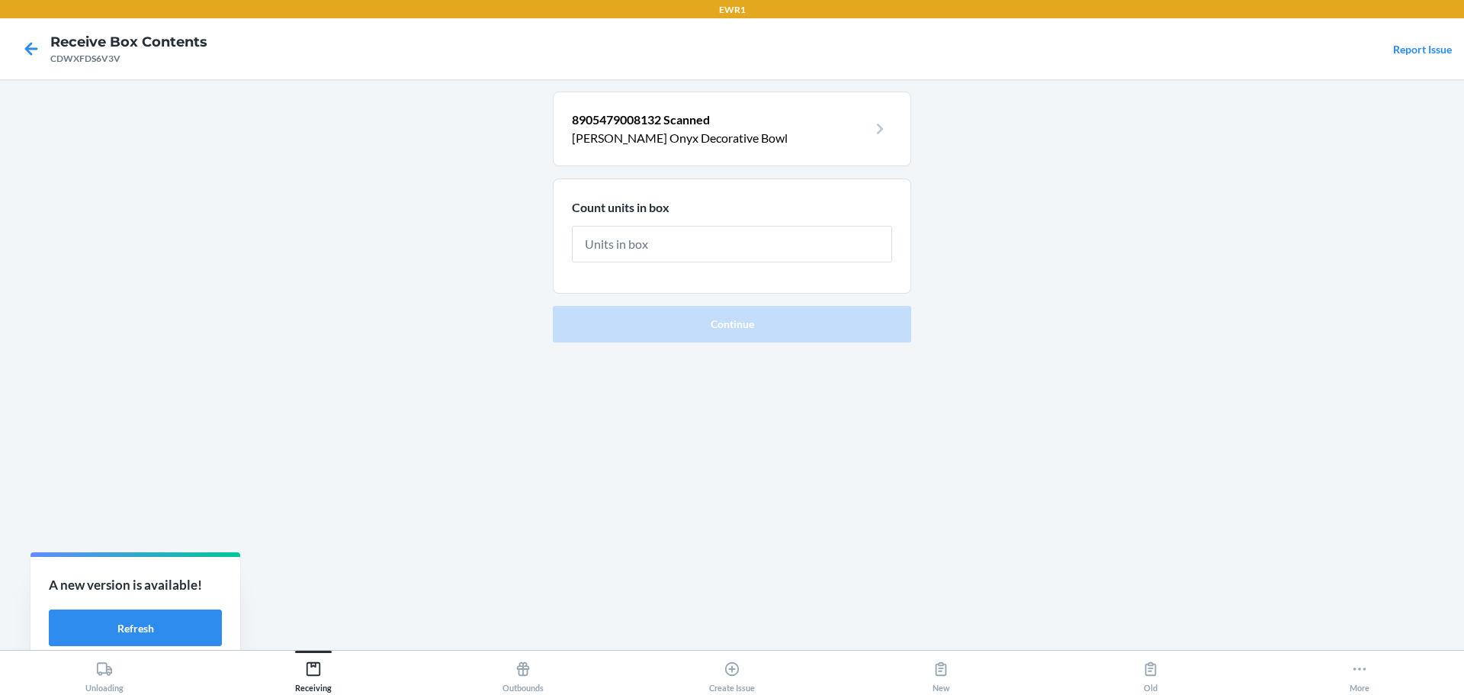
type input "2"
click button "Continue" at bounding box center [732, 324] width 358 height 37
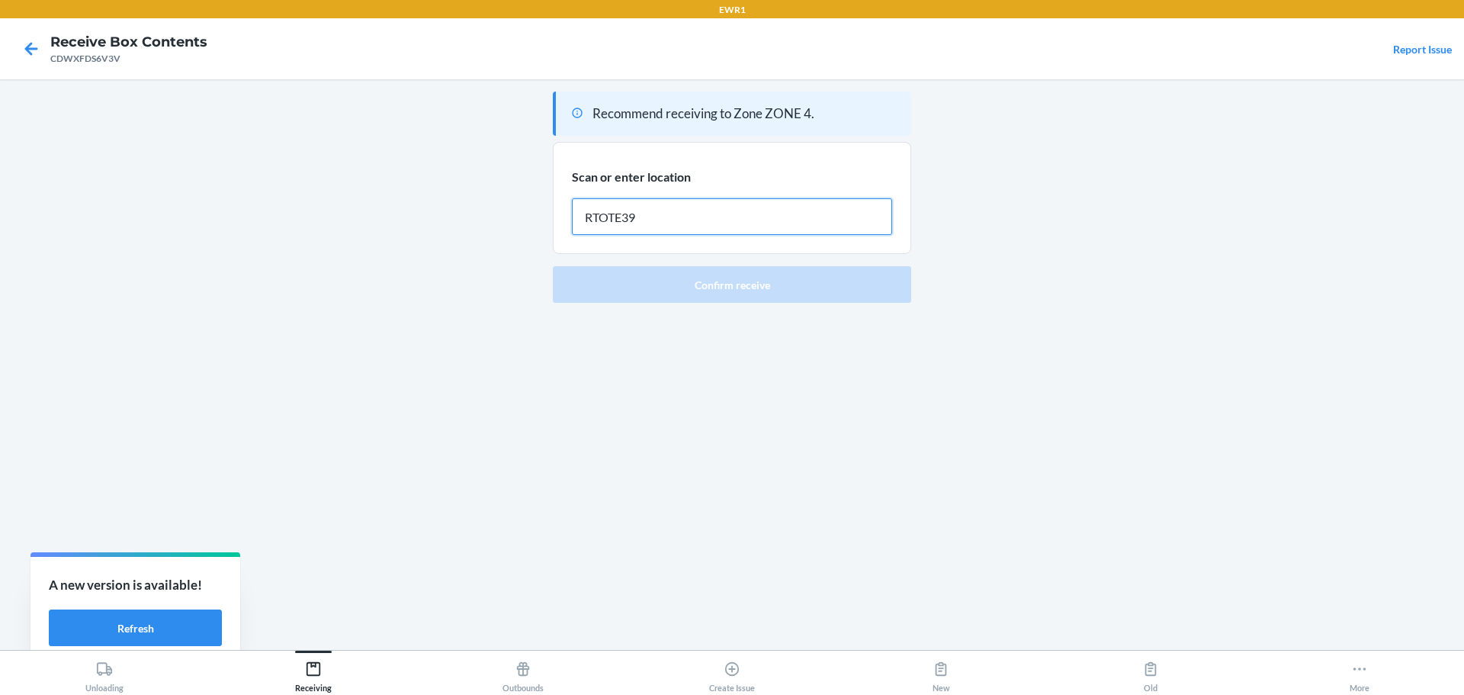
type input "RTOTE393"
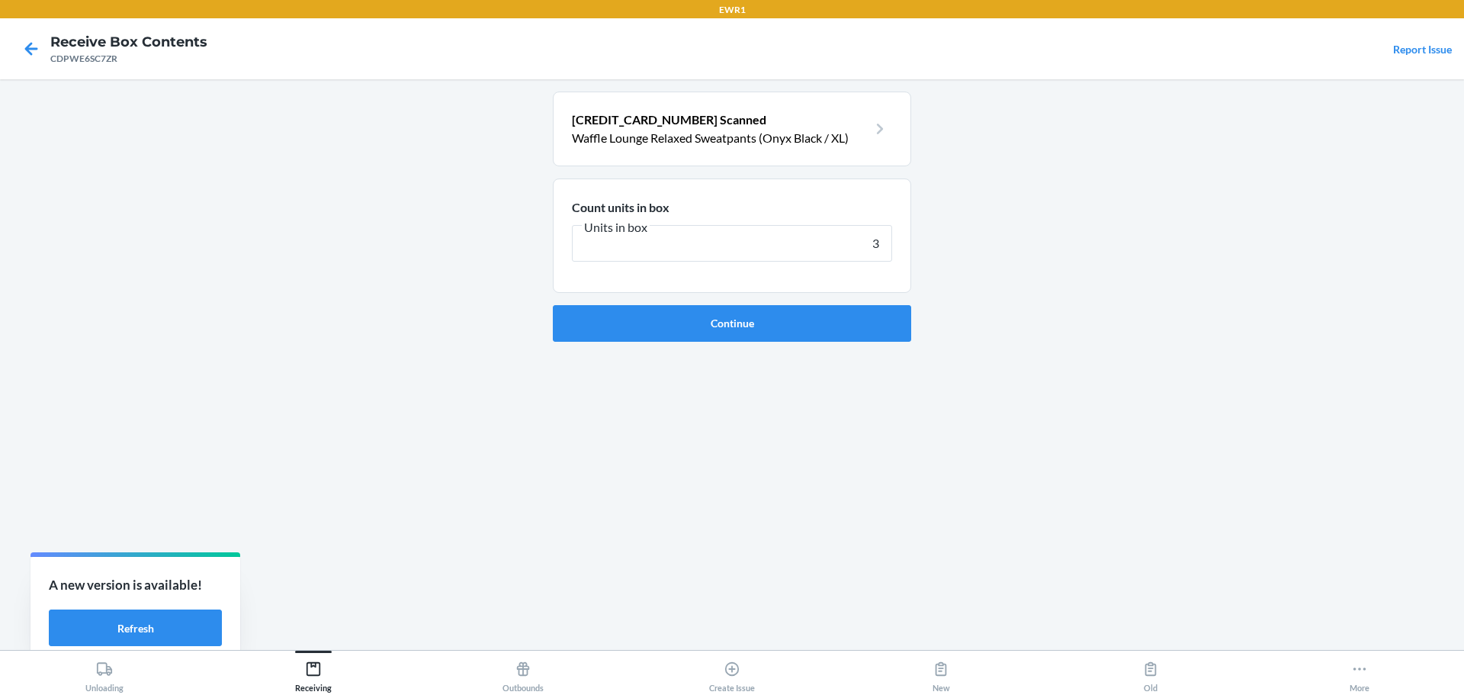
type input "34"
click button "Continue" at bounding box center [732, 323] width 358 height 37
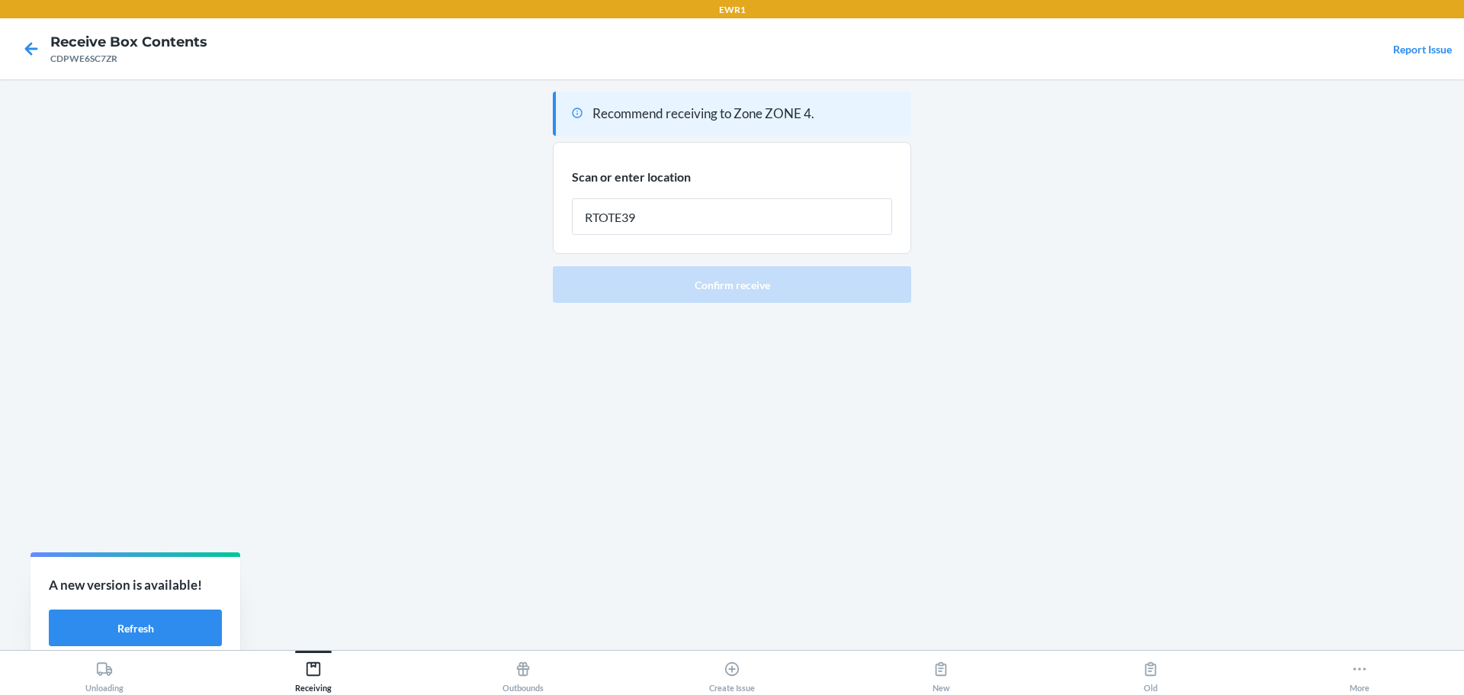
type input "RTOTE393"
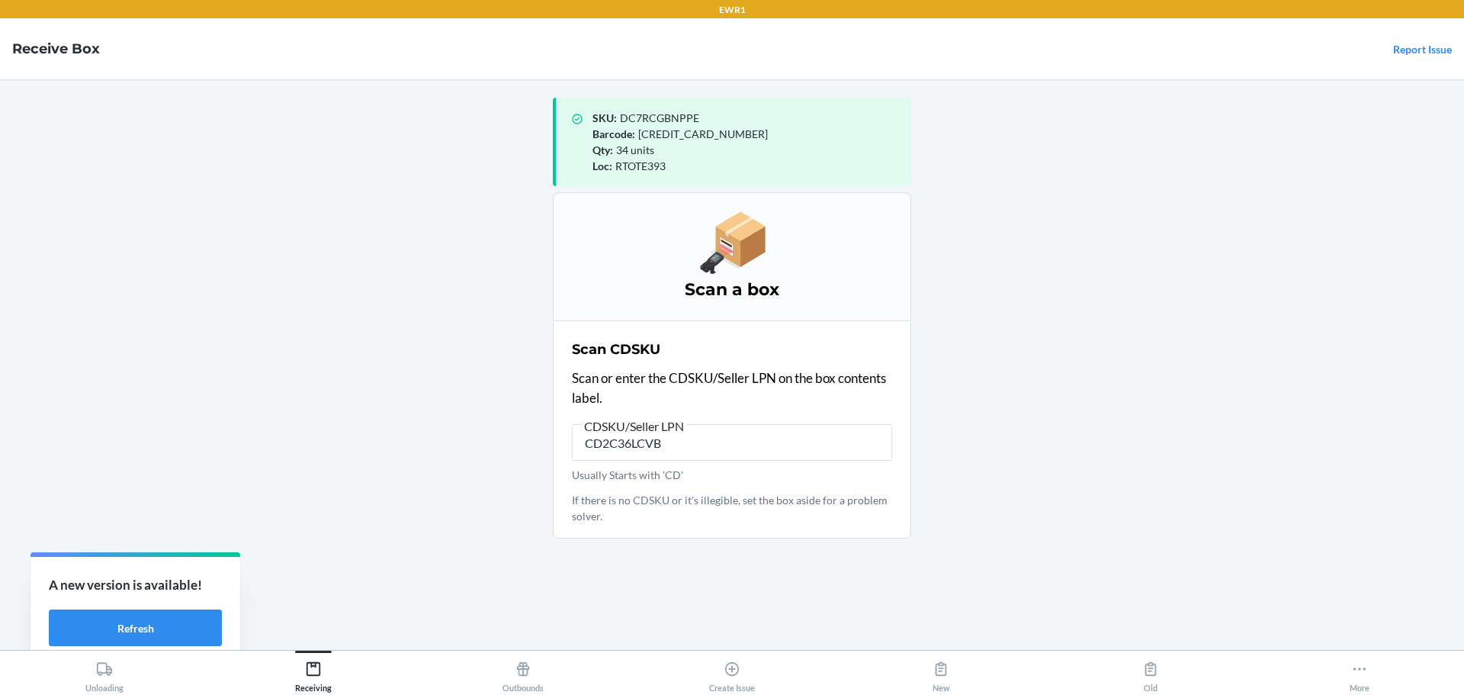
type input "CD2C36LCVBD"
type input "CD2036LCVBD"
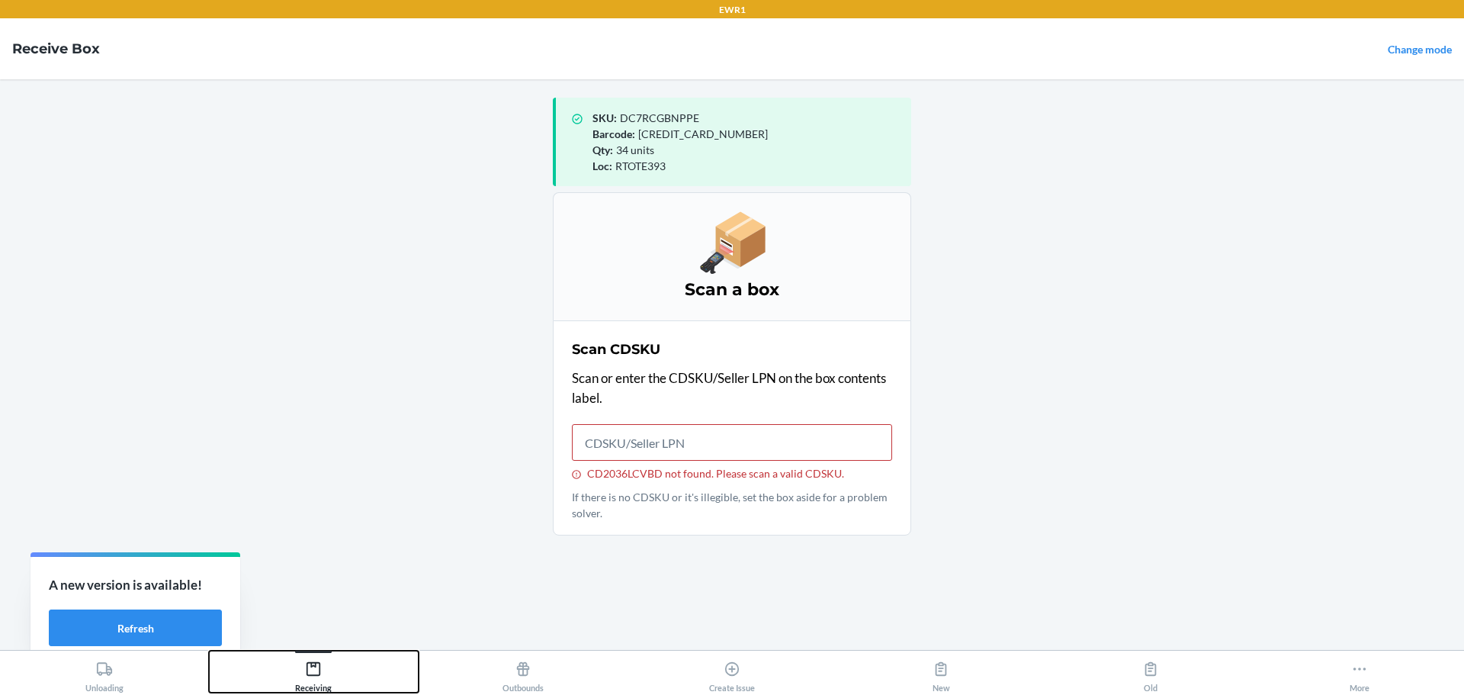
click at [342, 673] on button "Receiving" at bounding box center [313, 672] width 209 height 42
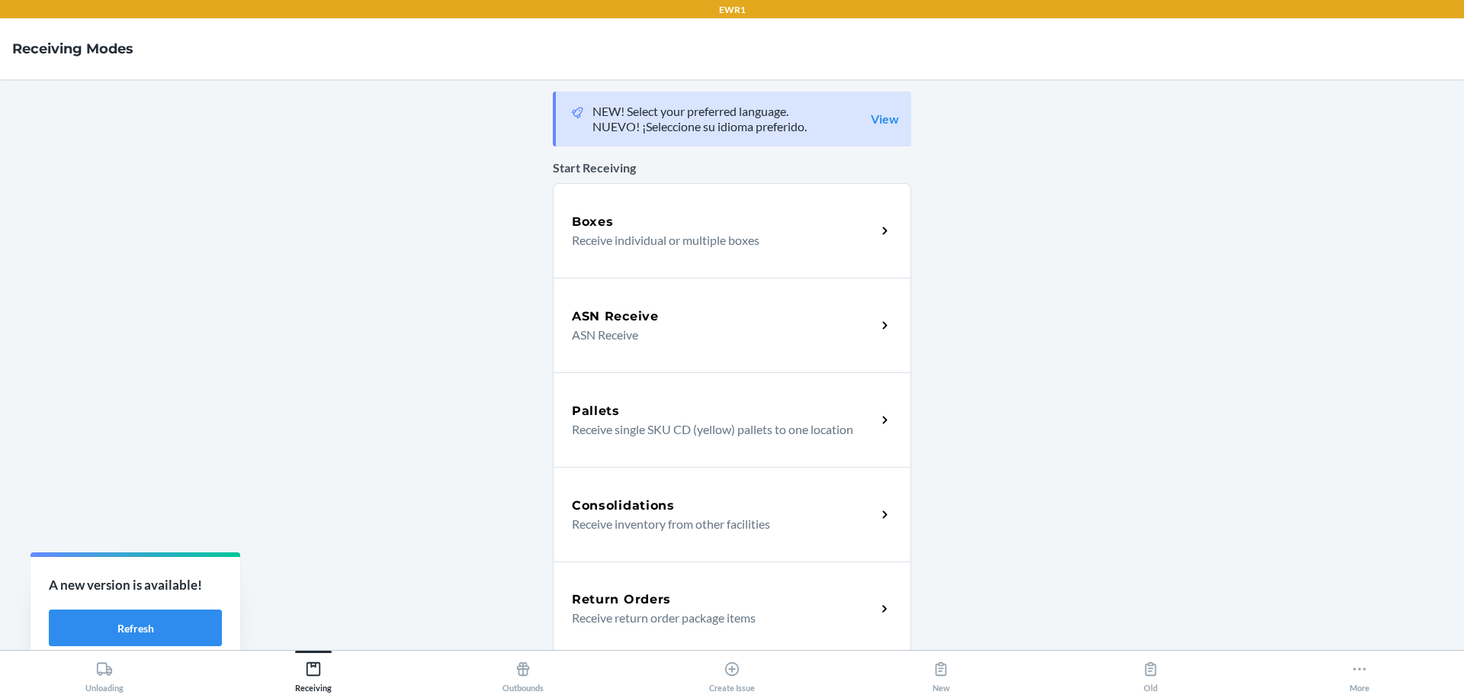
click at [639, 363] on div "ASN Receive ASN Receive" at bounding box center [732, 325] width 358 height 95
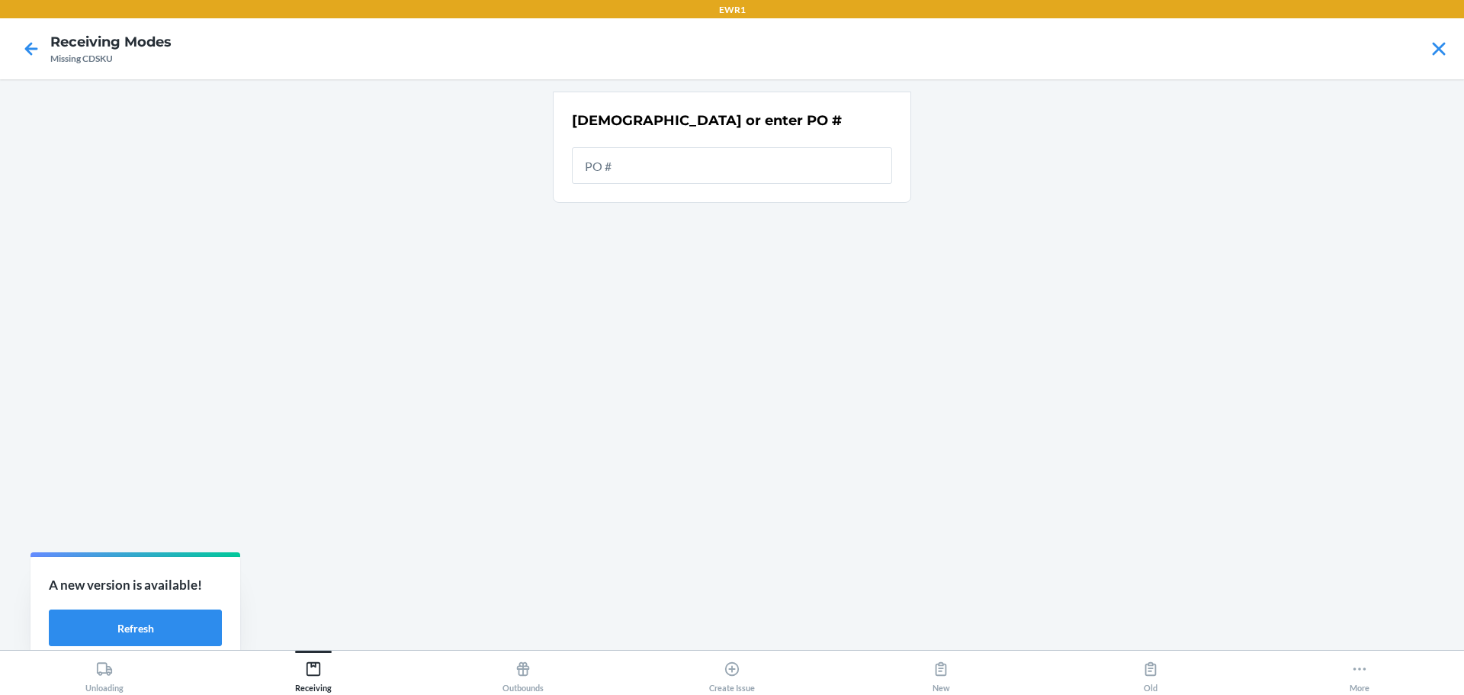
click at [648, 164] on input "text" at bounding box center [732, 165] width 320 height 37
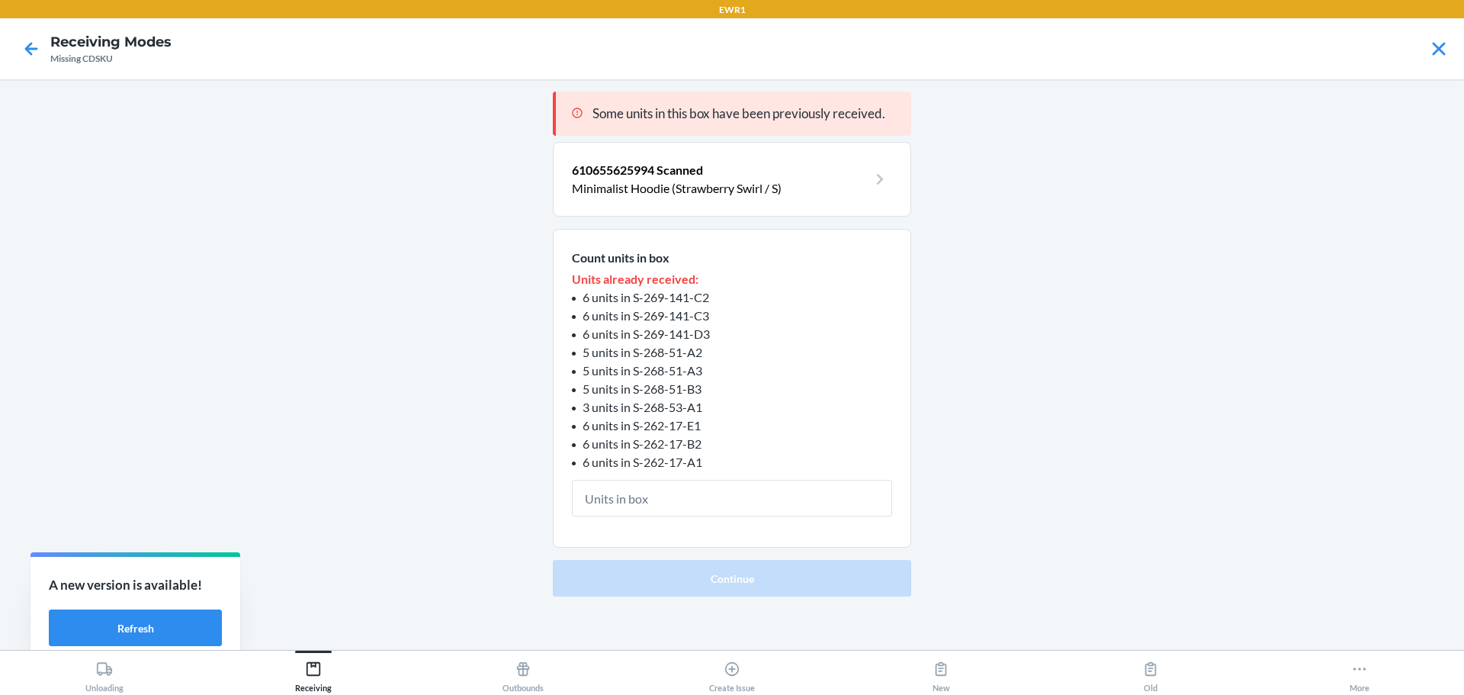
click at [667, 174] on span "610655625994 Scanned" at bounding box center [637, 169] width 131 height 14
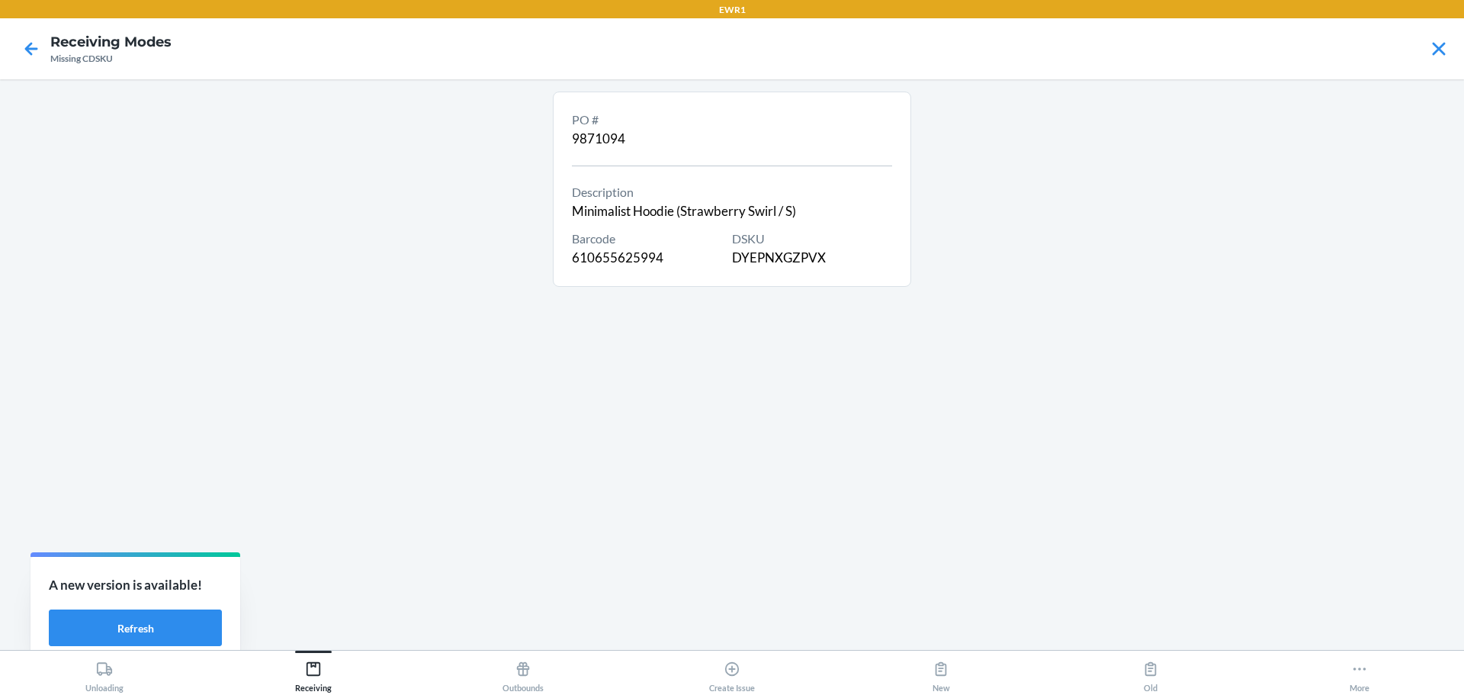
click at [742, 262] on div "DSKU DYEPNXGZPVX" at bounding box center [812, 249] width 160 height 38
click at [26, 39] on icon at bounding box center [31, 49] width 26 height 26
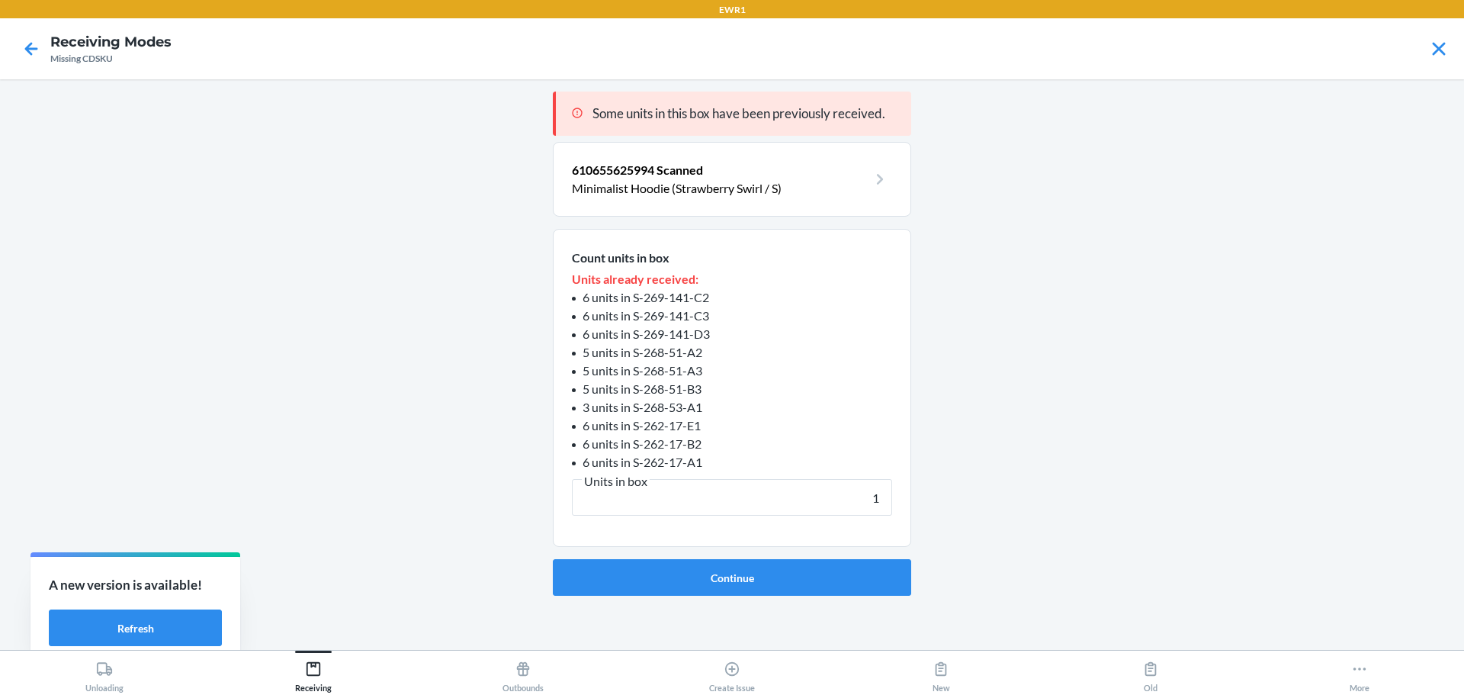
type input "18"
click button "Continue" at bounding box center [732, 577] width 358 height 37
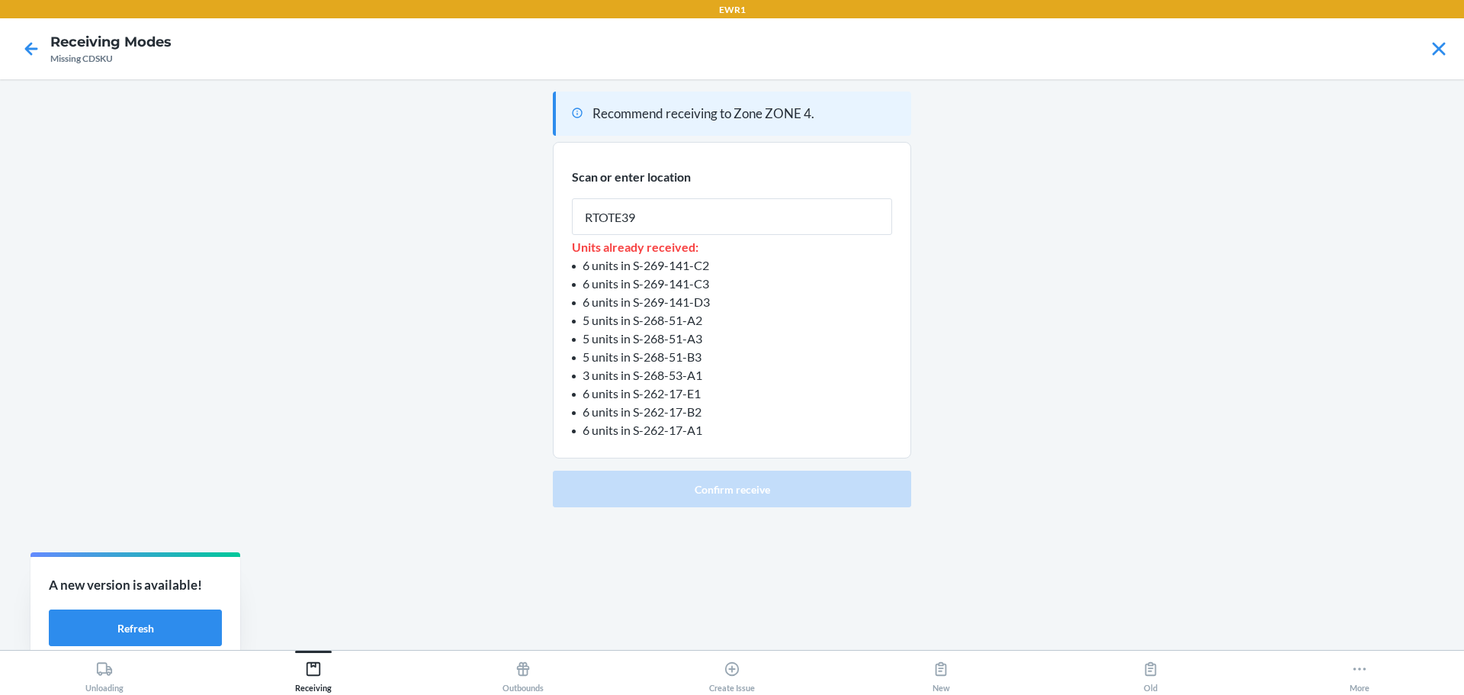
type input "RTOTE393"
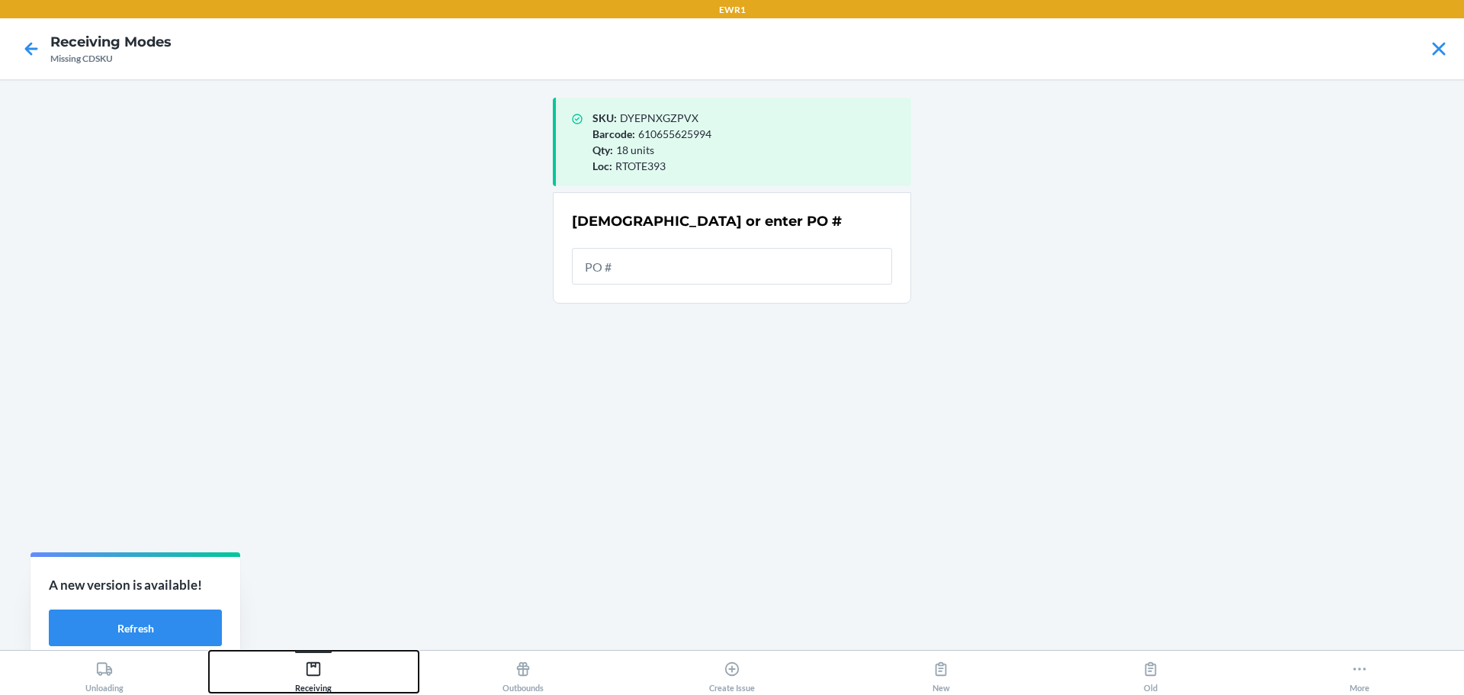
click at [301, 669] on div "Receiving" at bounding box center [313, 673] width 37 height 38
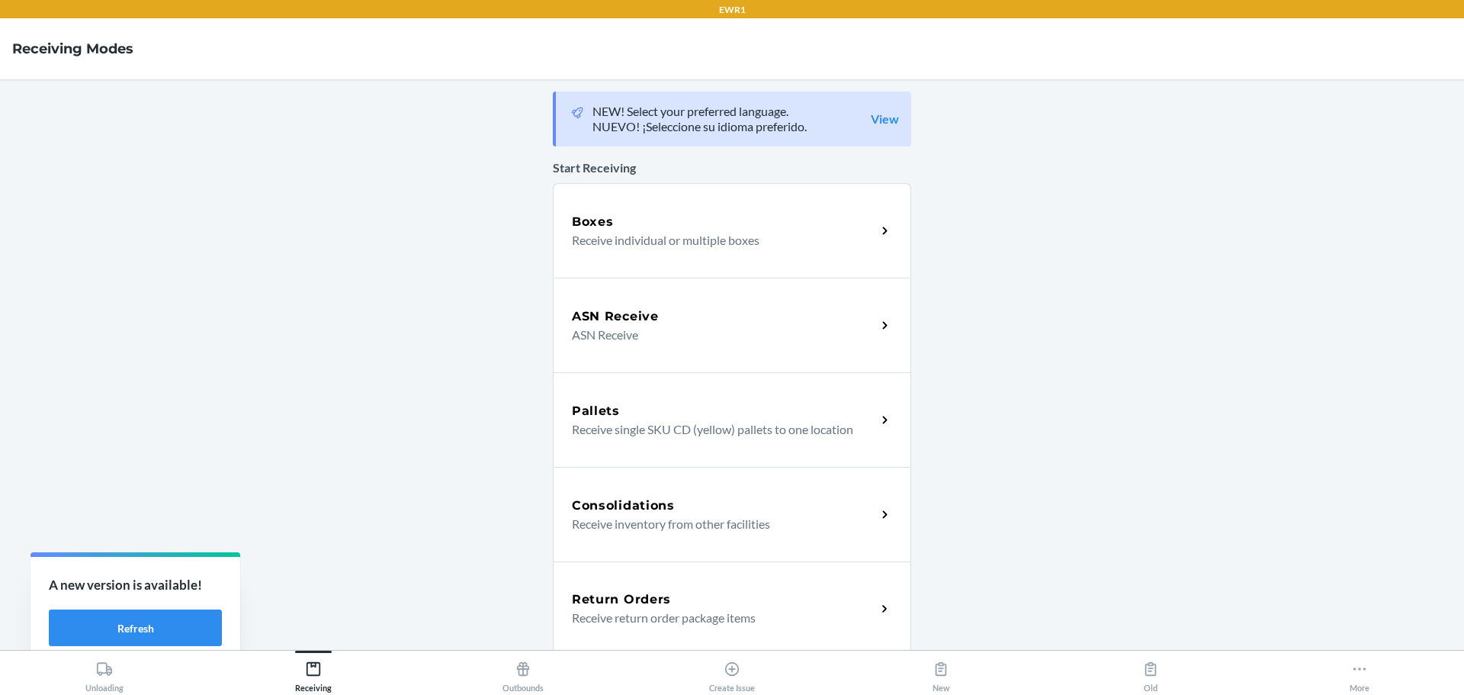
click at [688, 249] on div "Boxes Receive individual or multiple boxes" at bounding box center [732, 230] width 358 height 95
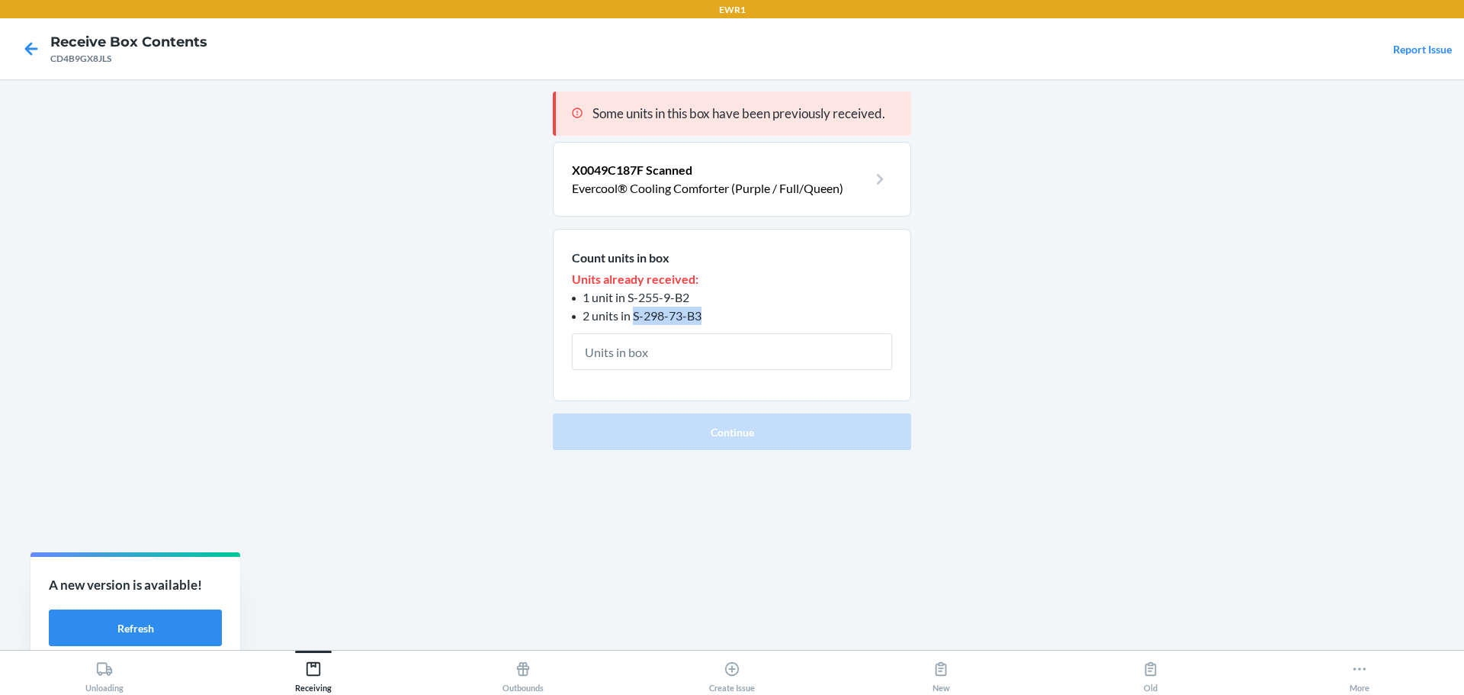
drag, startPoint x: 709, startPoint y: 313, endPoint x: 633, endPoint y: 313, distance: 76.3
click at [633, 313] on li "2 units in S-298-73-B3" at bounding box center [732, 316] width 320 height 18
drag, startPoint x: 690, startPoint y: 298, endPoint x: 631, endPoint y: 301, distance: 59.5
click at [631, 301] on li "1 unit in S-255-9-B2" at bounding box center [732, 297] width 320 height 18
drag, startPoint x: 709, startPoint y: 315, endPoint x: 633, endPoint y: 316, distance: 76.3
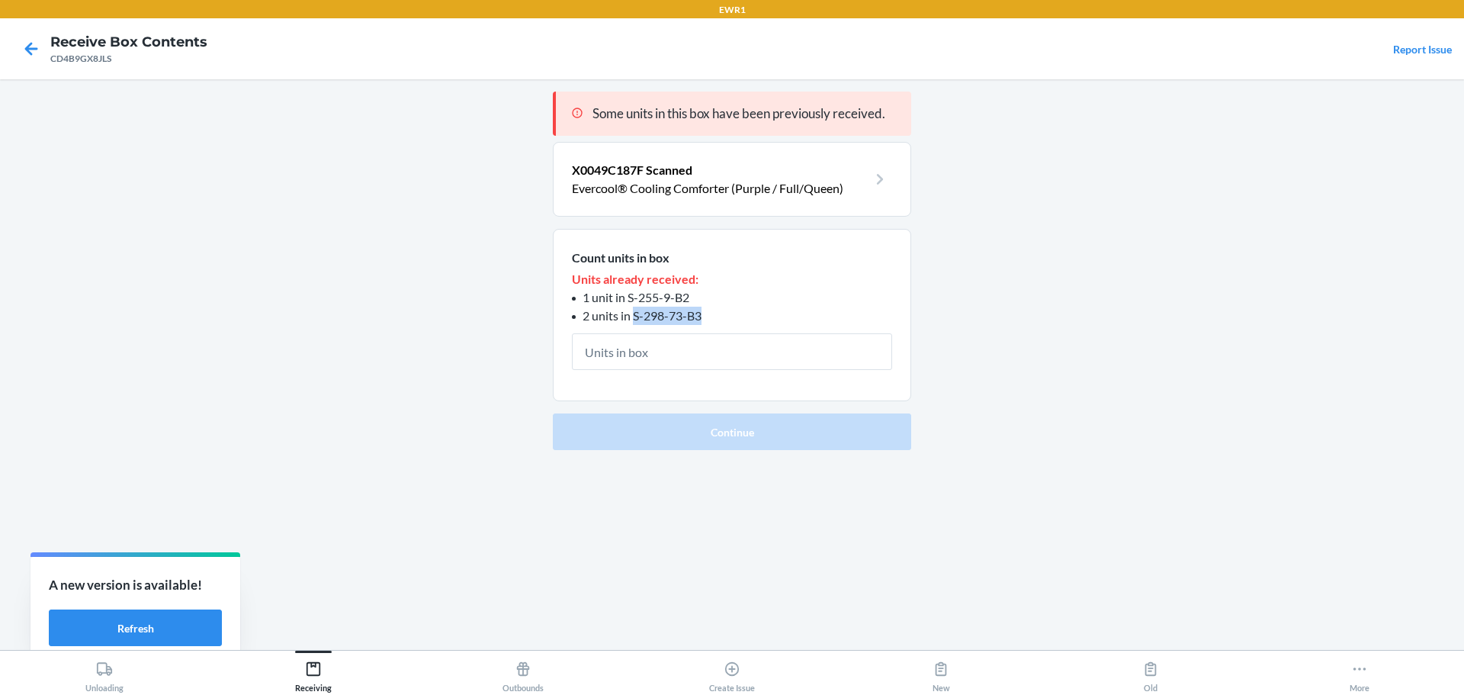
click at [633, 316] on li "2 units in S-298-73-B3" at bounding box center [732, 316] width 320 height 18
click at [349, 673] on button "Receiving" at bounding box center [313, 672] width 209 height 42
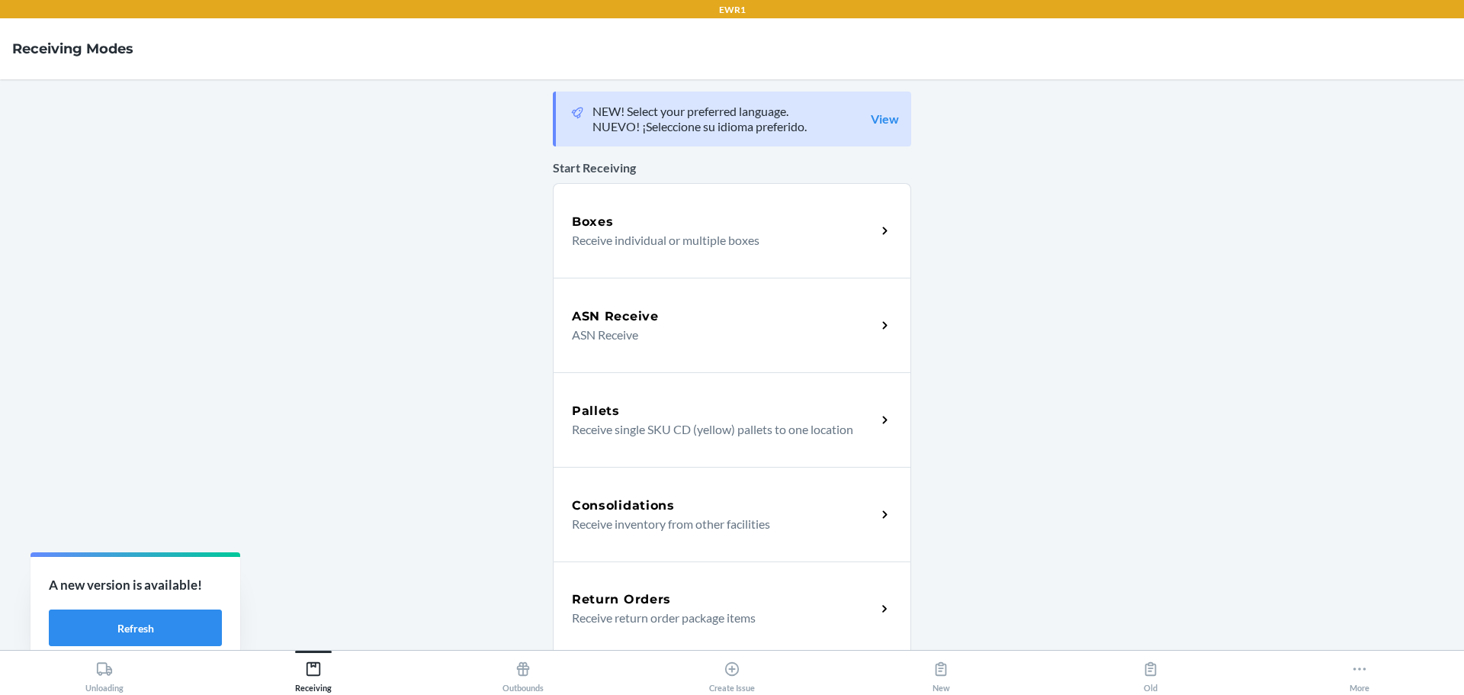
click at [679, 243] on p "Receive individual or multiple boxes" at bounding box center [718, 240] width 292 height 18
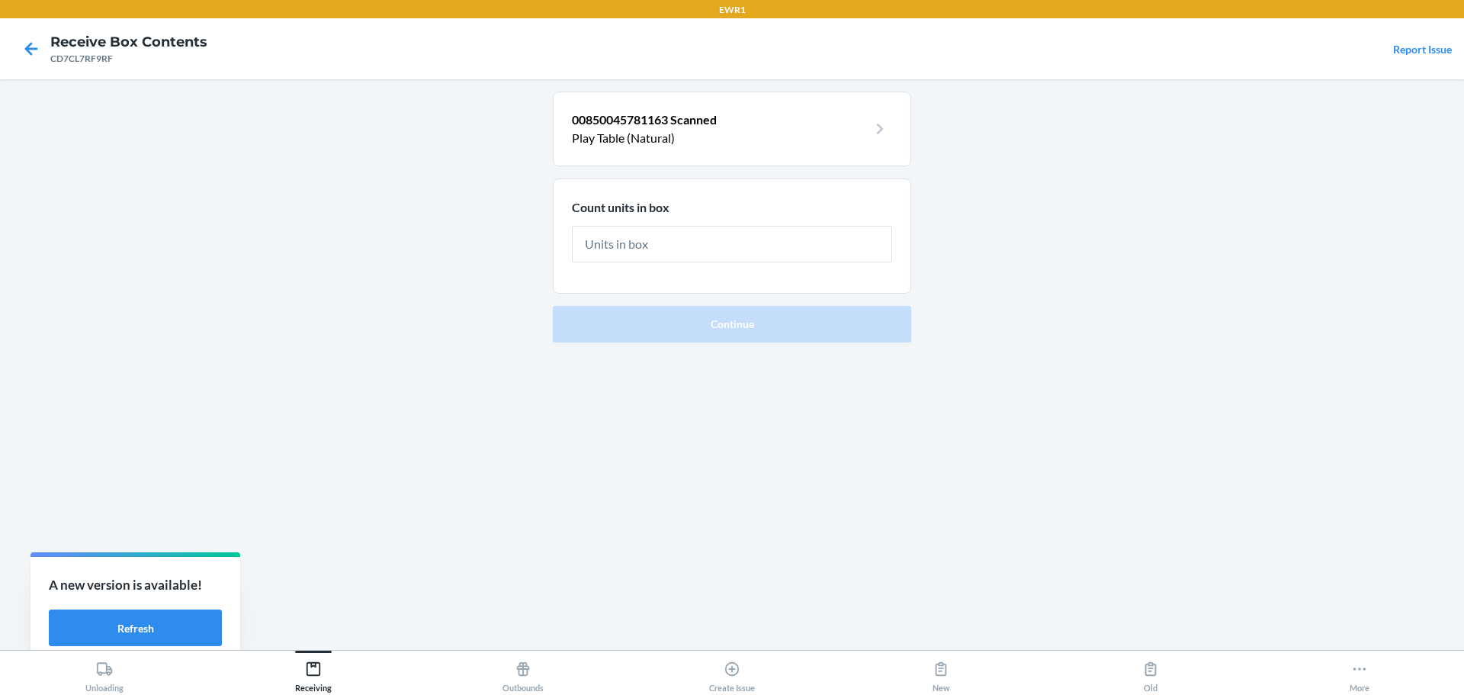
type input "2"
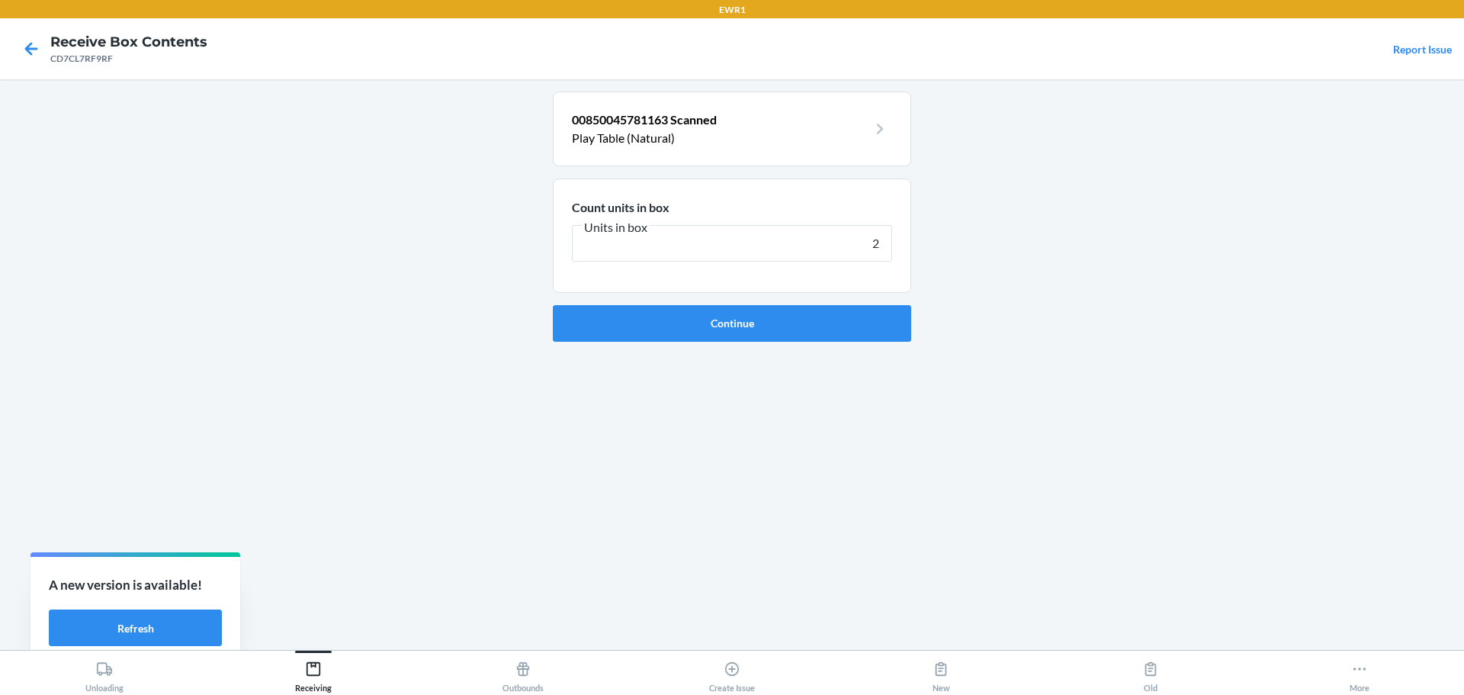
click button "Continue" at bounding box center [732, 323] width 358 height 37
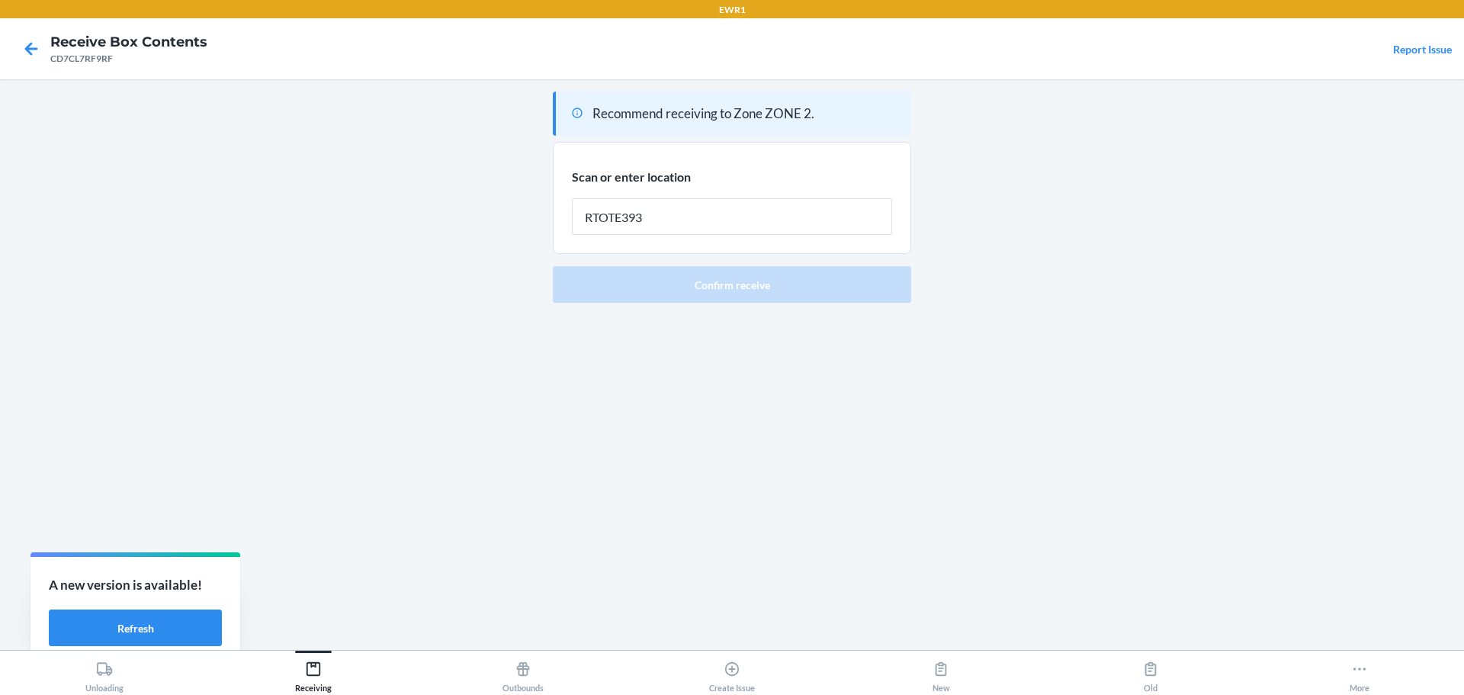
type input "RTOTE393"
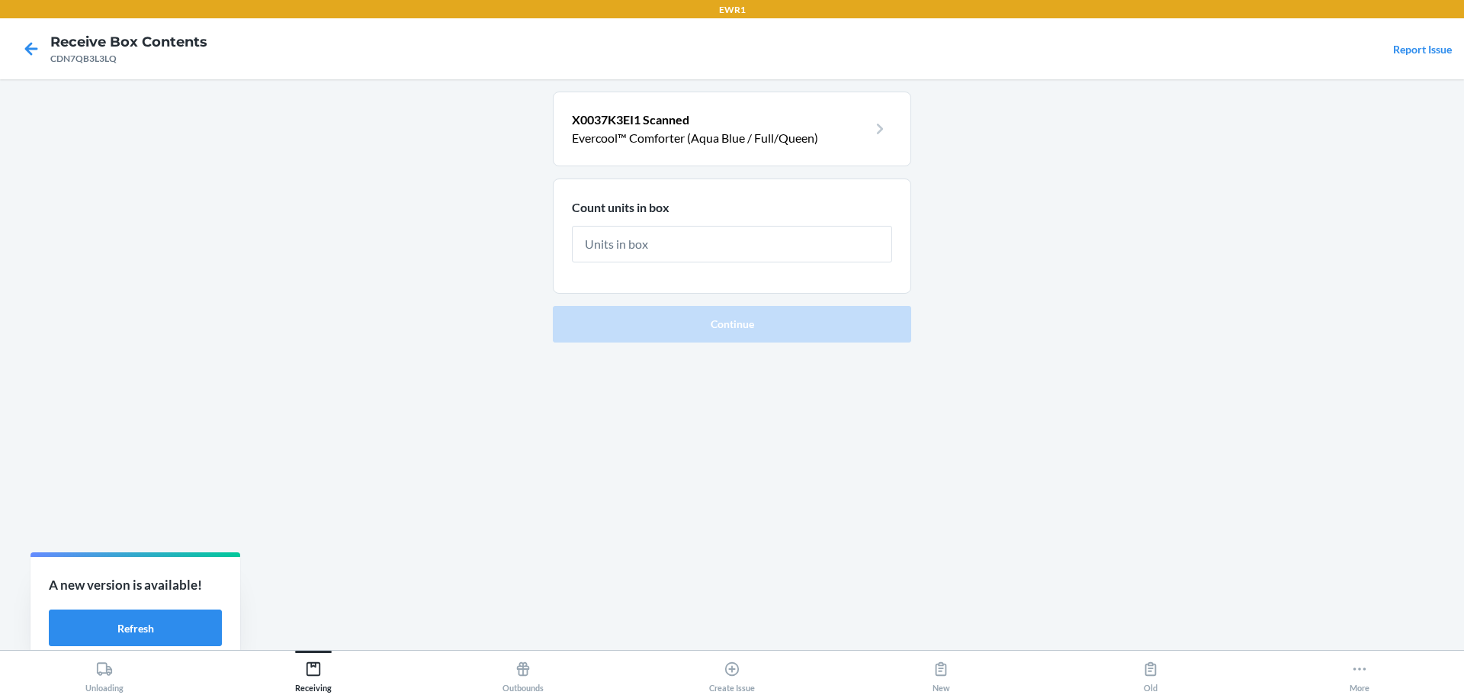
type input "3"
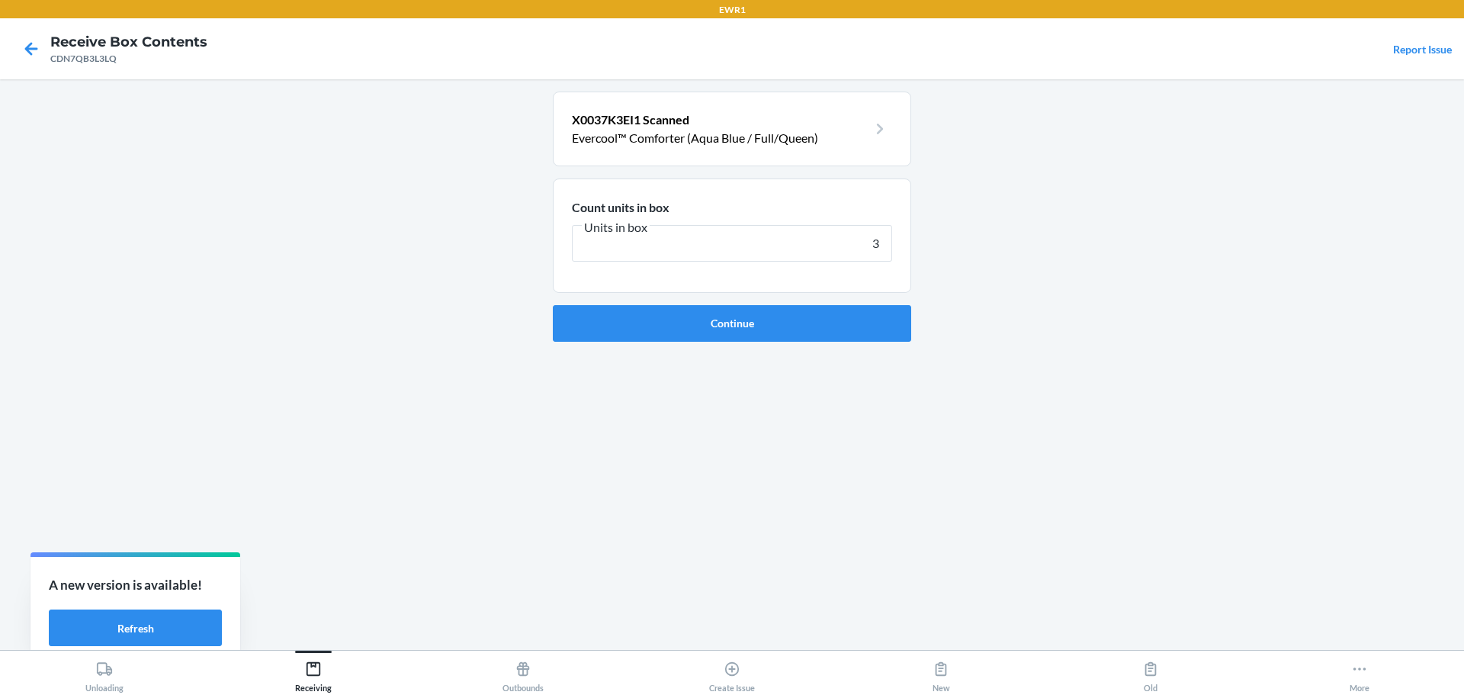
click button "Continue" at bounding box center [732, 323] width 358 height 37
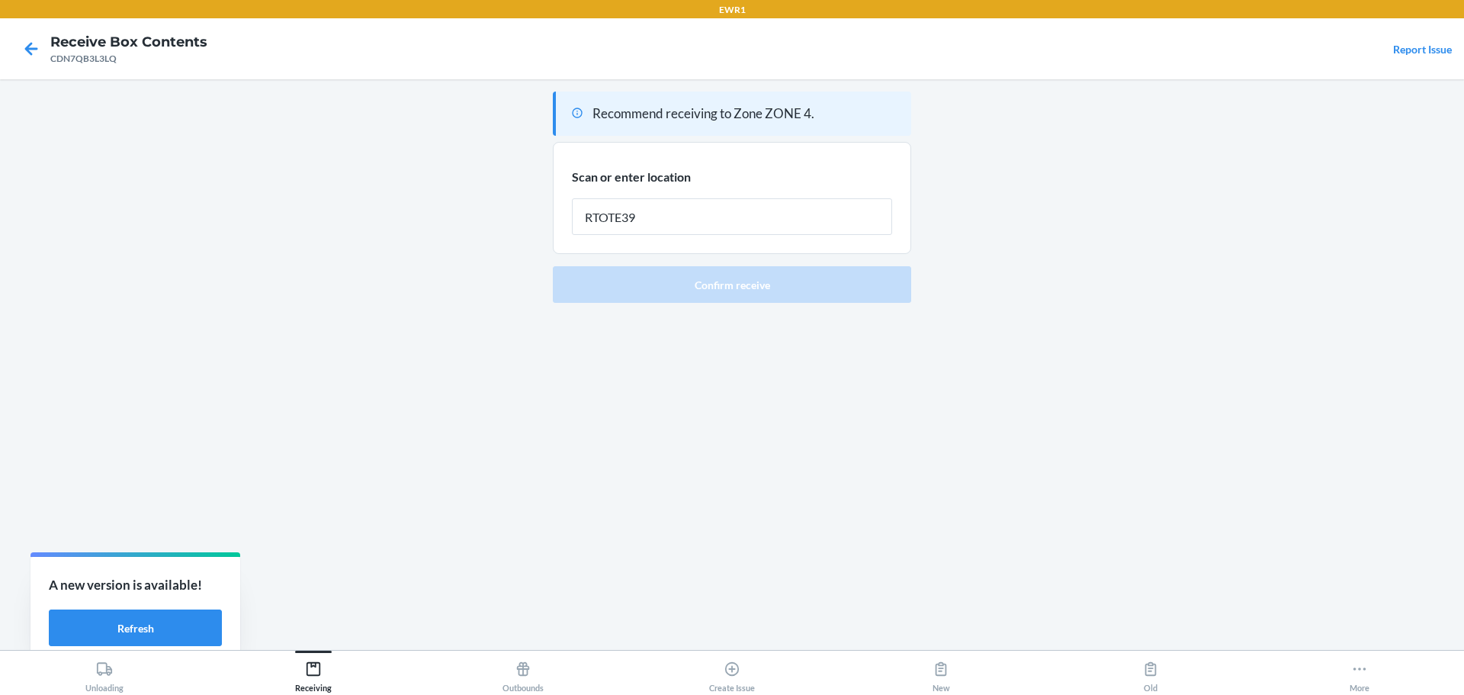
type input "RTOTE393"
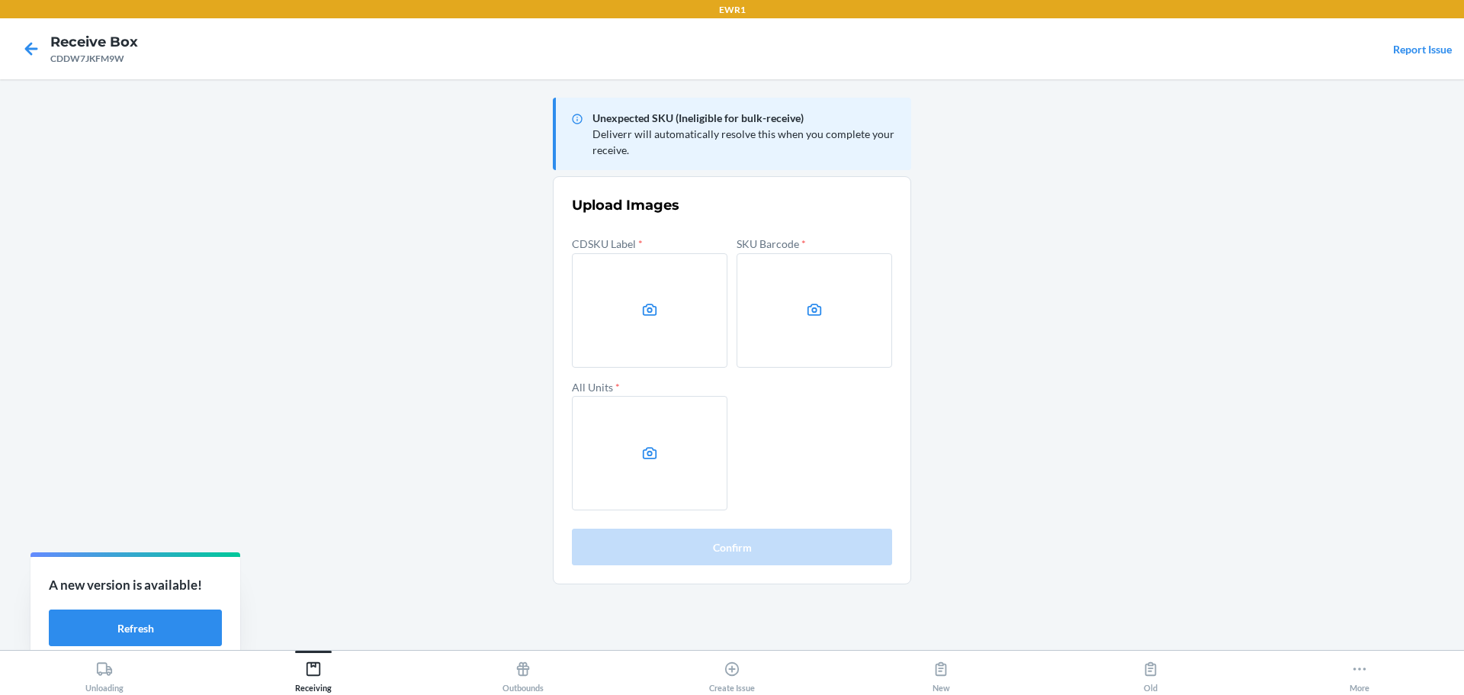
click at [1407, 519] on main "Unexpected SKU (Ineligible for bulk-receive) Deliverr will automatically resolv…" at bounding box center [732, 364] width 1464 height 571
click at [1202, 310] on main "Unexpected SKU (Ineligible for bulk-receive) Deliverr will automatically resolv…" at bounding box center [732, 364] width 1464 height 571
click at [681, 306] on label at bounding box center [650, 310] width 156 height 114
click at [0, 0] on input "file" at bounding box center [0, 0] width 0 height 0
click at [790, 291] on label at bounding box center [815, 310] width 156 height 114
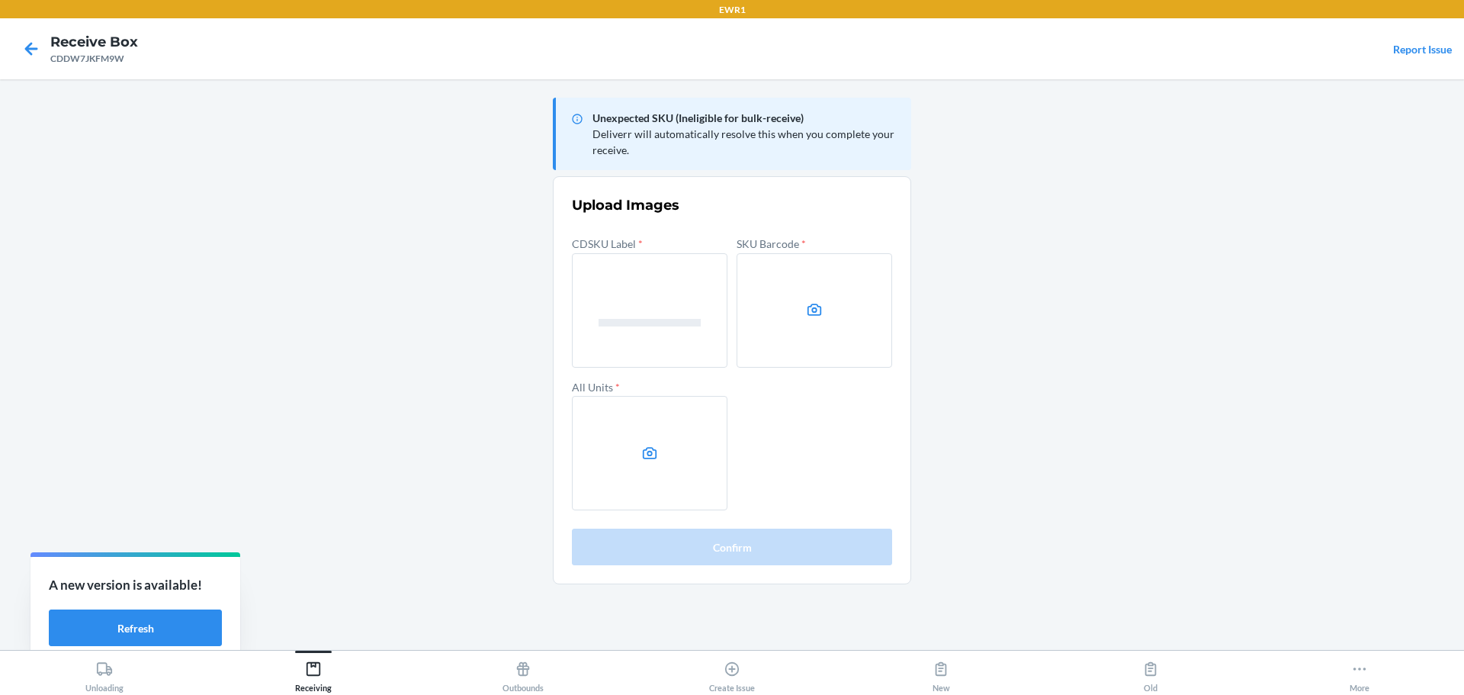
click at [0, 0] on input "file" at bounding box center [0, 0] width 0 height 0
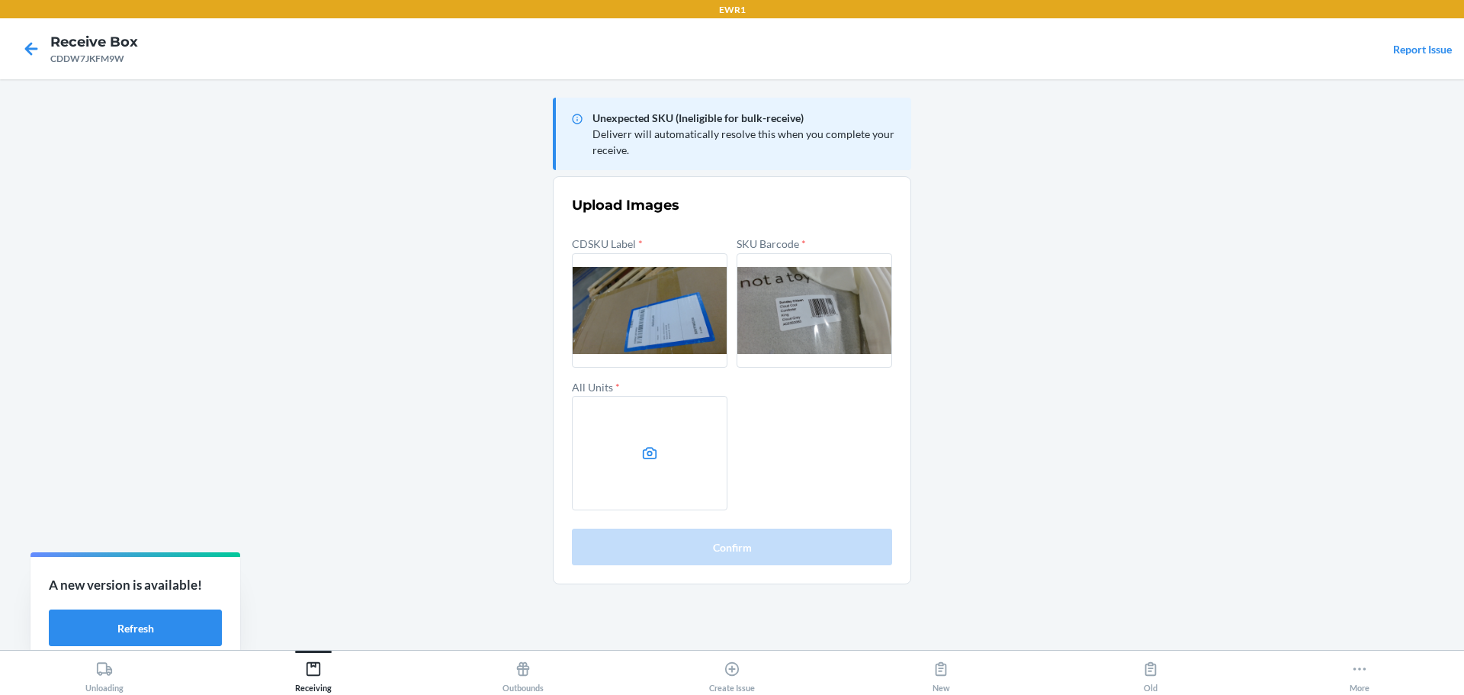
click at [695, 459] on label at bounding box center [650, 453] width 156 height 114
click at [0, 0] on input "file" at bounding box center [0, 0] width 0 height 0
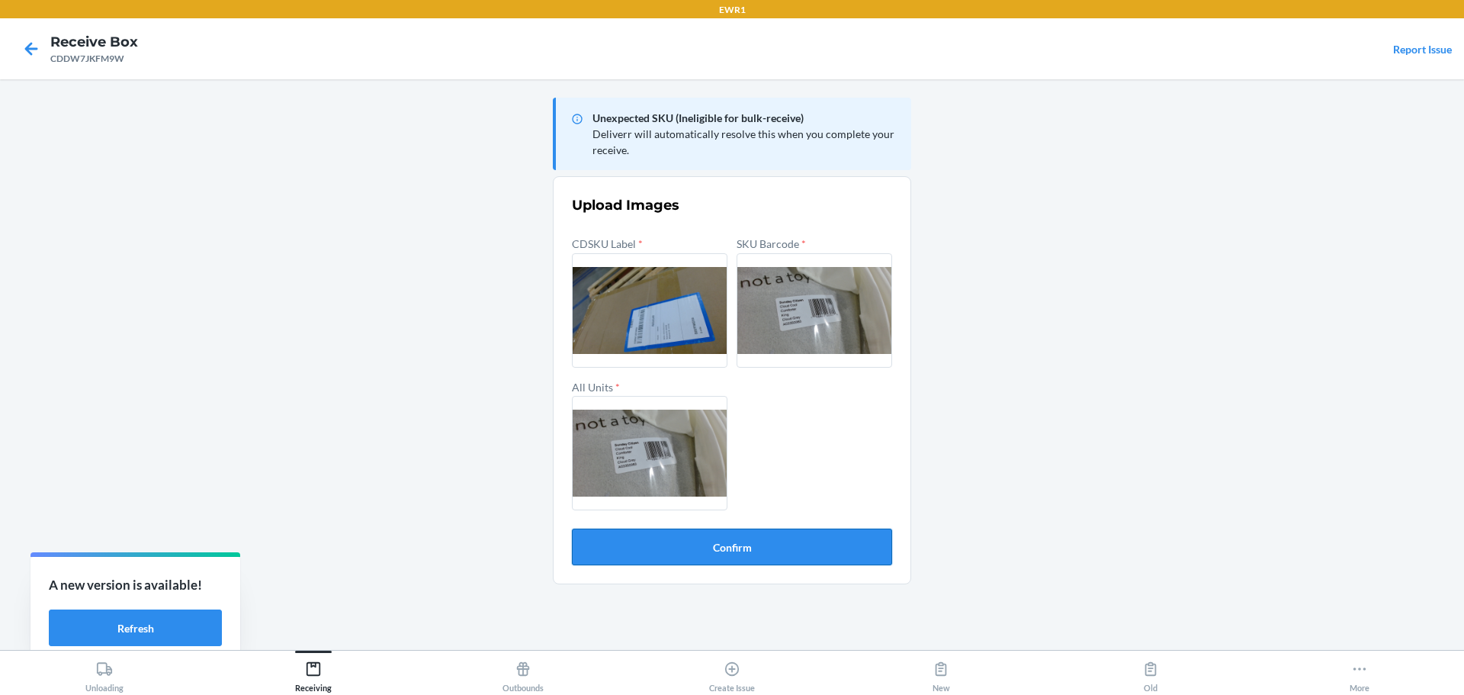
click at [842, 548] on button "Confirm" at bounding box center [732, 547] width 320 height 37
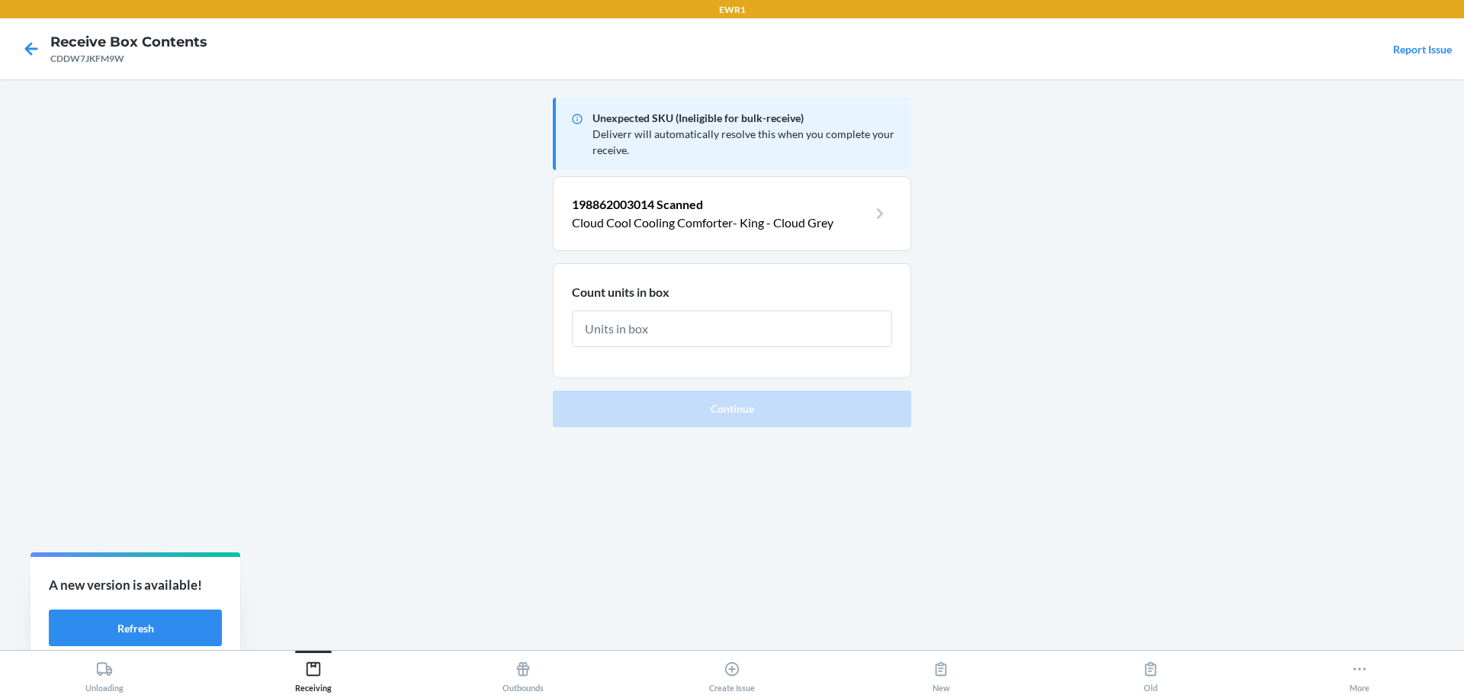
click at [830, 224] on p "Cloud Cool Cooling Comforter- King - Cloud Grey" at bounding box center [720, 223] width 296 height 18
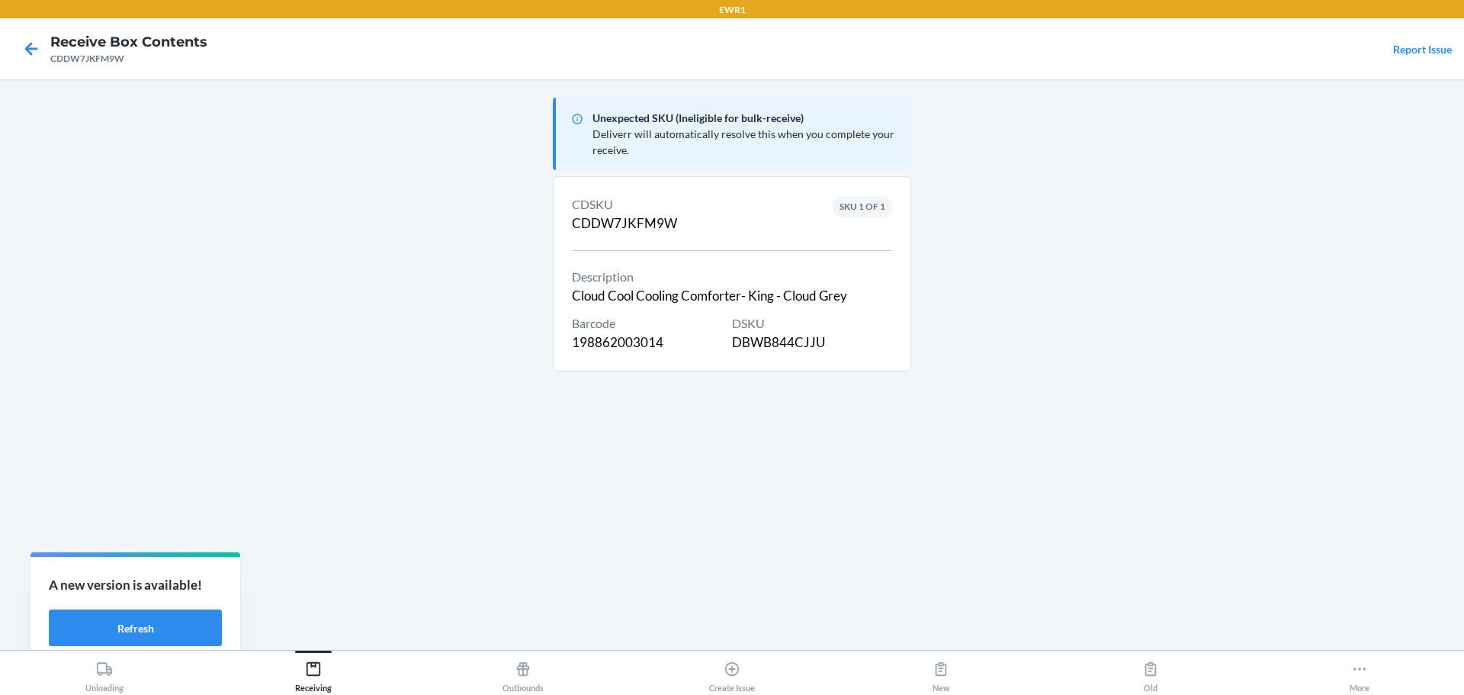
click at [792, 349] on div "DSKU DBWB844CJJU" at bounding box center [812, 333] width 160 height 38
click at [40, 44] on icon at bounding box center [31, 49] width 26 height 26
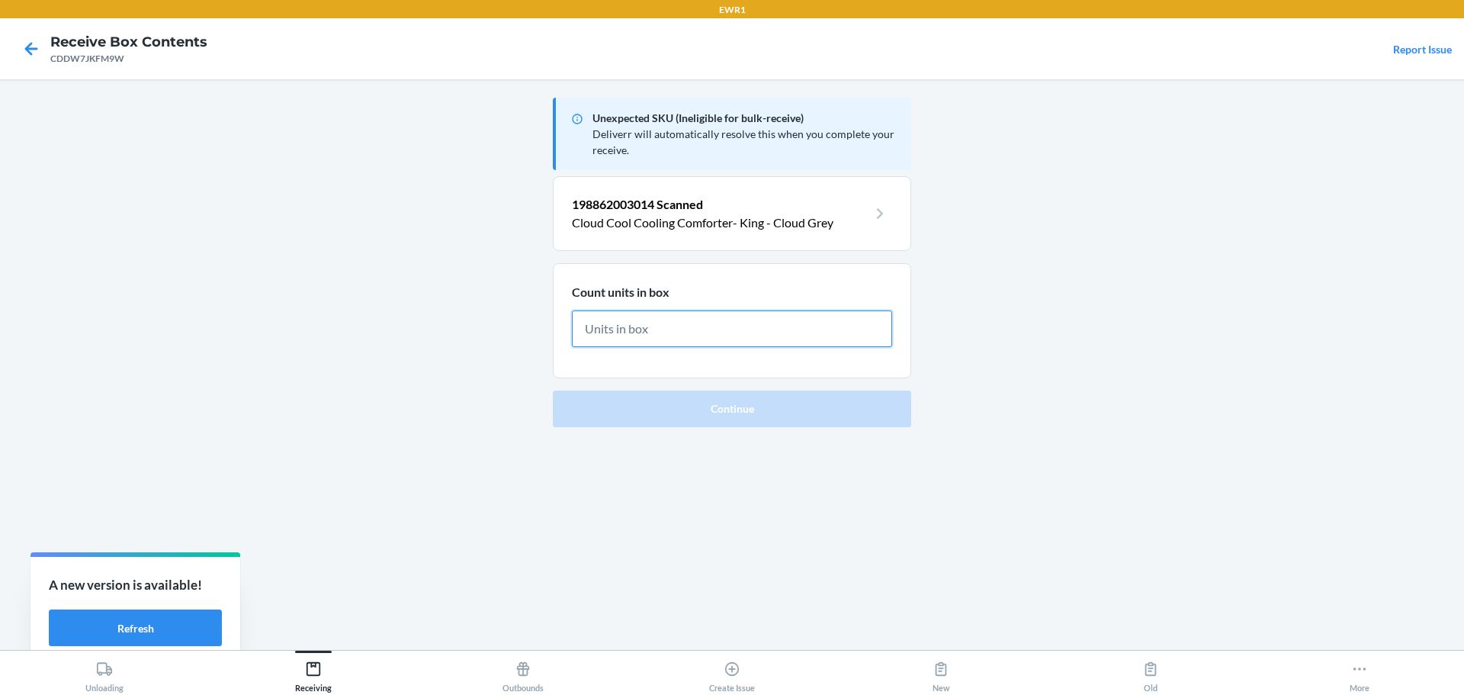
click at [834, 332] on input "text" at bounding box center [732, 328] width 320 height 37
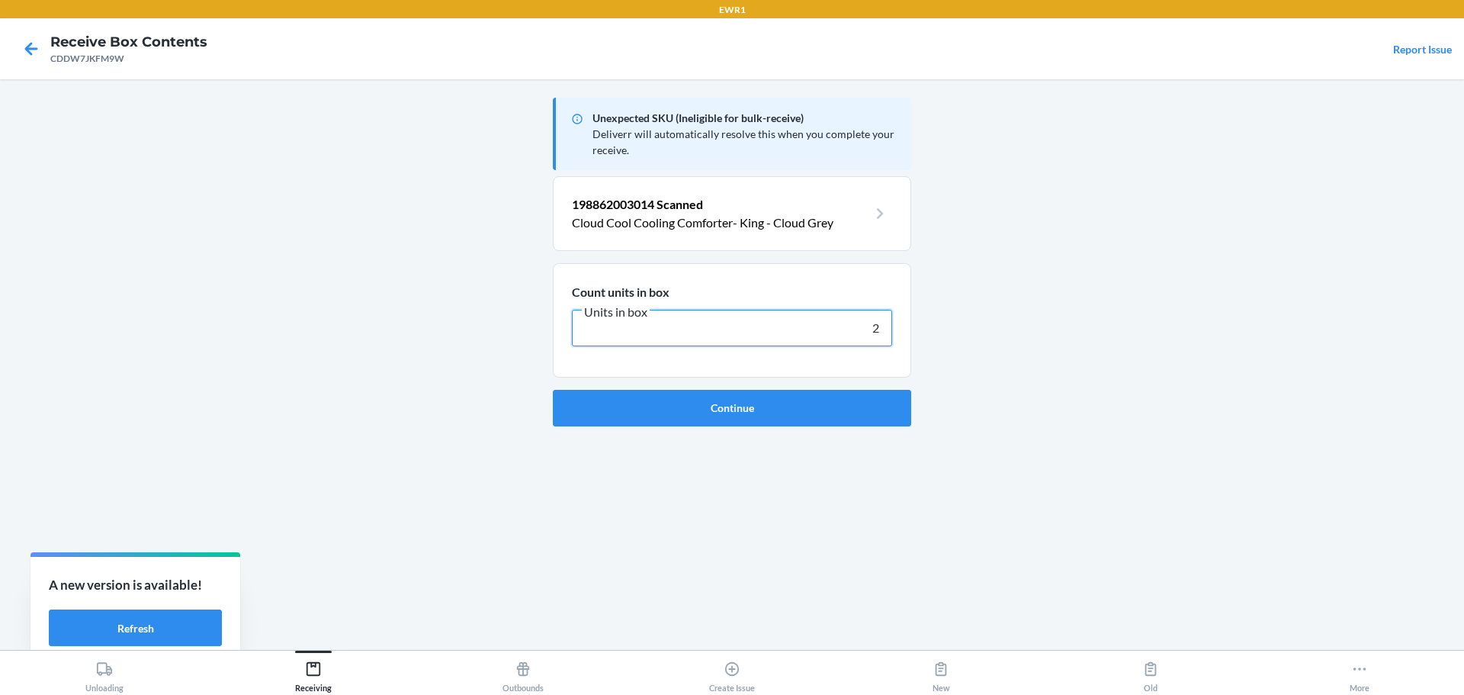
type input "2"
click at [553, 390] on button "Continue" at bounding box center [732, 408] width 358 height 37
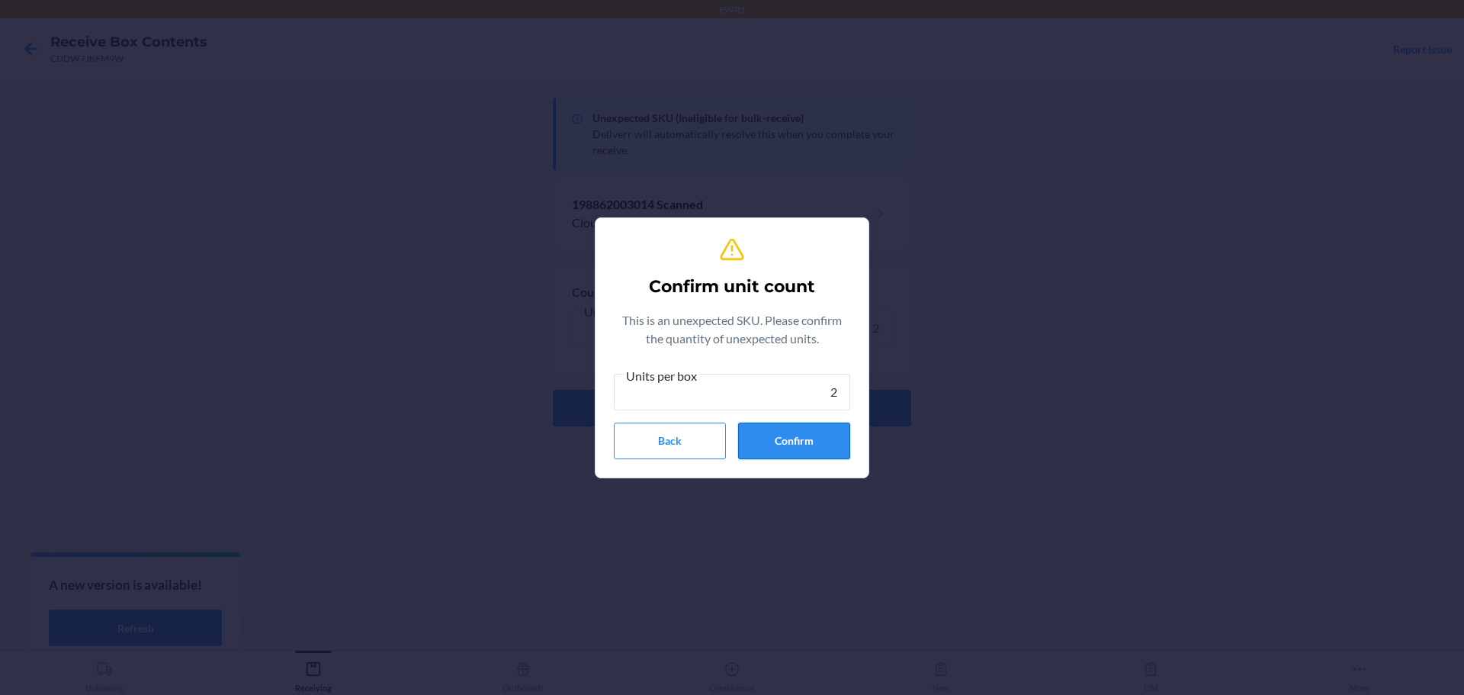
type input "2"
click at [823, 440] on button "Confirm" at bounding box center [794, 441] width 112 height 37
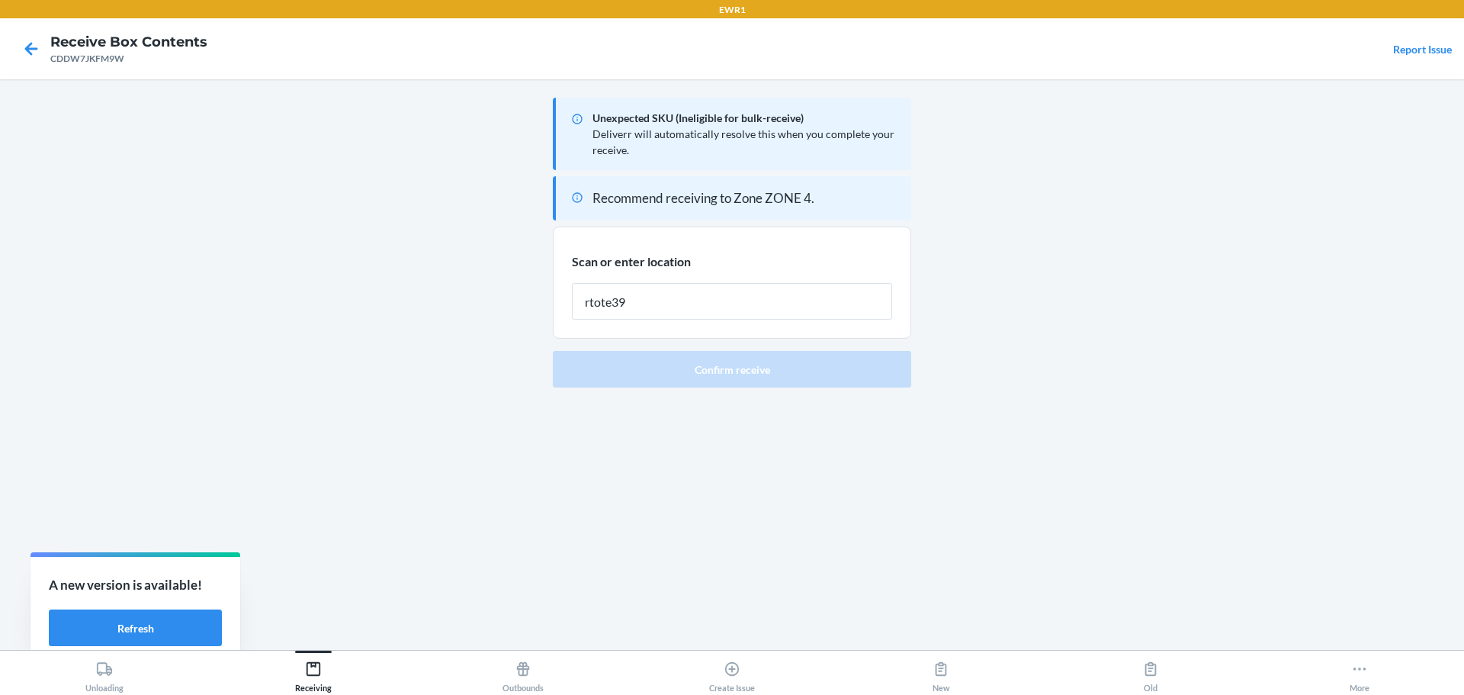
type input "rtote393"
